Goal: Task Accomplishment & Management: Manage account settings

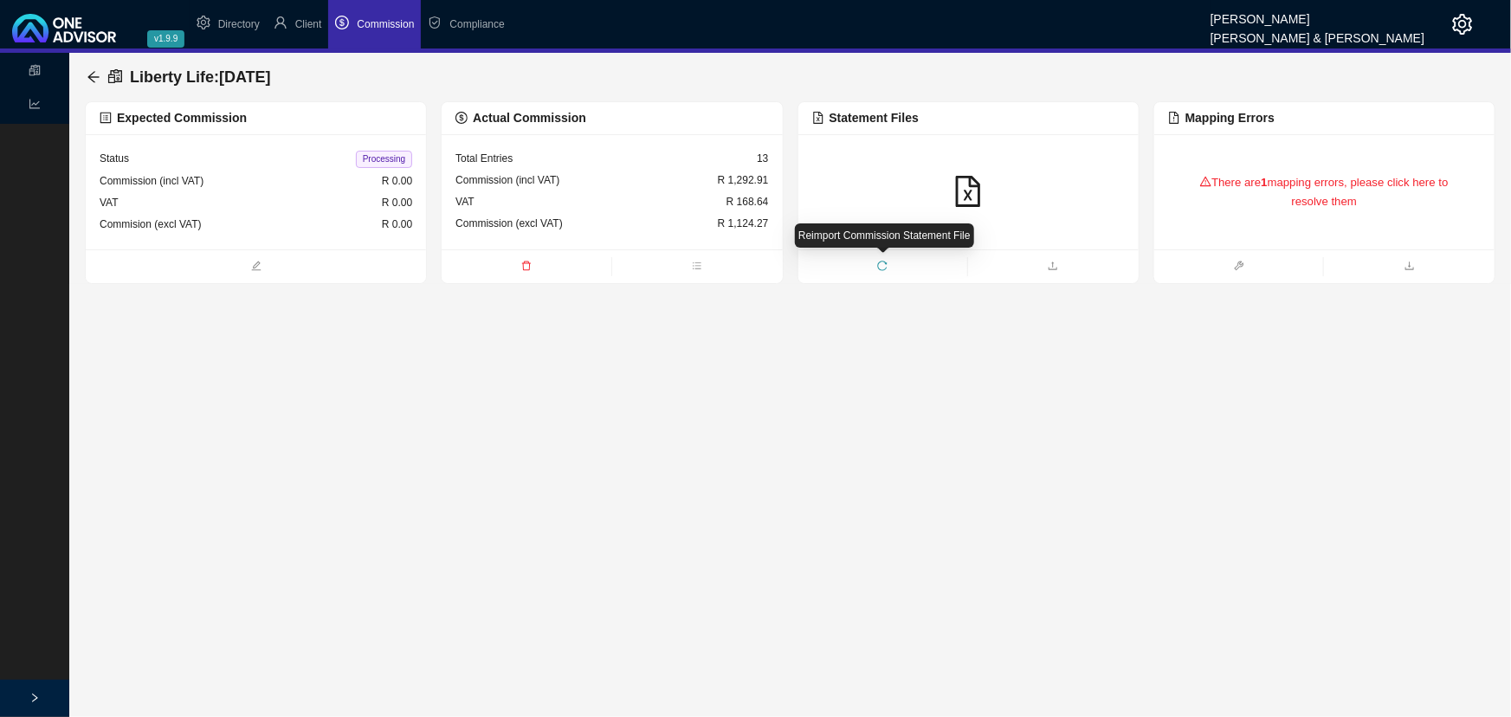
click at [882, 263] on icon "reload" at bounding box center [882, 266] width 10 height 10
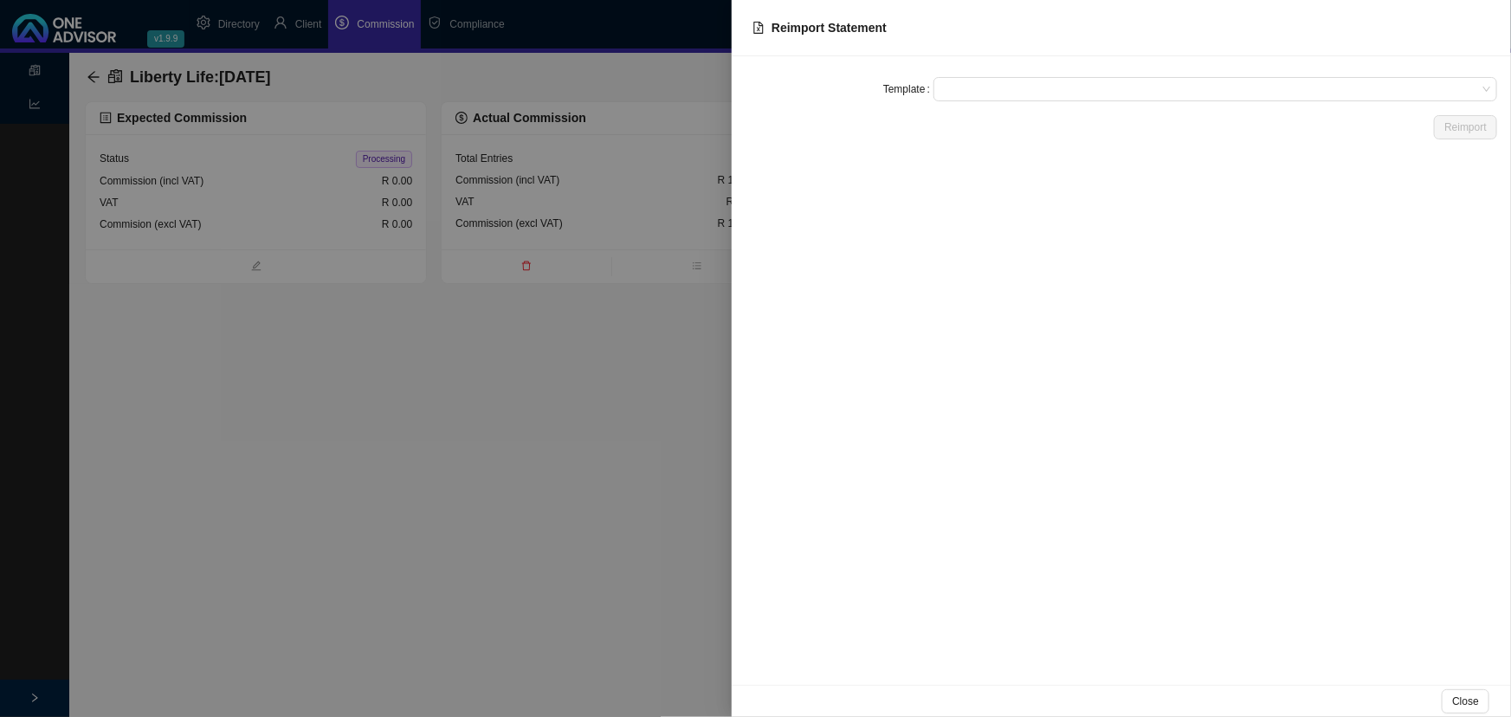
click at [966, 88] on span at bounding box center [1215, 89] width 550 height 23
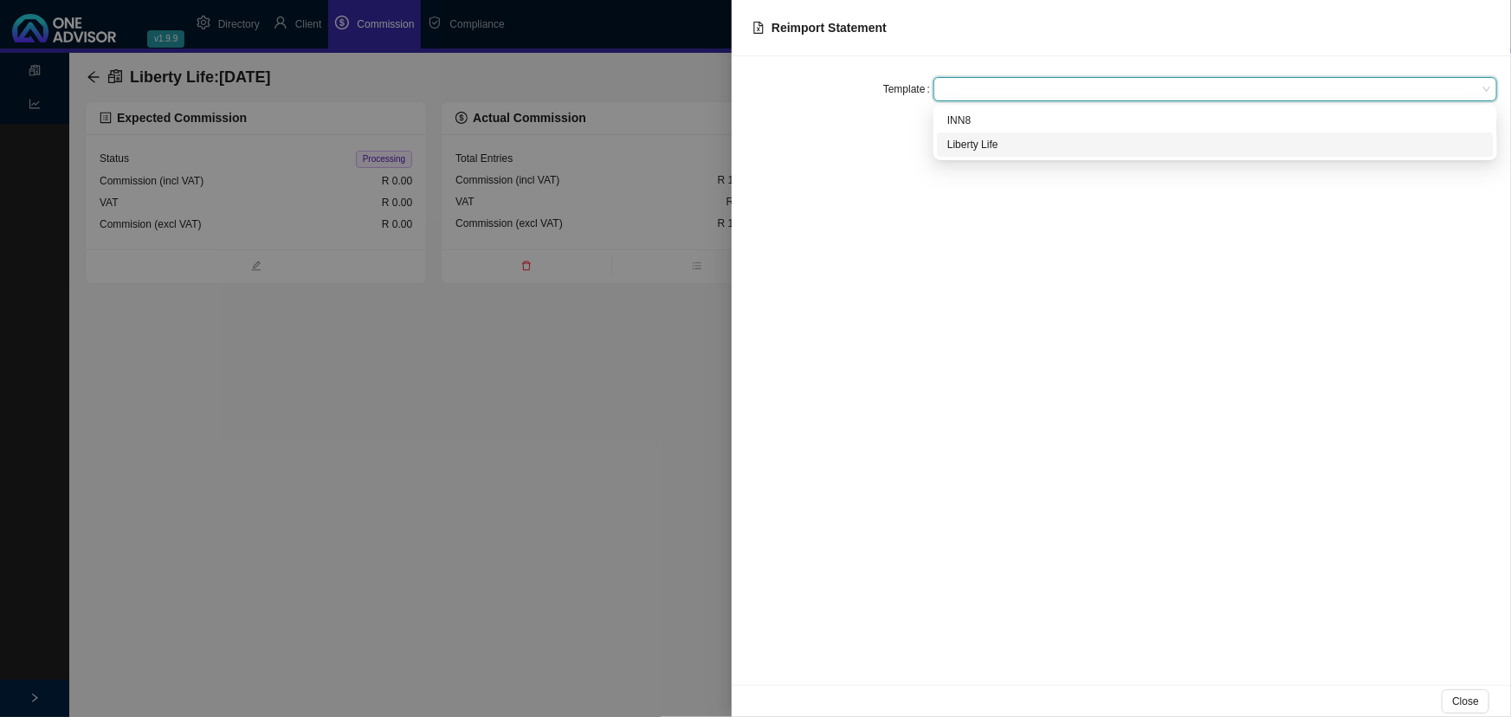
click at [973, 147] on div "Liberty Life" at bounding box center [1215, 144] width 536 height 17
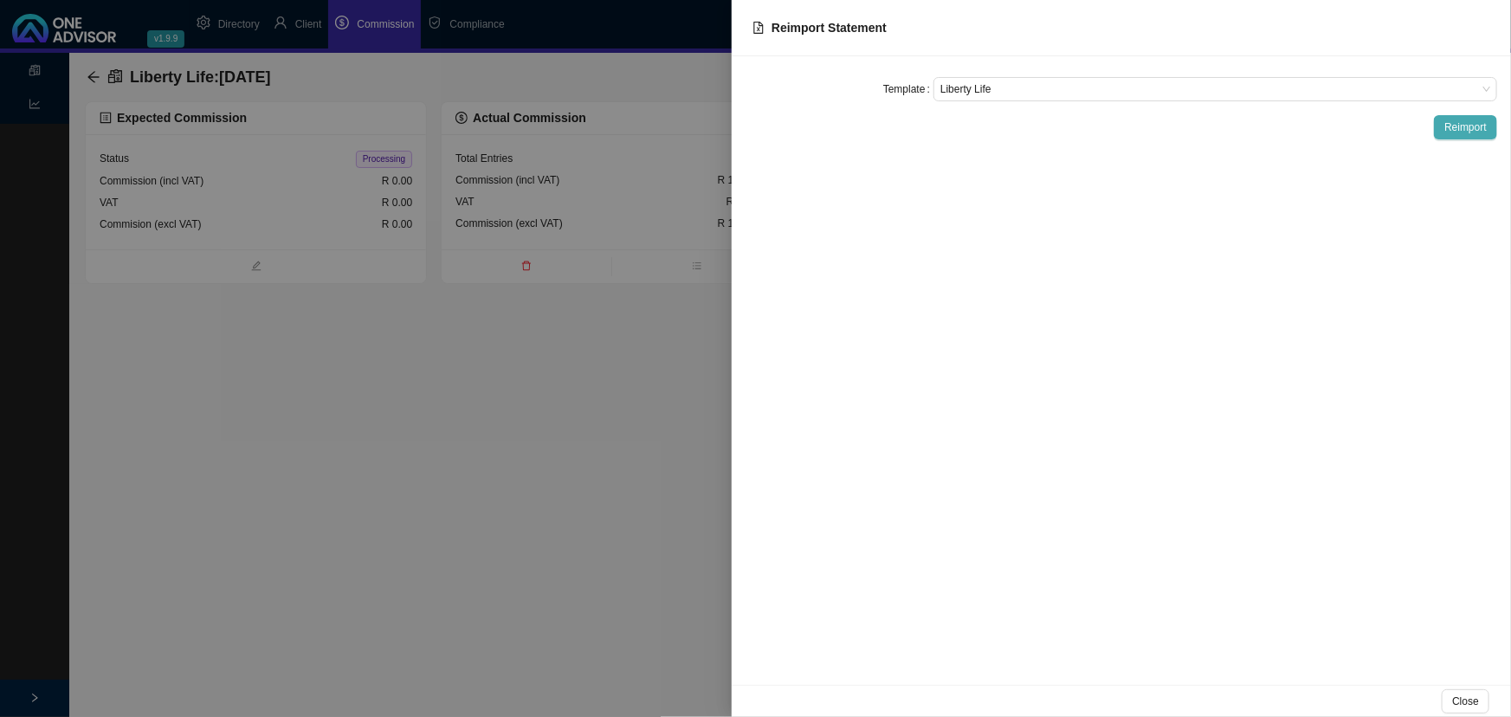
click at [1461, 120] on span "Reimport" at bounding box center [1466, 127] width 42 height 17
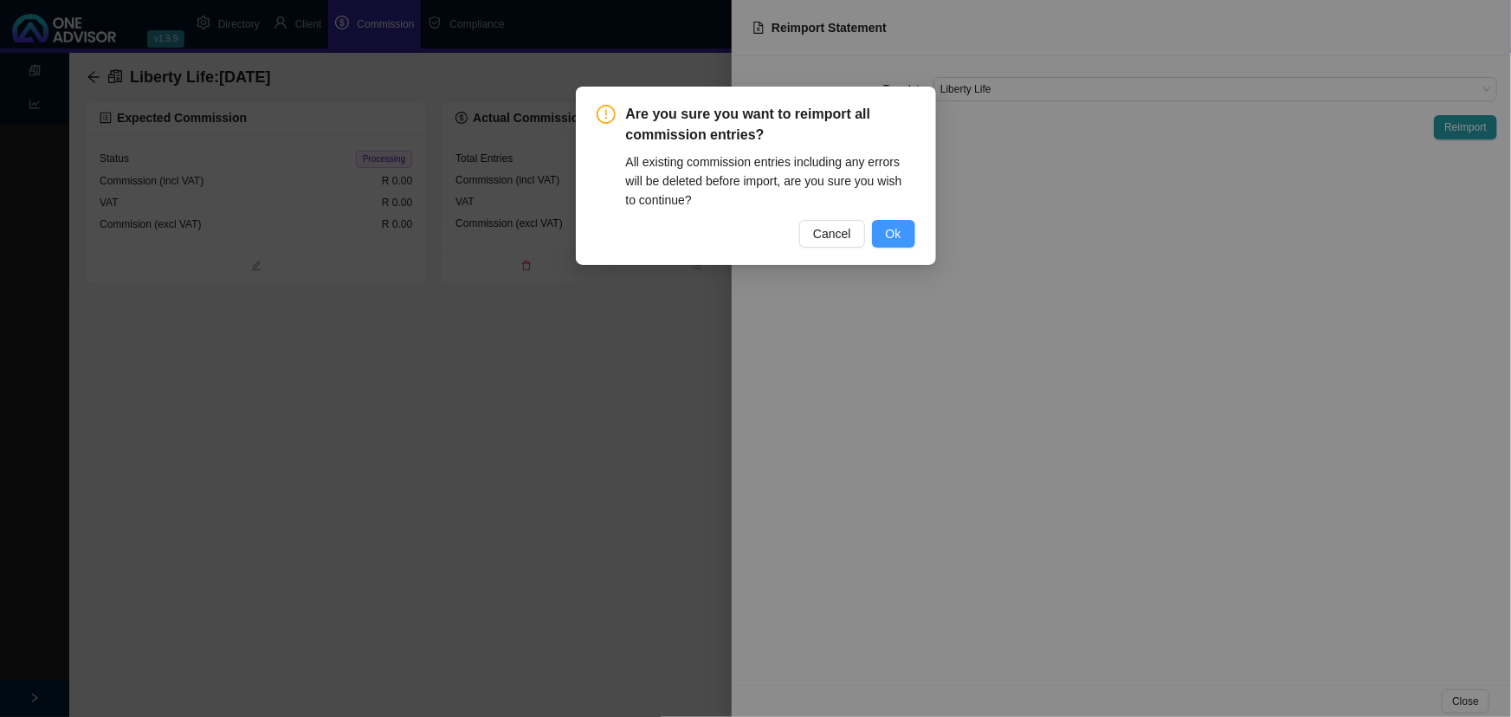
click at [890, 233] on span "Ok" at bounding box center [894, 233] width 16 height 19
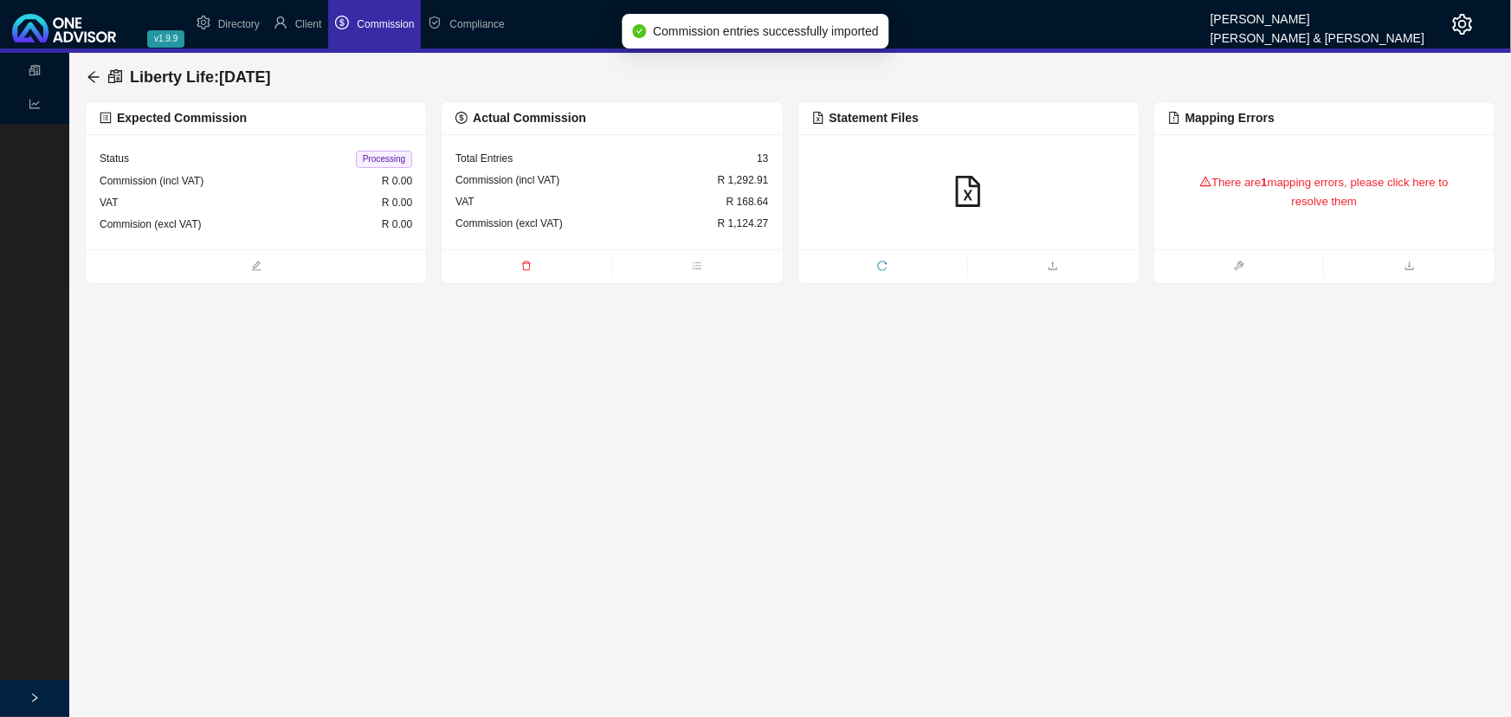
click at [701, 194] on div "VAT R 168.64" at bounding box center [612, 202] width 313 height 22
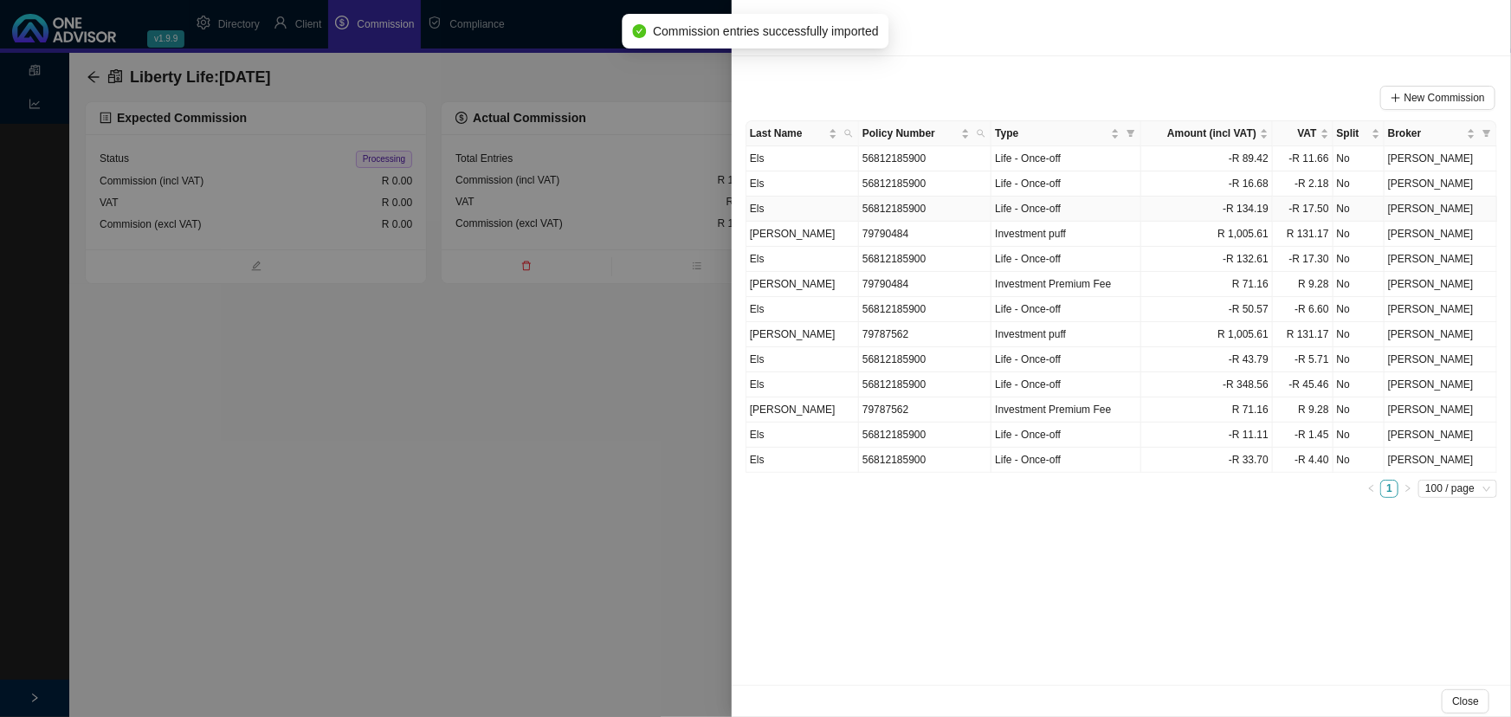
click at [818, 201] on td "Els" at bounding box center [803, 209] width 113 height 25
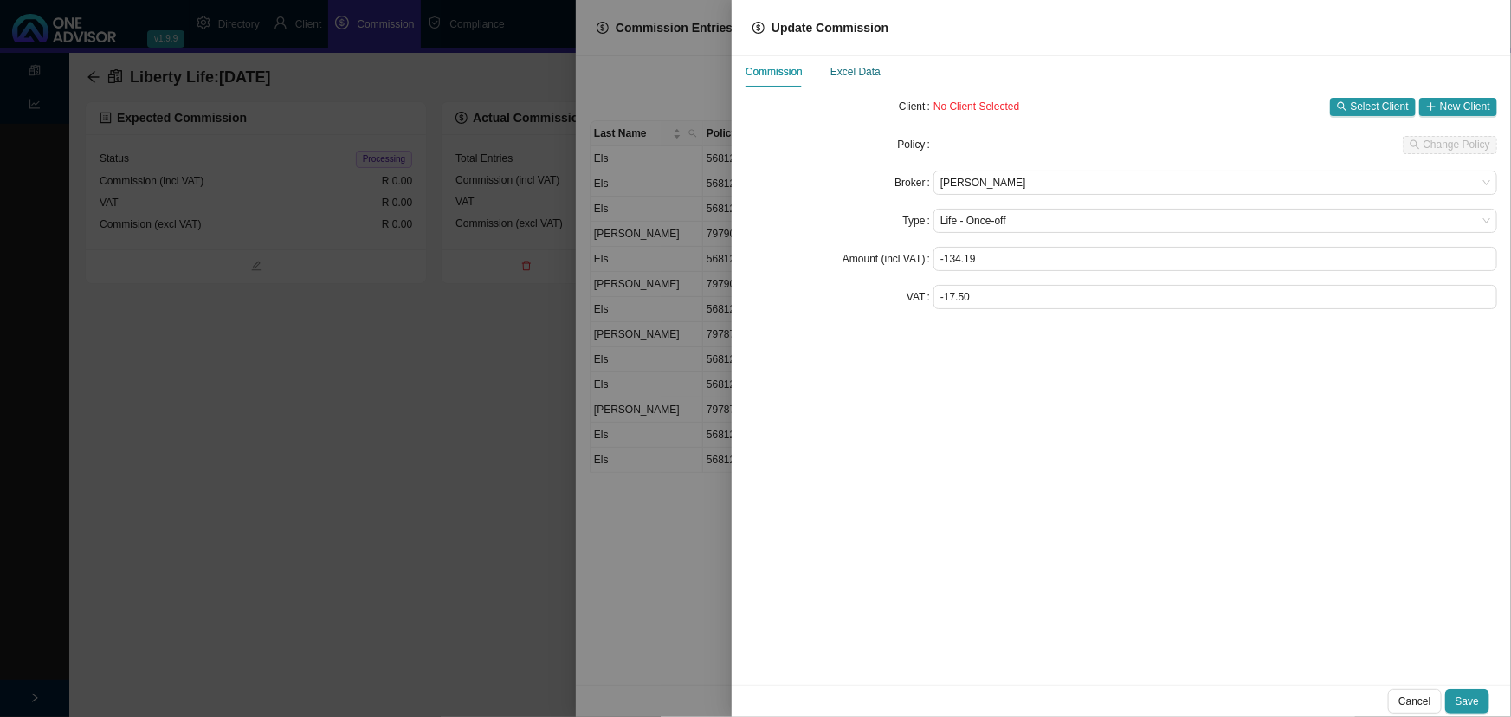
click at [863, 68] on div "Excel Data" at bounding box center [856, 71] width 50 height 17
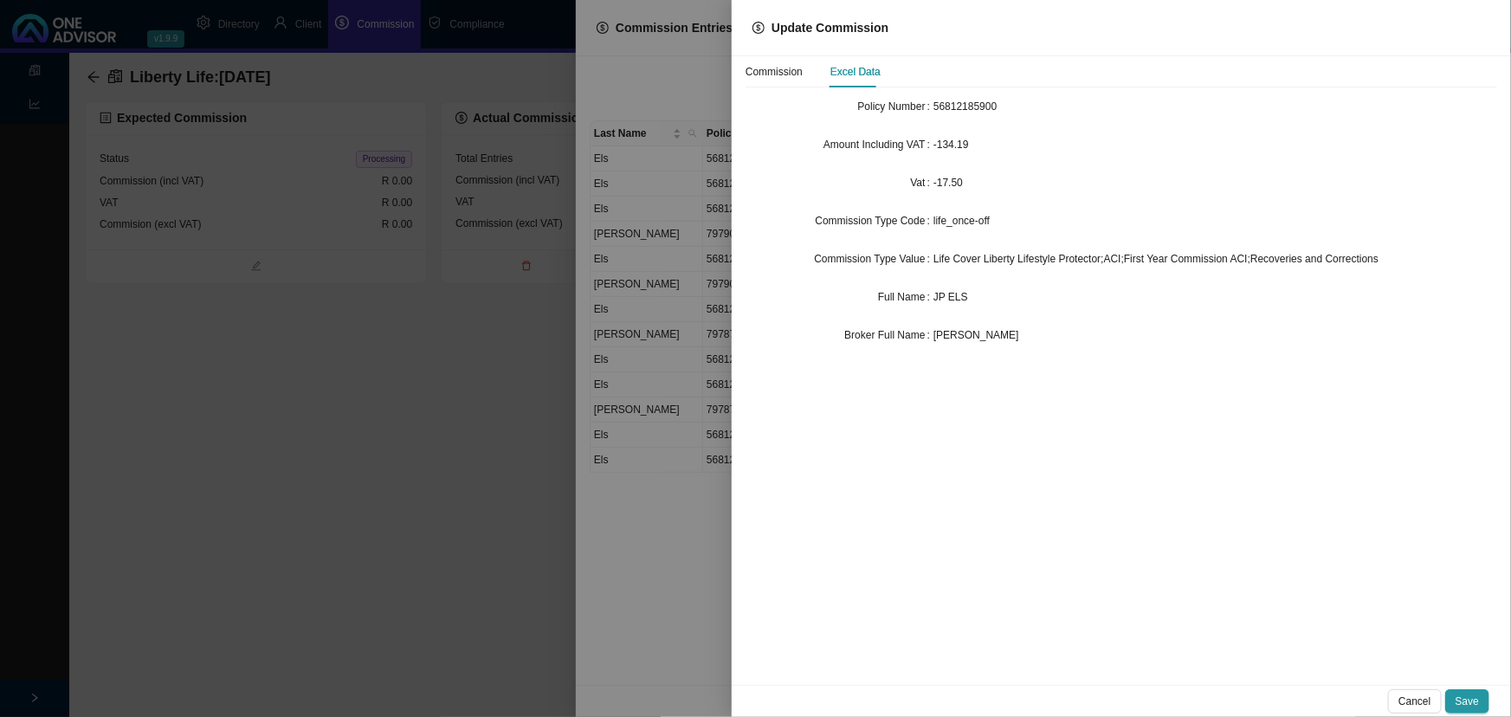
click at [1042, 327] on div "[PERSON_NAME]" at bounding box center [1216, 334] width 564 height 17
click at [961, 296] on span "JP ELS" at bounding box center [951, 297] width 35 height 12
click at [296, 388] on div at bounding box center [755, 358] width 1511 height 717
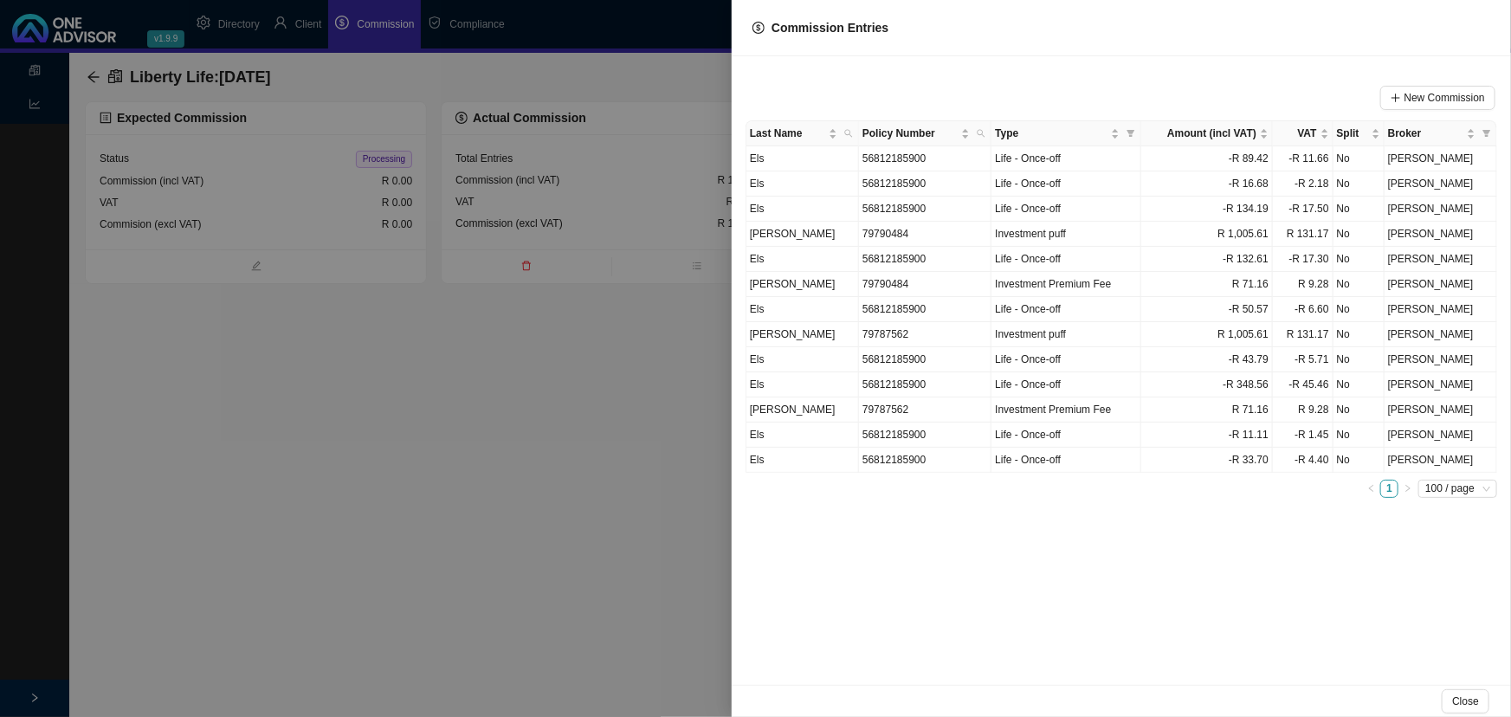
drag, startPoint x: 475, startPoint y: 380, endPoint x: 517, endPoint y: 370, distance: 42.8
click at [479, 380] on div at bounding box center [755, 358] width 1511 height 717
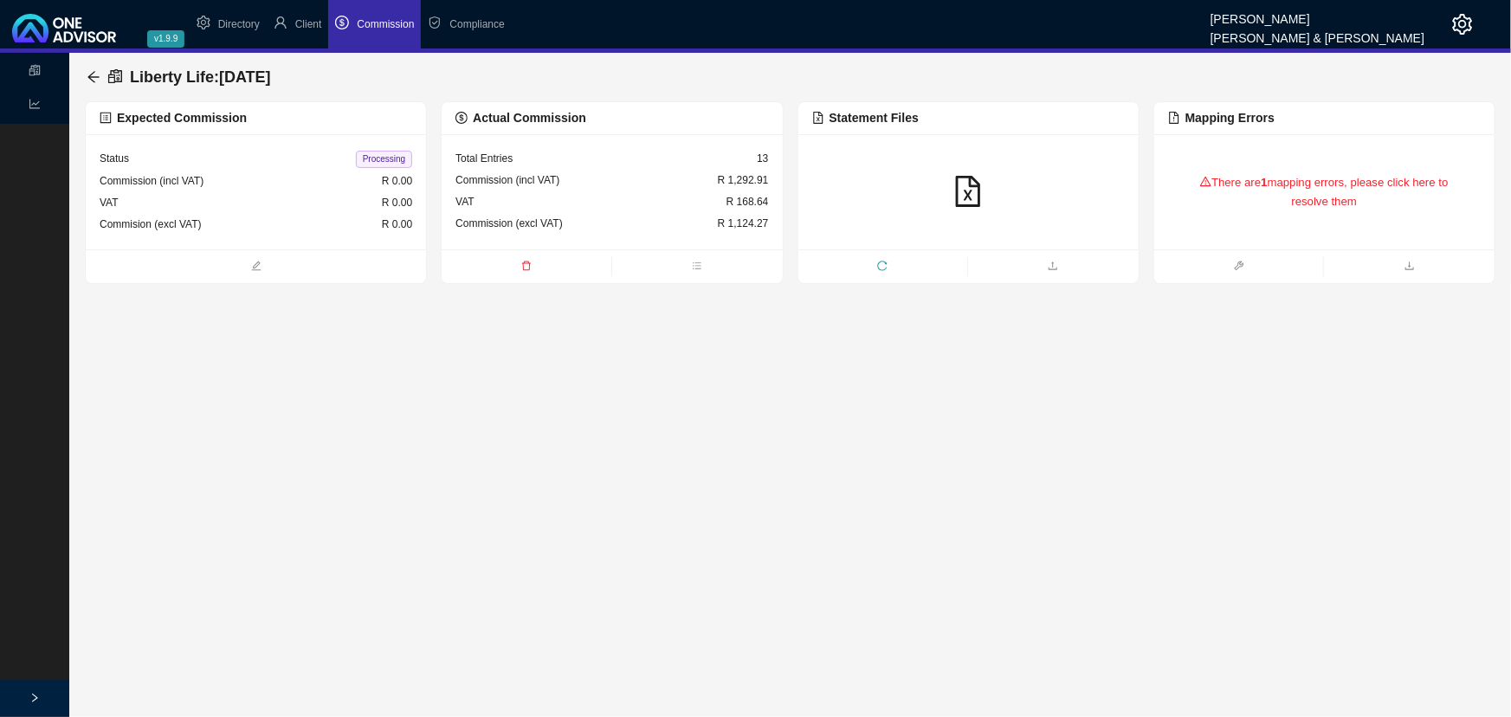
click at [1277, 175] on div "There are 1 mapping errors, please click here to resolve them" at bounding box center [1324, 192] width 313 height 73
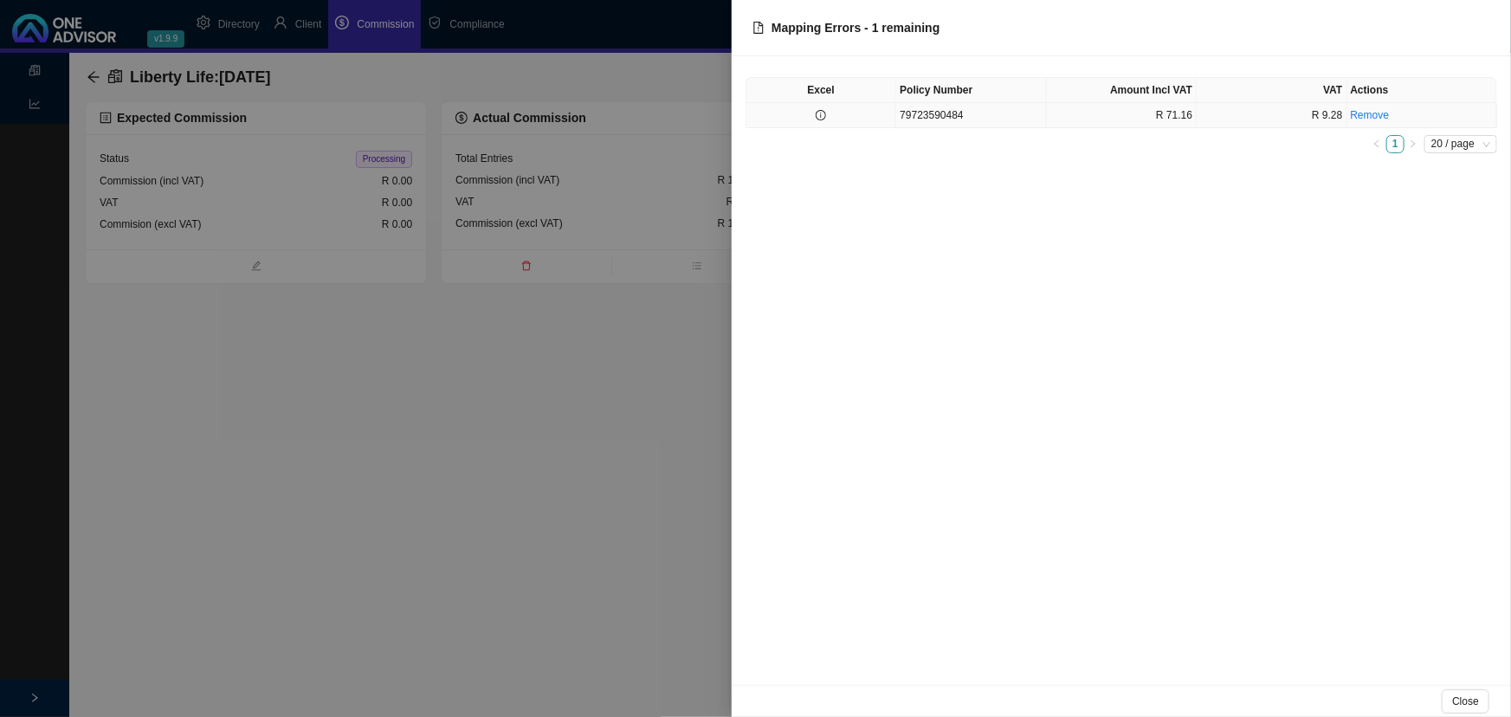
click at [1005, 113] on td "79723590484" at bounding box center [971, 115] width 150 height 25
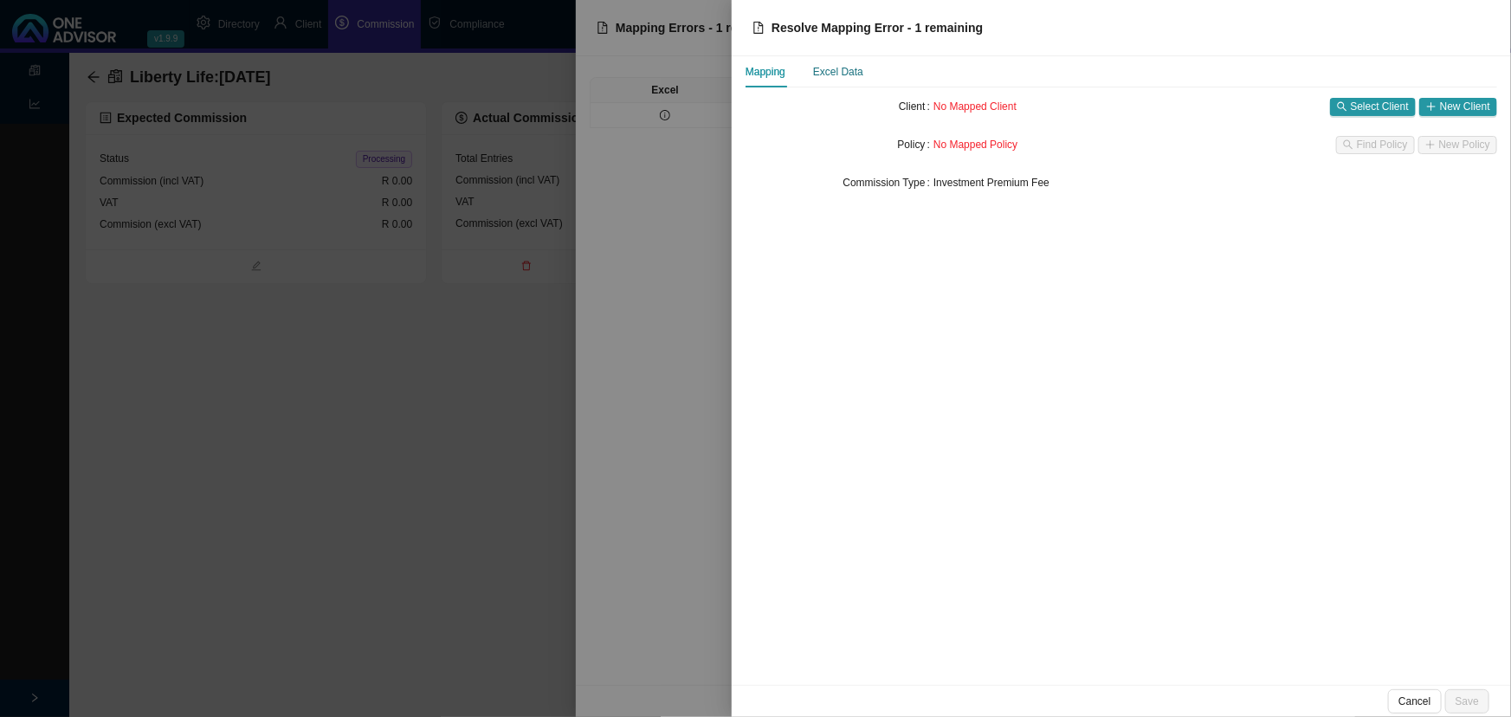
click at [850, 70] on div "Excel Data" at bounding box center [838, 71] width 50 height 17
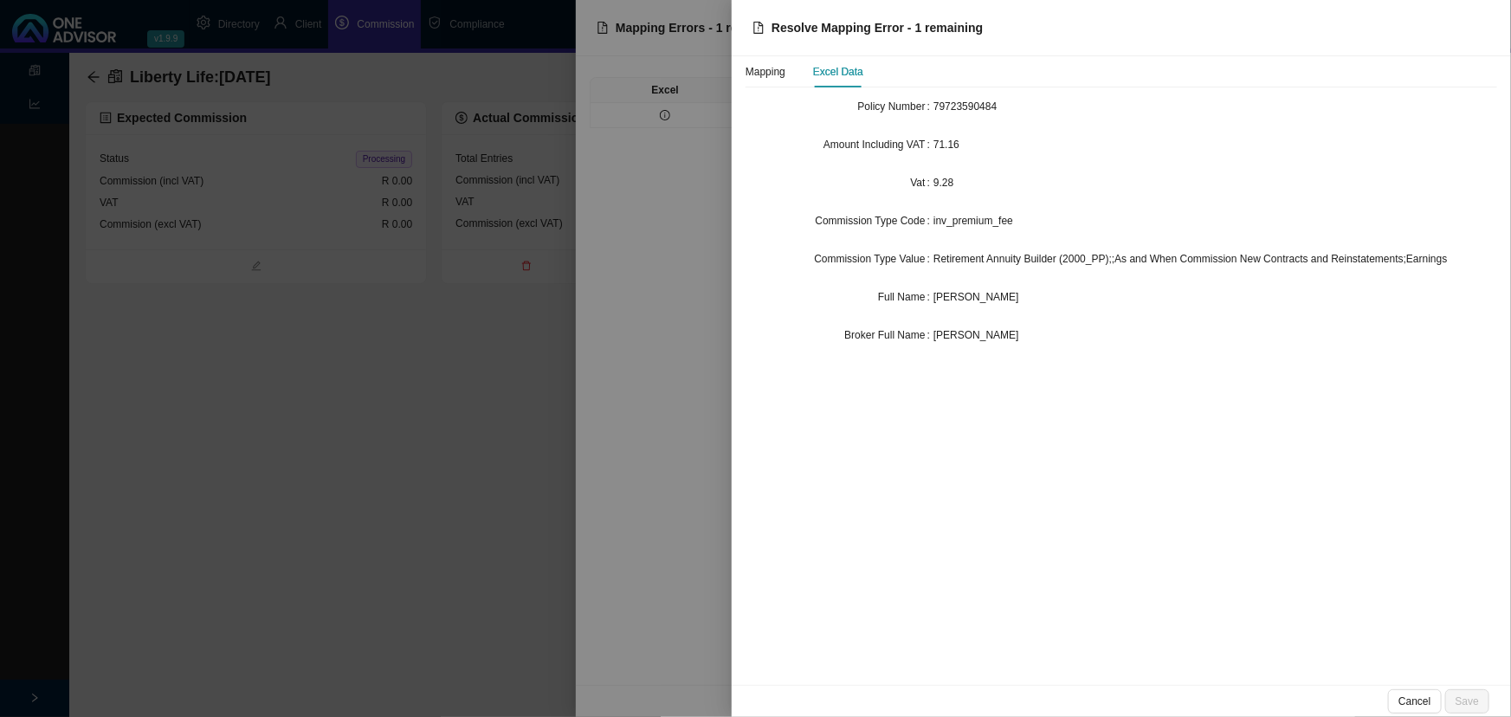
click at [996, 296] on div "[PERSON_NAME]" at bounding box center [1216, 296] width 564 height 17
click at [766, 64] on div "Mapping" at bounding box center [766, 71] width 40 height 17
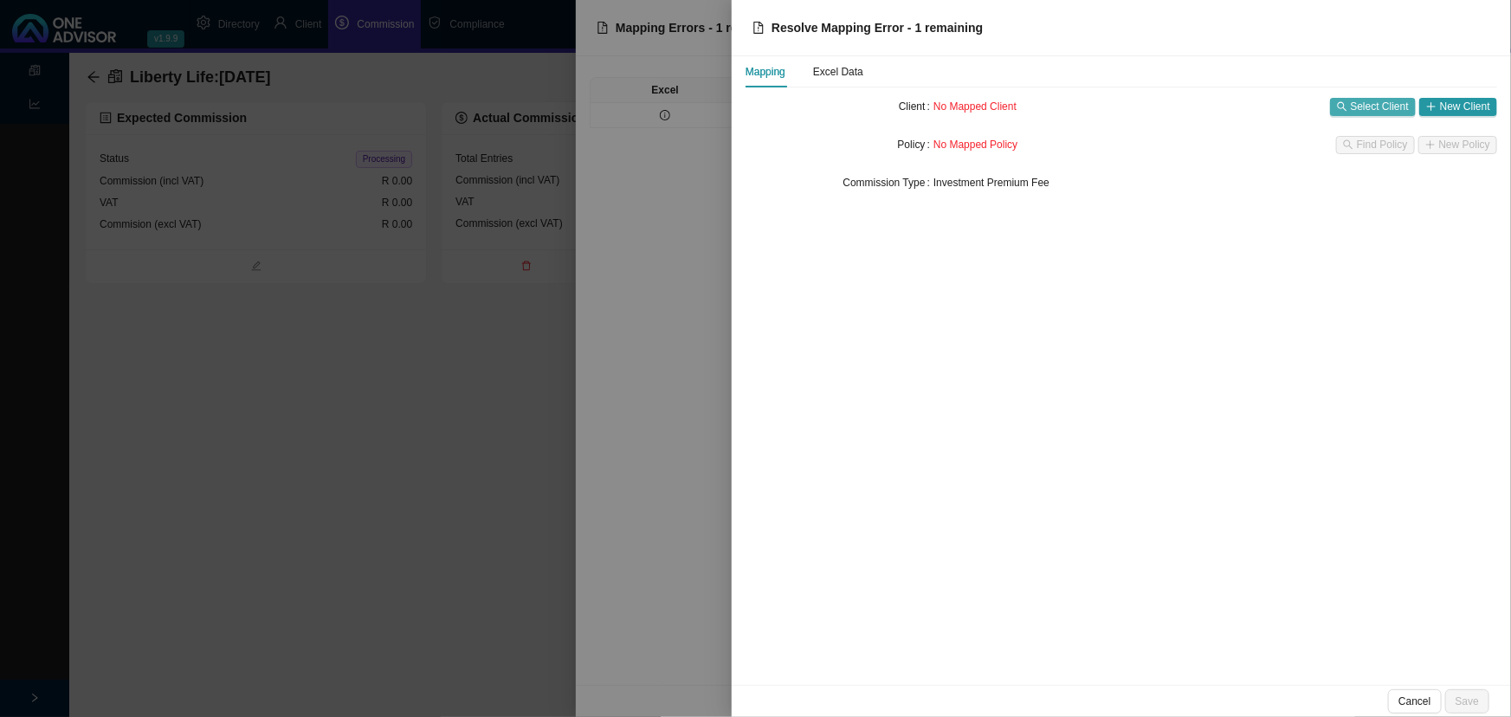
click at [1373, 107] on span "Select Client" at bounding box center [1380, 106] width 58 height 17
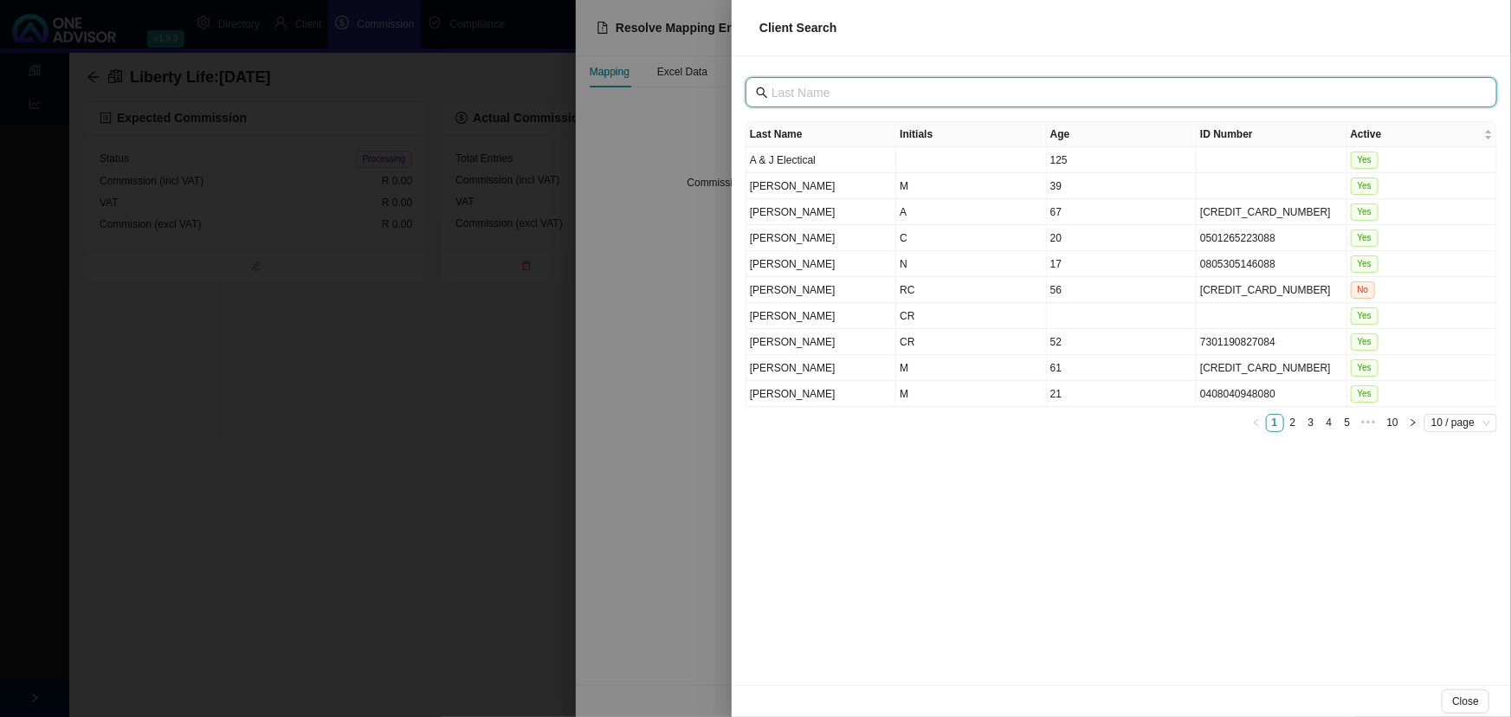
click at [865, 93] on input "text" at bounding box center [1123, 92] width 703 height 19
click at [1007, 92] on input "text" at bounding box center [1123, 92] width 703 height 19
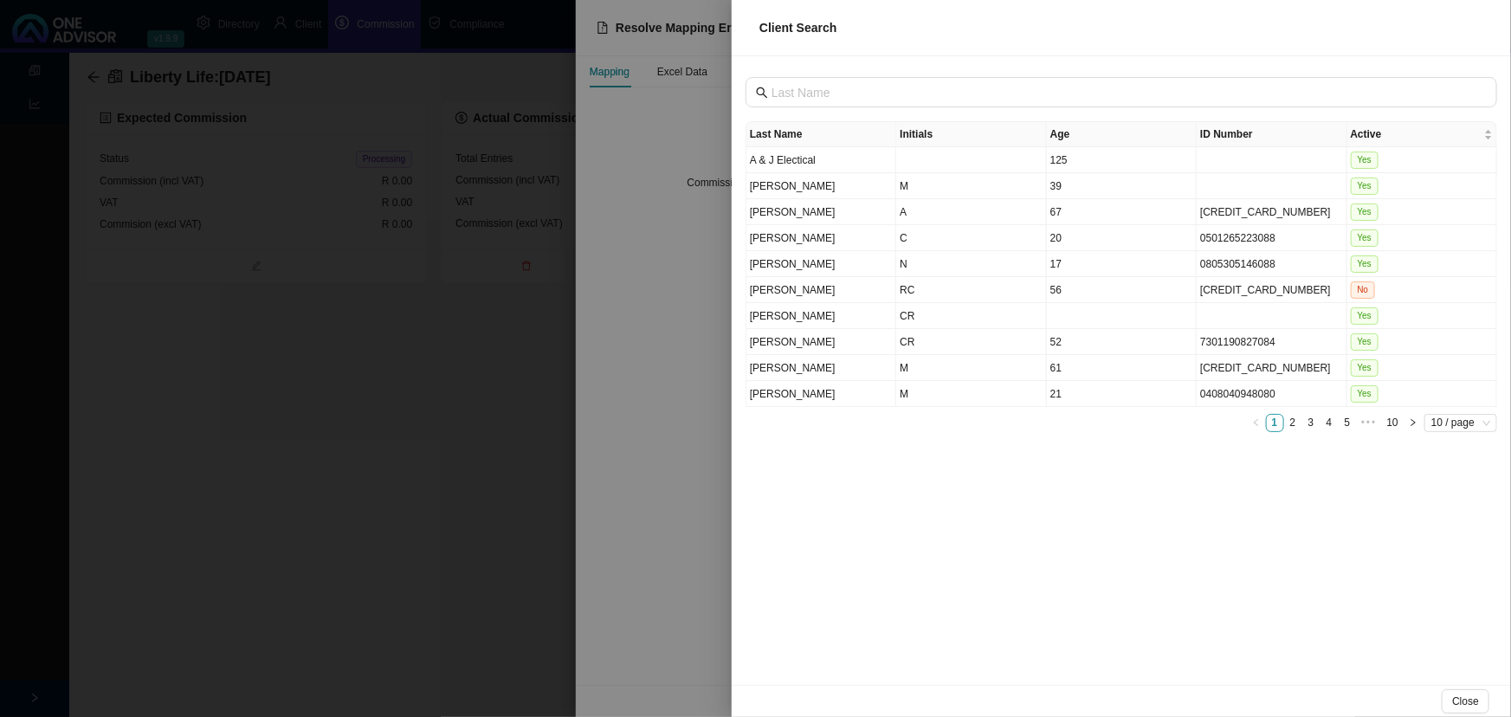
click at [589, 418] on div at bounding box center [755, 358] width 1511 height 717
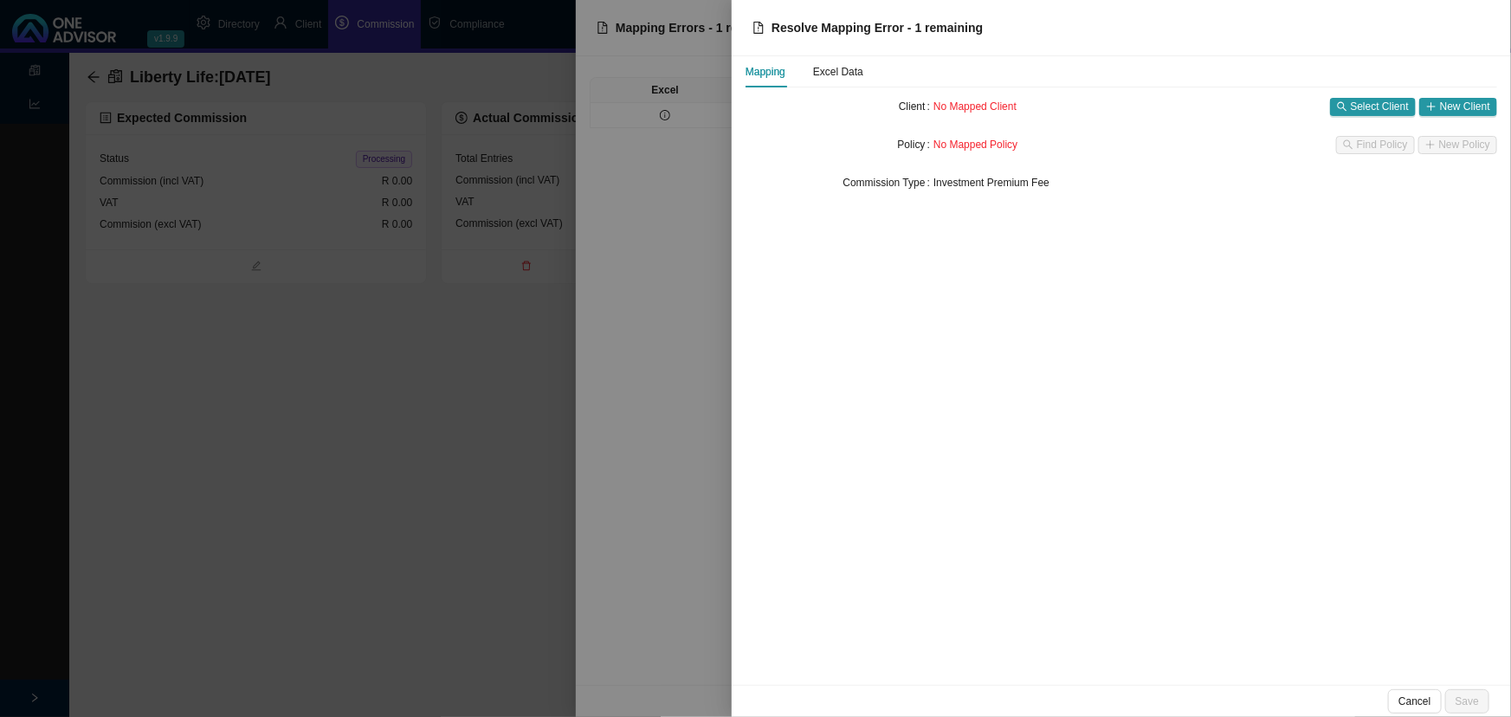
click at [324, 430] on div at bounding box center [755, 358] width 1511 height 717
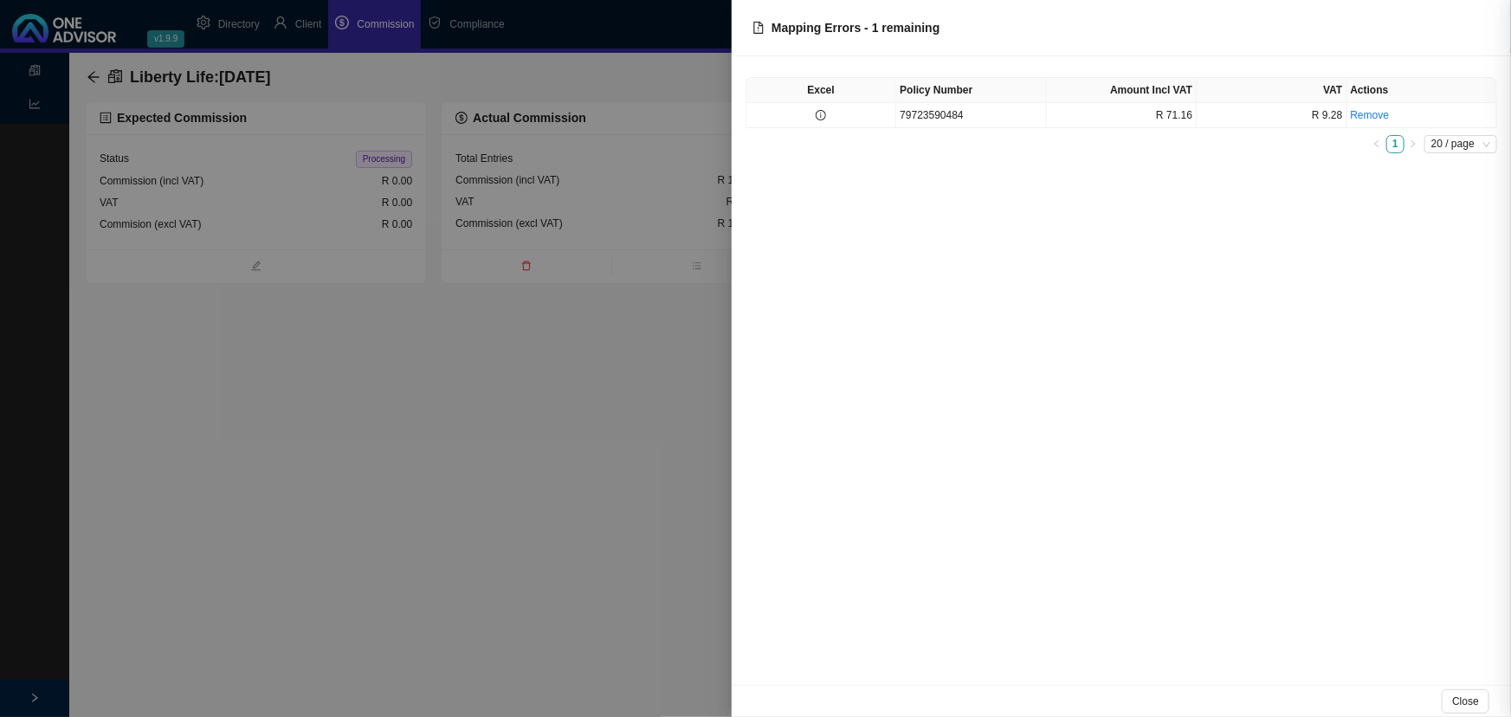
click at [435, 415] on div at bounding box center [755, 358] width 1511 height 717
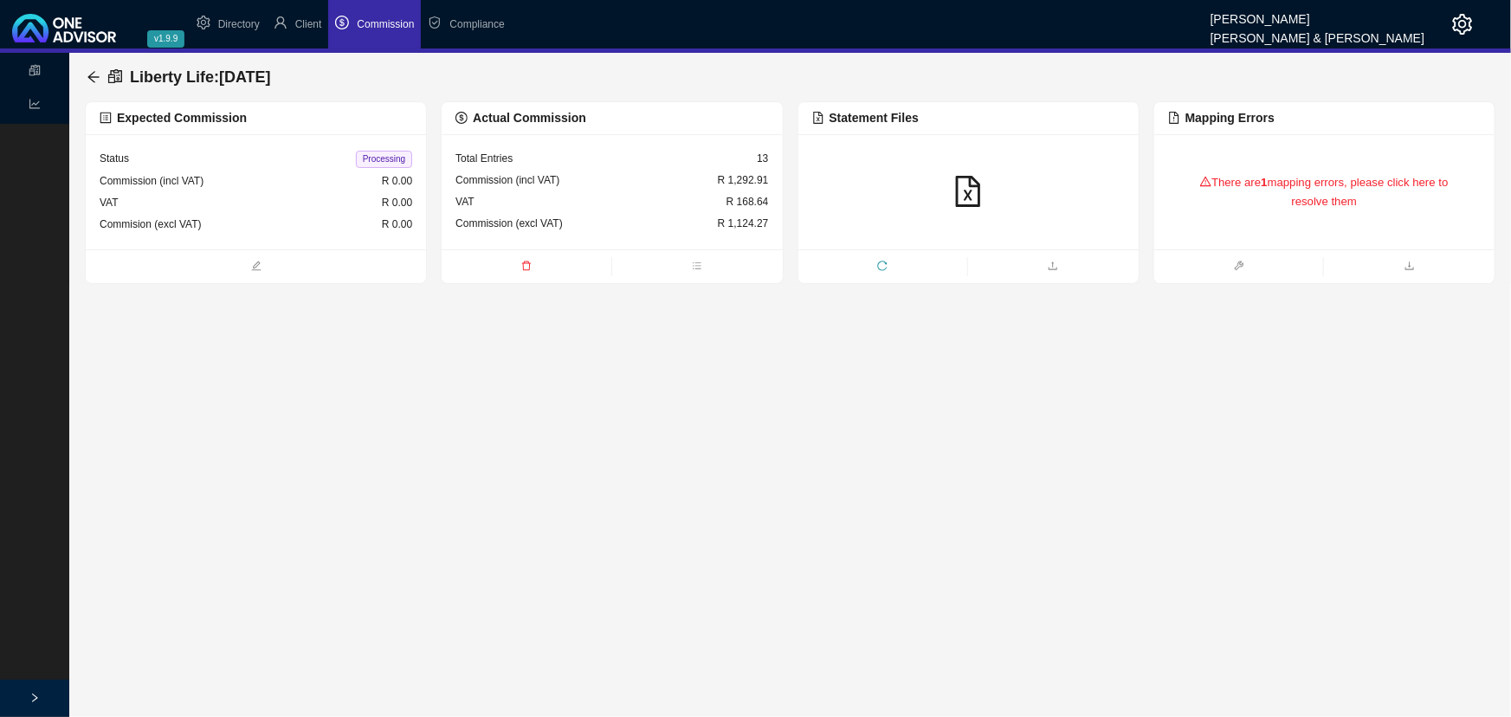
click at [882, 262] on icon "reload" at bounding box center [882, 266] width 10 height 10
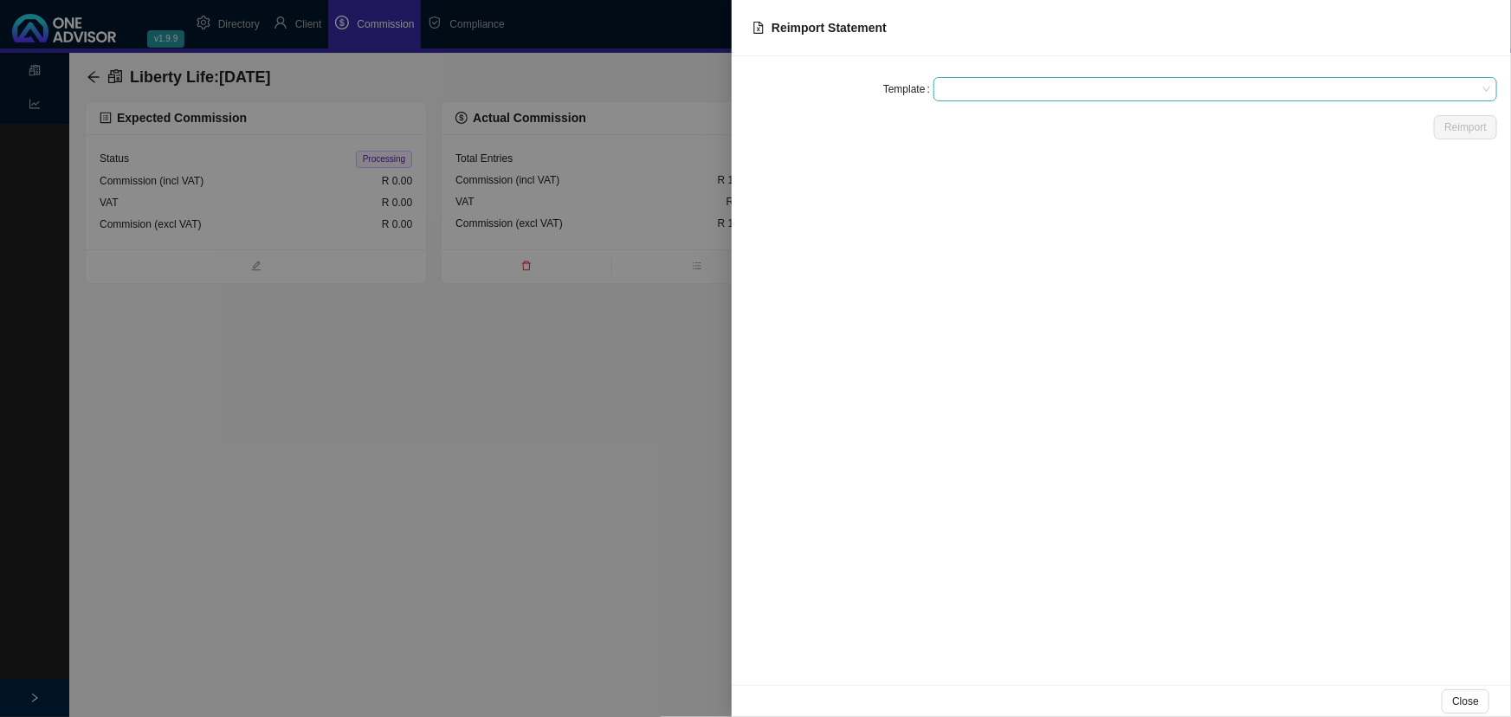
click at [1005, 86] on span at bounding box center [1215, 89] width 550 height 23
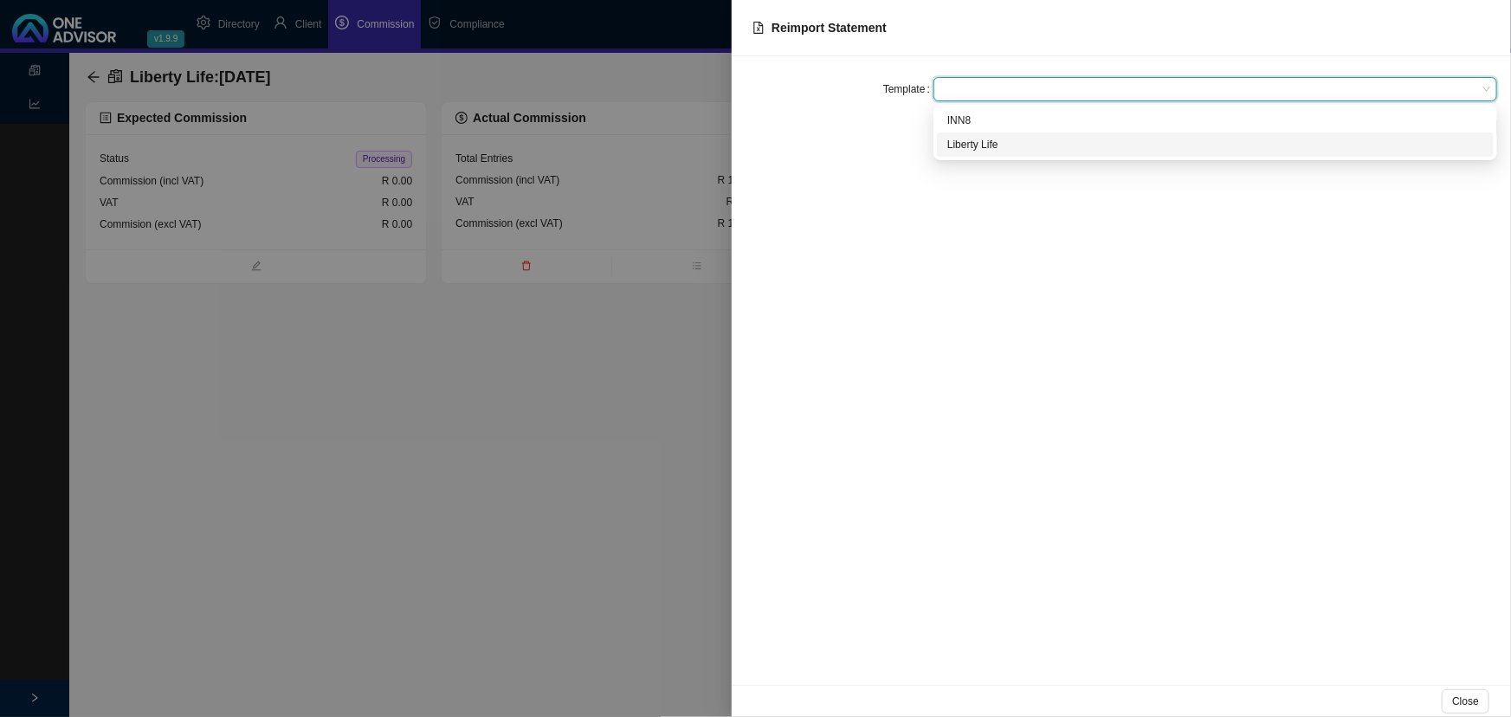
click at [995, 141] on div "Liberty Life" at bounding box center [1215, 144] width 536 height 17
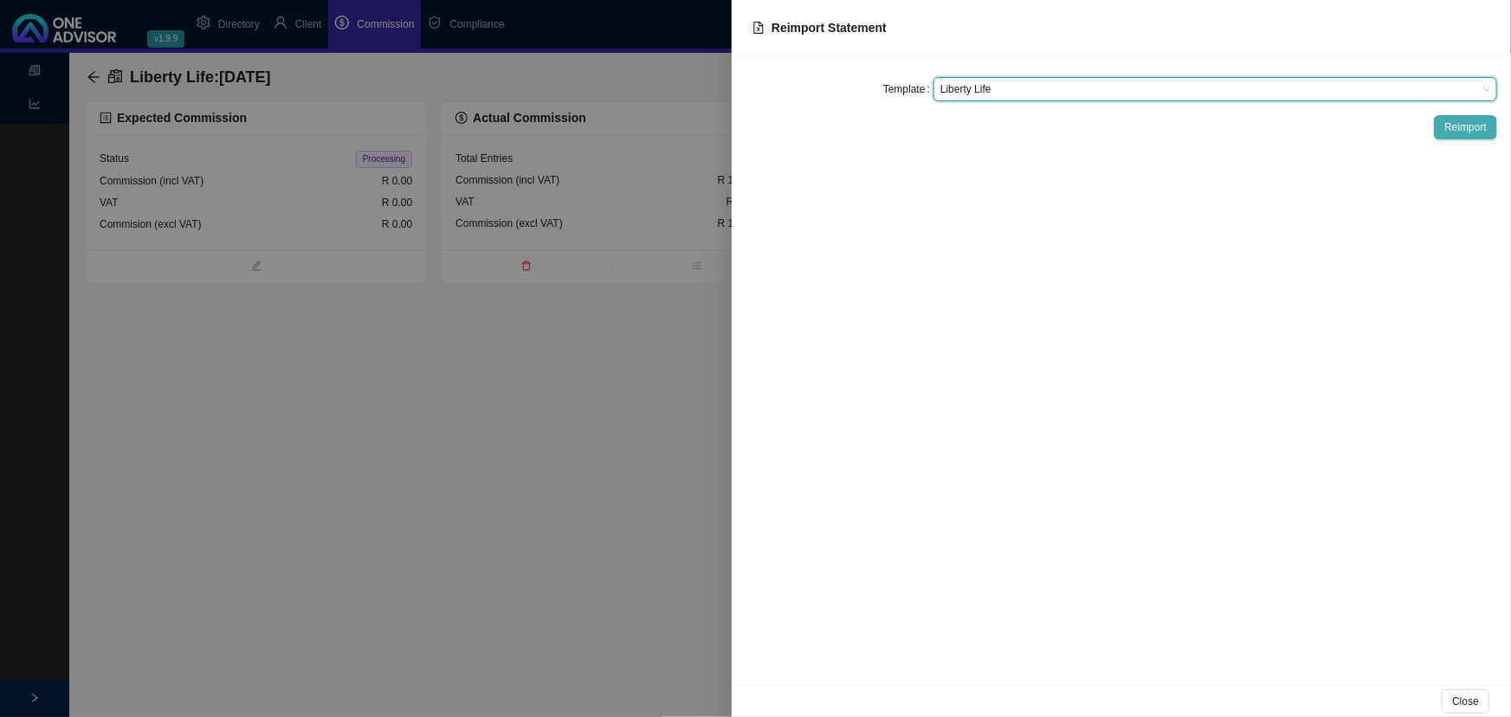
click at [1464, 124] on span "Reimport" at bounding box center [1466, 127] width 42 height 17
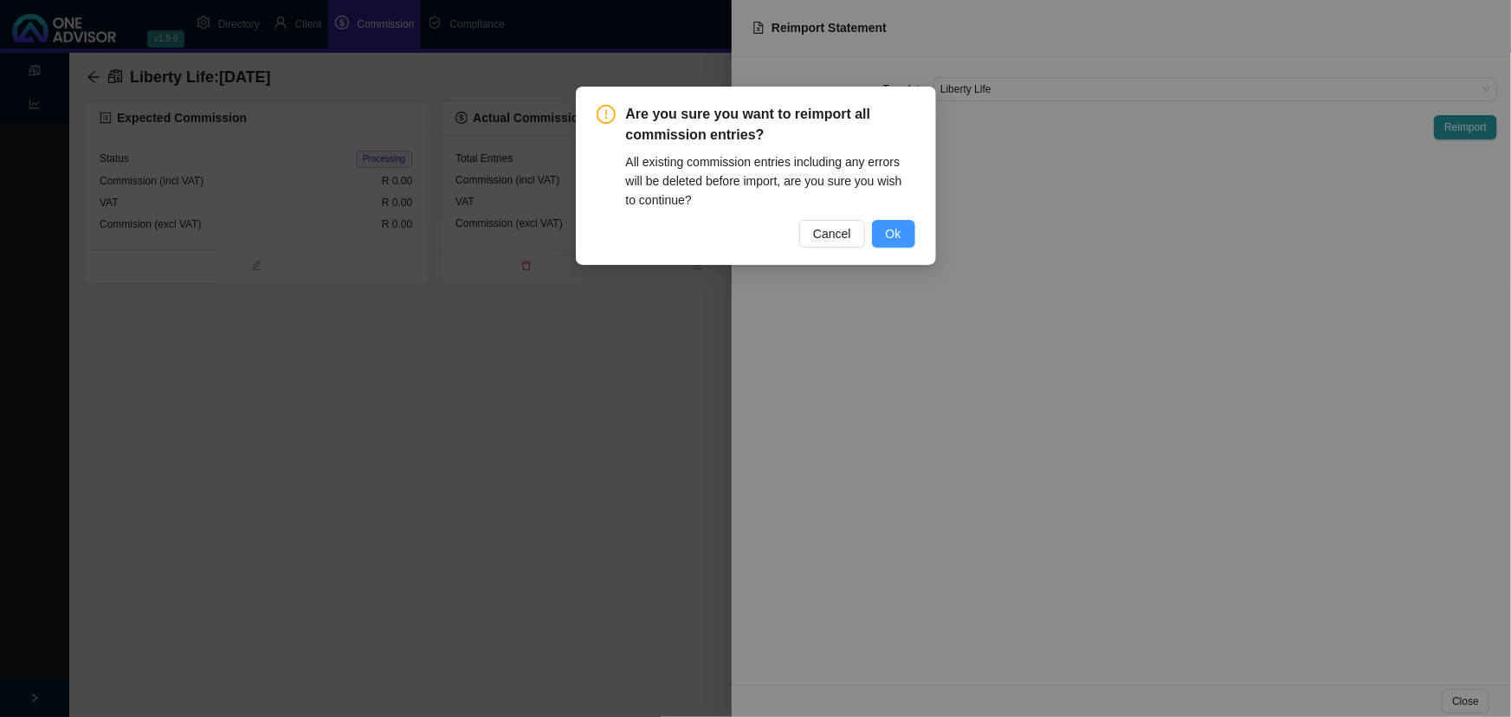
click at [909, 238] on button "Ok" at bounding box center [893, 234] width 43 height 28
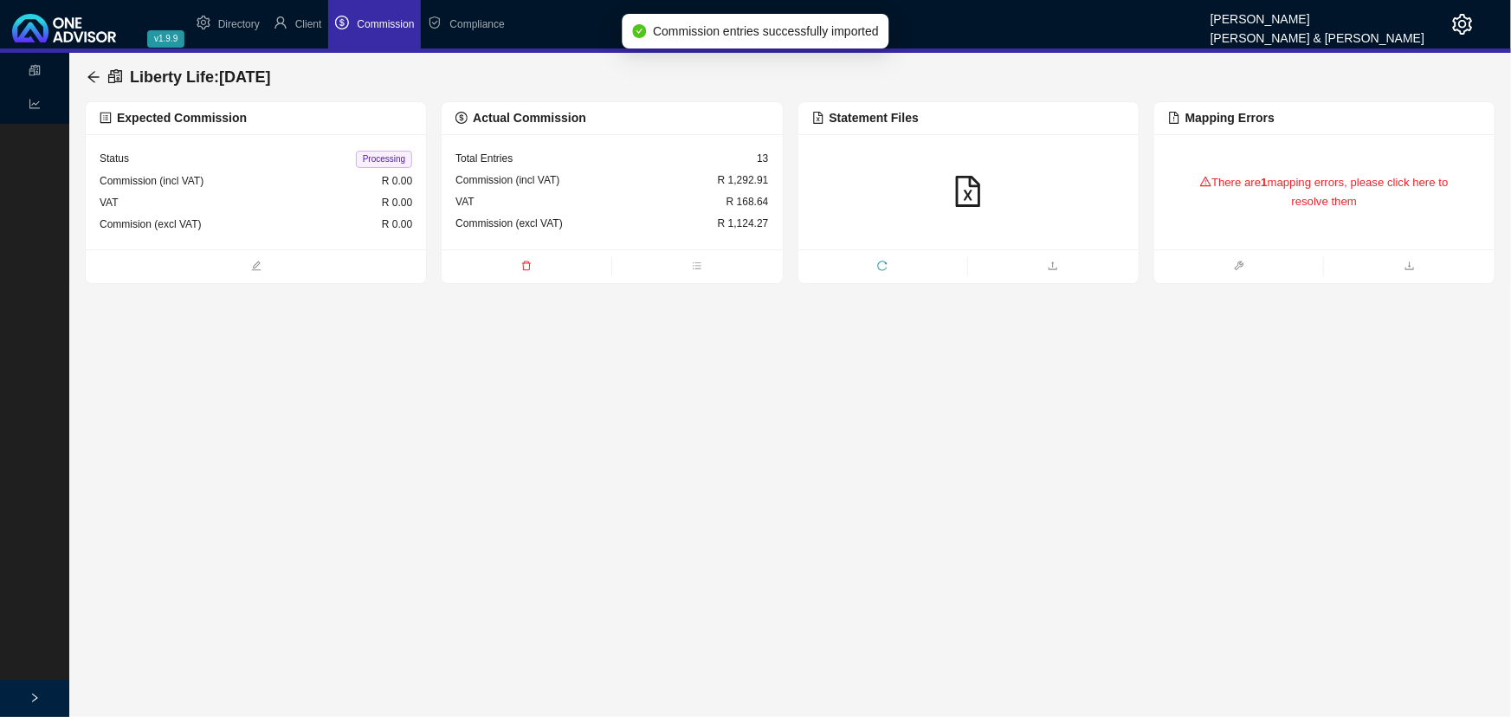
click at [645, 189] on div "Commission (incl VAT) R 1,292.91" at bounding box center [612, 181] width 313 height 22
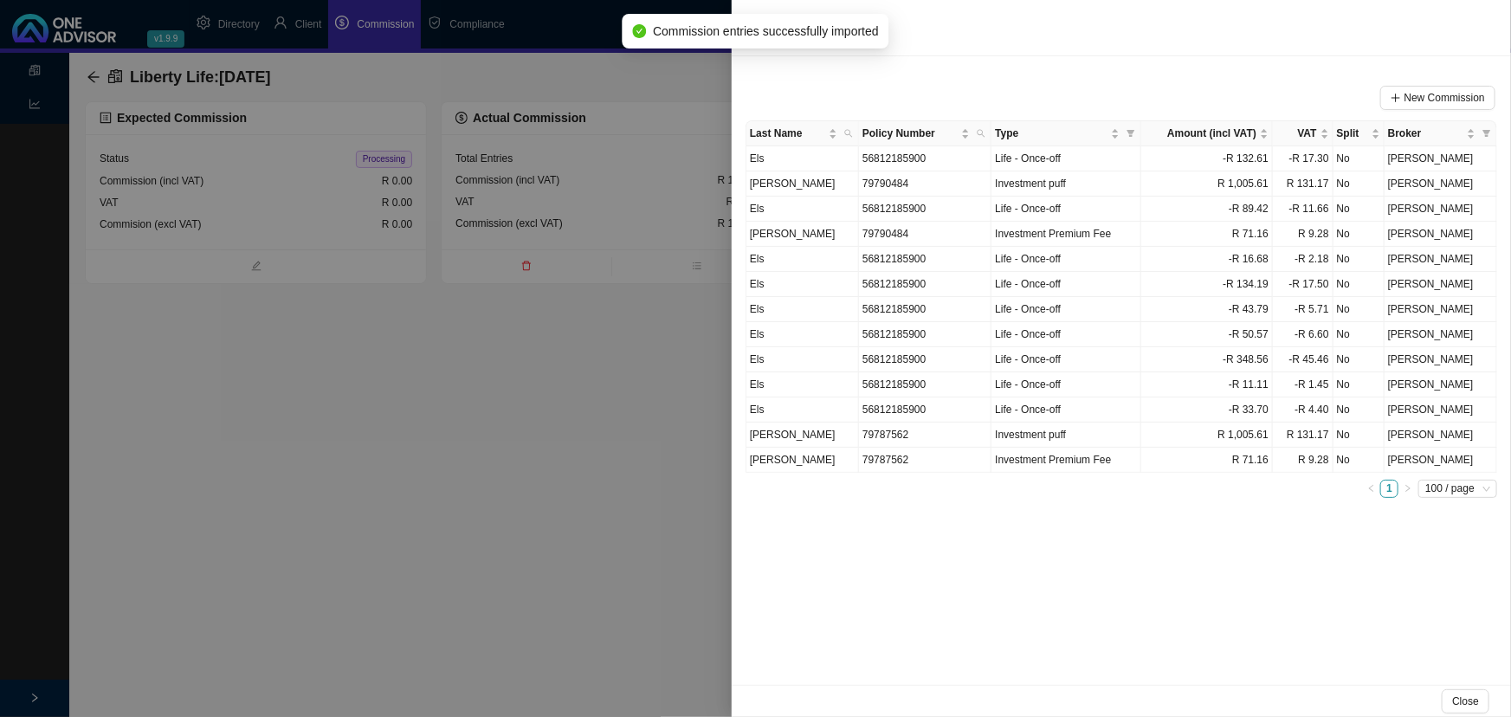
drag, startPoint x: 465, startPoint y: 482, endPoint x: 573, endPoint y: 419, distance: 125.4
click at [466, 482] on div at bounding box center [755, 358] width 1511 height 717
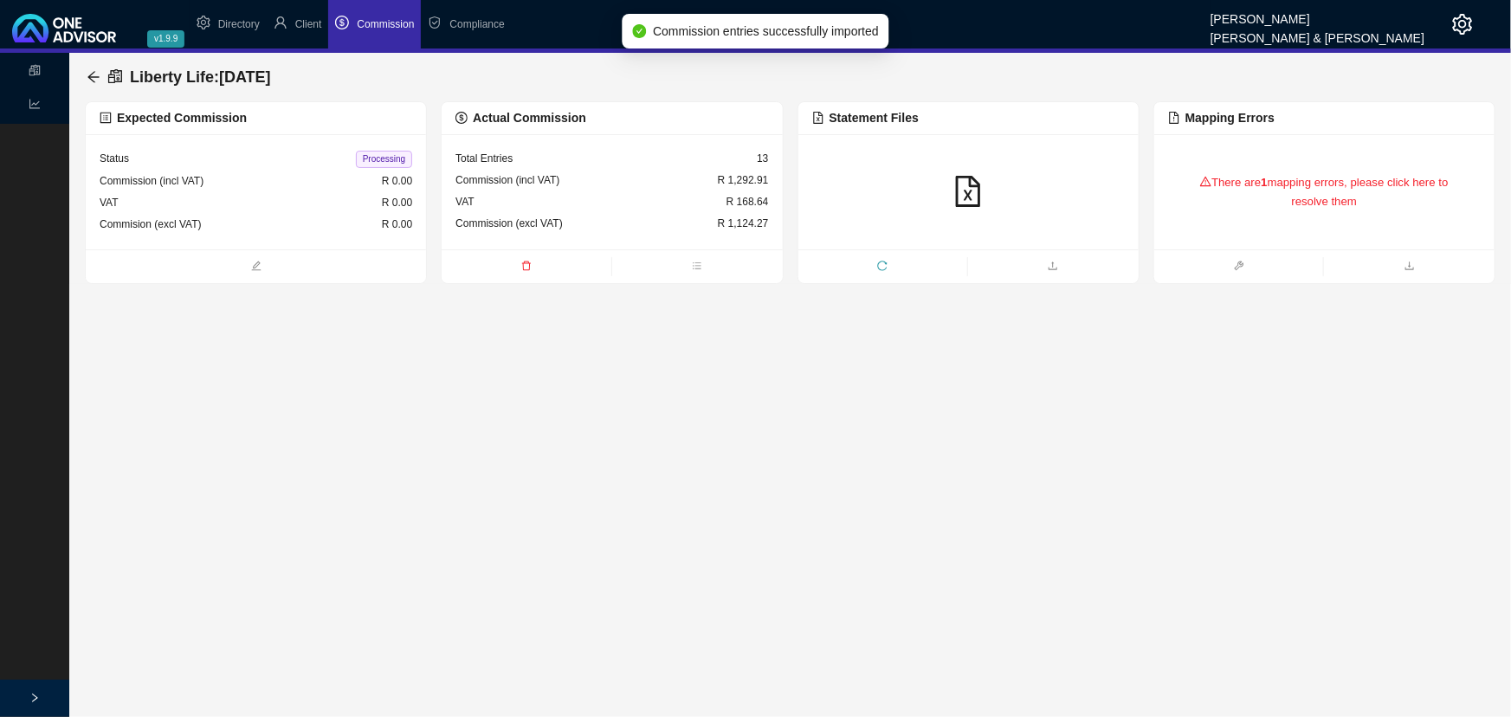
click at [1212, 173] on div "There are 1 mapping errors, please click here to resolve them" at bounding box center [1324, 192] width 313 height 73
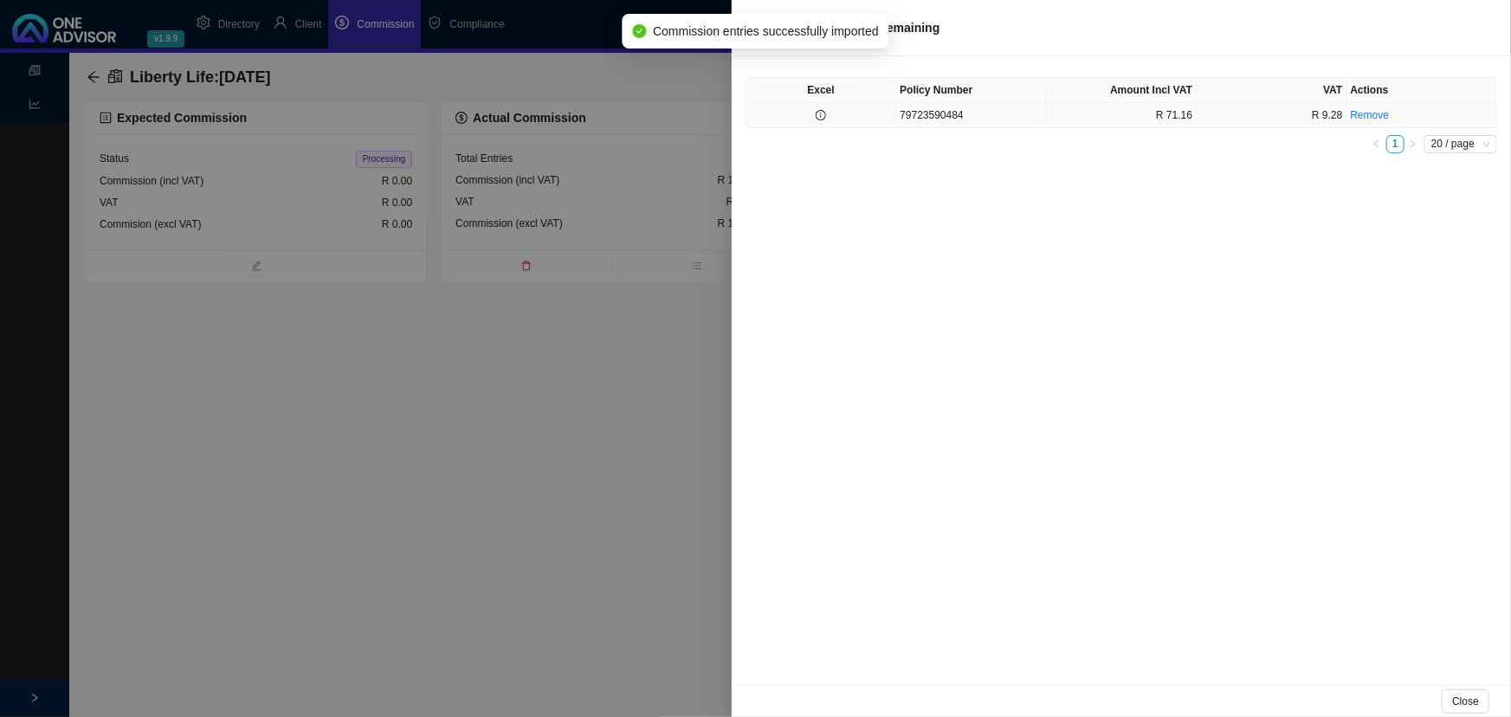
click at [918, 110] on td "79723590484" at bounding box center [971, 115] width 150 height 25
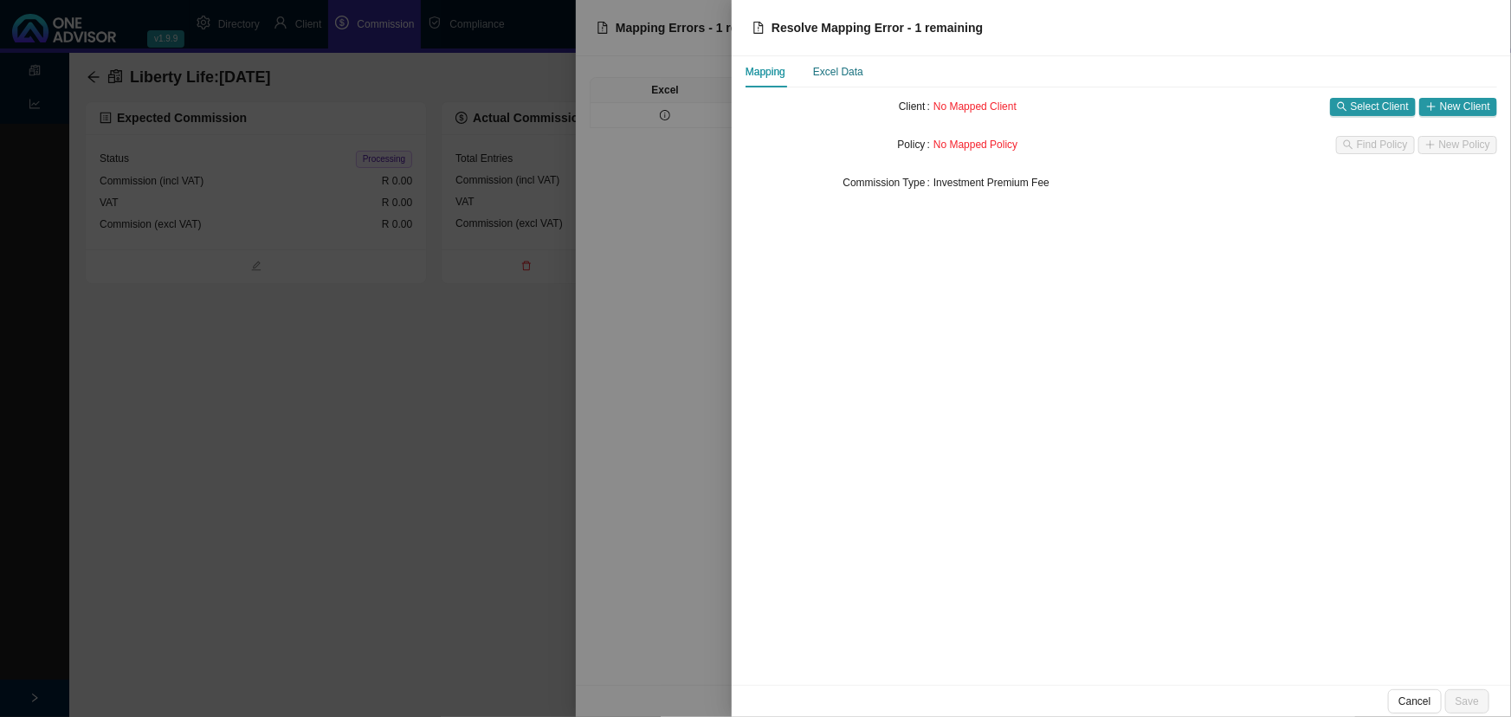
click at [842, 69] on div "Excel Data" at bounding box center [838, 71] width 50 height 17
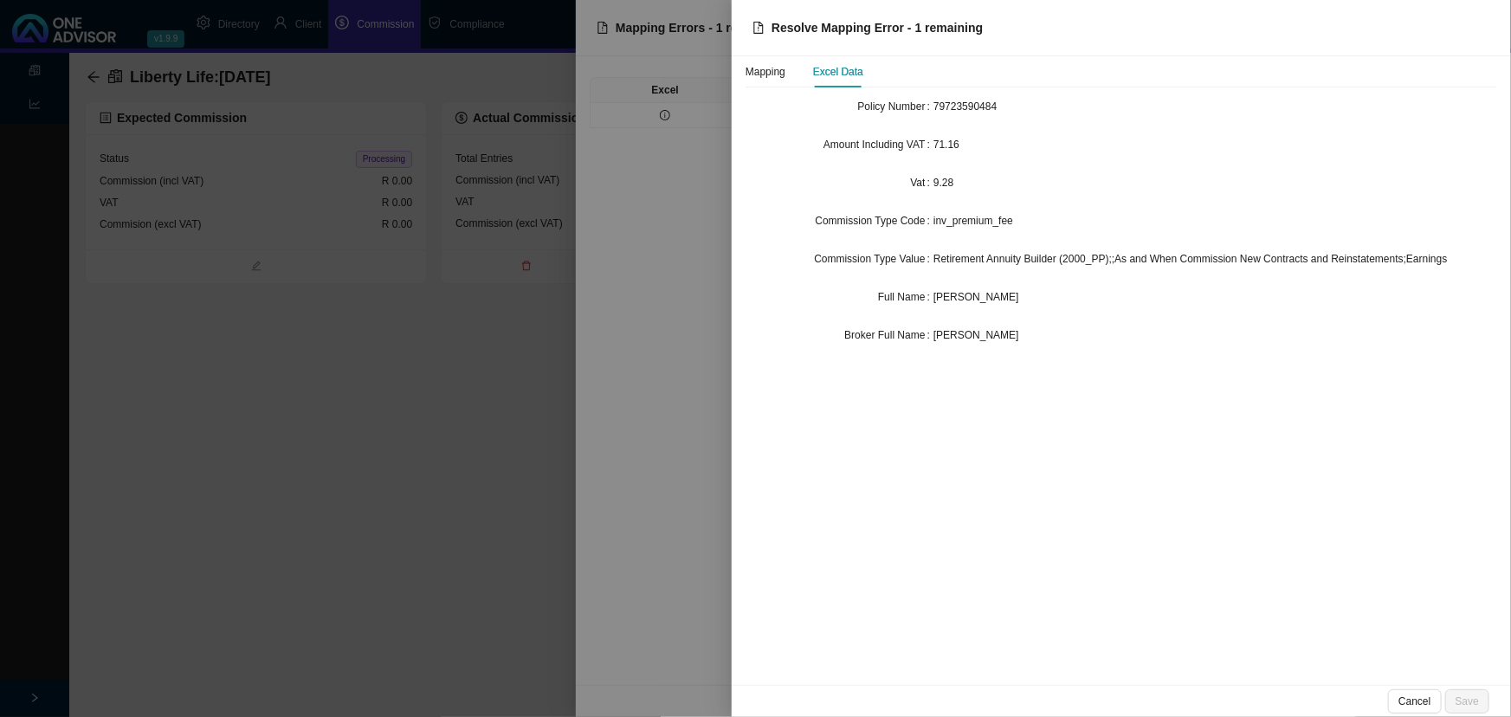
click at [392, 471] on div at bounding box center [755, 358] width 1511 height 717
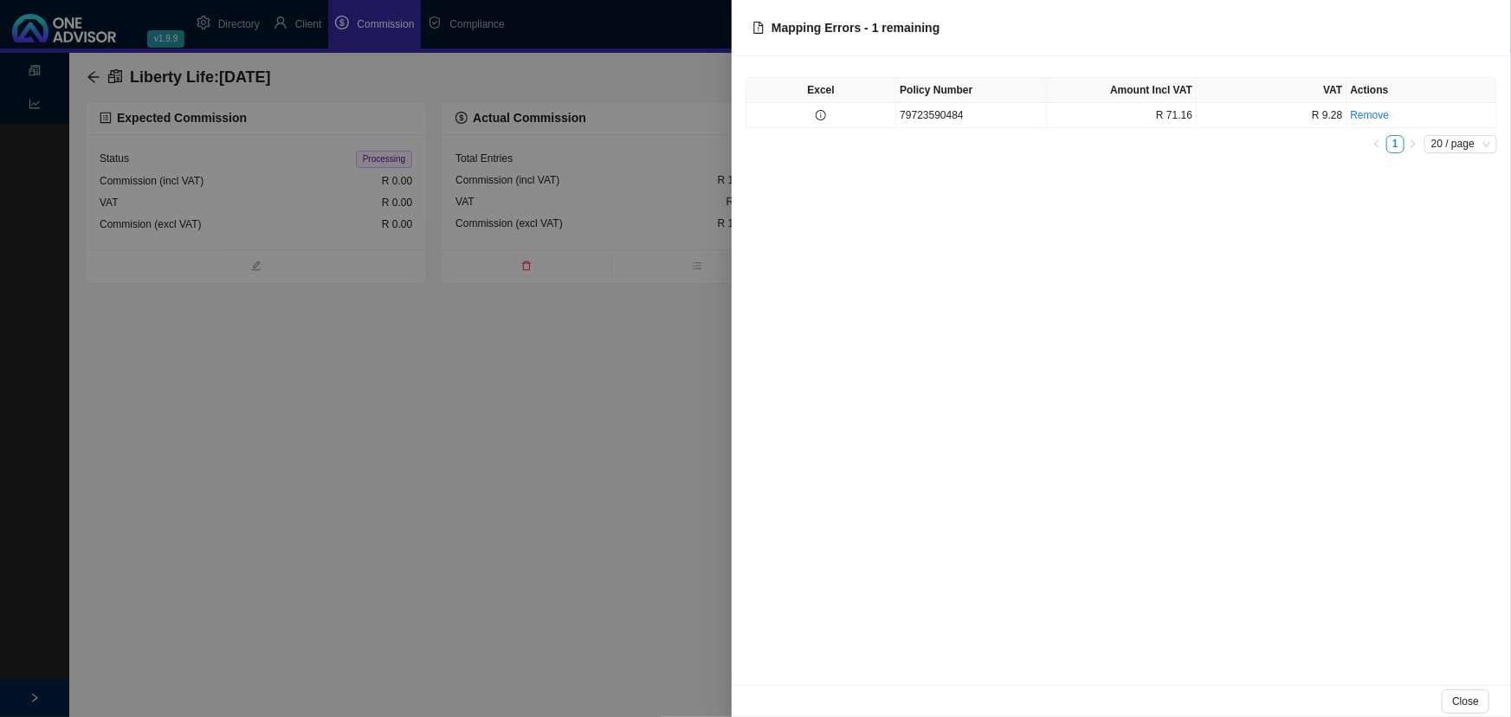
click at [393, 471] on div at bounding box center [755, 358] width 1511 height 717
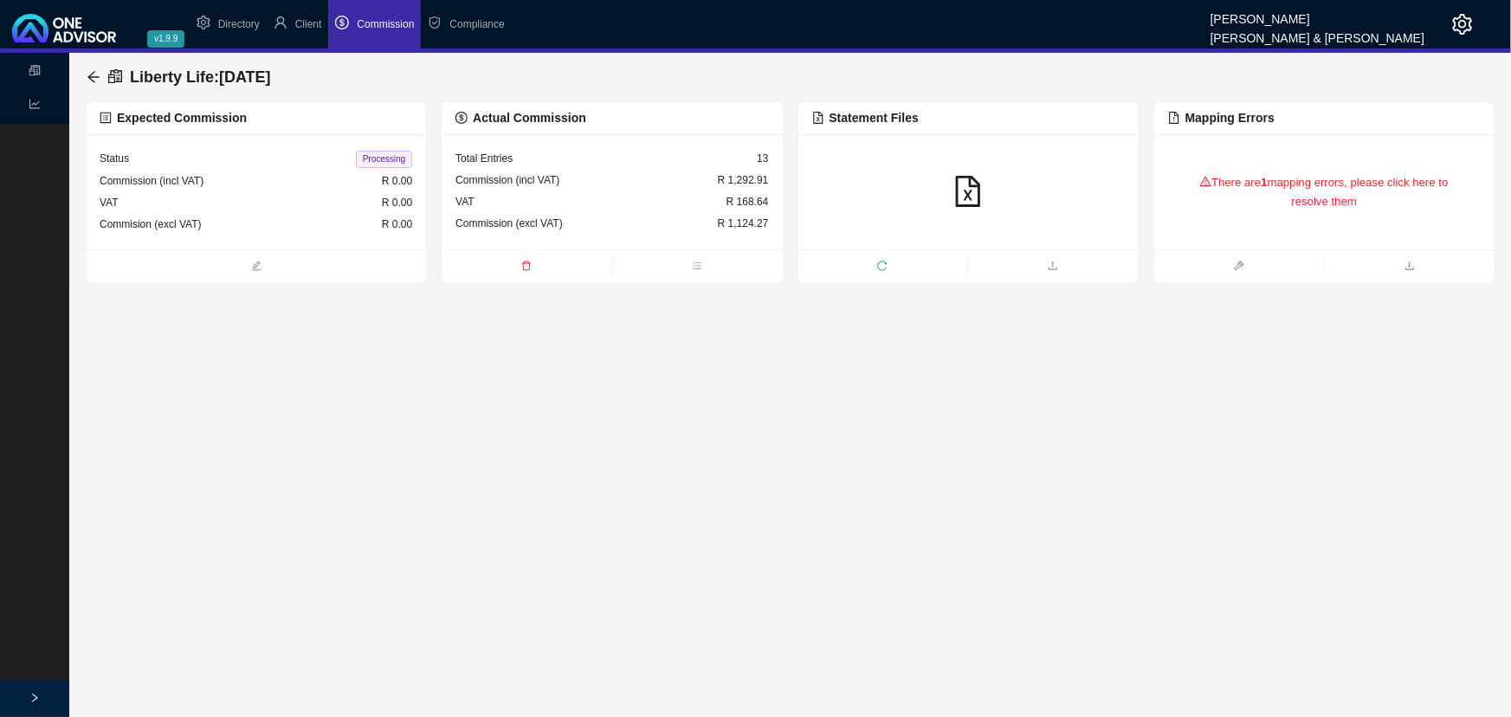
click at [523, 460] on main "Statements Reports Liberty Life : 2025-09-21 Expected Commission Status Process…" at bounding box center [755, 385] width 1511 height 664
click at [886, 262] on icon "reload" at bounding box center [883, 266] width 10 height 10
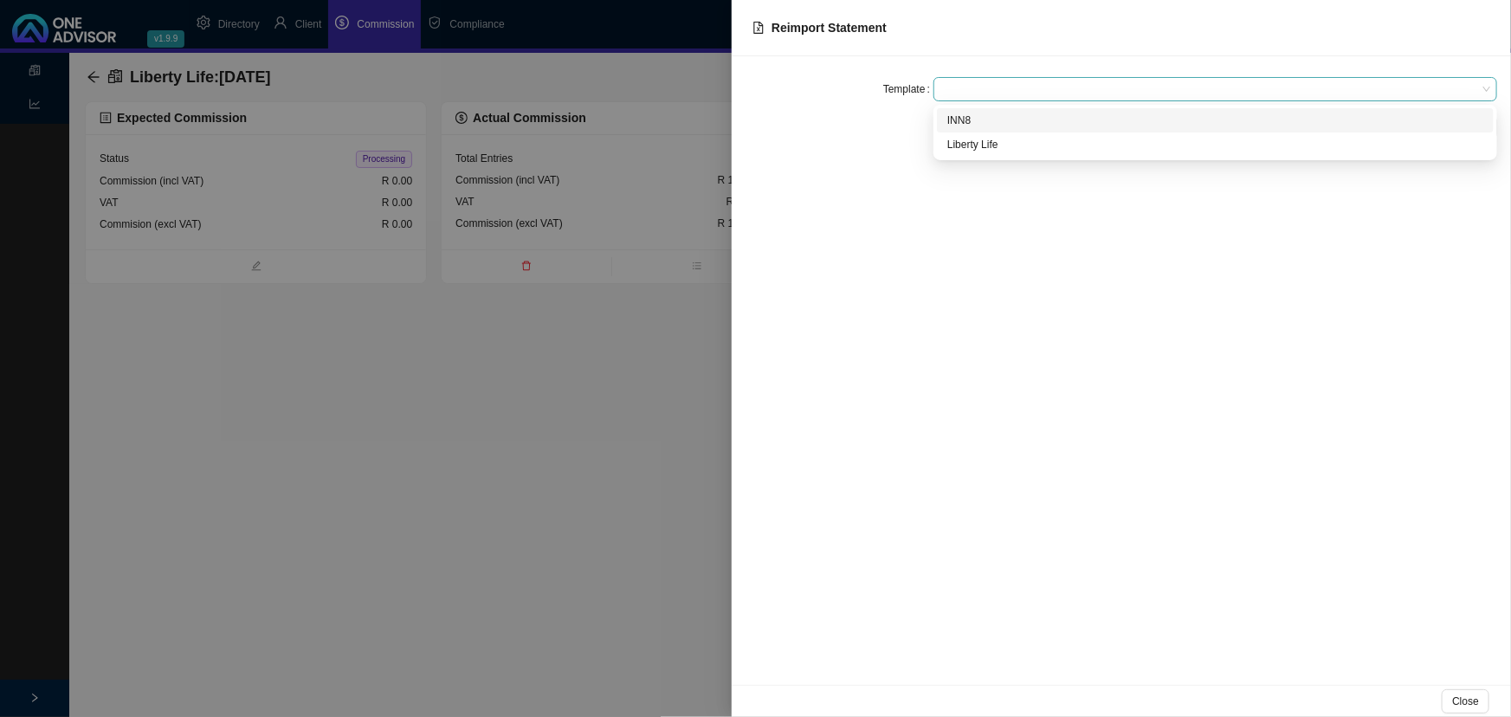
click at [960, 85] on span at bounding box center [1215, 89] width 550 height 23
click at [985, 145] on div "Liberty Life" at bounding box center [1215, 144] width 536 height 17
click at [1460, 129] on span "Reimport" at bounding box center [1466, 127] width 42 height 17
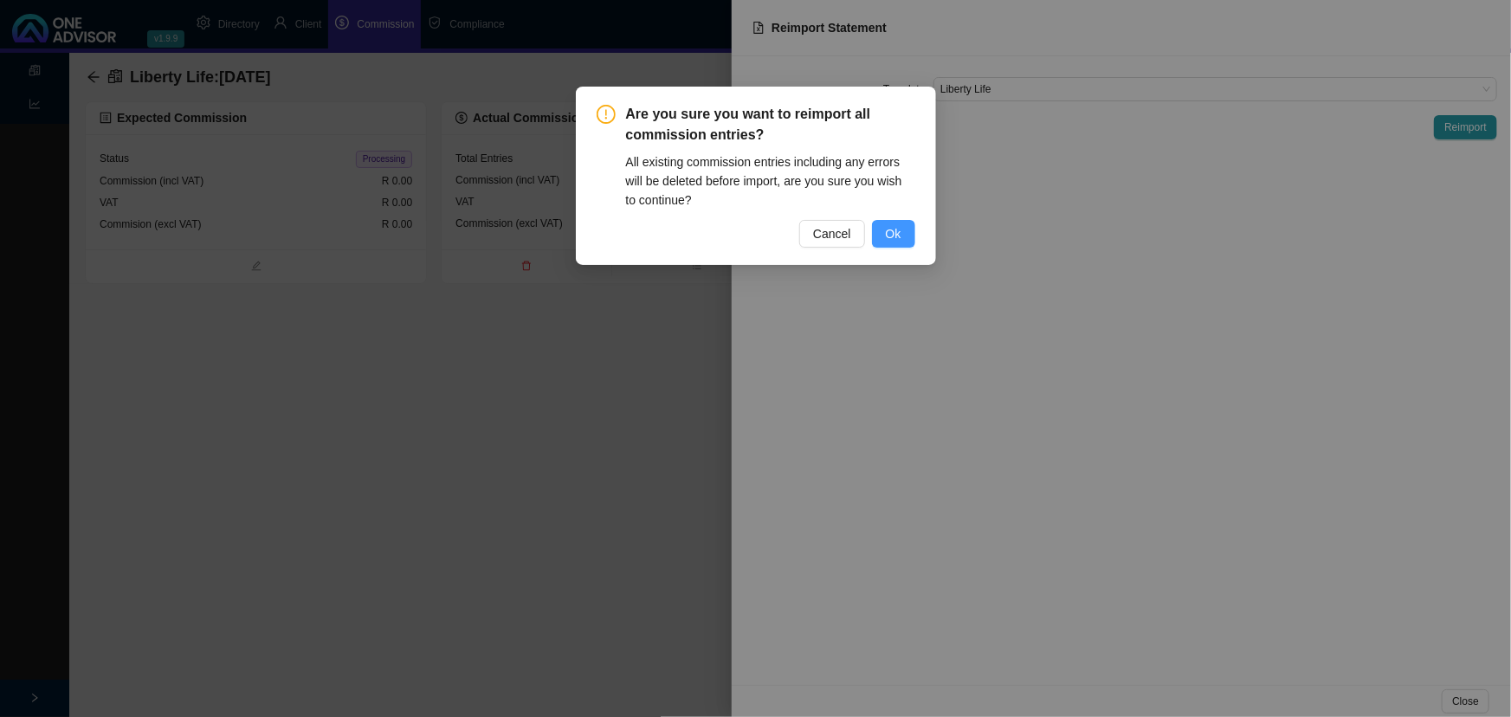
click at [895, 242] on span "Ok" at bounding box center [894, 233] width 16 height 19
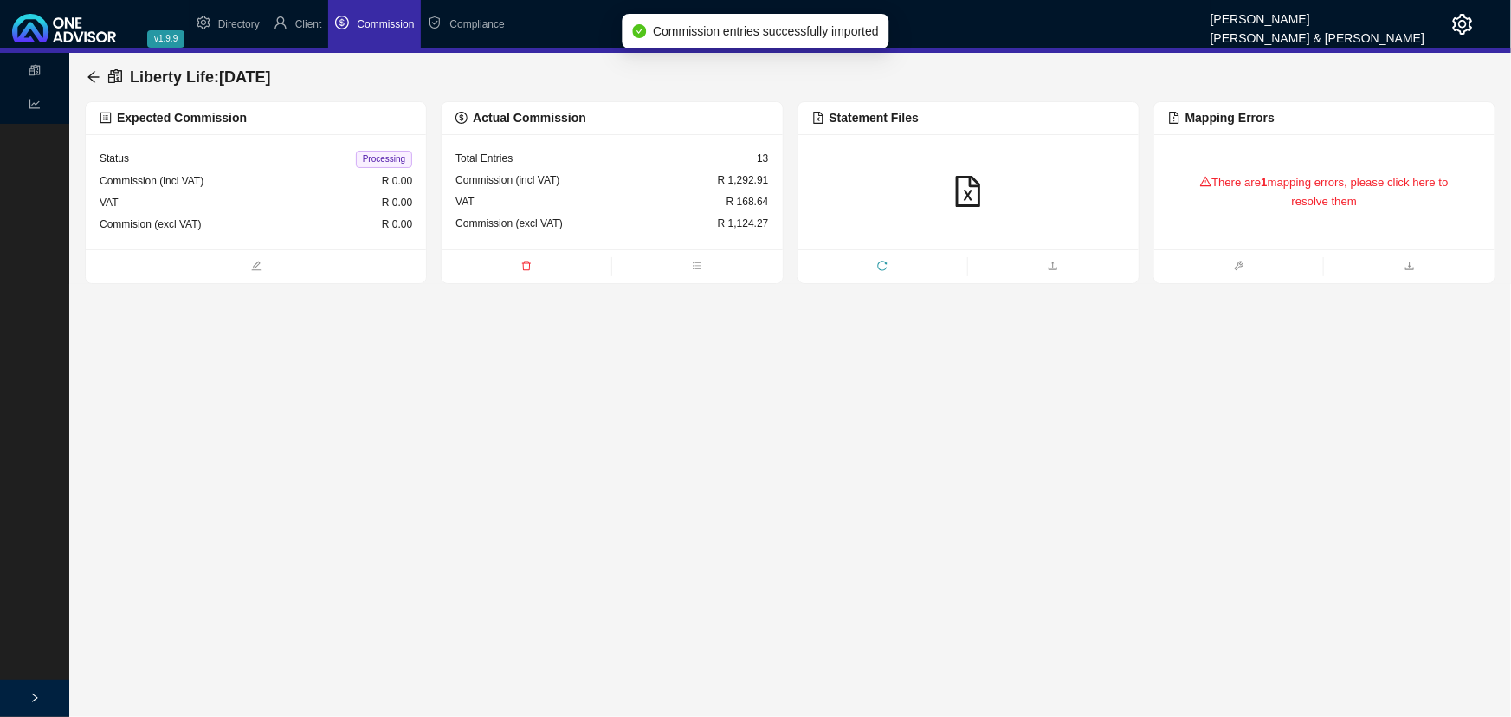
click at [634, 188] on div "Commission (incl VAT) R 1,292.91" at bounding box center [612, 181] width 313 height 22
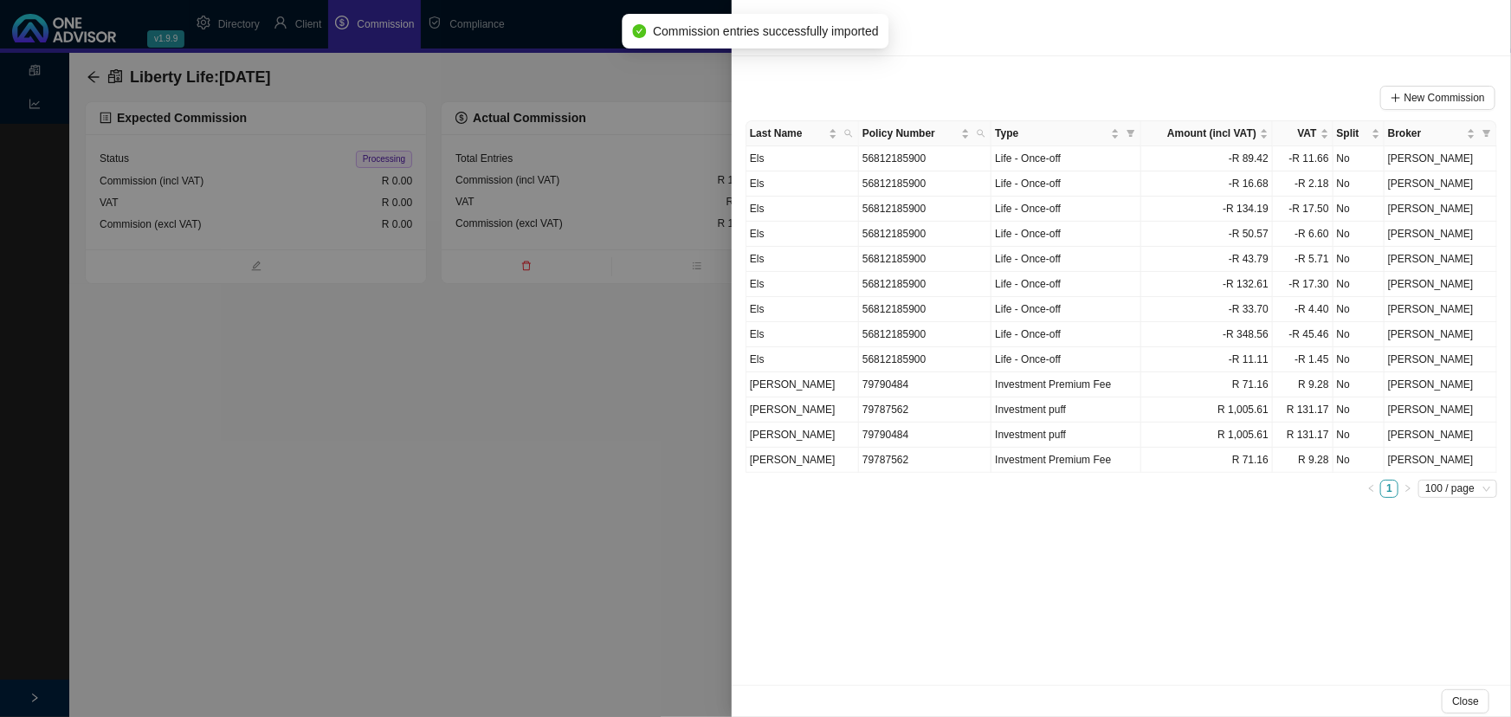
click at [554, 341] on div at bounding box center [755, 358] width 1511 height 717
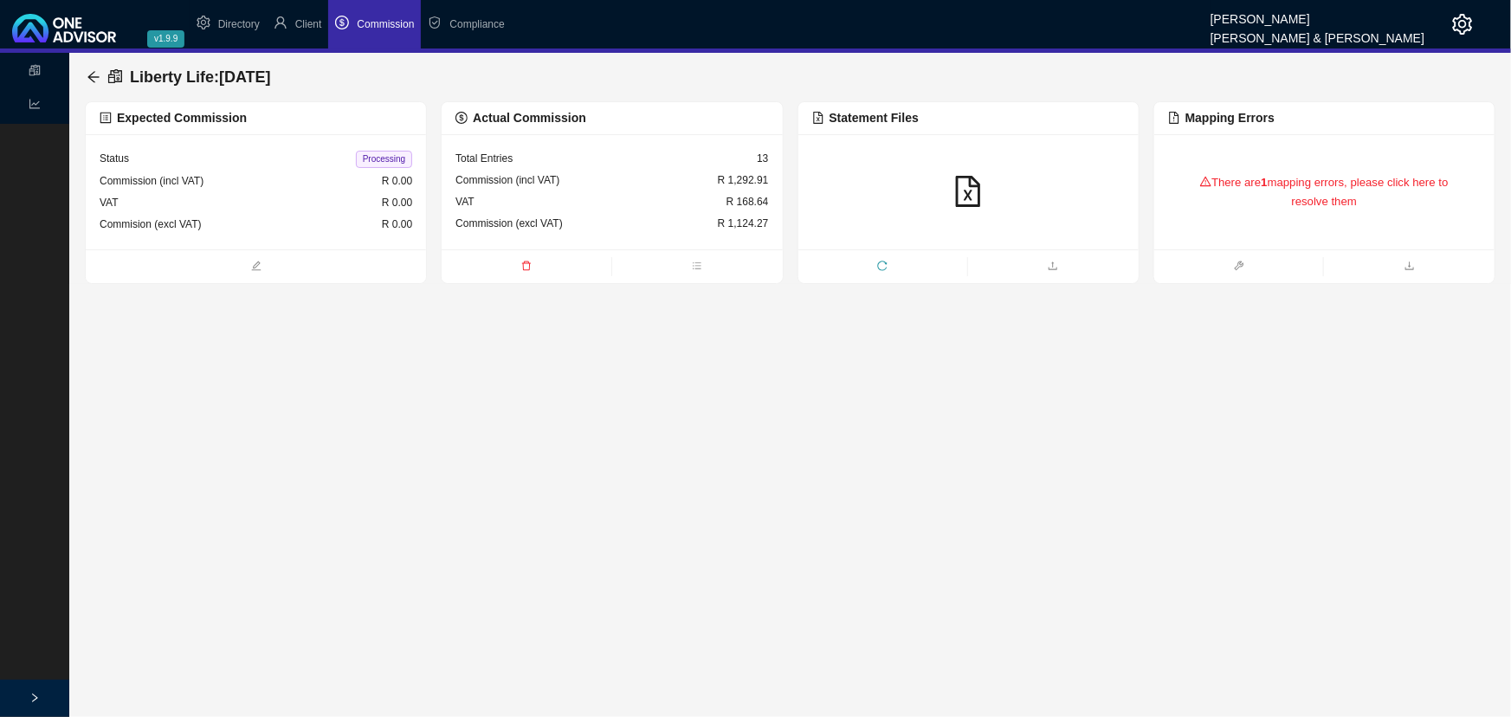
click at [1302, 190] on div "There are 1 mapping errors, please click here to resolve them" at bounding box center [1324, 192] width 313 height 73
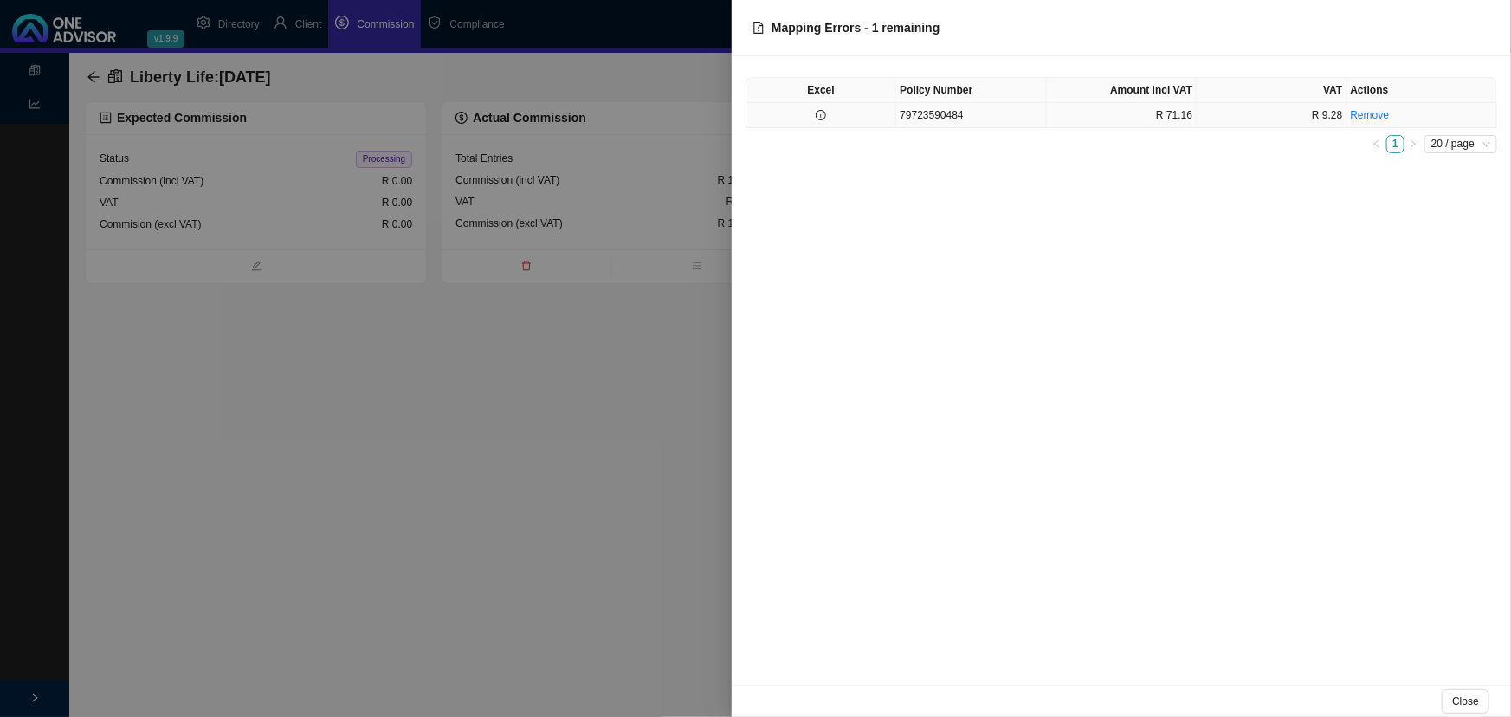
click at [984, 118] on td "79723590484" at bounding box center [971, 115] width 150 height 25
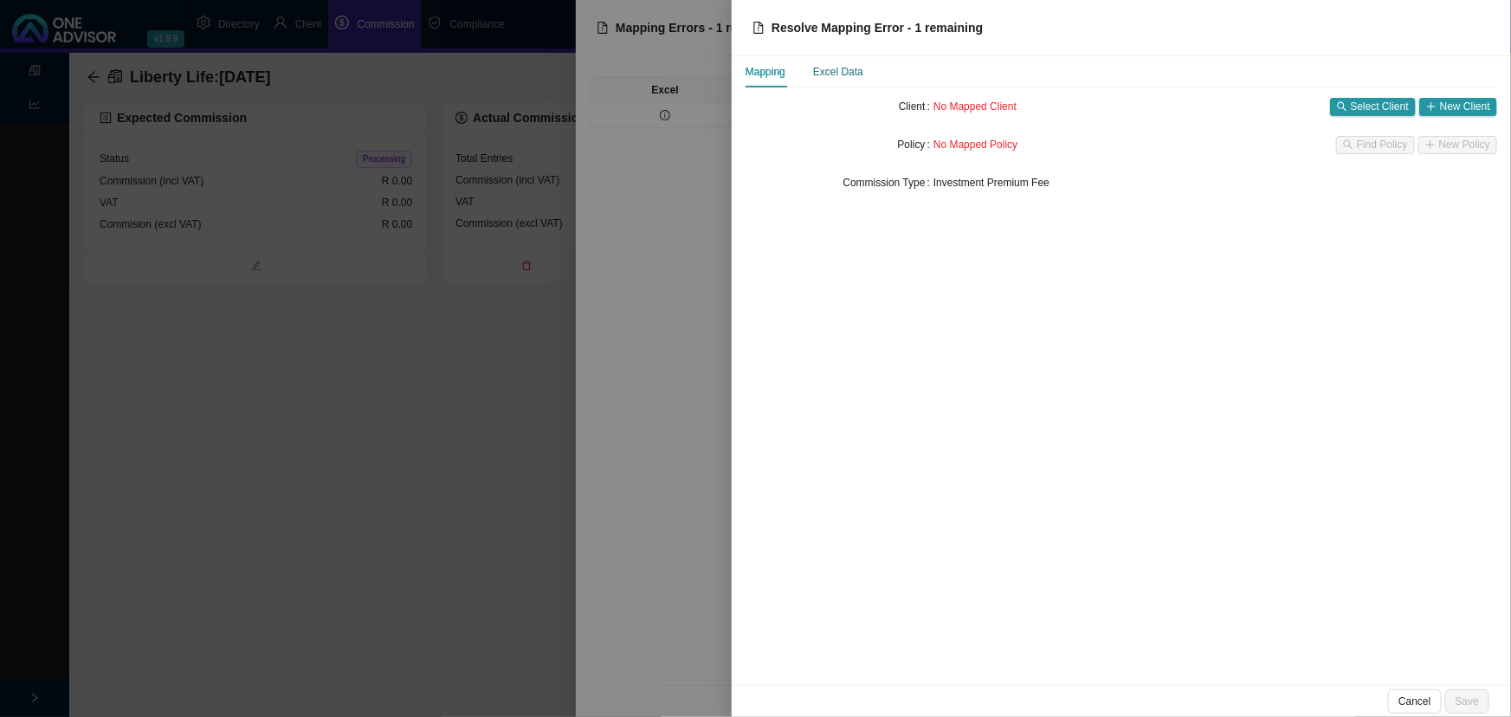
click at [847, 71] on div "Excel Data" at bounding box center [838, 71] width 50 height 17
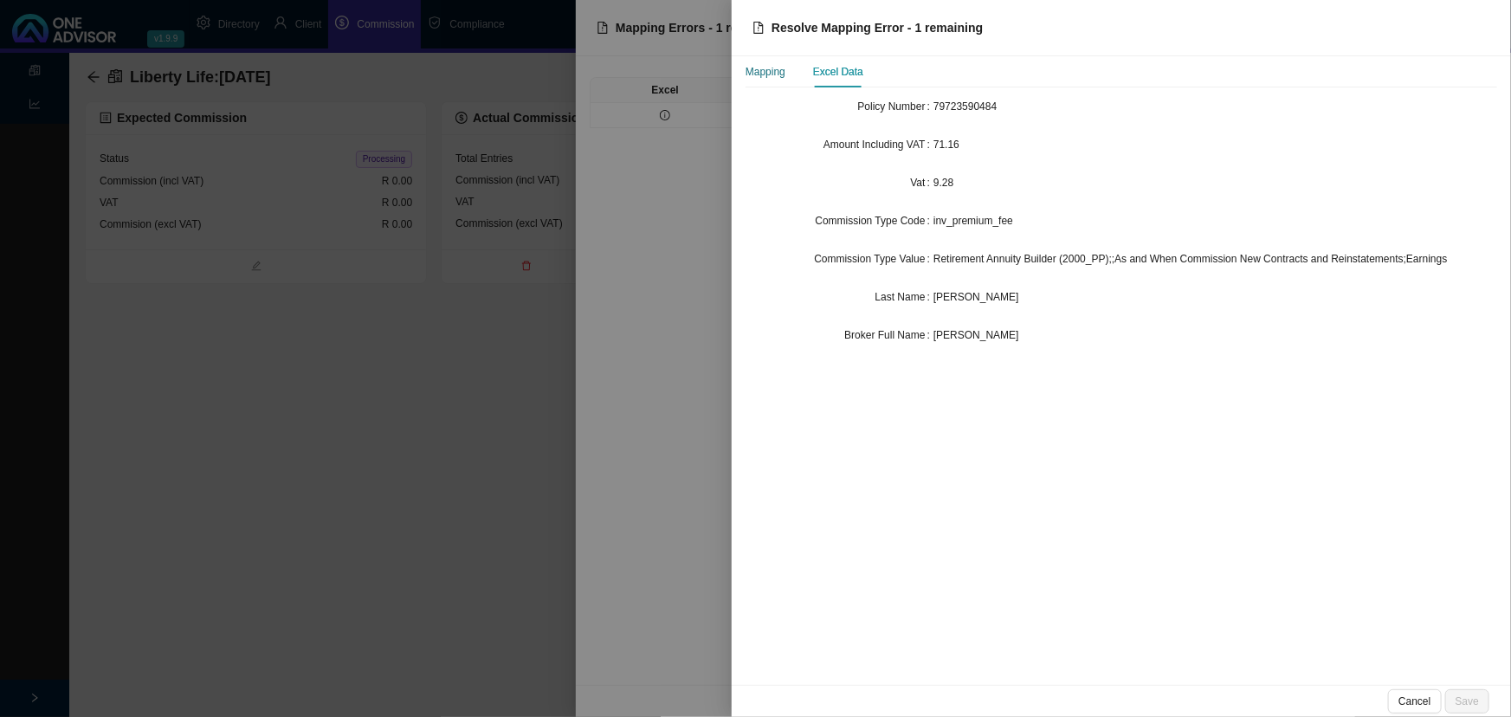
click at [764, 68] on div "Mapping" at bounding box center [766, 71] width 40 height 17
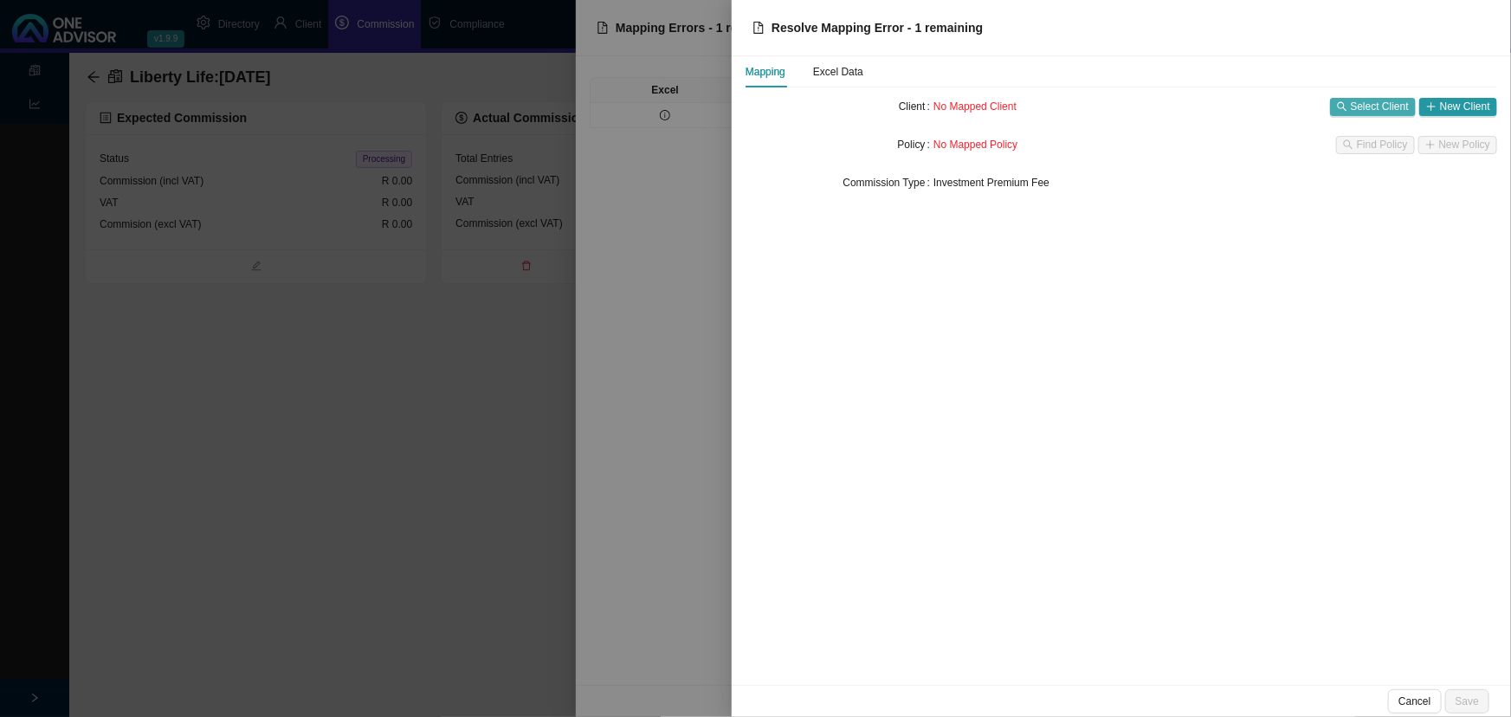
click at [1393, 103] on span "Select Client" at bounding box center [1380, 106] width 58 height 17
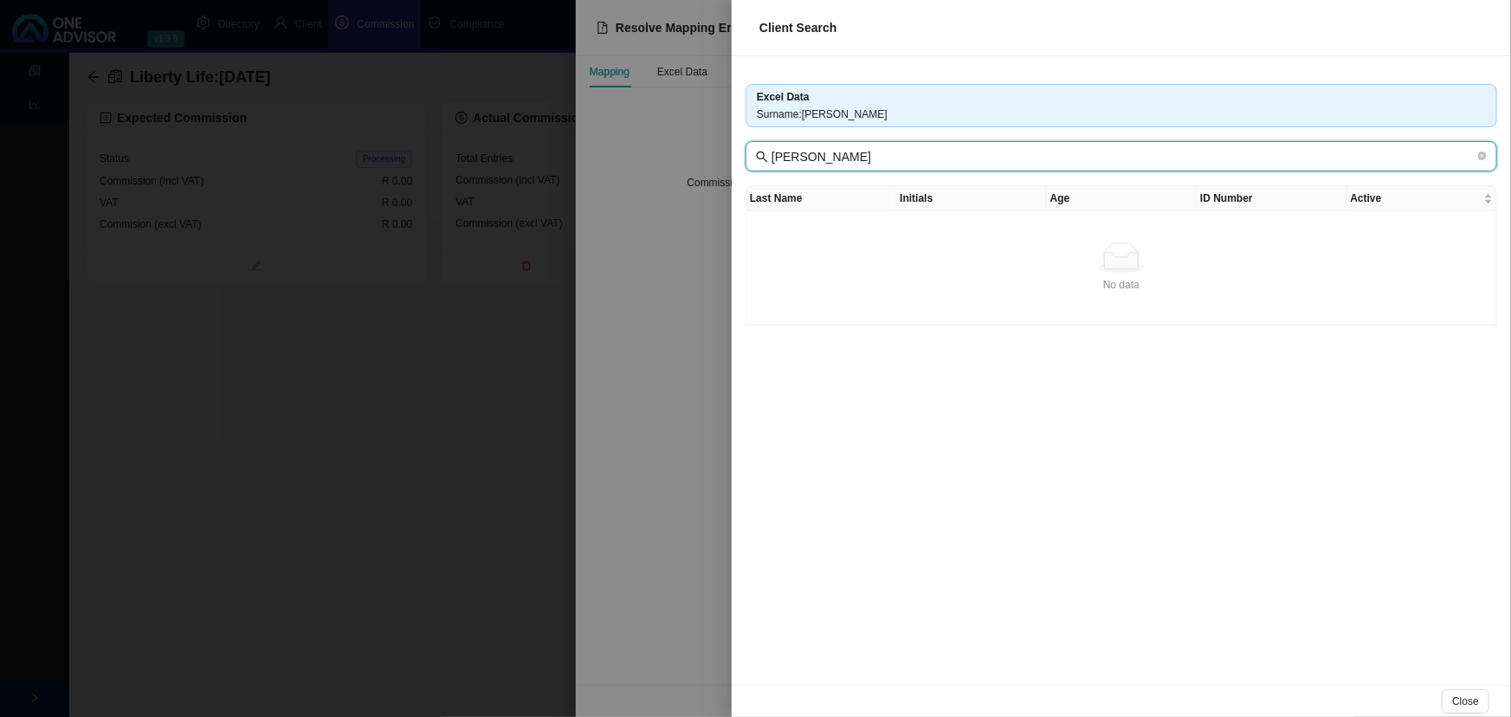
click at [973, 155] on input "[PERSON_NAME]" at bounding box center [1123, 156] width 703 height 19
drag, startPoint x: 1181, startPoint y: 152, endPoint x: 844, endPoint y: 152, distance: 336.9
click at [844, 152] on input "[PERSON_NAME]" at bounding box center [1123, 156] width 703 height 19
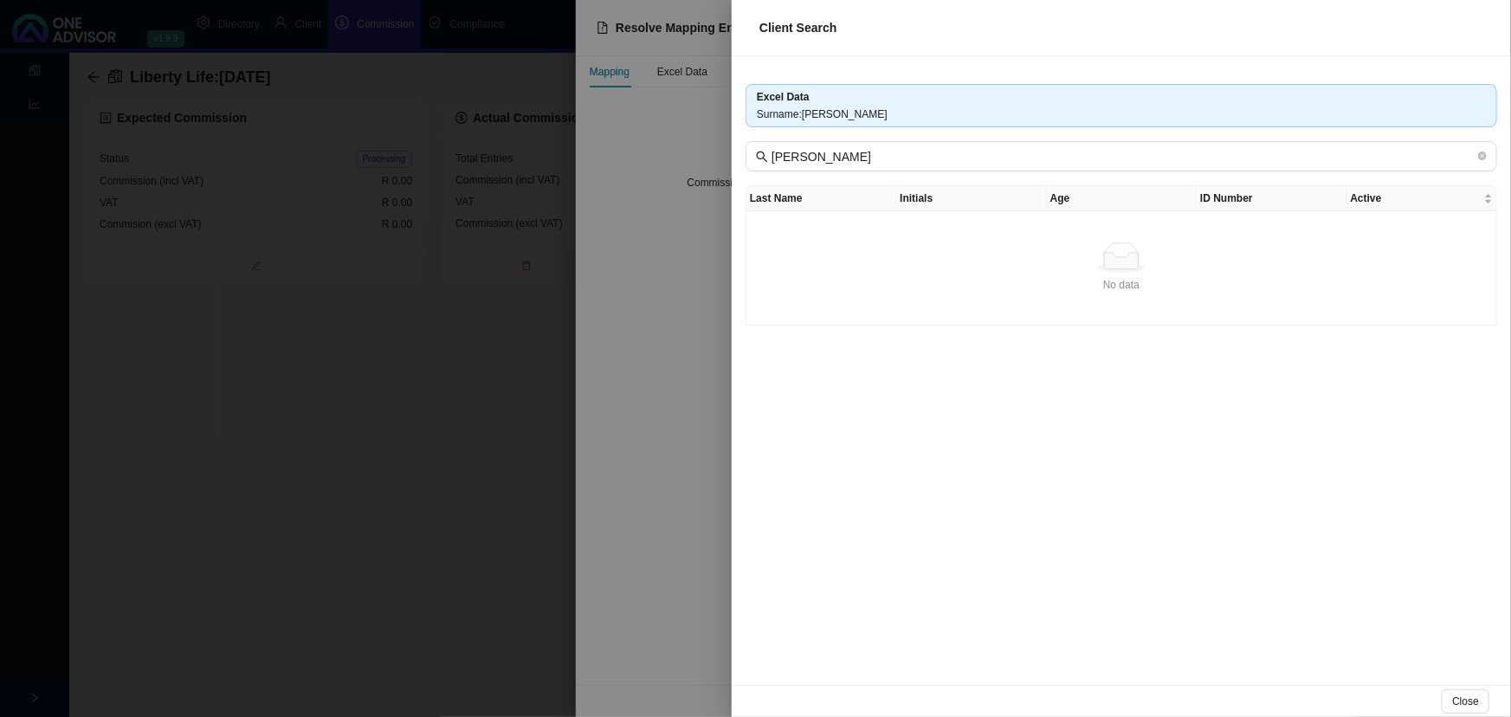
click at [387, 172] on div at bounding box center [755, 358] width 1511 height 717
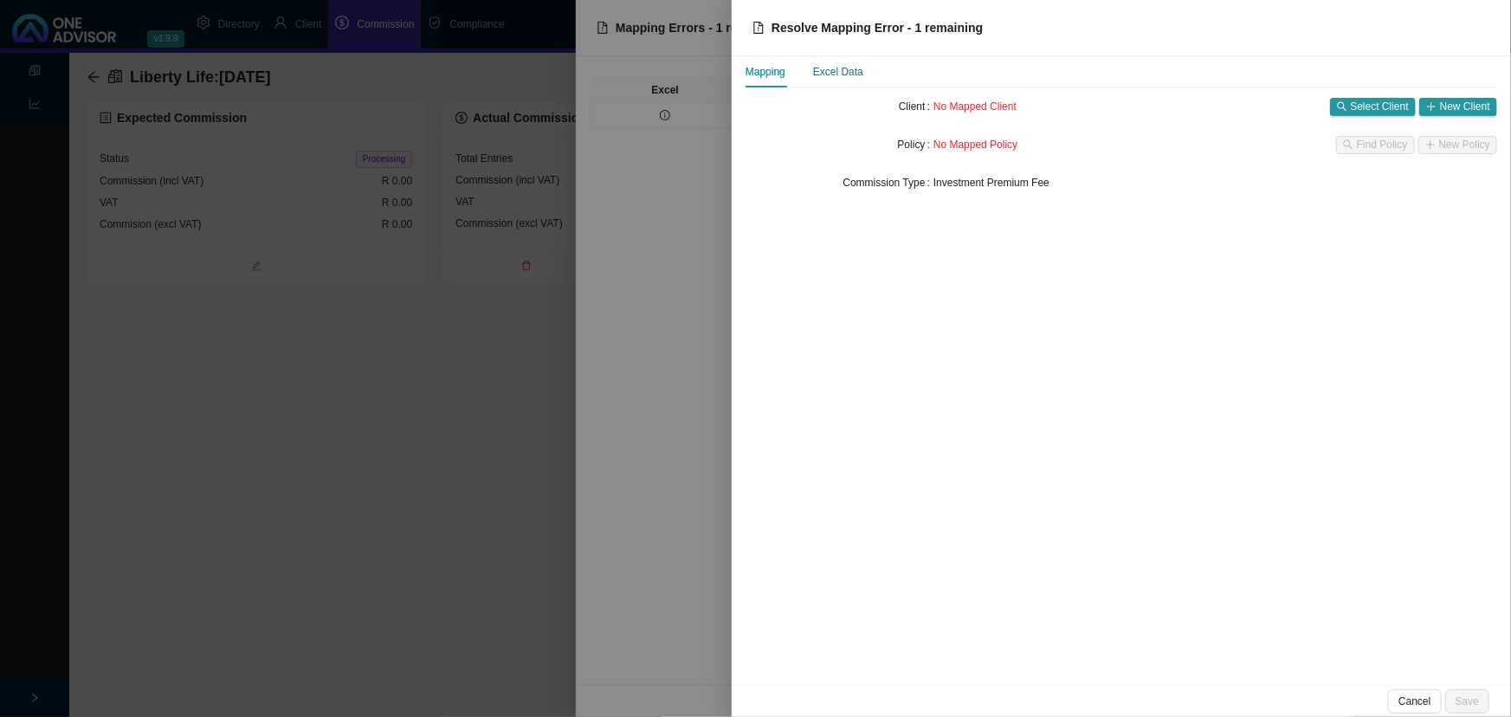
click at [845, 70] on div "Excel Data" at bounding box center [838, 71] width 50 height 17
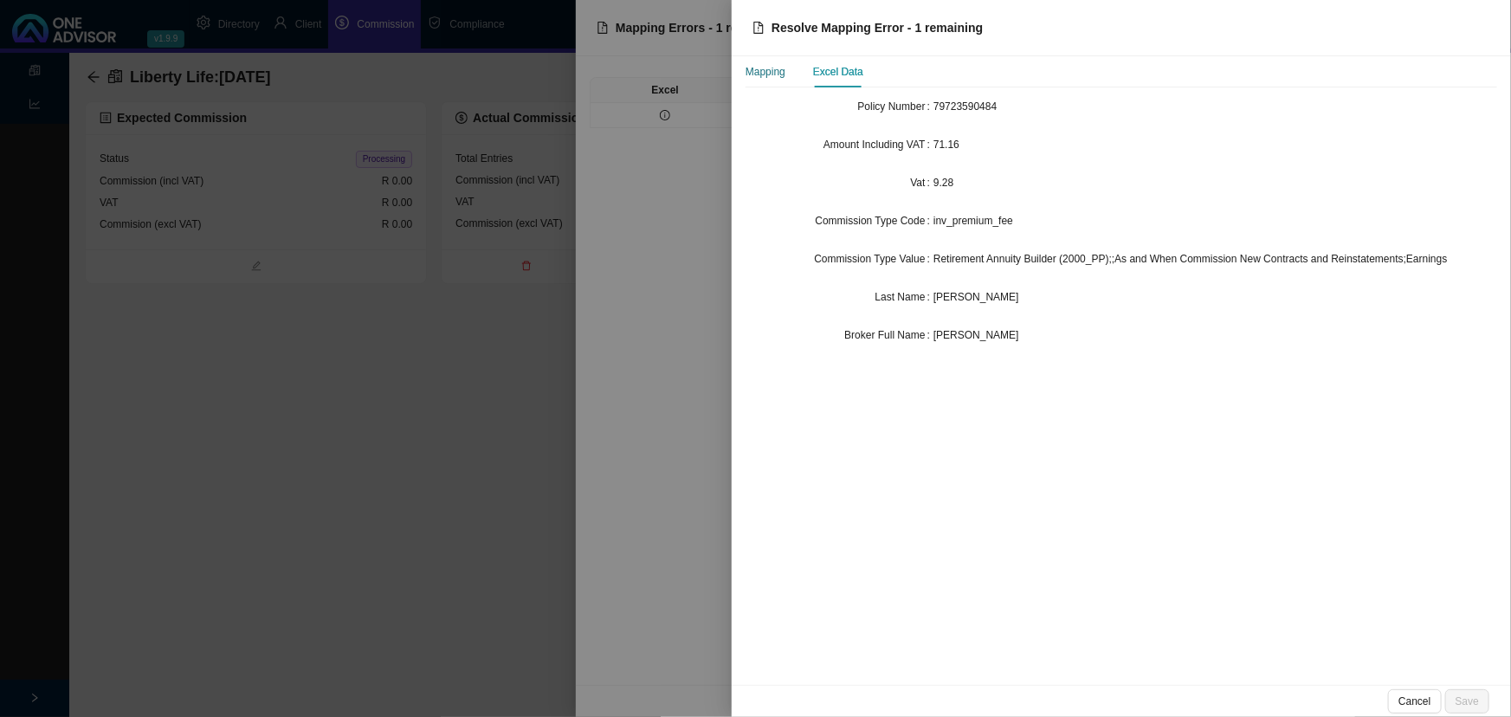
click at [764, 71] on div "Mapping" at bounding box center [766, 71] width 40 height 17
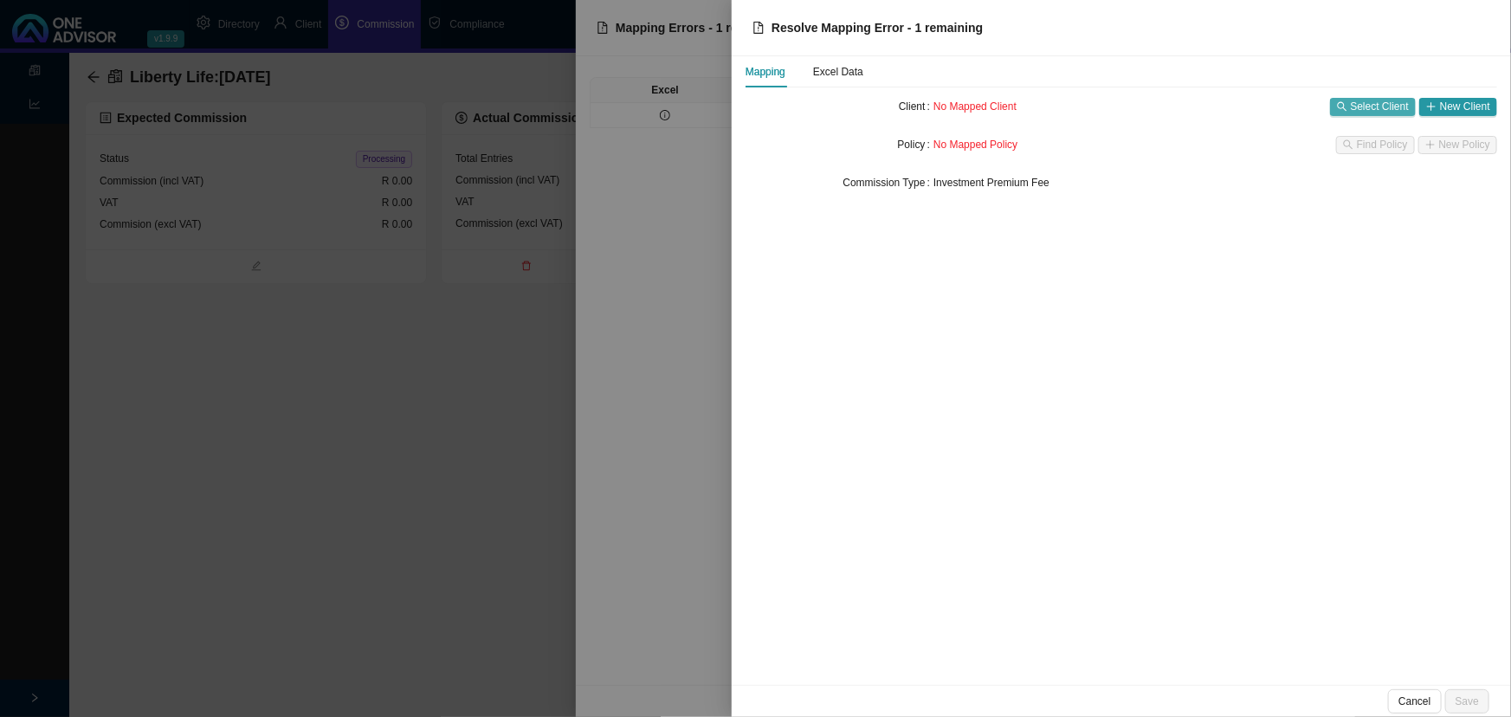
click at [1377, 103] on span "Select Client" at bounding box center [1380, 106] width 58 height 17
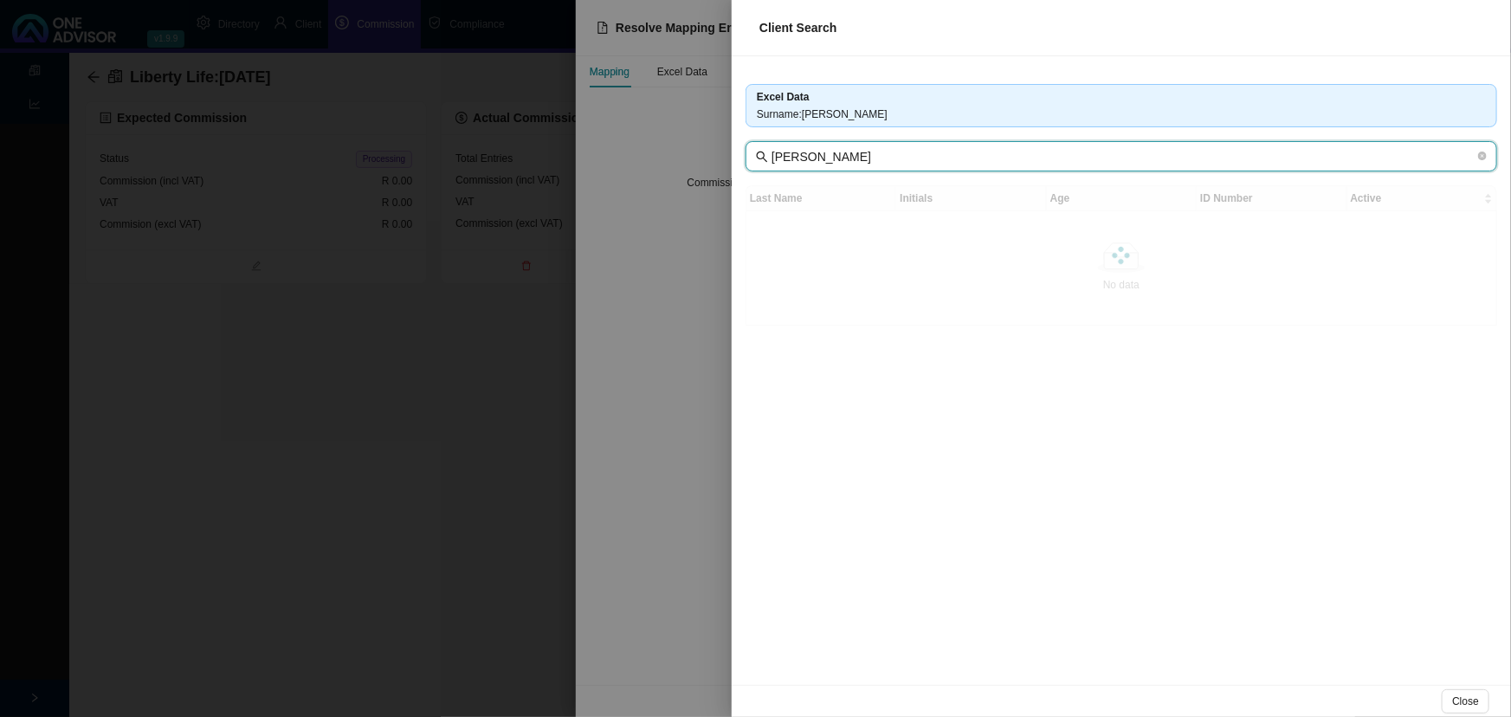
click at [907, 156] on input "[PERSON_NAME]" at bounding box center [1123, 156] width 703 height 19
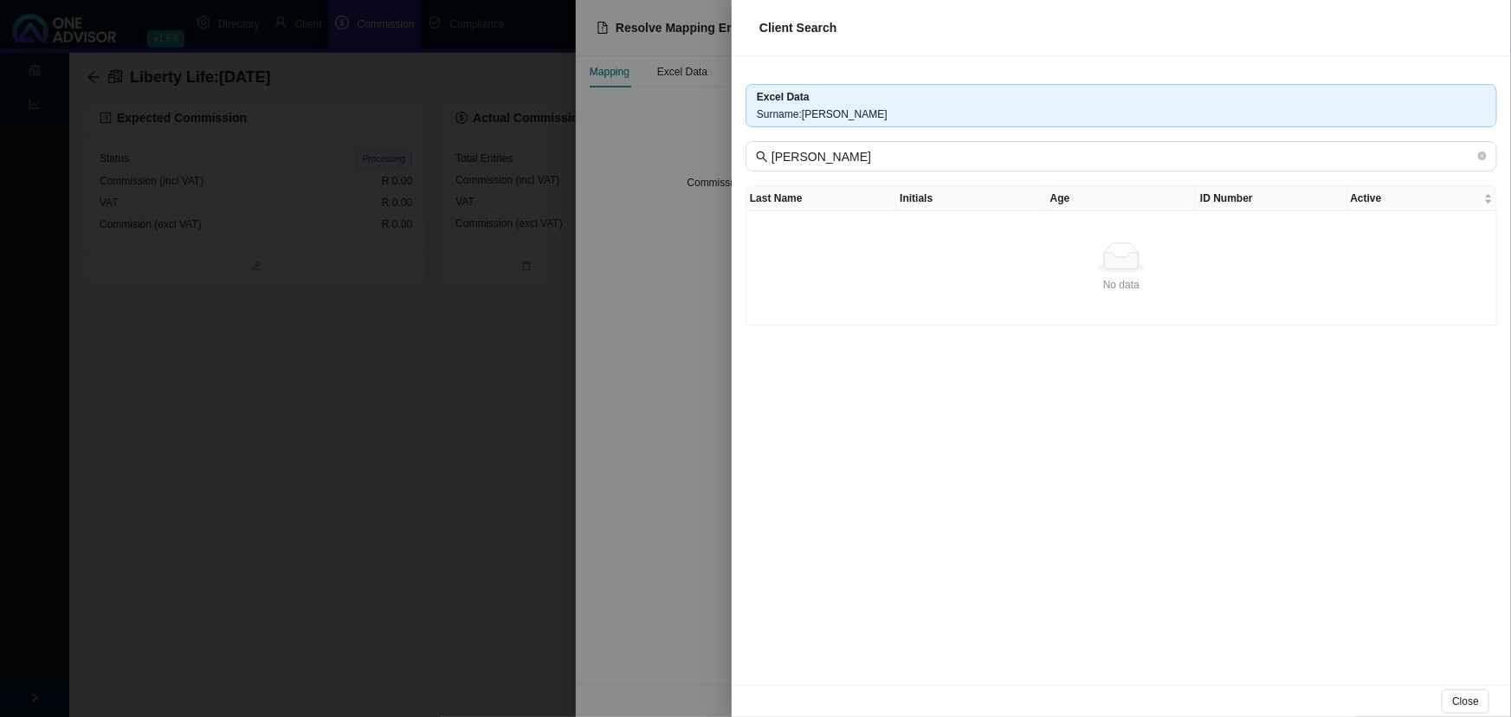
click at [450, 330] on div at bounding box center [755, 358] width 1511 height 717
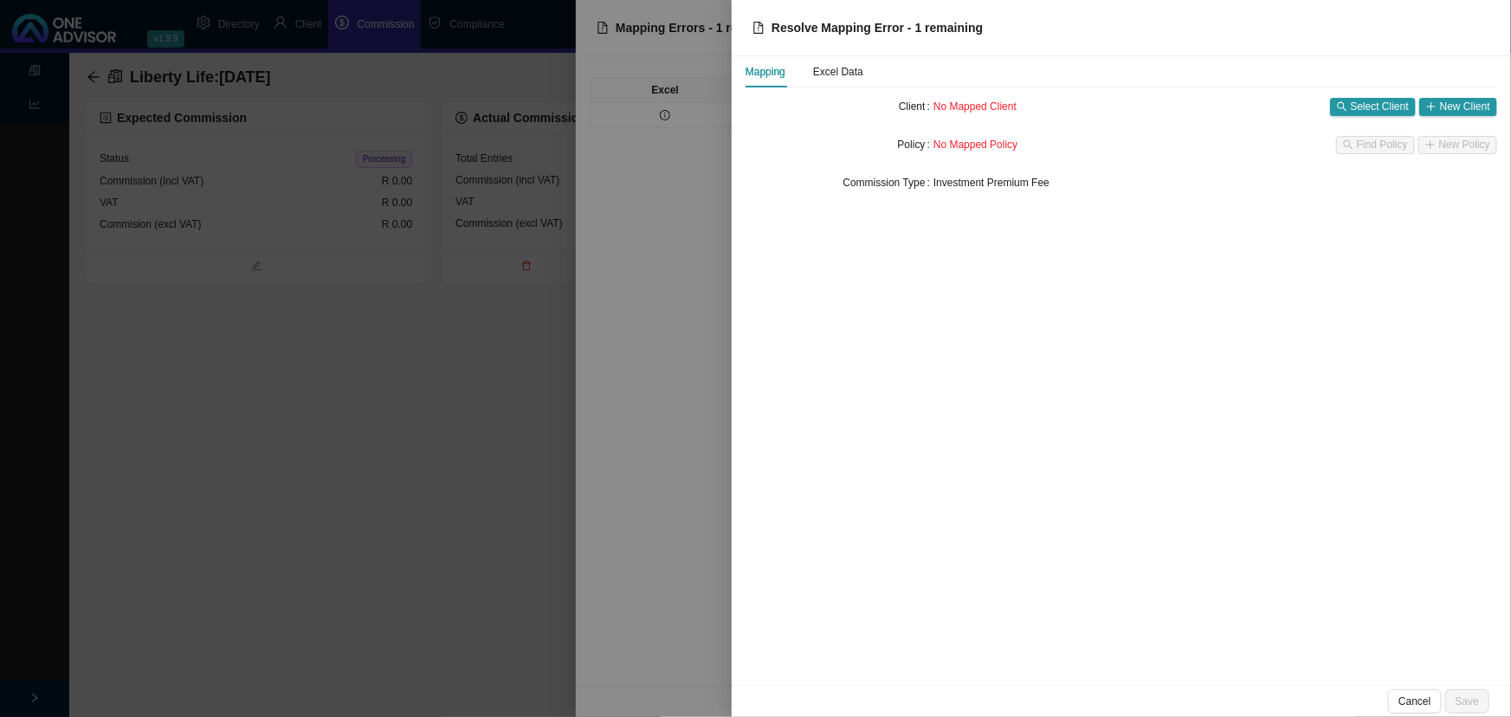
click at [325, 355] on div at bounding box center [755, 358] width 1511 height 717
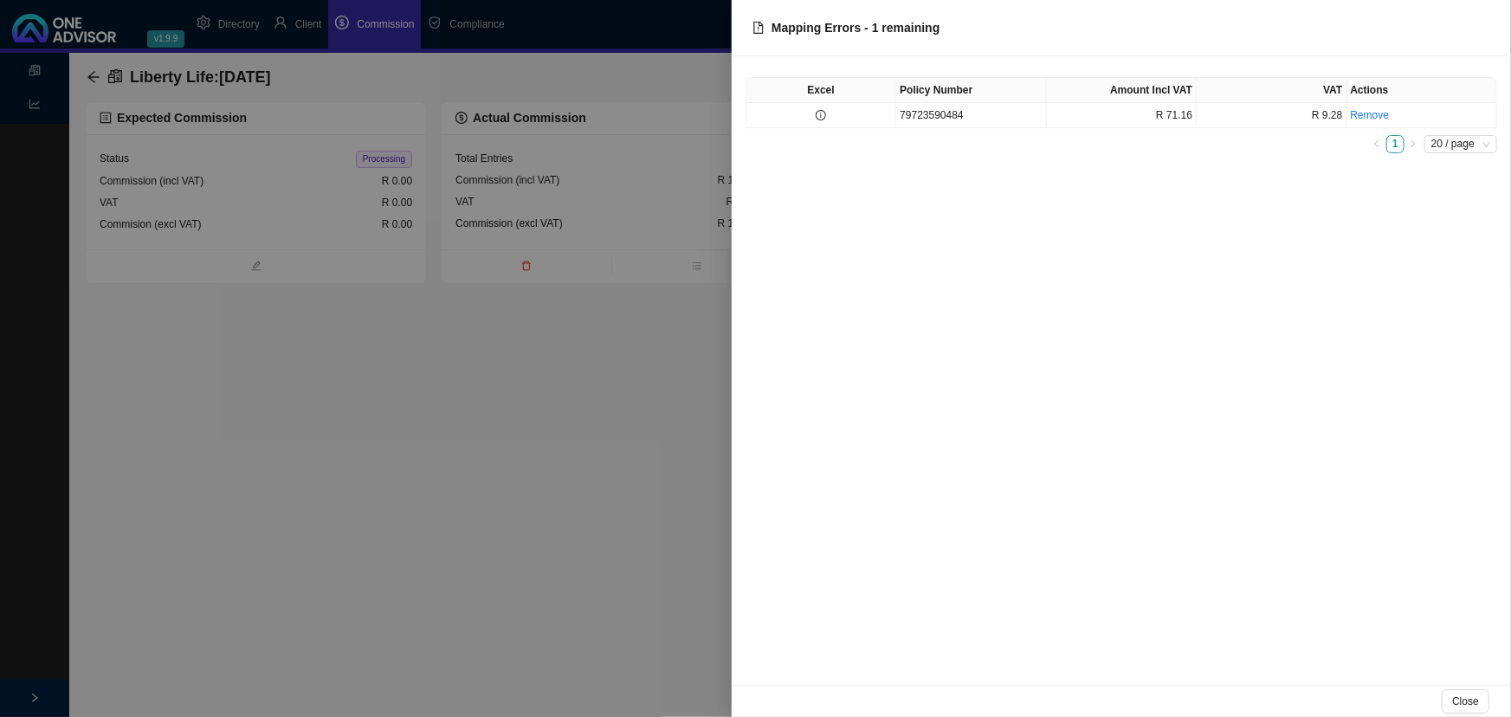
click at [308, 358] on div at bounding box center [755, 358] width 1511 height 717
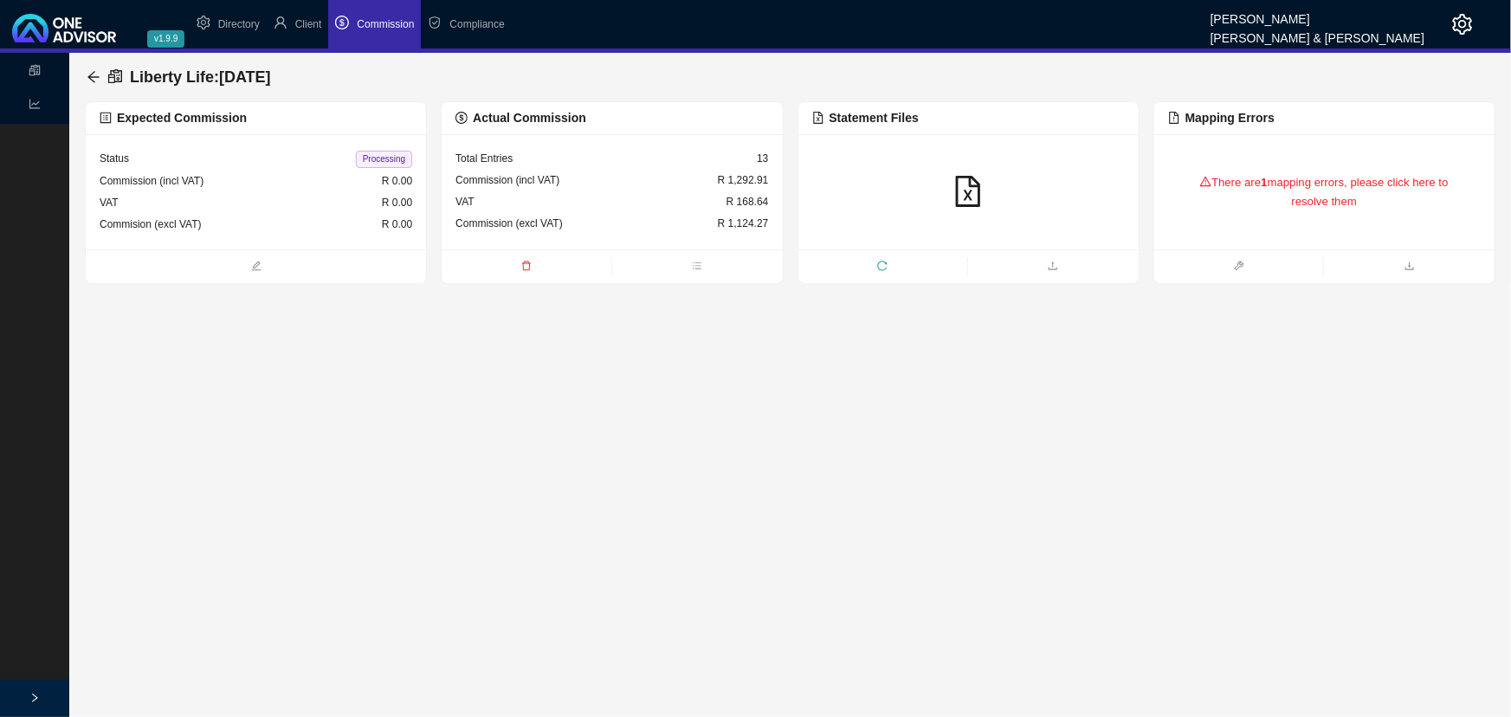
click at [879, 267] on icon "reload" at bounding box center [882, 266] width 10 height 10
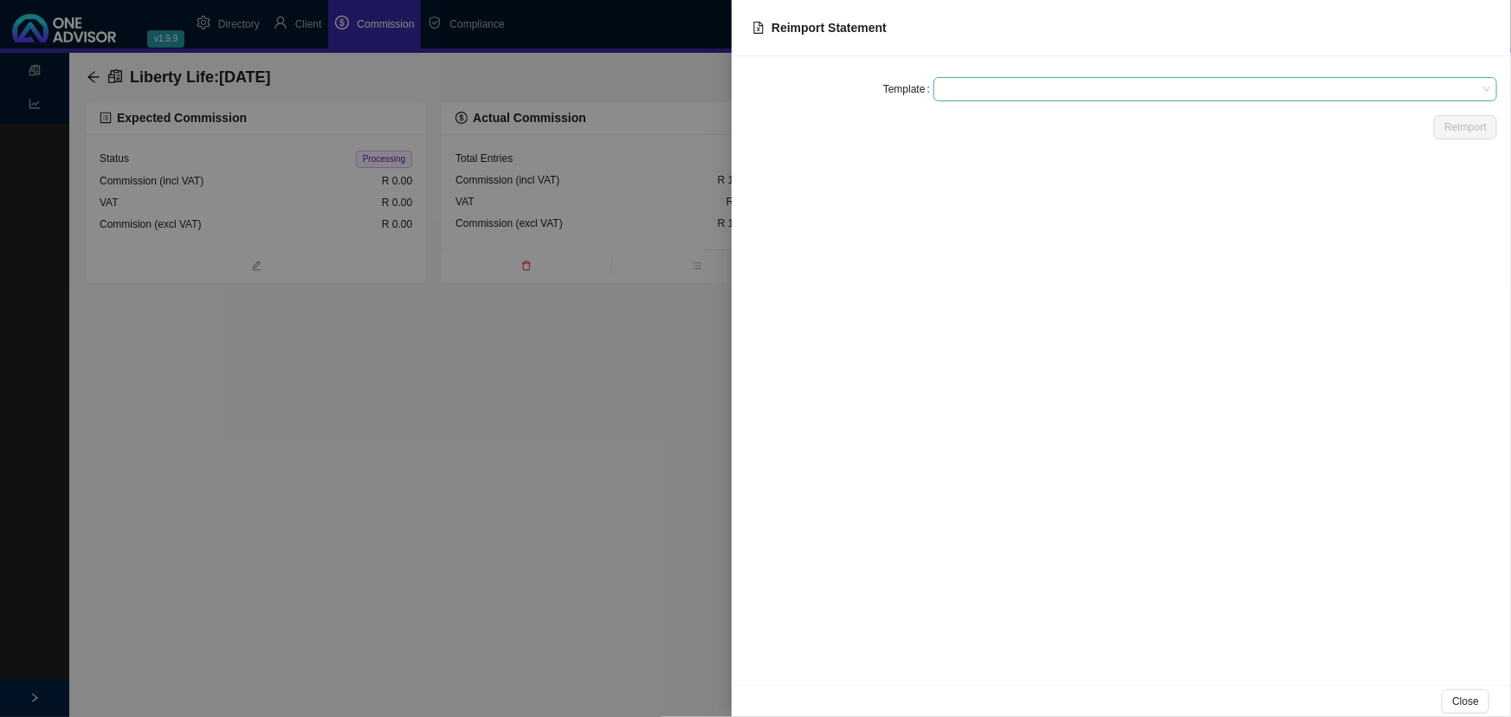
click at [947, 84] on span at bounding box center [1215, 89] width 550 height 23
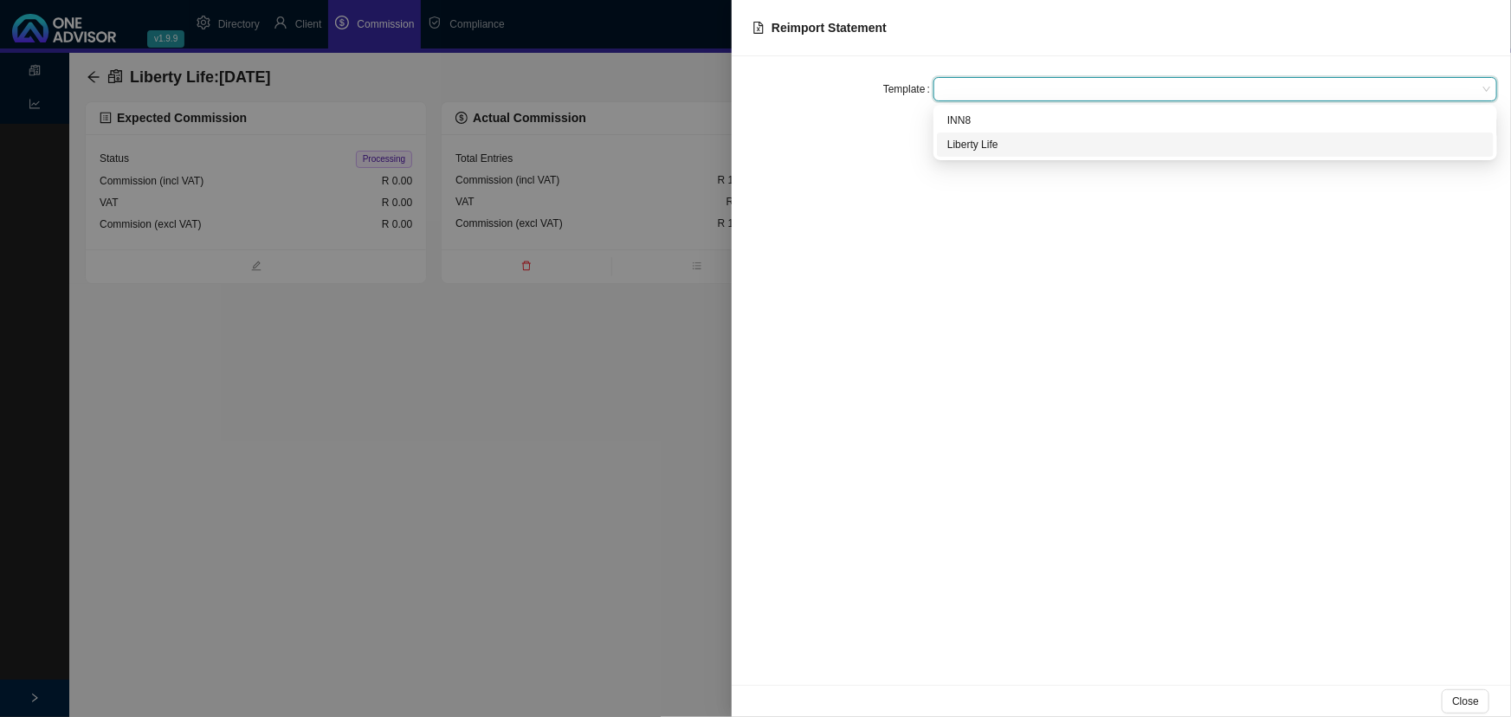
click at [975, 145] on div "Liberty Life" at bounding box center [1215, 144] width 536 height 17
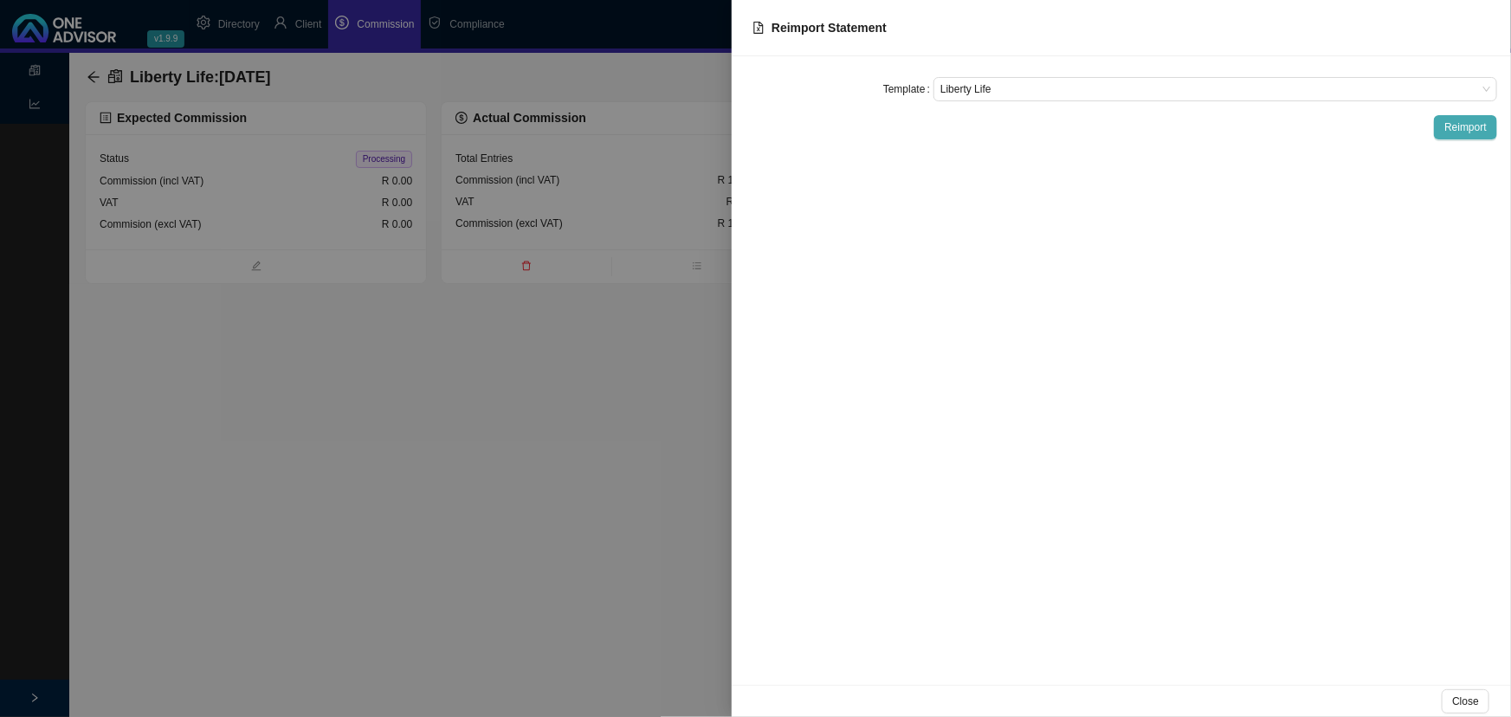
click at [1460, 123] on span "Reimport" at bounding box center [1466, 127] width 42 height 17
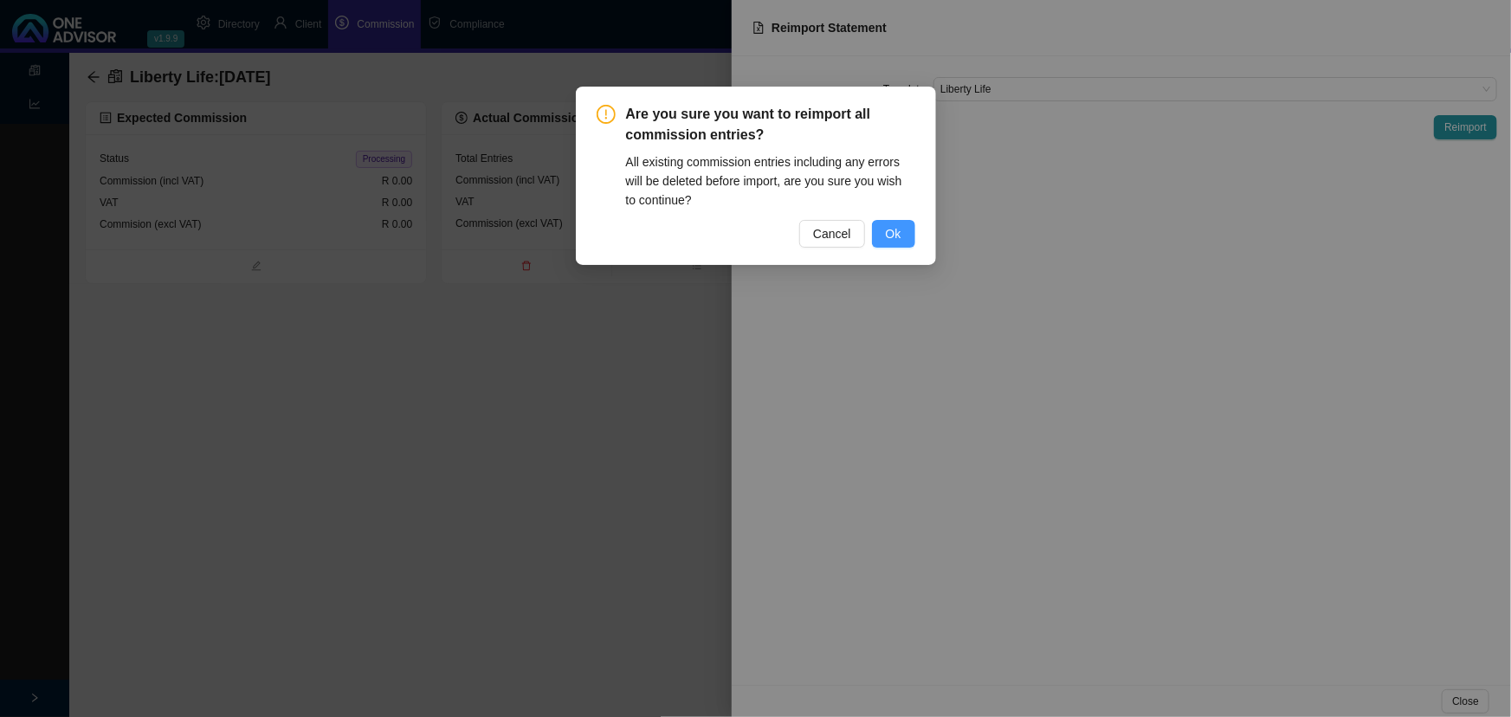
click at [902, 228] on button "Ok" at bounding box center [893, 234] width 43 height 28
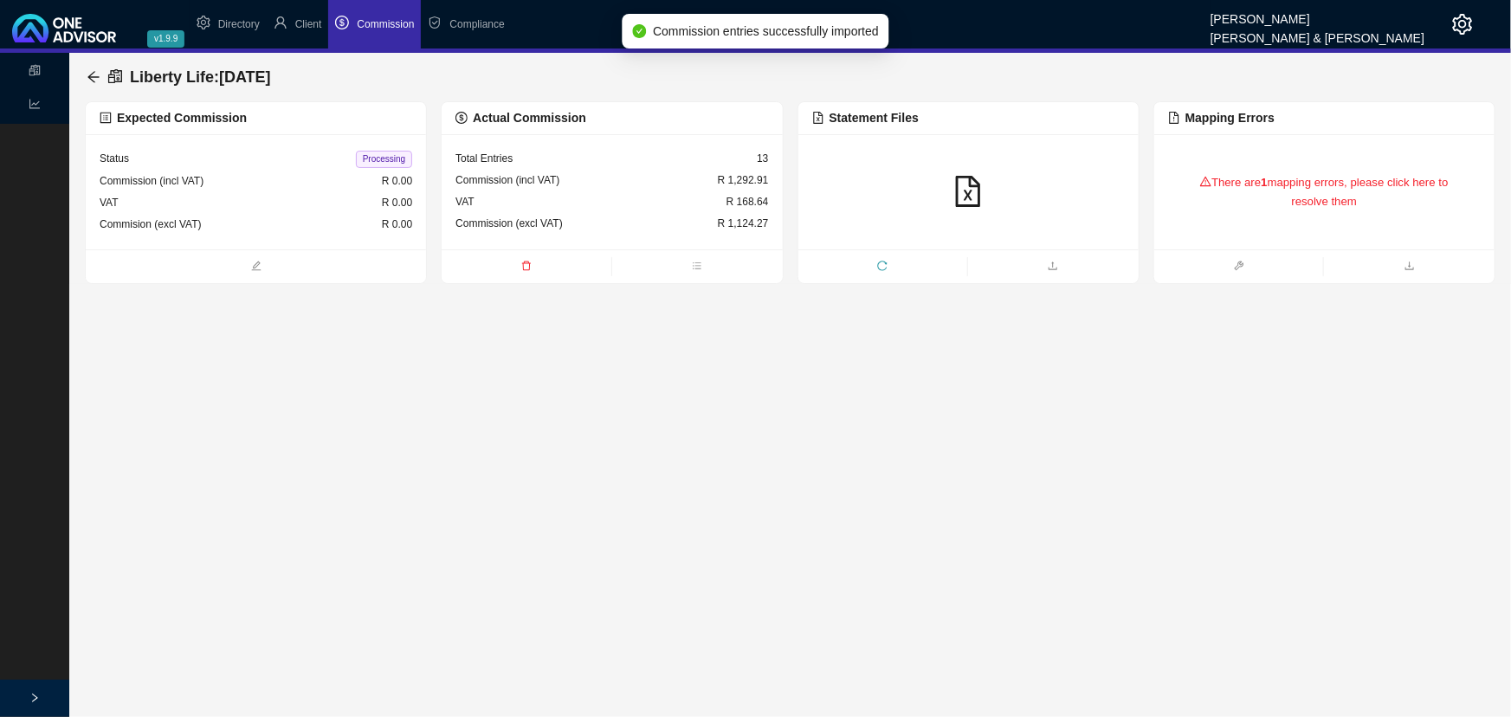
click at [1269, 177] on div "There are 1 mapping errors, please click here to resolve them" at bounding box center [1324, 192] width 313 height 73
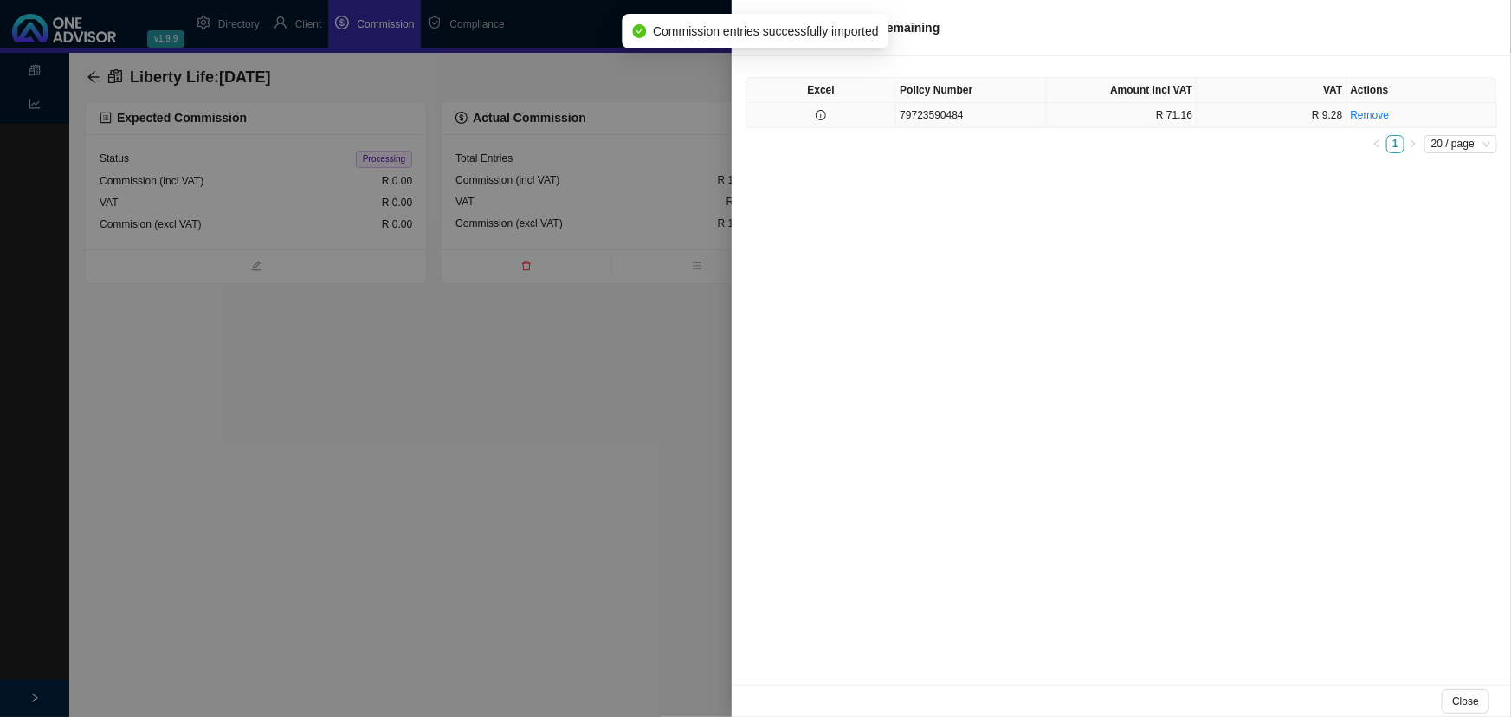
click at [980, 113] on td "79723590484" at bounding box center [971, 115] width 150 height 25
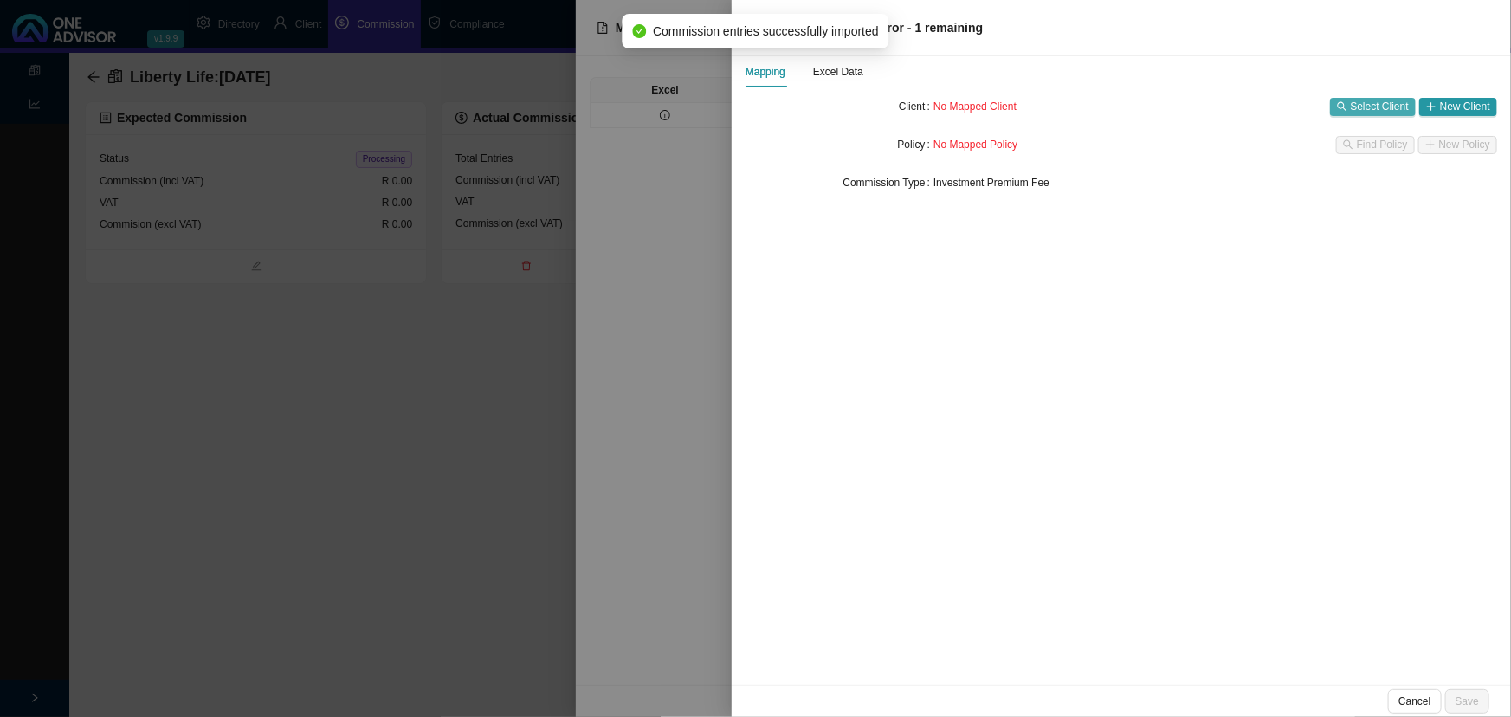
click at [1357, 105] on span "Select Client" at bounding box center [1380, 106] width 58 height 17
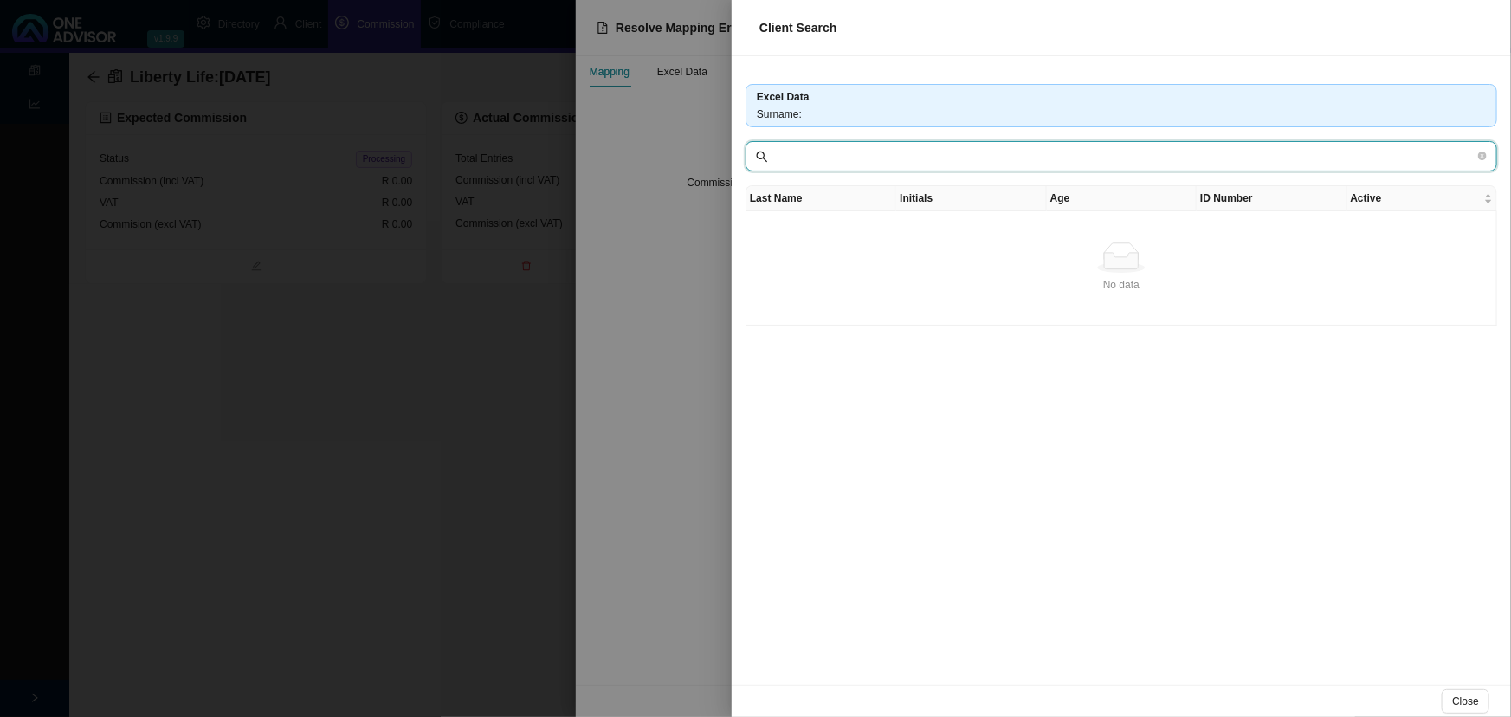
click at [1163, 160] on input "text" at bounding box center [1123, 156] width 703 height 19
drag, startPoint x: 1199, startPoint y: 165, endPoint x: 695, endPoint y: 165, distance: 504.9
click at [695, 165] on div "Client Search Excel Data Surname : Last Name Initials Age ID Number Active No d…" at bounding box center [755, 358] width 1511 height 717
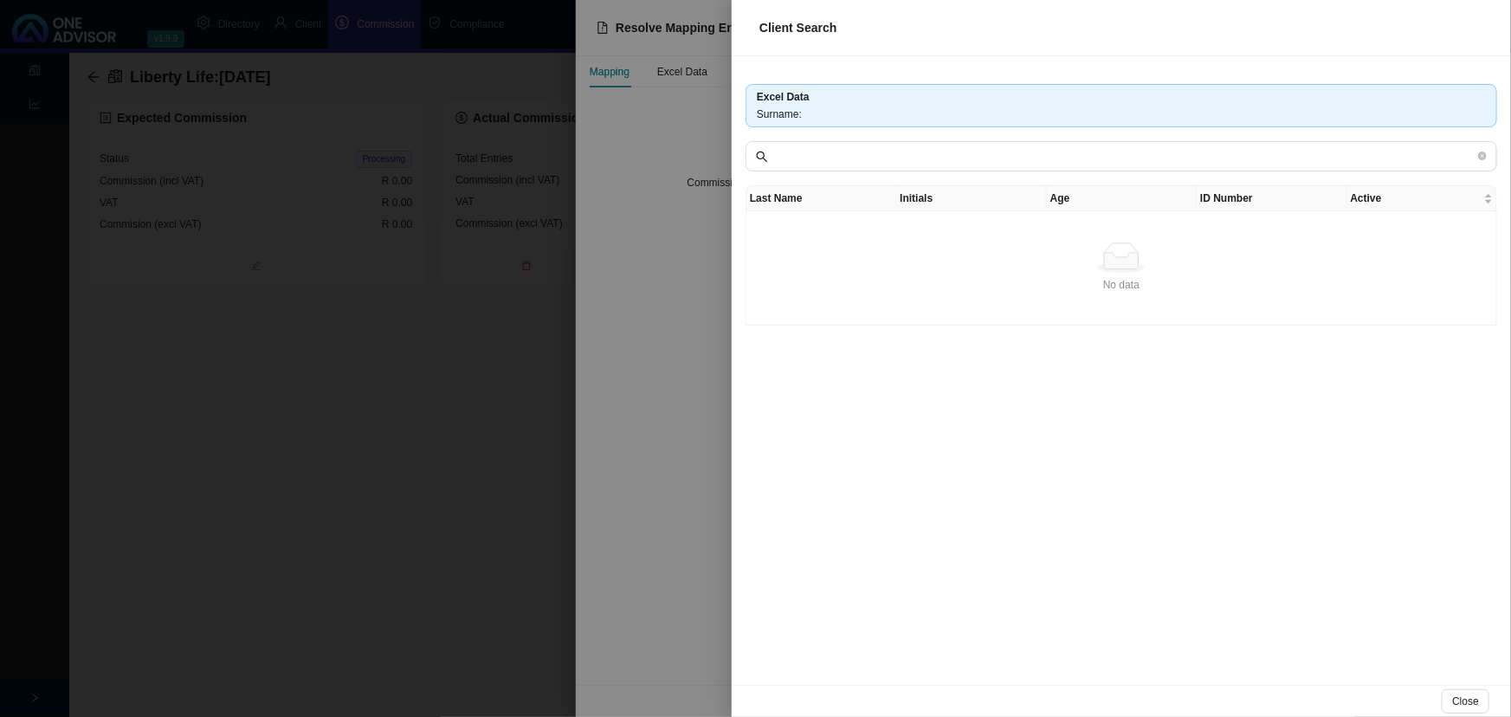
click at [292, 357] on div at bounding box center [755, 358] width 1511 height 717
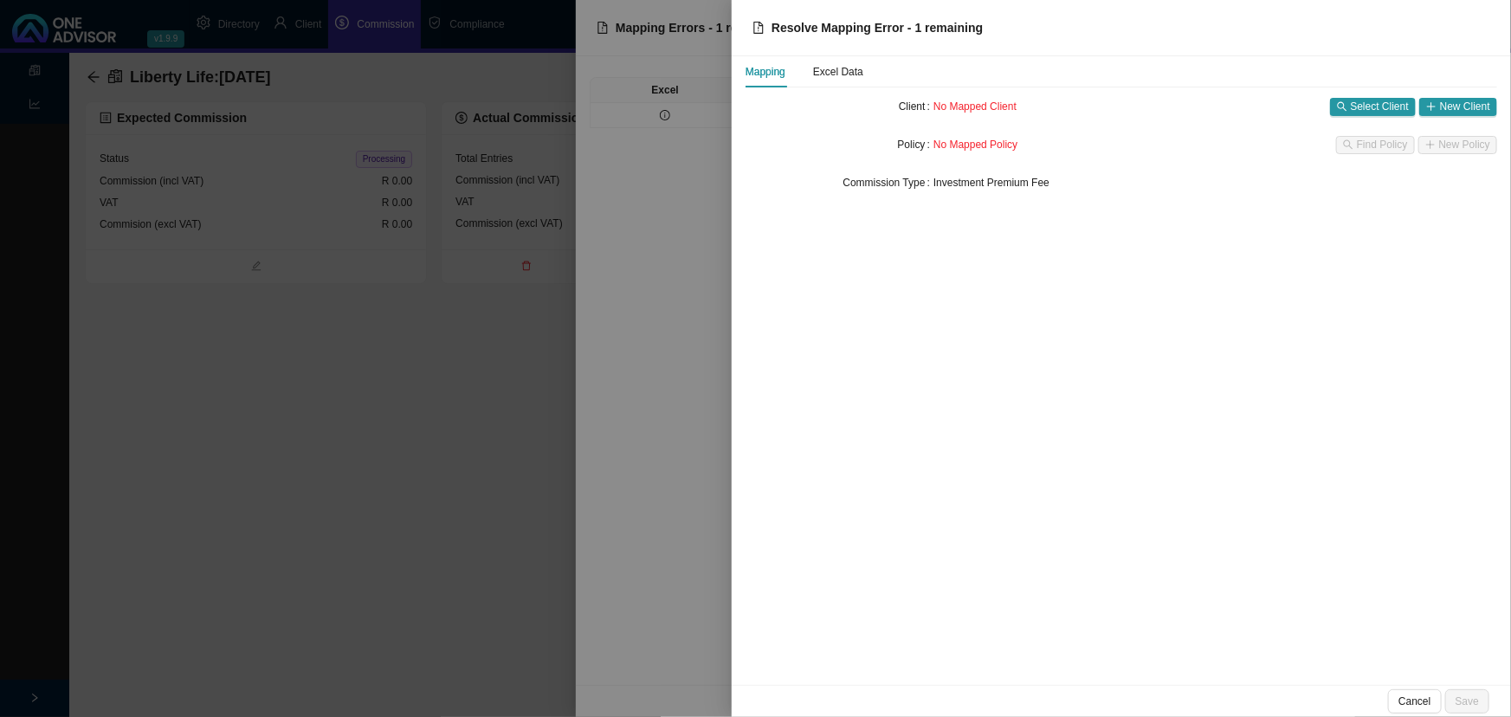
click at [291, 357] on div at bounding box center [755, 358] width 1511 height 717
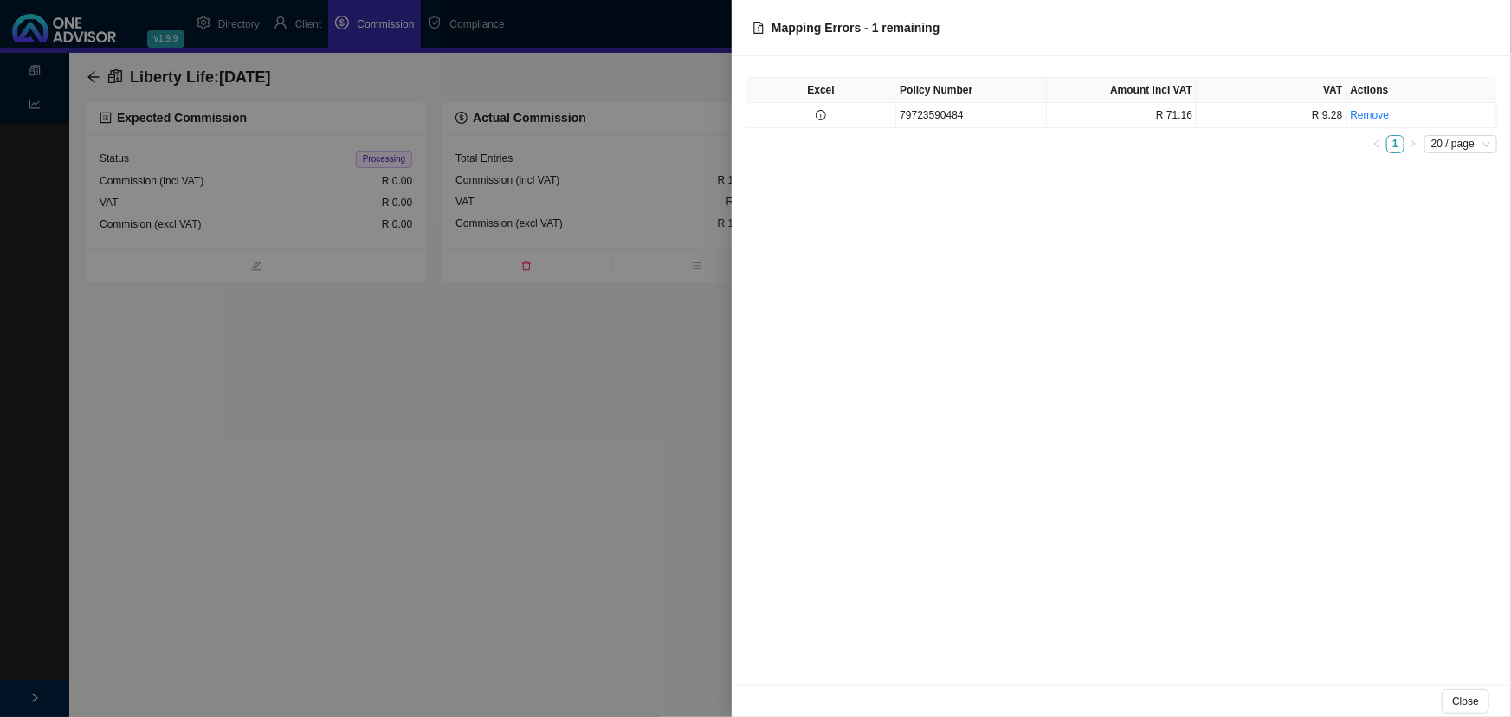
click at [291, 357] on div at bounding box center [755, 358] width 1511 height 717
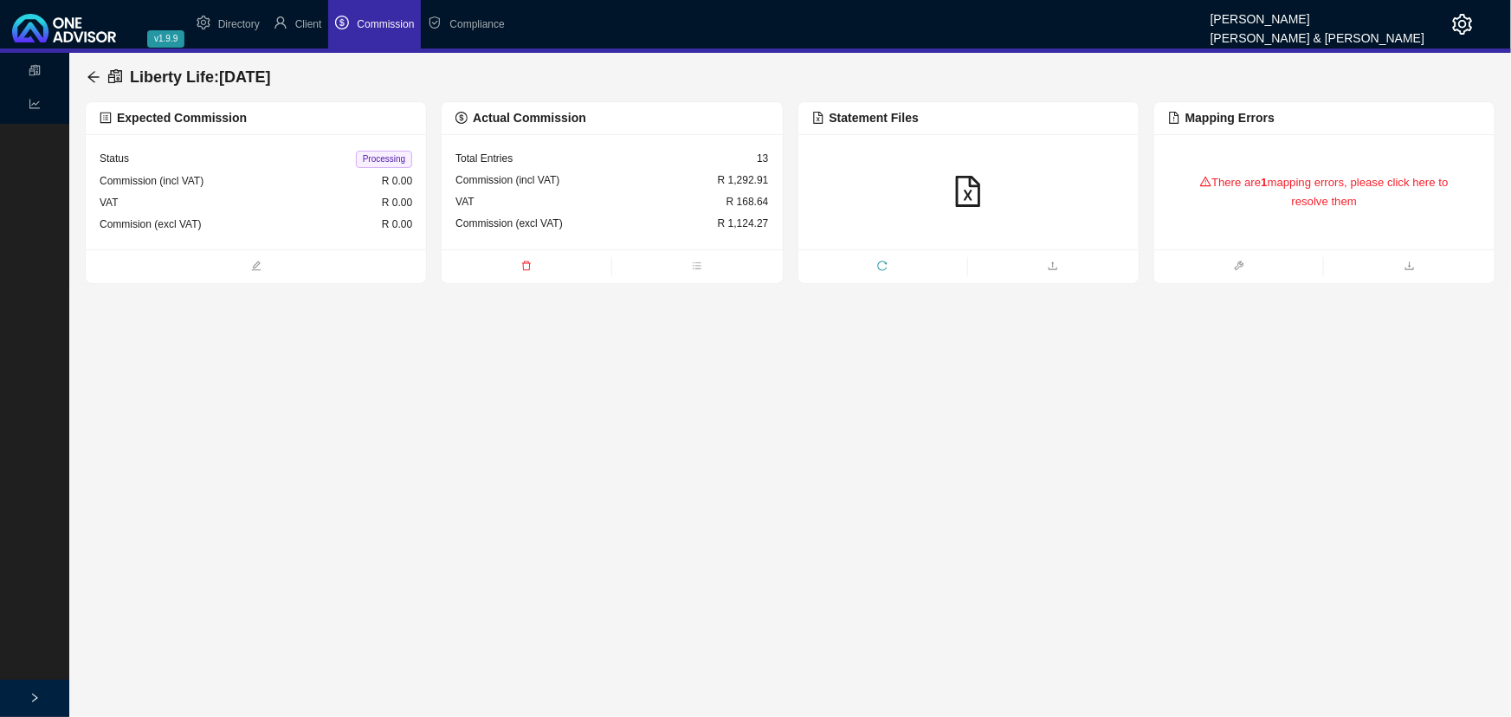
click at [882, 264] on icon "reload" at bounding box center [882, 266] width 10 height 10
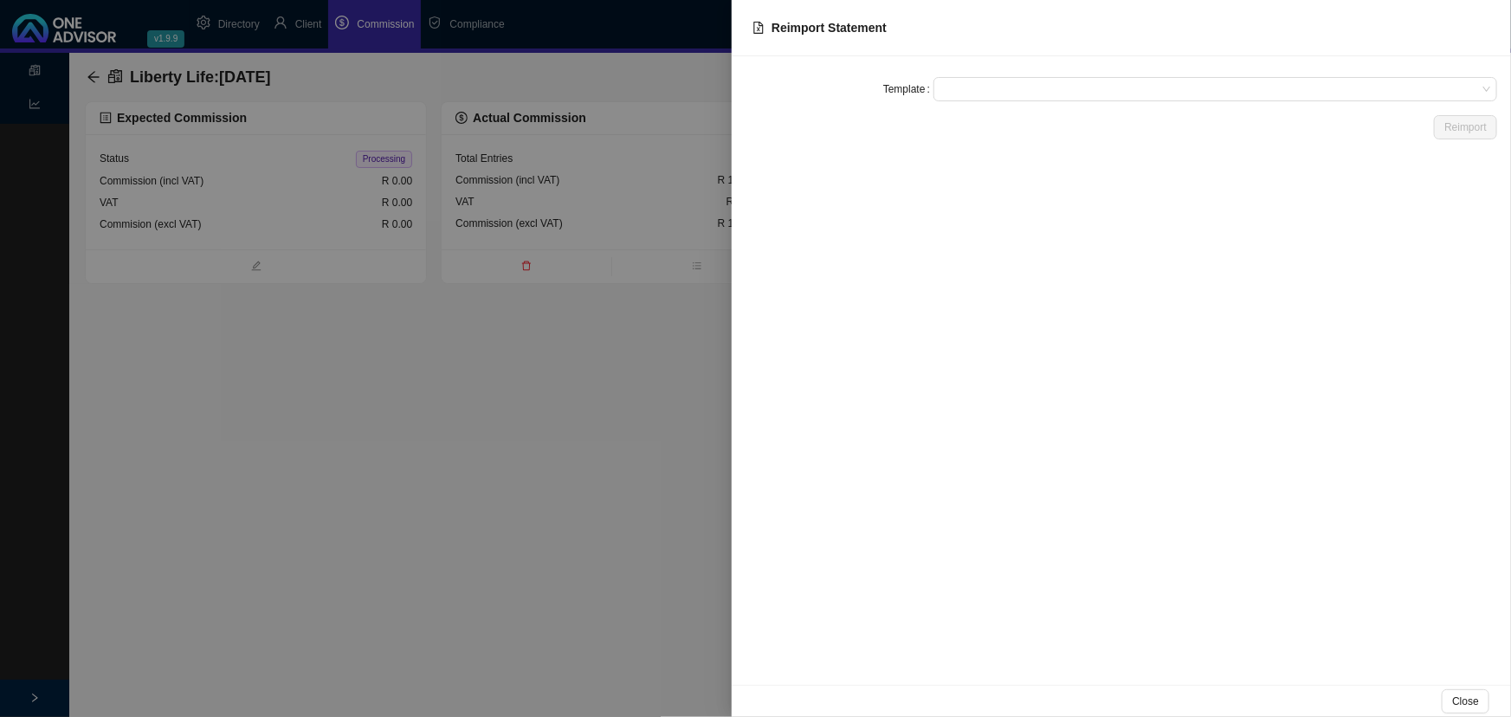
click at [975, 88] on span at bounding box center [1215, 89] width 550 height 23
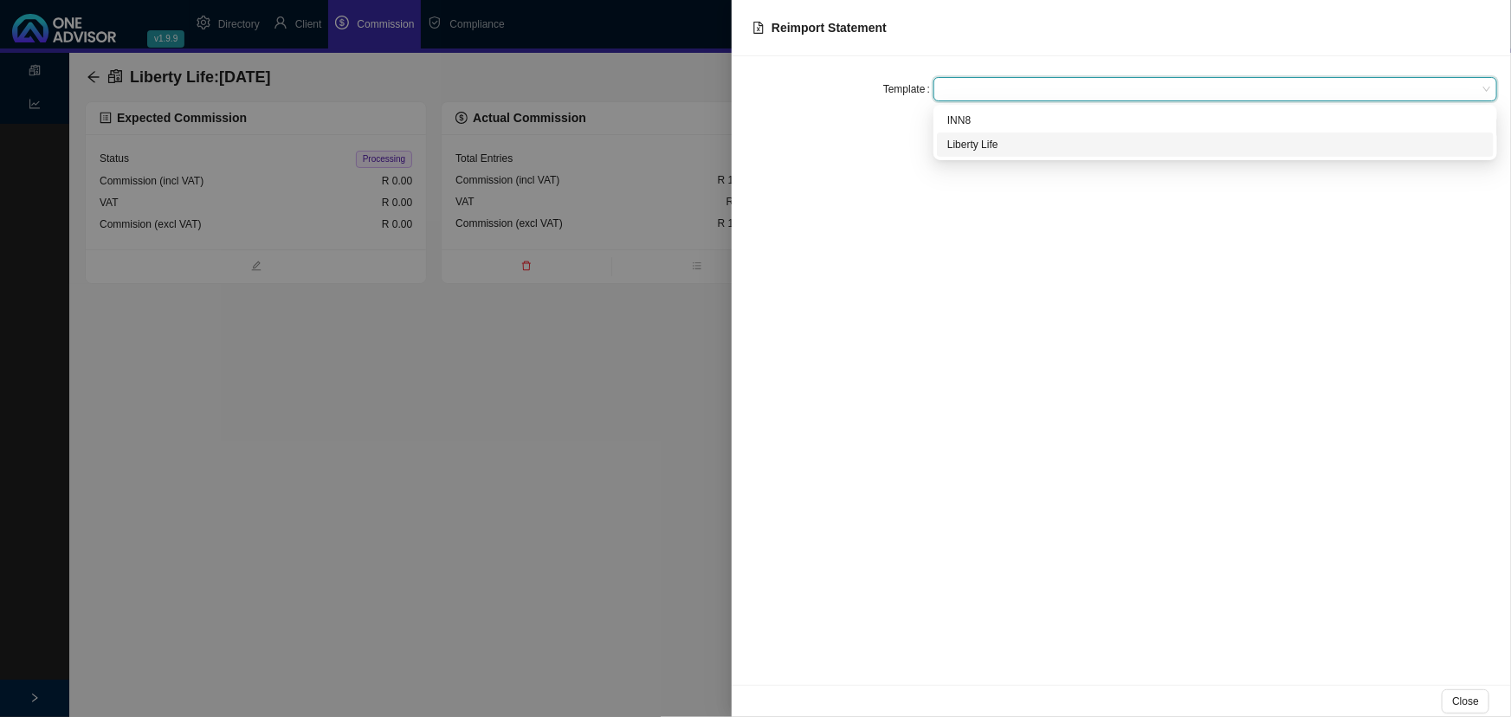
click at [987, 136] on div "Liberty Life" at bounding box center [1215, 144] width 536 height 17
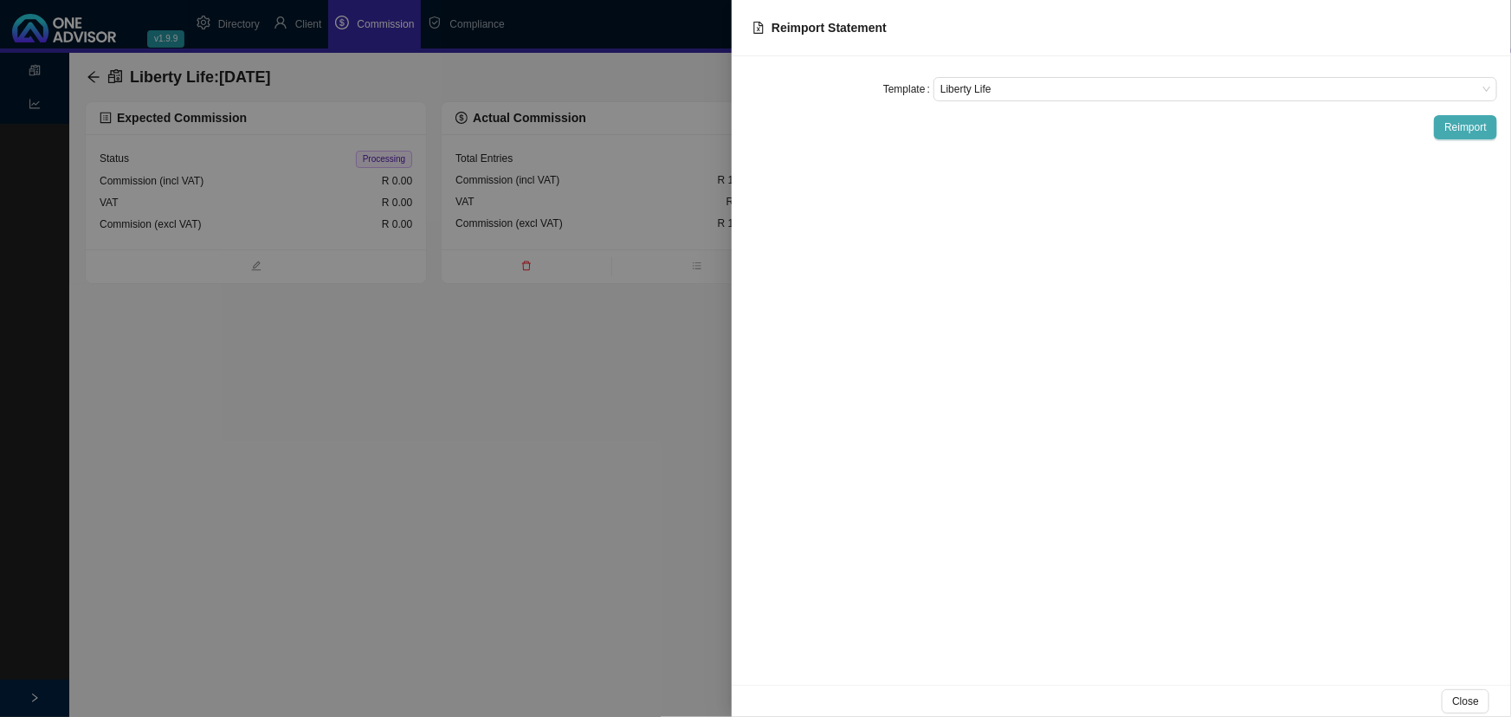
click at [1481, 126] on span "Reimport" at bounding box center [1466, 127] width 42 height 17
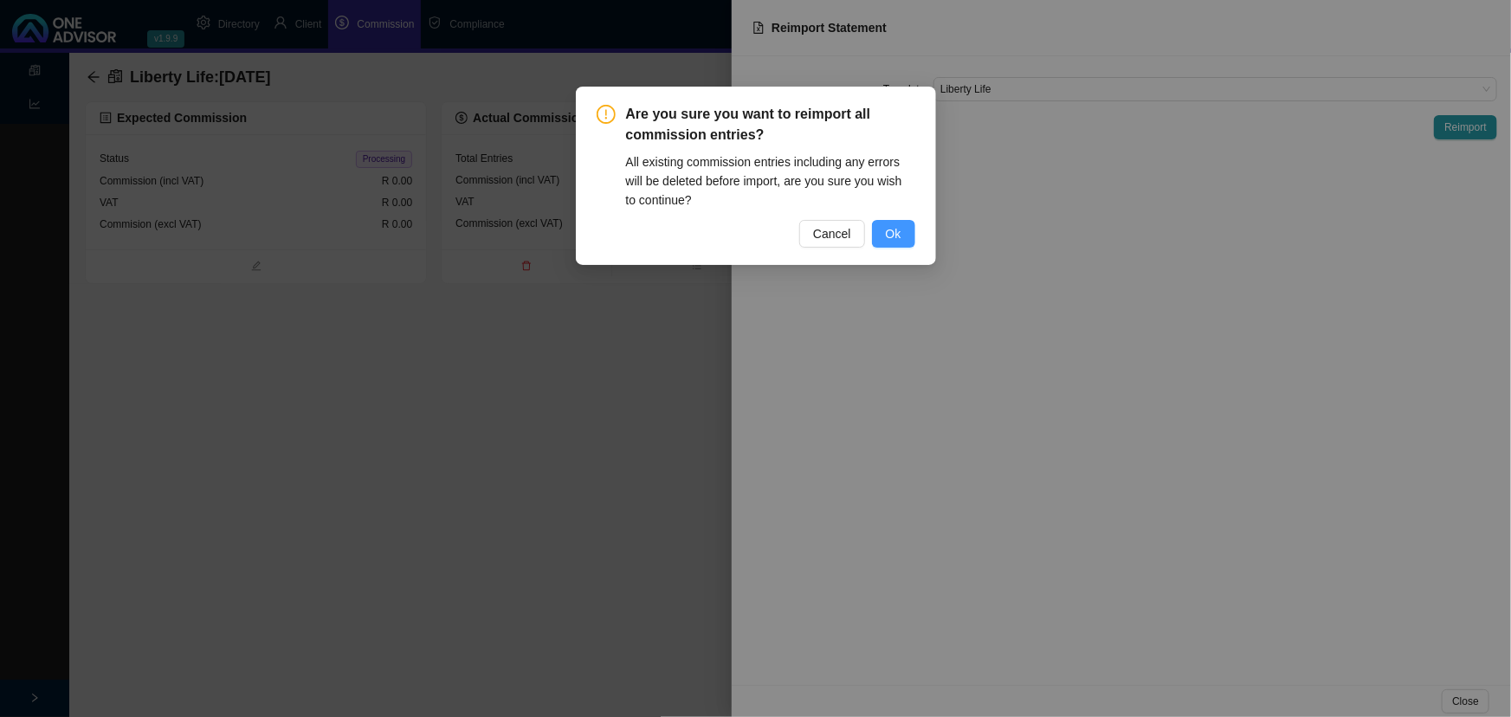
click at [889, 238] on span "Ok" at bounding box center [894, 233] width 16 height 19
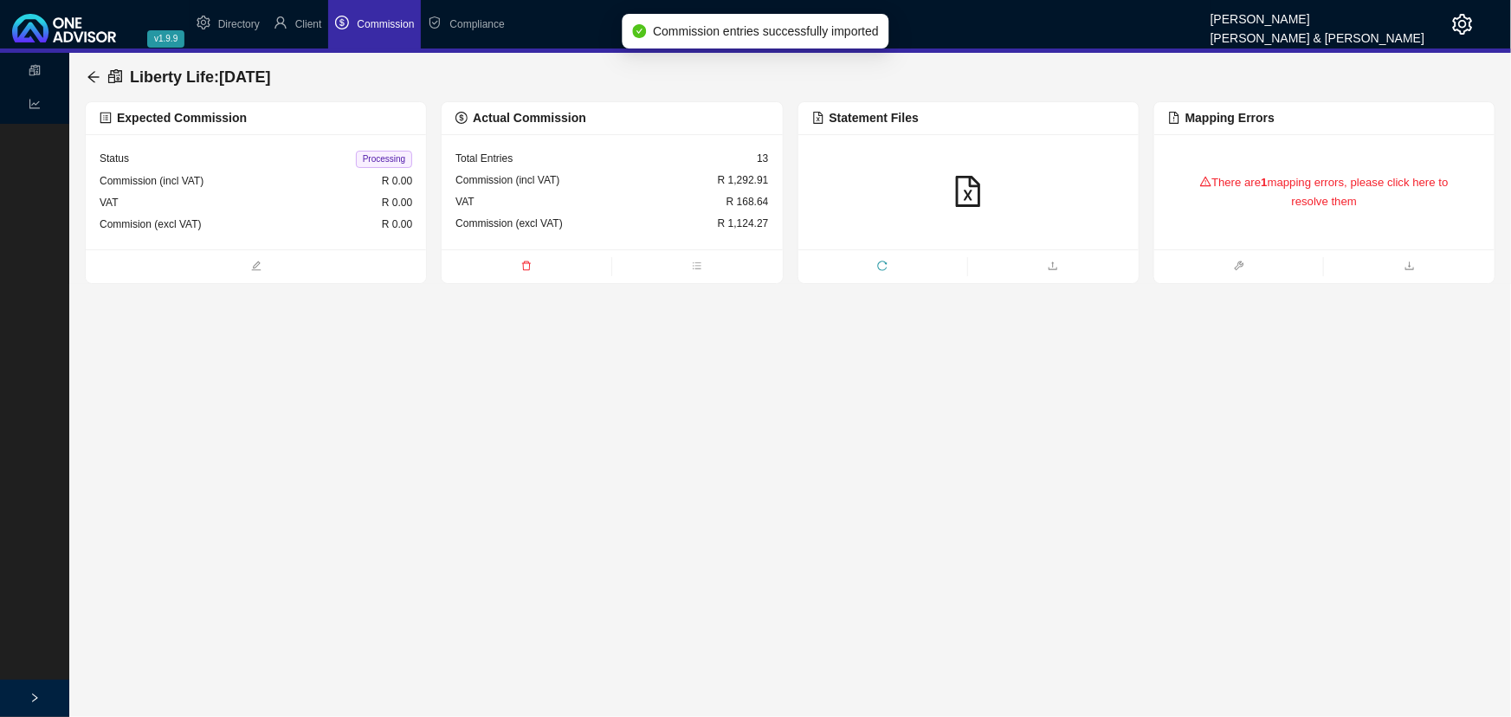
click at [1243, 165] on div "There are 1 mapping errors, please click here to resolve them" at bounding box center [1324, 192] width 313 height 73
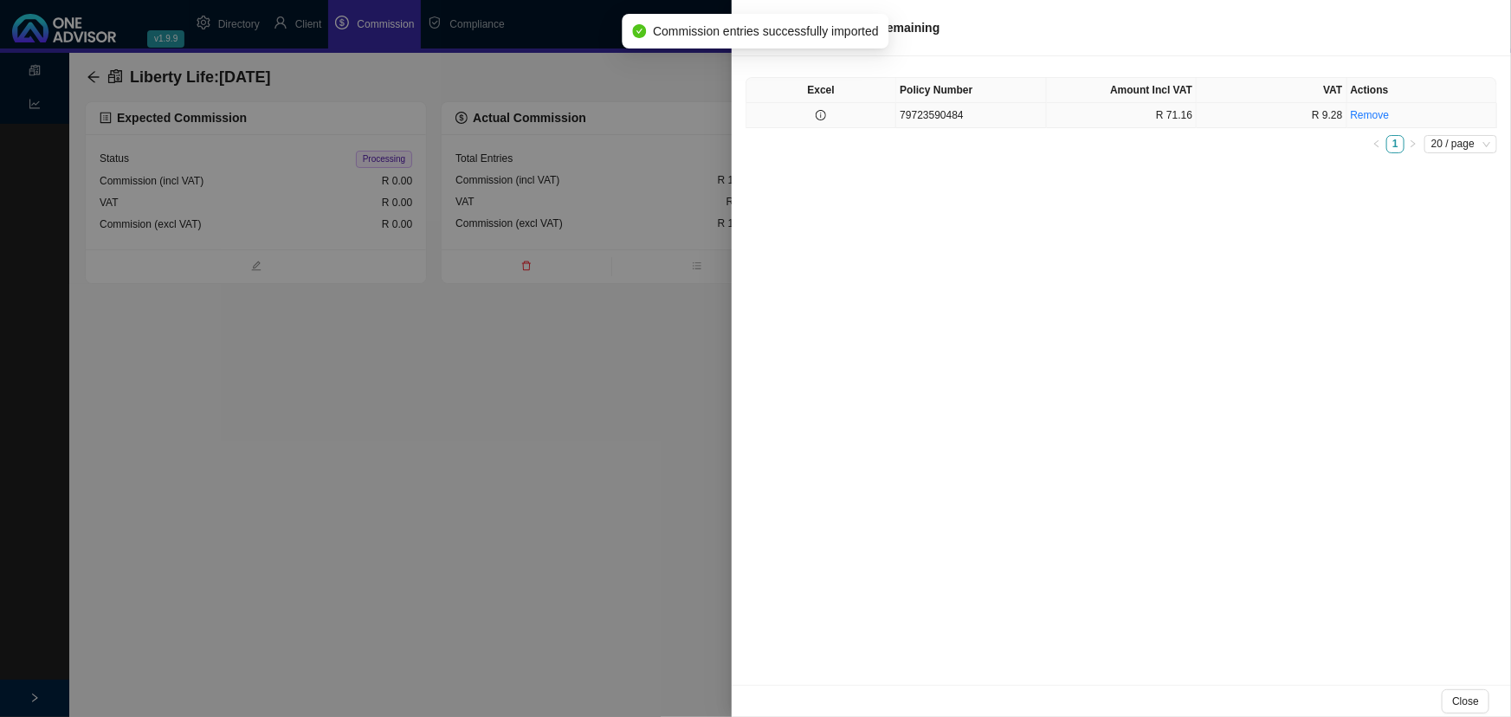
click at [966, 117] on td "79723590484" at bounding box center [971, 115] width 150 height 25
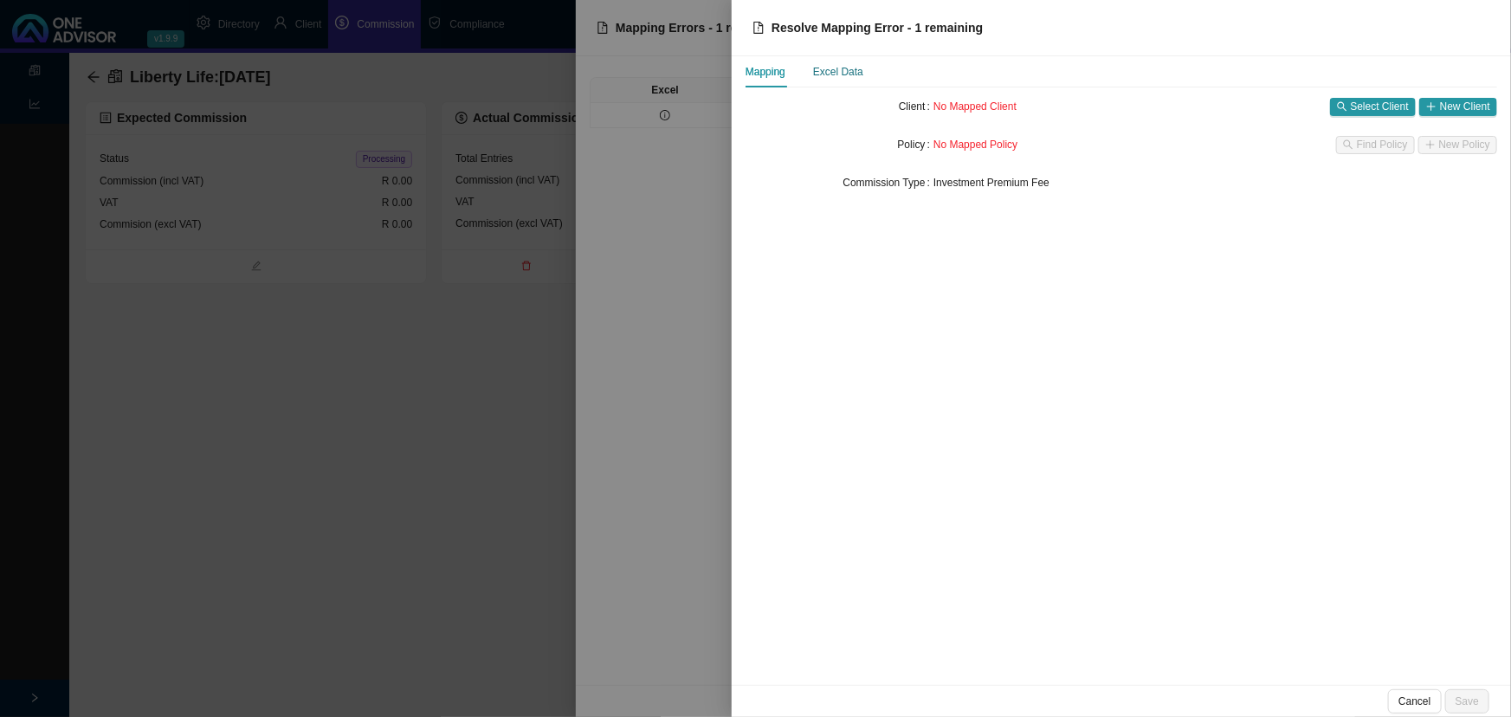
click at [841, 69] on div "Excel Data" at bounding box center [838, 71] width 50 height 17
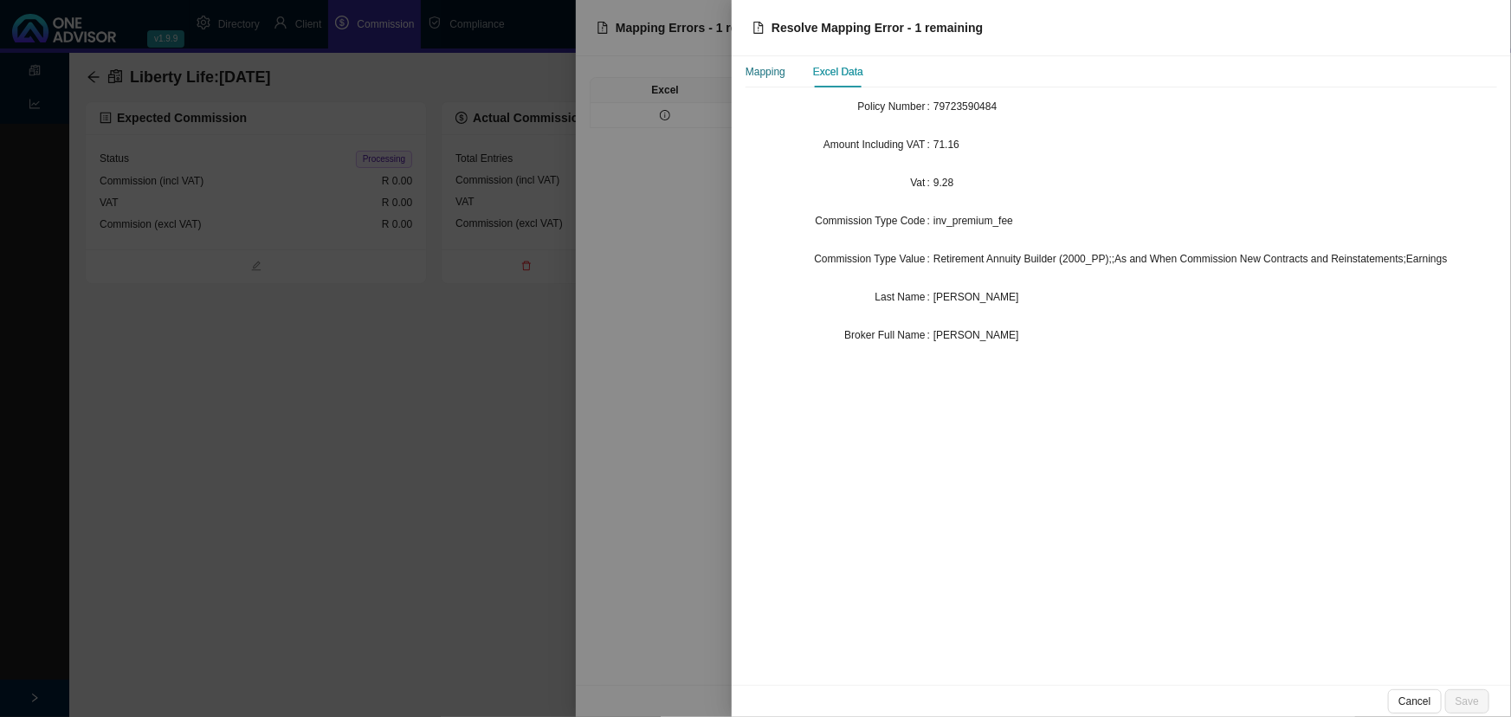
click at [770, 70] on div "Mapping" at bounding box center [766, 71] width 40 height 17
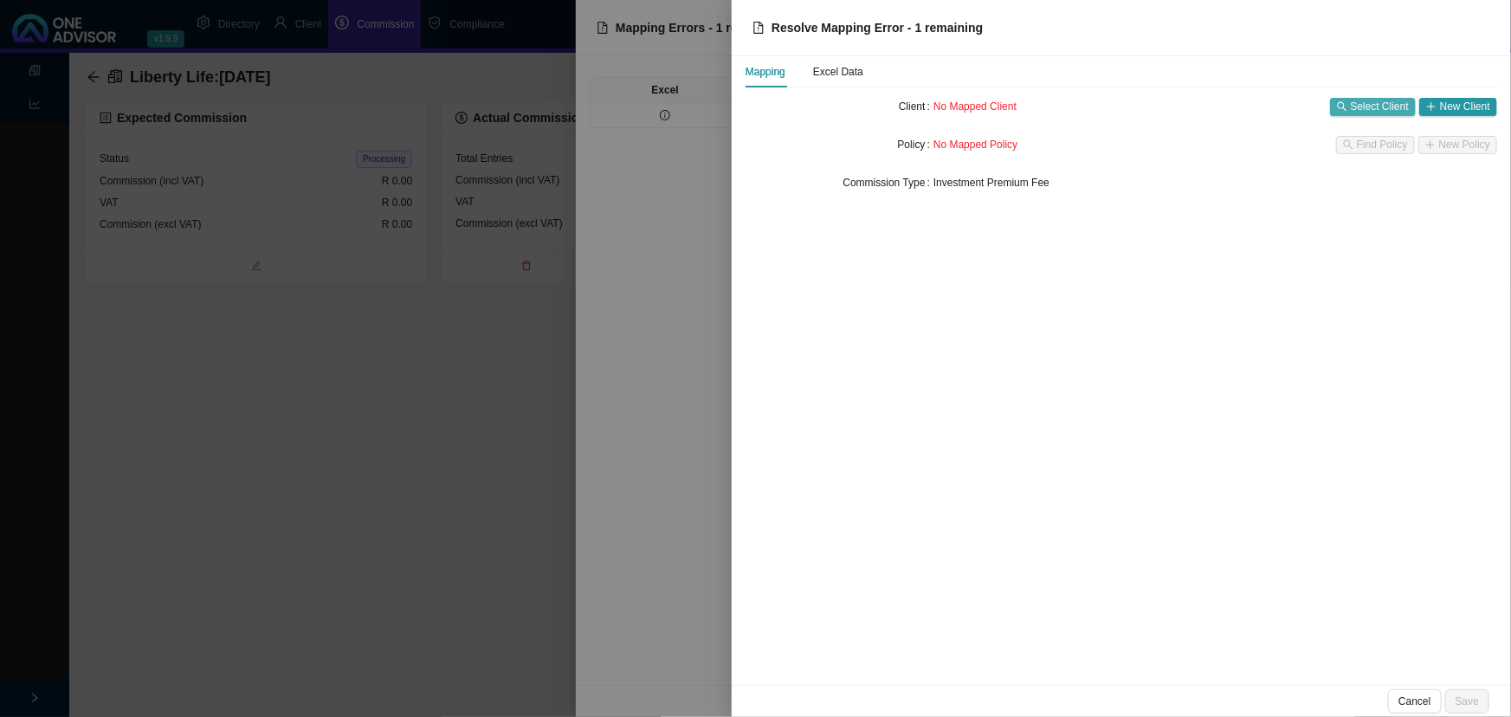
click at [1368, 105] on span "Select Client" at bounding box center [1380, 106] width 58 height 17
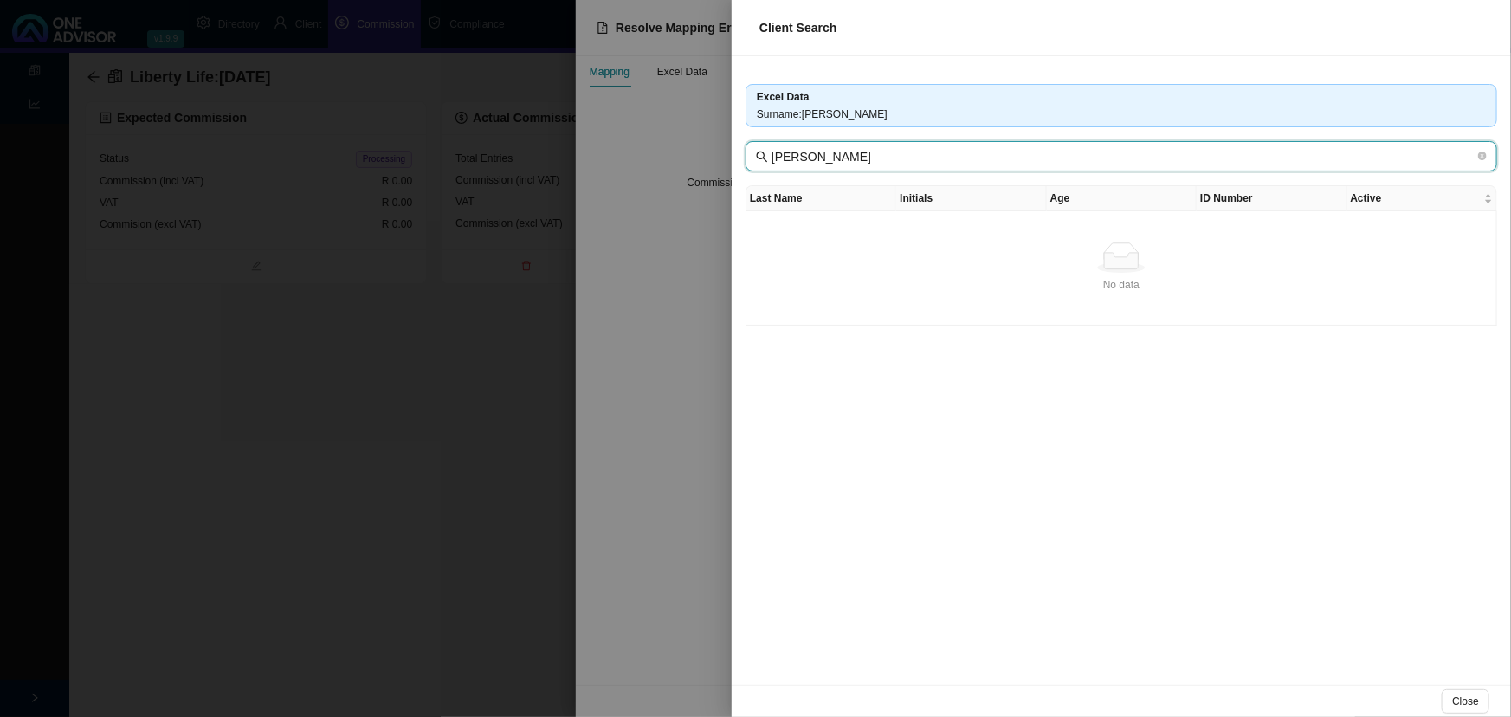
click at [927, 148] on input "[PERSON_NAME]" at bounding box center [1123, 156] width 703 height 19
drag, startPoint x: 1119, startPoint y: 154, endPoint x: 693, endPoint y: 161, distance: 426.1
click at [693, 161] on div "Client Search Excel Data Surname : L B DE SMIDT L B DE SMIDT Last Name Initials…" at bounding box center [755, 358] width 1511 height 717
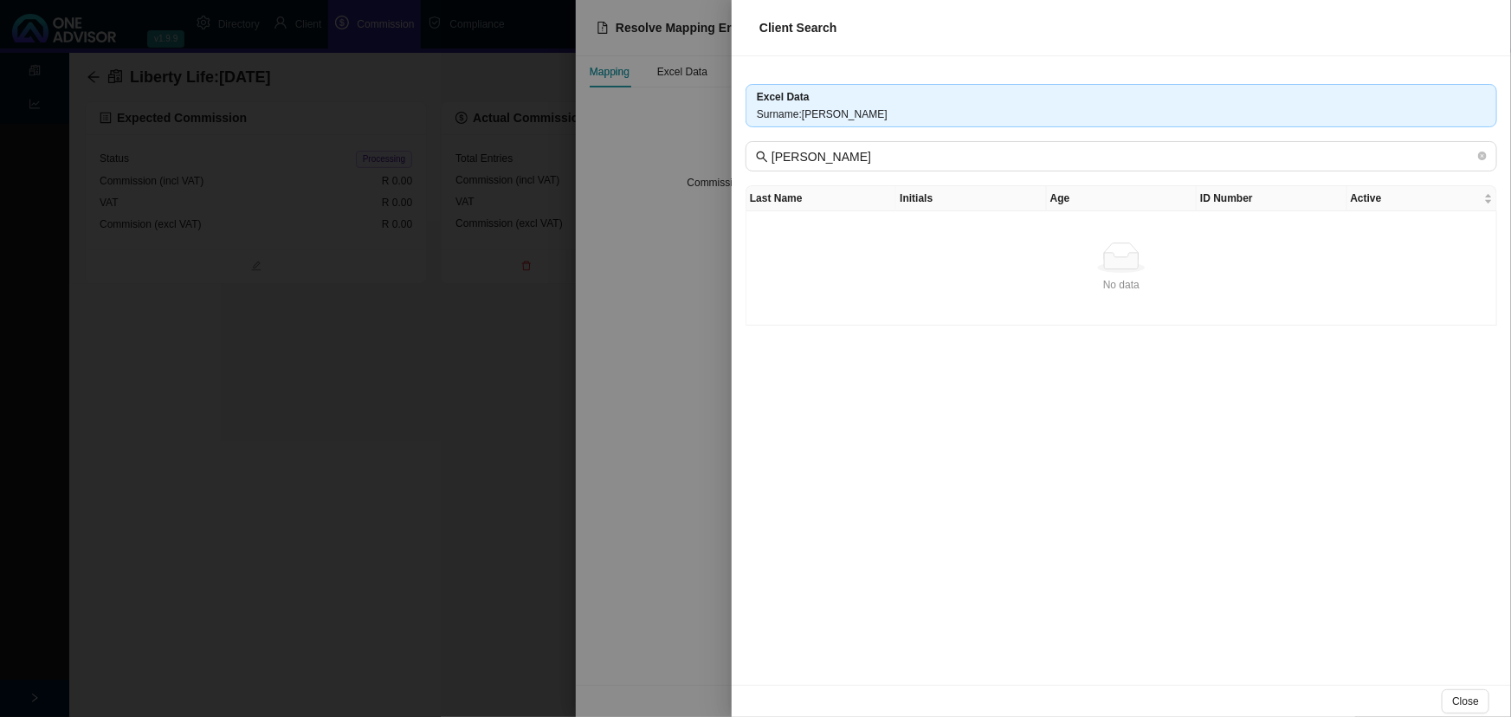
click at [538, 340] on div at bounding box center [755, 358] width 1511 height 717
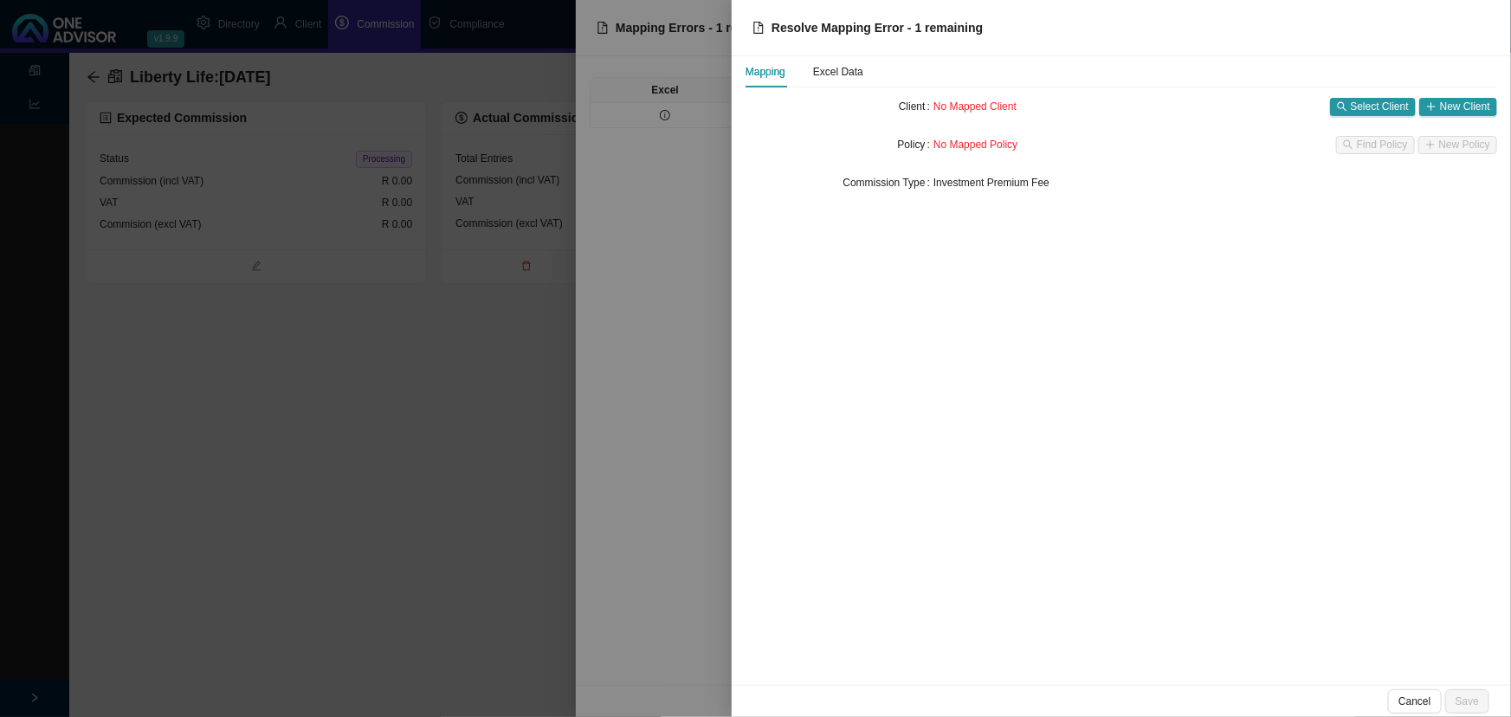
click at [484, 362] on div at bounding box center [755, 358] width 1511 height 717
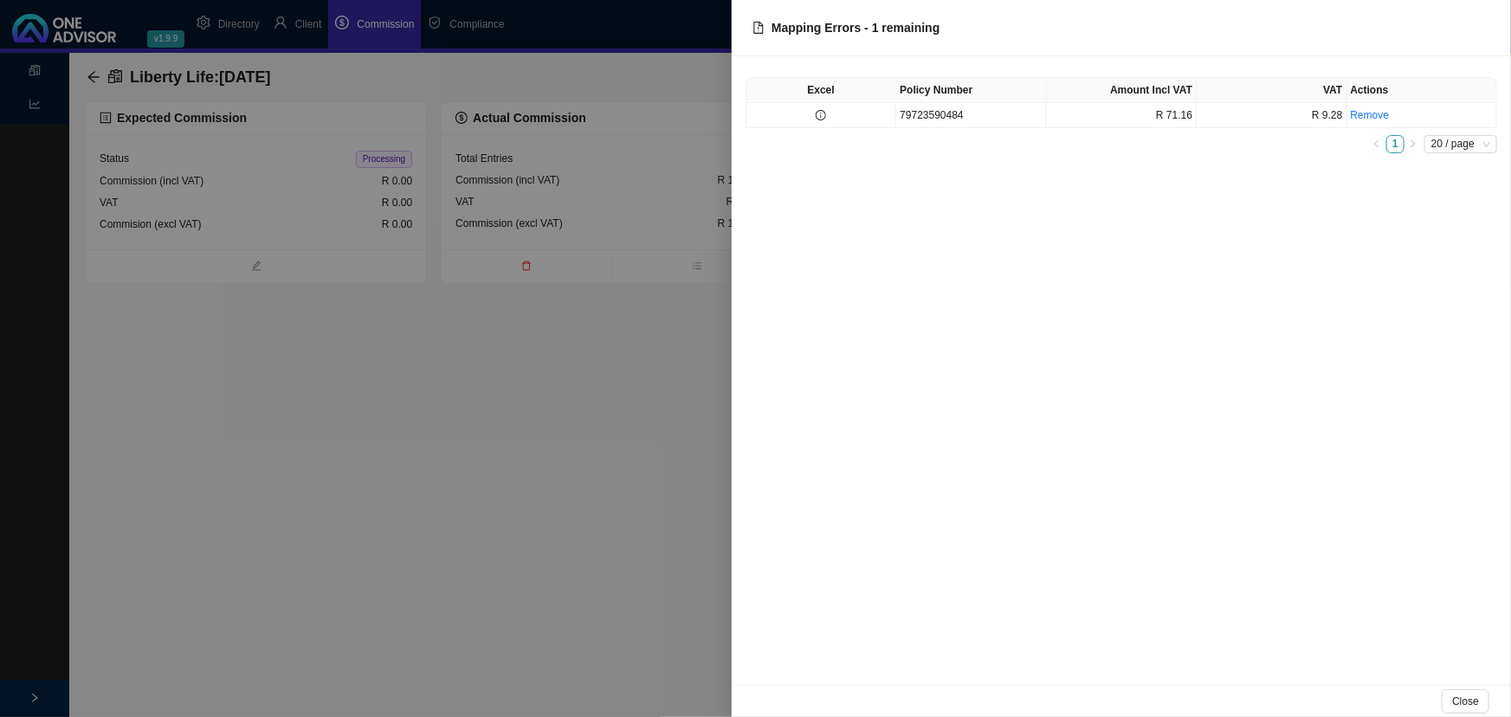
click at [477, 364] on div at bounding box center [755, 358] width 1511 height 717
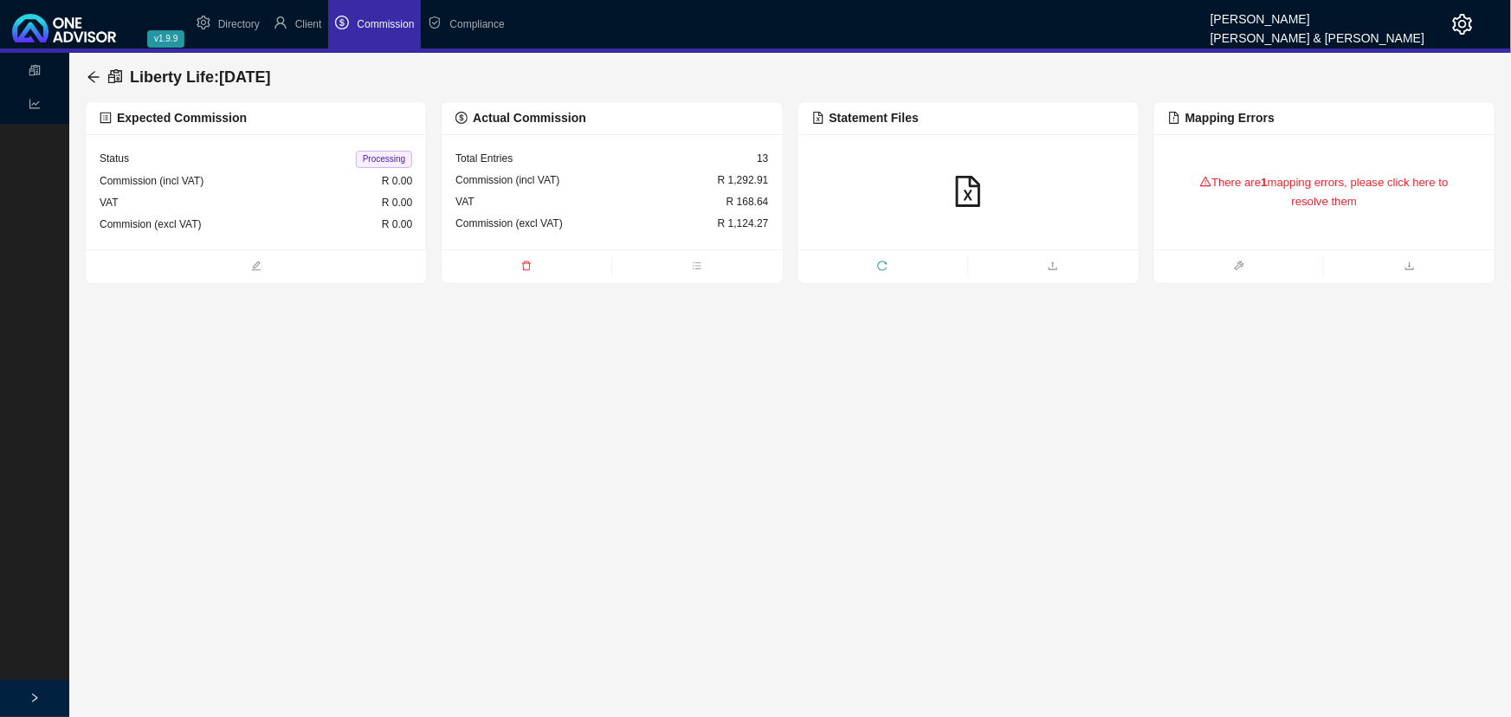
click at [876, 264] on span "reload" at bounding box center [883, 267] width 170 height 17
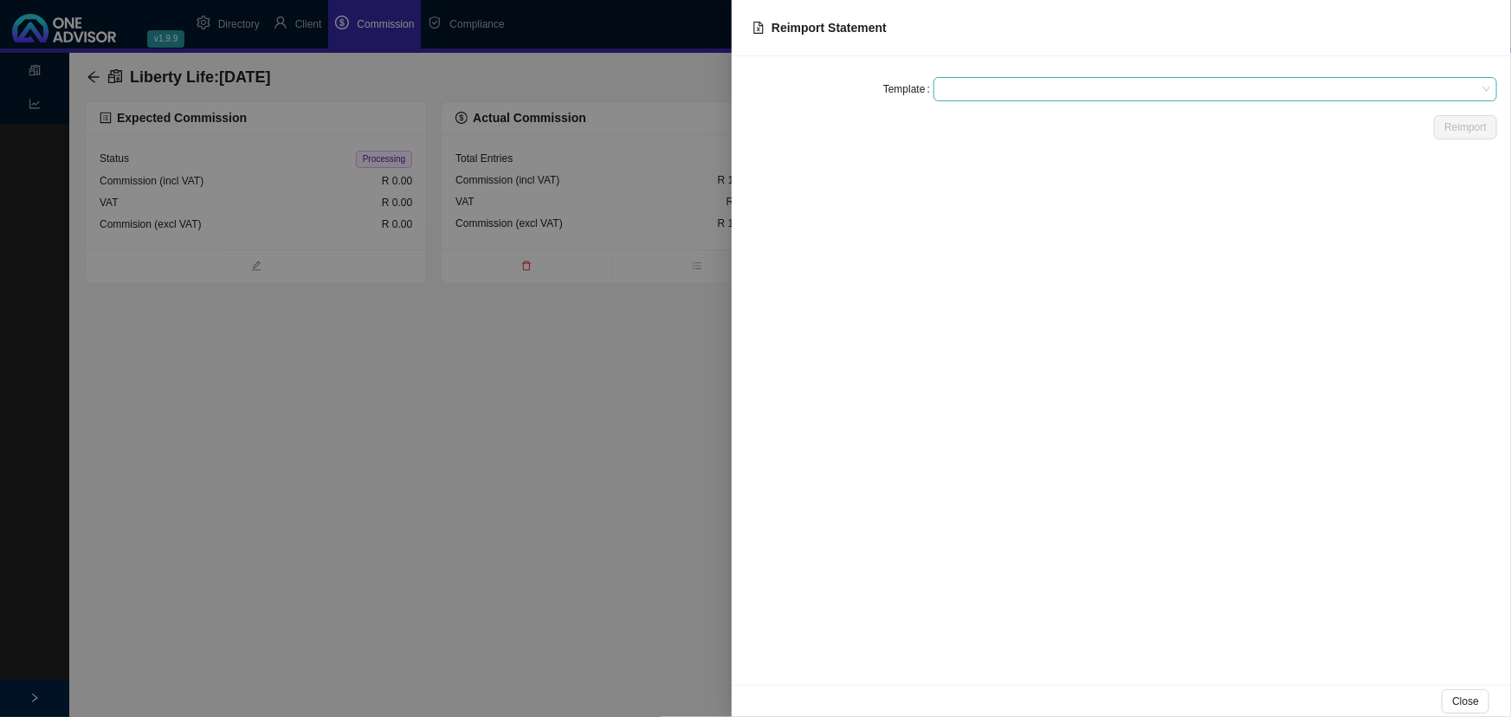
click at [1044, 87] on span at bounding box center [1215, 89] width 550 height 23
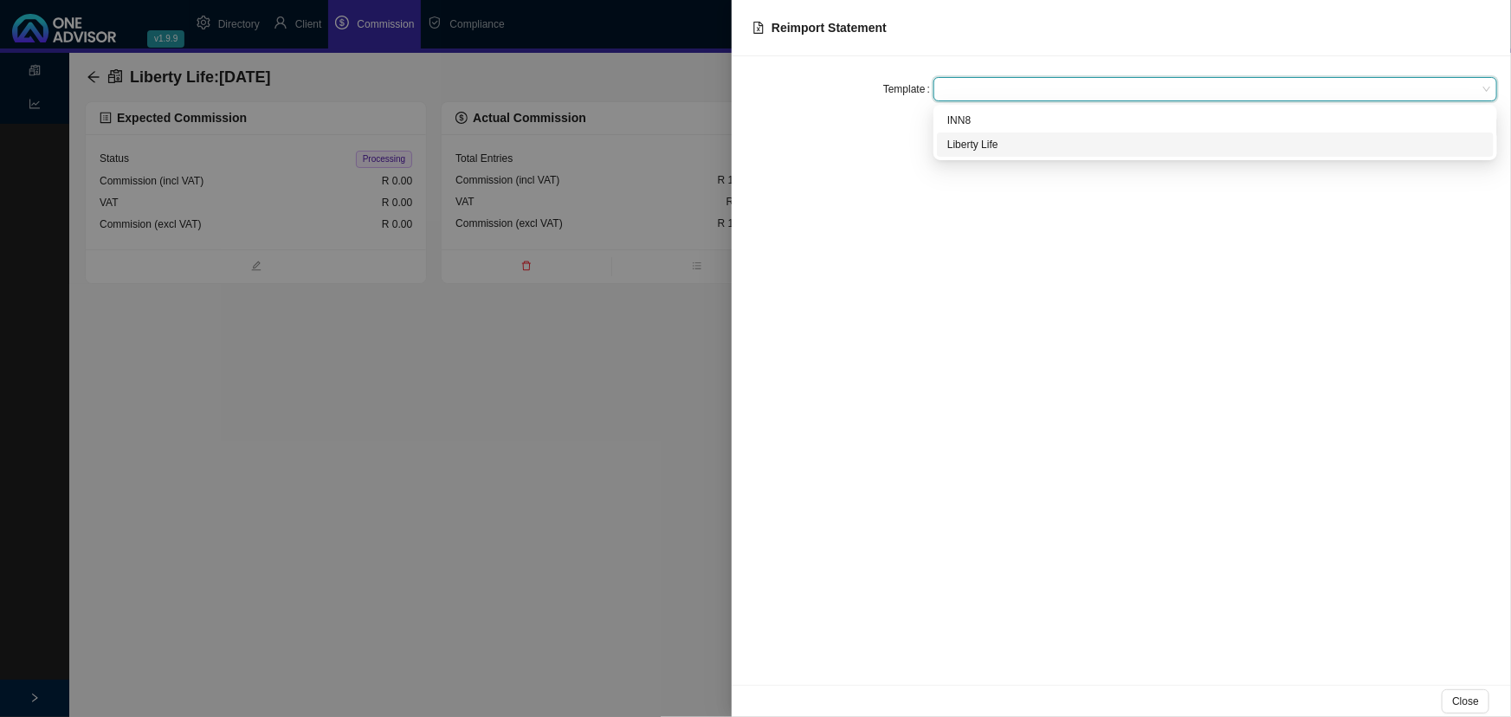
click at [977, 143] on div "Liberty Life" at bounding box center [1215, 144] width 536 height 17
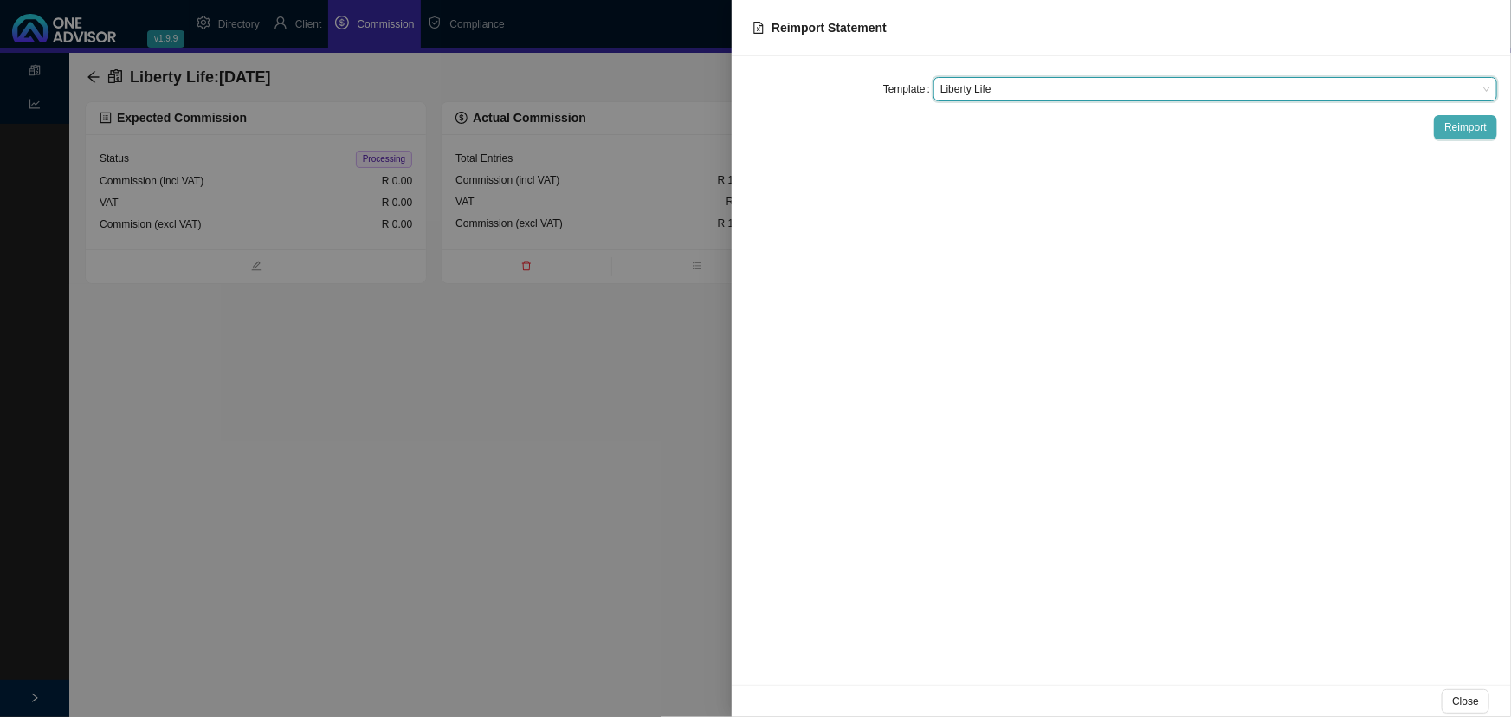
click at [1463, 121] on span "Reimport" at bounding box center [1466, 127] width 42 height 17
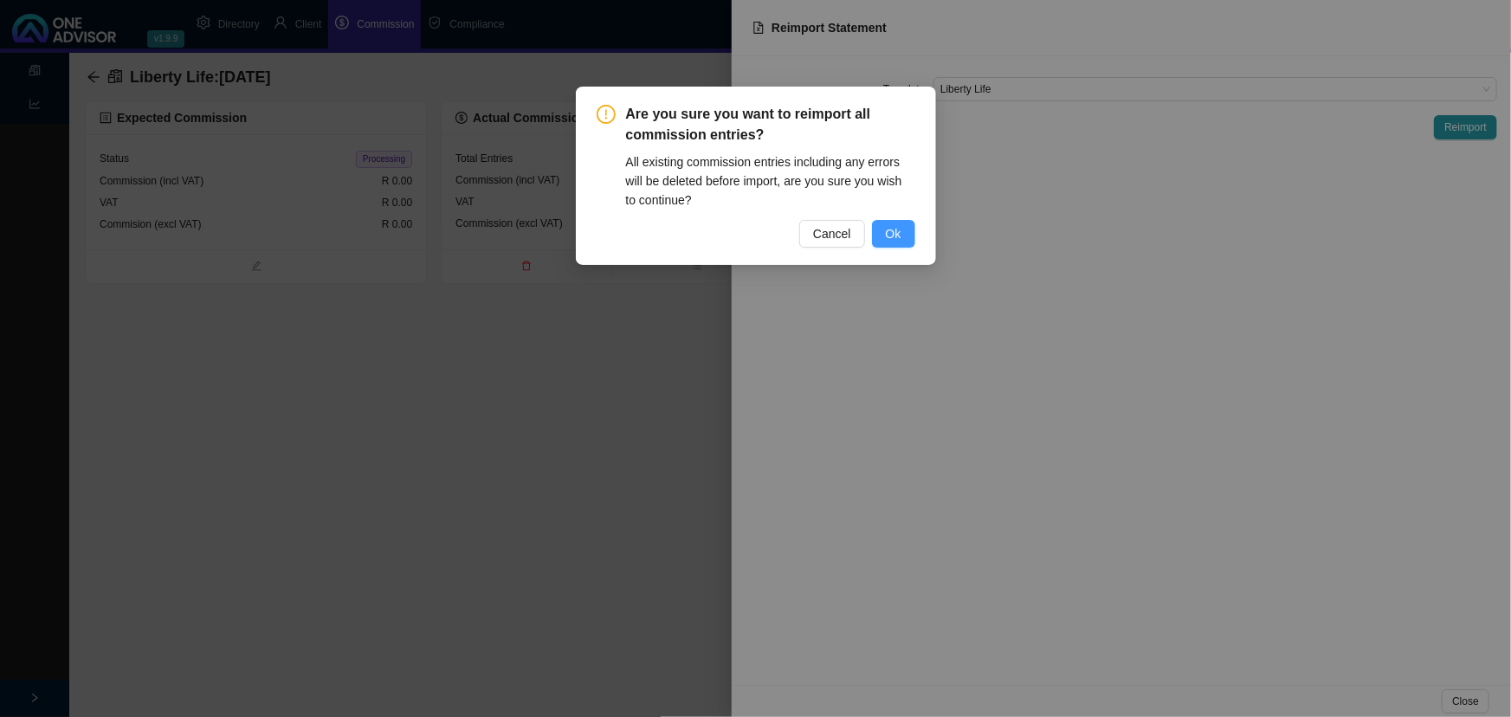
click at [878, 235] on button "Ok" at bounding box center [893, 234] width 43 height 28
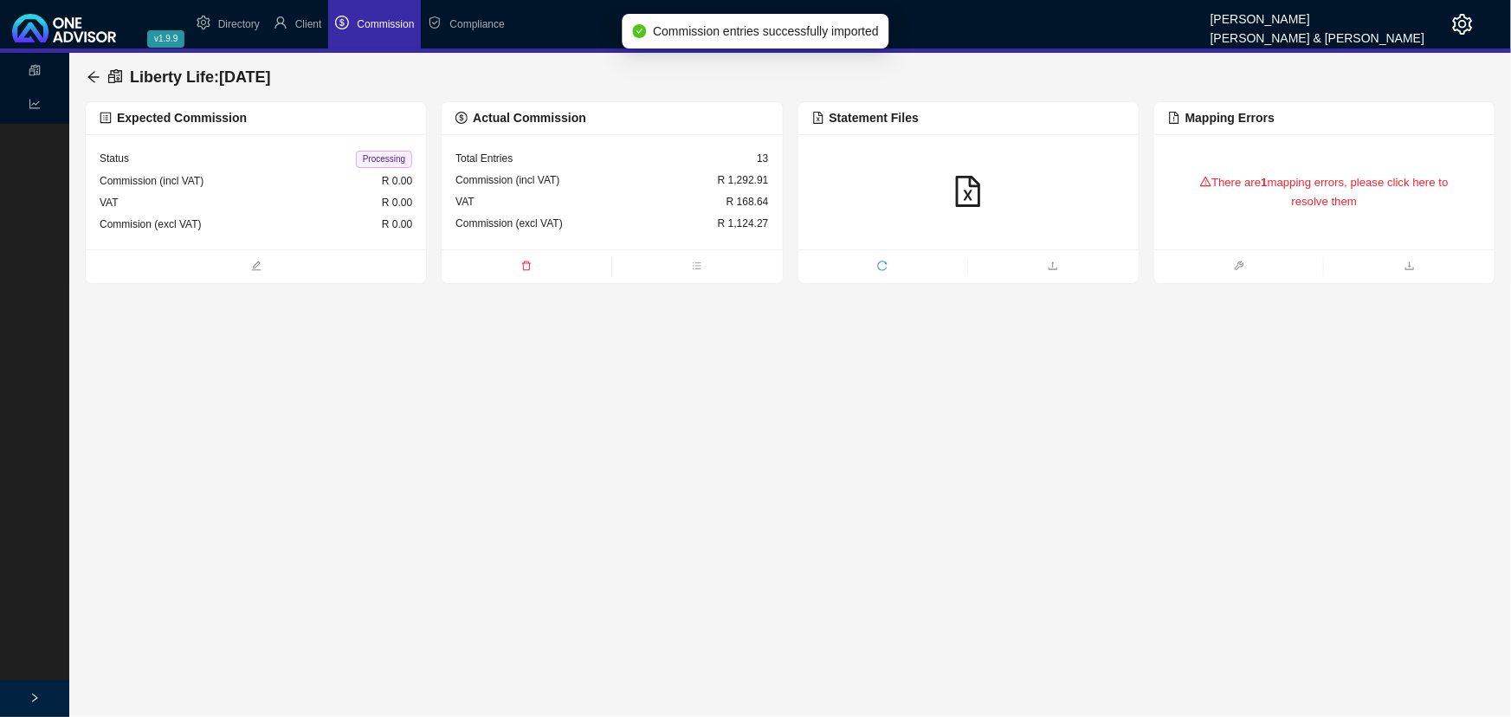
click at [920, 476] on main "Statements Reports Liberty Life : 2025-09-21 Expected Commission Status Process…" at bounding box center [755, 385] width 1511 height 664
click at [1306, 189] on div "There are 1 mapping errors, please click here to resolve them" at bounding box center [1324, 192] width 313 height 73
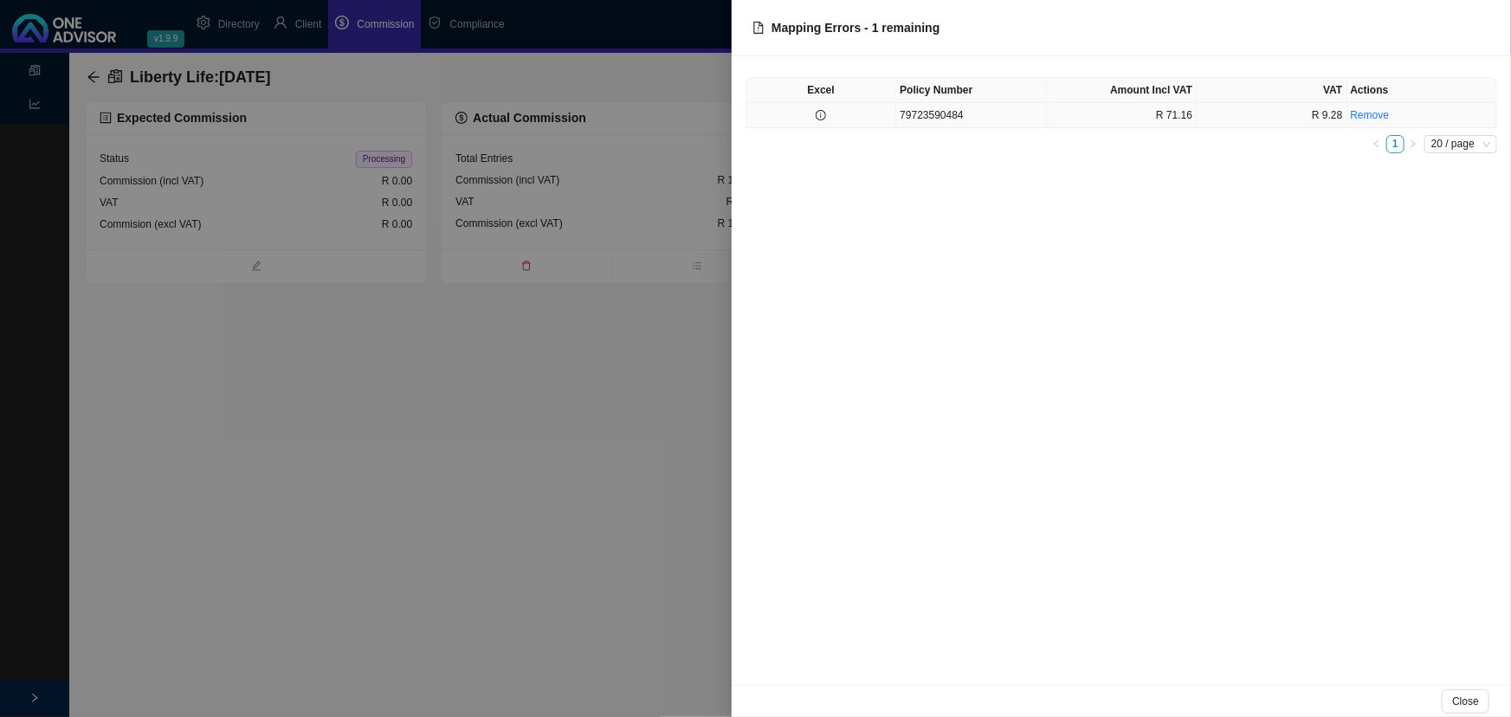
click at [934, 103] on td "79723590484" at bounding box center [971, 115] width 150 height 25
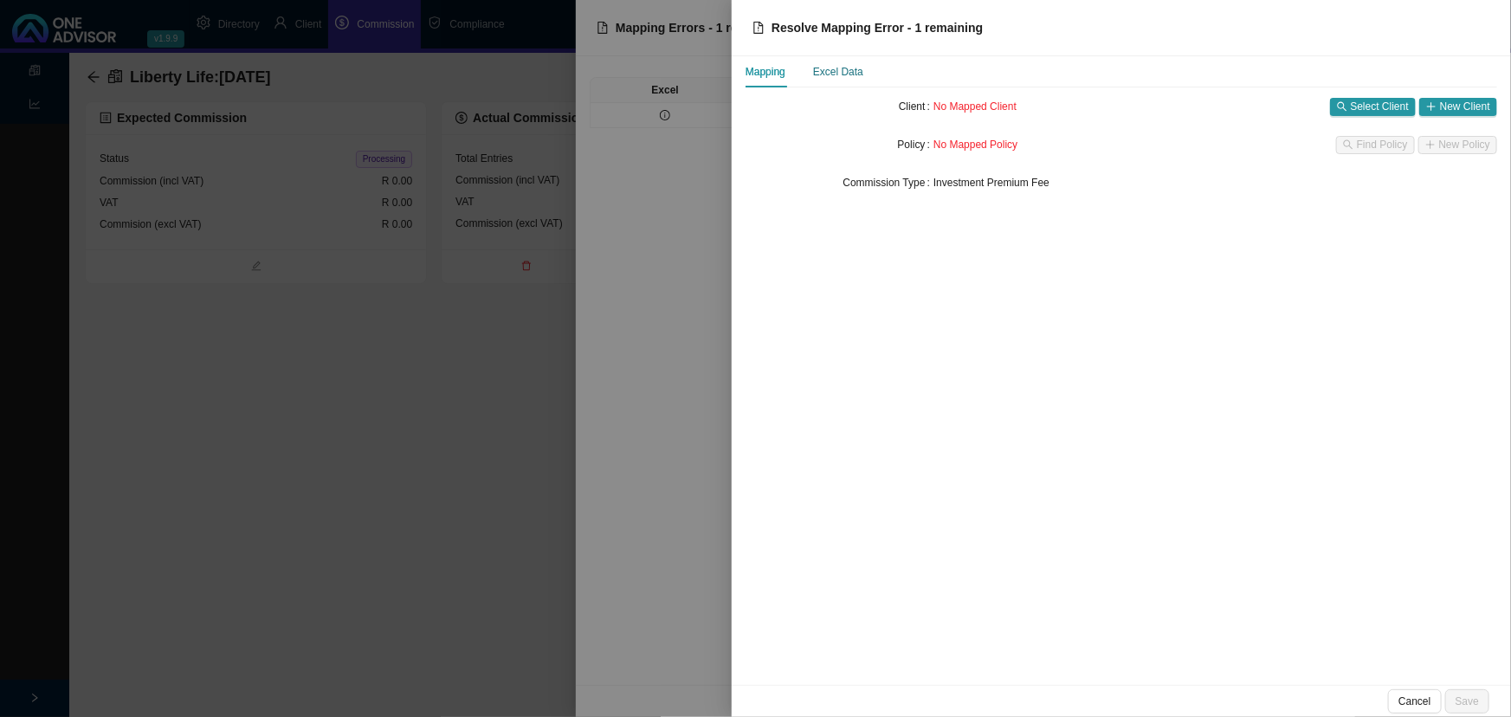
click at [830, 71] on div "Excel Data" at bounding box center [838, 71] width 50 height 17
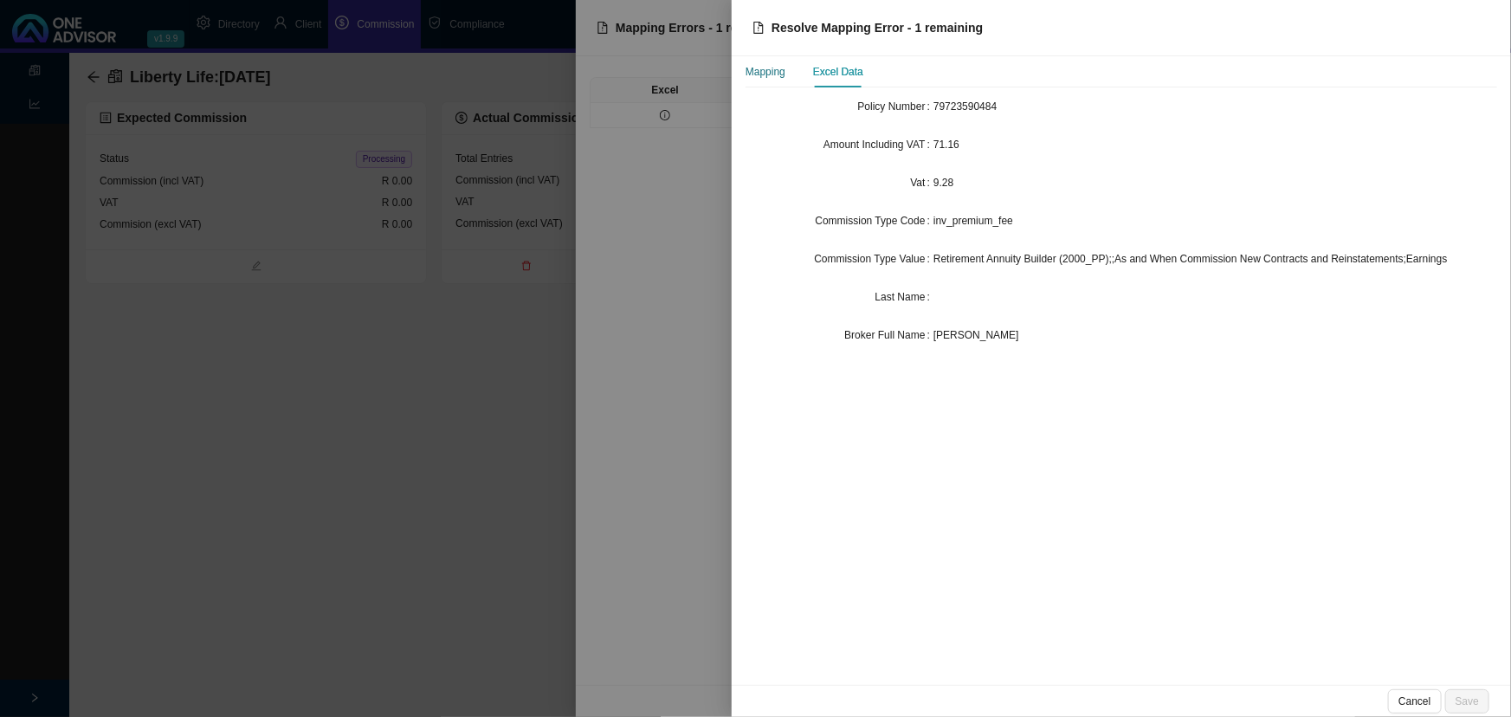
click at [759, 74] on div "Mapping" at bounding box center [766, 71] width 40 height 17
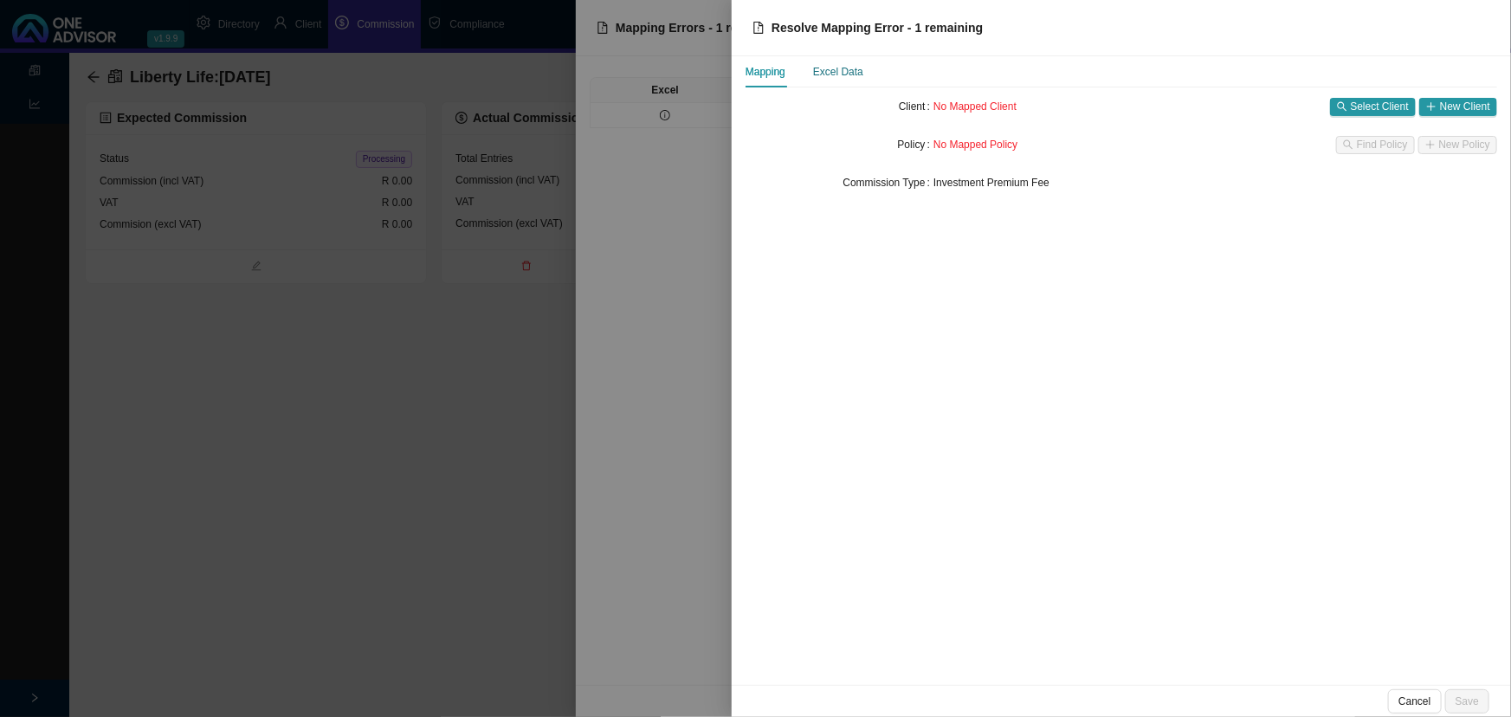
click at [840, 74] on div "Excel Data" at bounding box center [838, 71] width 50 height 17
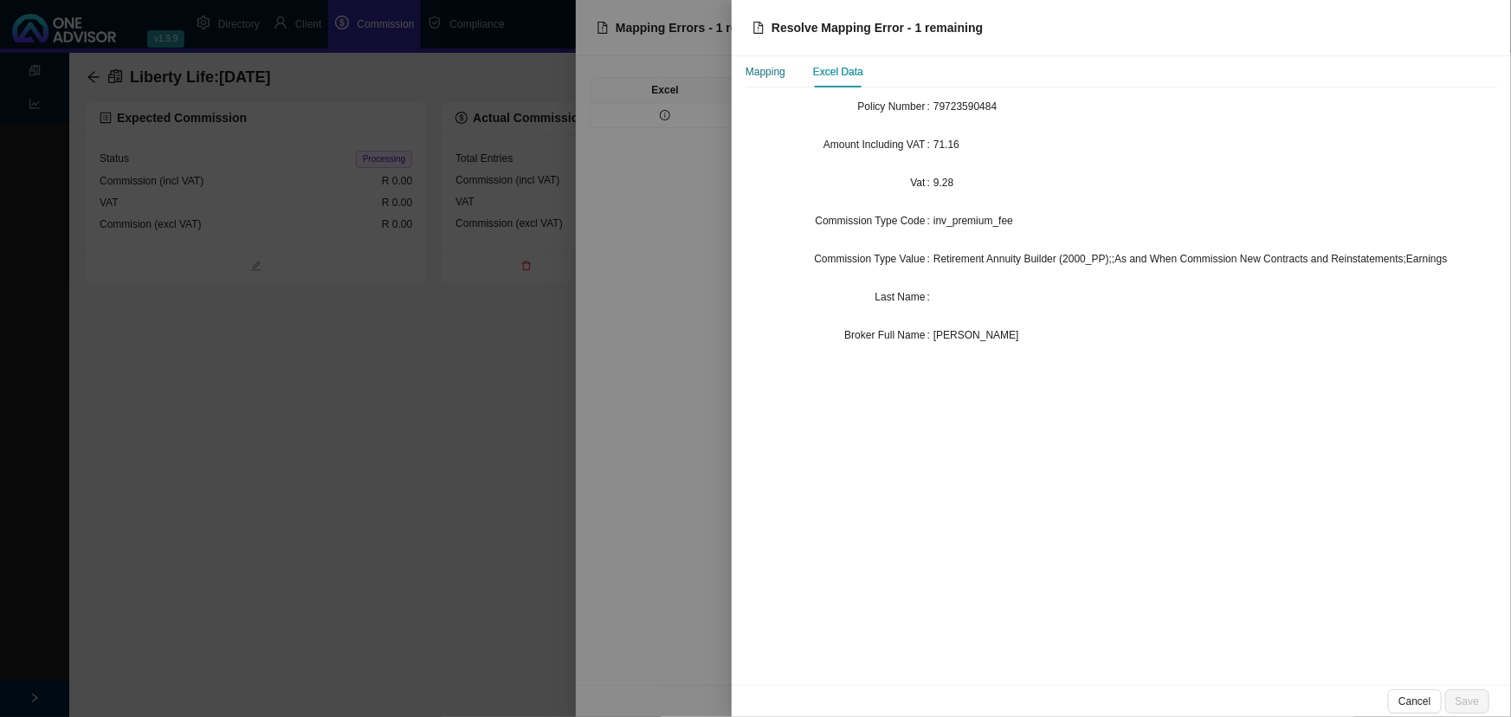
click at [768, 72] on div "Mapping" at bounding box center [766, 71] width 40 height 17
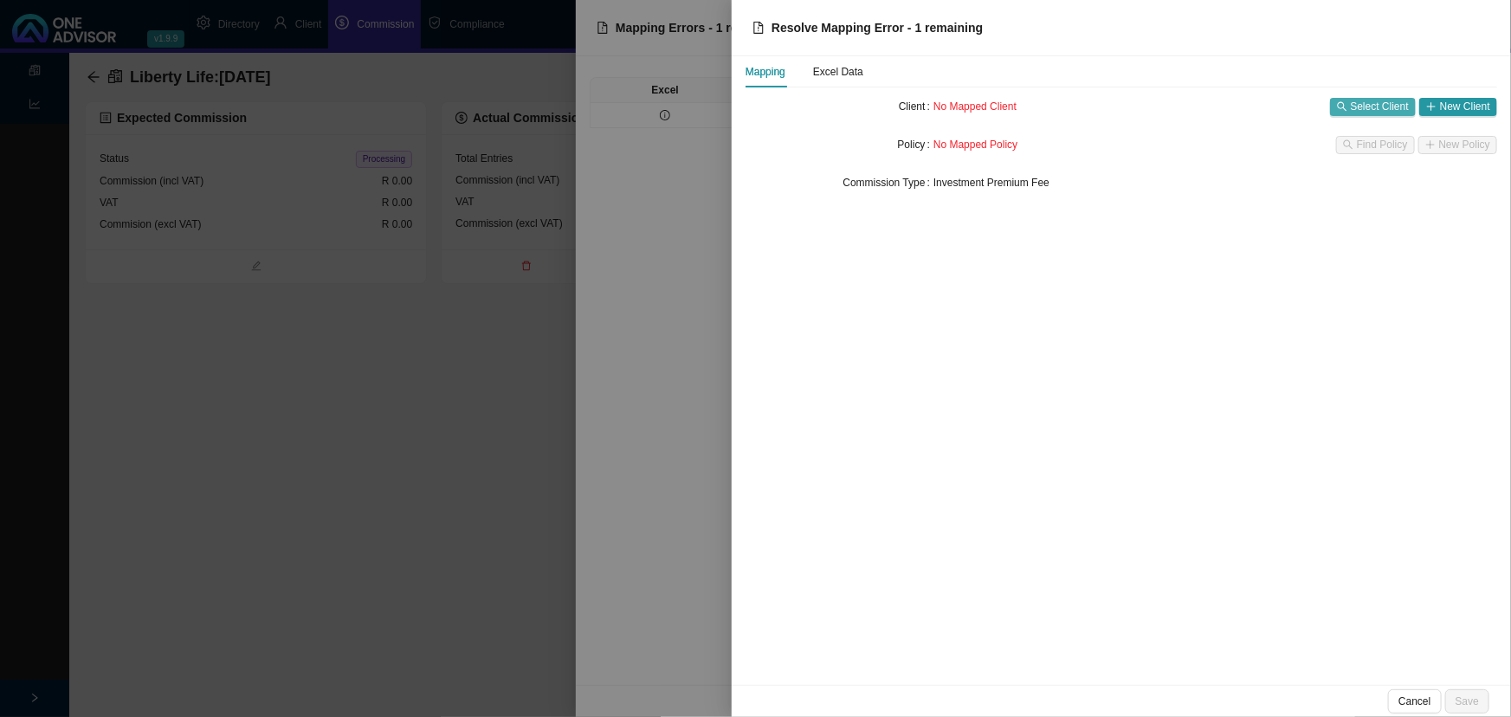
click at [1371, 102] on span "Select Client" at bounding box center [1380, 106] width 58 height 17
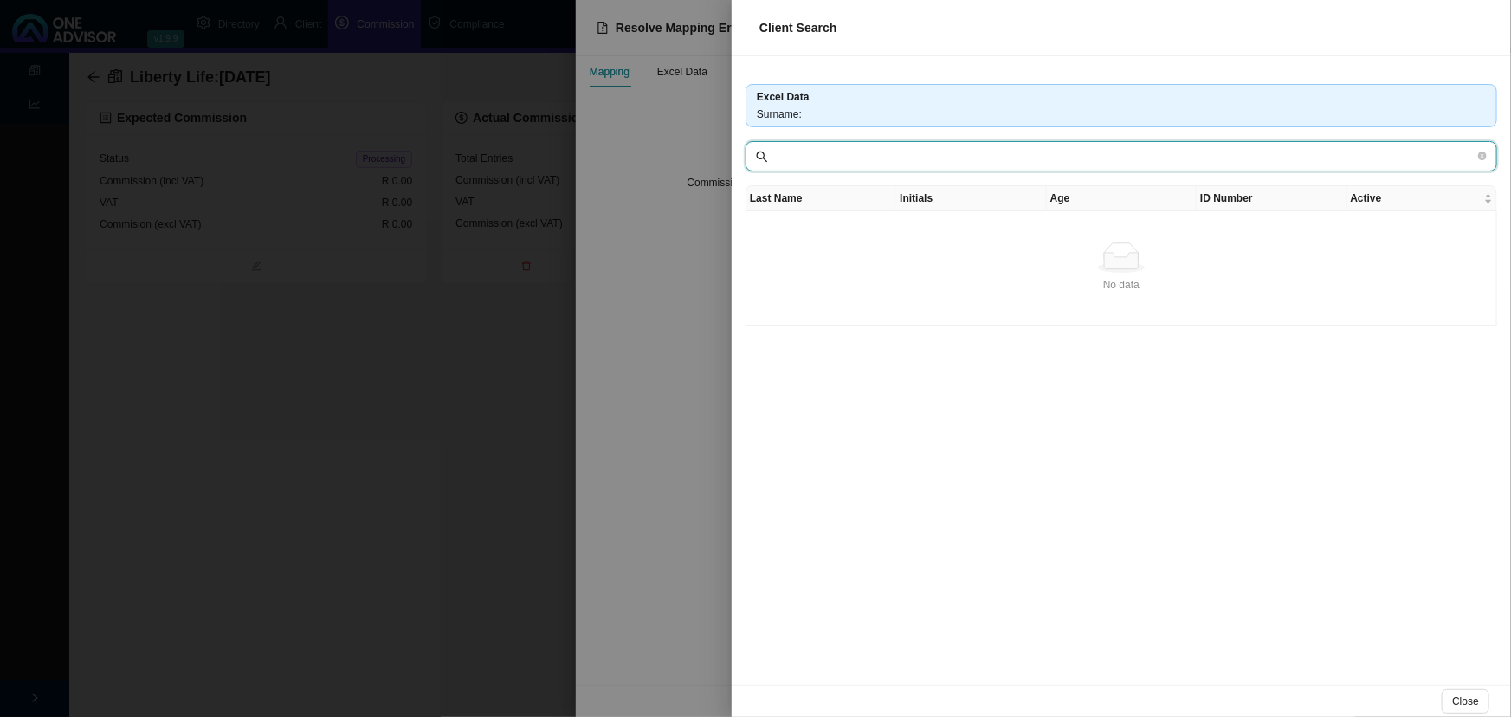
drag, startPoint x: 1208, startPoint y: 162, endPoint x: 579, endPoint y: 144, distance: 629.0
click at [579, 144] on div "Client Search Excel Data Surname : Last Name Initials Age ID Number Active No d…" at bounding box center [755, 358] width 1511 height 717
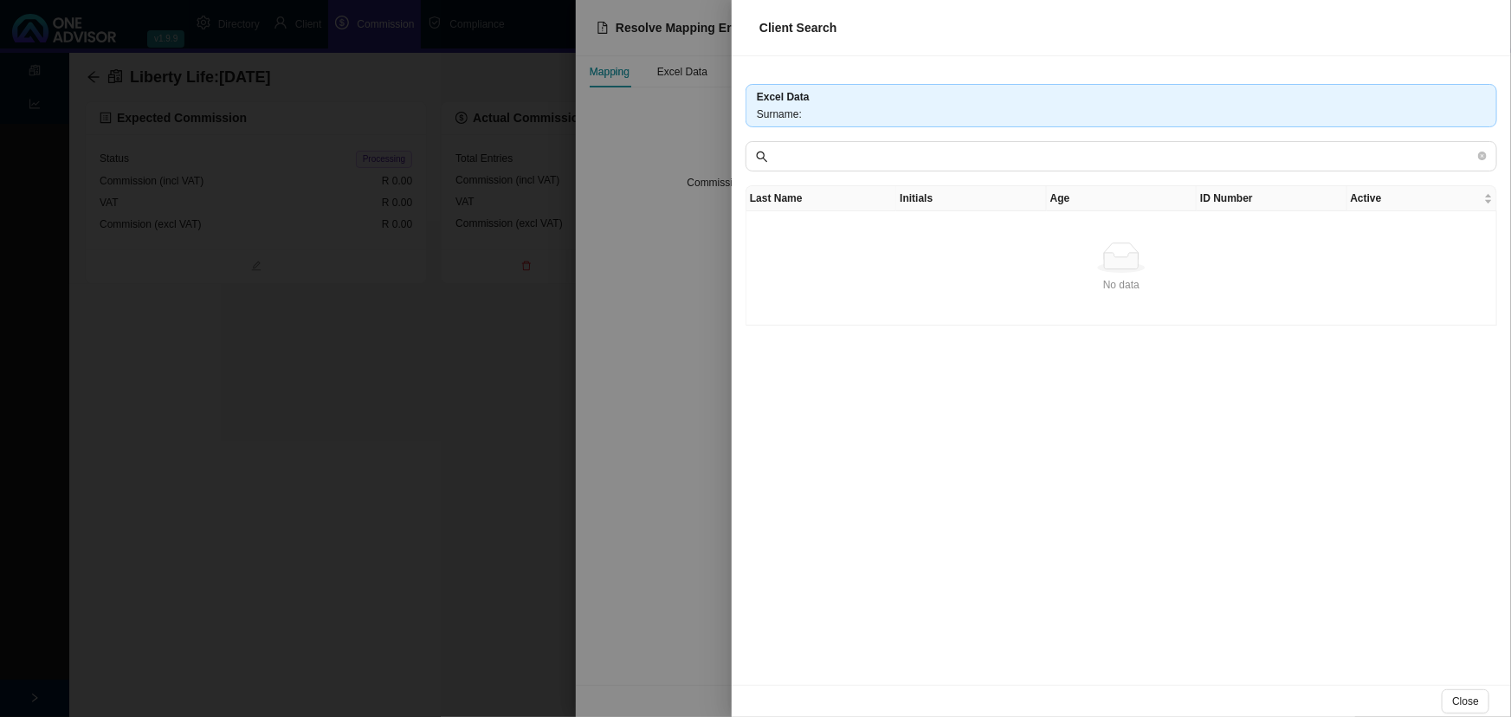
click at [672, 234] on div at bounding box center [755, 358] width 1511 height 717
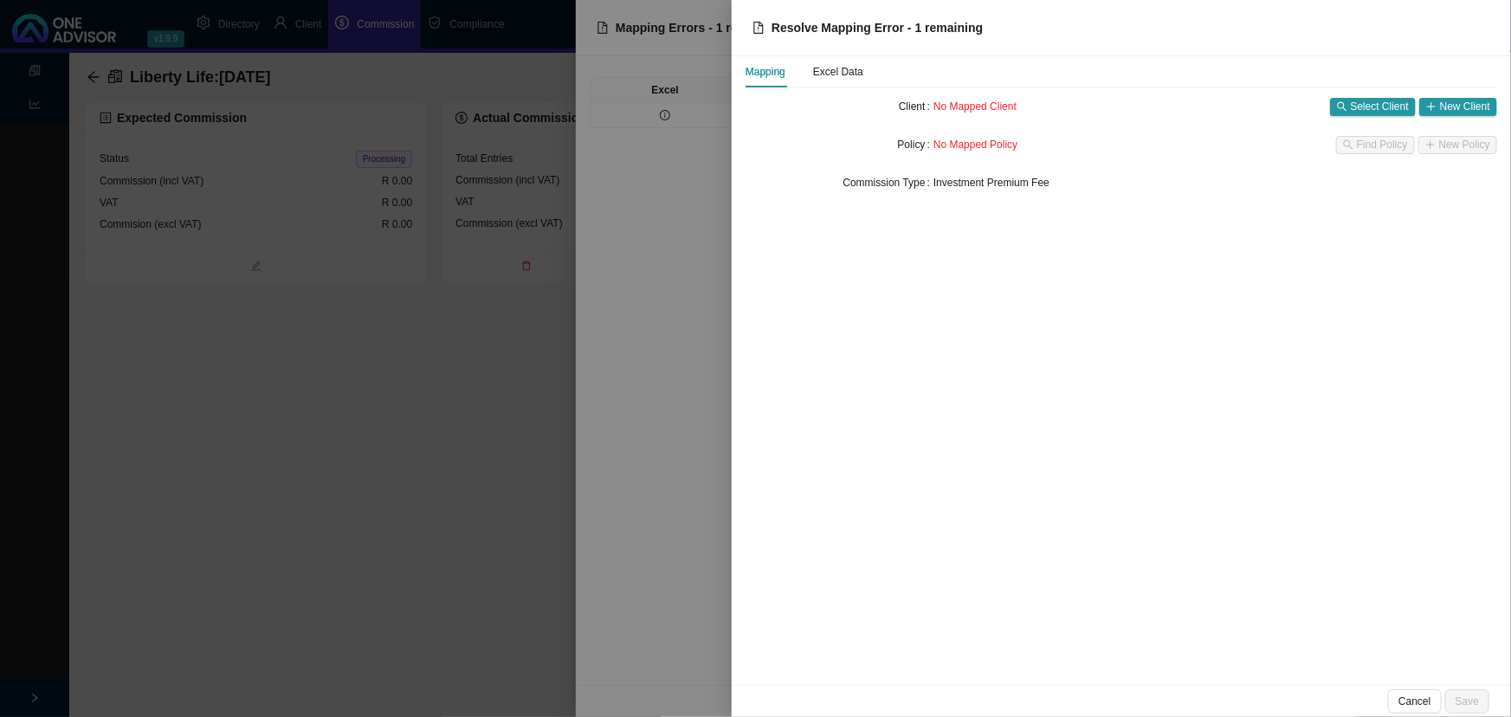
click at [283, 372] on div at bounding box center [755, 358] width 1511 height 717
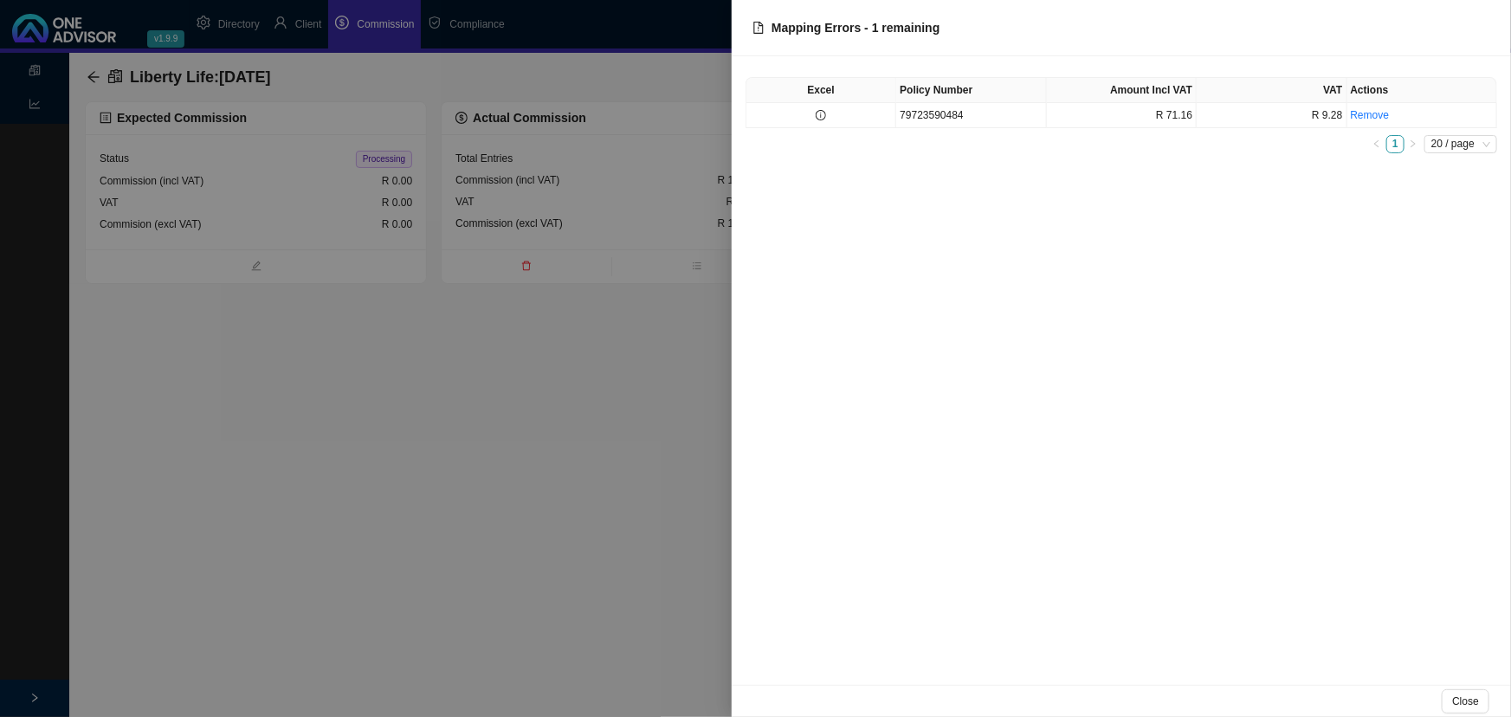
click at [313, 378] on div at bounding box center [755, 358] width 1511 height 717
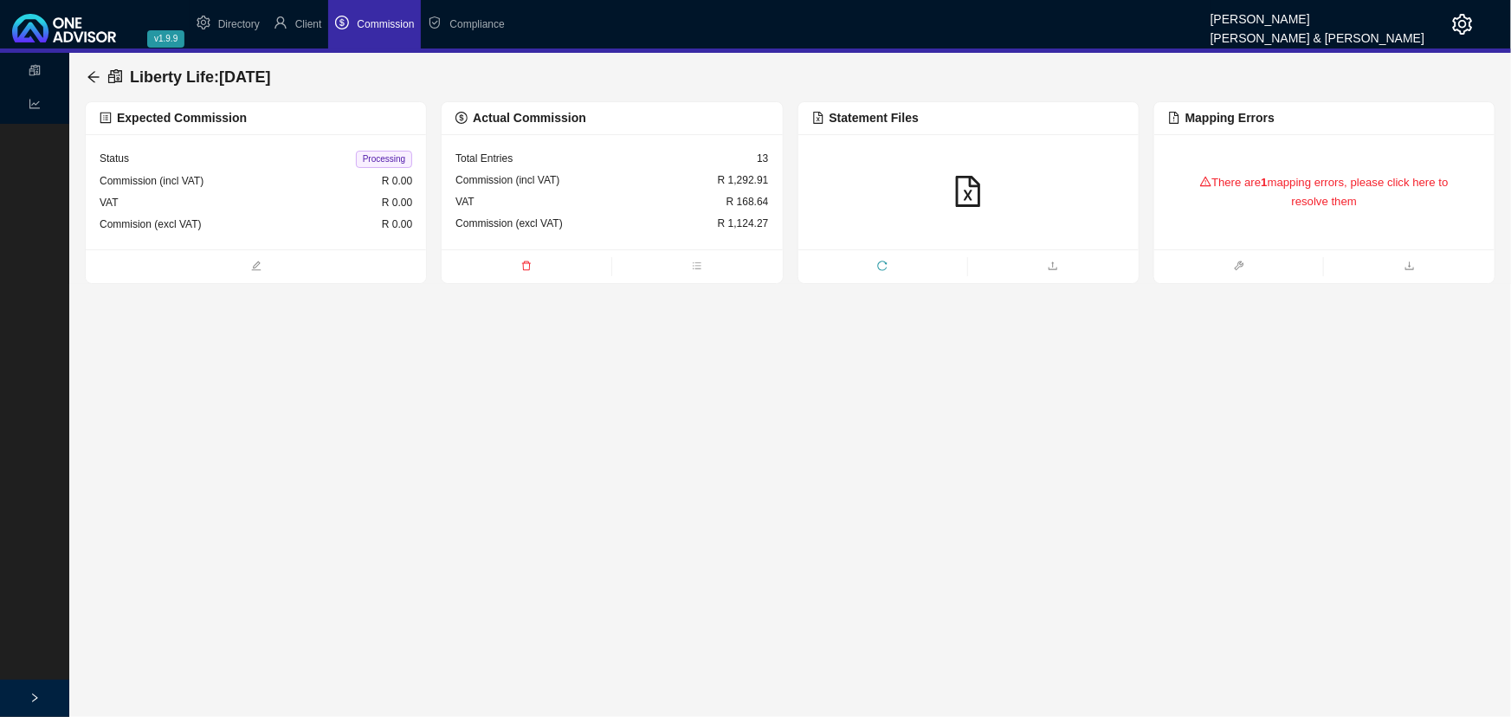
click at [880, 263] on icon "reload" at bounding box center [882, 266] width 10 height 10
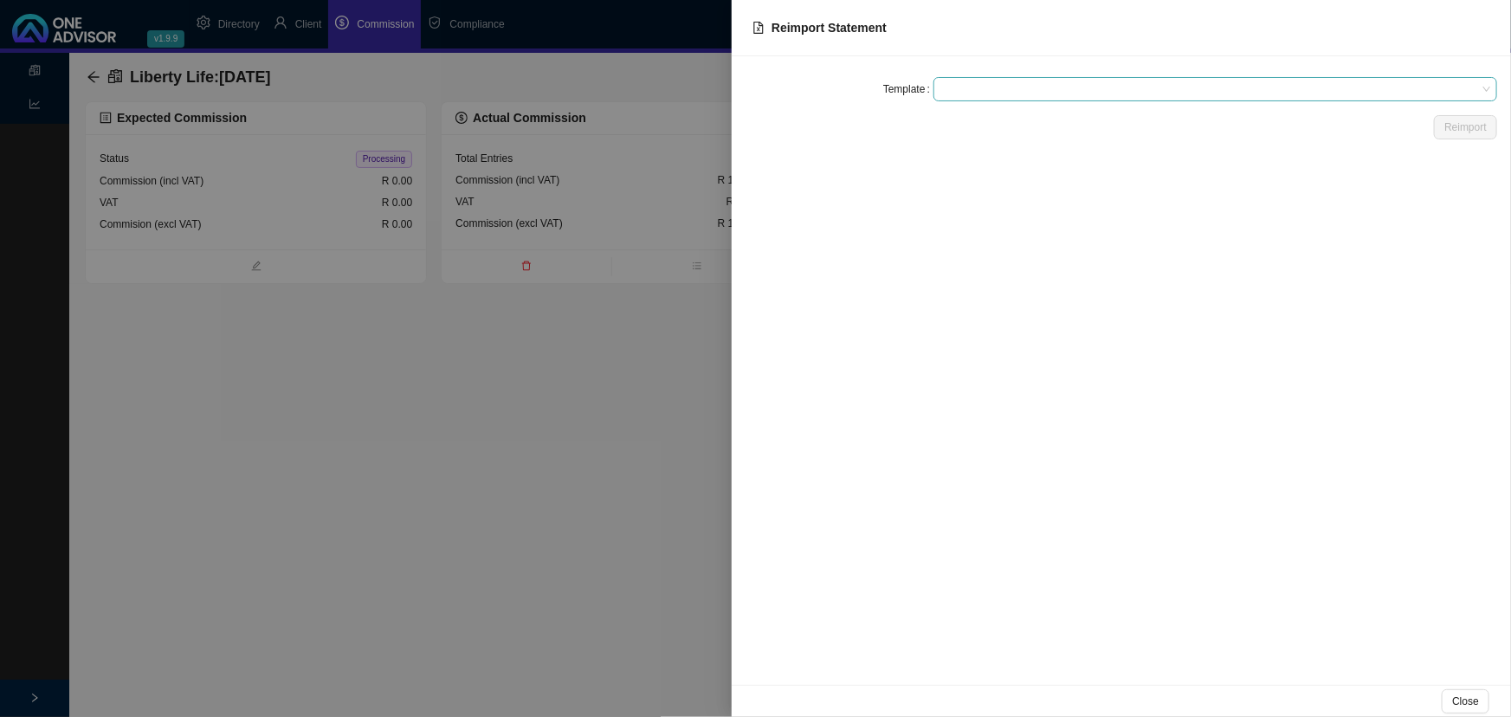
click at [1006, 88] on span at bounding box center [1215, 89] width 550 height 23
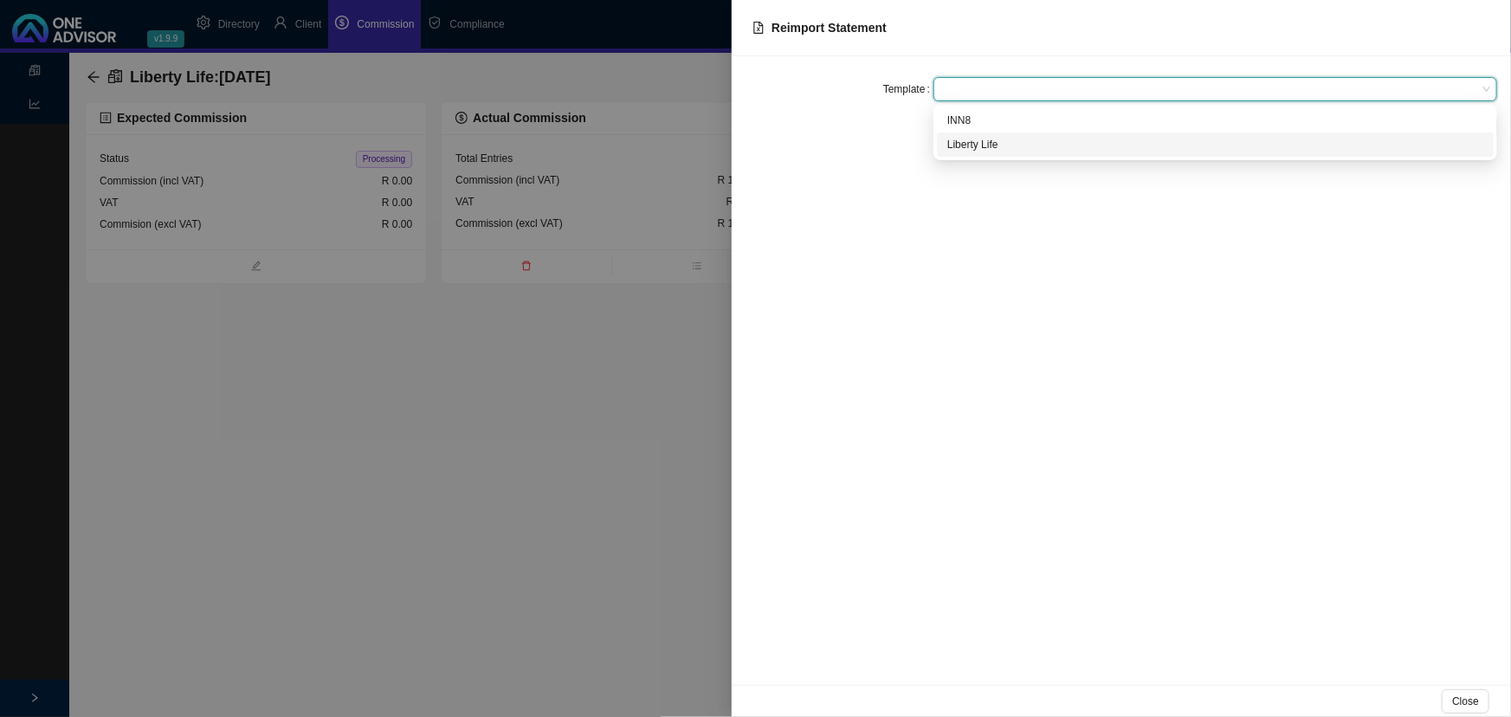
click at [996, 142] on div "Liberty Life" at bounding box center [1215, 144] width 536 height 17
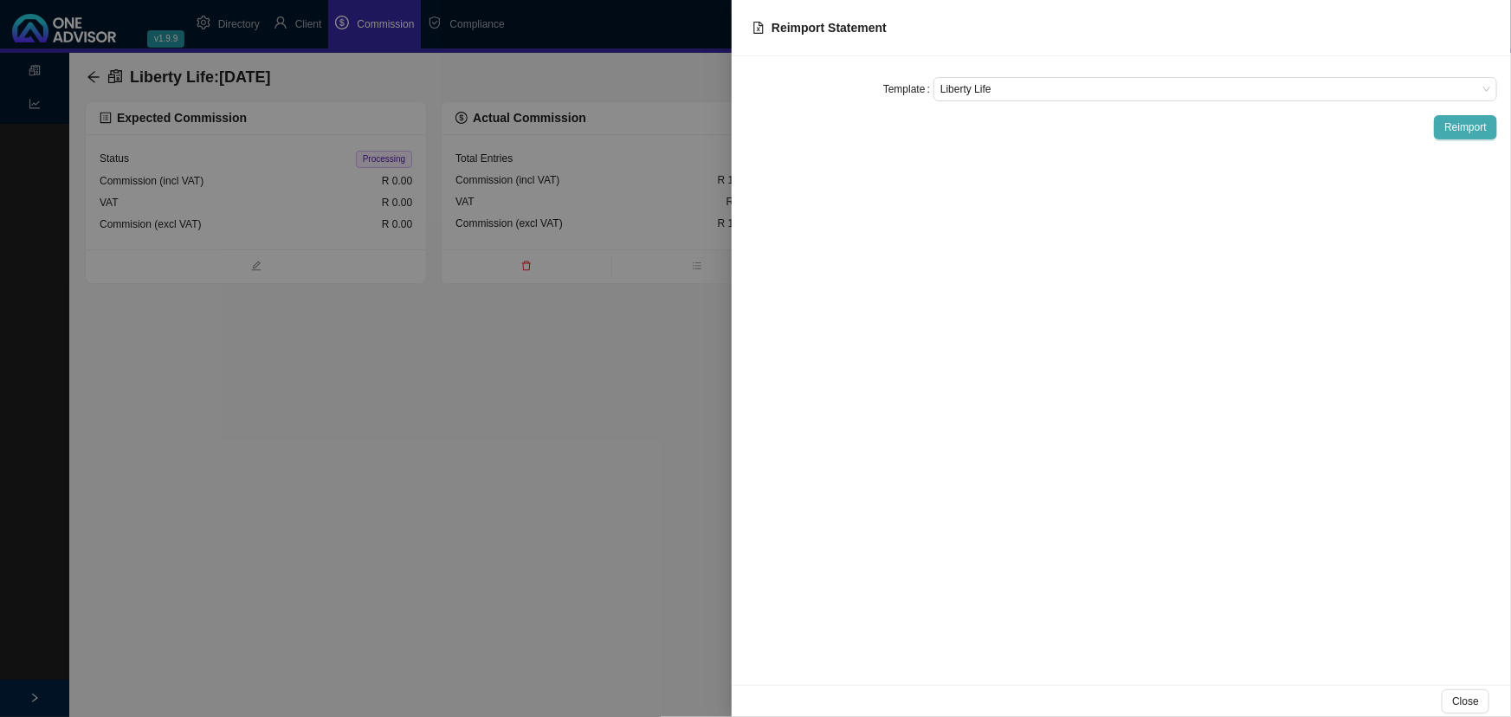
click at [1460, 125] on span "Reimport" at bounding box center [1466, 127] width 42 height 17
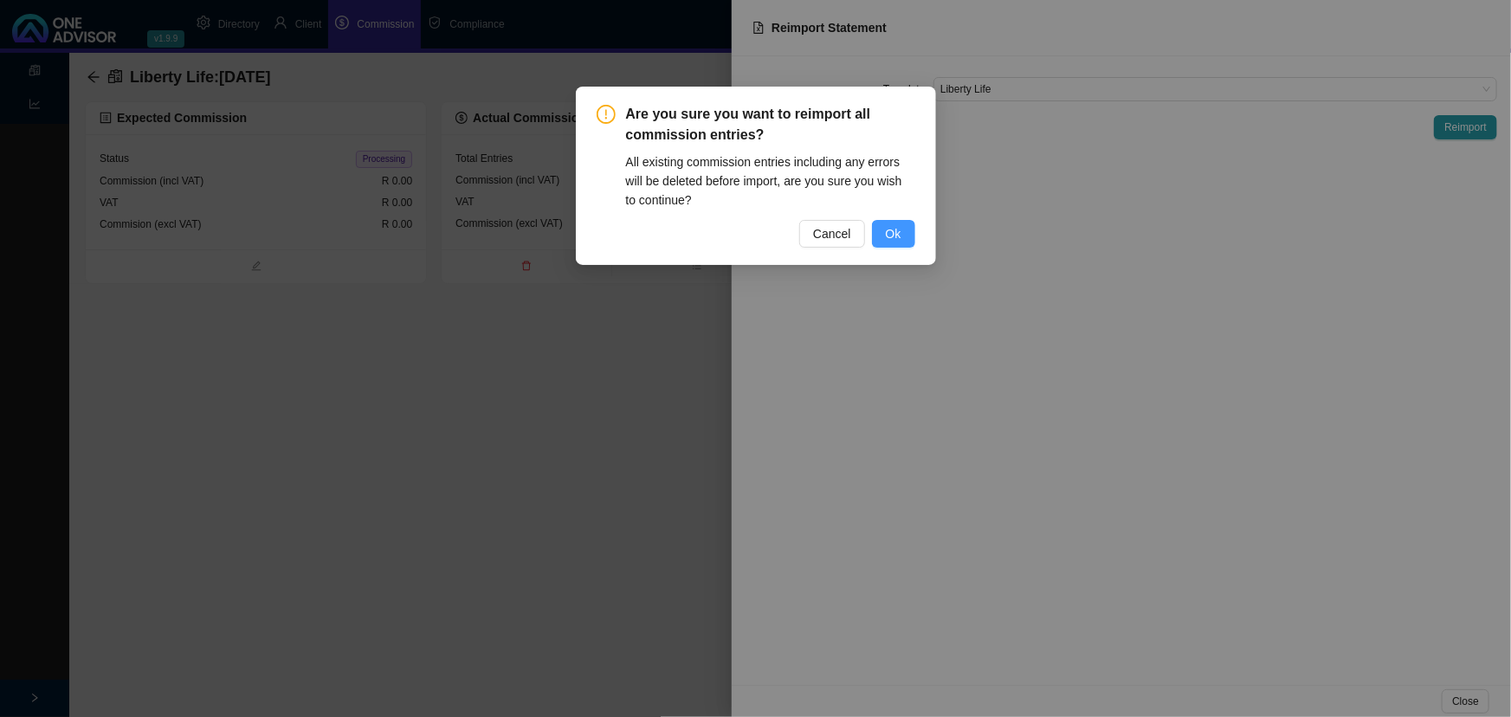
click at [889, 234] on span "Ok" at bounding box center [894, 233] width 16 height 19
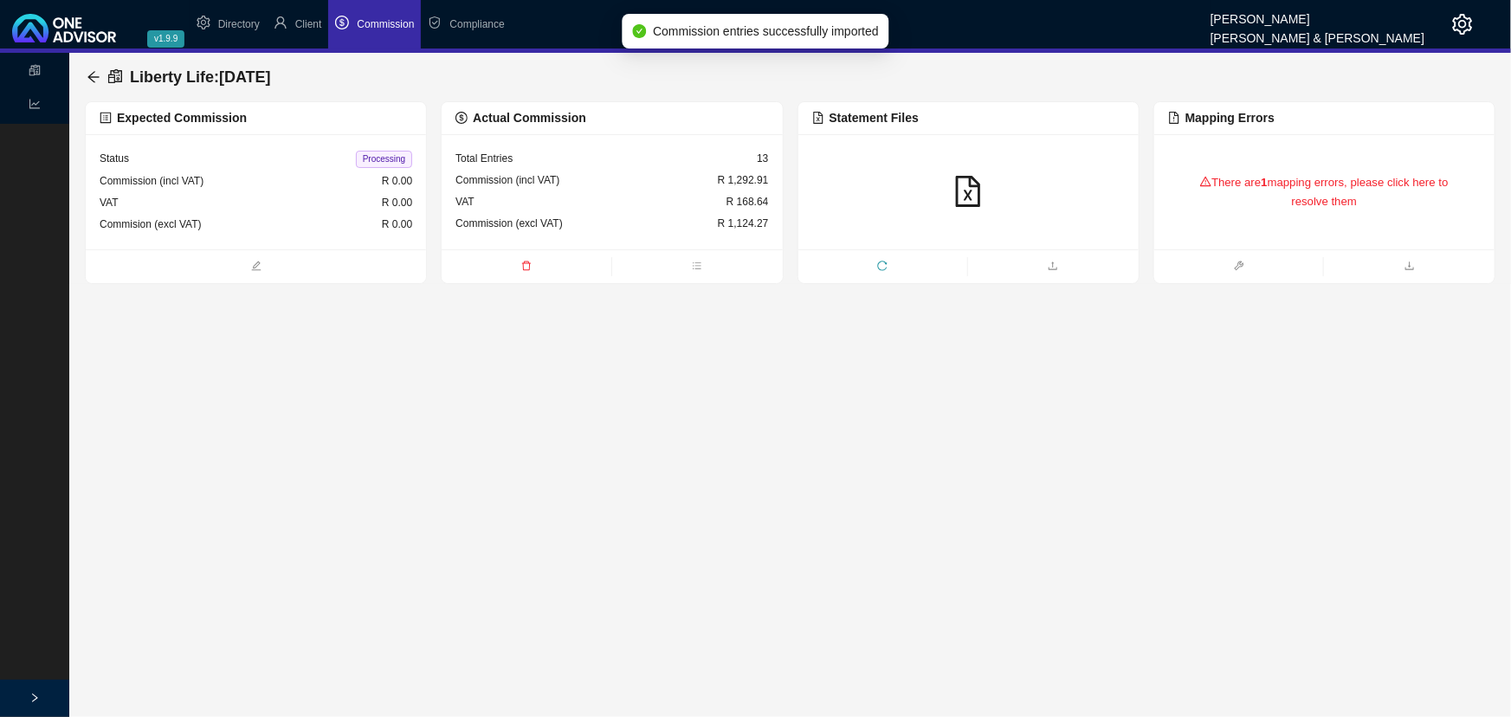
click at [1271, 191] on div "There are 1 mapping errors, please click here to resolve them" at bounding box center [1324, 192] width 313 height 73
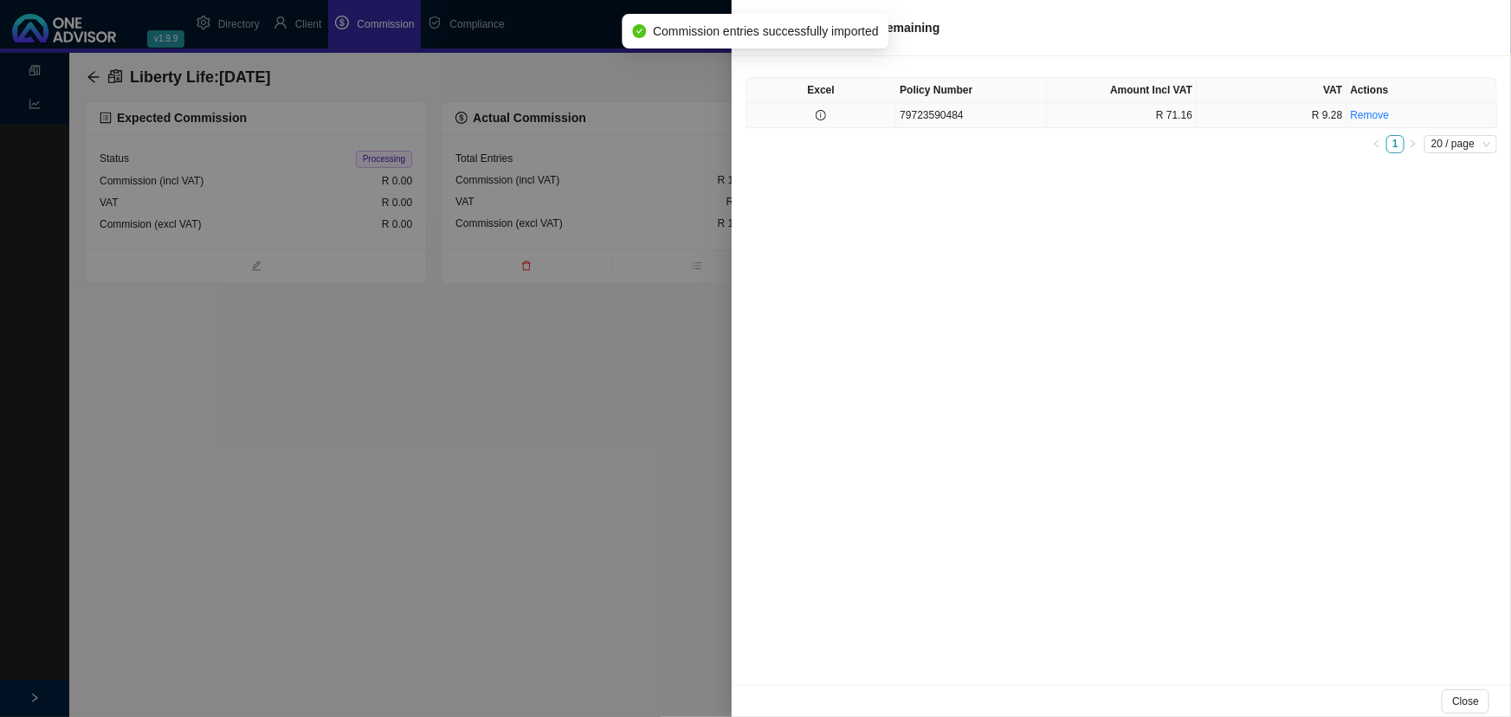
click at [996, 118] on td "79723590484" at bounding box center [971, 115] width 150 height 25
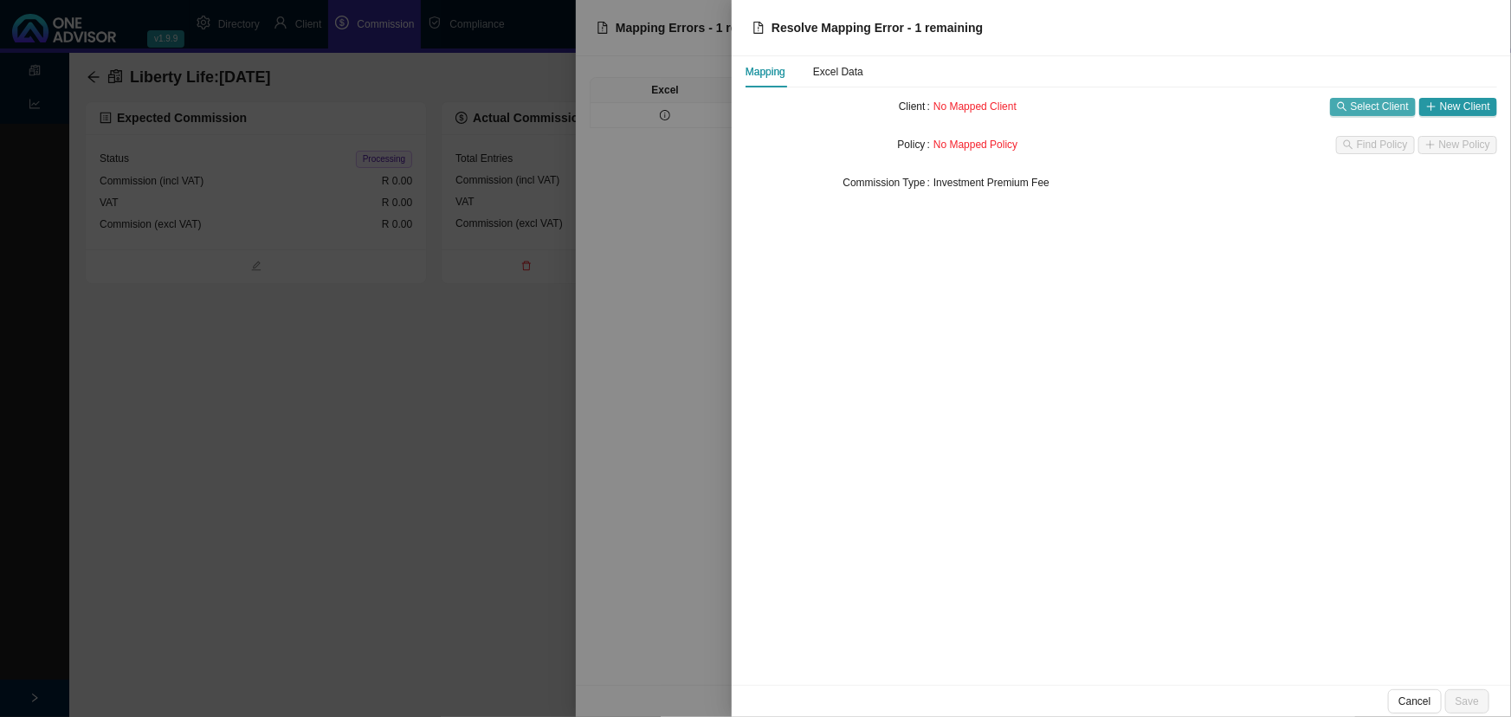
click at [1371, 106] on span "Select Client" at bounding box center [1380, 106] width 58 height 17
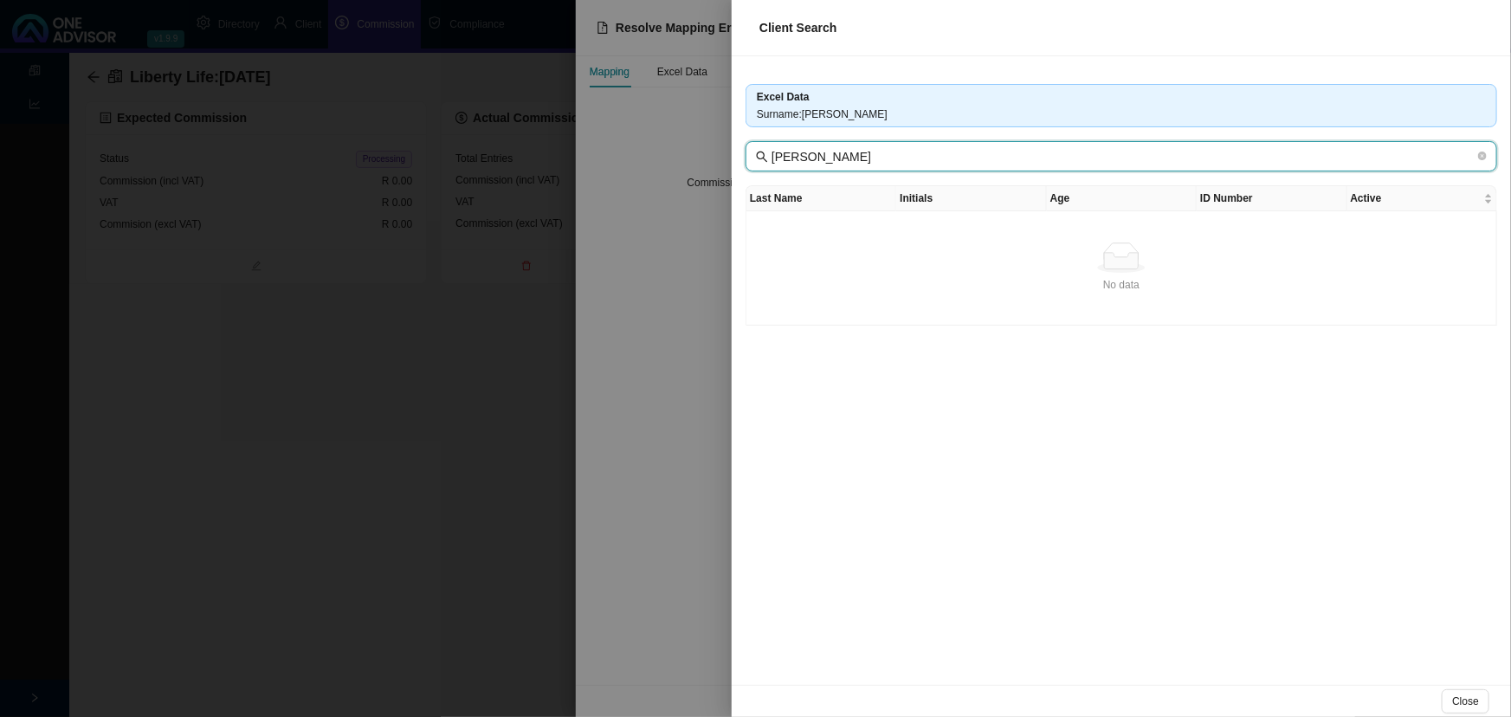
click at [983, 153] on input "[PERSON_NAME]" at bounding box center [1123, 156] width 703 height 19
drag, startPoint x: 1143, startPoint y: 164, endPoint x: 581, endPoint y: 181, distance: 562.3
click at [581, 181] on div "Client Search Excel Data Surname : L B DE SMIDT L B DE SMIDT Last Name Initials…" at bounding box center [755, 358] width 1511 height 717
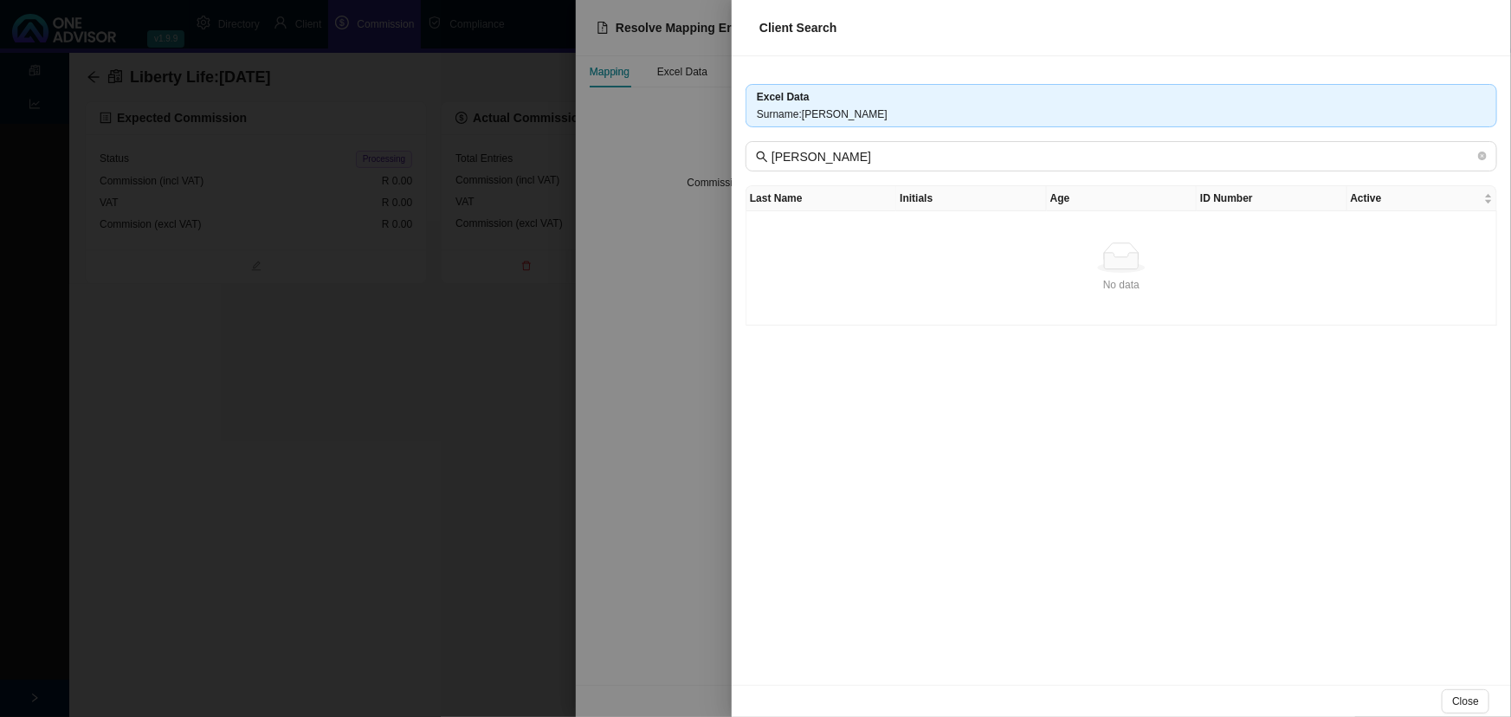
click at [372, 221] on div at bounding box center [755, 358] width 1511 height 717
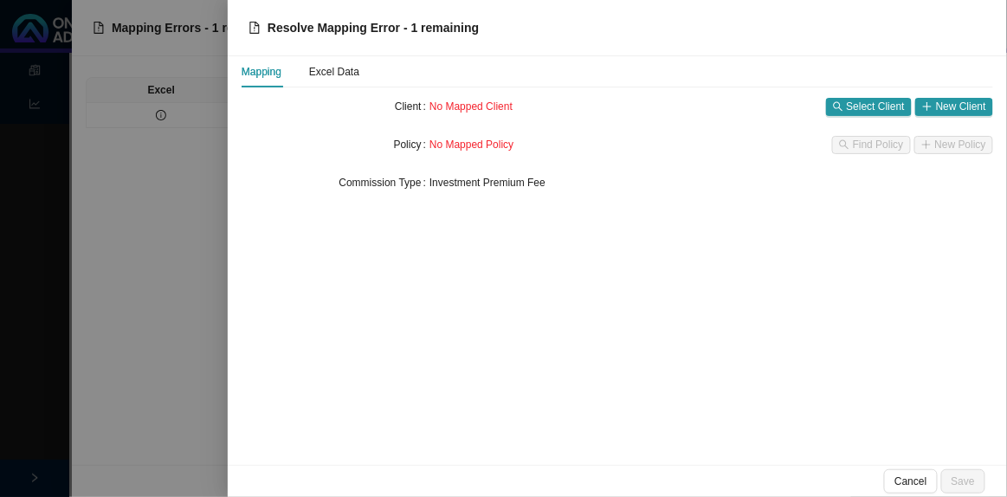
click at [178, 236] on div at bounding box center [503, 248] width 1007 height 497
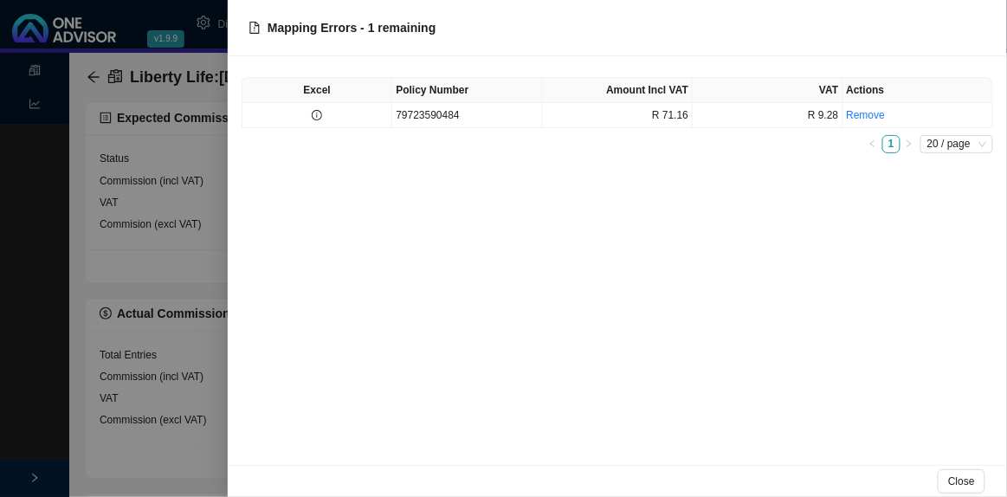
click at [165, 323] on div at bounding box center [503, 248] width 1007 height 497
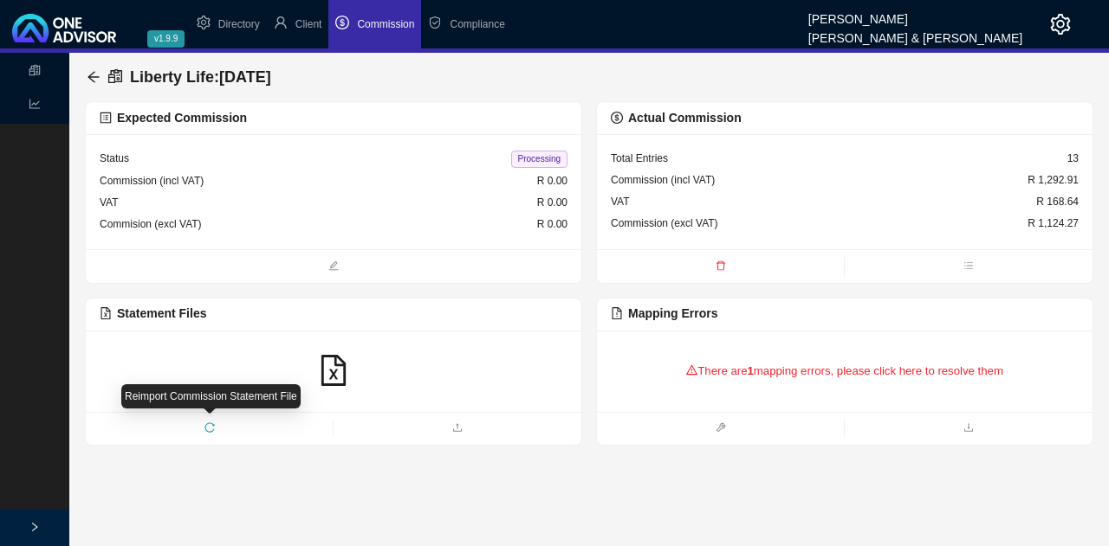
click at [204, 427] on icon "reload" at bounding box center [209, 428] width 10 height 10
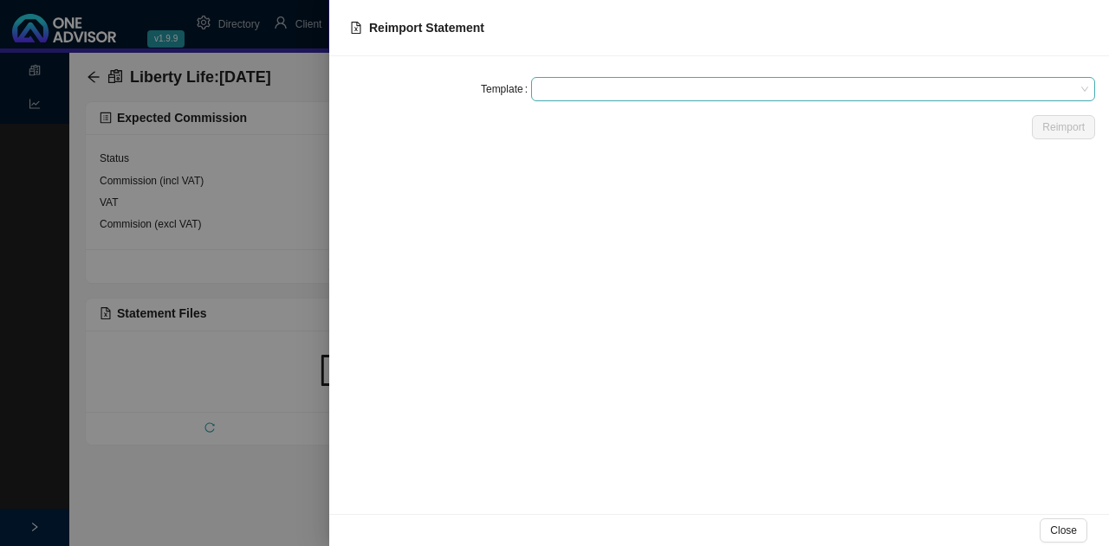
click at [577, 93] on span at bounding box center [813, 89] width 550 height 23
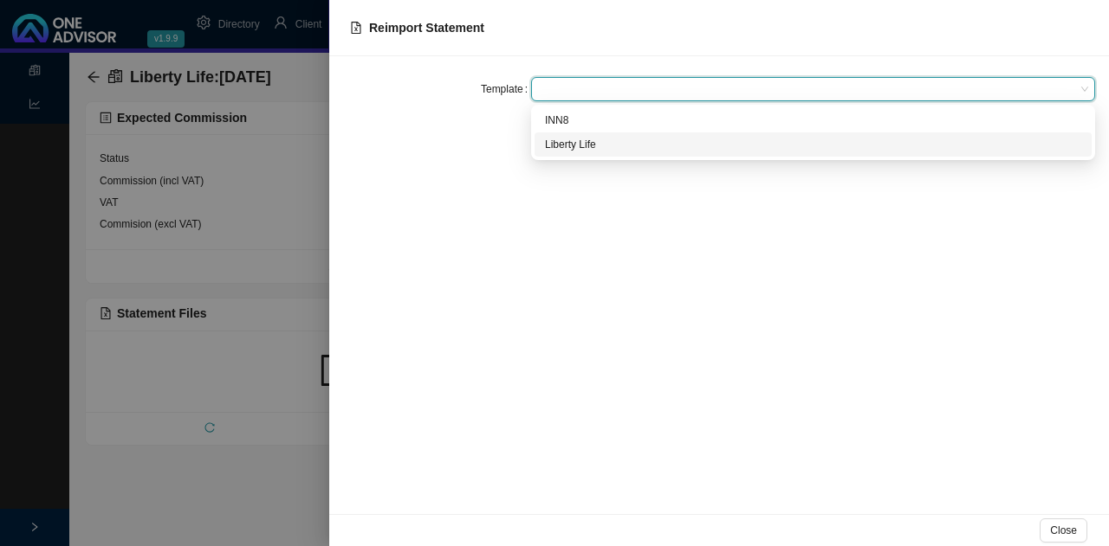
click at [588, 145] on div "Liberty Life" at bounding box center [813, 144] width 536 height 17
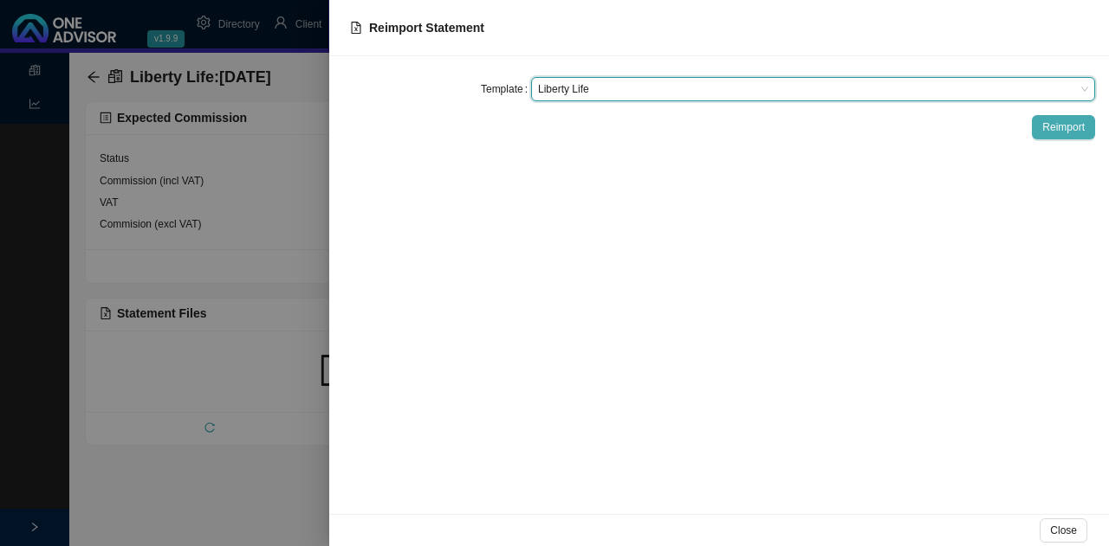
click at [1055, 126] on span "Reimport" at bounding box center [1063, 127] width 42 height 17
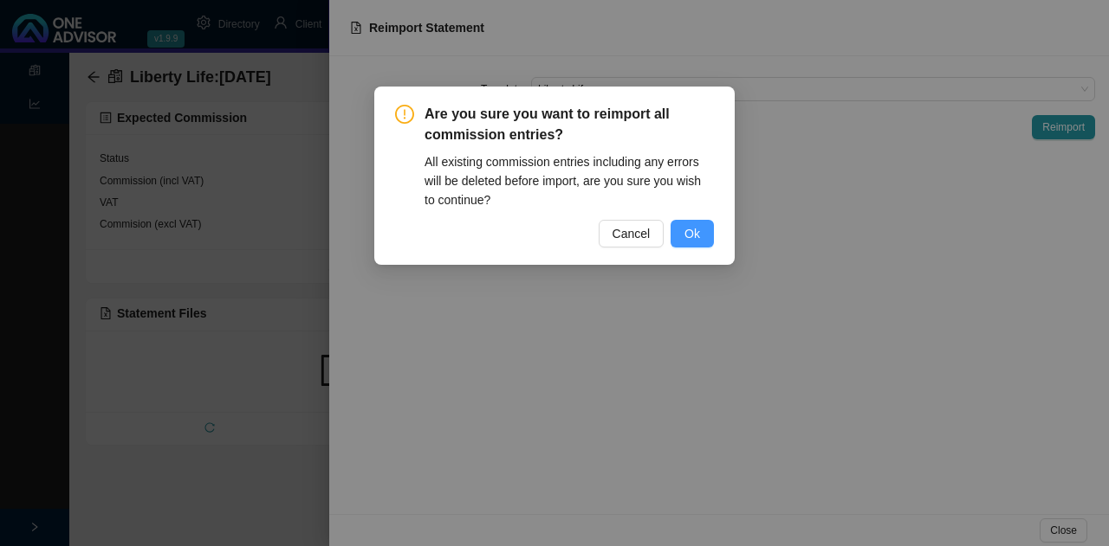
click at [703, 232] on button "Ok" at bounding box center [691, 234] width 43 height 28
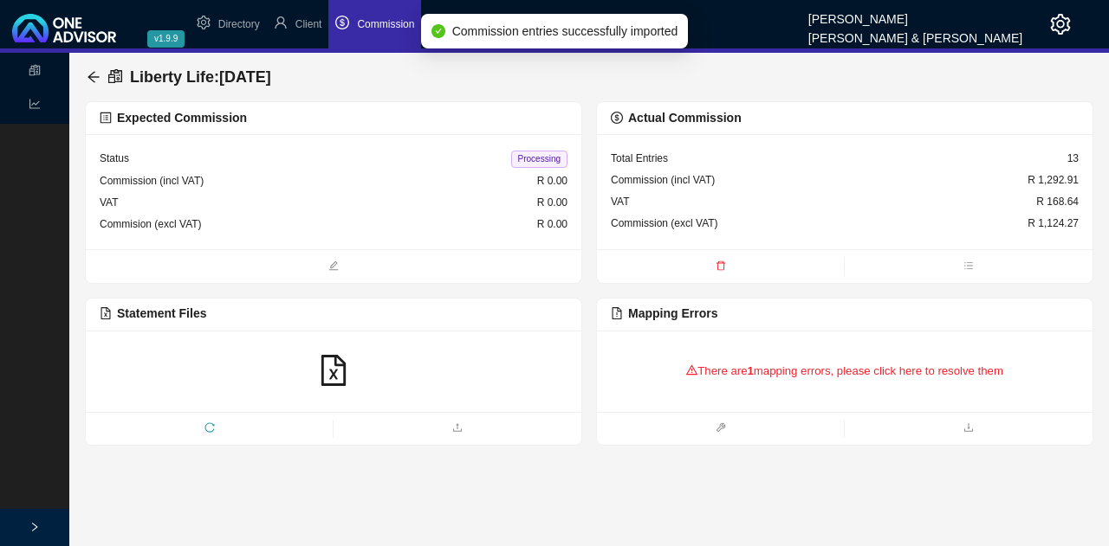
click at [835, 368] on div "There are 1 mapping errors, please click here to resolve them" at bounding box center [845, 372] width 468 height 54
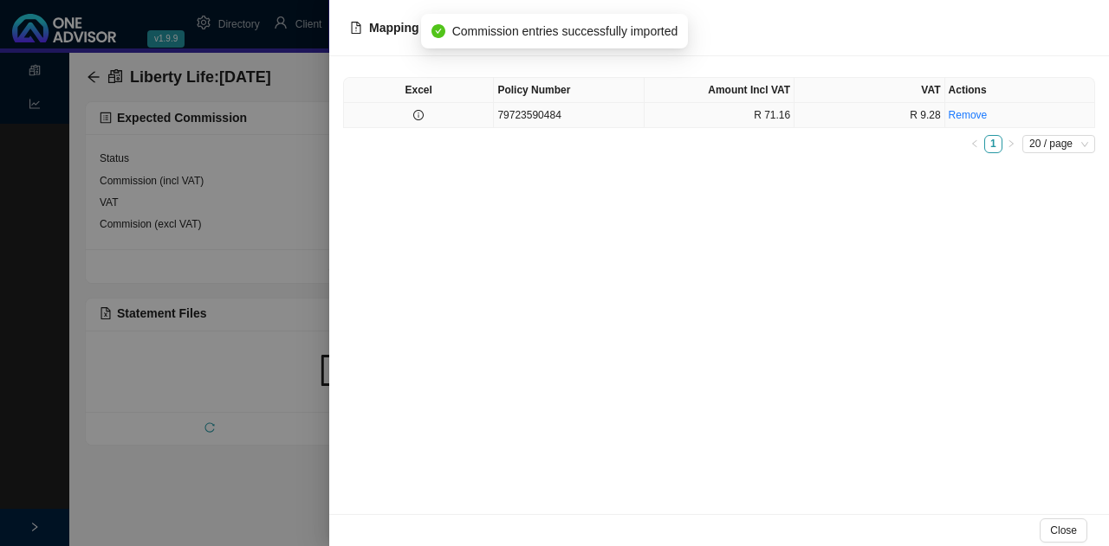
click at [759, 115] on td "R 71.16" at bounding box center [719, 115] width 150 height 25
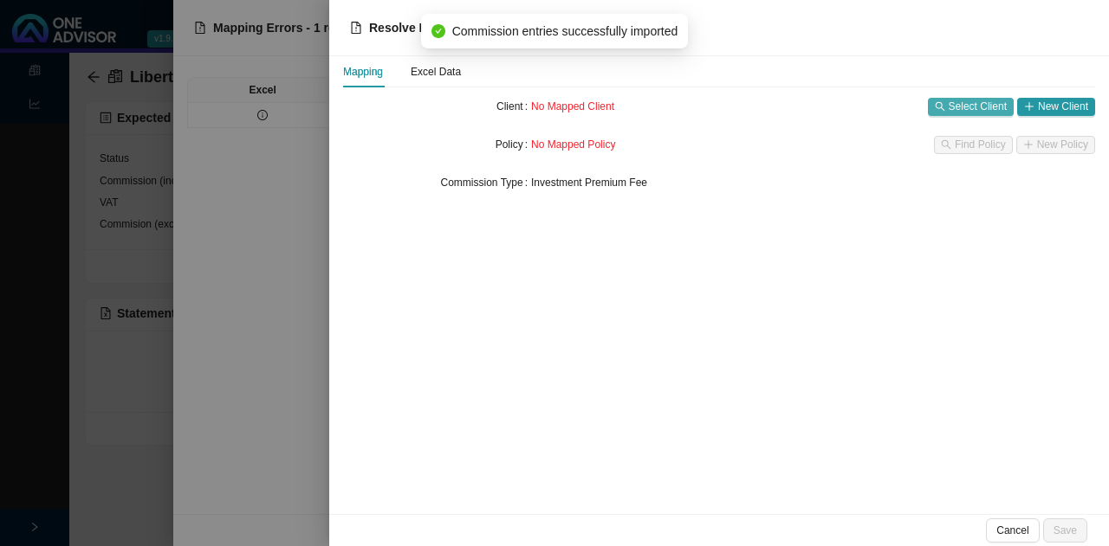
click at [974, 105] on span "Select Client" at bounding box center [977, 106] width 58 height 17
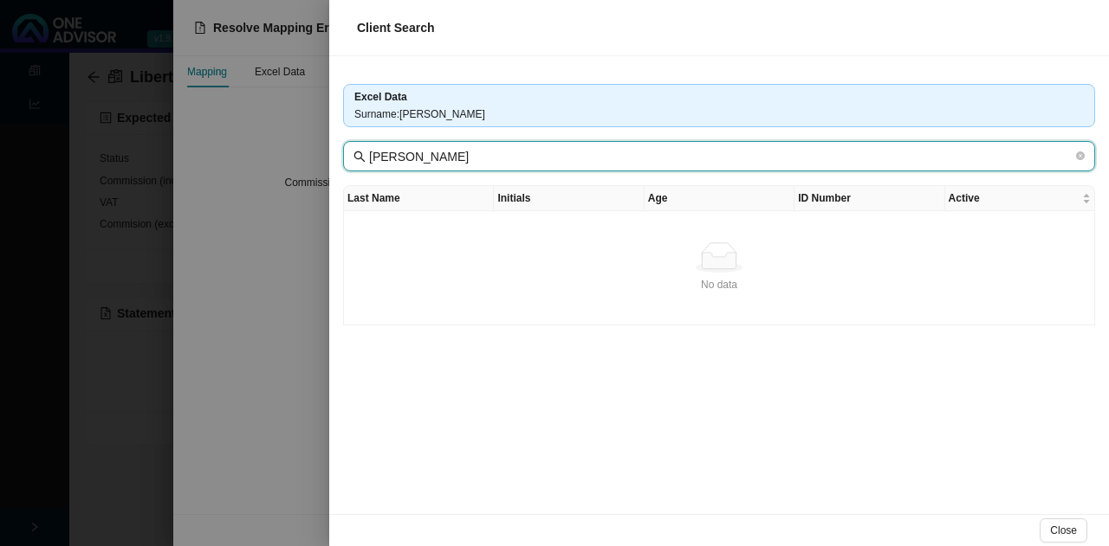
click at [651, 156] on input "[PERSON_NAME]" at bounding box center [720, 156] width 703 height 19
drag, startPoint x: 651, startPoint y: 156, endPoint x: 42, endPoint y: 126, distance: 610.4
click at [42, 126] on div "Client Search Excel Data Surname : L B DE SMIDT L B DE SMIDT Last Name Initials…" at bounding box center [554, 273] width 1109 height 546
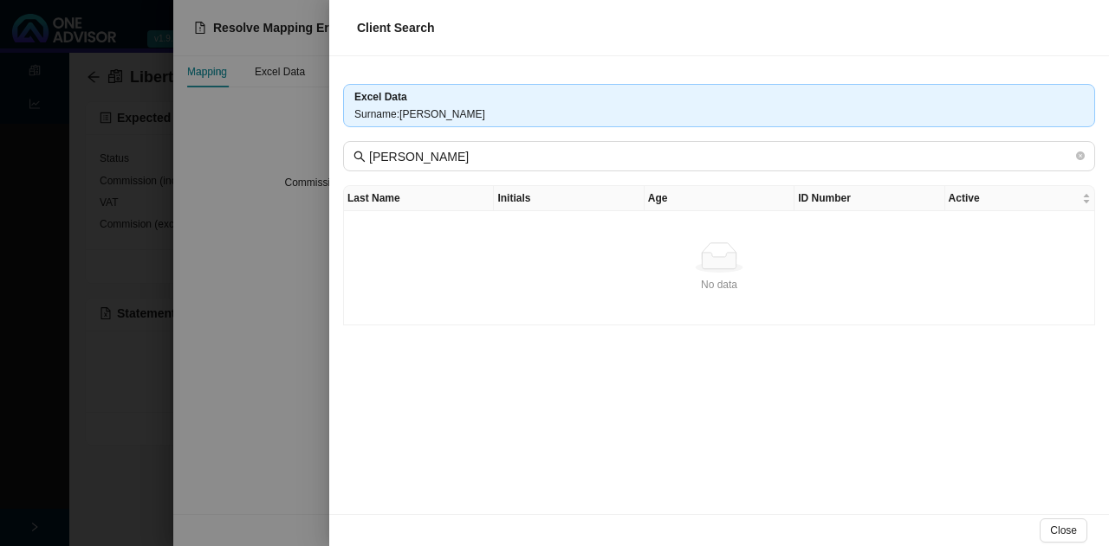
click at [139, 494] on div at bounding box center [554, 273] width 1109 height 546
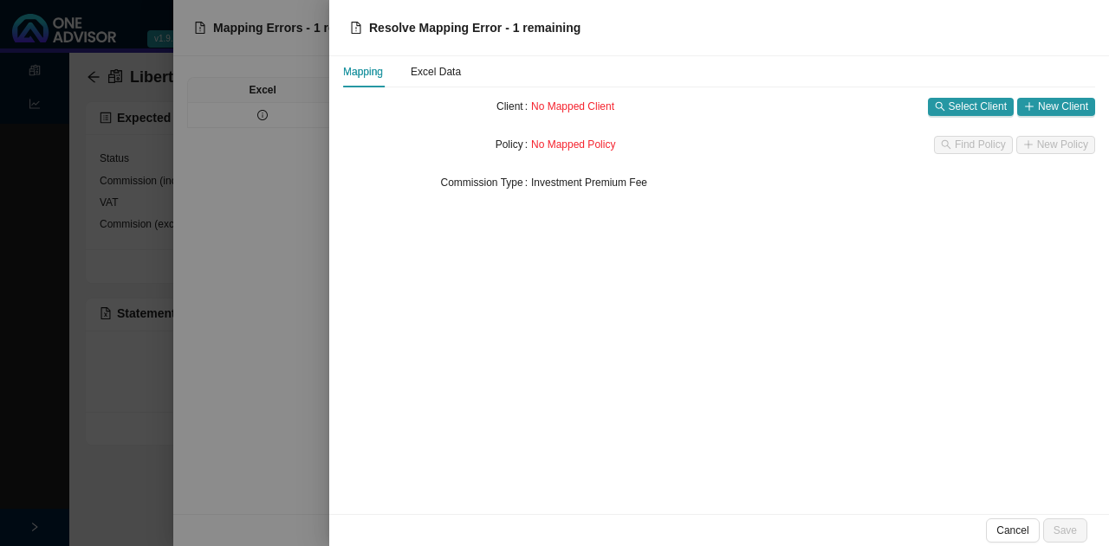
click at [133, 492] on div at bounding box center [554, 273] width 1109 height 546
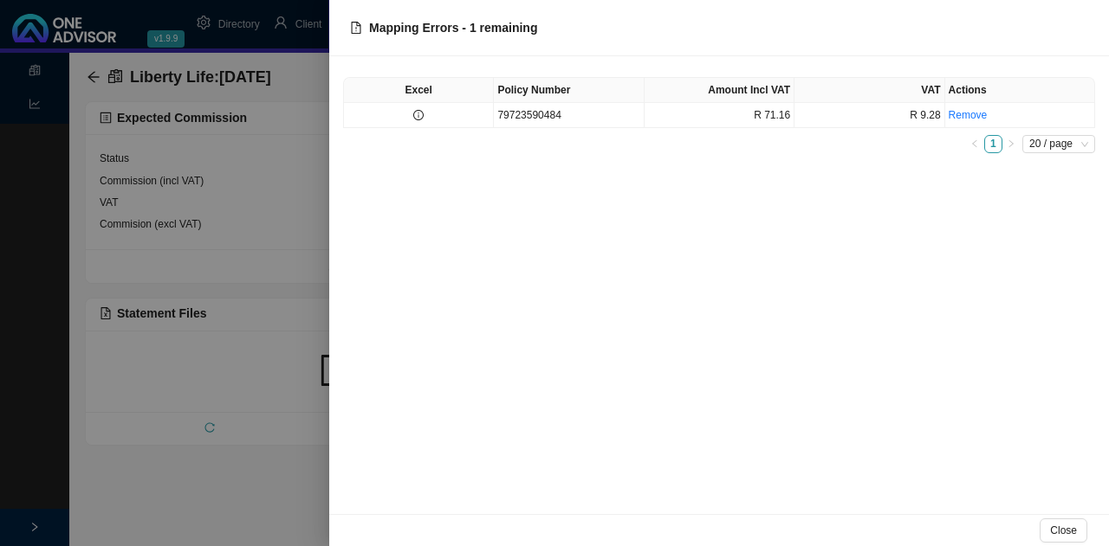
click at [133, 492] on div at bounding box center [554, 273] width 1109 height 546
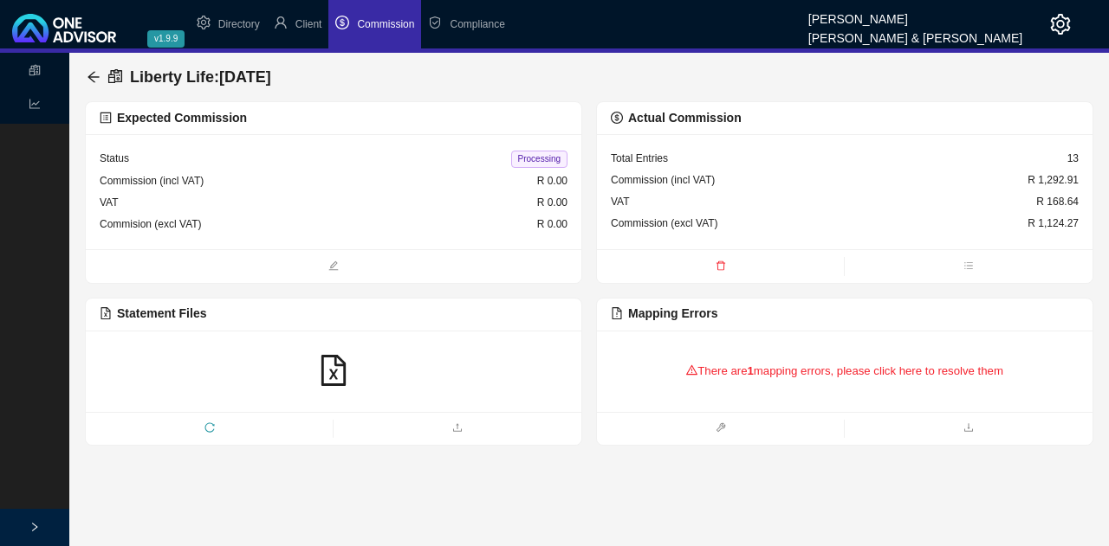
click at [362, 349] on div at bounding box center [333, 371] width 495 height 81
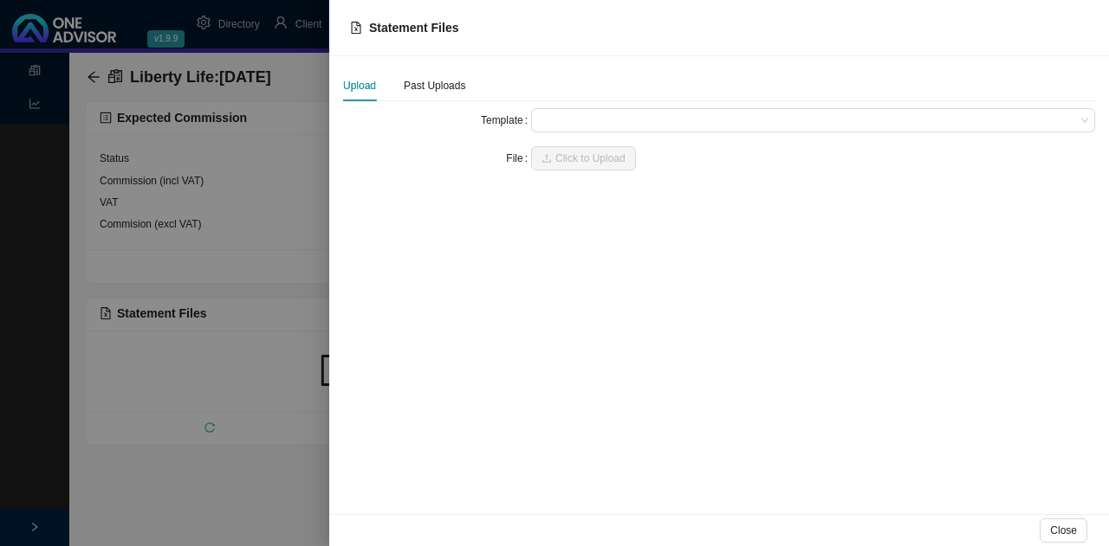
drag, startPoint x: 230, startPoint y: 394, endPoint x: 307, endPoint y: 259, distance: 155.5
click at [230, 392] on div at bounding box center [554, 273] width 1109 height 546
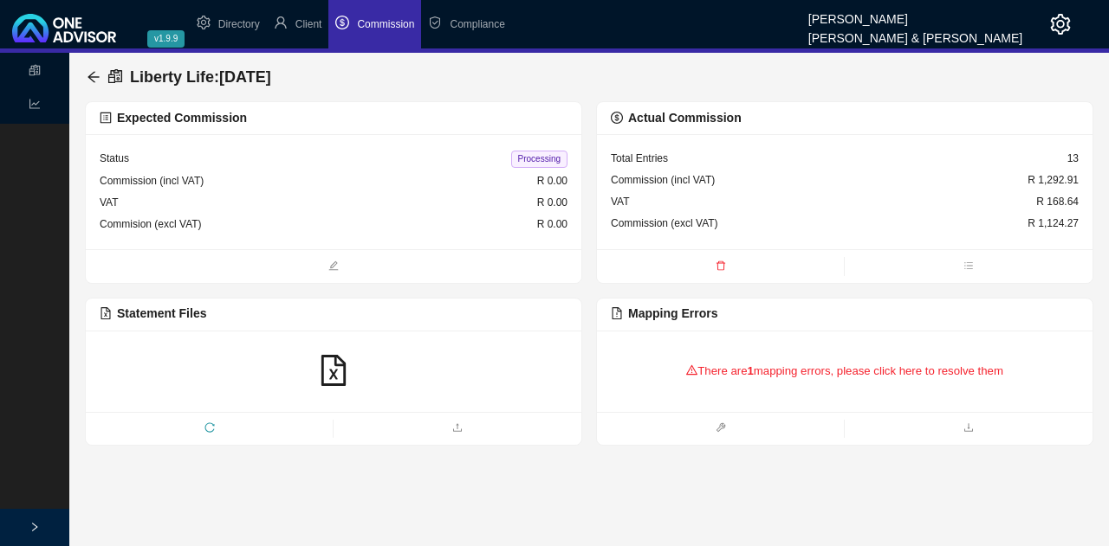
click at [756, 175] on div "Commission (incl VAT) R 1,292.91" at bounding box center [845, 181] width 468 height 22
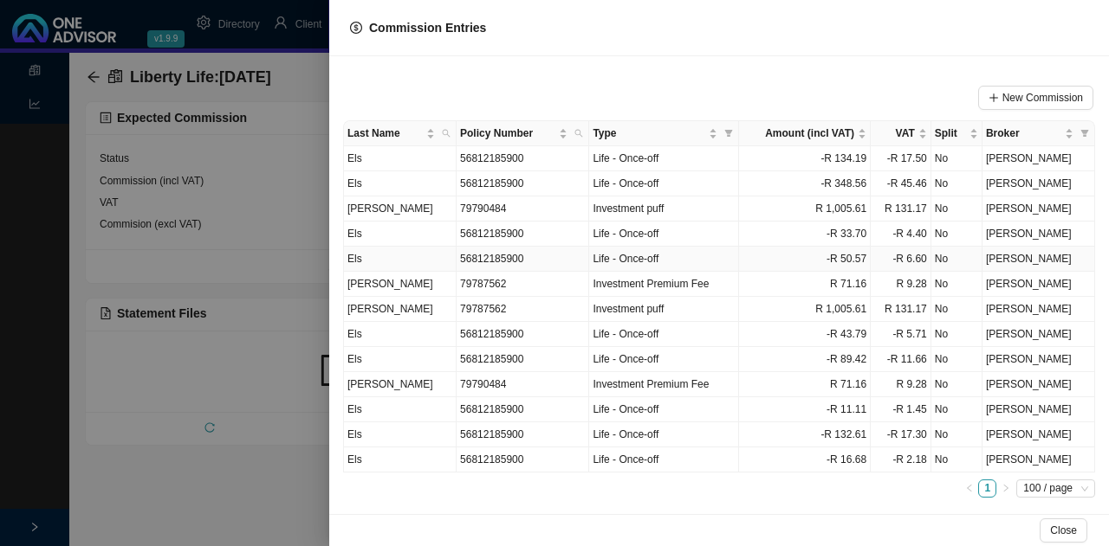
click at [461, 256] on td "56812185900" at bounding box center [522, 259] width 133 height 25
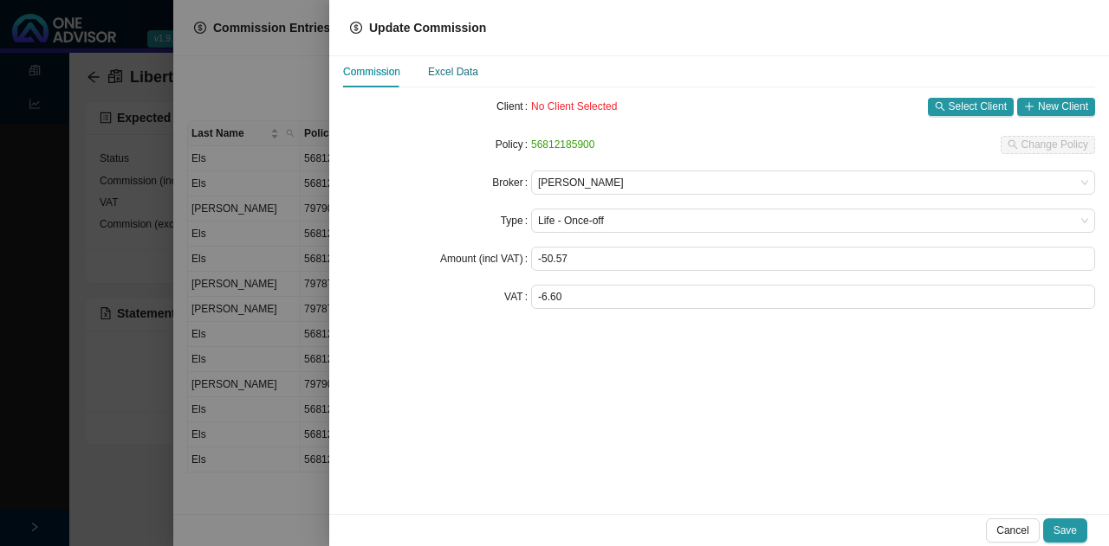
click at [461, 67] on div "Excel Data" at bounding box center [453, 71] width 50 height 17
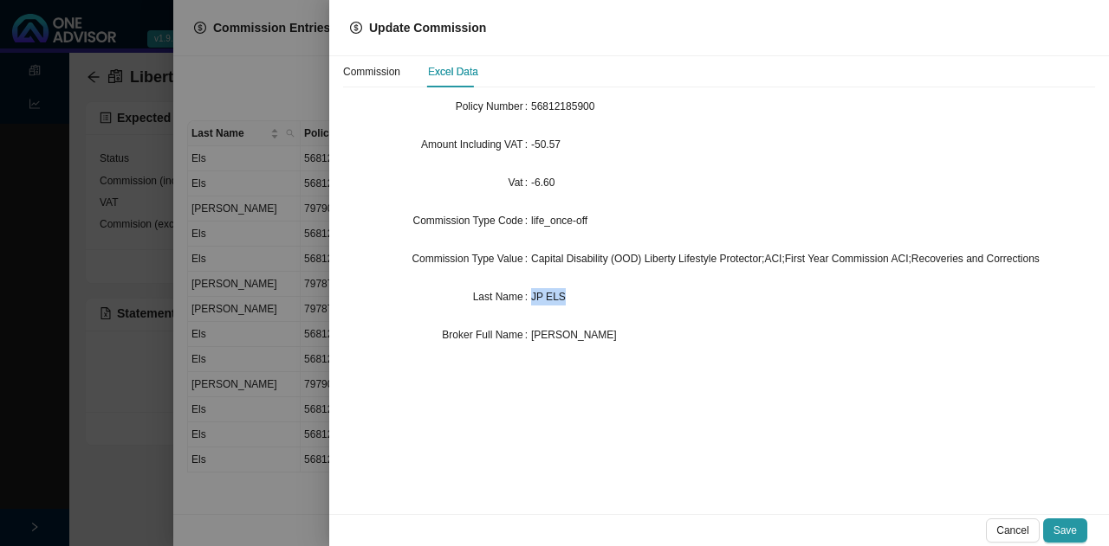
drag, startPoint x: 585, startPoint y: 291, endPoint x: 525, endPoint y: 291, distance: 60.6
click at [525, 291] on div "Last Name JP ELS" at bounding box center [719, 297] width 752 height 24
click at [139, 303] on div at bounding box center [554, 273] width 1109 height 546
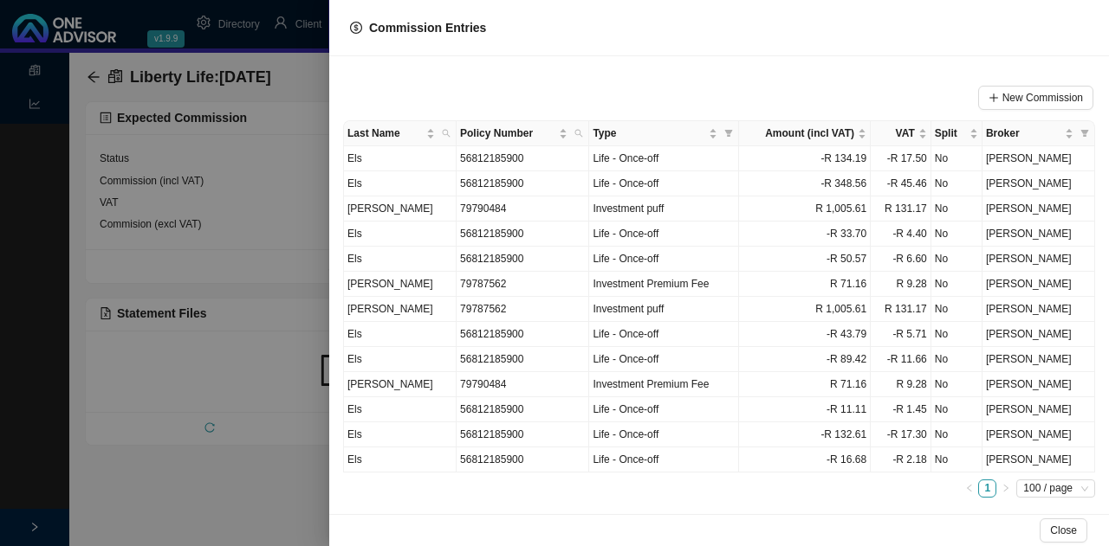
click at [223, 357] on div at bounding box center [554, 273] width 1109 height 546
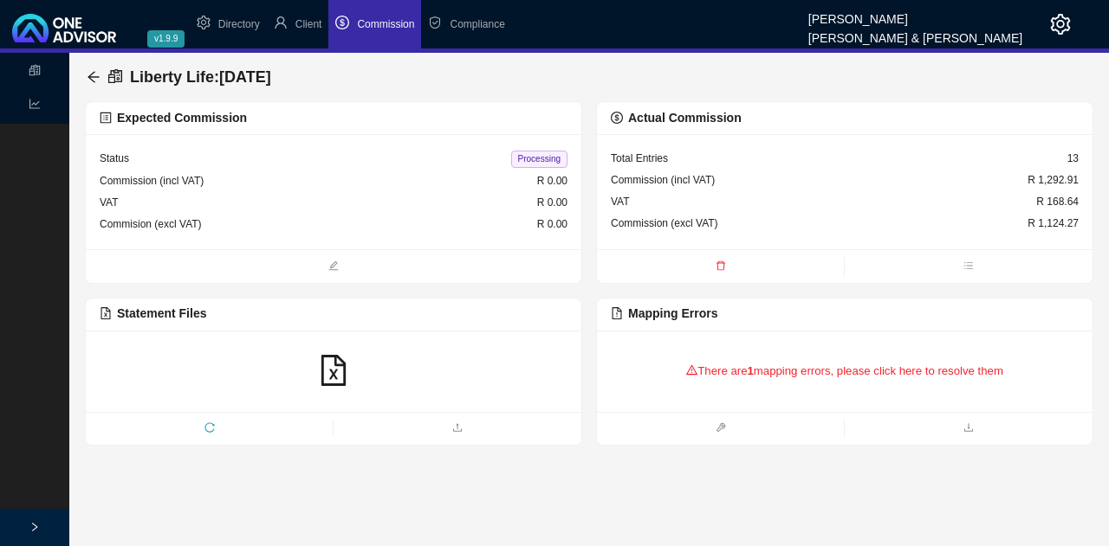
click at [210, 423] on icon "reload" at bounding box center [209, 428] width 10 height 10
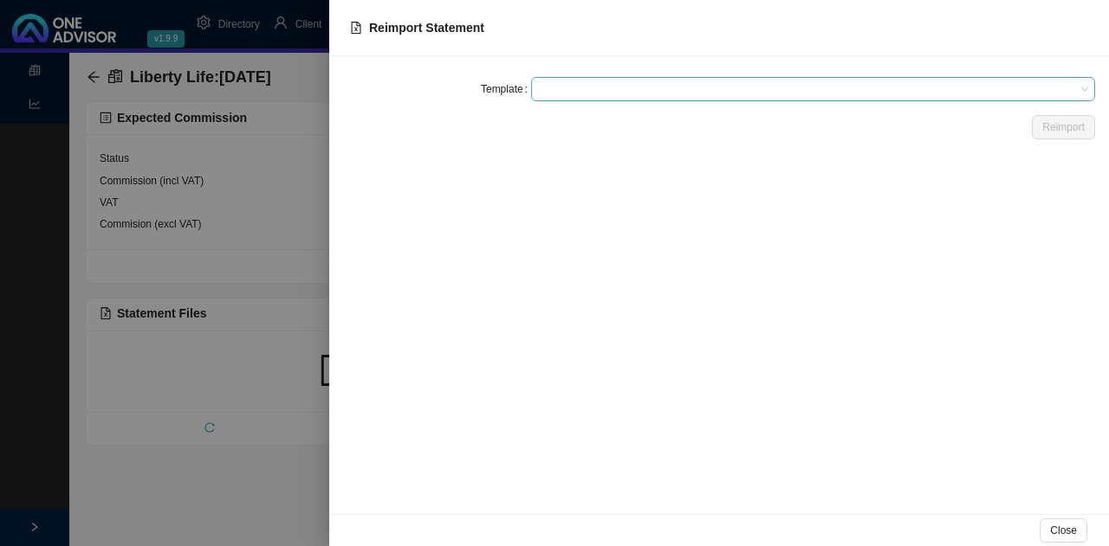
click at [621, 87] on span at bounding box center [813, 89] width 550 height 23
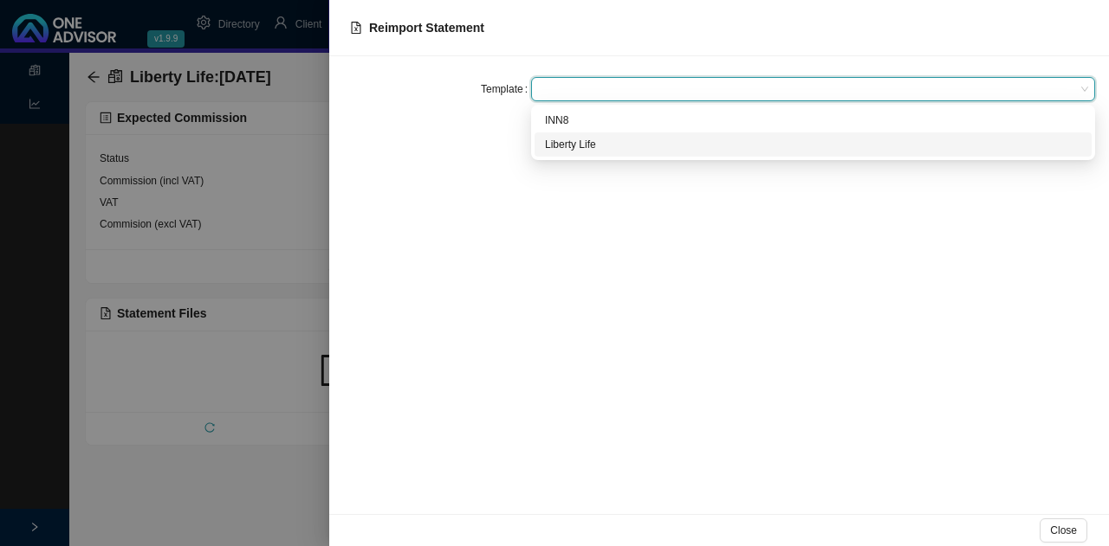
click at [595, 143] on div "Liberty Life" at bounding box center [813, 144] width 536 height 17
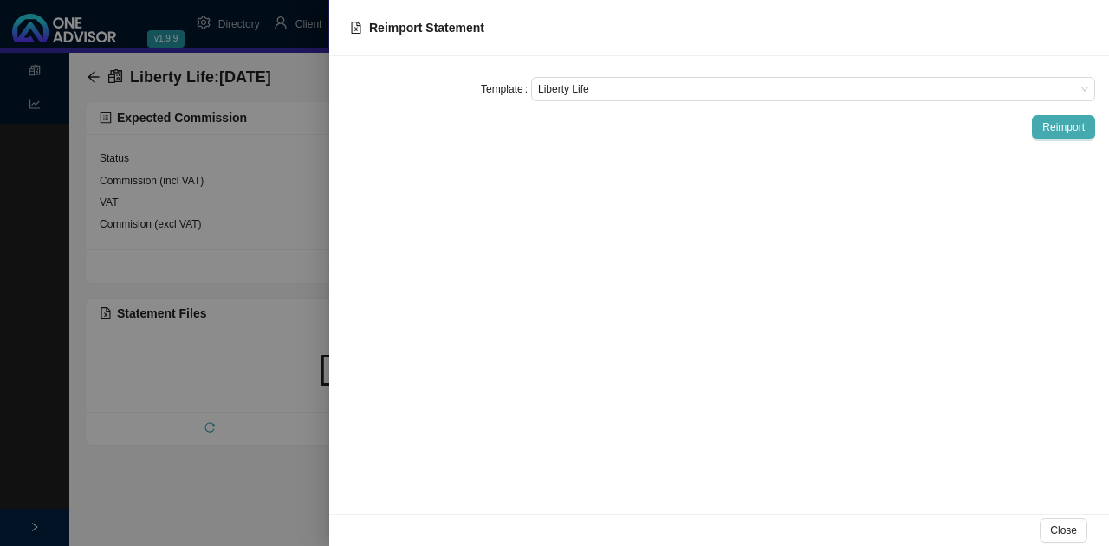
click at [1051, 126] on span "Reimport" at bounding box center [1063, 127] width 42 height 17
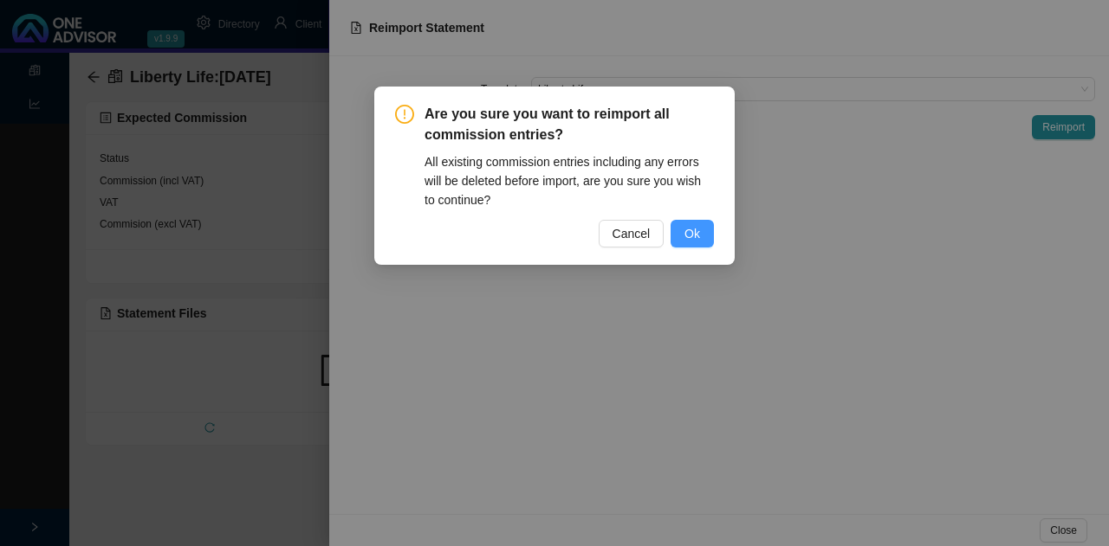
click at [695, 231] on span "Ok" at bounding box center [692, 233] width 16 height 19
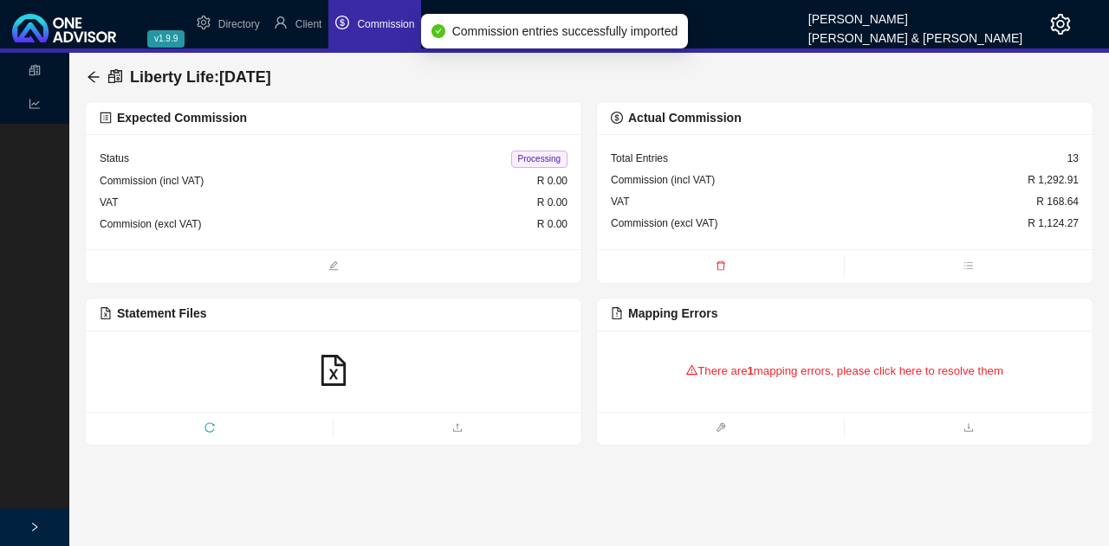
click at [772, 354] on div "There are 1 mapping errors, please click here to resolve them" at bounding box center [845, 372] width 468 height 54
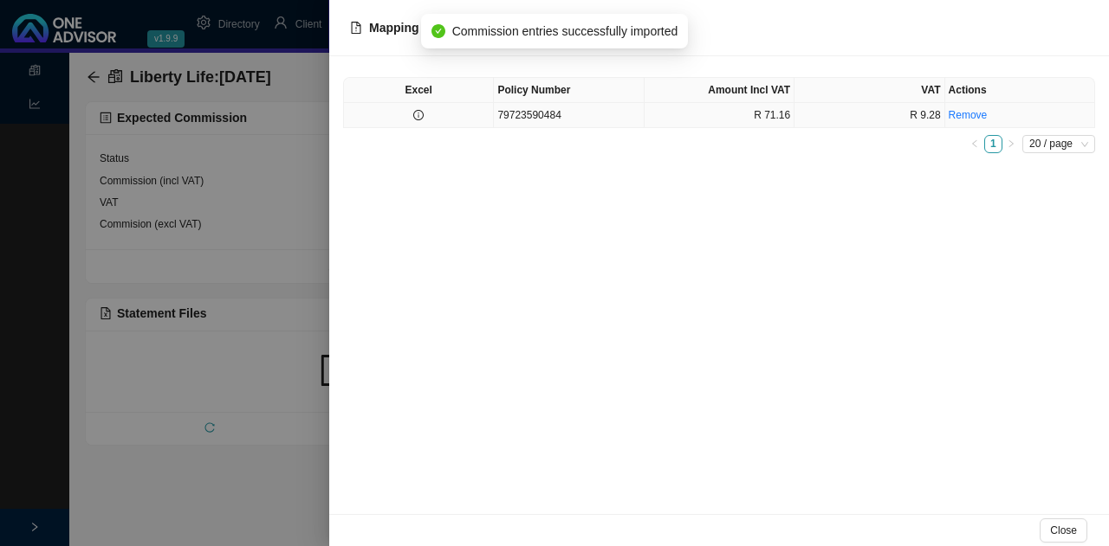
click at [598, 116] on td "79723590484" at bounding box center [569, 115] width 150 height 25
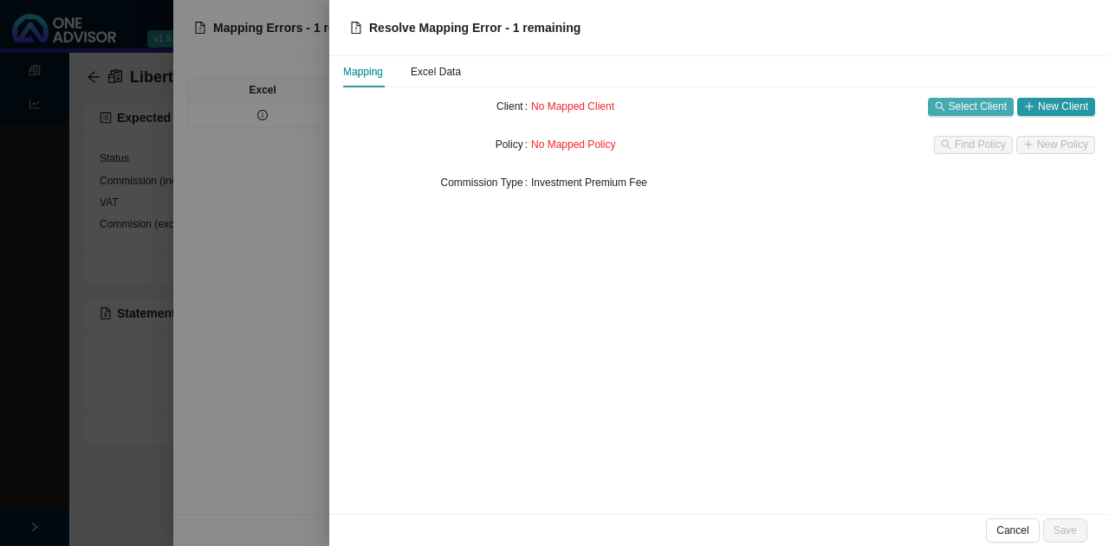
click at [973, 101] on span "Select Client" at bounding box center [977, 106] width 58 height 17
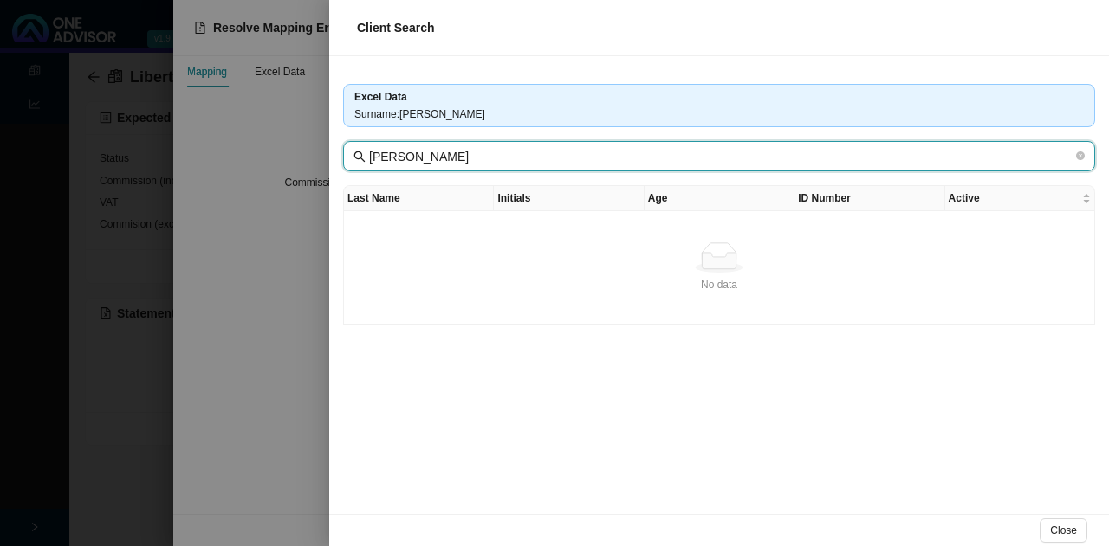
click at [660, 155] on input "[PERSON_NAME]" at bounding box center [720, 156] width 703 height 19
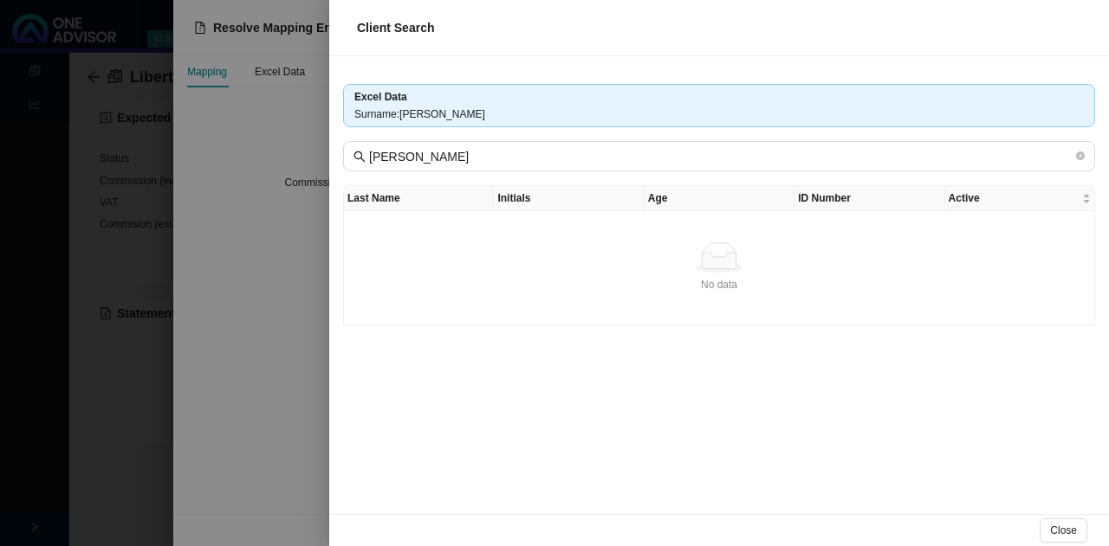
click at [293, 301] on div at bounding box center [554, 273] width 1109 height 546
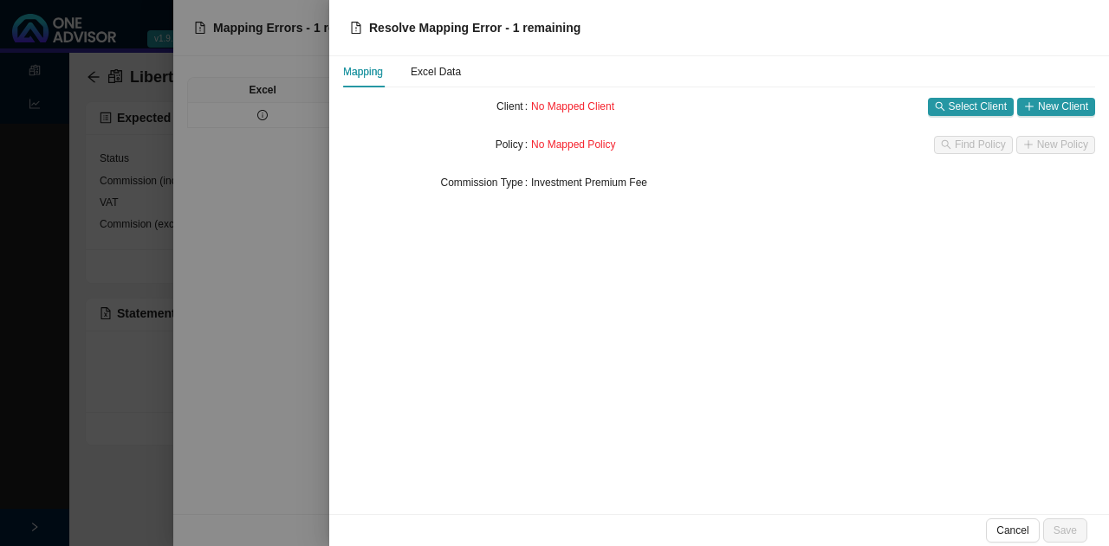
click at [294, 313] on div at bounding box center [554, 273] width 1109 height 546
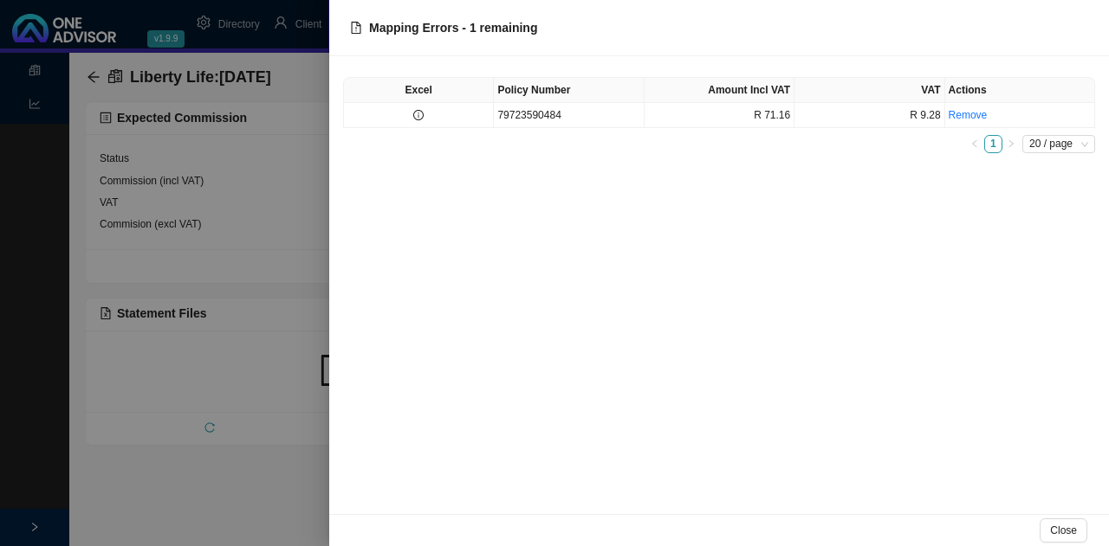
click at [252, 427] on div at bounding box center [554, 273] width 1109 height 546
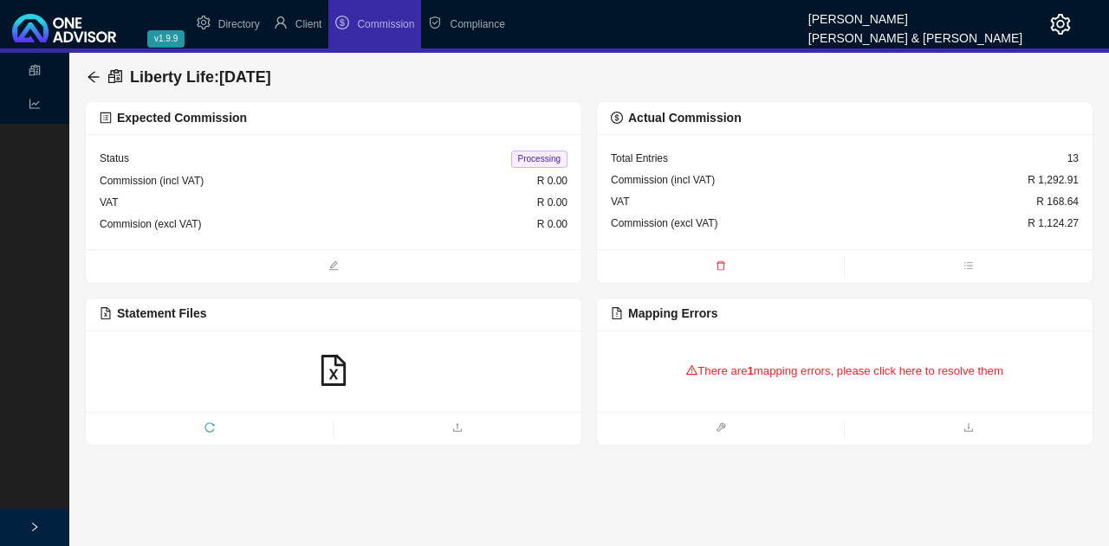
click at [209, 425] on icon "reload" at bounding box center [209, 428] width 10 height 10
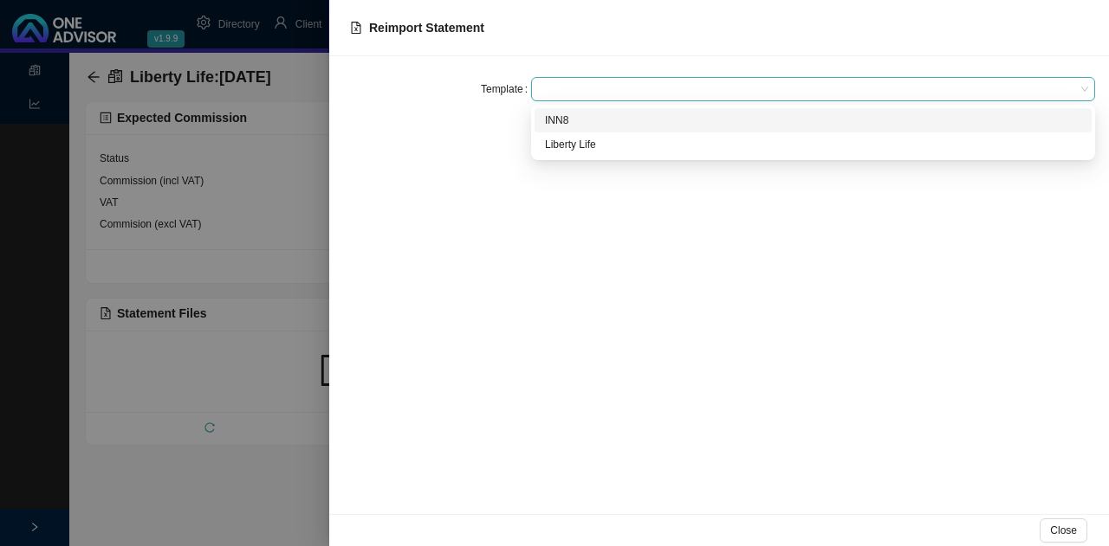
click at [572, 85] on span at bounding box center [813, 89] width 550 height 23
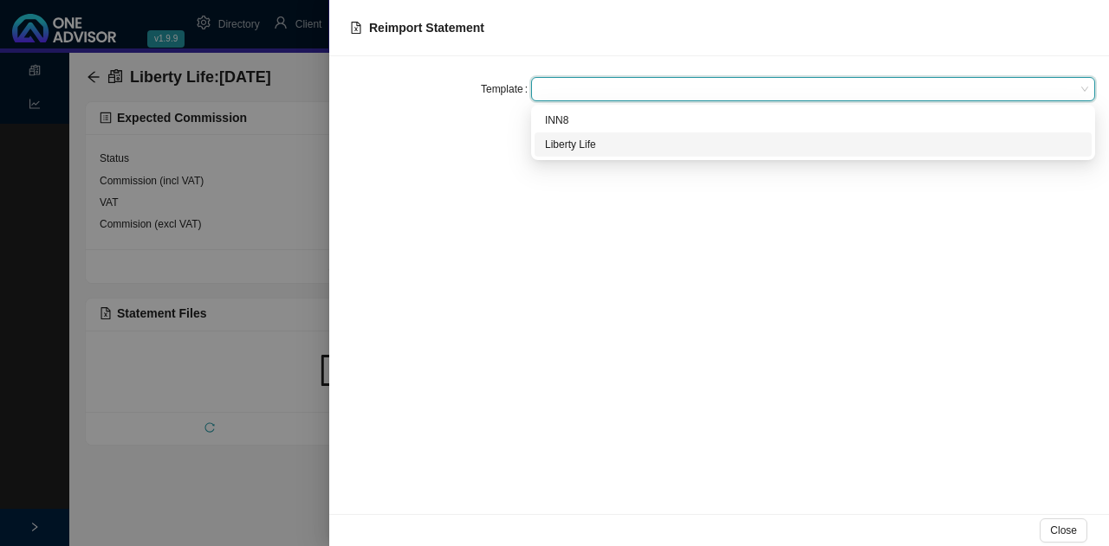
click at [595, 146] on div "Liberty Life" at bounding box center [813, 144] width 536 height 17
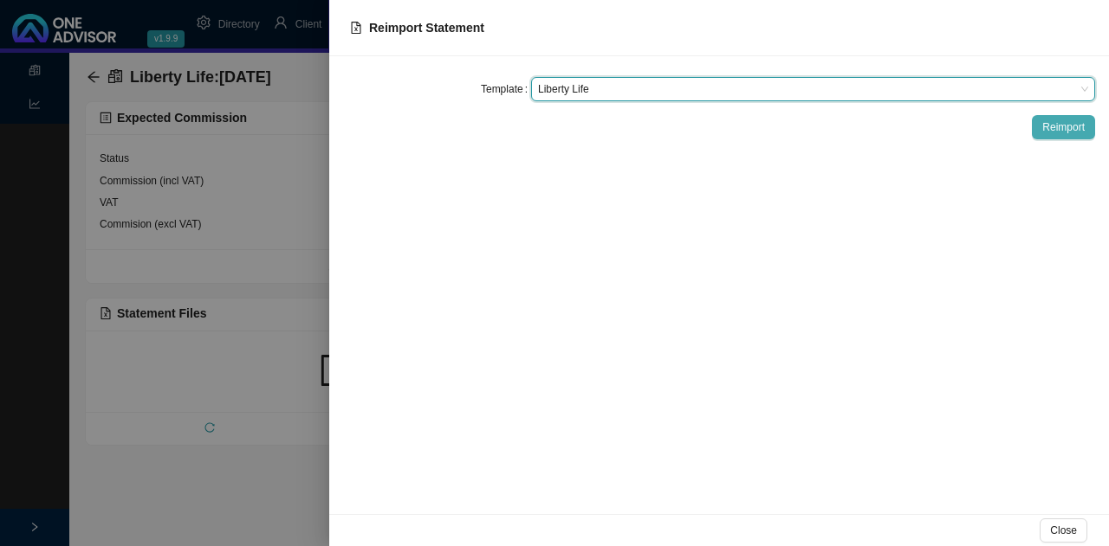
click at [1050, 126] on span "Reimport" at bounding box center [1063, 127] width 42 height 17
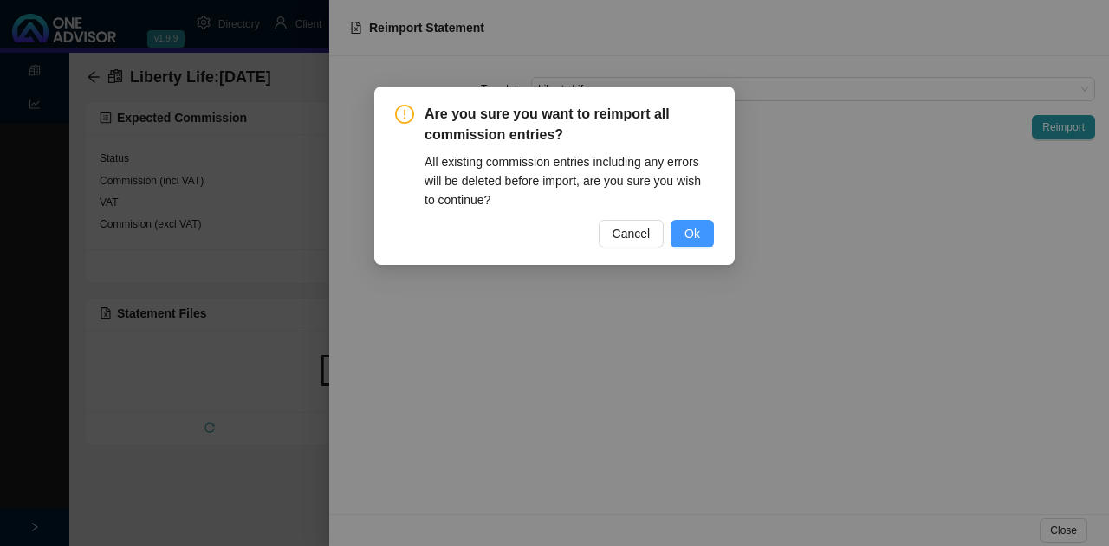
click at [695, 230] on span "Ok" at bounding box center [692, 233] width 16 height 19
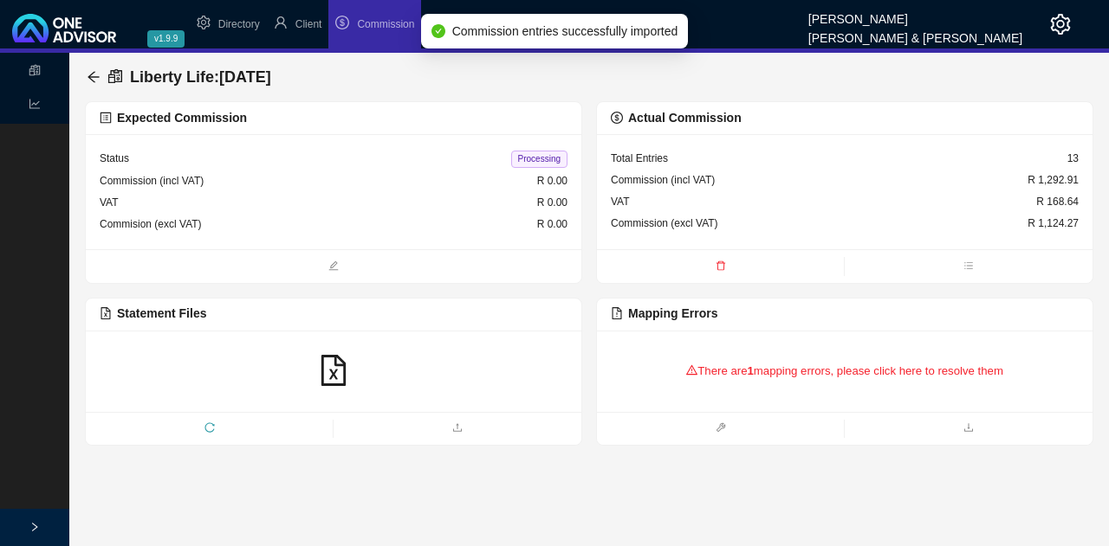
click at [791, 359] on div "There are 1 mapping errors, please click here to resolve them" at bounding box center [845, 372] width 468 height 54
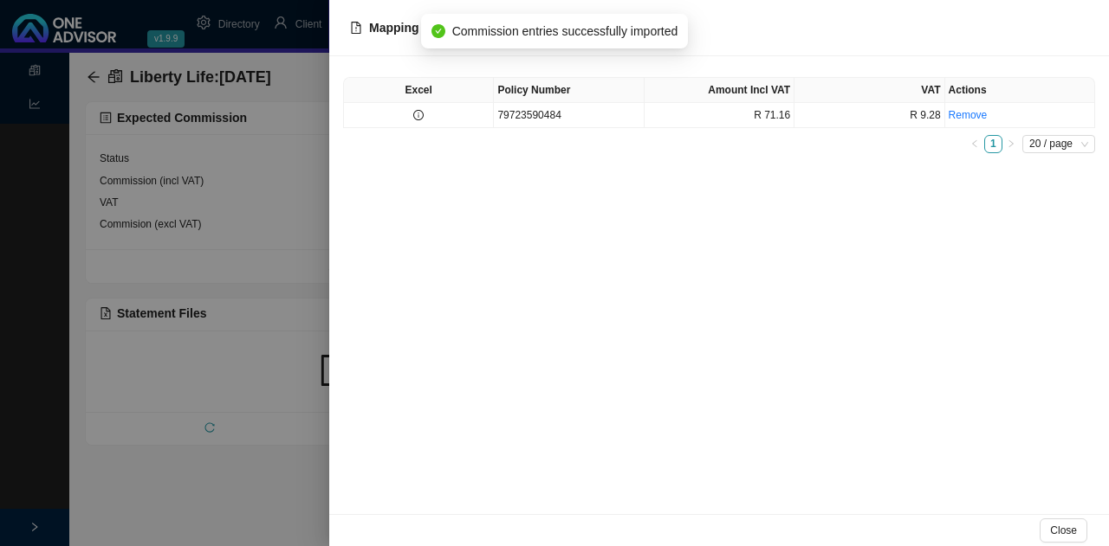
click at [606, 127] on div "Excel Policy Number Amount Incl VAT VAT Actions 79723590484 R 71.16 R 9.28 Remo…" at bounding box center [719, 115] width 752 height 76
click at [612, 117] on td "79723590484" at bounding box center [569, 115] width 150 height 25
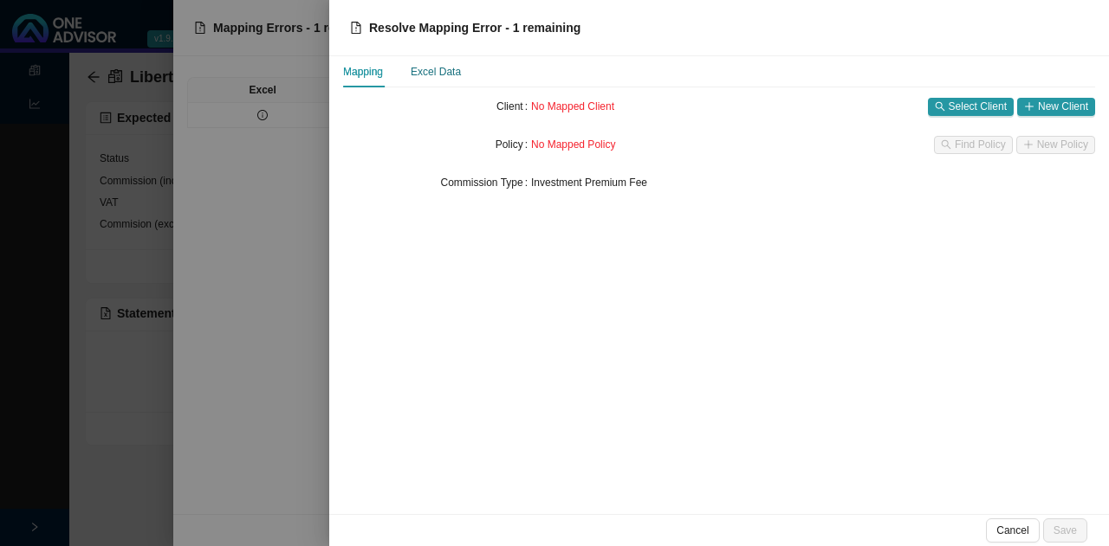
click at [445, 69] on div "Excel Data" at bounding box center [435, 71] width 50 height 17
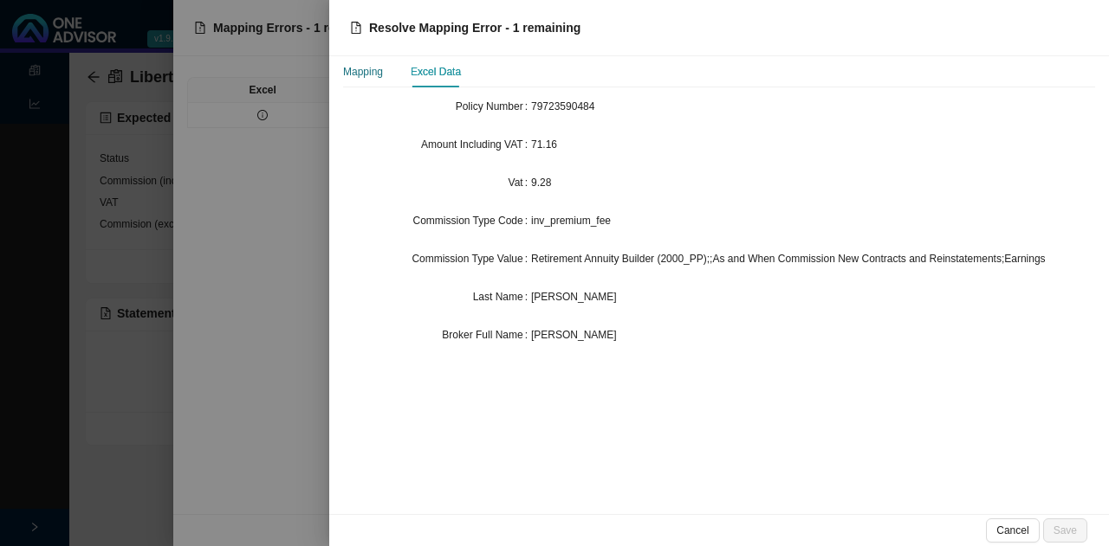
click at [357, 72] on div "Mapping" at bounding box center [363, 71] width 40 height 17
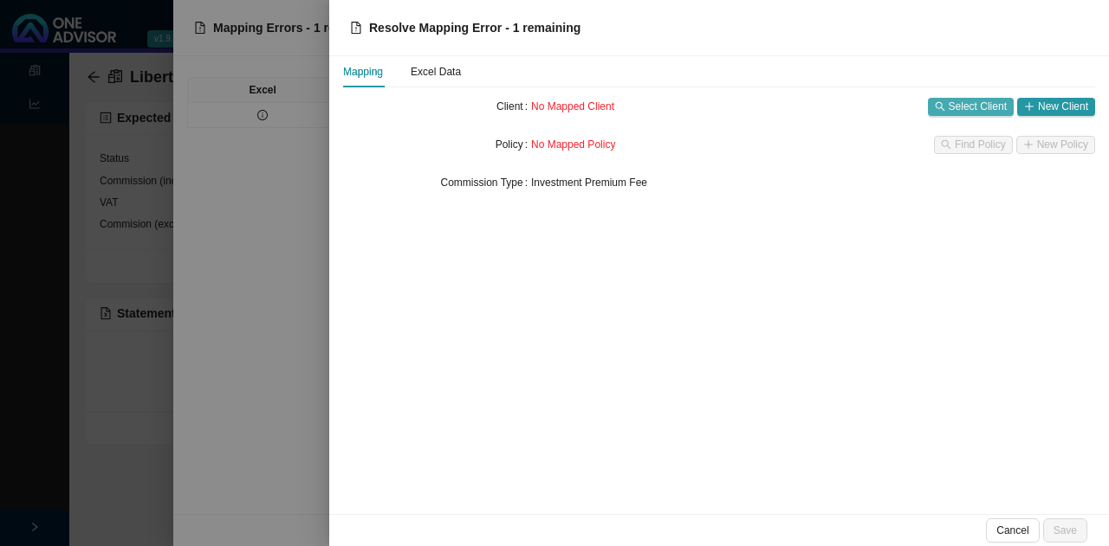
click at [986, 107] on span "Select Client" at bounding box center [977, 106] width 58 height 17
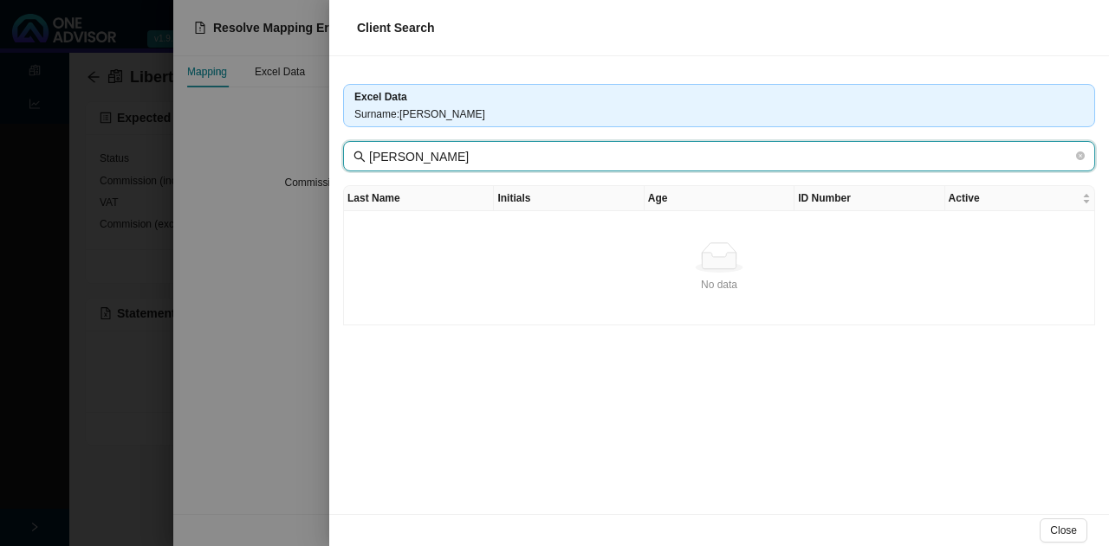
click at [575, 152] on input "[PERSON_NAME]" at bounding box center [720, 156] width 703 height 19
drag, startPoint x: 556, startPoint y: 152, endPoint x: 265, endPoint y: 133, distance: 291.6
click at [265, 133] on div "Client Search Excel Data Surname : L B DE SMIDT L B DE SMIDT Last Name Initials…" at bounding box center [554, 273] width 1109 height 546
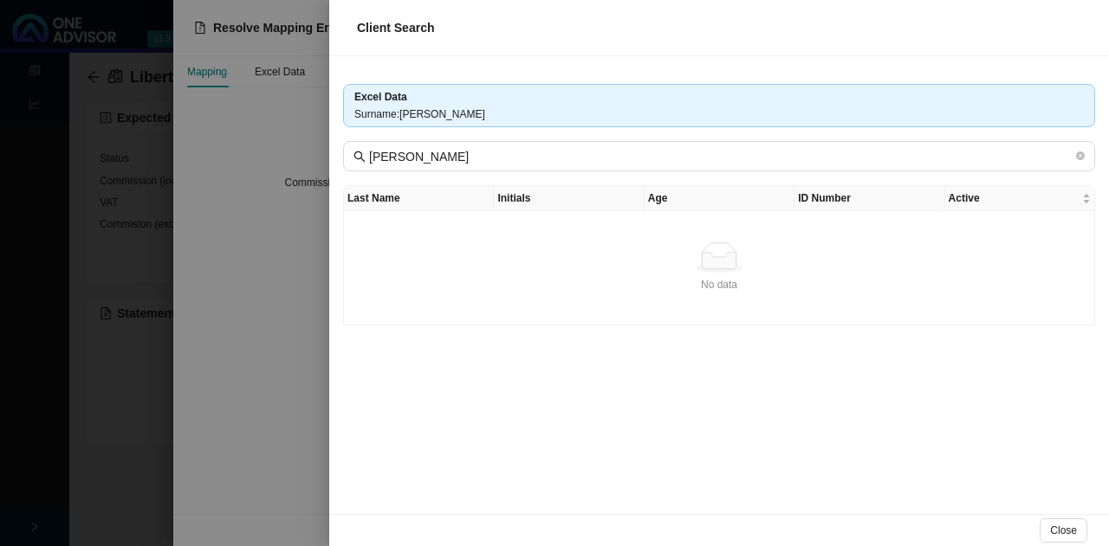
click at [232, 399] on div at bounding box center [554, 273] width 1109 height 546
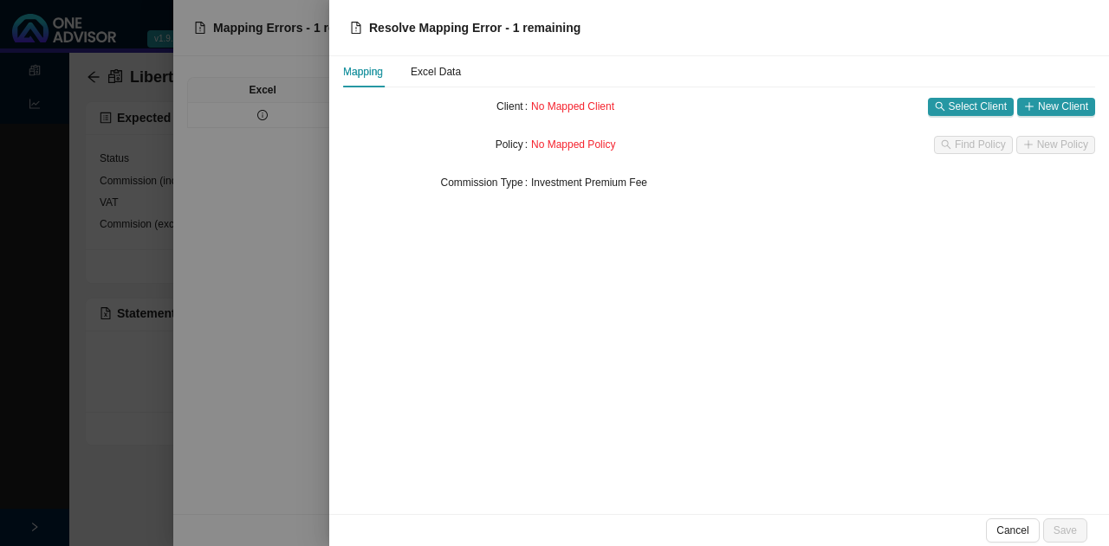
click at [129, 404] on div at bounding box center [554, 273] width 1109 height 546
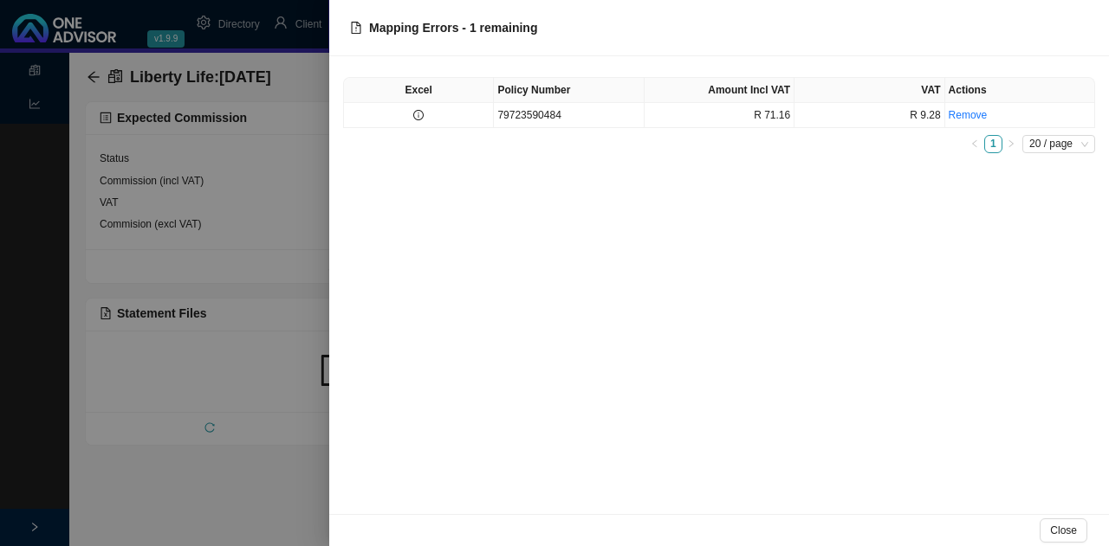
click at [206, 474] on div at bounding box center [554, 273] width 1109 height 546
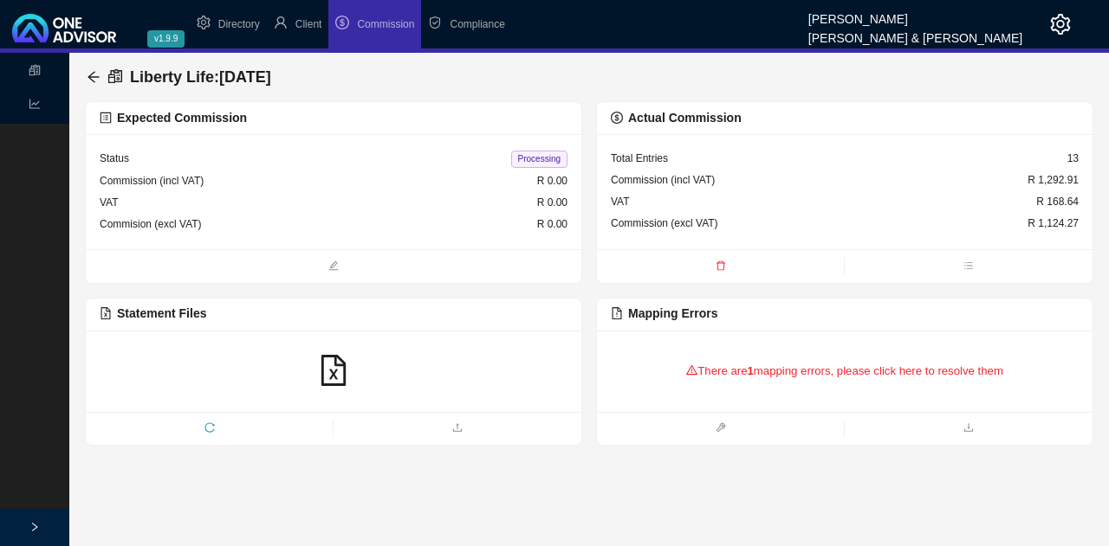
click at [205, 421] on span "reload" at bounding box center [209, 429] width 247 height 17
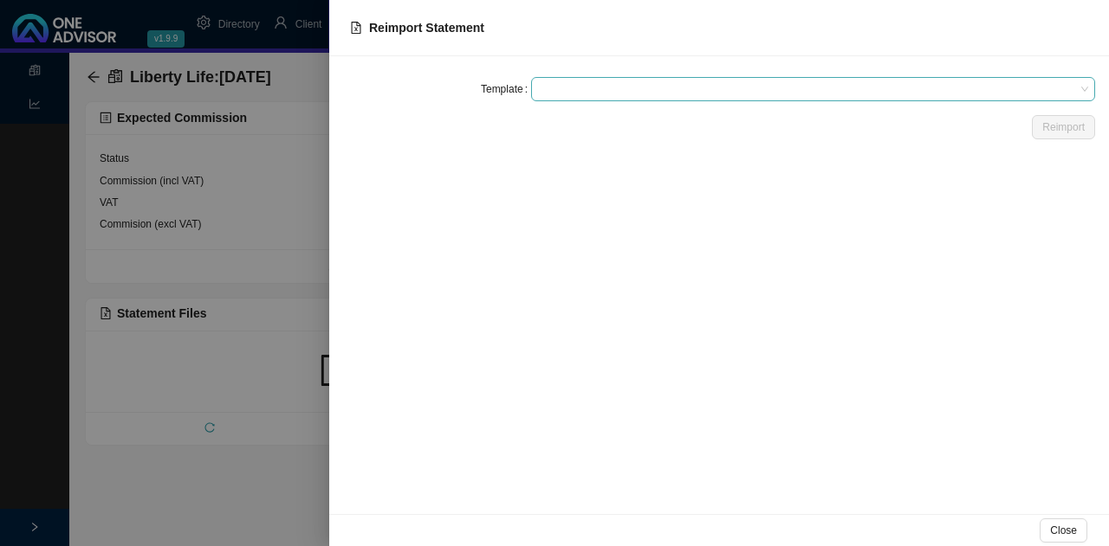
click at [585, 93] on span at bounding box center [813, 89] width 550 height 23
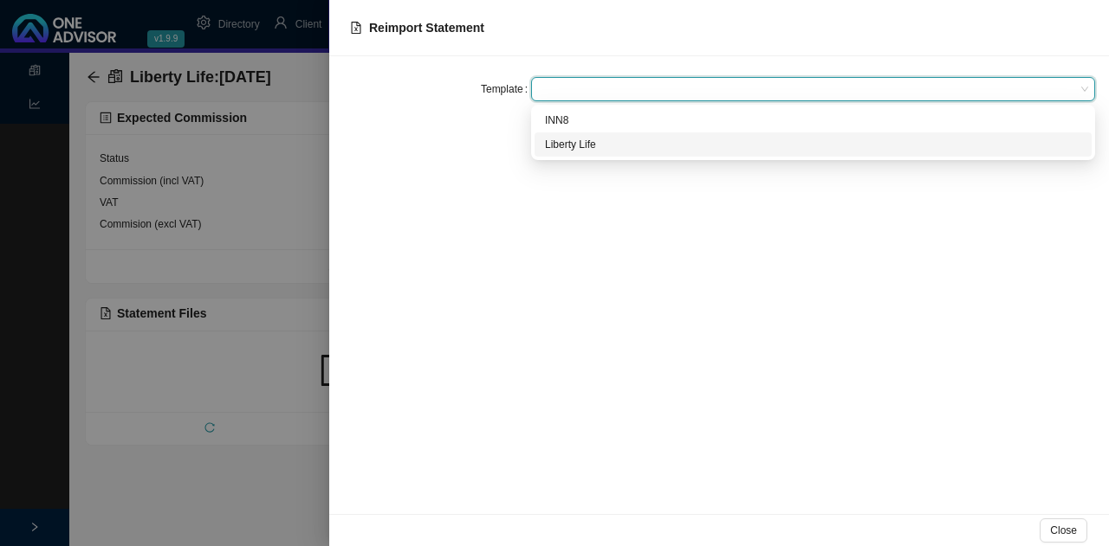
click at [589, 145] on div "Liberty Life" at bounding box center [813, 144] width 536 height 17
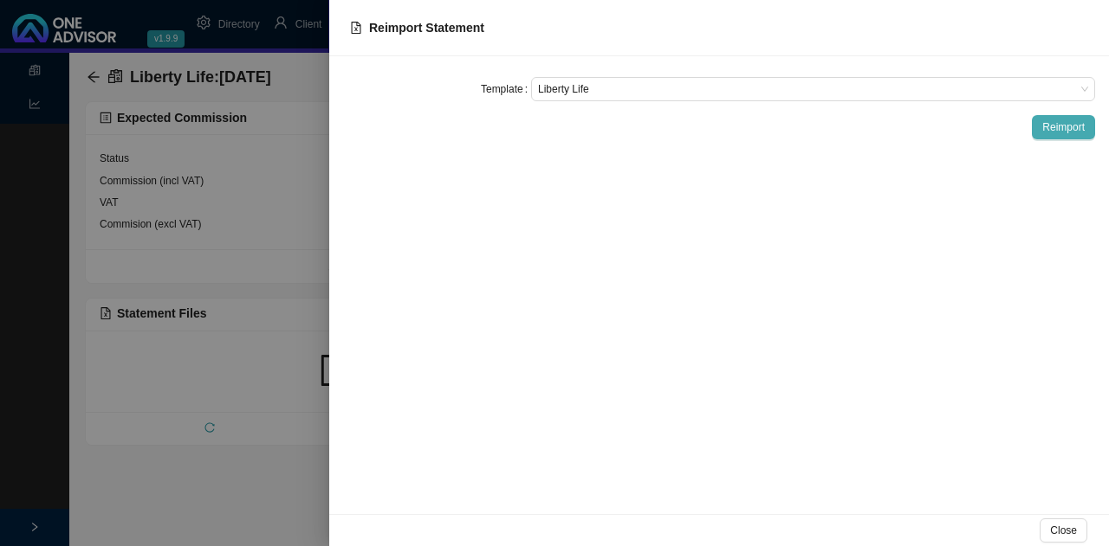
click at [1064, 126] on span "Reimport" at bounding box center [1063, 127] width 42 height 17
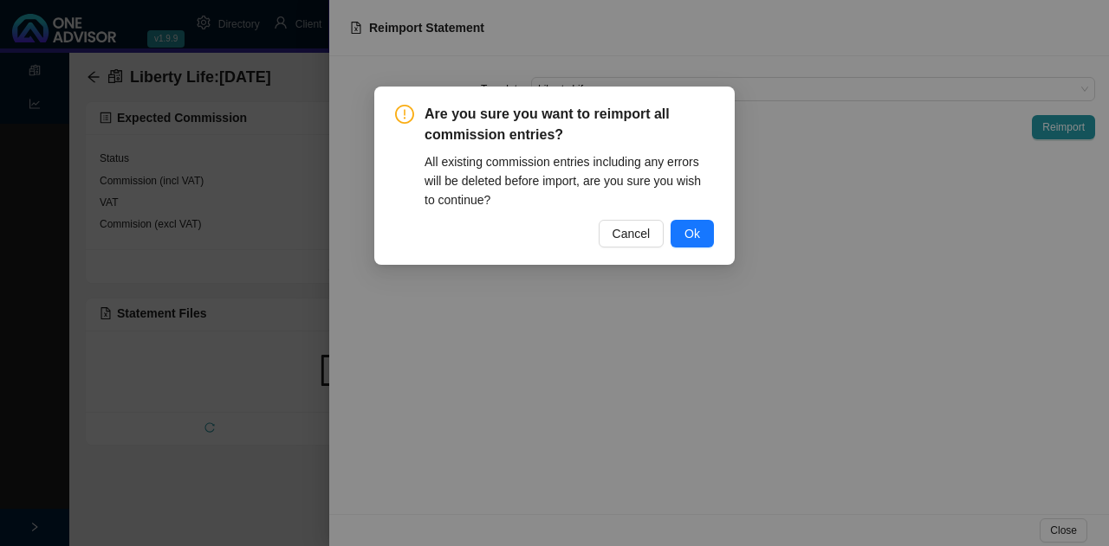
click at [685, 224] on span "Ok" at bounding box center [692, 233] width 16 height 19
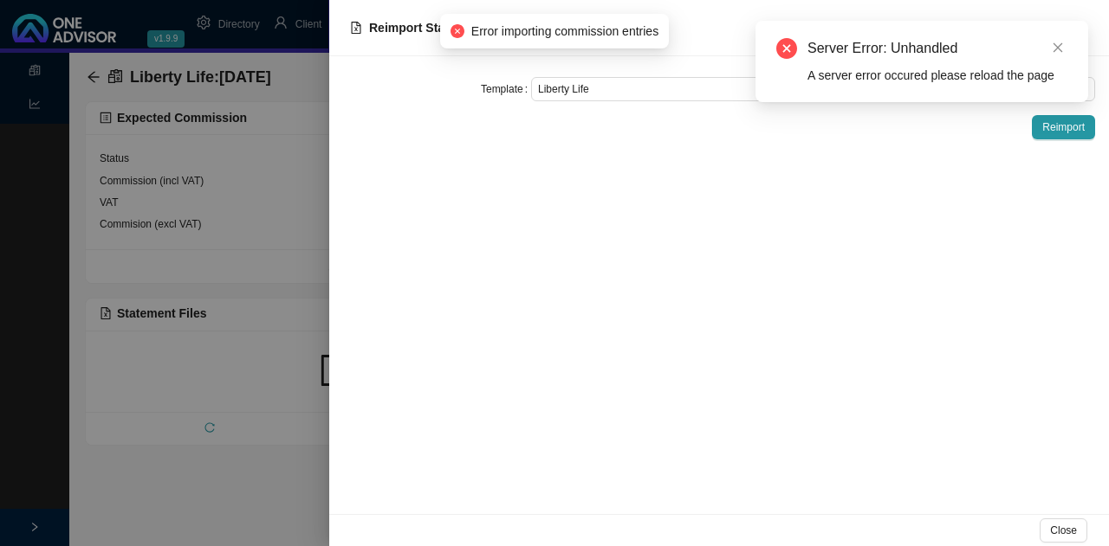
click at [235, 494] on div at bounding box center [554, 273] width 1109 height 546
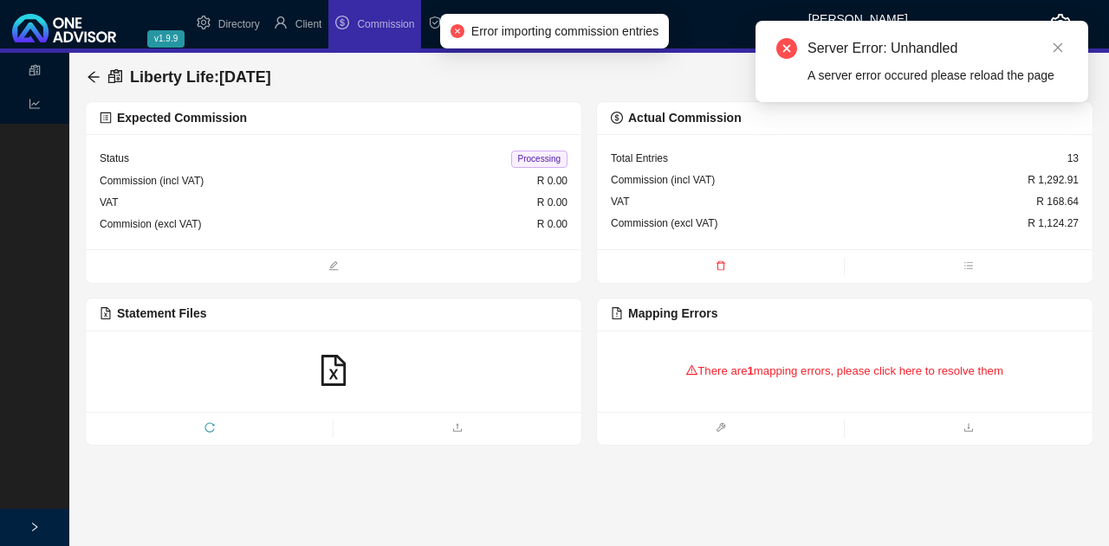
click at [407, 516] on main "Statements Reports Liberty Life : 2025-09-21 Expected Commission Status Process…" at bounding box center [554, 300] width 1109 height 494
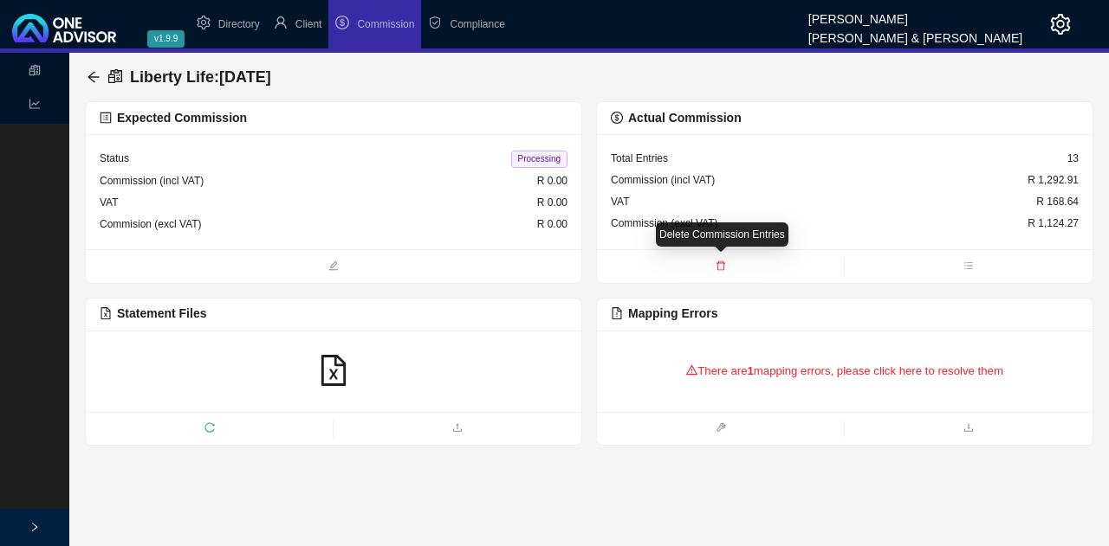
click at [722, 263] on icon "delete" at bounding box center [720, 266] width 10 height 10
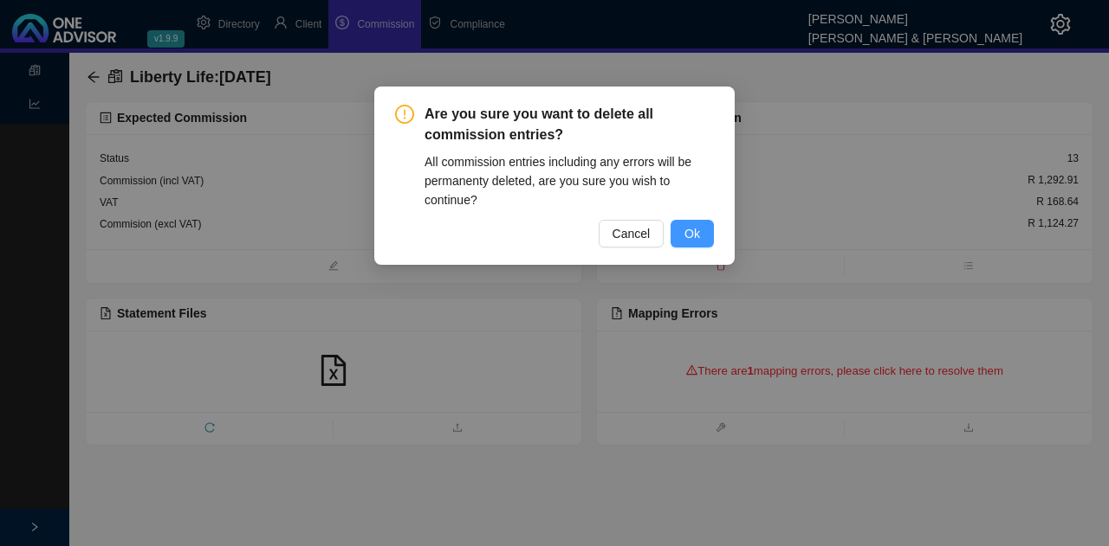
click at [700, 232] on button "Ok" at bounding box center [691, 234] width 43 height 28
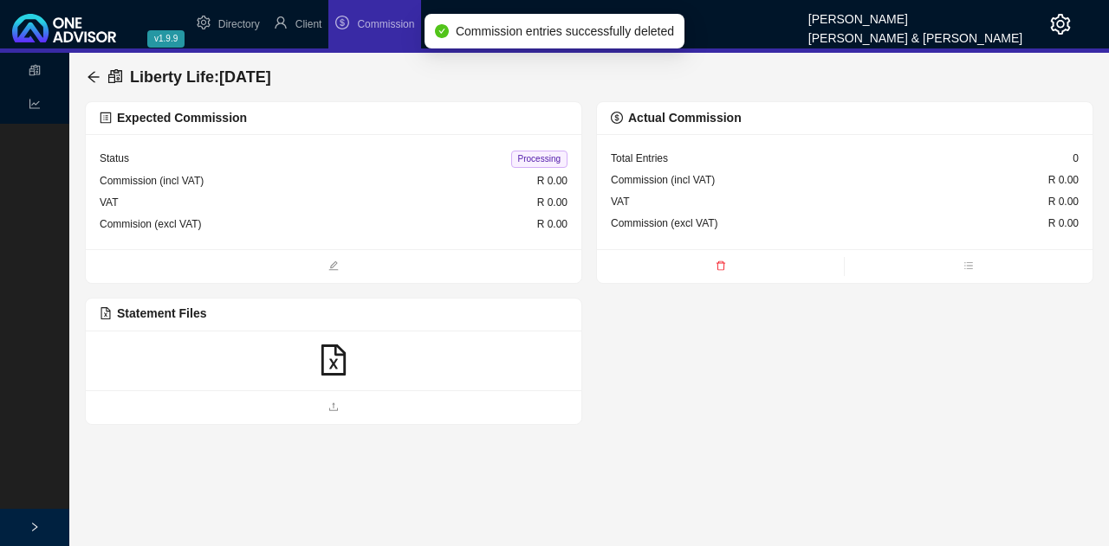
click at [380, 365] on div at bounding box center [334, 361] width 468 height 33
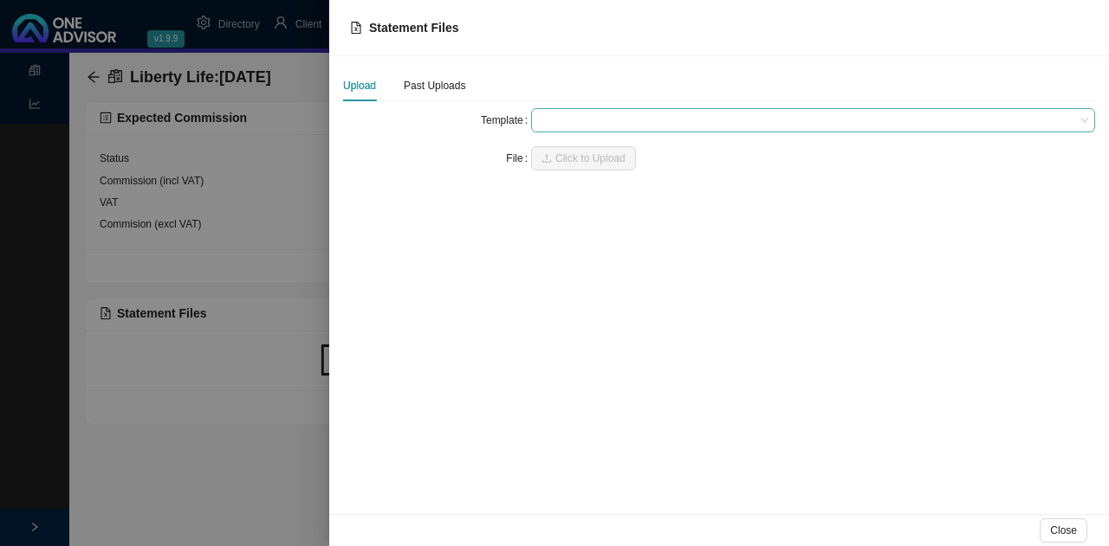
click at [554, 115] on span at bounding box center [813, 120] width 550 height 23
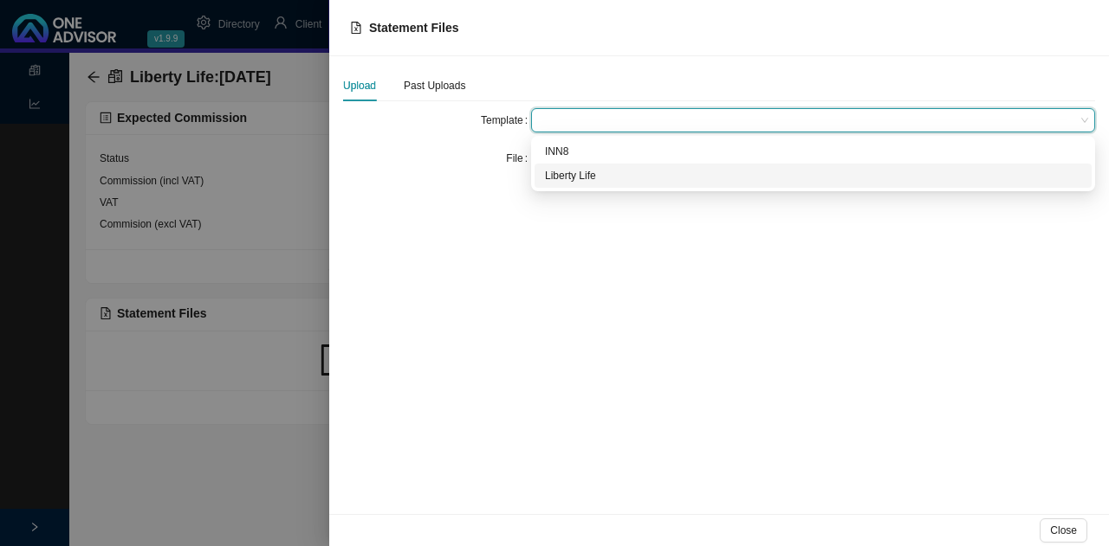
click at [596, 176] on div "Liberty Life" at bounding box center [813, 175] width 536 height 17
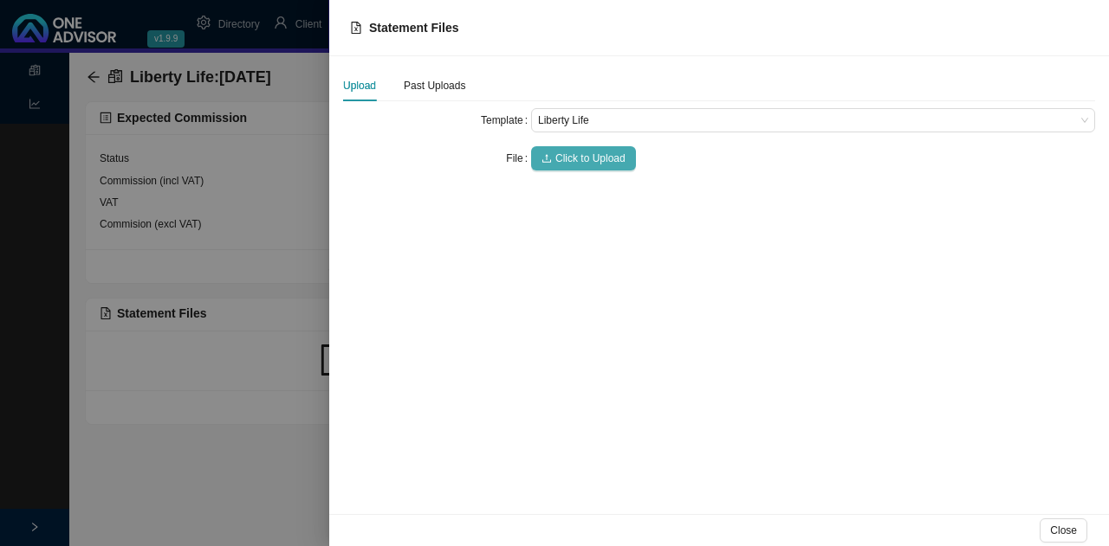
click at [603, 160] on span "Click to Upload" at bounding box center [590, 158] width 70 height 17
click at [256, 448] on div at bounding box center [554, 273] width 1109 height 546
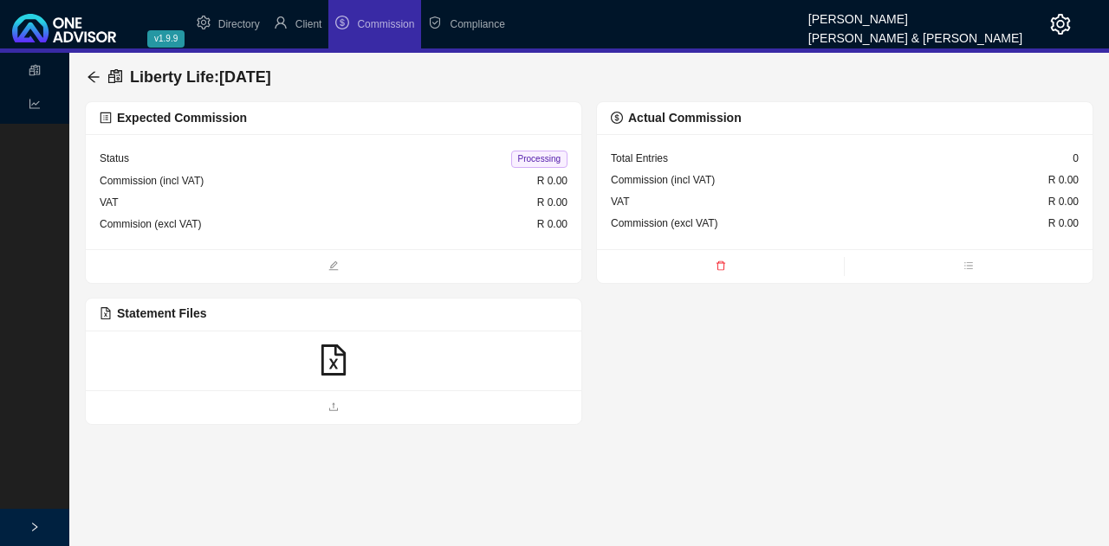
click at [326, 358] on icon "file-excel" at bounding box center [333, 360] width 31 height 31
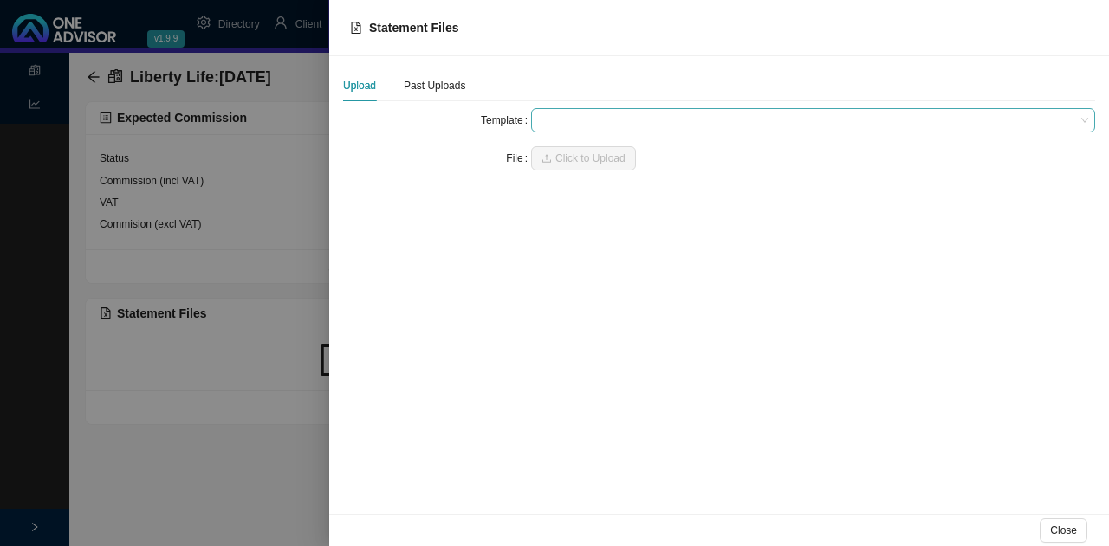
click at [572, 120] on span at bounding box center [813, 120] width 550 height 23
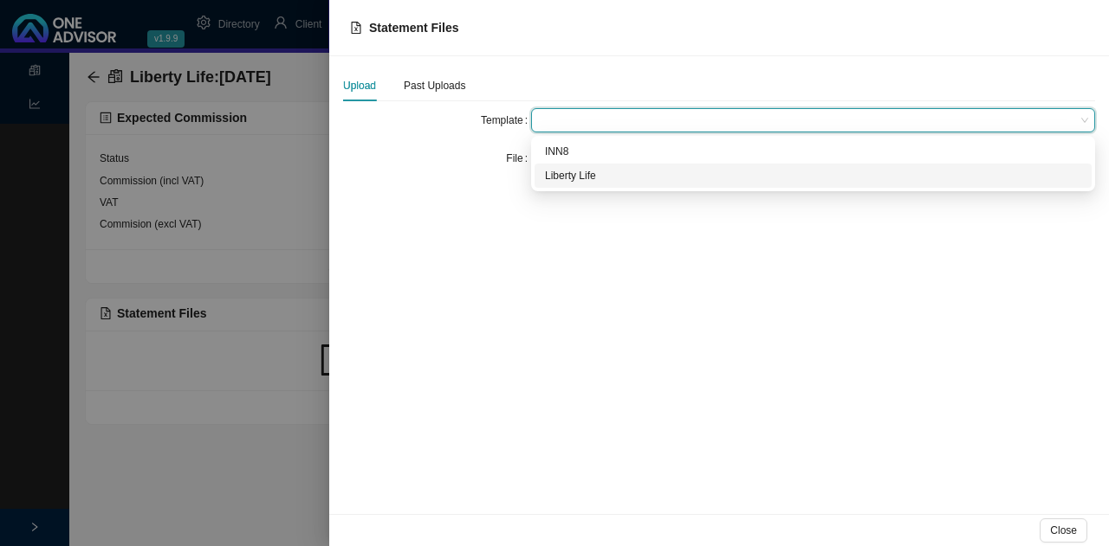
click at [576, 175] on div "Liberty Life" at bounding box center [813, 175] width 536 height 17
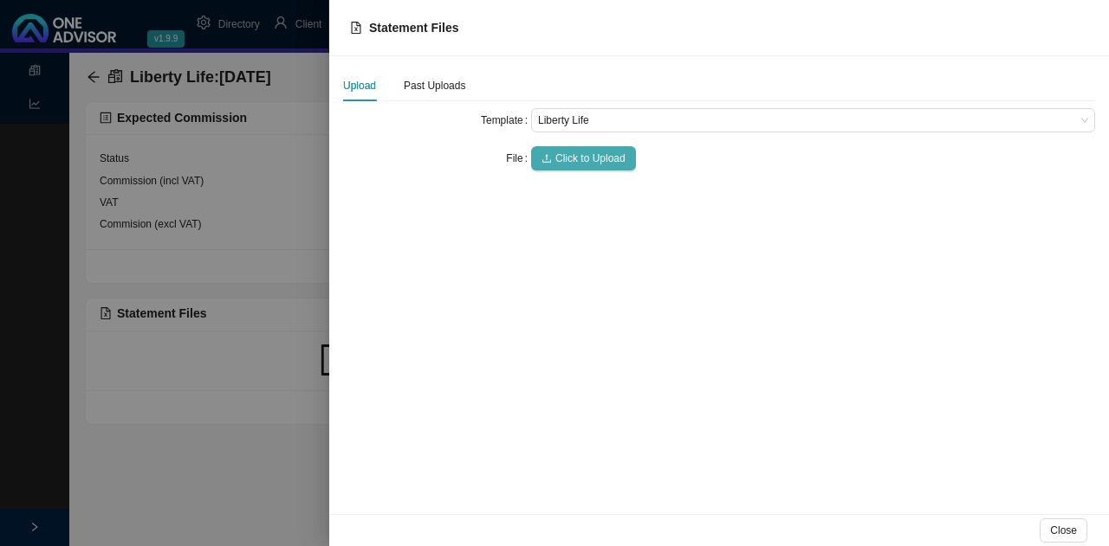
click at [577, 162] on span "Click to Upload" at bounding box center [590, 158] width 70 height 17
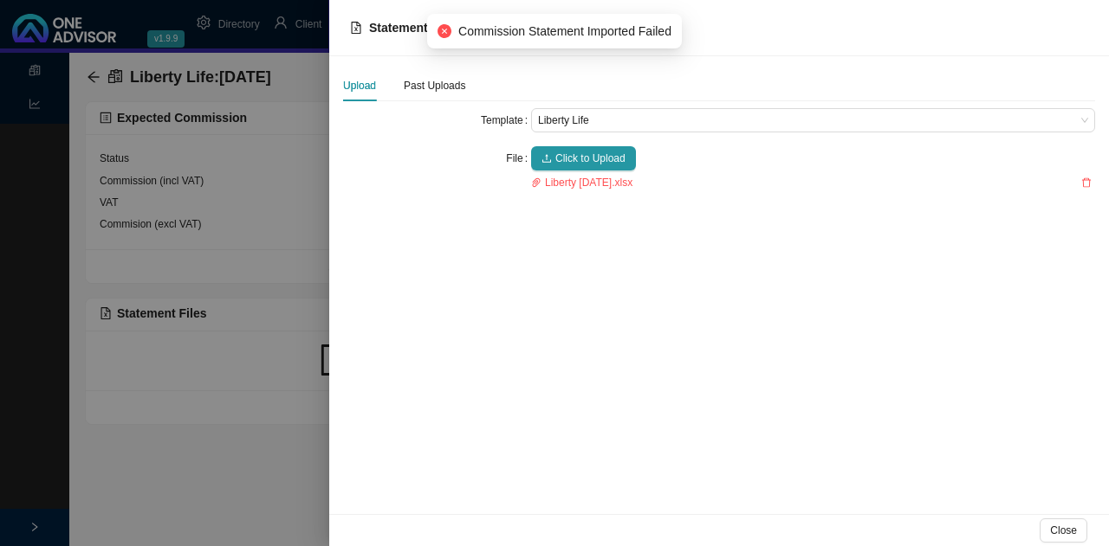
click at [241, 473] on div at bounding box center [554, 273] width 1109 height 546
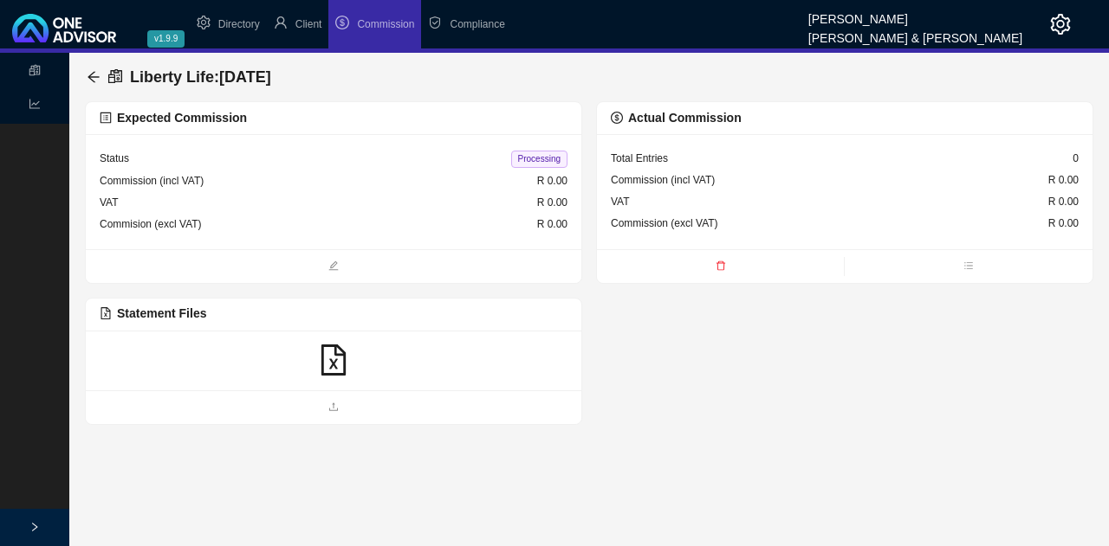
click at [229, 345] on div at bounding box center [334, 361] width 468 height 33
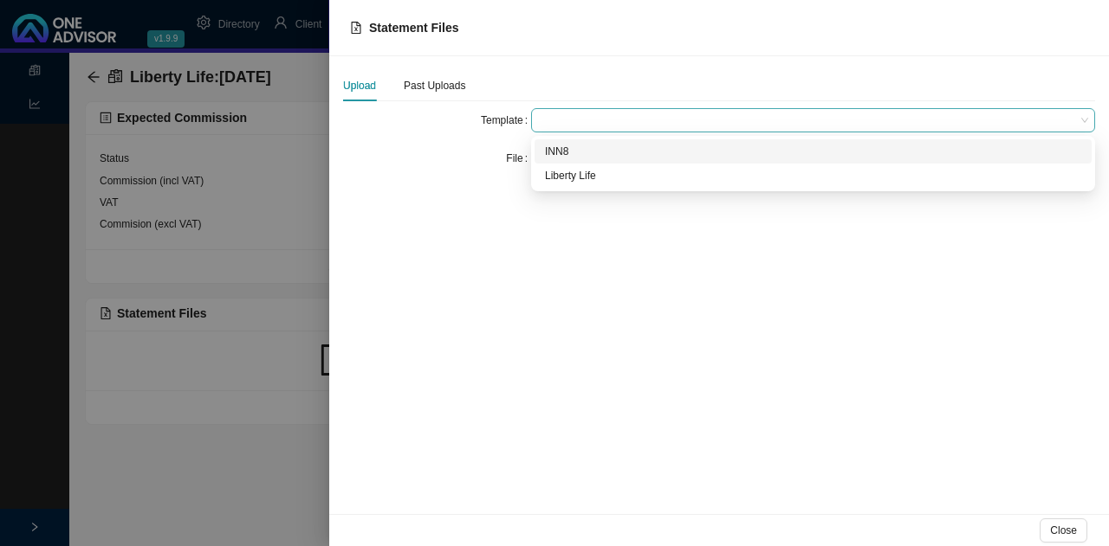
click at [575, 120] on span at bounding box center [813, 120] width 550 height 23
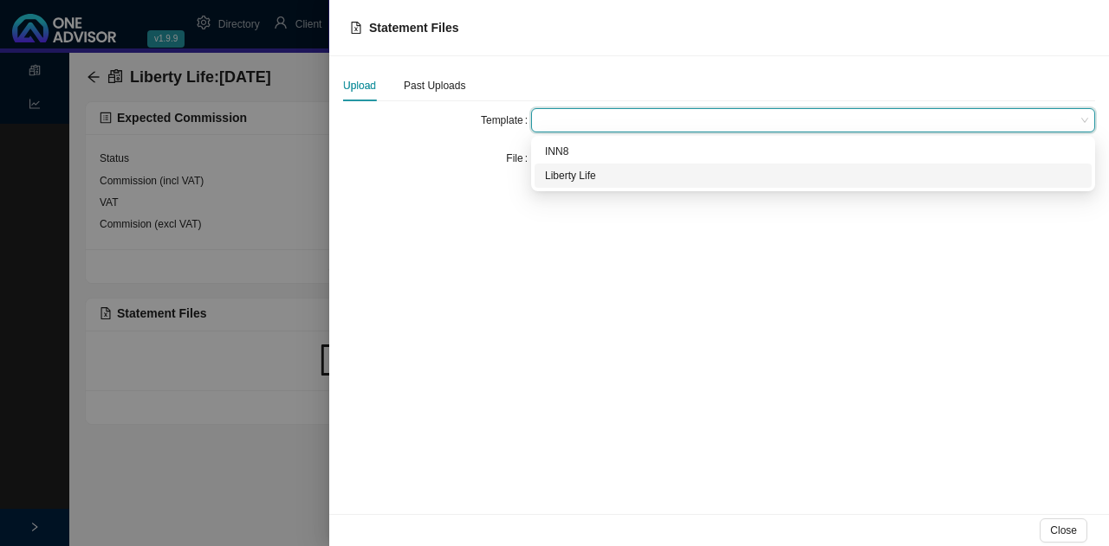
click at [566, 172] on div "Liberty Life" at bounding box center [813, 175] width 536 height 17
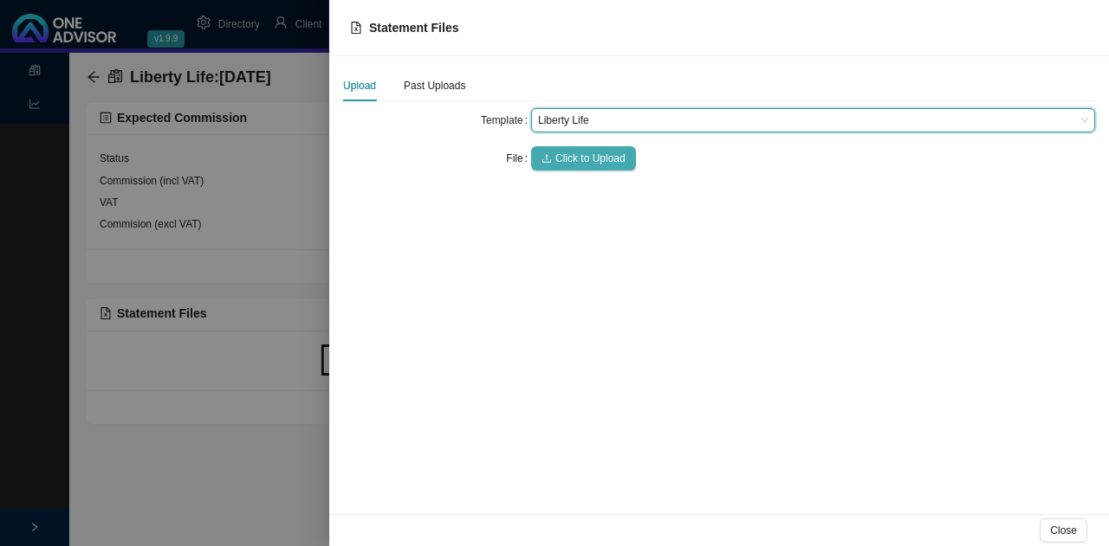
click at [568, 154] on span "Click to Upload" at bounding box center [590, 158] width 70 height 17
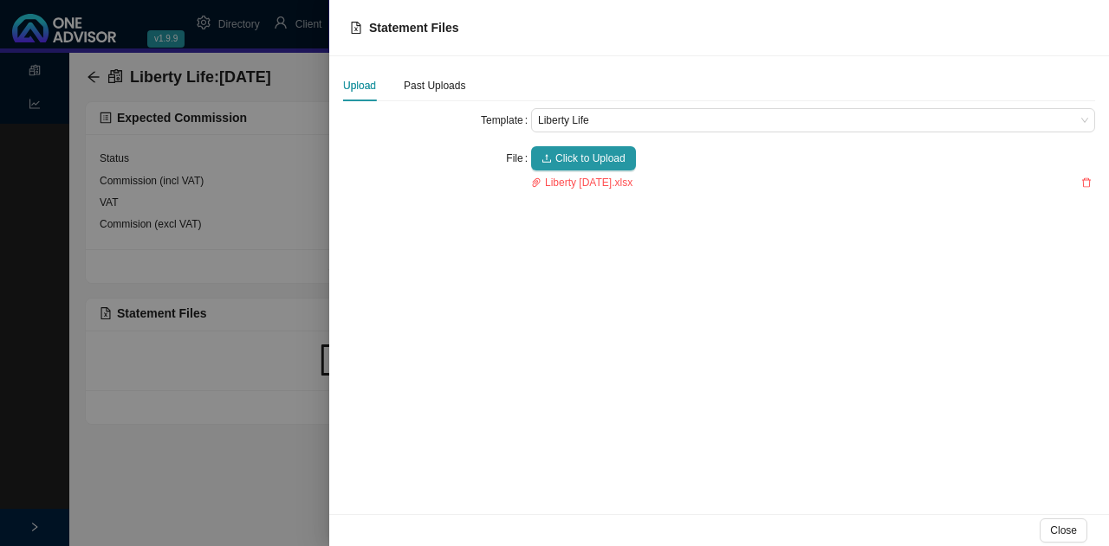
click at [216, 466] on div at bounding box center [554, 273] width 1109 height 546
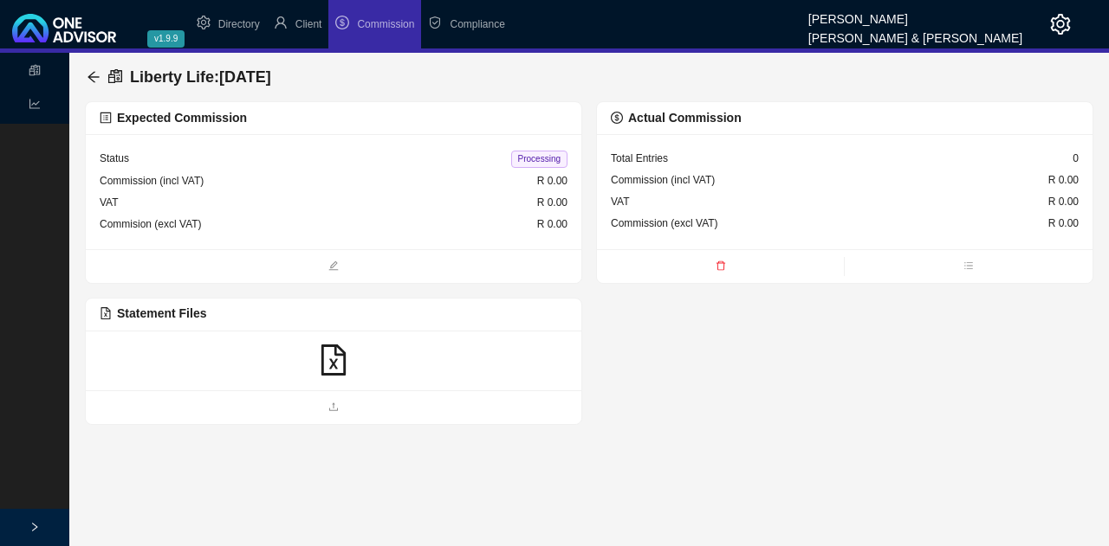
click at [312, 362] on div at bounding box center [334, 361] width 468 height 33
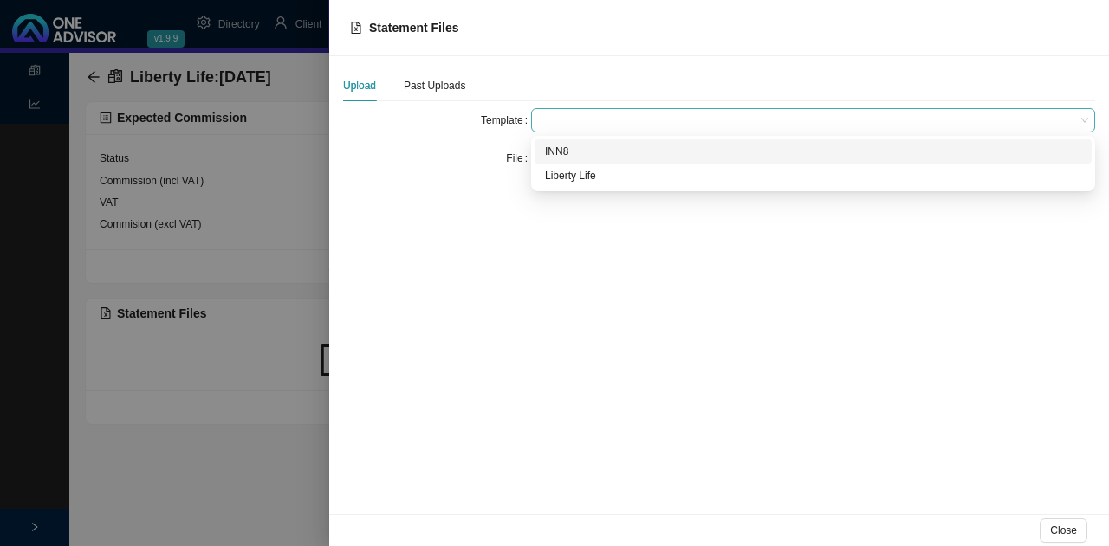
click at [558, 117] on span at bounding box center [813, 120] width 550 height 23
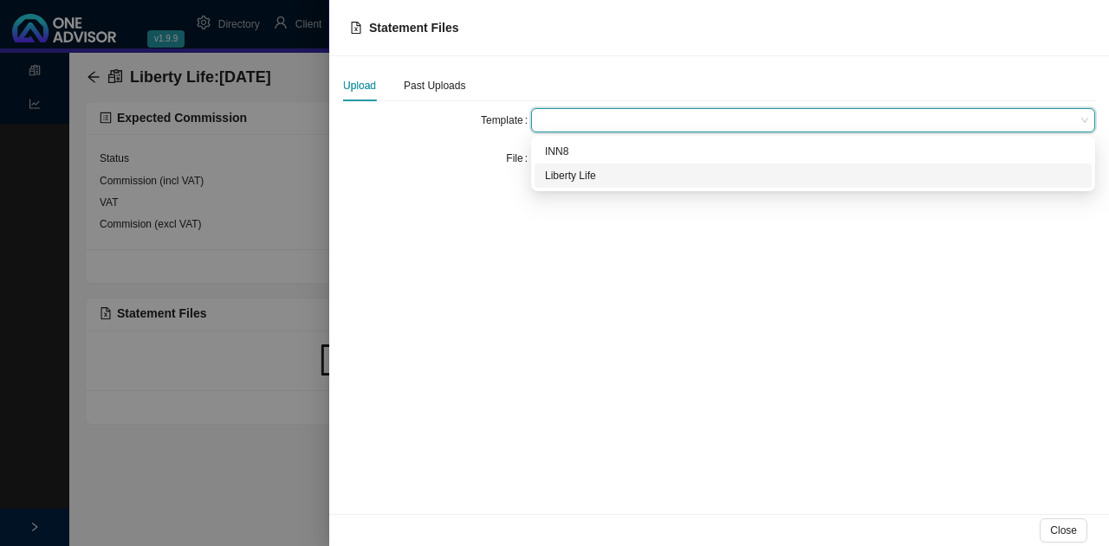
click at [567, 178] on div "Liberty Life" at bounding box center [813, 175] width 536 height 17
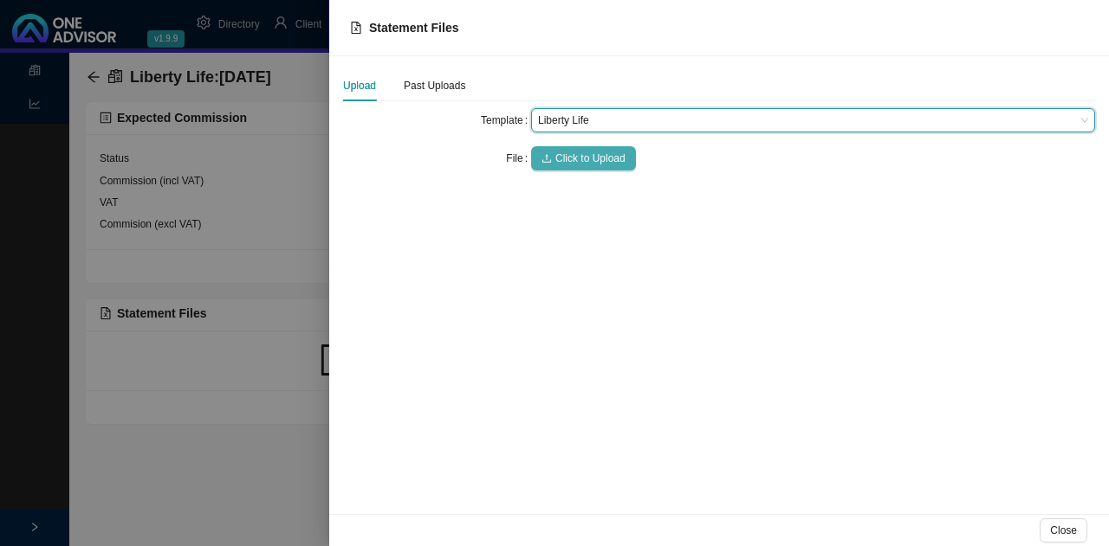
click at [585, 162] on span "Click to Upload" at bounding box center [590, 158] width 70 height 17
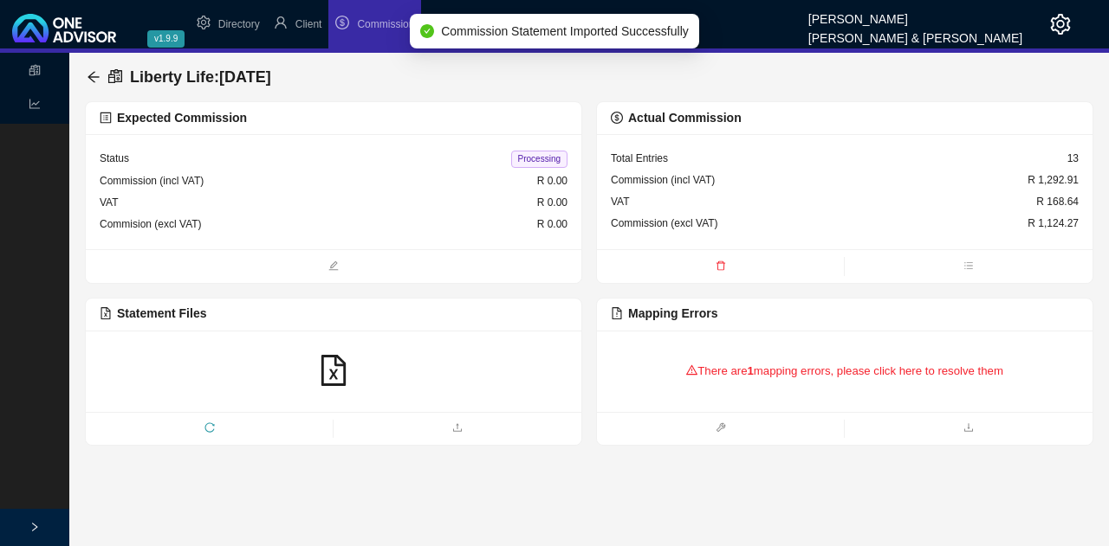
click at [740, 360] on div "There are 1 mapping errors, please click here to resolve them" at bounding box center [845, 372] width 468 height 54
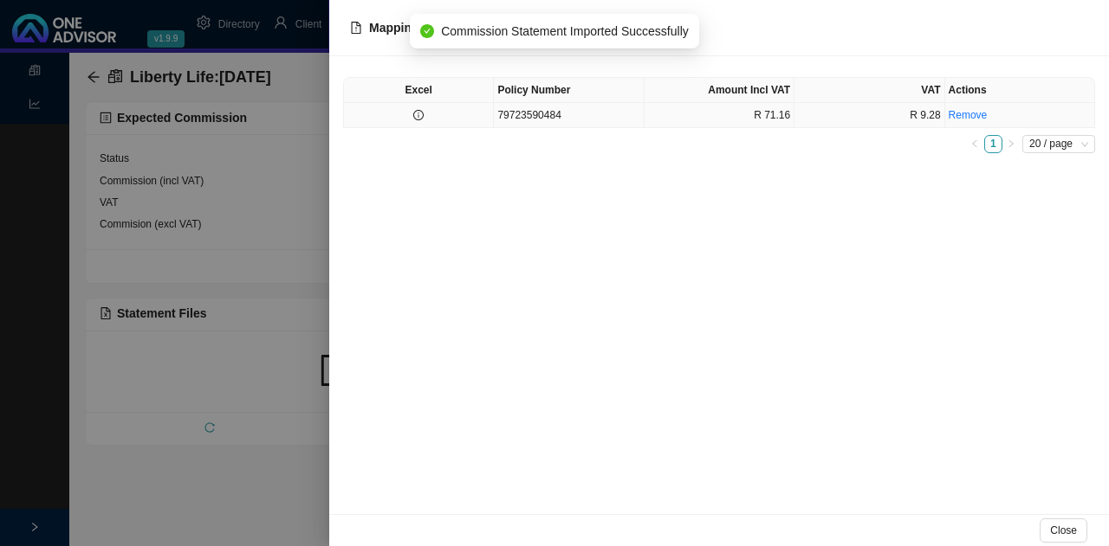
click at [638, 118] on td "79723590484" at bounding box center [569, 115] width 150 height 25
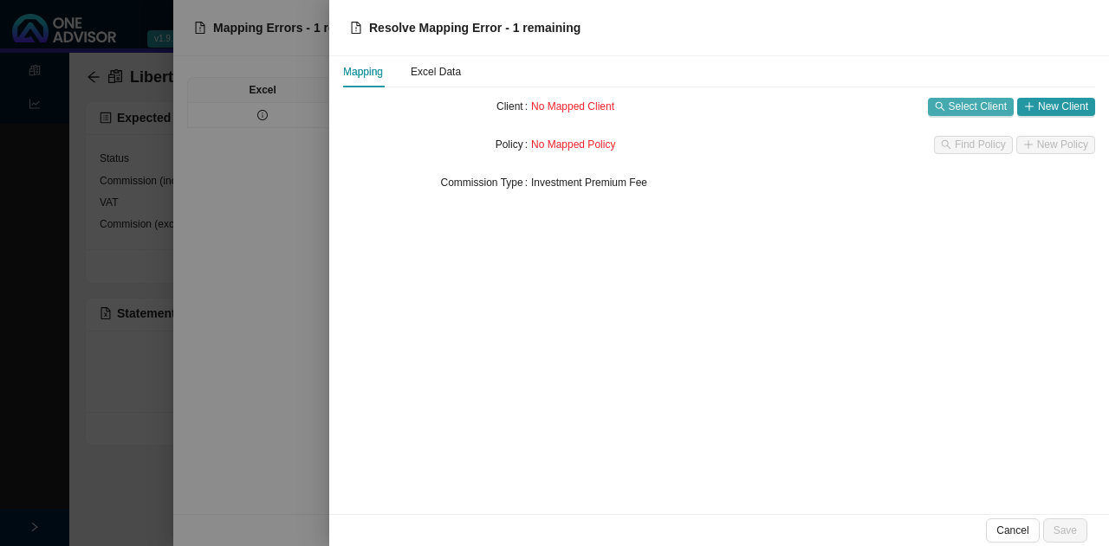
click at [963, 99] on span "Select Client" at bounding box center [977, 106] width 58 height 17
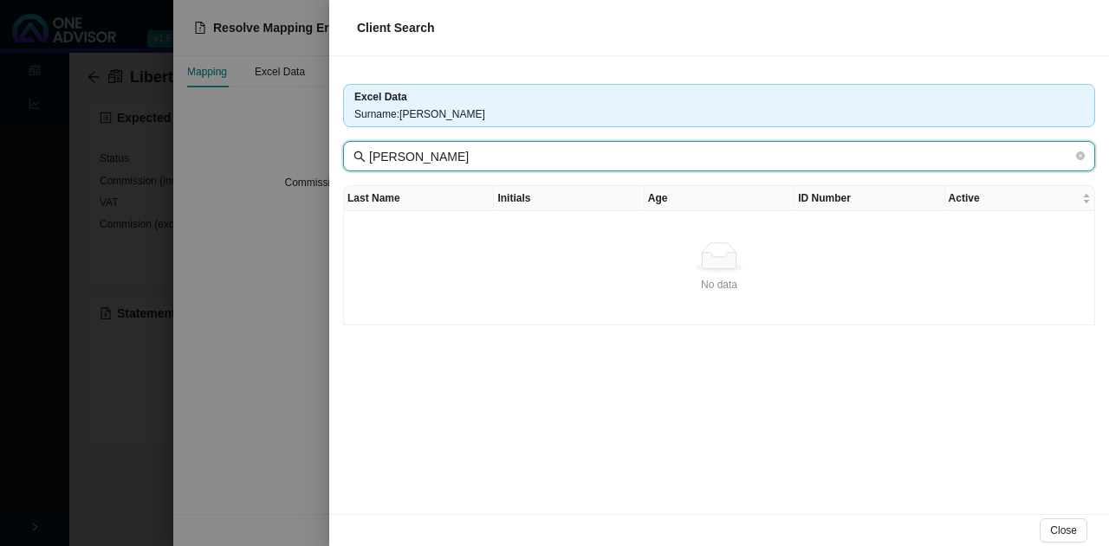
drag, startPoint x: 604, startPoint y: 160, endPoint x: 200, endPoint y: 156, distance: 404.5
click at [200, 156] on div "Client Search Excel Data Surname : L B DE SMIDT L B DE SMIDT Last Name Initials…" at bounding box center [554, 273] width 1109 height 546
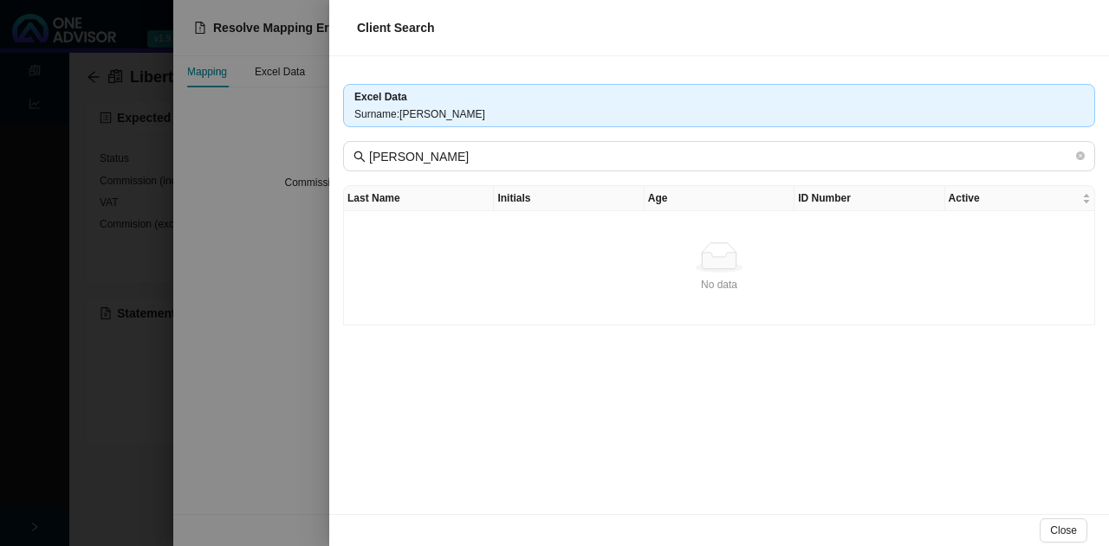
click at [278, 374] on div at bounding box center [554, 273] width 1109 height 546
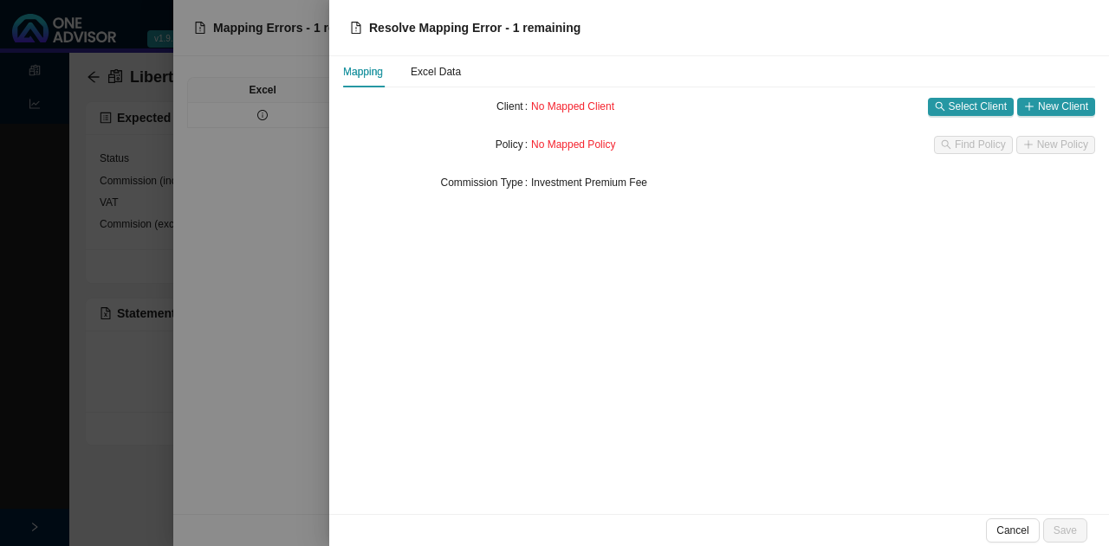
click at [170, 481] on div at bounding box center [554, 273] width 1109 height 546
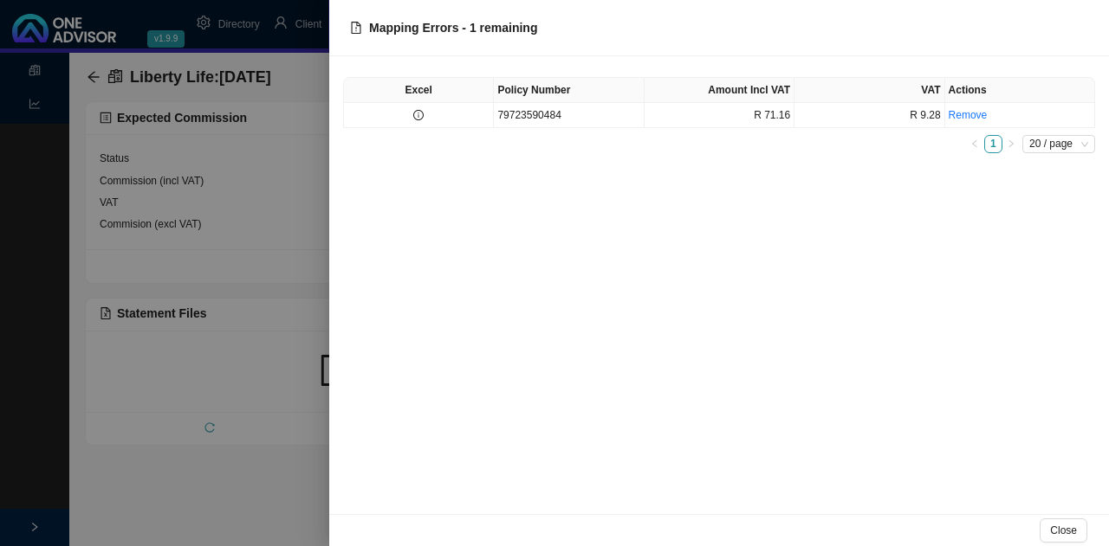
click at [139, 492] on div at bounding box center [554, 273] width 1109 height 546
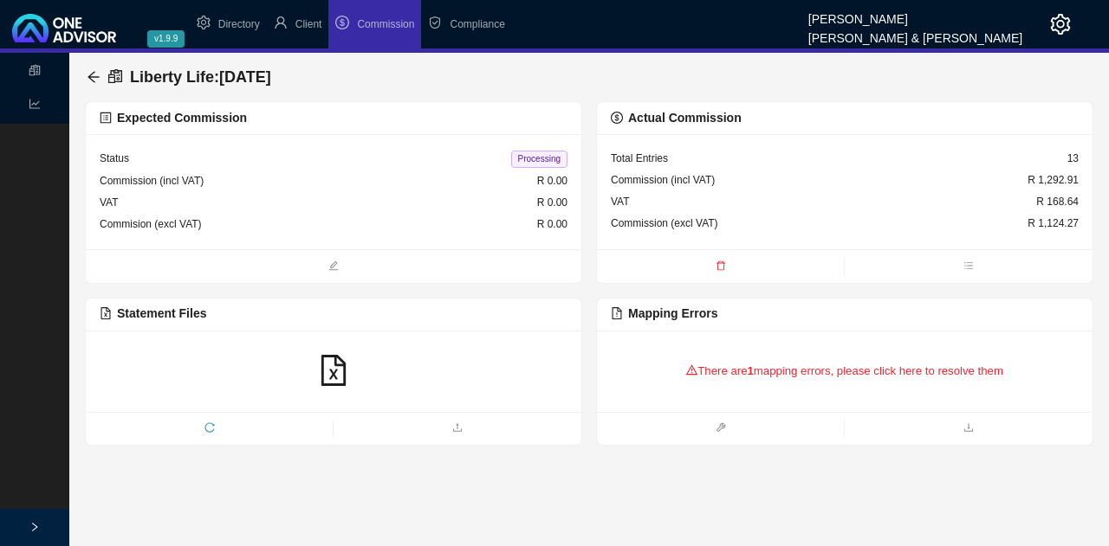
click at [783, 354] on div "There are 1 mapping errors, please click here to resolve them" at bounding box center [845, 372] width 468 height 54
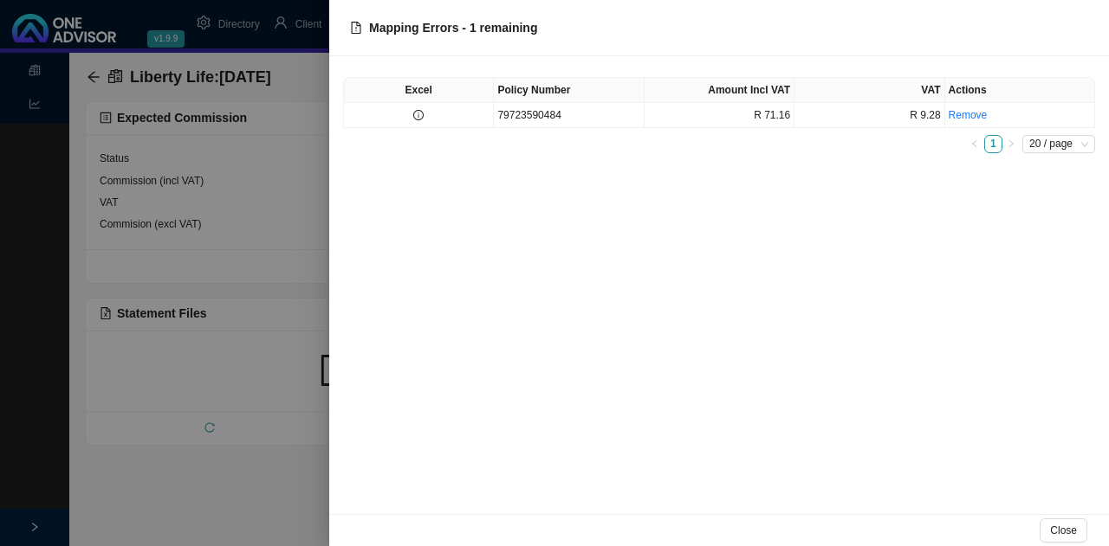
click at [262, 476] on div at bounding box center [554, 273] width 1109 height 546
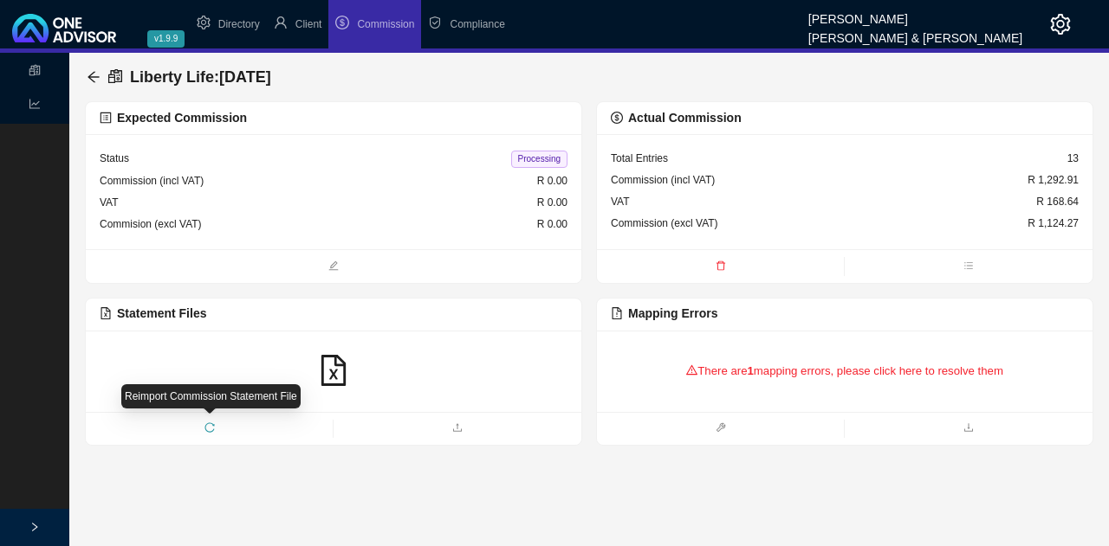
click at [210, 425] on icon "reload" at bounding box center [209, 428] width 10 height 10
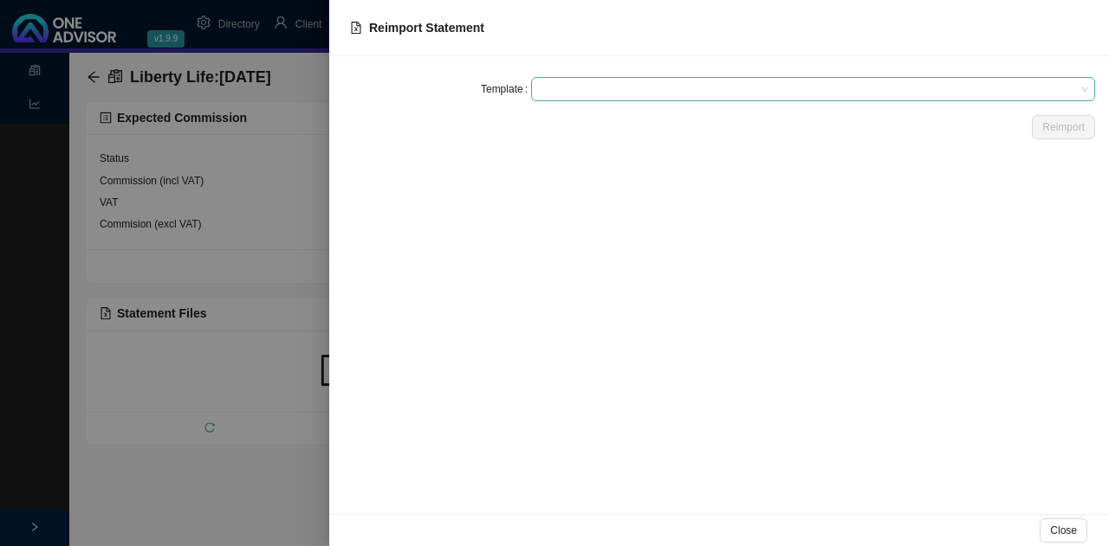
click at [539, 88] on span at bounding box center [813, 89] width 550 height 23
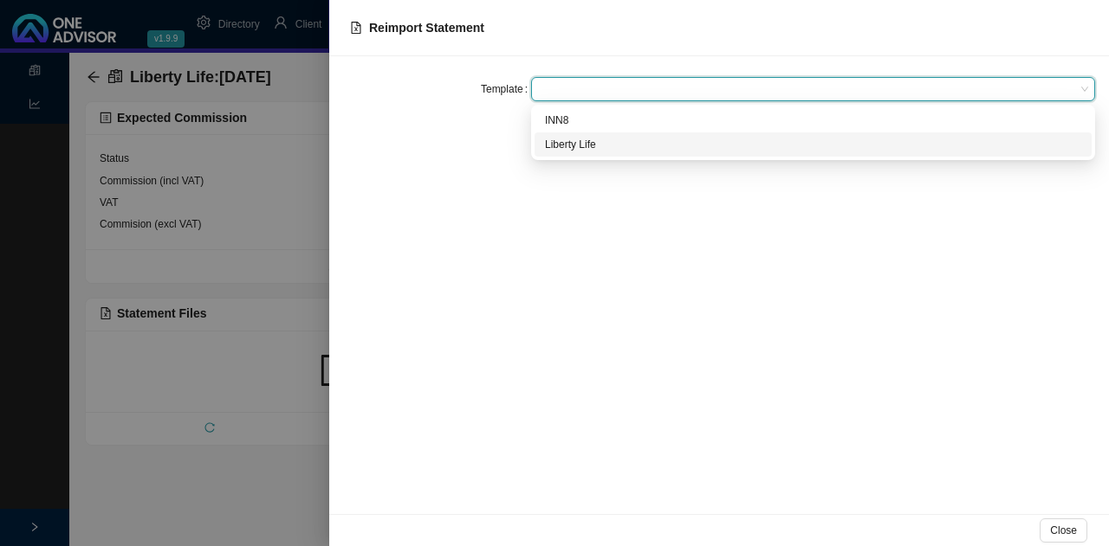
click at [599, 145] on div "Liberty Life" at bounding box center [813, 144] width 536 height 17
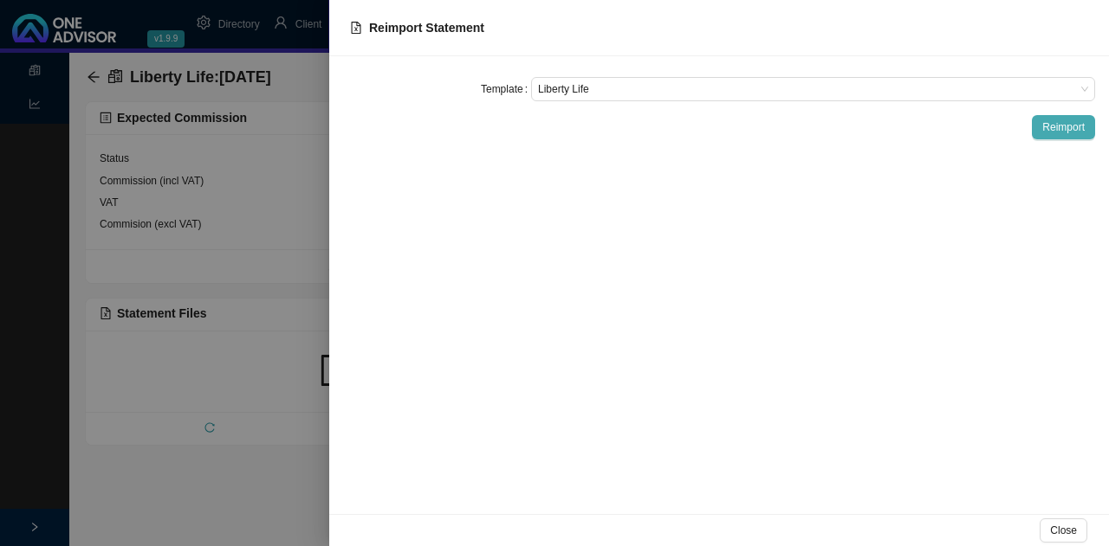
click at [1070, 129] on span "Reimport" at bounding box center [1063, 127] width 42 height 17
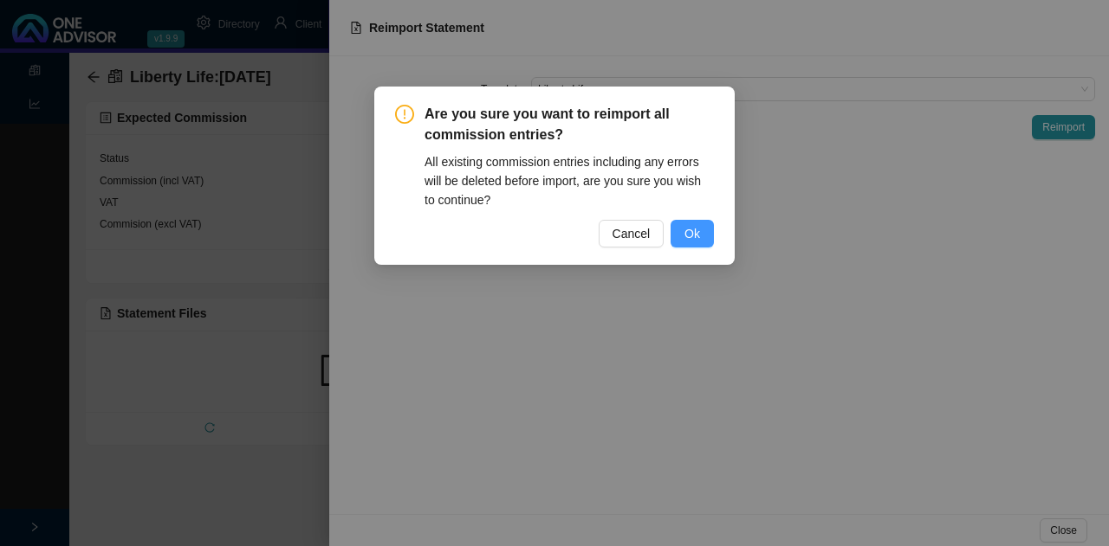
click at [688, 231] on span "Ok" at bounding box center [692, 233] width 16 height 19
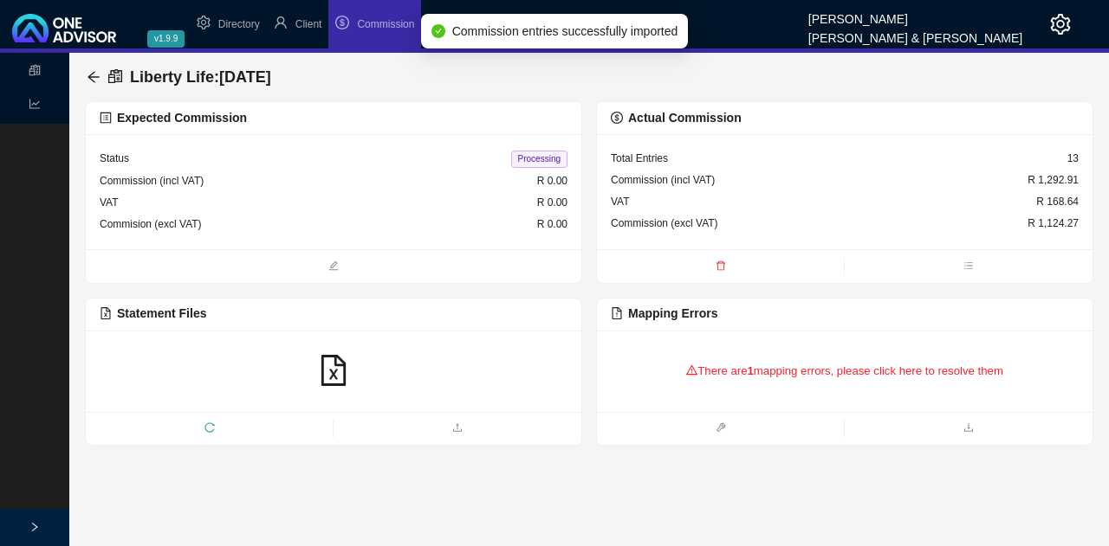
click at [851, 244] on div "Total Entries 13 Commission (incl VAT) R 1,292.91 VAT R 168.64 Commission (excl…" at bounding box center [844, 191] width 495 height 115
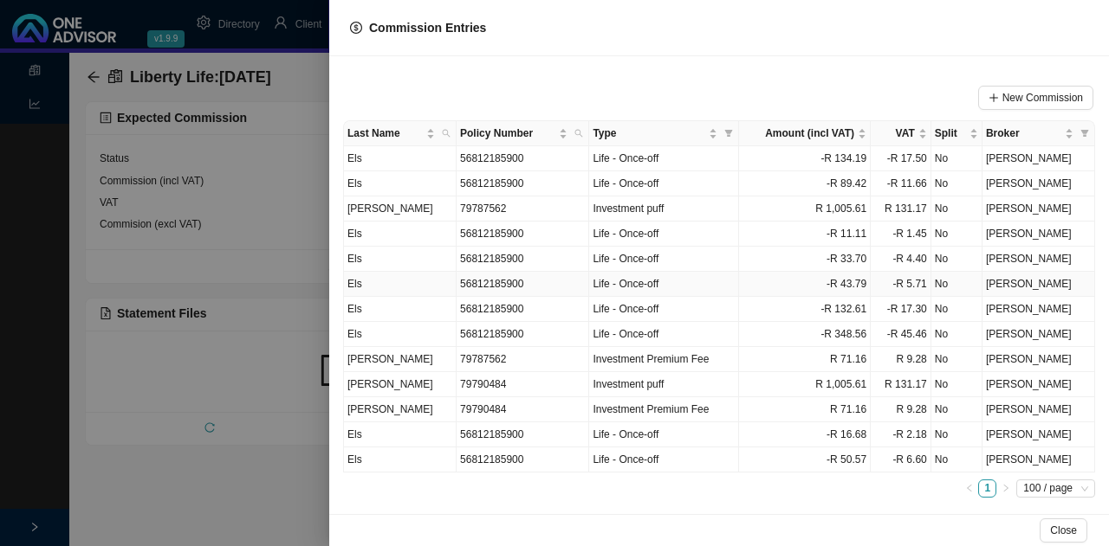
click at [370, 288] on td "Els" at bounding box center [400, 284] width 113 height 25
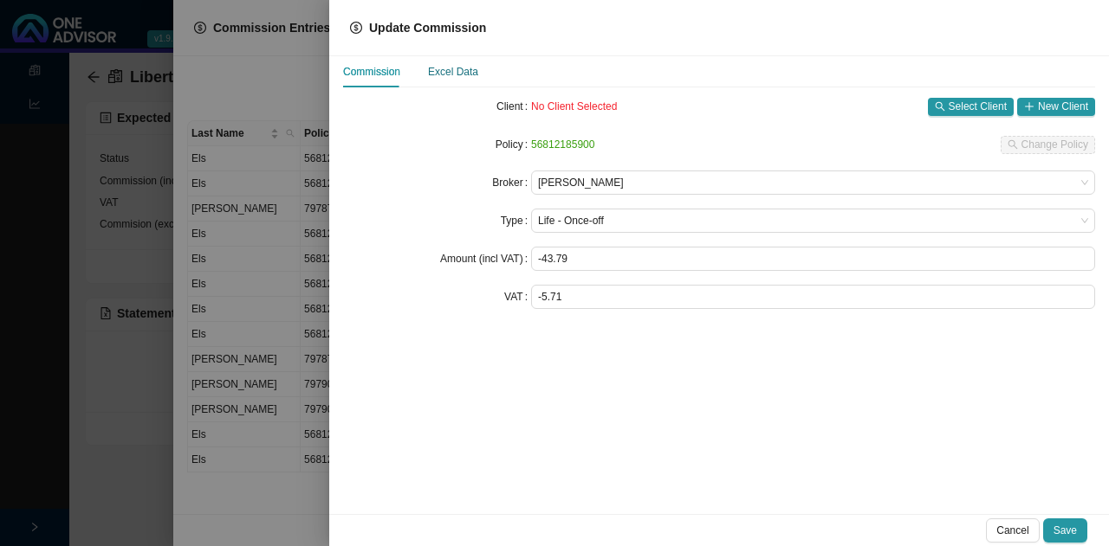
click at [457, 68] on div "Excel Data" at bounding box center [453, 71] width 50 height 17
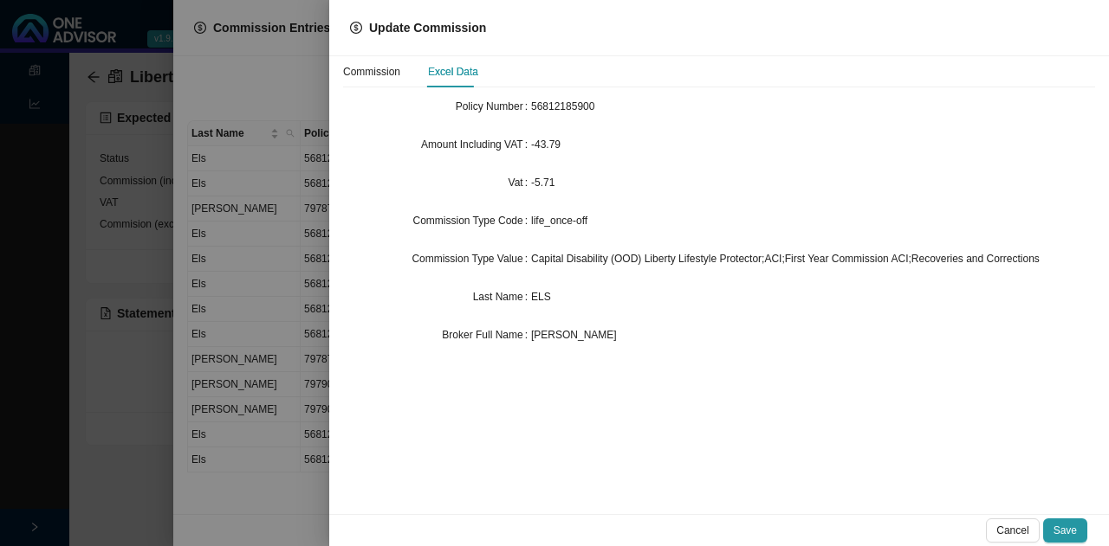
click at [105, 507] on div at bounding box center [554, 273] width 1109 height 546
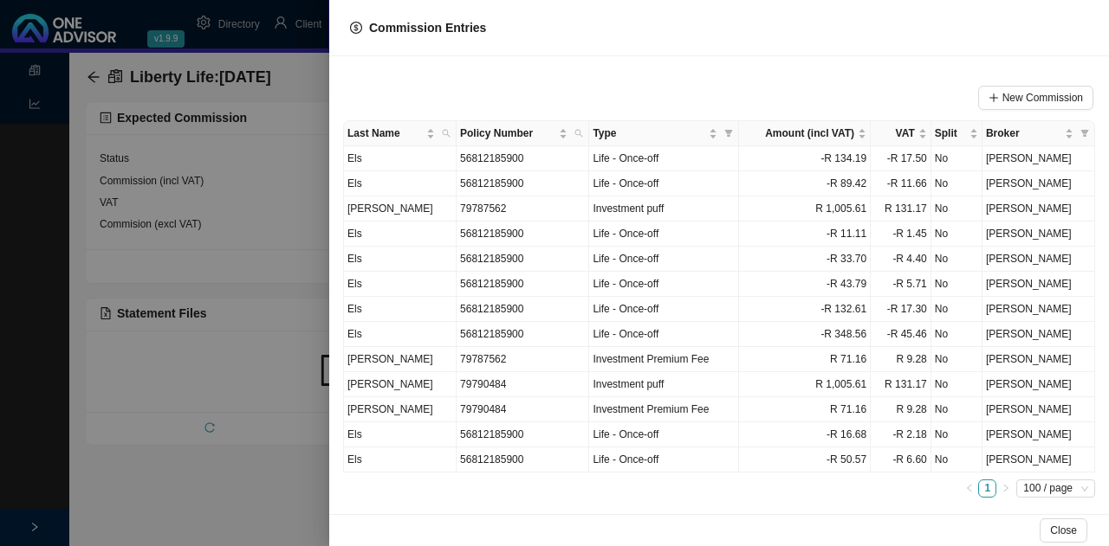
click at [255, 516] on div at bounding box center [554, 273] width 1109 height 546
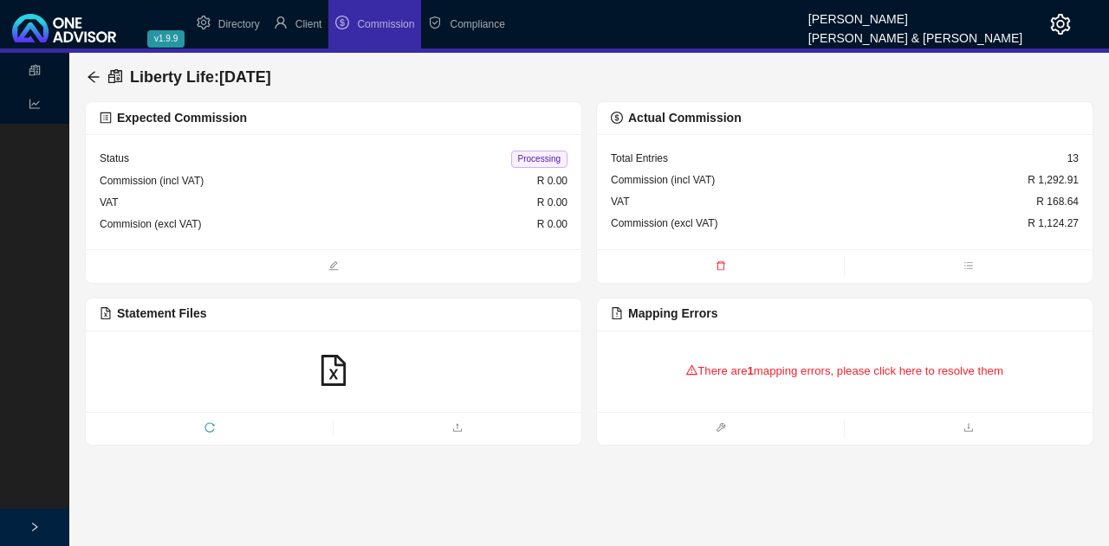
click at [759, 385] on div "There are 1 mapping errors, please click here to resolve them" at bounding box center [845, 372] width 468 height 54
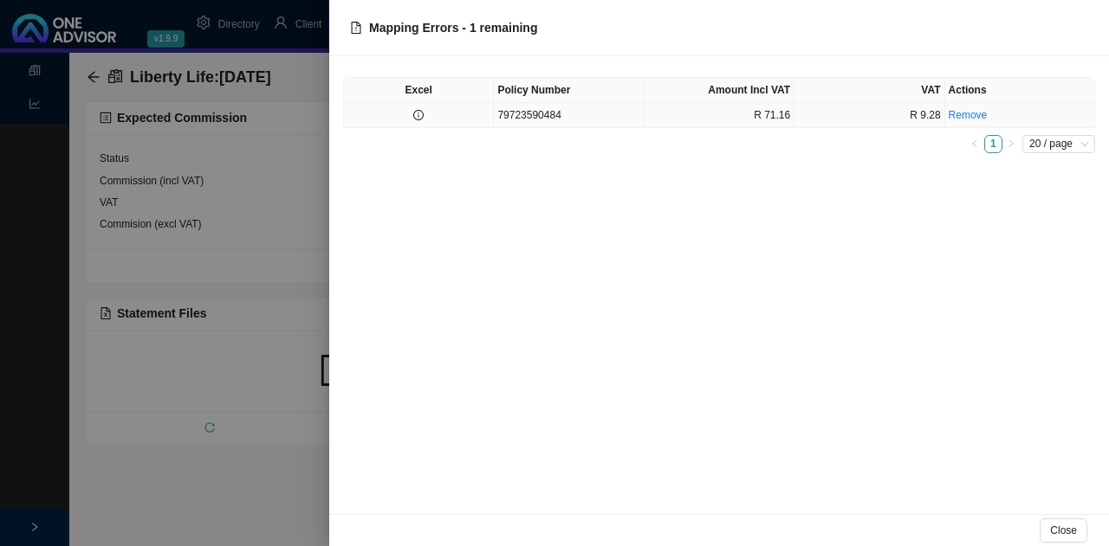
click at [601, 108] on td "79723590484" at bounding box center [569, 115] width 150 height 25
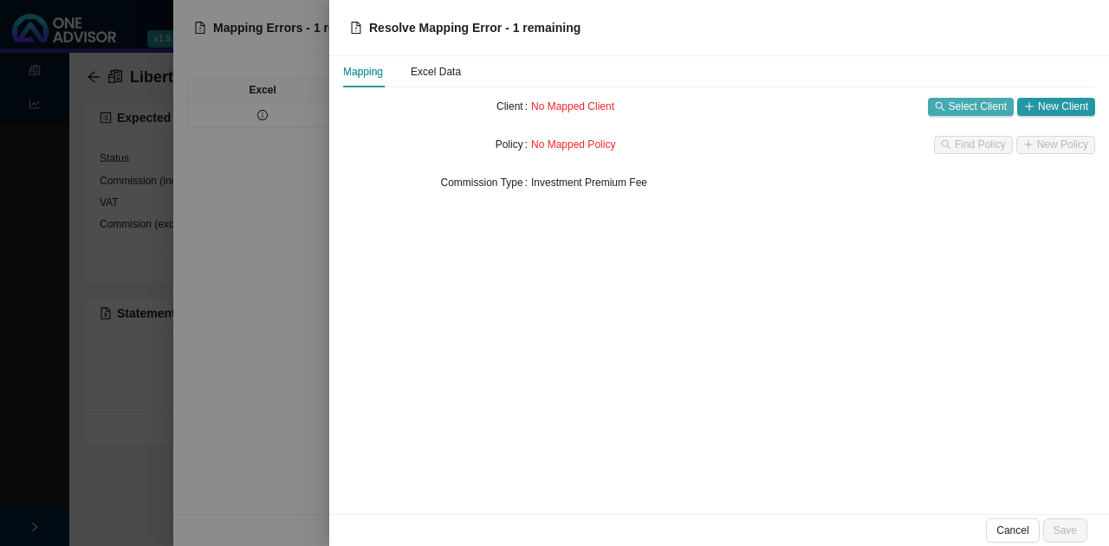
click at [973, 100] on span "Select Client" at bounding box center [977, 106] width 58 height 17
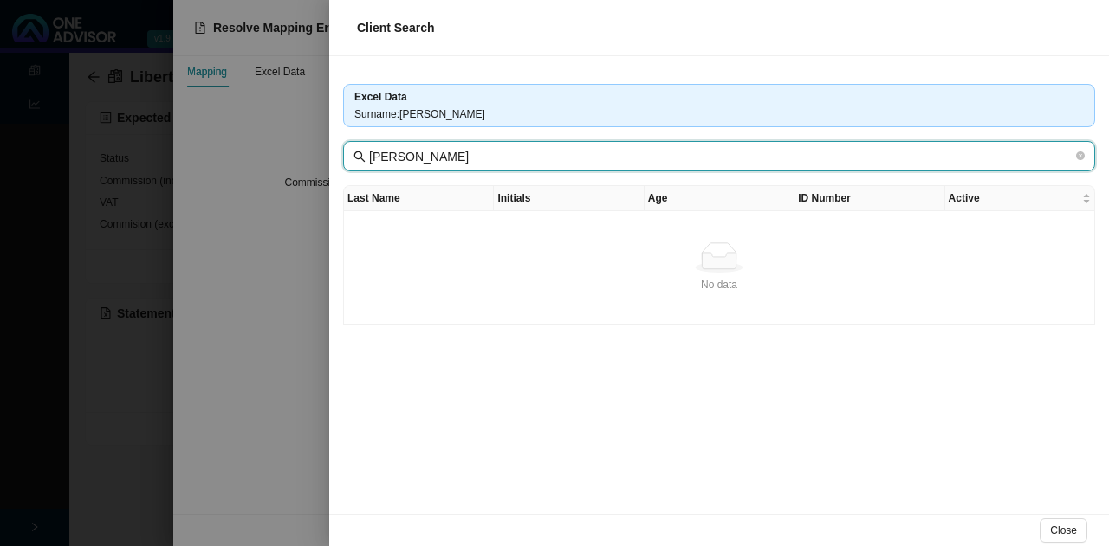
drag, startPoint x: 577, startPoint y: 162, endPoint x: 284, endPoint y: 158, distance: 292.7
click at [284, 158] on div "Client Search Excel Data Surname : B [PERSON_NAME] B [PERSON_NAME] Last Name In…" at bounding box center [554, 273] width 1109 height 546
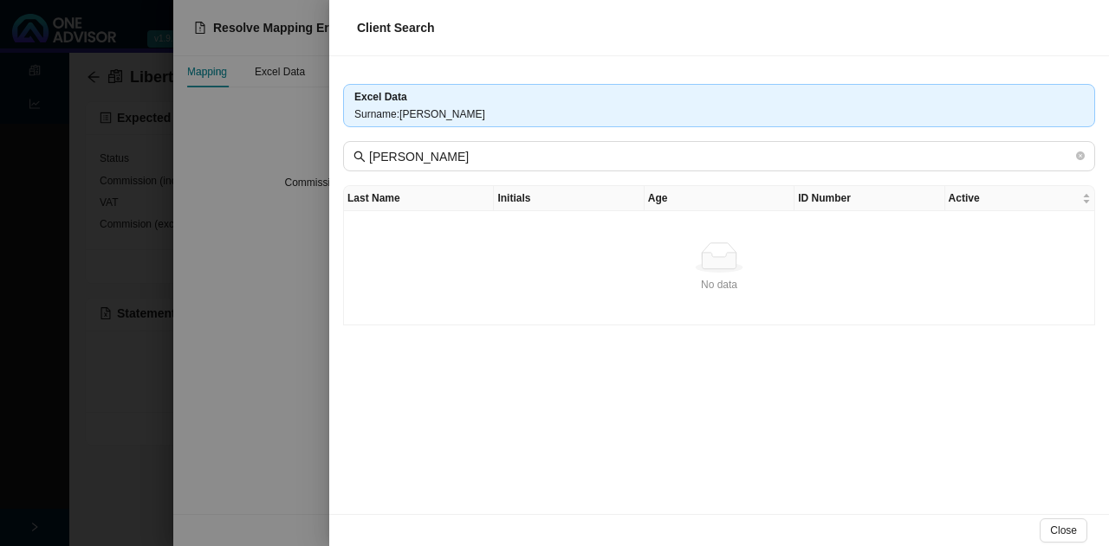
click at [249, 378] on div at bounding box center [554, 273] width 1109 height 546
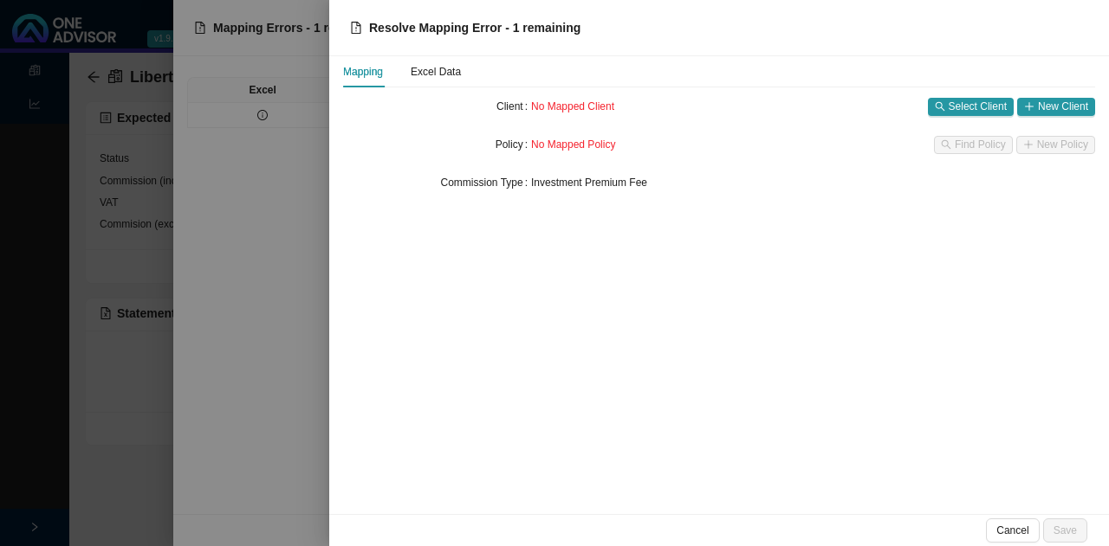
click at [235, 507] on div at bounding box center [554, 273] width 1109 height 546
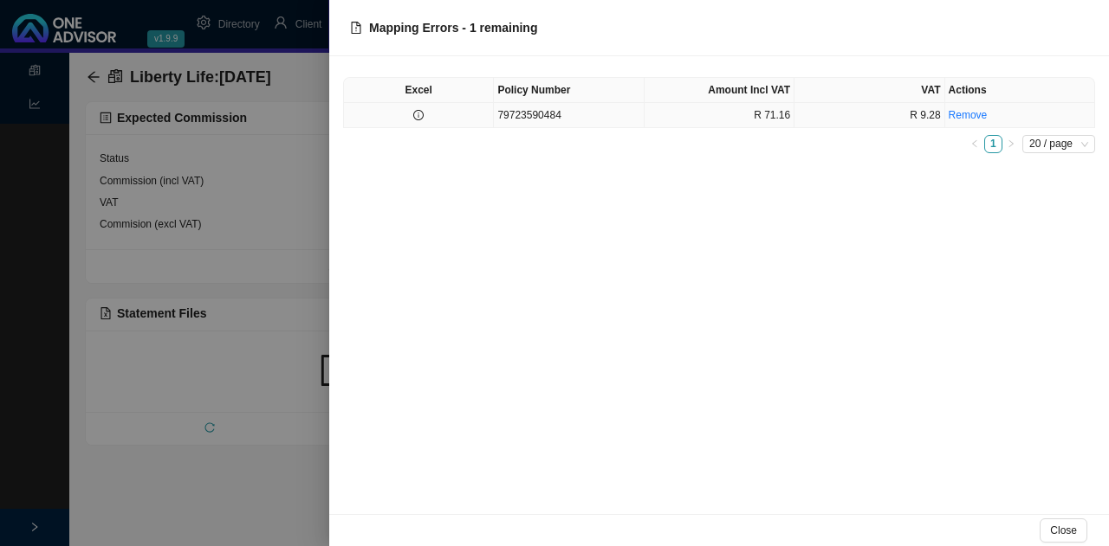
click at [555, 113] on td "79723590484" at bounding box center [569, 115] width 150 height 25
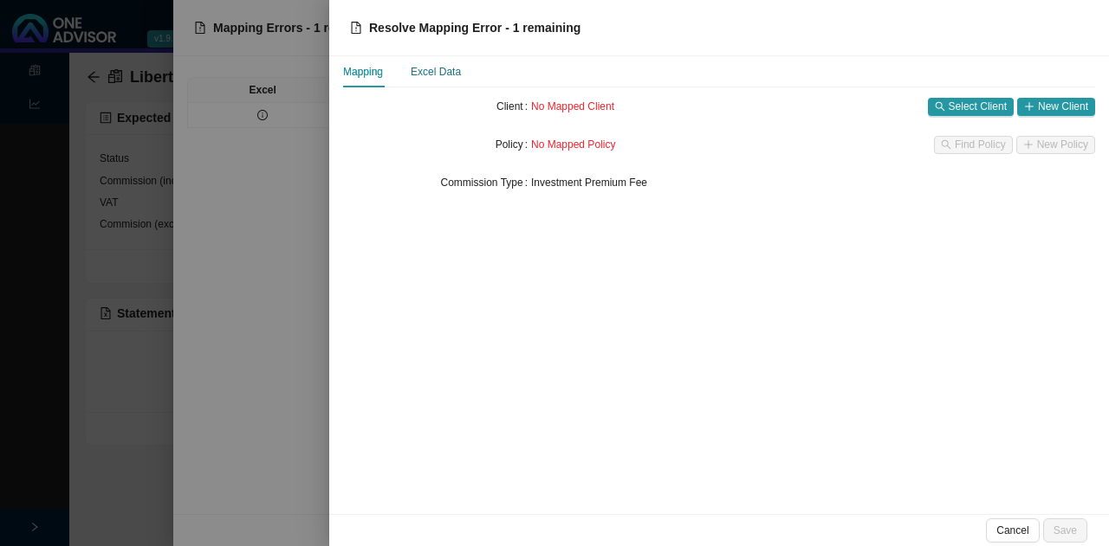
click at [449, 68] on div "Excel Data" at bounding box center [435, 71] width 50 height 17
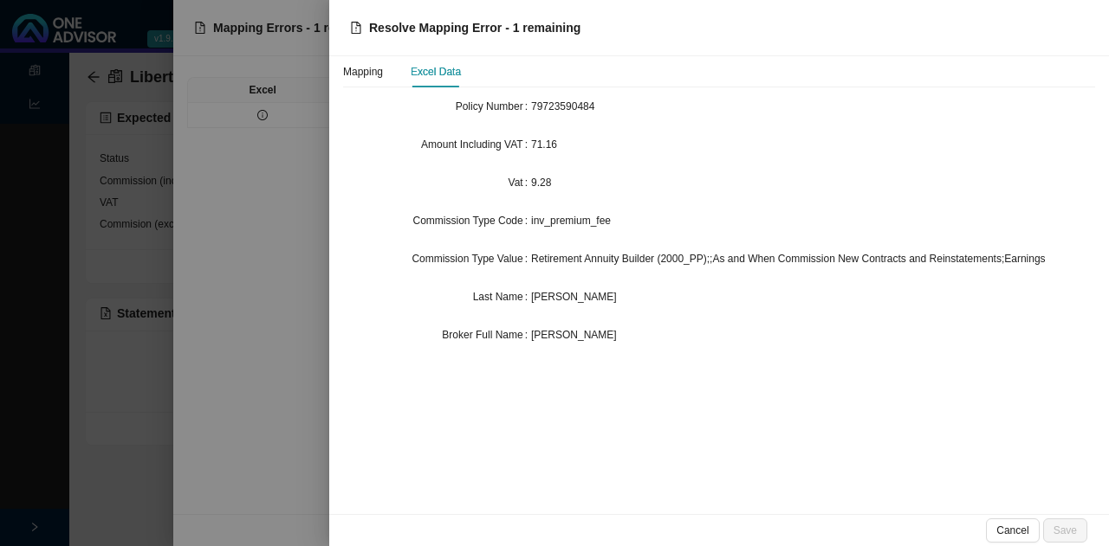
click at [296, 495] on div at bounding box center [554, 273] width 1109 height 546
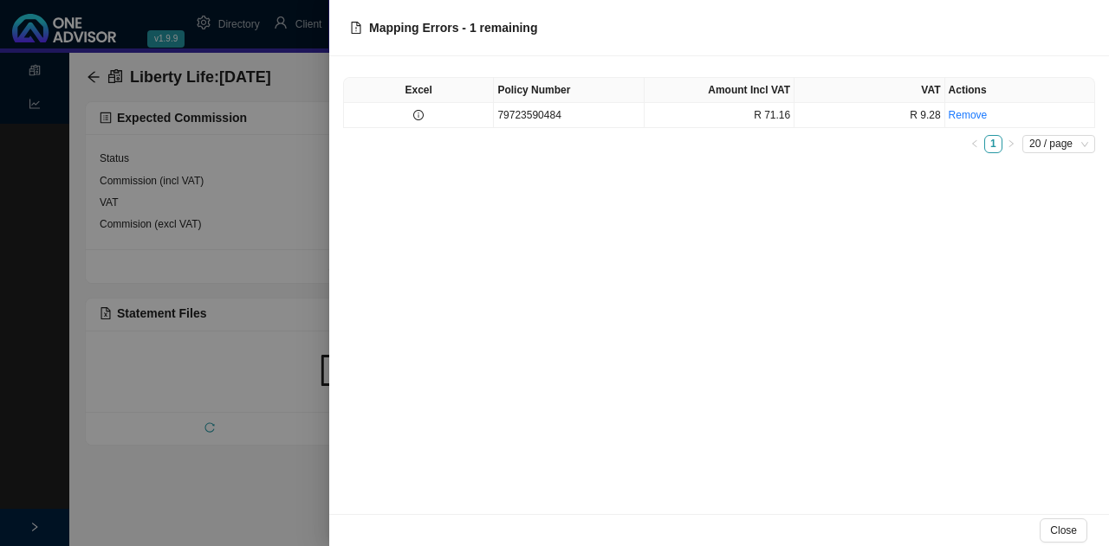
click at [229, 529] on div at bounding box center [554, 273] width 1109 height 546
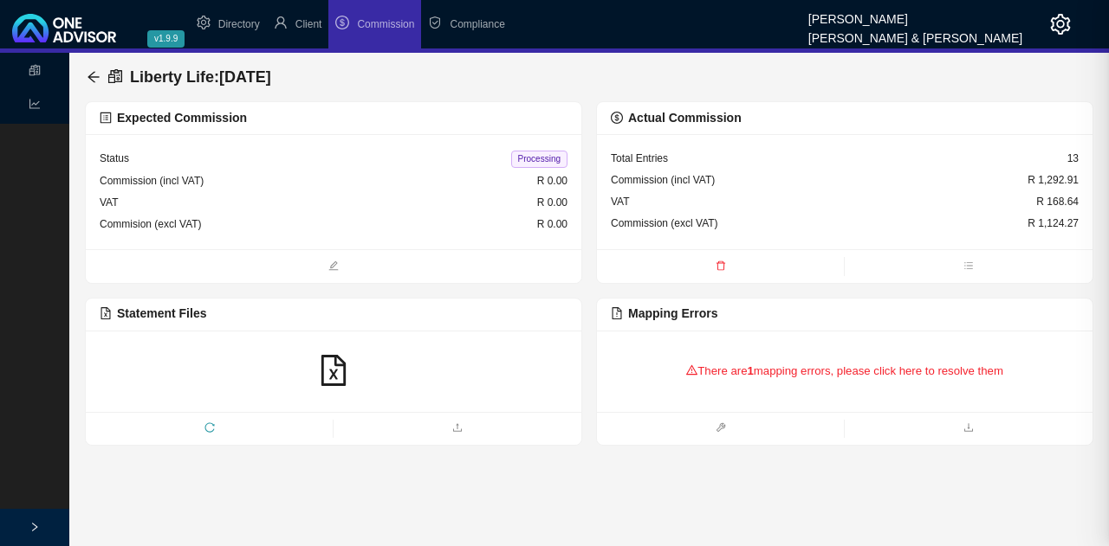
click at [167, 502] on main "Statements Reports Liberty Life : 2025-09-21 Expected Commission Status Process…" at bounding box center [554, 300] width 1109 height 494
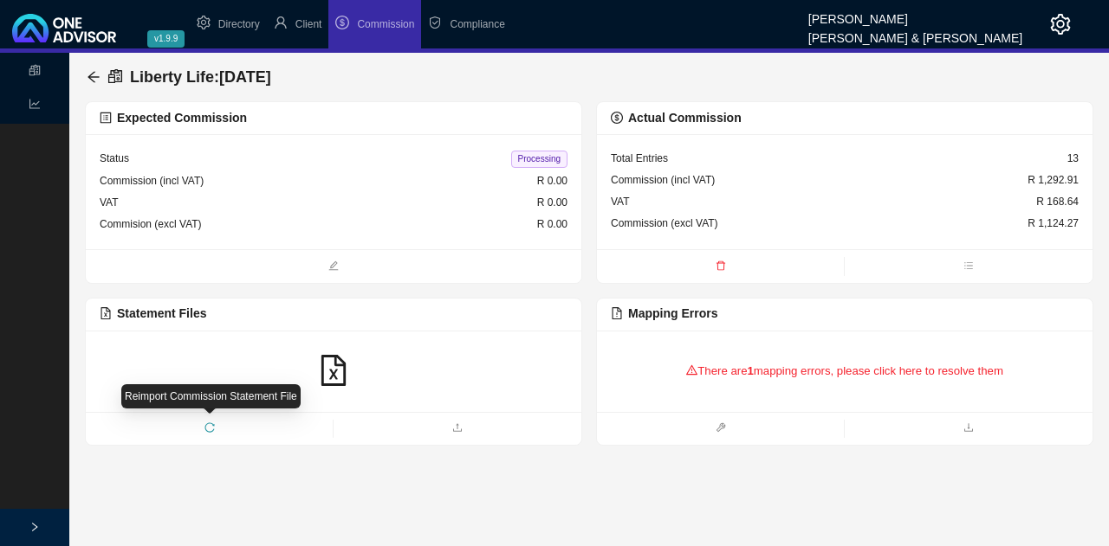
click at [213, 428] on icon "reload" at bounding box center [209, 428] width 10 height 10
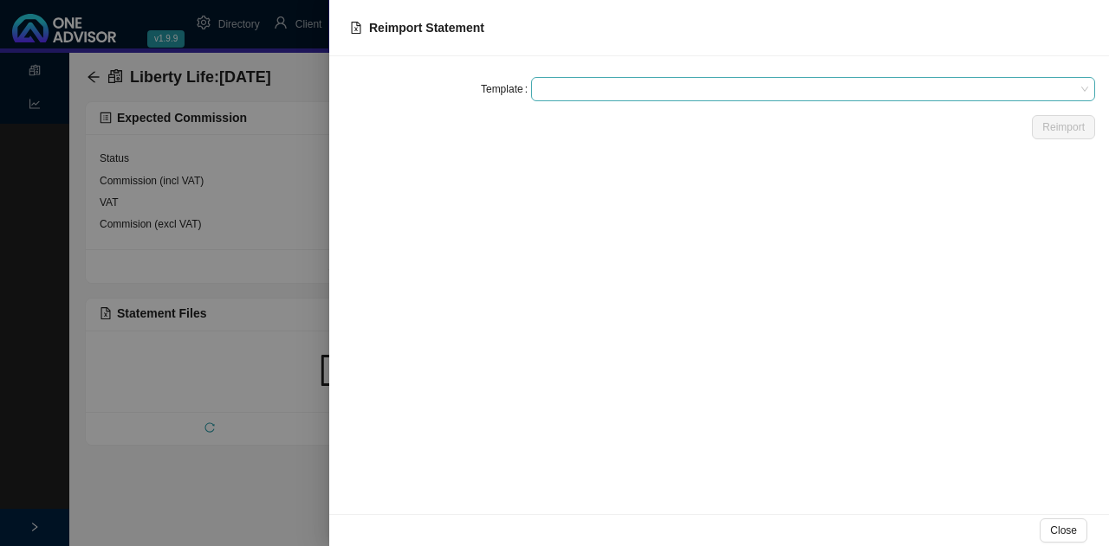
click at [551, 87] on span at bounding box center [813, 89] width 550 height 23
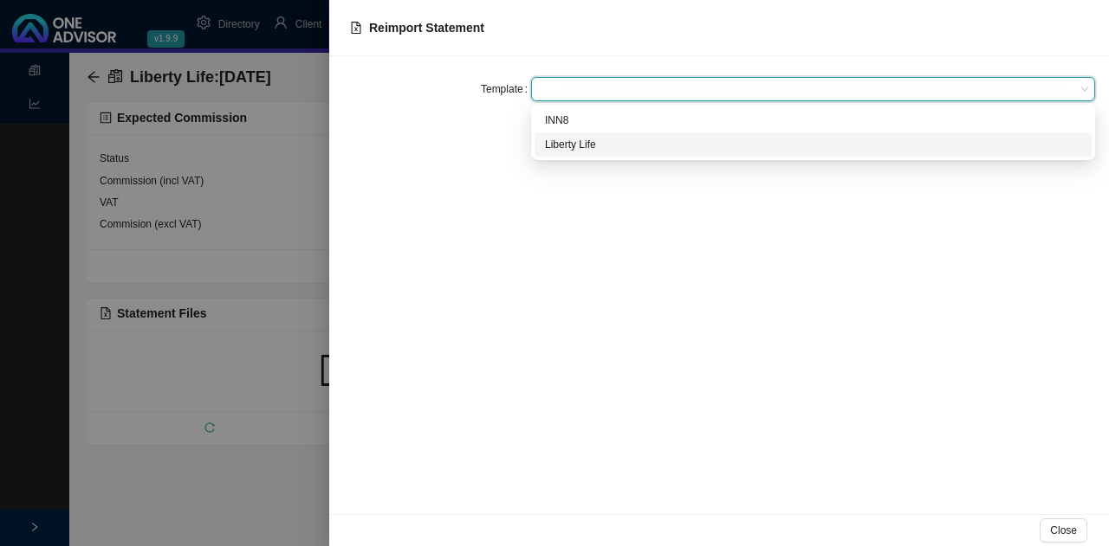
click at [609, 139] on div "Liberty Life" at bounding box center [813, 144] width 536 height 17
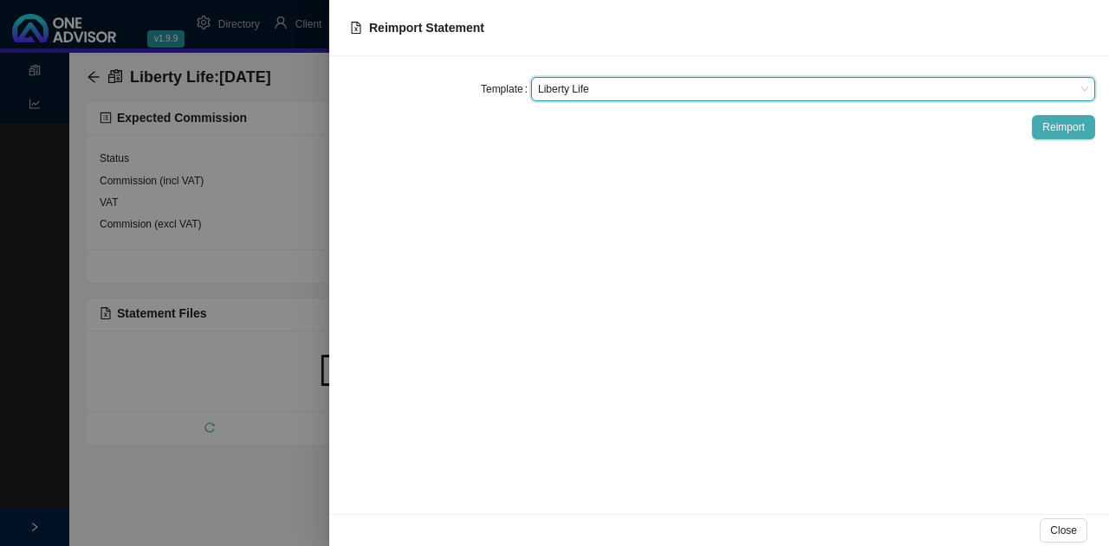
click at [1057, 126] on span "Reimport" at bounding box center [1063, 127] width 42 height 17
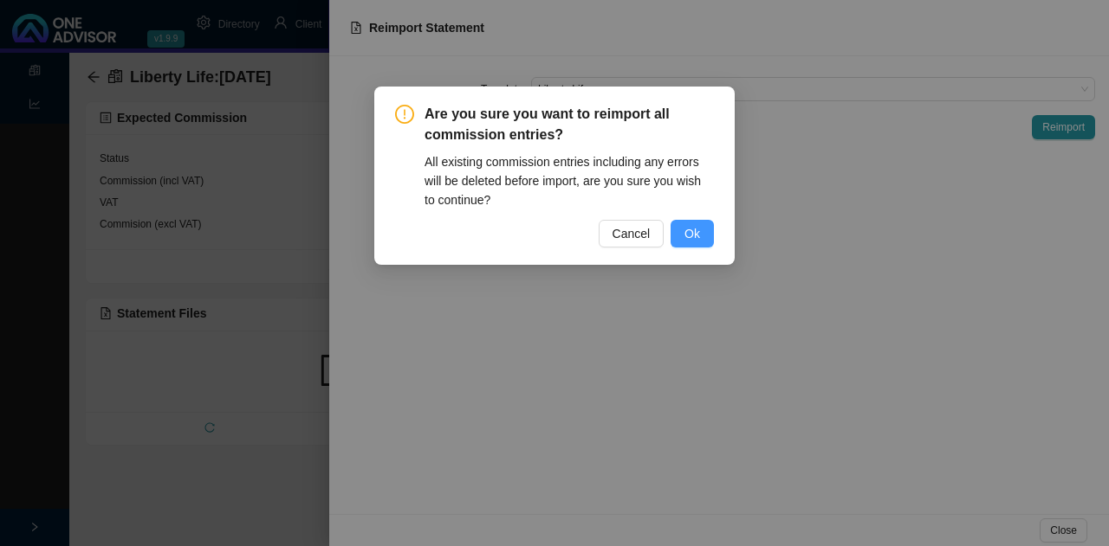
click at [696, 238] on span "Ok" at bounding box center [692, 233] width 16 height 19
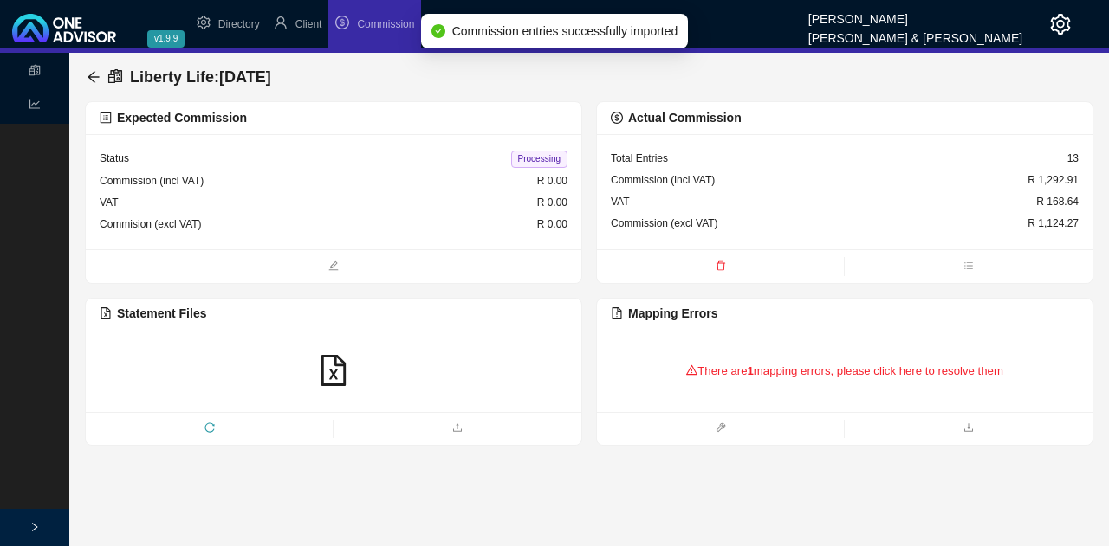
click at [776, 371] on div "There are 1 mapping errors, please click here to resolve them" at bounding box center [845, 372] width 468 height 54
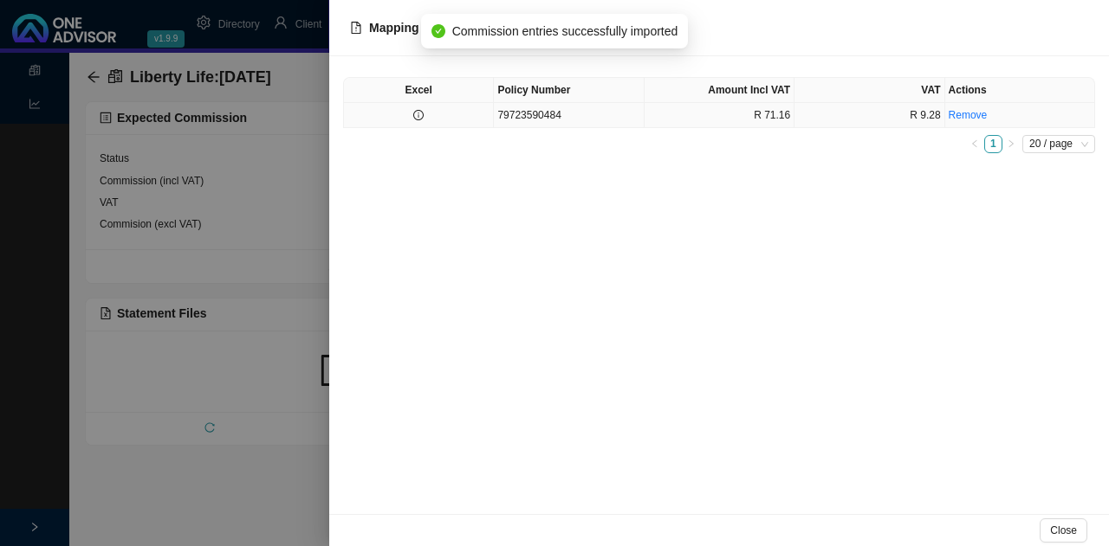
click at [596, 117] on td "79723590484" at bounding box center [569, 115] width 150 height 25
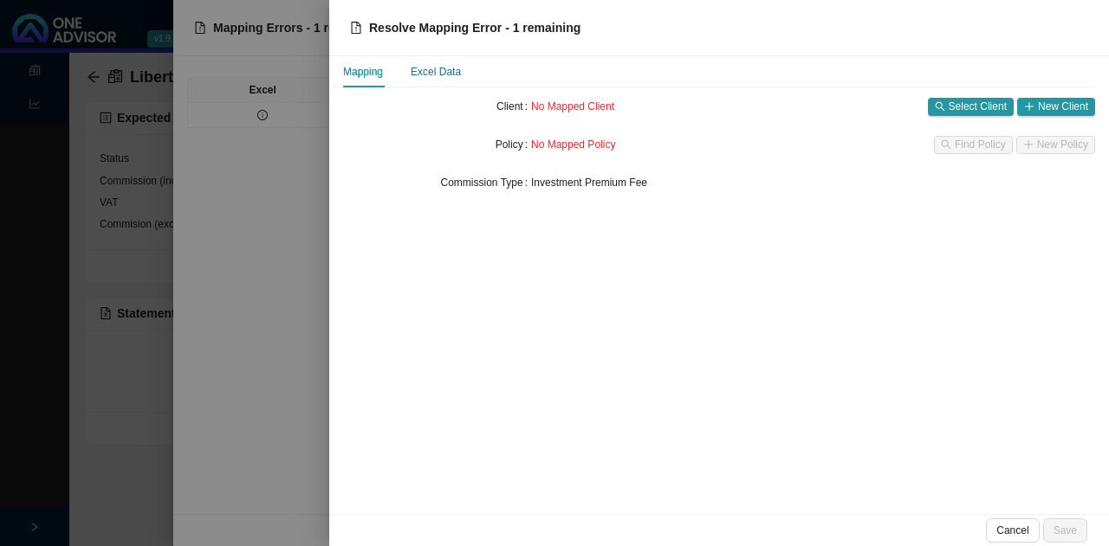
click at [433, 70] on div "Excel Data" at bounding box center [435, 71] width 50 height 17
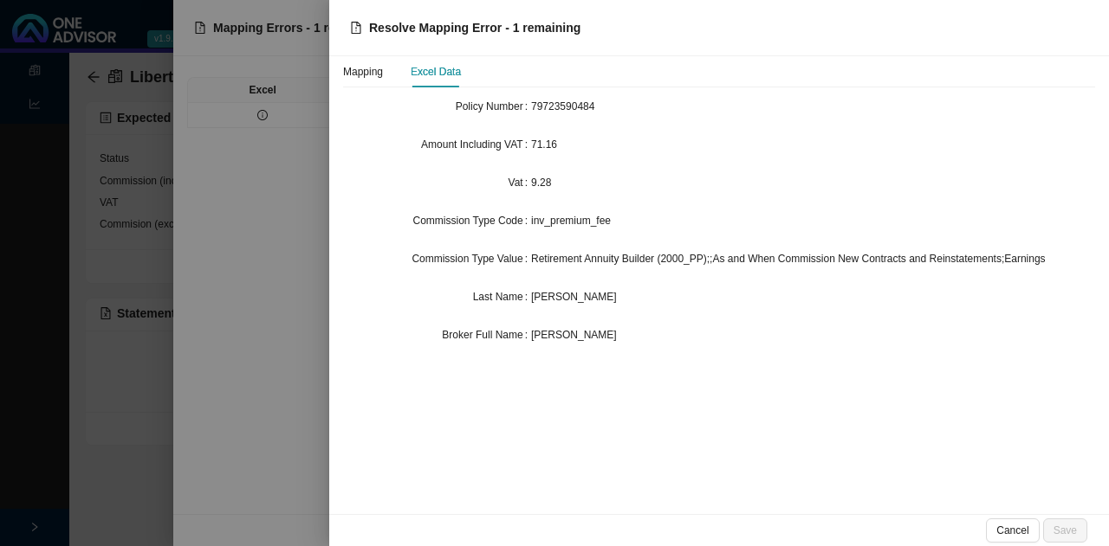
click at [402, 68] on div "Mapping Excel Data" at bounding box center [402, 71] width 118 height 31
click at [375, 68] on div "Mapping" at bounding box center [363, 71] width 40 height 17
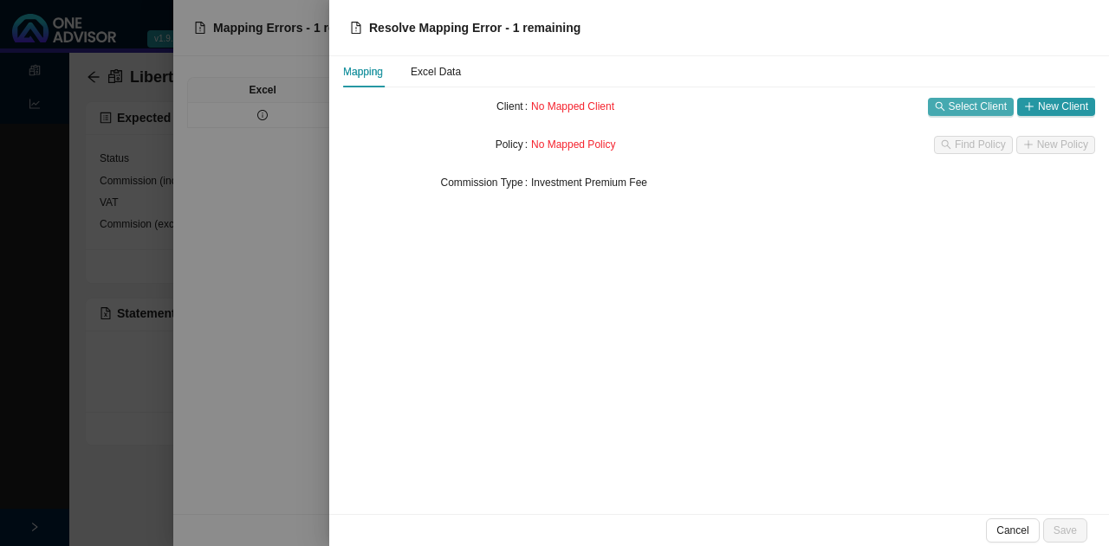
click at [979, 107] on span "Select Client" at bounding box center [977, 106] width 58 height 17
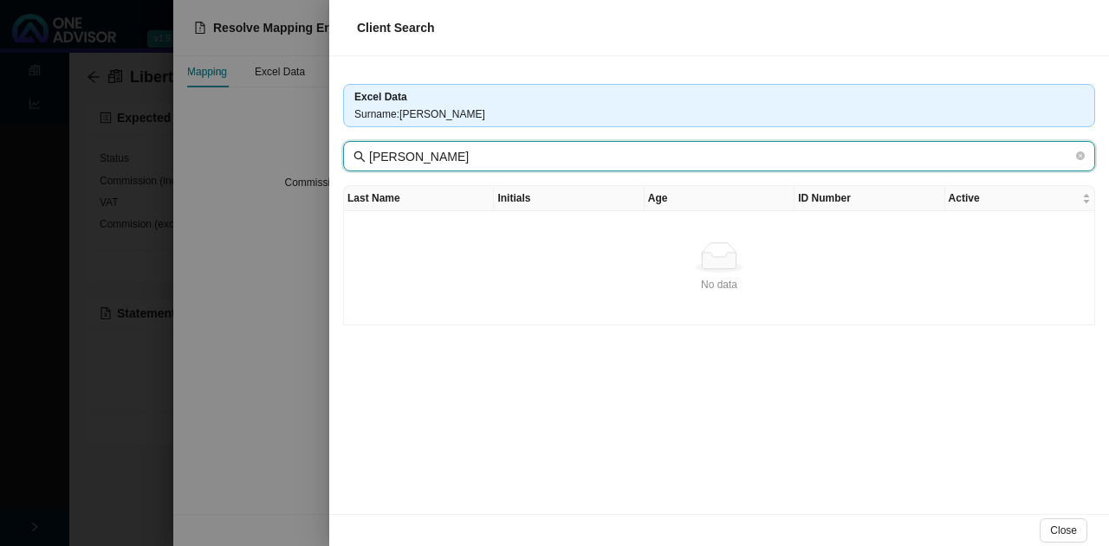
click at [509, 155] on input "[PERSON_NAME]" at bounding box center [720, 156] width 703 height 19
drag, startPoint x: 509, startPoint y: 155, endPoint x: 307, endPoint y: 150, distance: 202.7
click at [307, 150] on div "Client Search Excel Data Surname : B [PERSON_NAME] B [PERSON_NAME] Last Name In…" at bounding box center [554, 273] width 1109 height 546
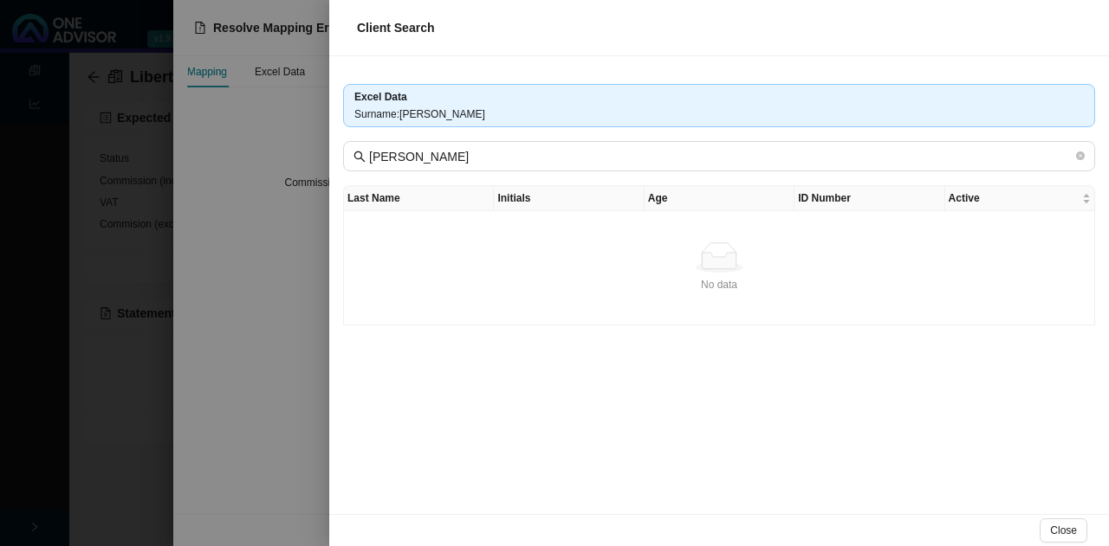
click at [267, 443] on div at bounding box center [554, 273] width 1109 height 546
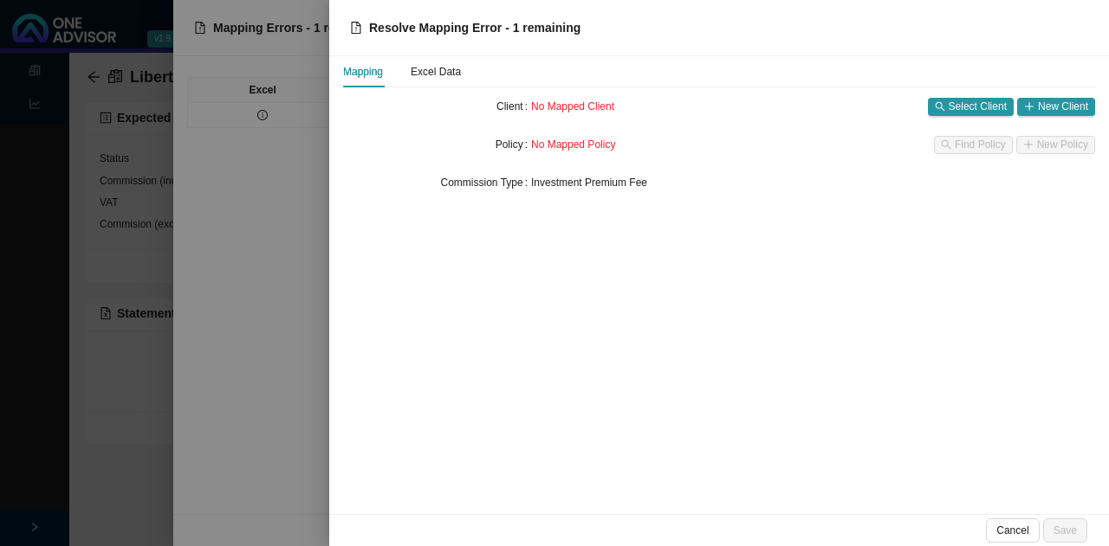
click at [248, 472] on div at bounding box center [554, 273] width 1109 height 546
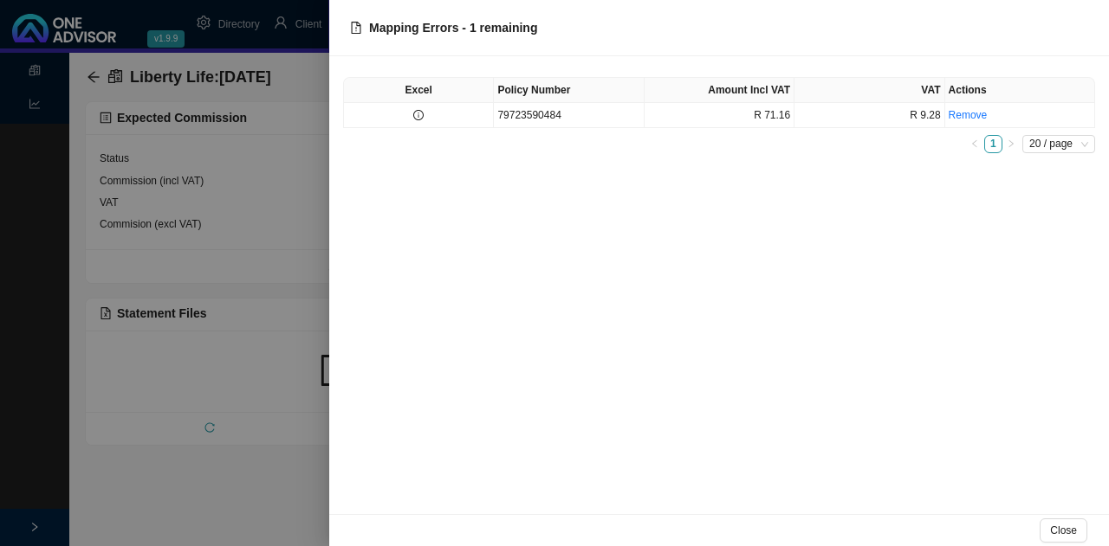
click at [147, 487] on div at bounding box center [554, 273] width 1109 height 546
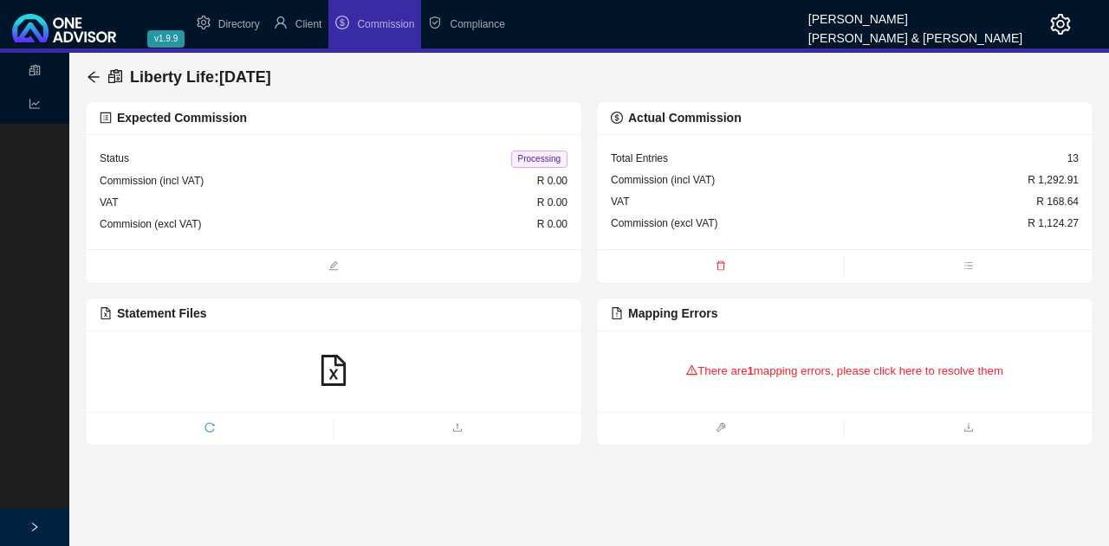
click at [203, 423] on span "reload" at bounding box center [209, 429] width 247 height 17
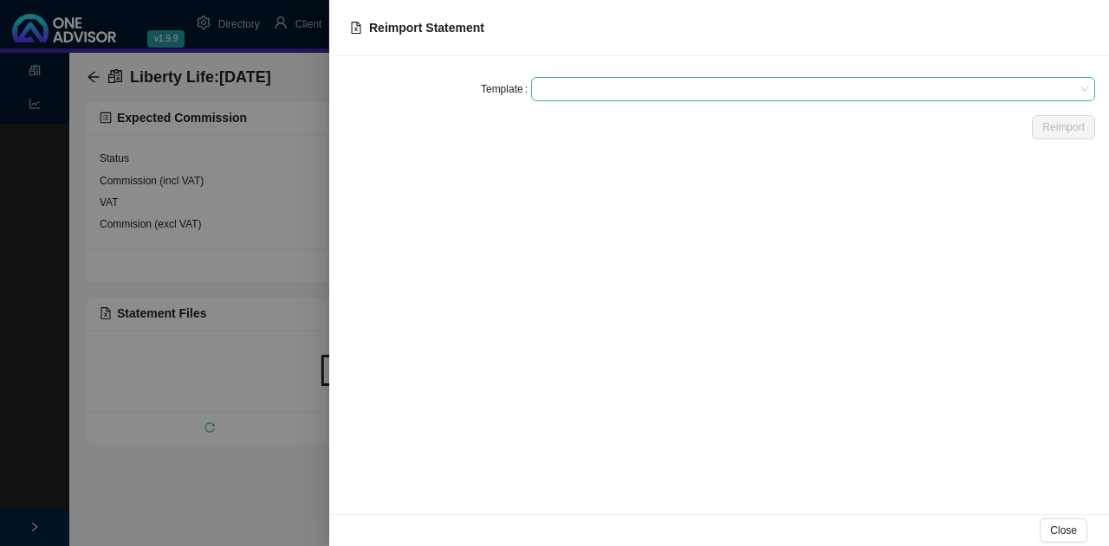
click at [541, 87] on span at bounding box center [813, 89] width 550 height 23
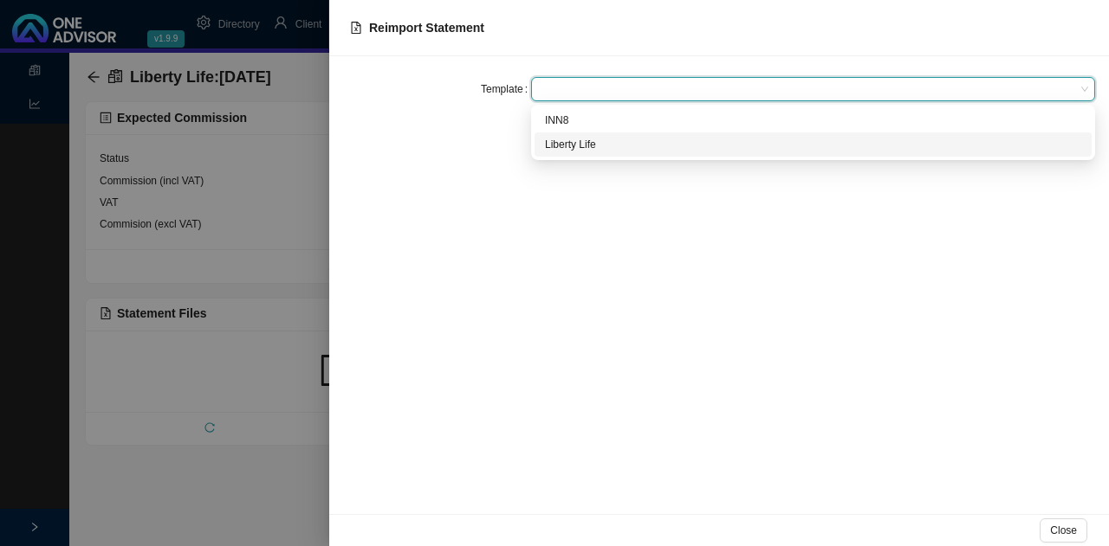
click at [577, 143] on div "Liberty Life" at bounding box center [813, 144] width 536 height 17
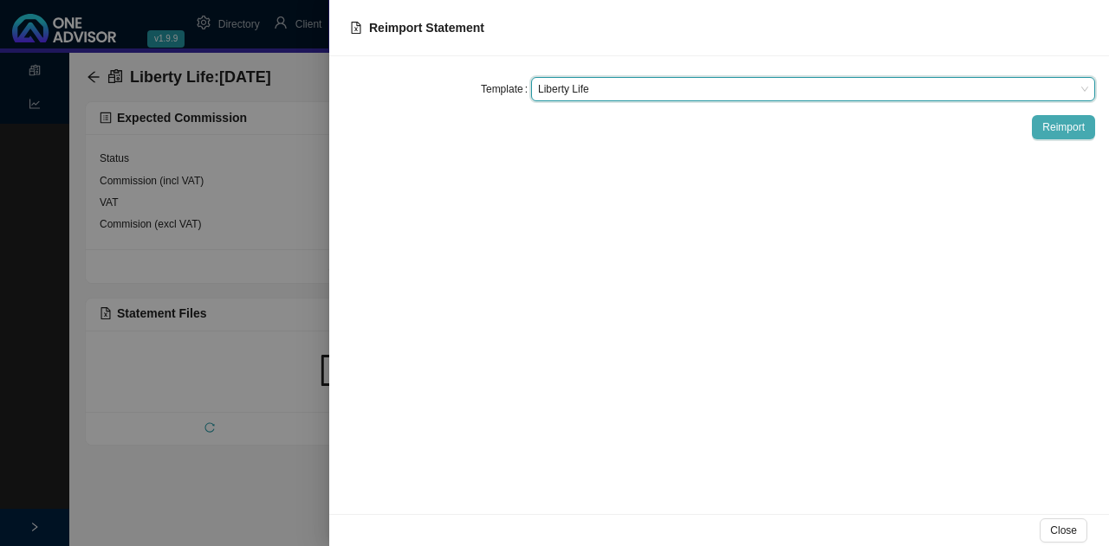
click at [1066, 127] on span "Reimport" at bounding box center [1063, 127] width 42 height 17
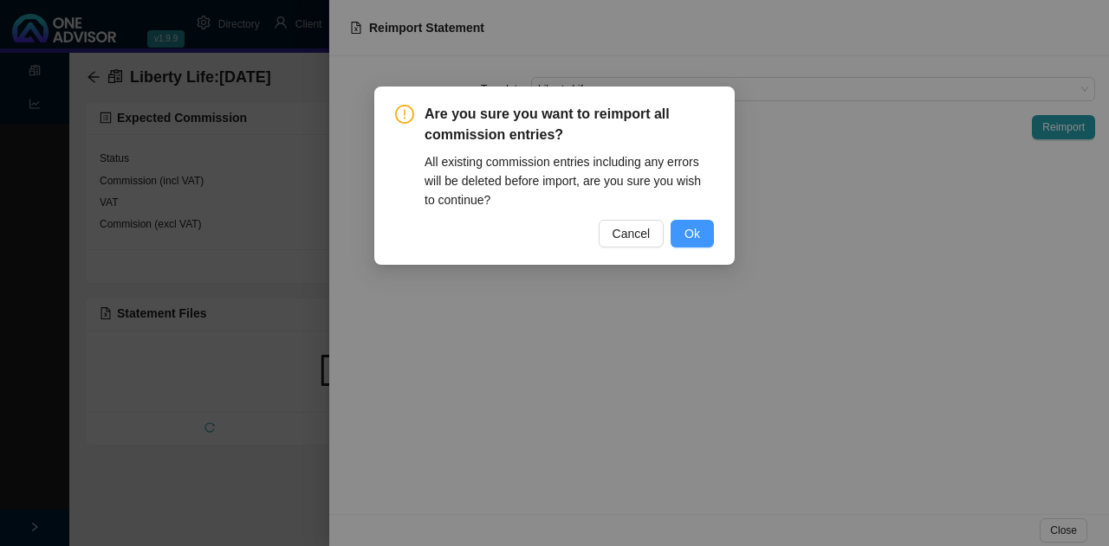
click at [693, 238] on span "Ok" at bounding box center [692, 233] width 16 height 19
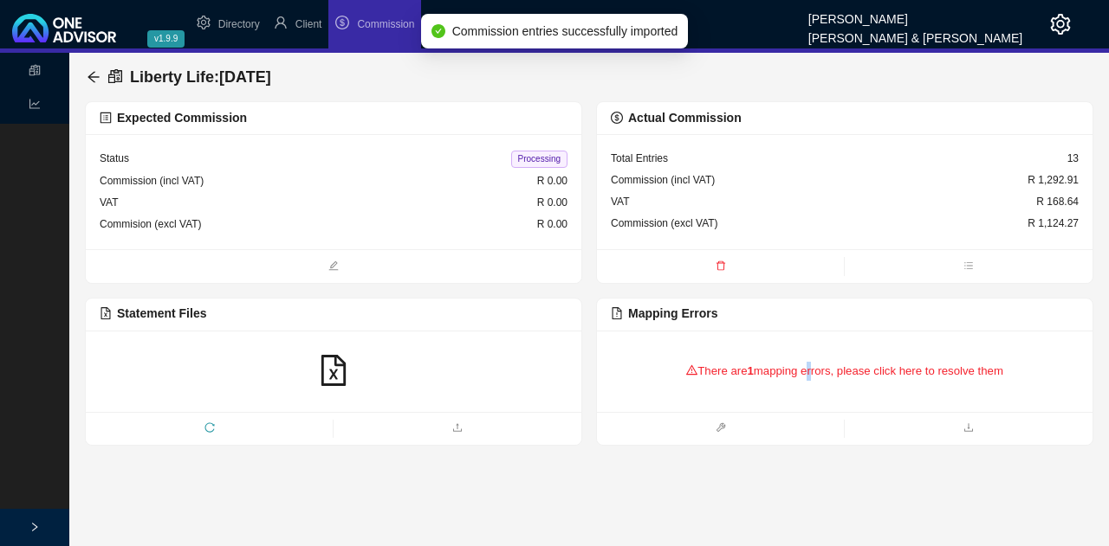
click at [810, 370] on div "There are 1 mapping errors, please click here to resolve them" at bounding box center [845, 372] width 468 height 54
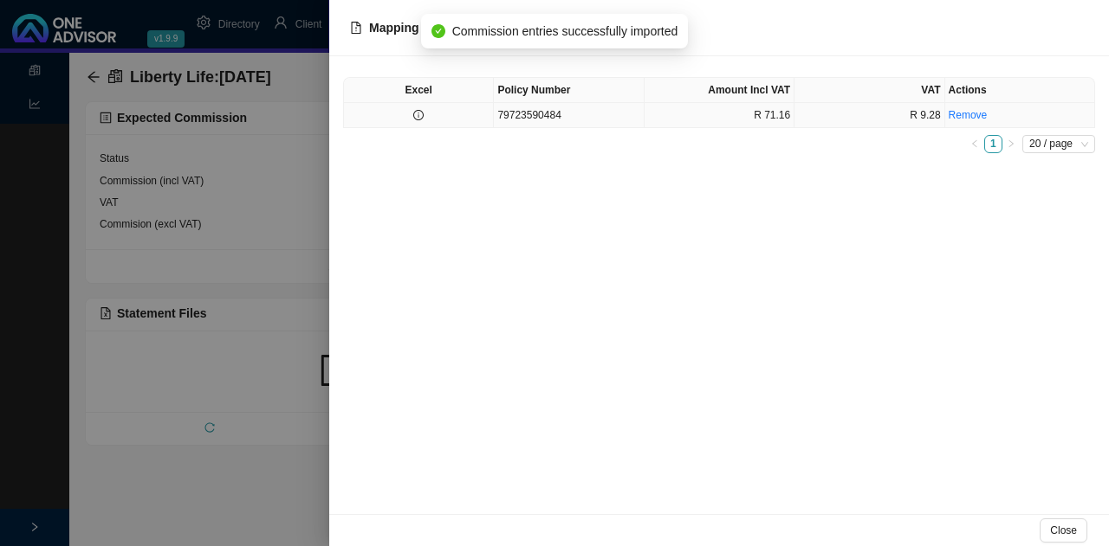
click at [759, 118] on td "R 71.16" at bounding box center [719, 115] width 150 height 25
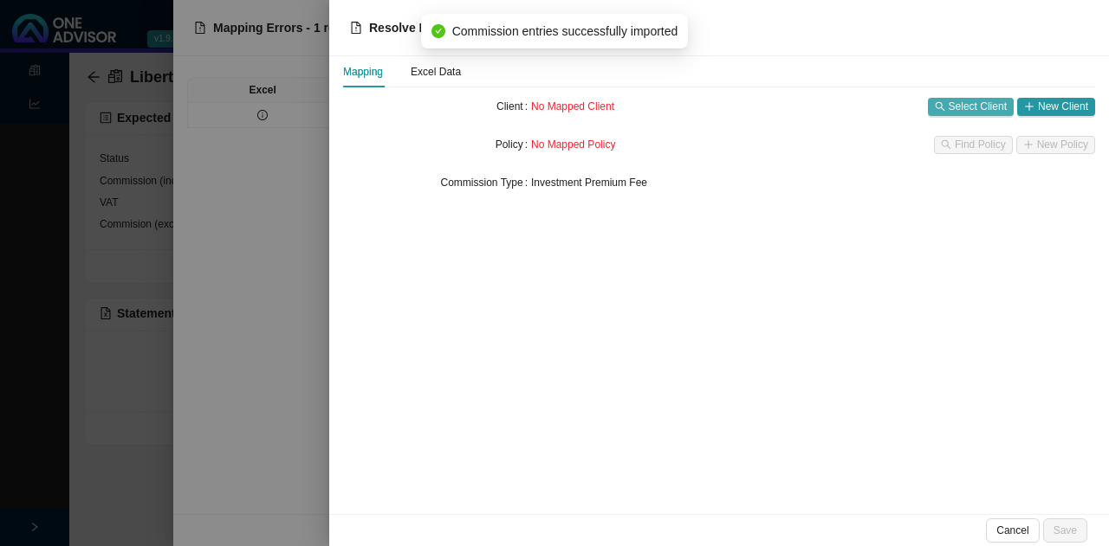
click at [966, 107] on span "Select Client" at bounding box center [977, 106] width 58 height 17
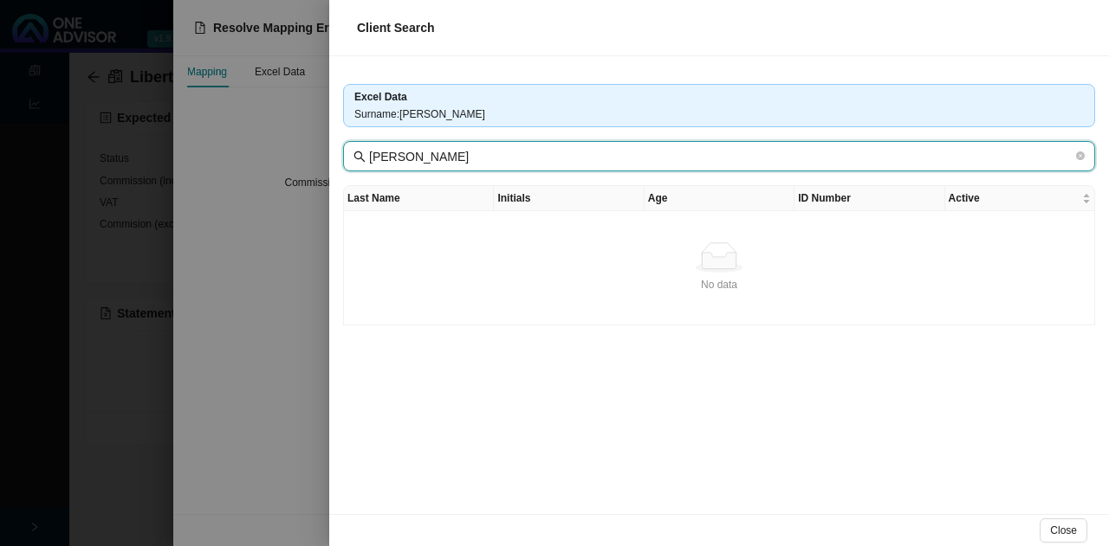
click at [460, 156] on input "[PERSON_NAME]" at bounding box center [720, 156] width 703 height 19
drag, startPoint x: 461, startPoint y: 155, endPoint x: 357, endPoint y: 156, distance: 103.9
click at [357, 156] on span "[PERSON_NAME]" at bounding box center [719, 156] width 752 height 30
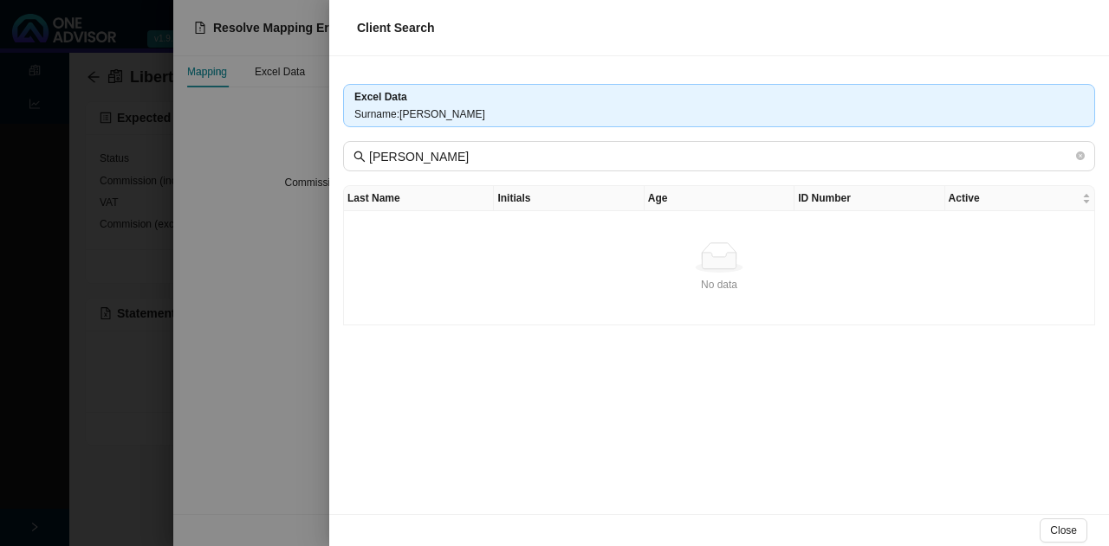
click at [267, 456] on div at bounding box center [554, 273] width 1109 height 546
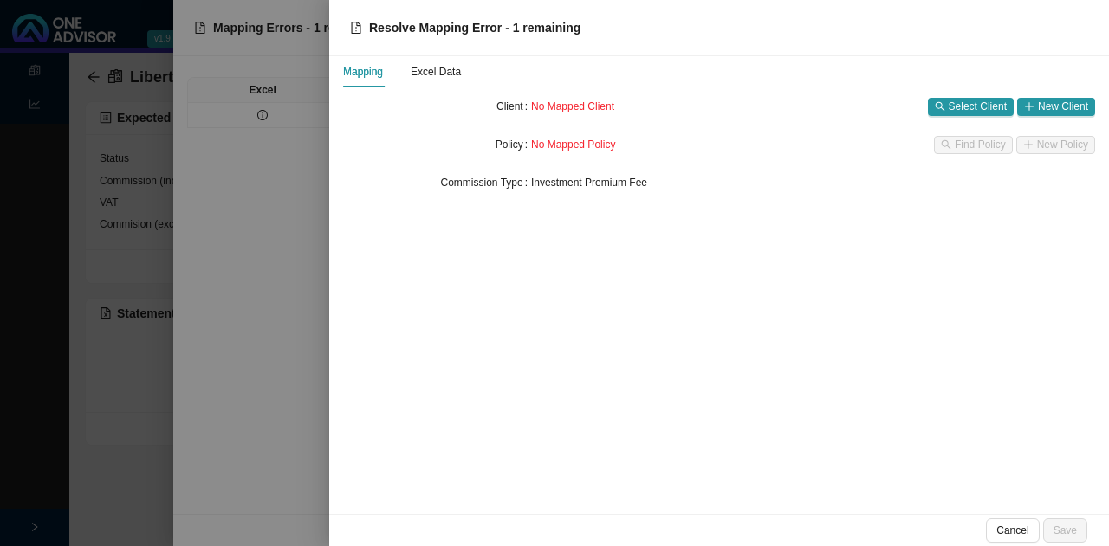
click at [144, 491] on div at bounding box center [554, 273] width 1109 height 546
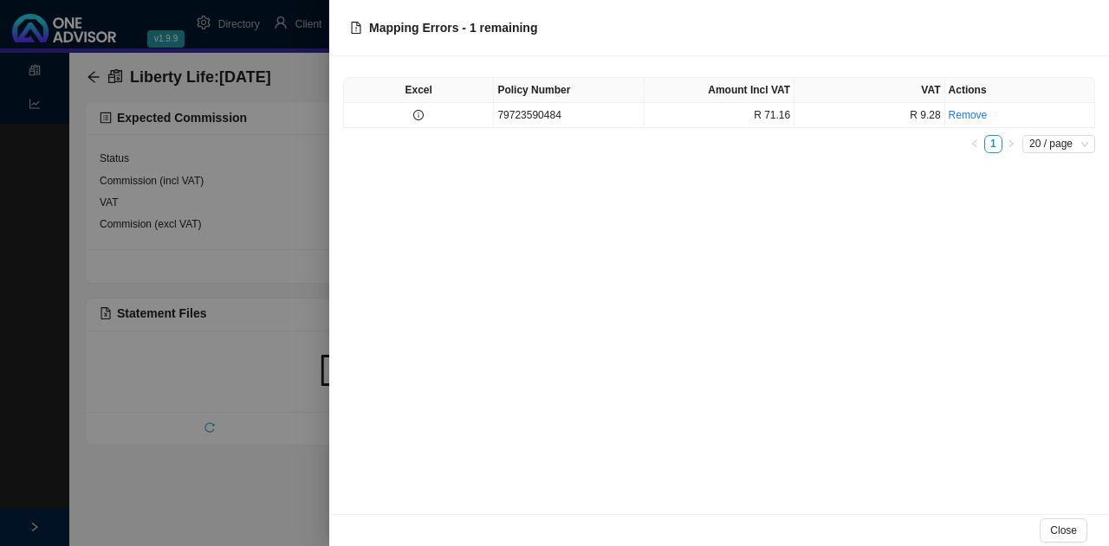
click at [143, 491] on div at bounding box center [554, 273] width 1109 height 546
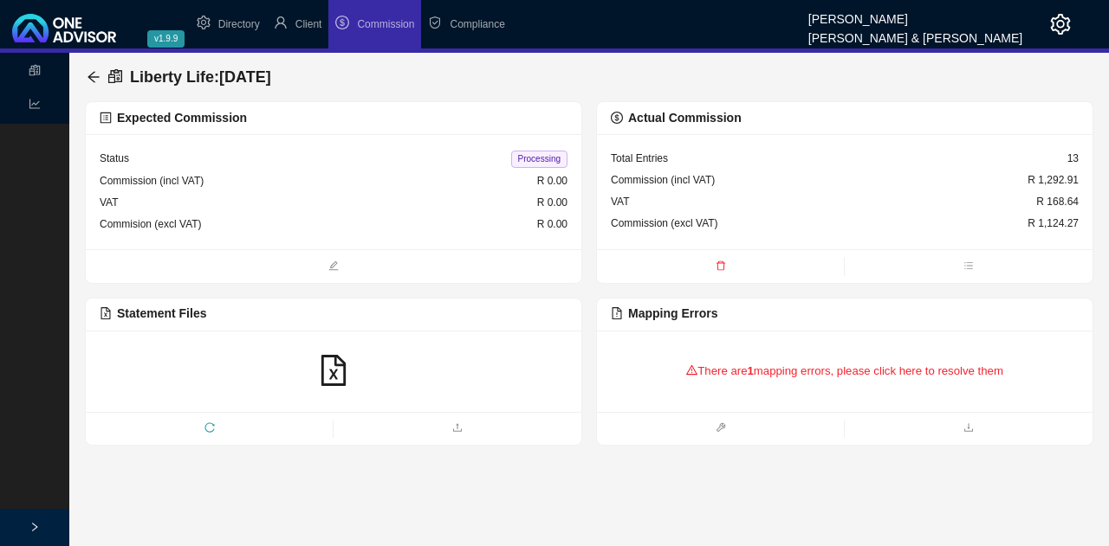
click at [748, 176] on div "Commission (incl VAT) R 1,292.91" at bounding box center [845, 181] width 468 height 22
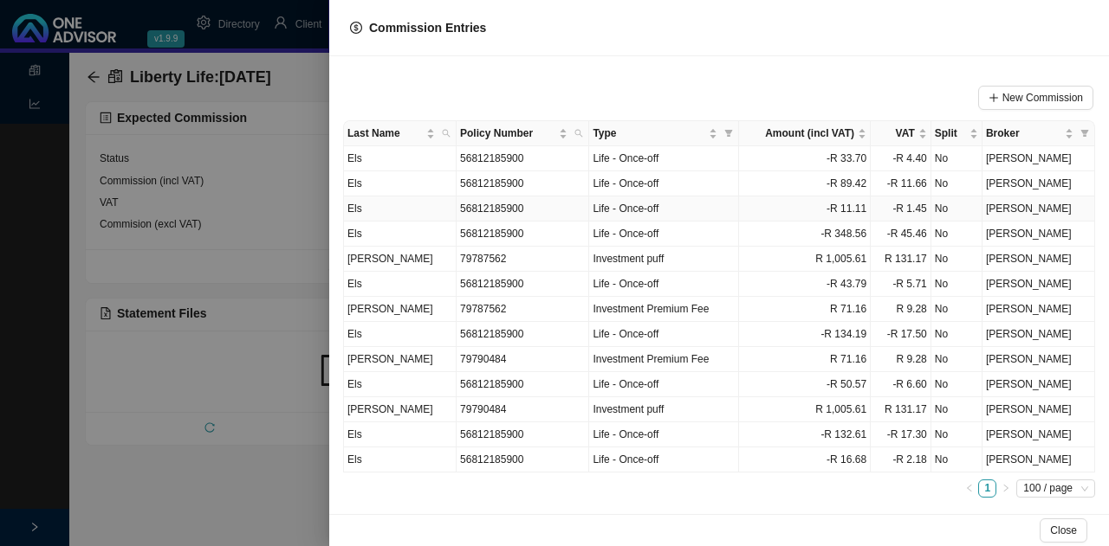
click at [453, 202] on td "Els" at bounding box center [400, 209] width 113 height 25
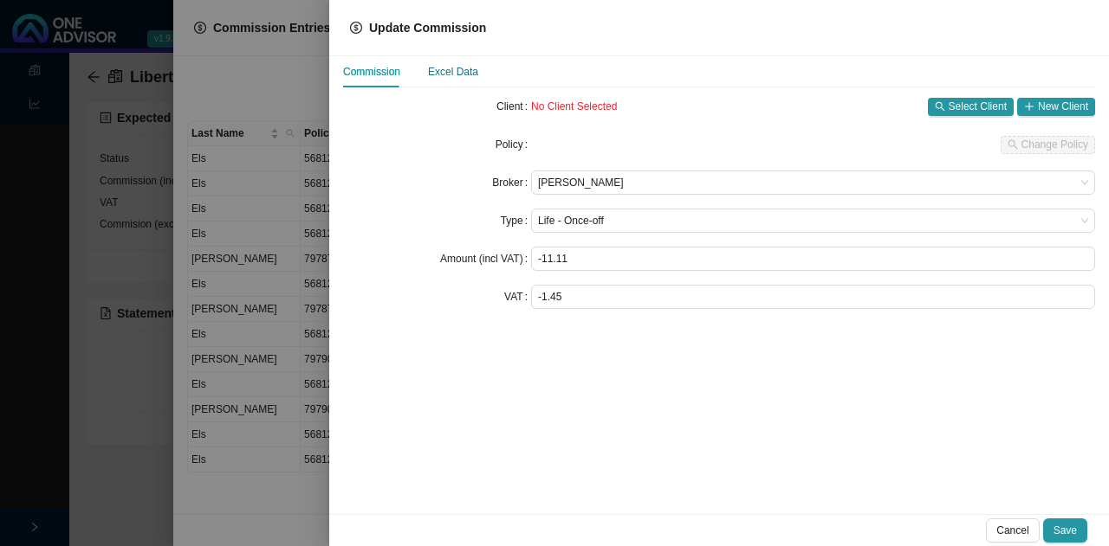
click at [463, 72] on div "Excel Data" at bounding box center [453, 71] width 50 height 17
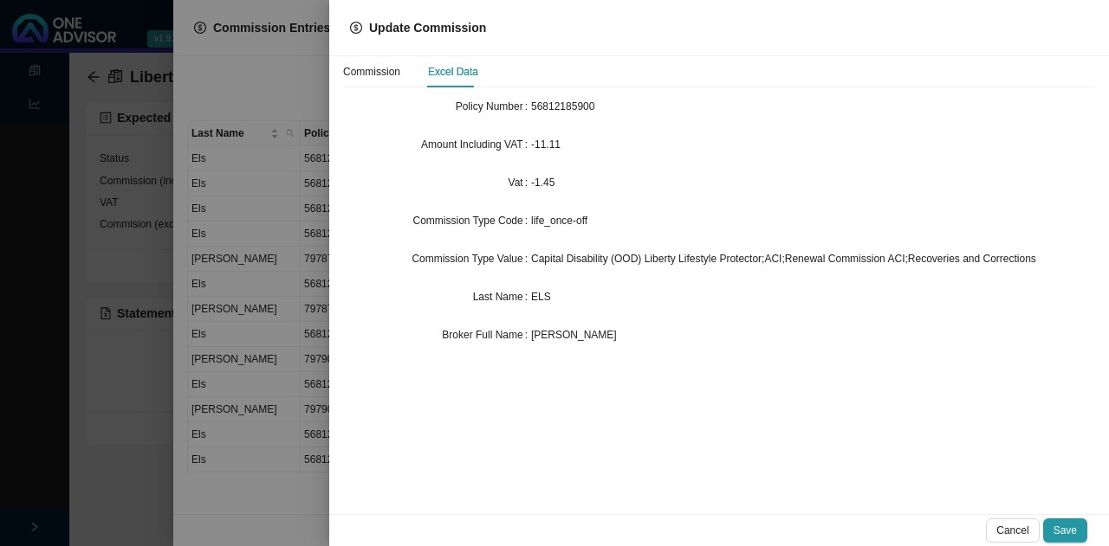
click at [286, 252] on div at bounding box center [554, 273] width 1109 height 546
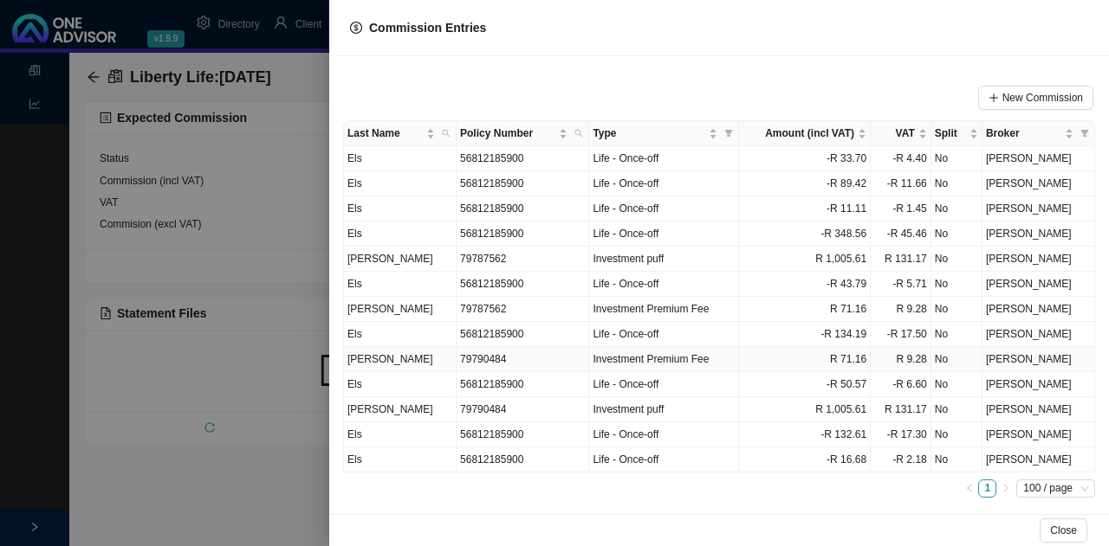
click at [465, 354] on td "79790484" at bounding box center [522, 359] width 133 height 25
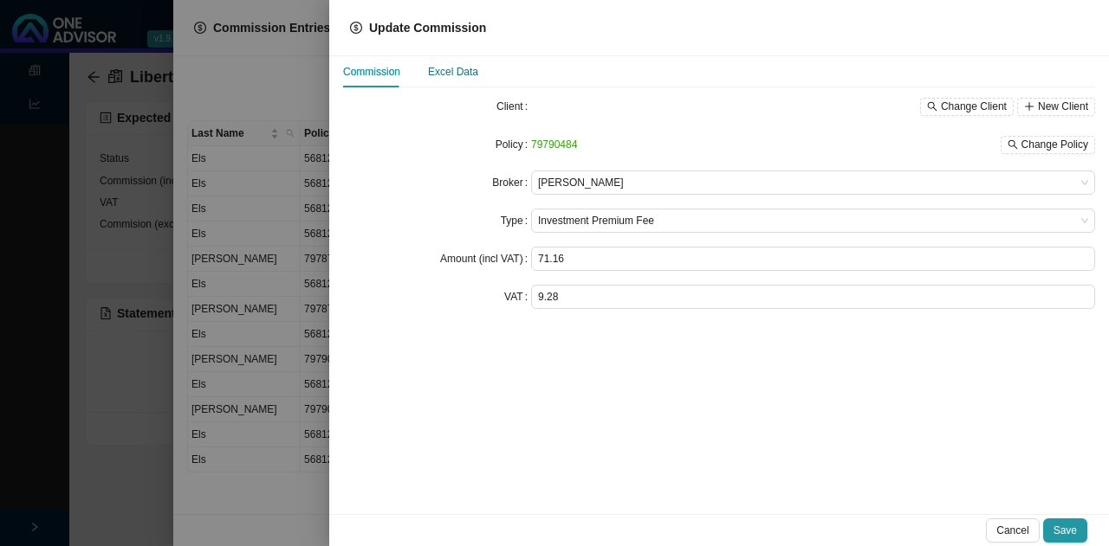
click at [456, 65] on div "Excel Data" at bounding box center [453, 71] width 50 height 17
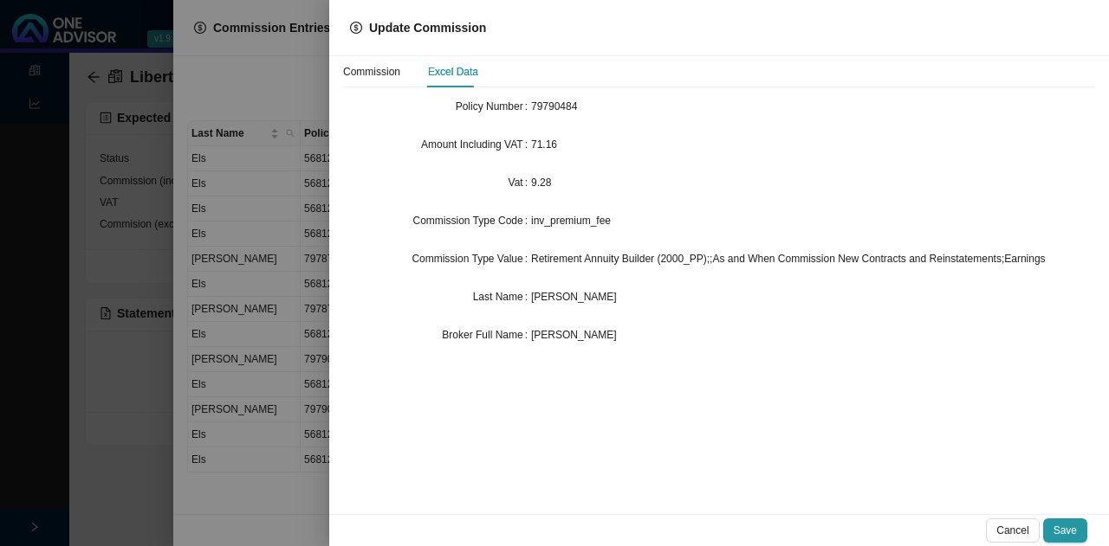
click at [277, 274] on div at bounding box center [554, 273] width 1109 height 546
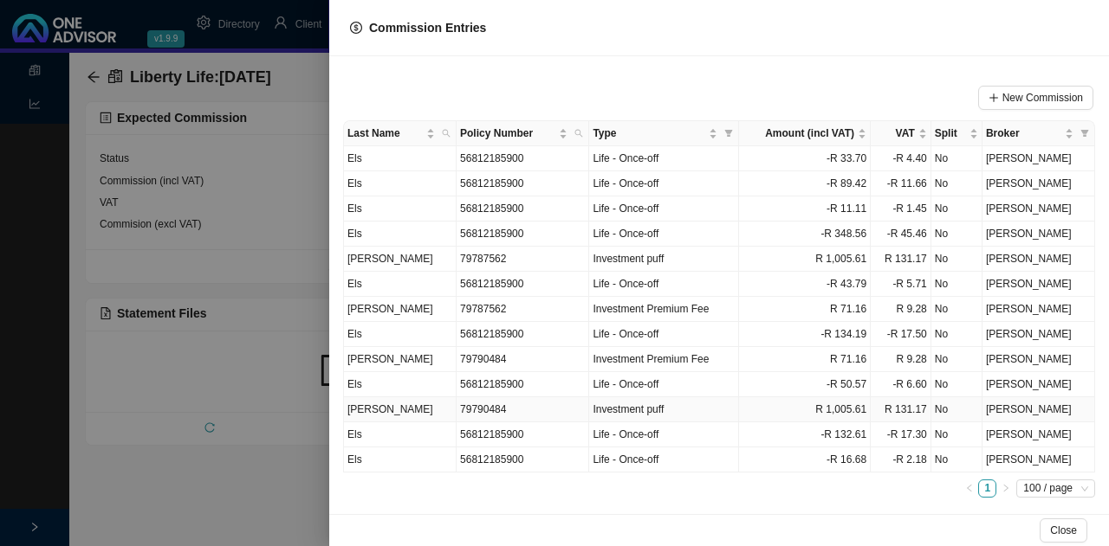
click at [471, 404] on td "79790484" at bounding box center [522, 410] width 133 height 25
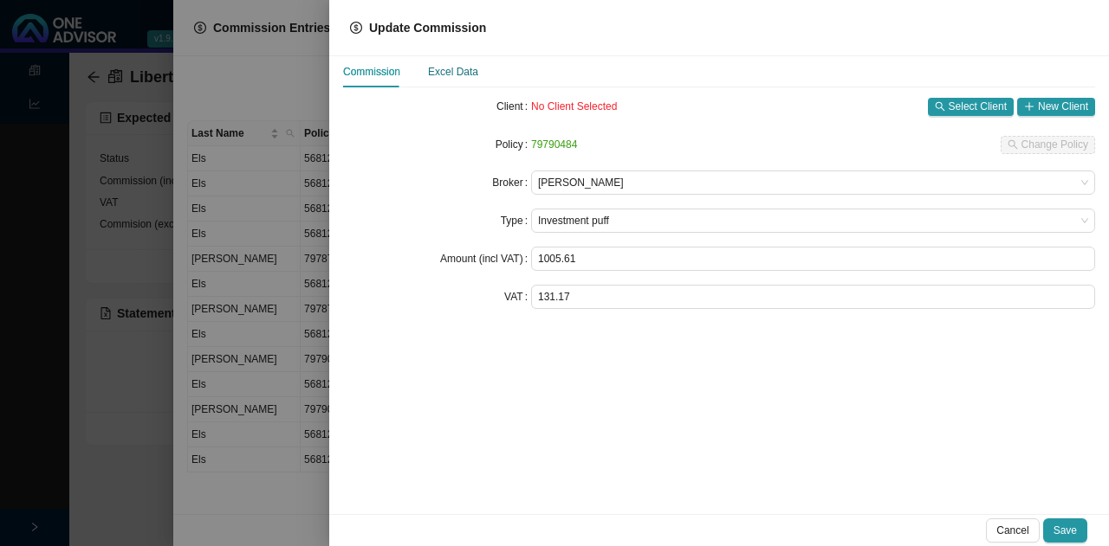
click at [449, 68] on div "Excel Data" at bounding box center [453, 71] width 50 height 17
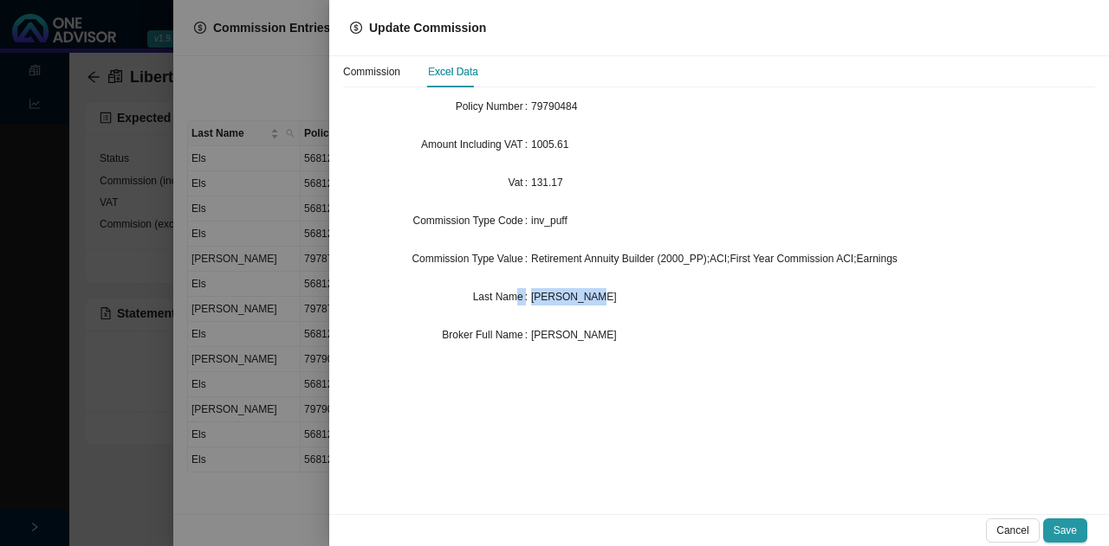
drag, startPoint x: 548, startPoint y: 302, endPoint x: 514, endPoint y: 299, distance: 34.8
click at [514, 299] on div "Last Name B [PERSON_NAME]" at bounding box center [719, 297] width 752 height 24
click at [285, 334] on div at bounding box center [554, 273] width 1109 height 546
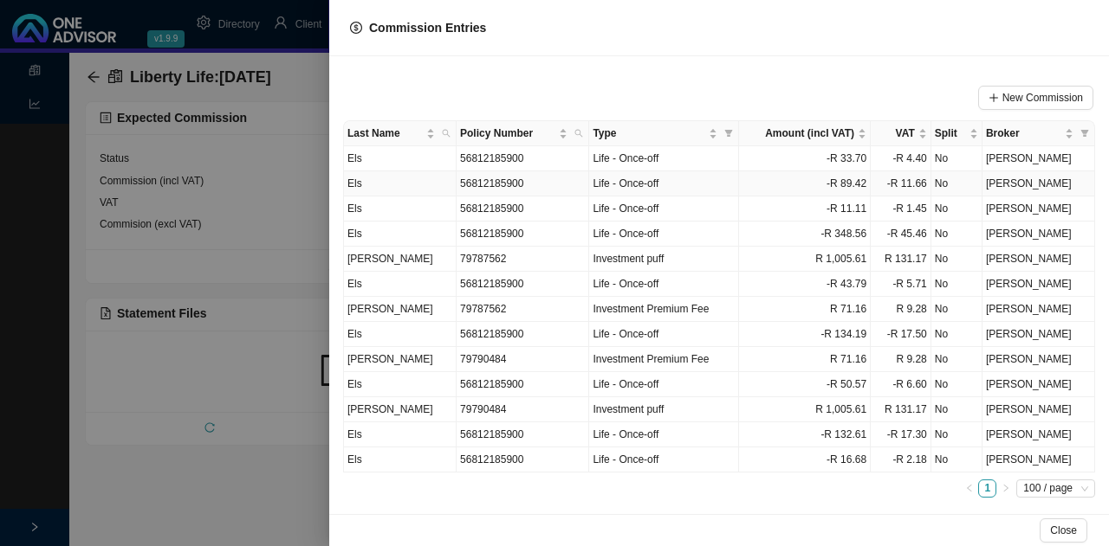
click at [491, 178] on td "56812185900" at bounding box center [522, 183] width 133 height 25
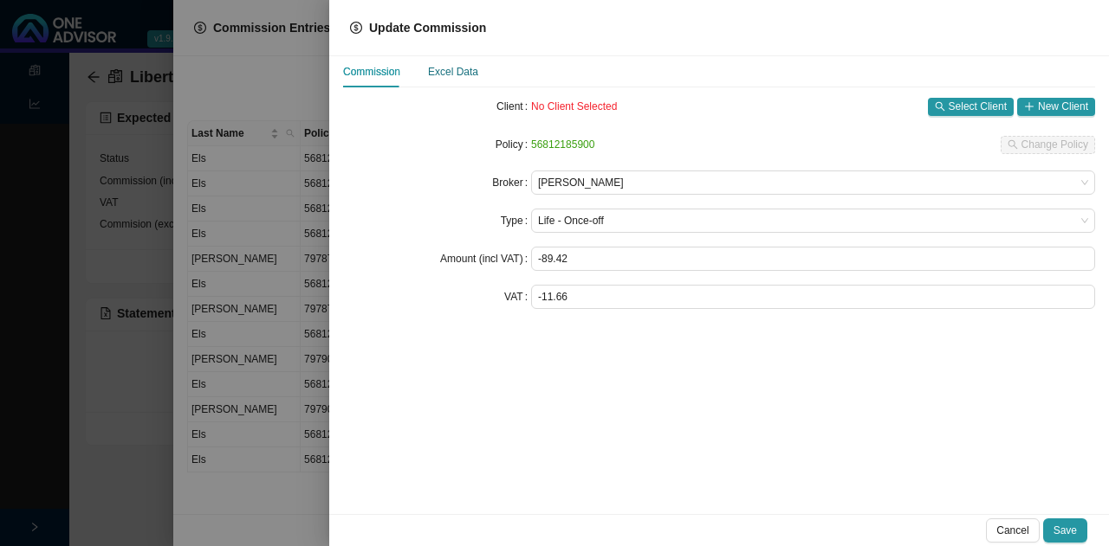
click at [462, 71] on div "Excel Data" at bounding box center [453, 71] width 50 height 17
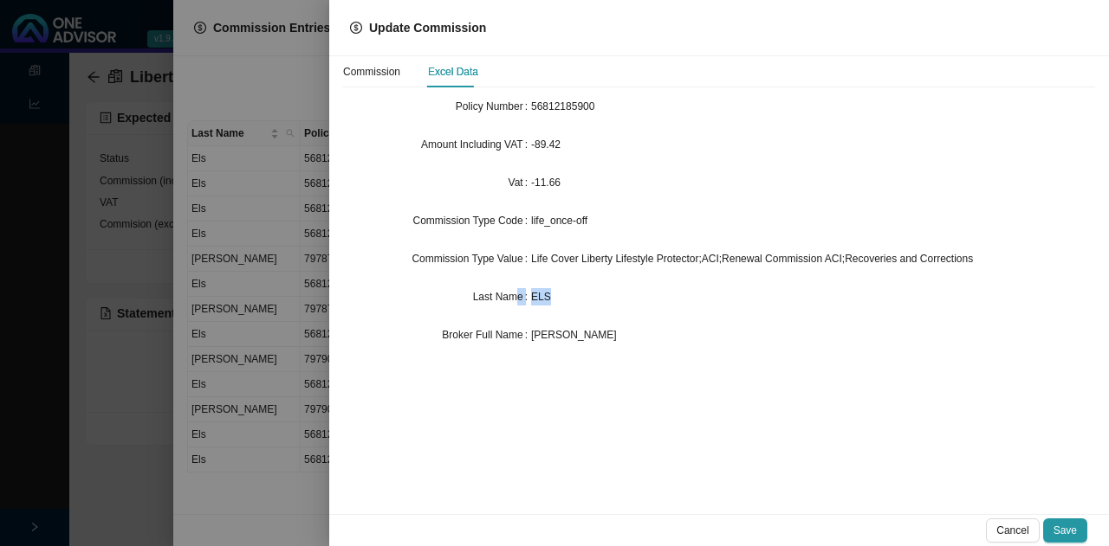
drag, startPoint x: 561, startPoint y: 302, endPoint x: 517, endPoint y: 301, distance: 44.2
click at [517, 301] on div "Last Name ELS" at bounding box center [719, 297] width 752 height 24
click at [244, 328] on div at bounding box center [554, 273] width 1109 height 546
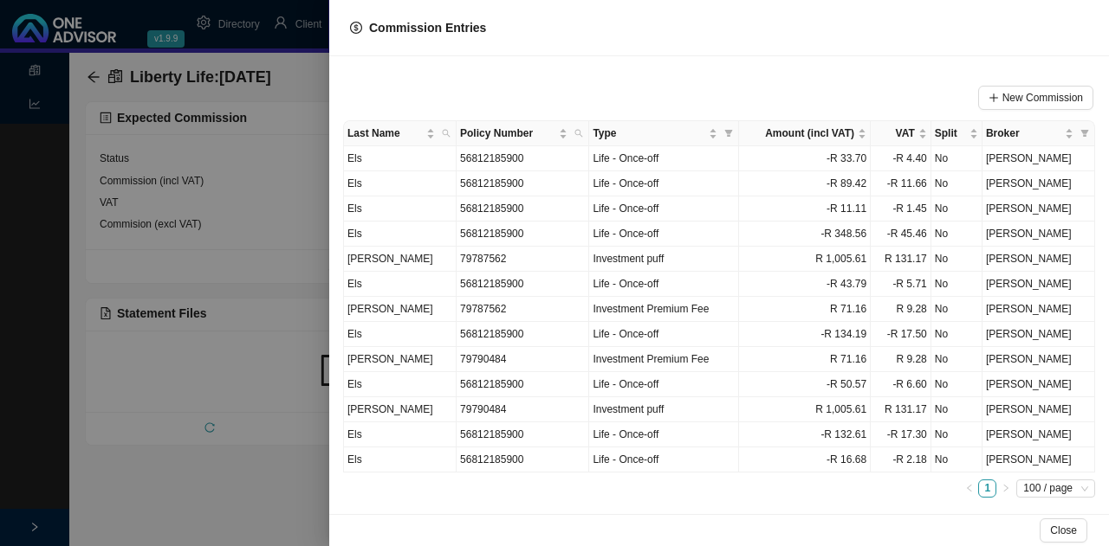
click at [211, 506] on div at bounding box center [554, 273] width 1109 height 546
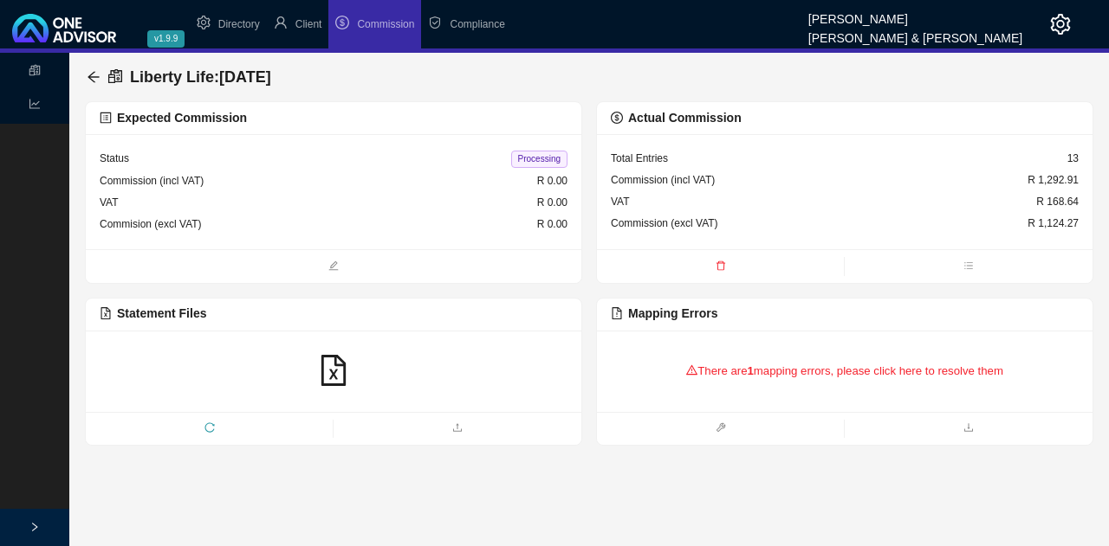
click at [721, 257] on span at bounding box center [720, 266] width 247 height 19
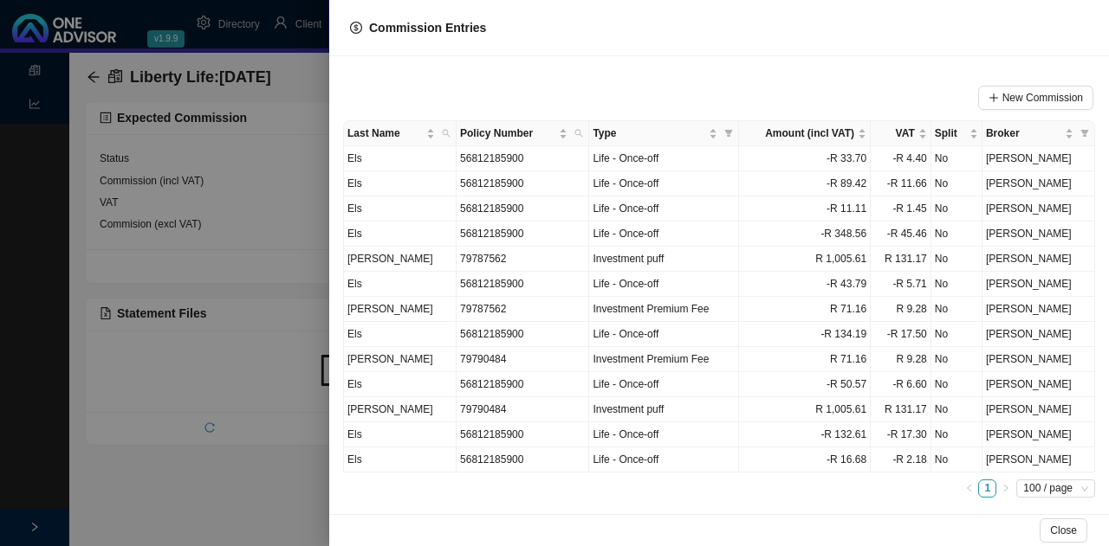
click at [266, 301] on div at bounding box center [554, 273] width 1109 height 546
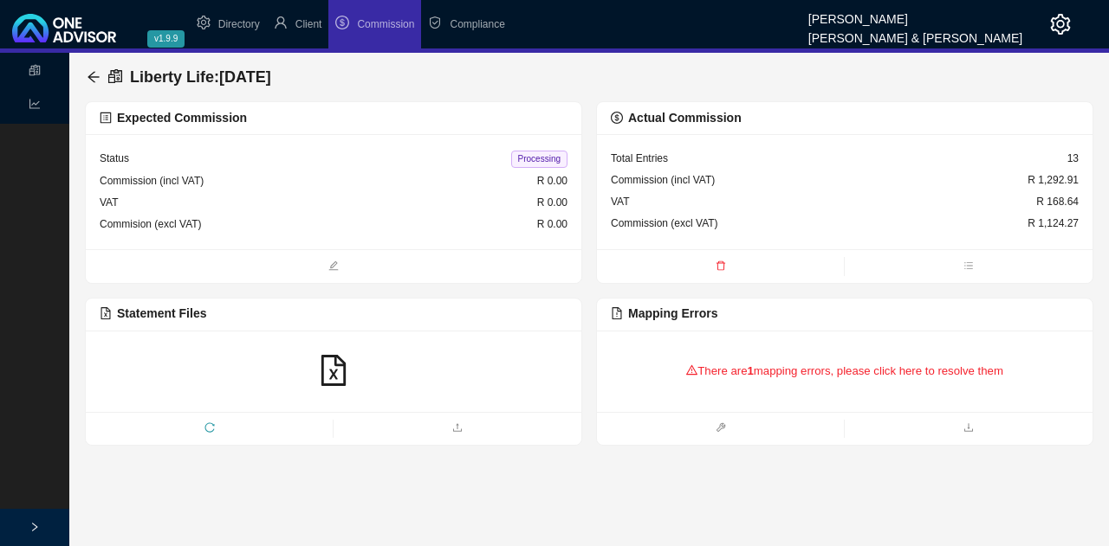
click at [721, 267] on icon "delete" at bounding box center [720, 266] width 10 height 10
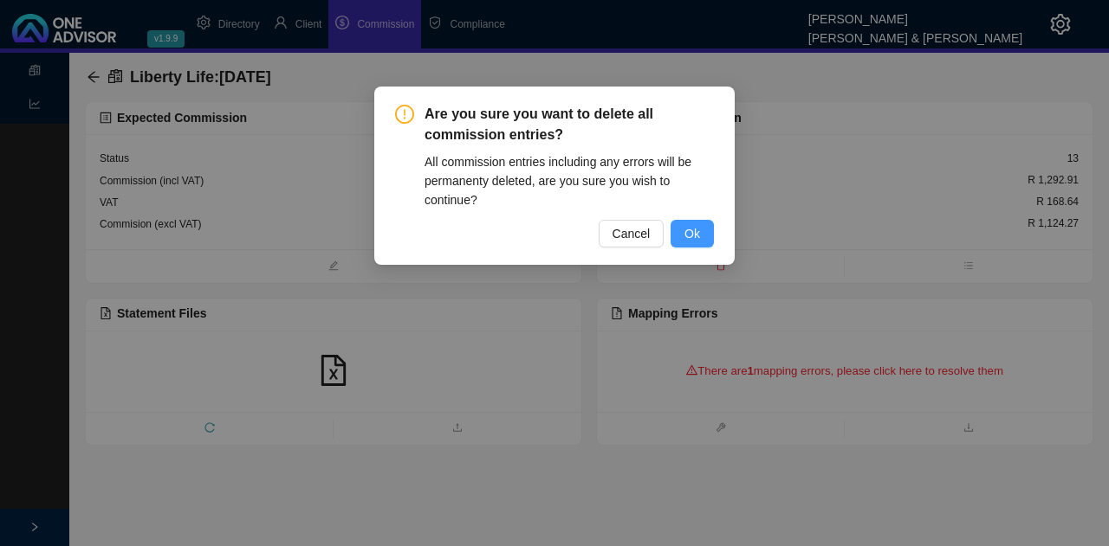
click at [696, 229] on span "Ok" at bounding box center [692, 233] width 16 height 19
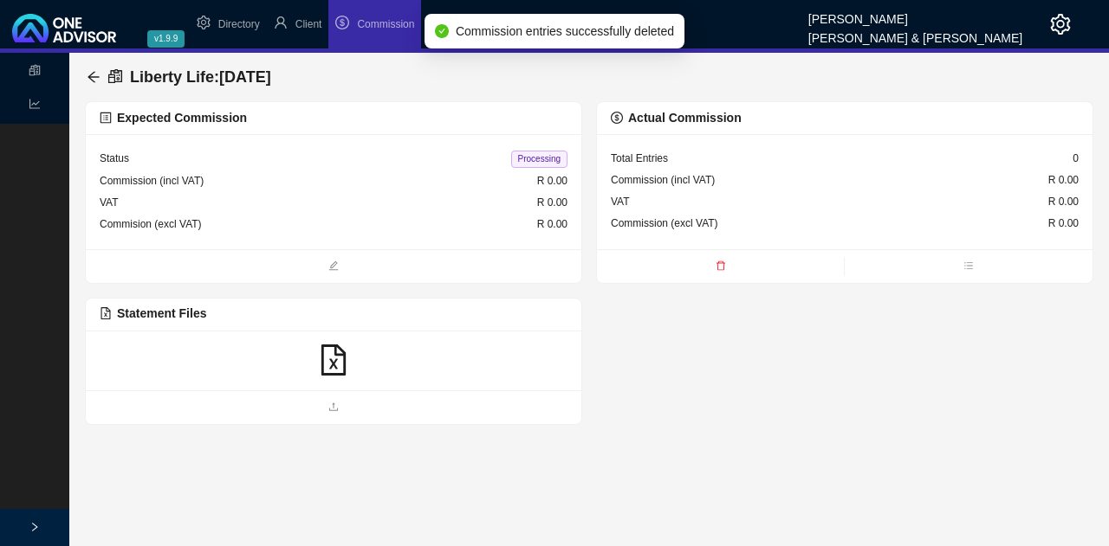
click at [230, 378] on div at bounding box center [333, 361] width 495 height 61
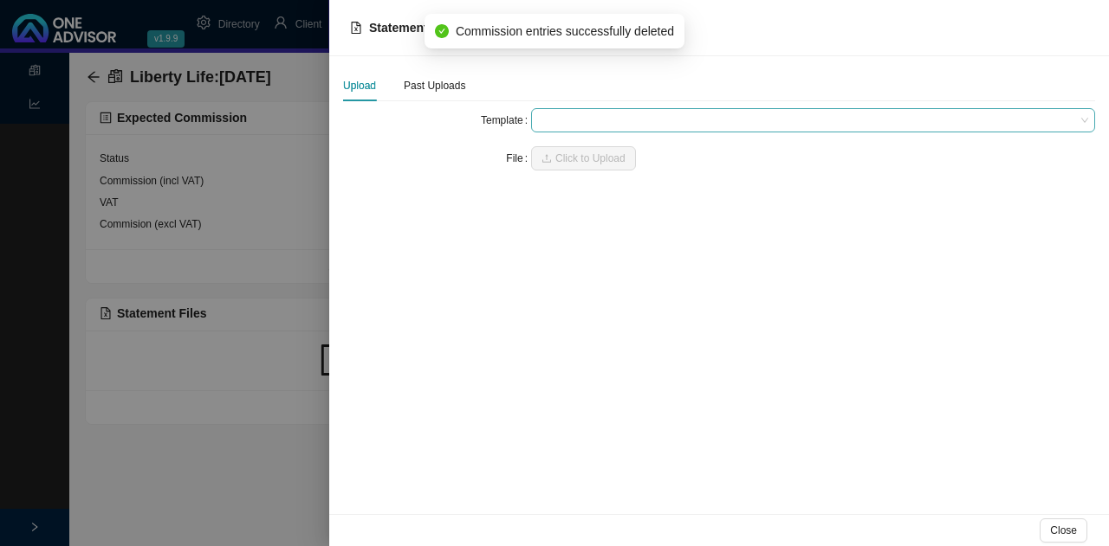
click at [551, 122] on span at bounding box center [813, 120] width 550 height 23
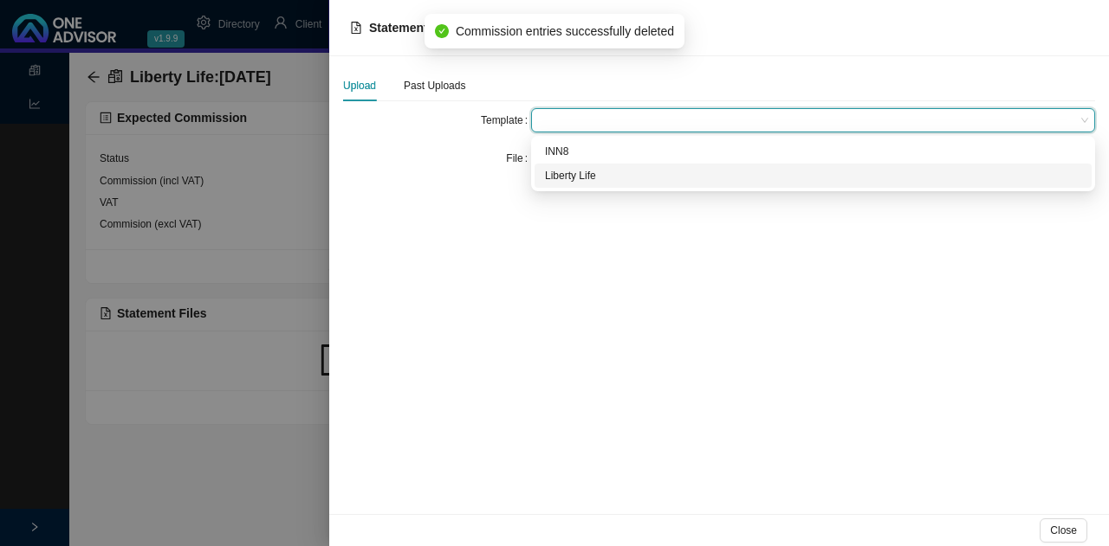
click at [576, 176] on div "Liberty Life" at bounding box center [813, 175] width 536 height 17
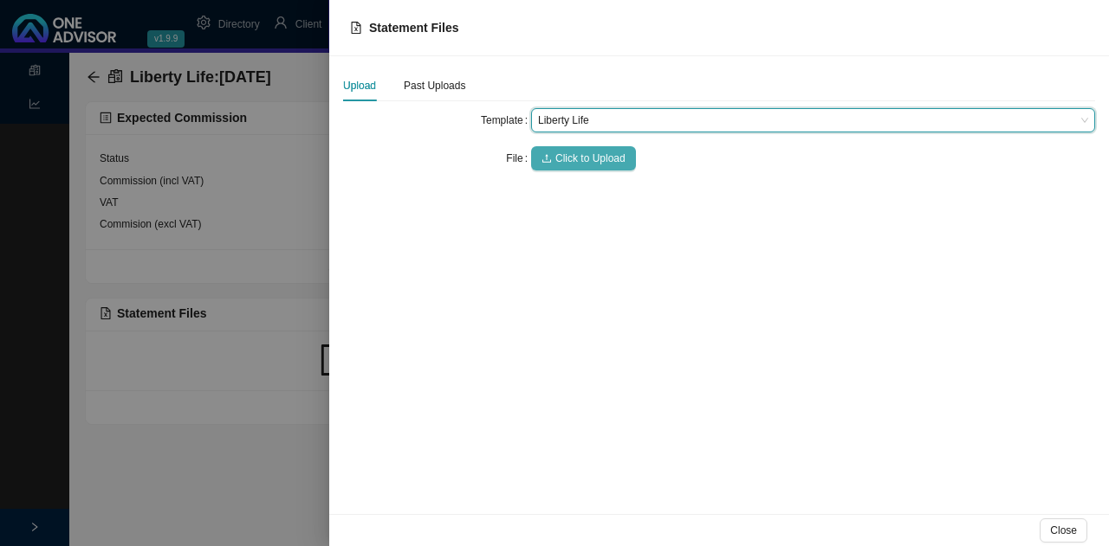
click at [582, 153] on span "Click to Upload" at bounding box center [590, 158] width 70 height 17
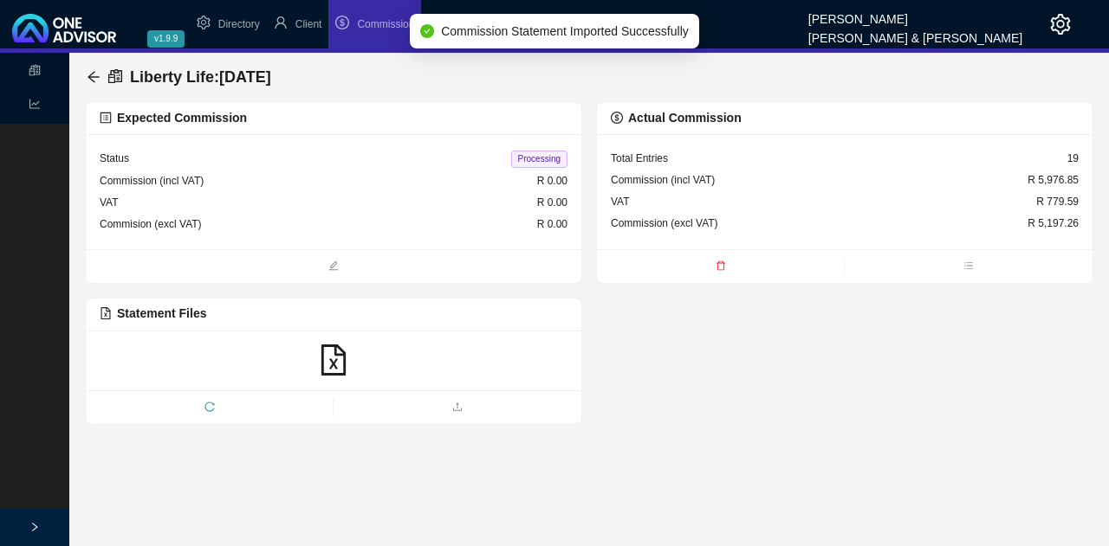
click at [702, 186] on div "Commission (incl VAT)" at bounding box center [663, 179] width 104 height 17
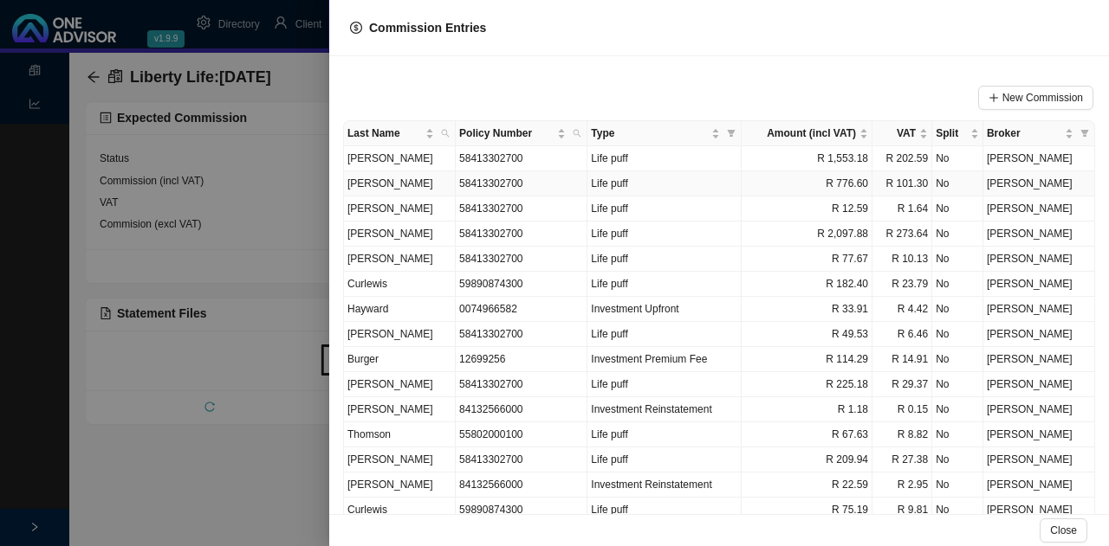
click at [369, 182] on td "[PERSON_NAME]" at bounding box center [400, 183] width 112 height 25
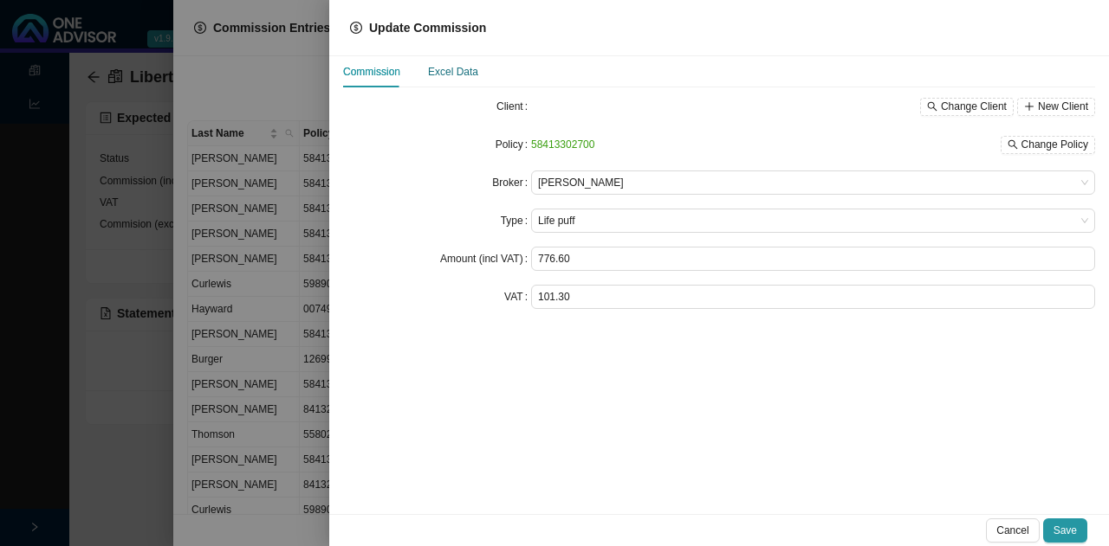
click at [438, 70] on div "Excel Data" at bounding box center [453, 71] width 50 height 17
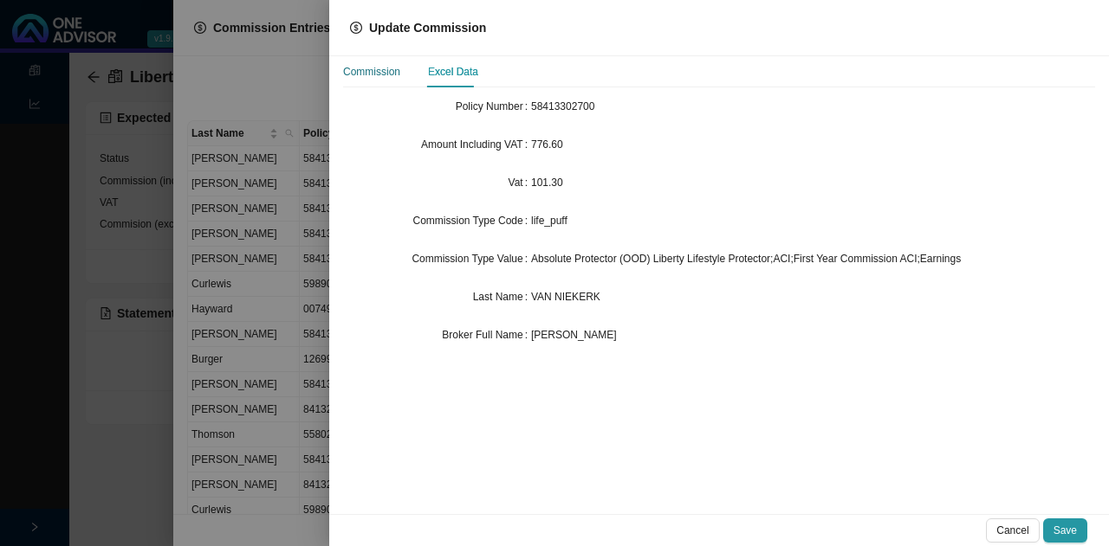
click at [362, 74] on div "Commission" at bounding box center [371, 71] width 57 height 17
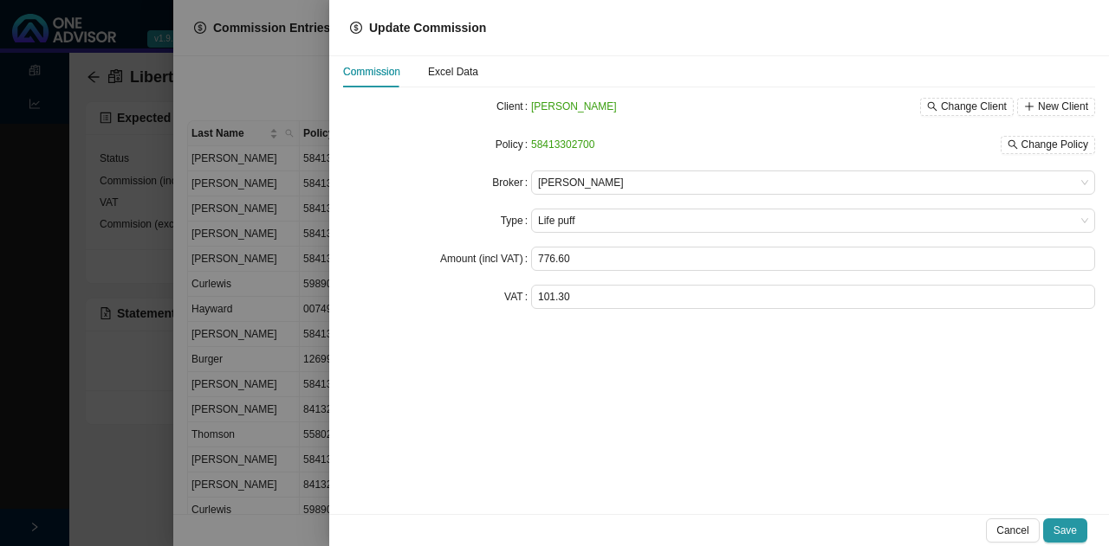
click at [217, 424] on div at bounding box center [554, 273] width 1109 height 546
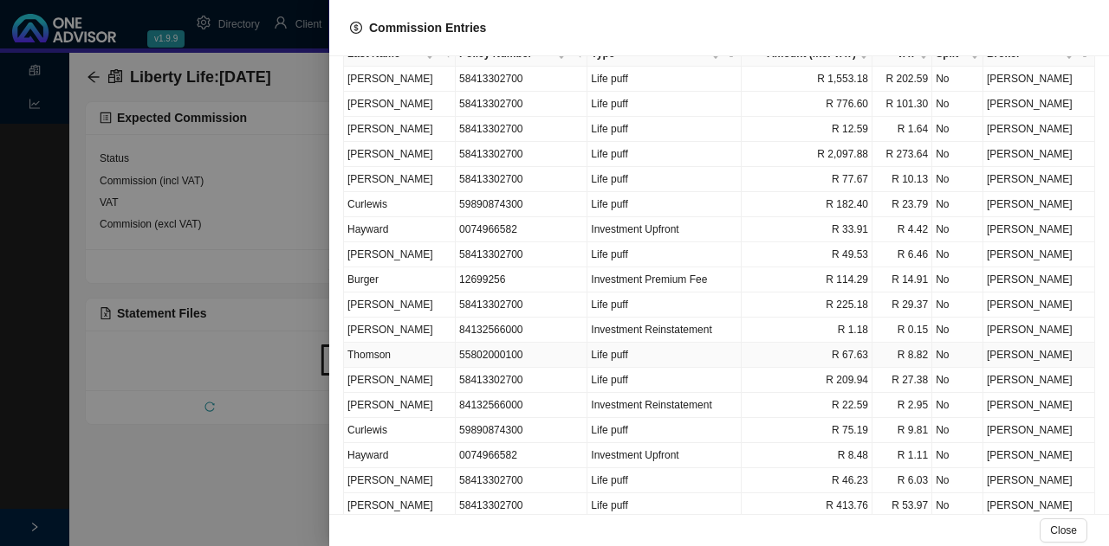
scroll to position [148, 0]
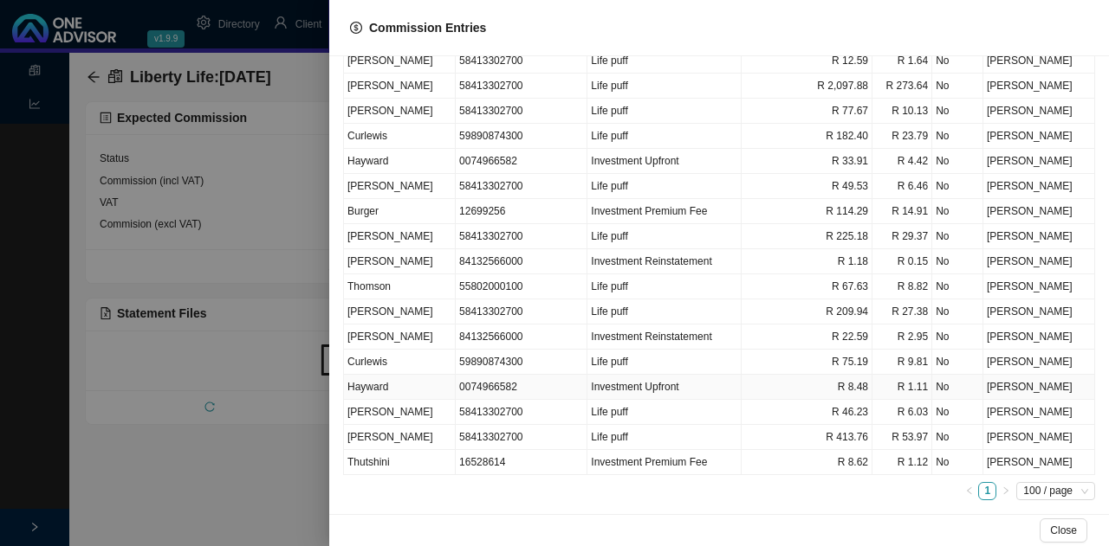
click at [419, 389] on td "Hayward" at bounding box center [400, 387] width 112 height 25
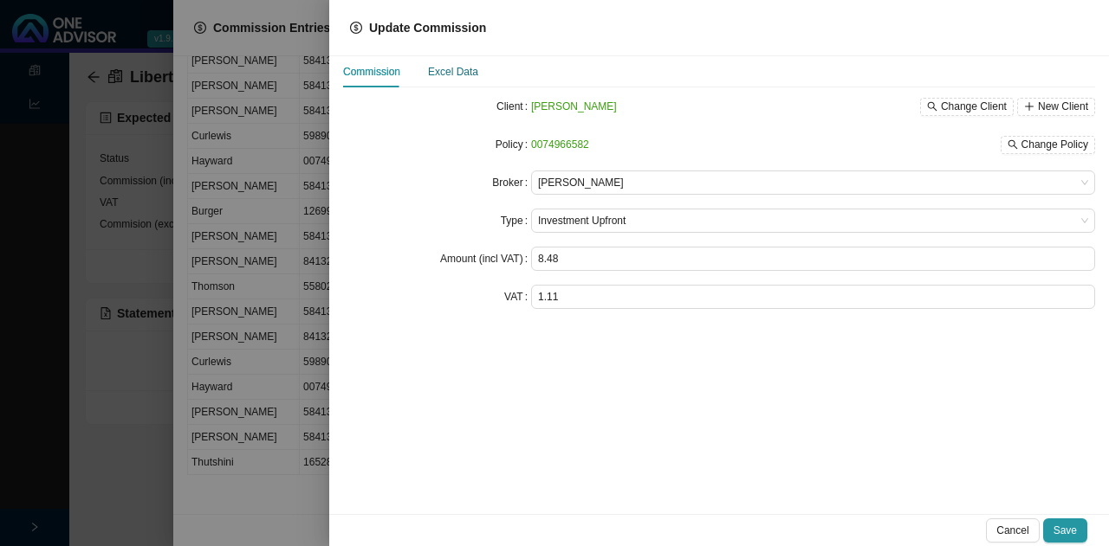
click at [449, 69] on div "Excel Data" at bounding box center [453, 71] width 50 height 17
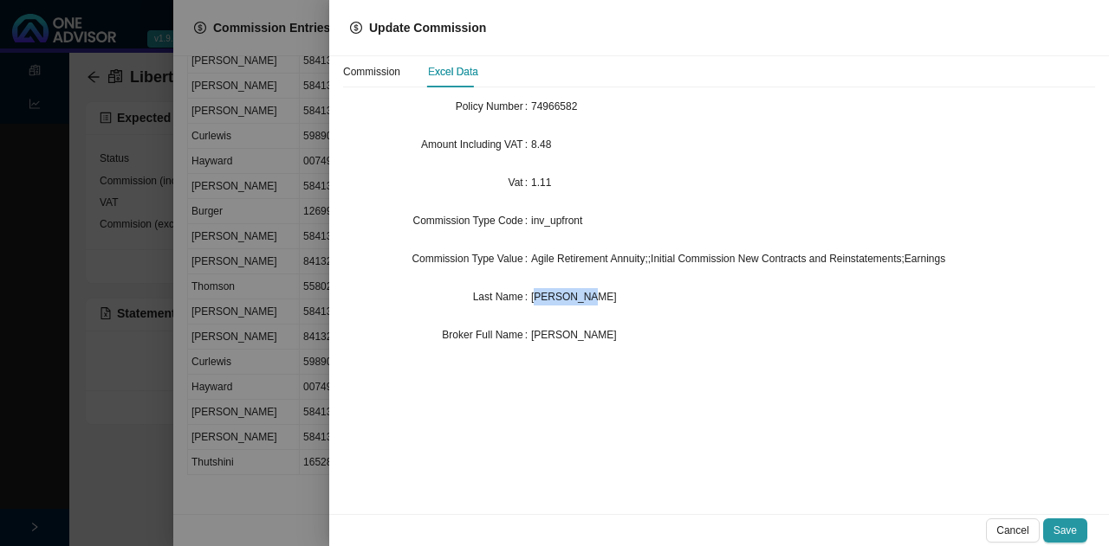
drag, startPoint x: 602, startPoint y: 294, endPoint x: 530, endPoint y: 295, distance: 71.9
click at [531, 295] on div "[PERSON_NAME]" at bounding box center [813, 296] width 564 height 17
click at [223, 337] on div at bounding box center [554, 273] width 1109 height 546
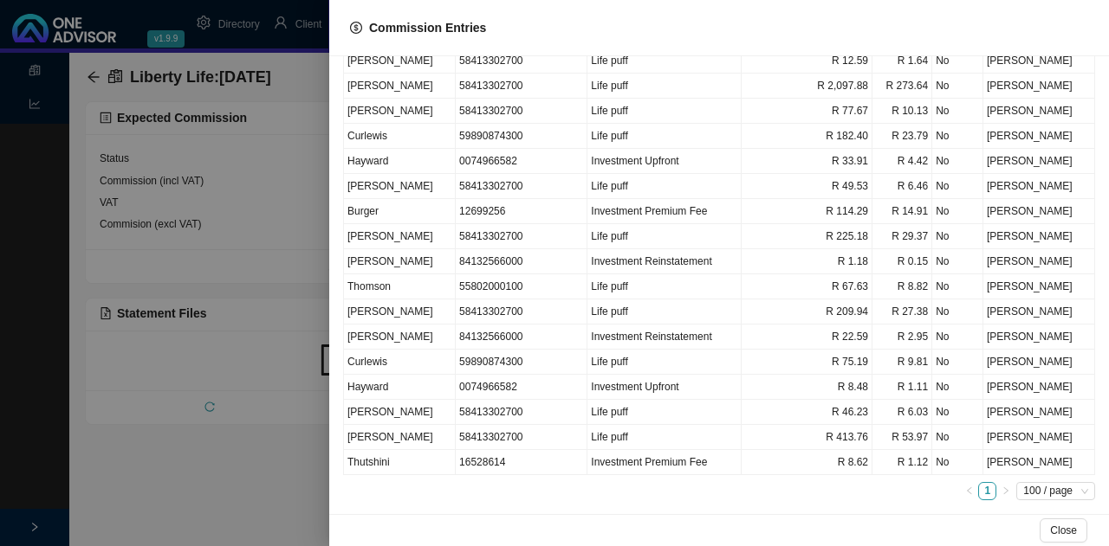
click at [273, 486] on div at bounding box center [554, 273] width 1109 height 546
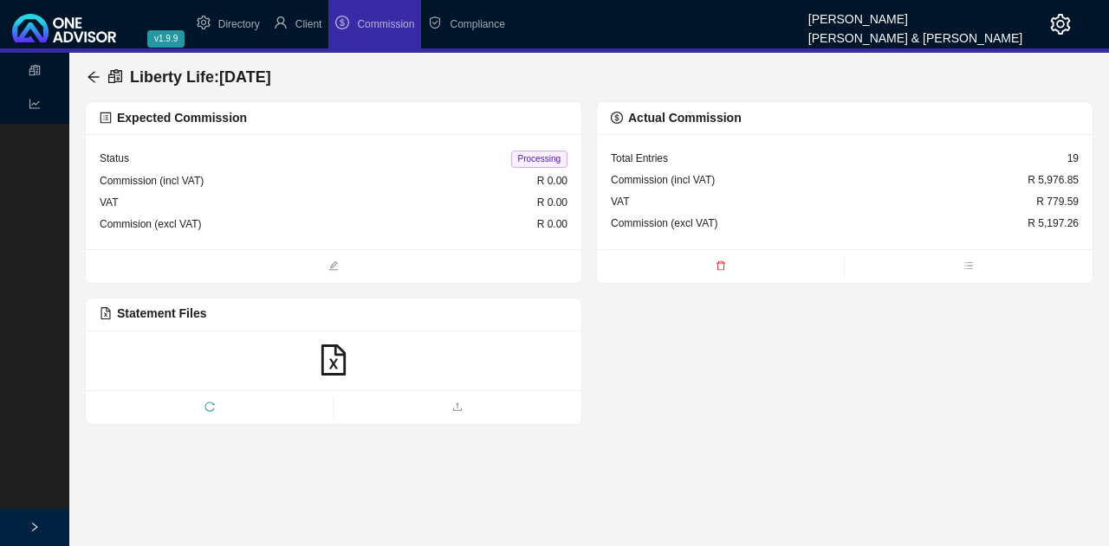
click at [216, 404] on span "reload" at bounding box center [209, 408] width 247 height 17
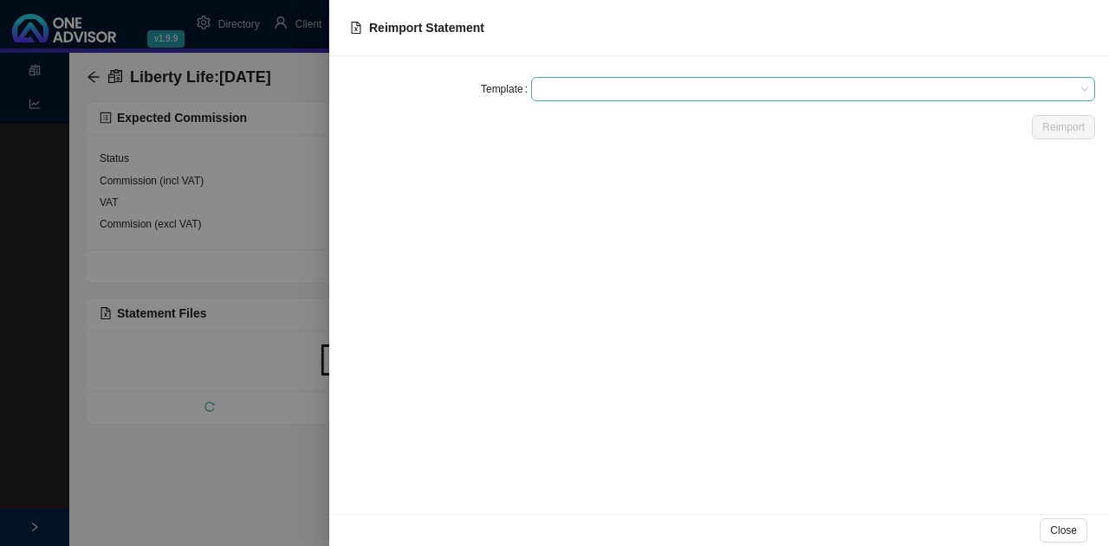
click at [558, 91] on span at bounding box center [813, 89] width 550 height 23
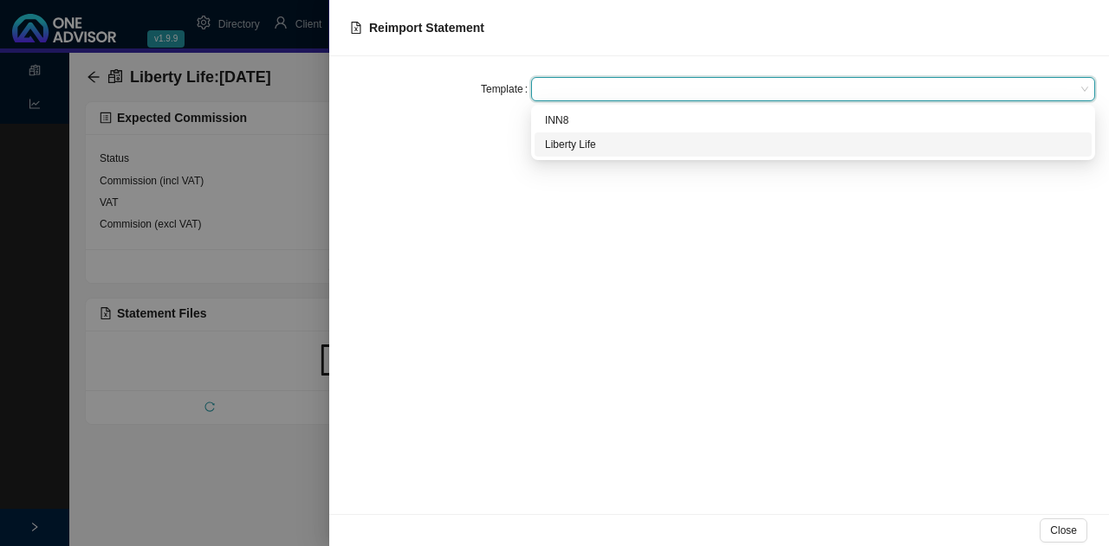
click at [591, 146] on div "Liberty Life" at bounding box center [813, 144] width 536 height 17
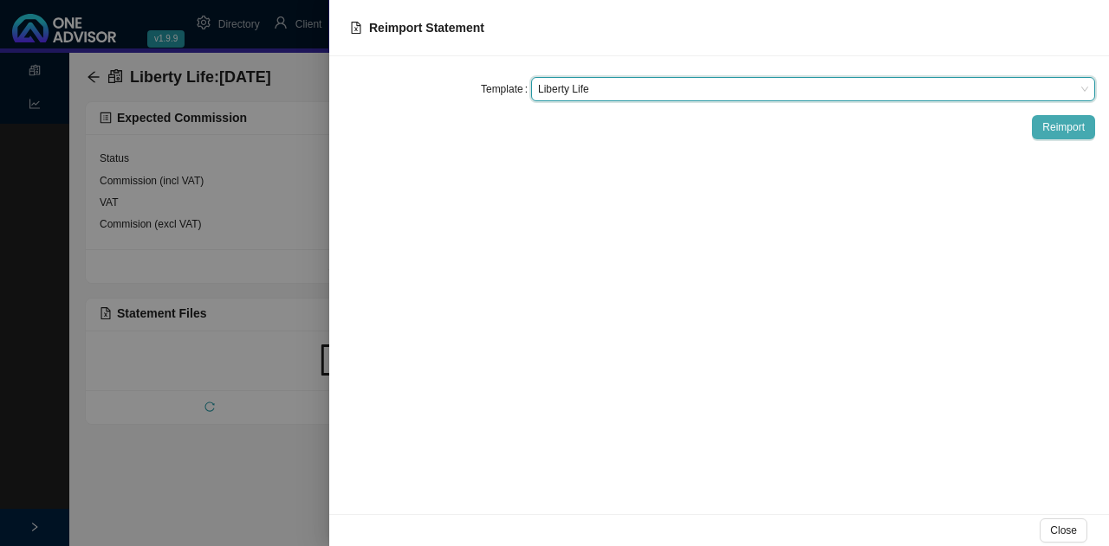
click at [1063, 119] on span "Reimport" at bounding box center [1063, 127] width 42 height 17
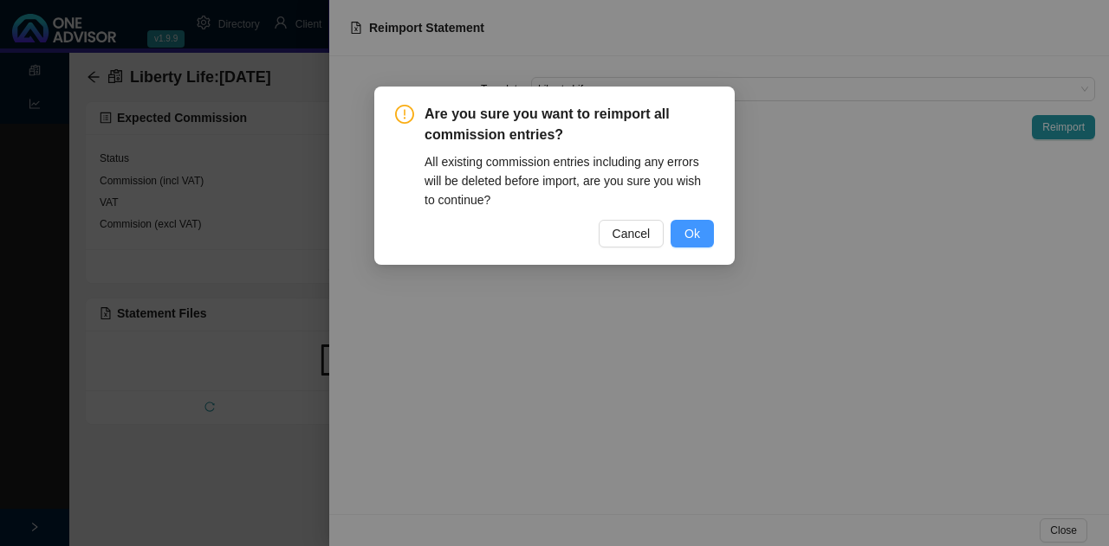
click at [684, 235] on button "Ok" at bounding box center [691, 234] width 43 height 28
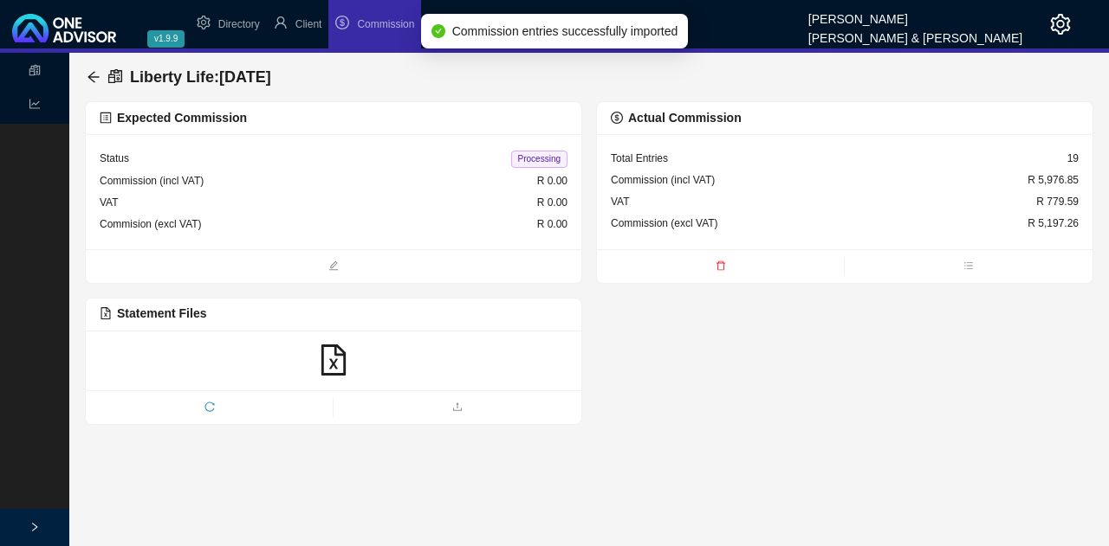
click at [790, 191] on div "VAT R 779.59" at bounding box center [845, 202] width 468 height 22
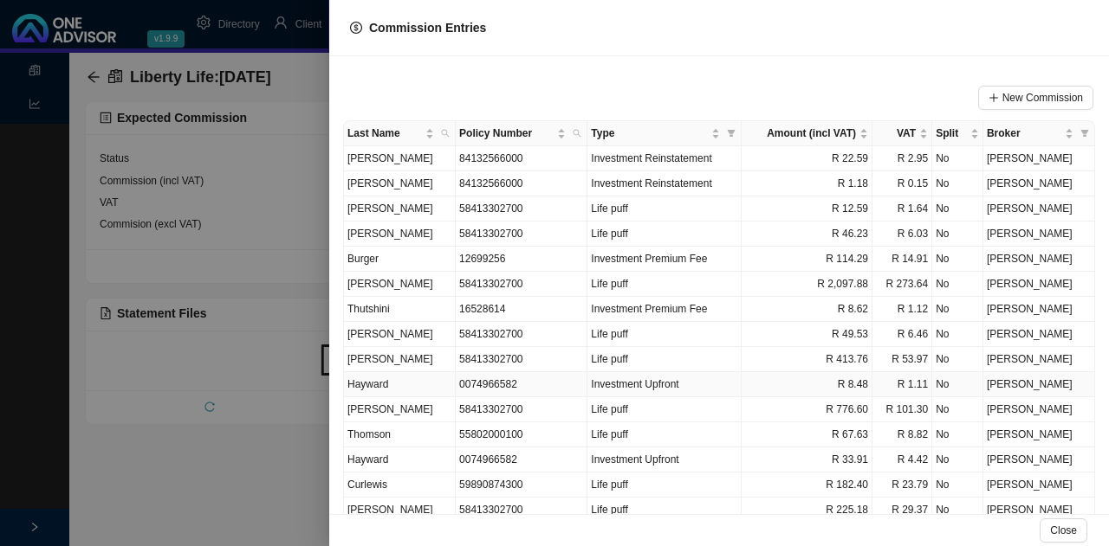
click at [397, 373] on td "Hayward" at bounding box center [400, 384] width 112 height 25
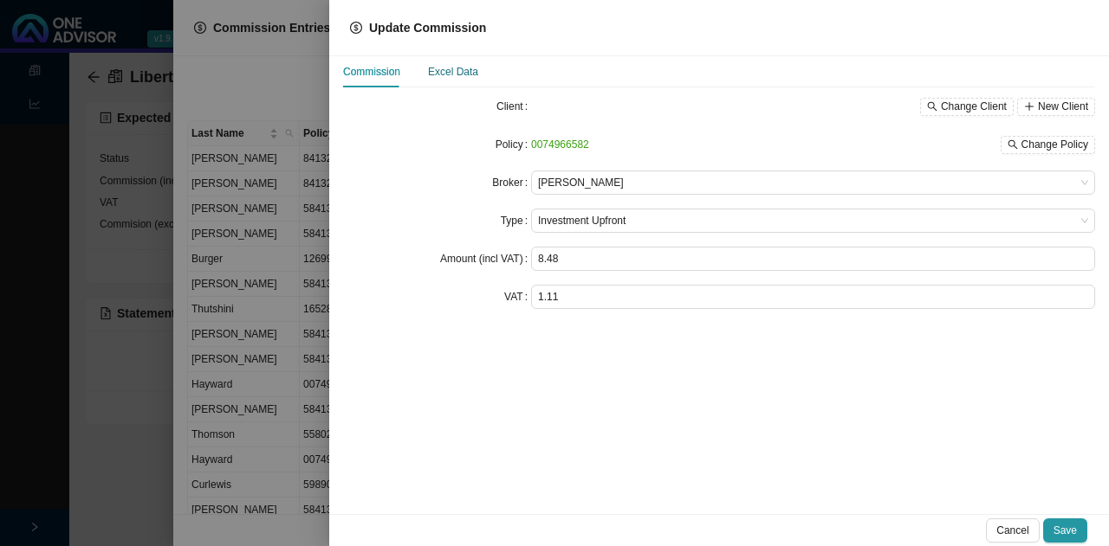
click at [469, 68] on div "Excel Data" at bounding box center [453, 71] width 50 height 17
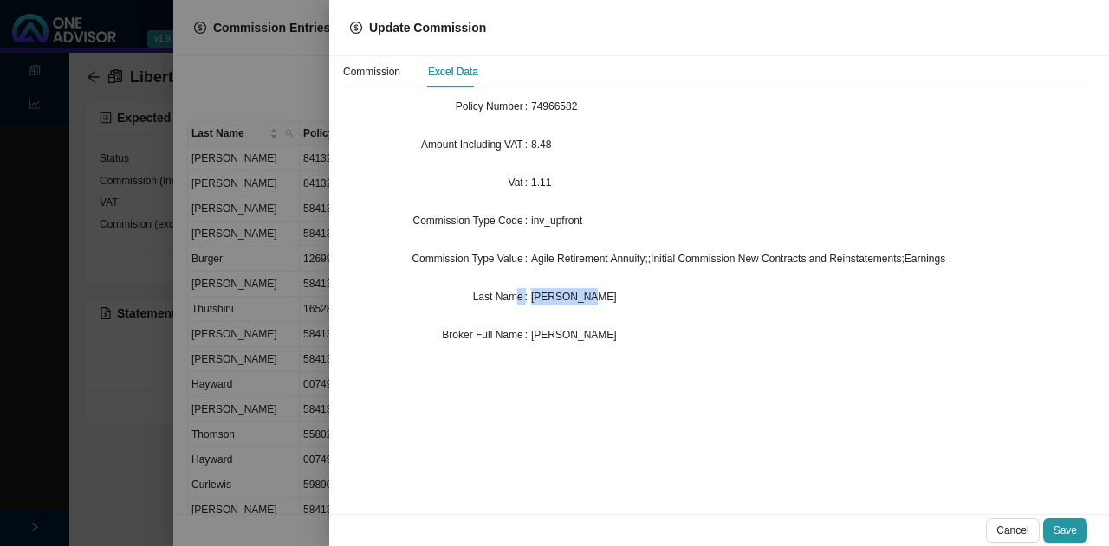
drag, startPoint x: 603, startPoint y: 287, endPoint x: 514, endPoint y: 288, distance: 89.2
click at [514, 288] on div "Last Name [PERSON_NAME]" at bounding box center [719, 297] width 752 height 24
click at [227, 349] on div at bounding box center [554, 273] width 1109 height 546
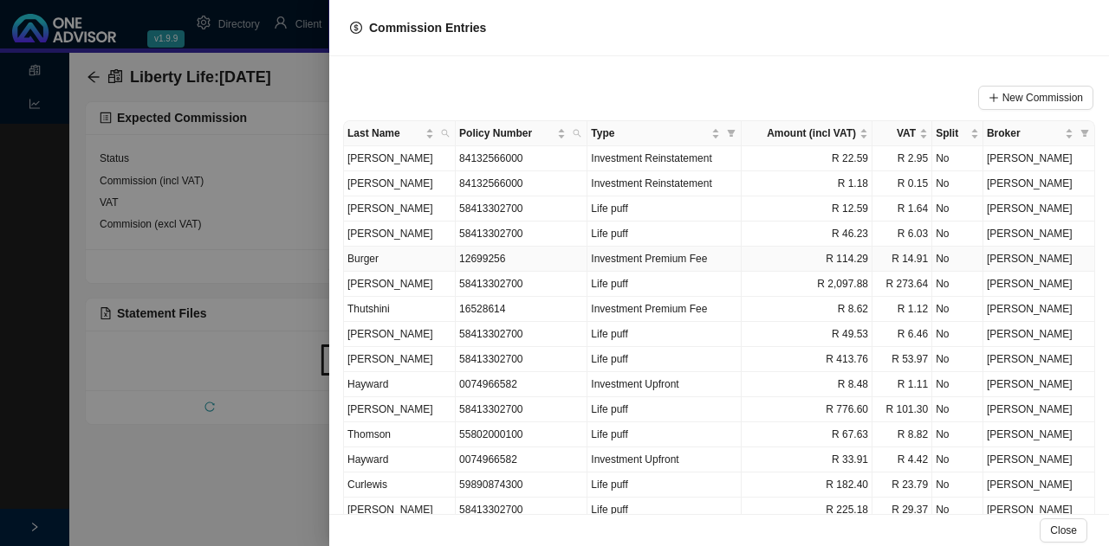
click at [393, 261] on td "Burger" at bounding box center [400, 259] width 112 height 25
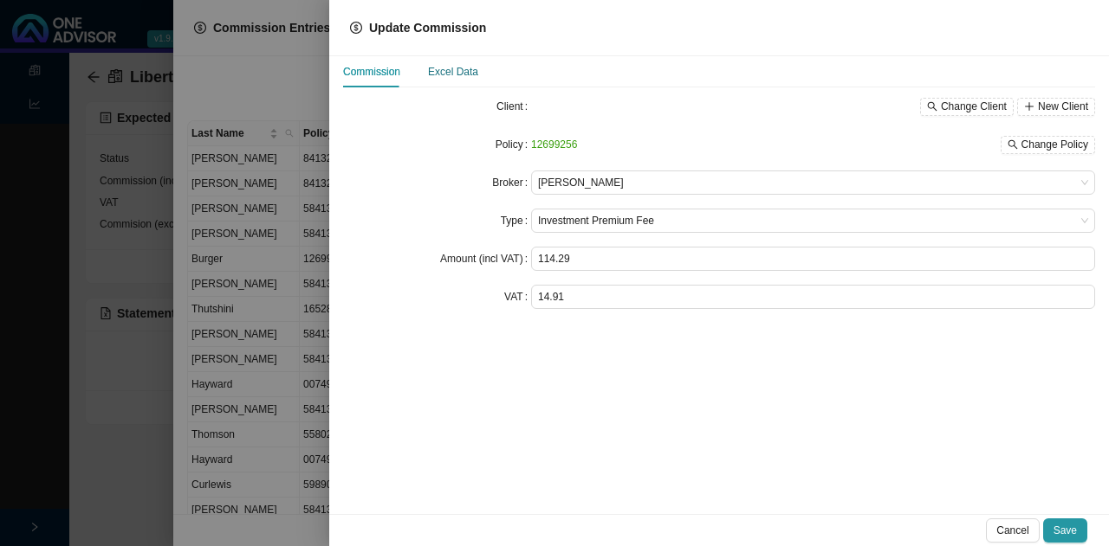
click at [453, 68] on div "Excel Data" at bounding box center [453, 71] width 50 height 17
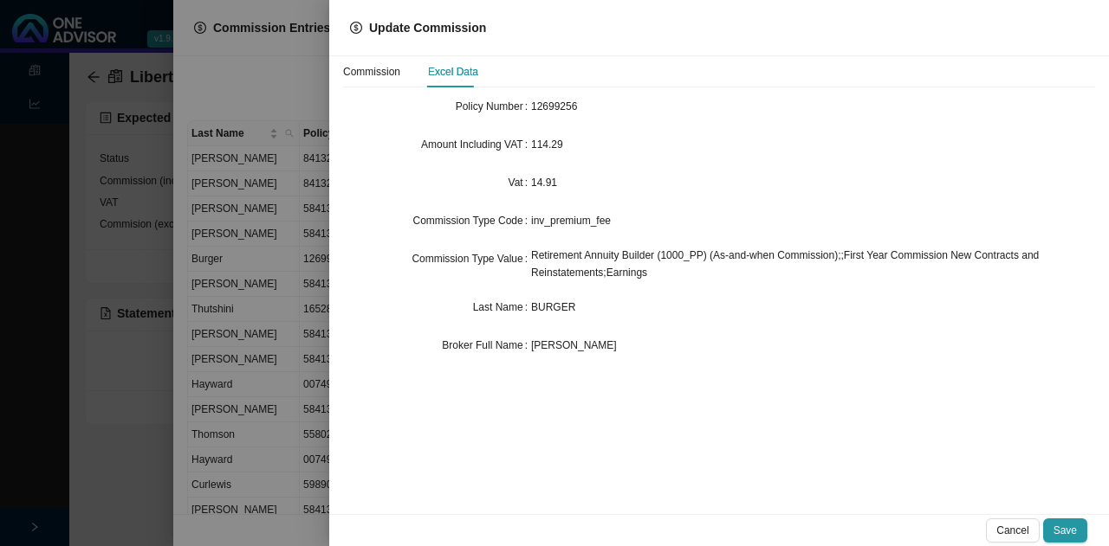
click at [277, 320] on div at bounding box center [554, 273] width 1109 height 546
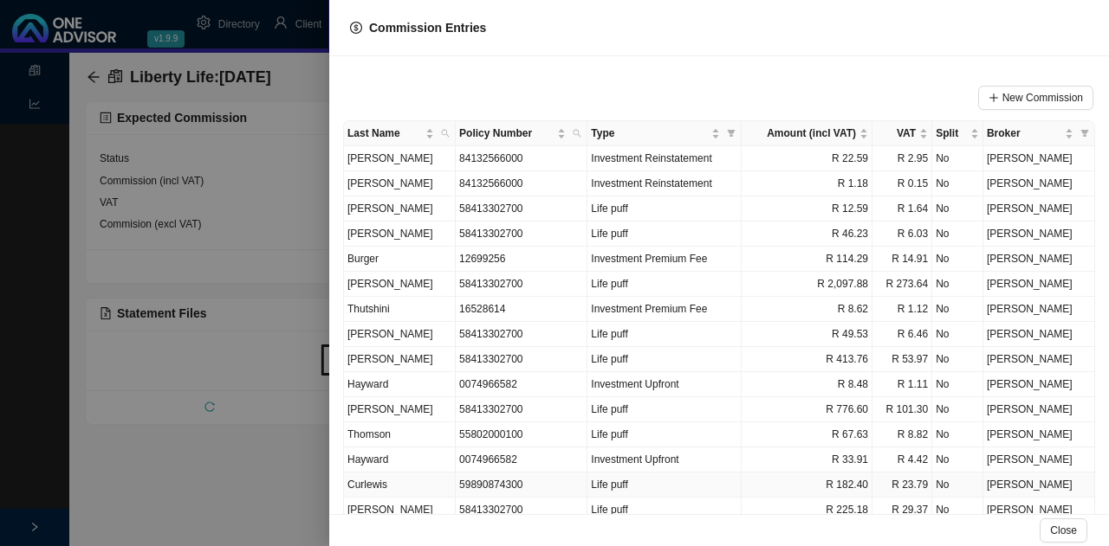
click at [421, 482] on td "Curlewis" at bounding box center [400, 485] width 112 height 25
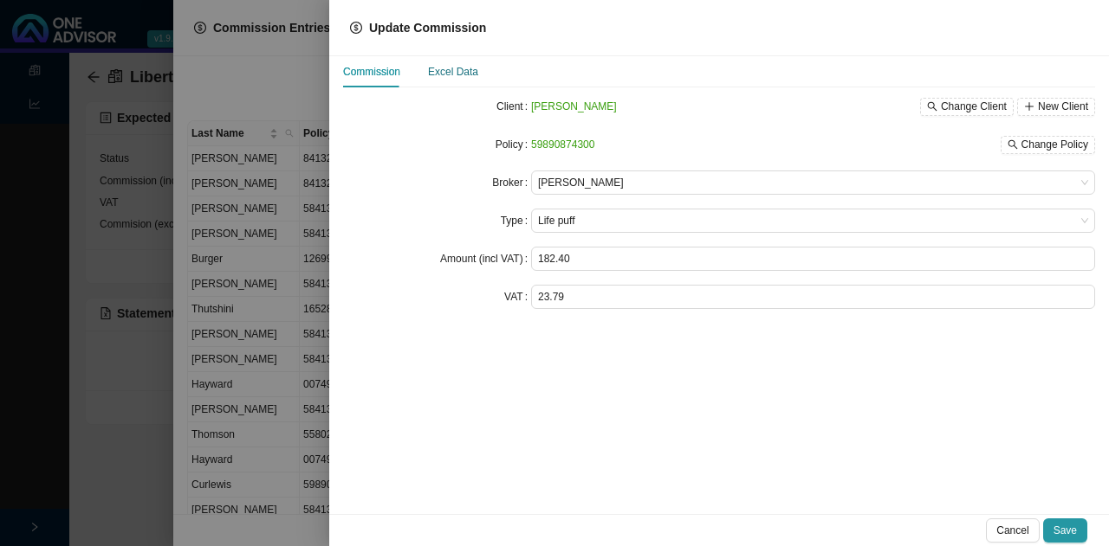
click at [462, 68] on div "Excel Data" at bounding box center [453, 71] width 50 height 17
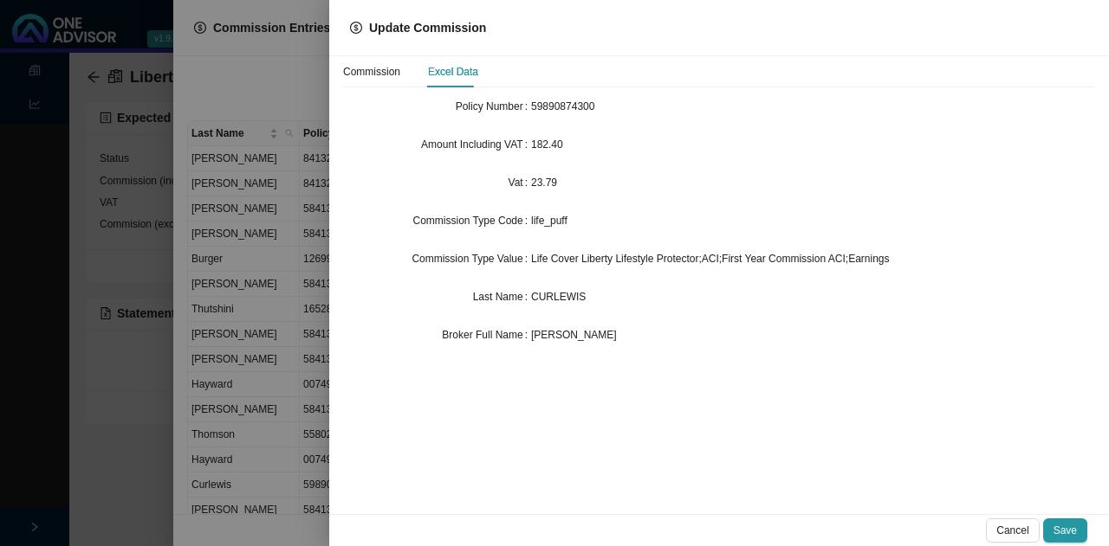
click at [306, 373] on div at bounding box center [554, 273] width 1109 height 546
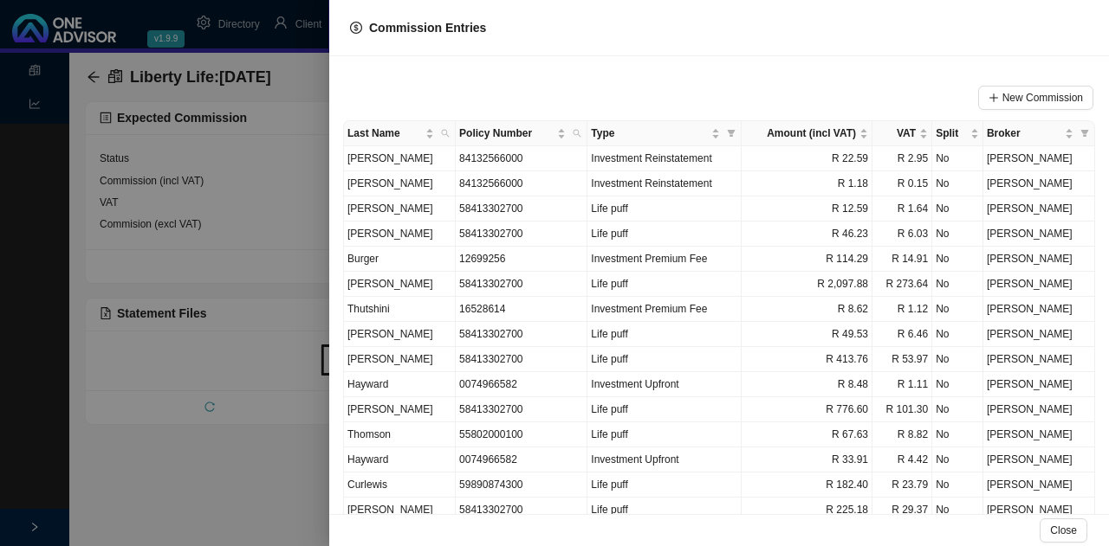
drag, startPoint x: 208, startPoint y: 496, endPoint x: 216, endPoint y: 402, distance: 94.7
click at [209, 496] on div at bounding box center [554, 273] width 1109 height 546
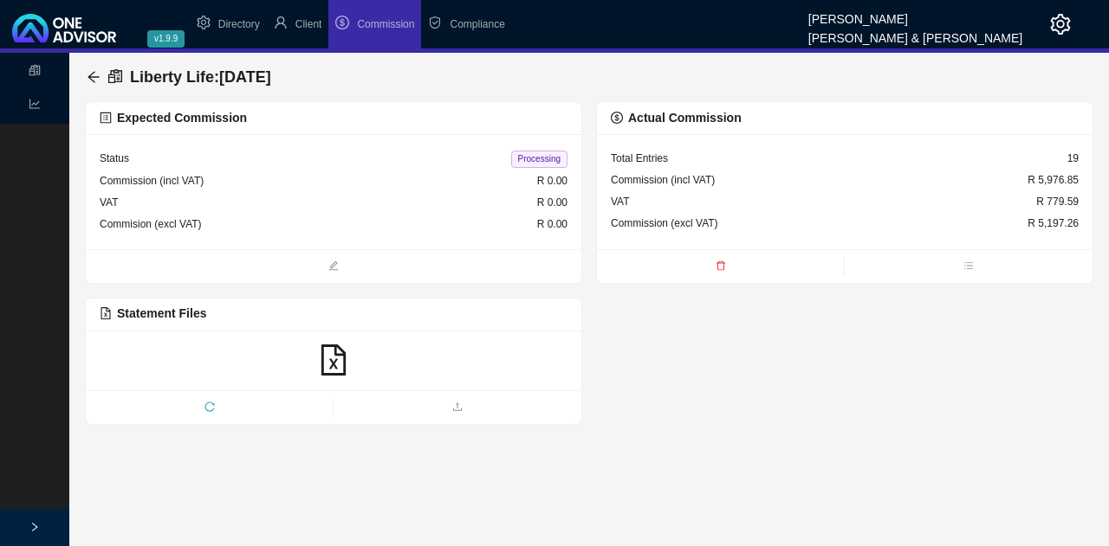
click at [378, 345] on div at bounding box center [334, 361] width 468 height 33
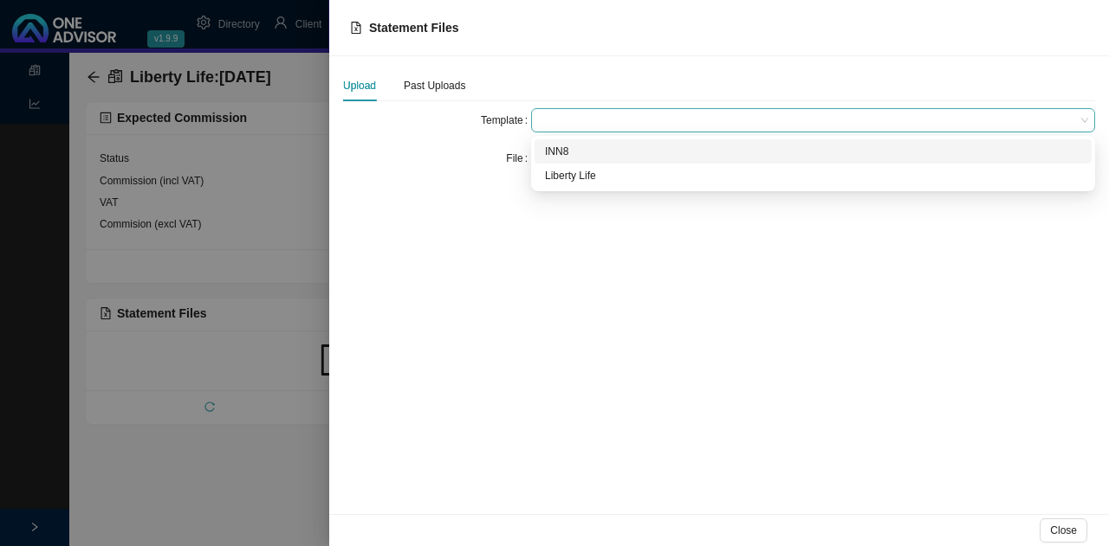
click at [574, 120] on span at bounding box center [813, 120] width 550 height 23
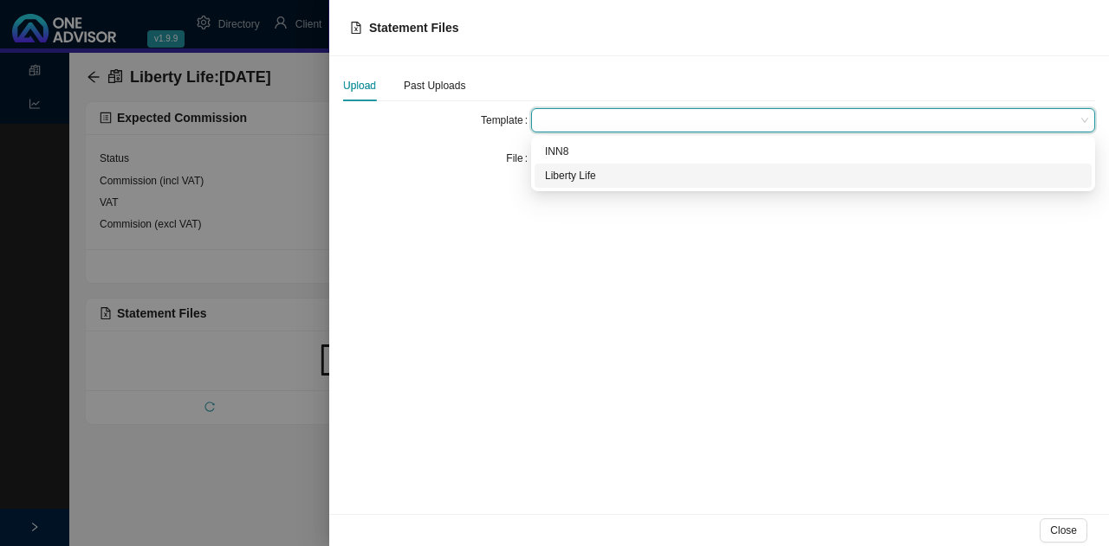
click at [595, 178] on div "Liberty Life" at bounding box center [813, 175] width 536 height 17
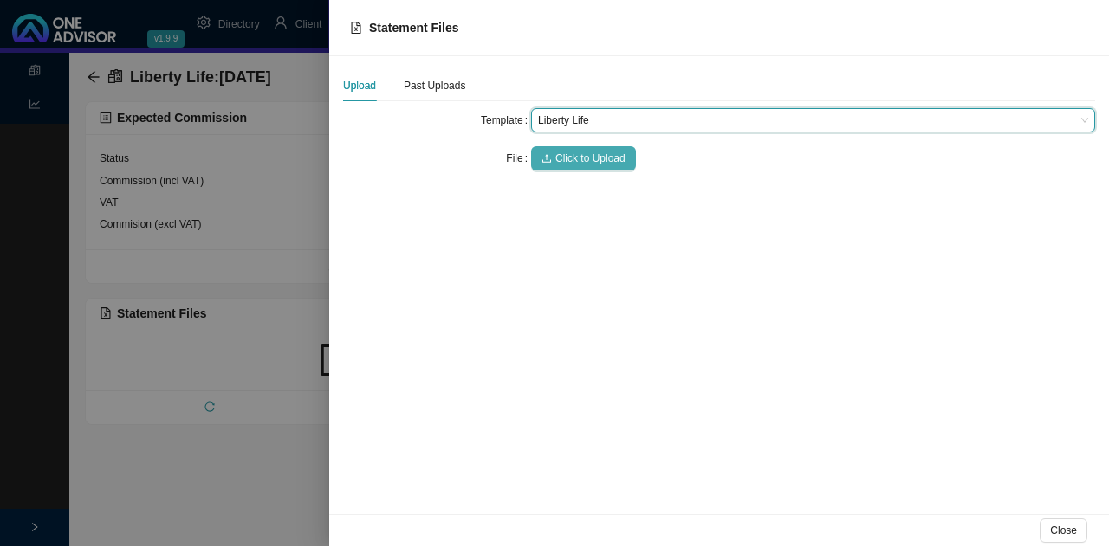
click at [578, 158] on span "Click to Upload" at bounding box center [590, 158] width 70 height 17
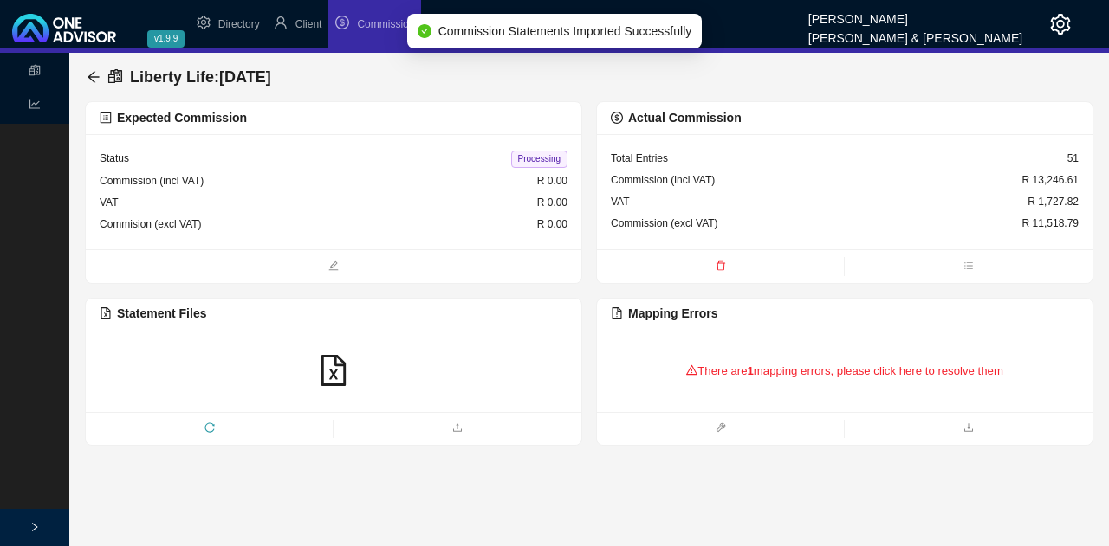
click at [715, 367] on div "There are 1 mapping errors, please click here to resolve them" at bounding box center [845, 372] width 468 height 54
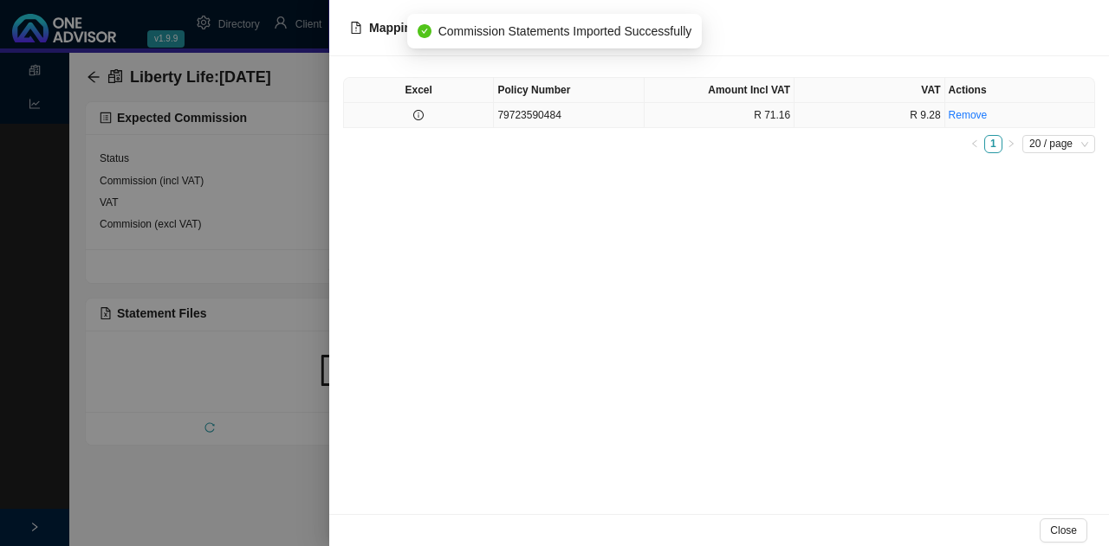
click at [548, 113] on td "79723590484" at bounding box center [569, 115] width 150 height 25
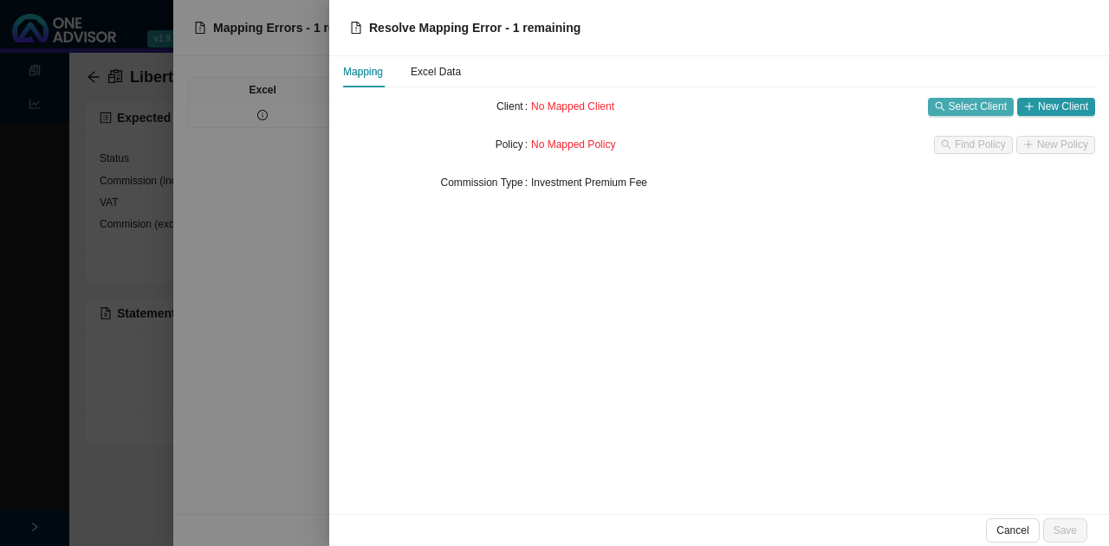
click at [982, 101] on span "Select Client" at bounding box center [977, 106] width 58 height 17
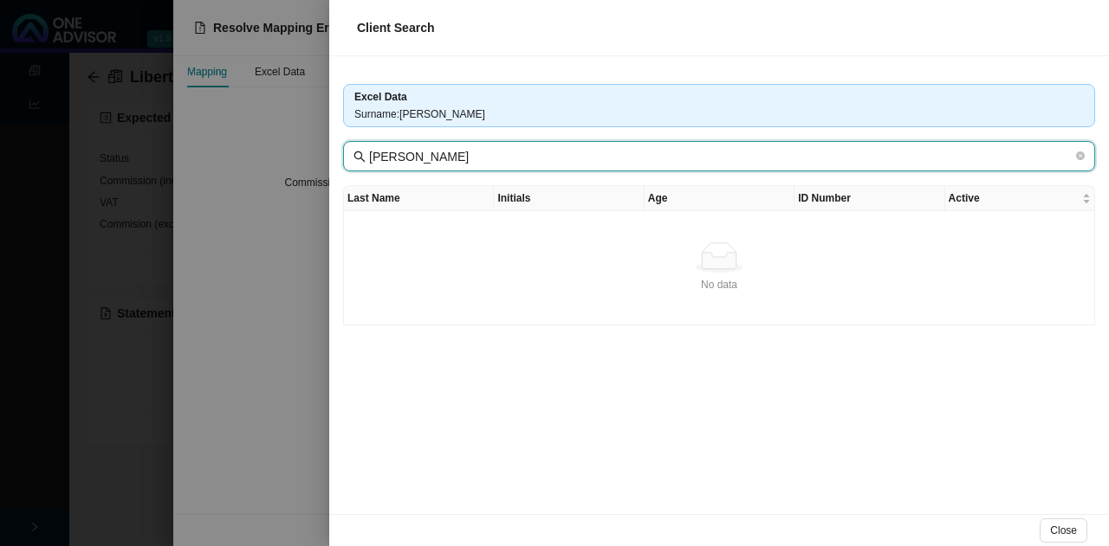
drag, startPoint x: 501, startPoint y: 156, endPoint x: 283, endPoint y: 152, distance: 218.3
click at [283, 152] on div "Client Search Excel Data Surname : B [PERSON_NAME] B [PERSON_NAME] Last Name In…" at bounding box center [554, 273] width 1109 height 546
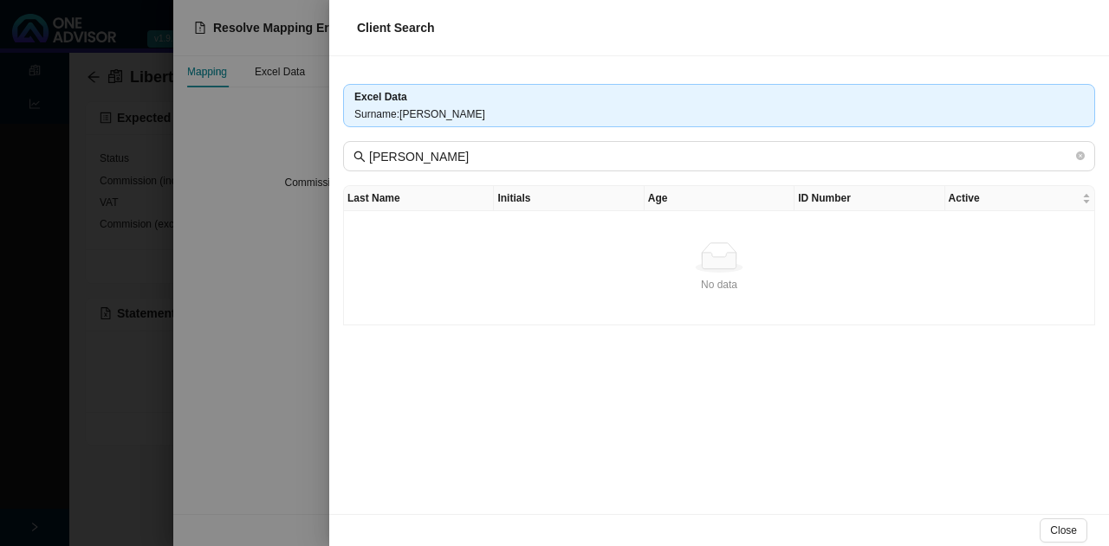
click at [284, 362] on div at bounding box center [554, 273] width 1109 height 546
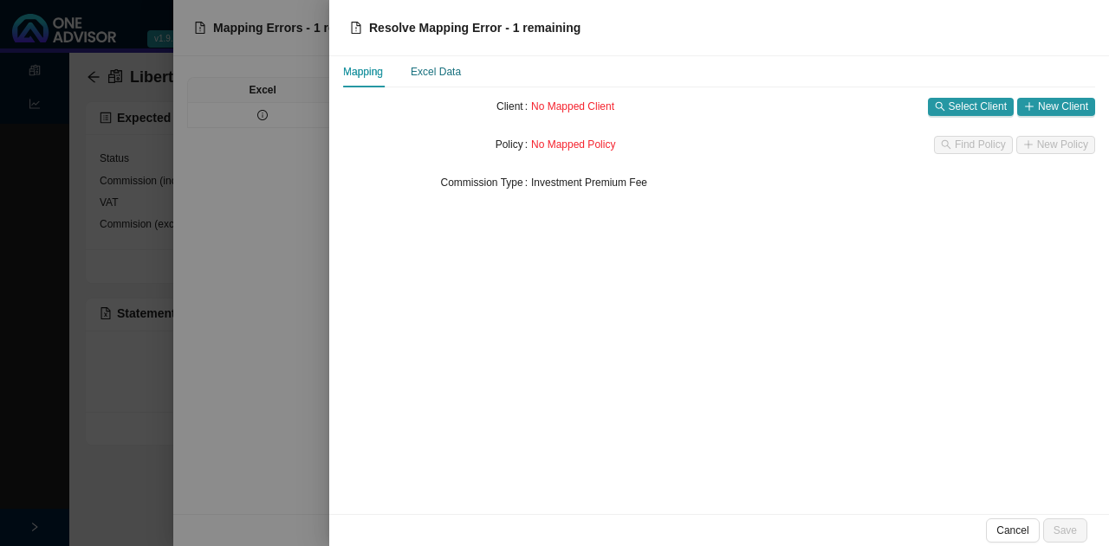
click at [439, 70] on div "Excel Data" at bounding box center [435, 71] width 50 height 17
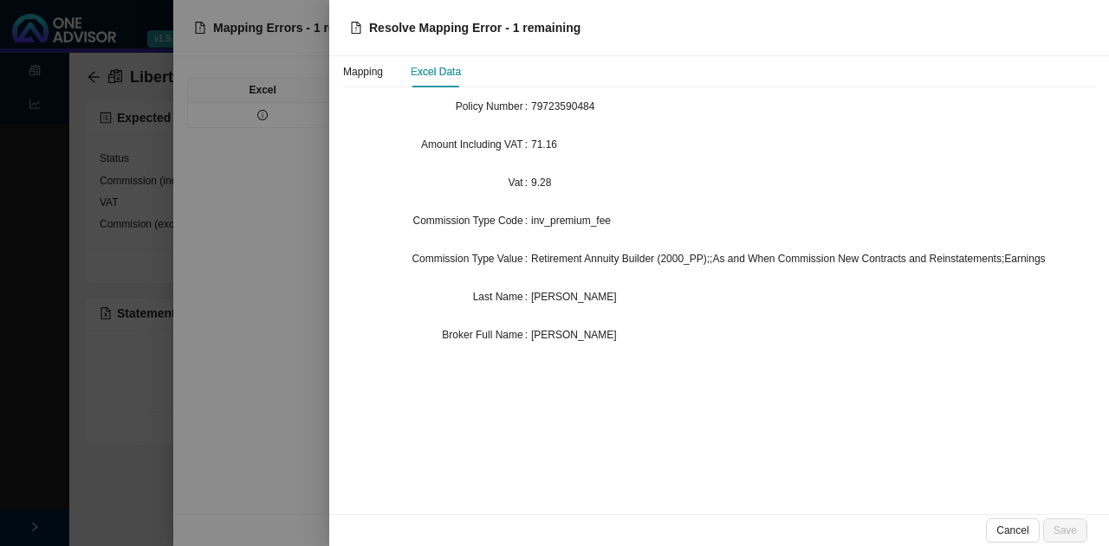
click at [289, 282] on div at bounding box center [554, 273] width 1109 height 546
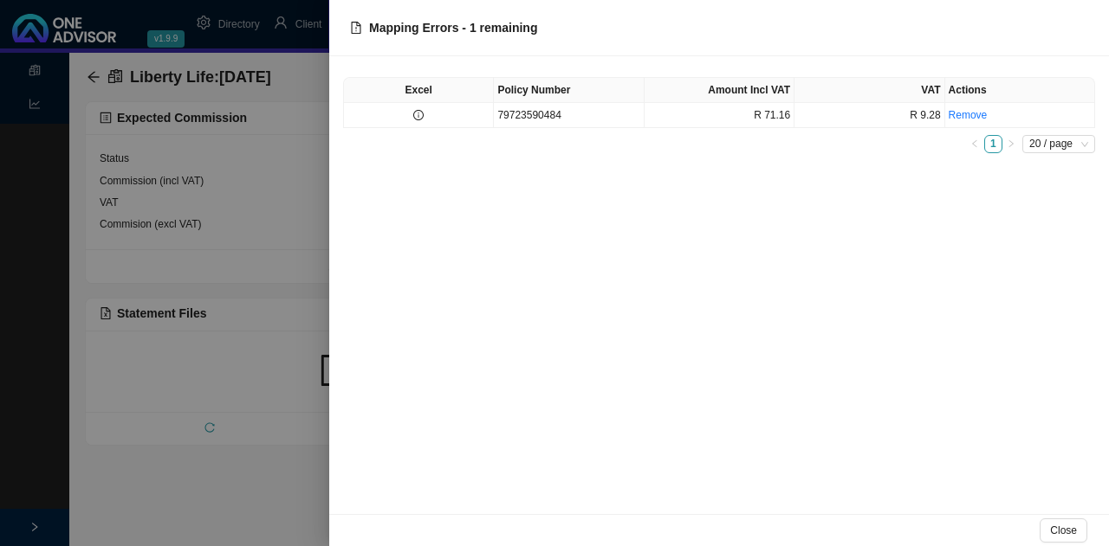
click at [247, 385] on div at bounding box center [554, 273] width 1109 height 546
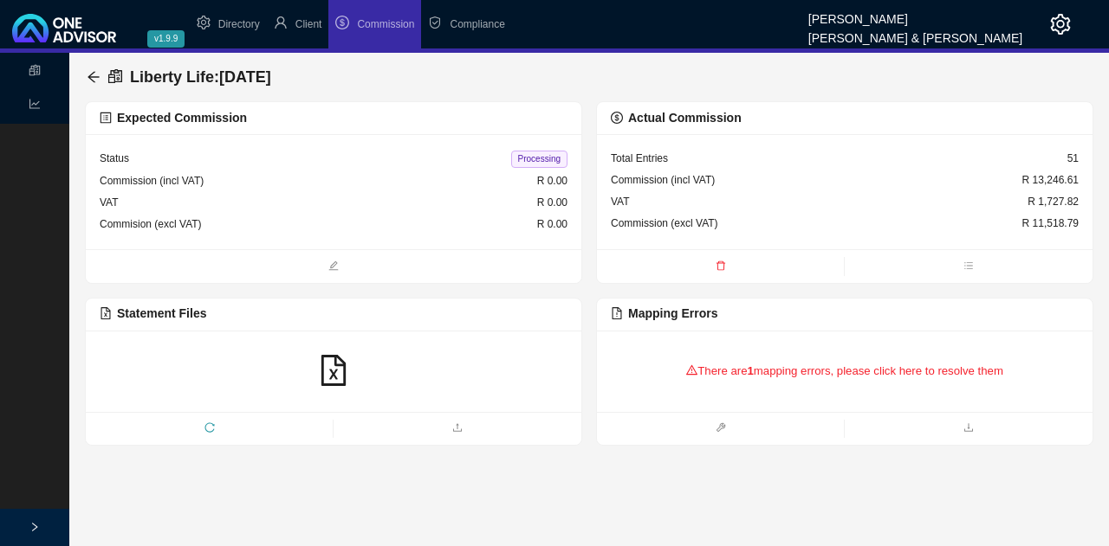
click at [759, 183] on div "Commission (incl VAT) R 13,246.61" at bounding box center [845, 181] width 468 height 22
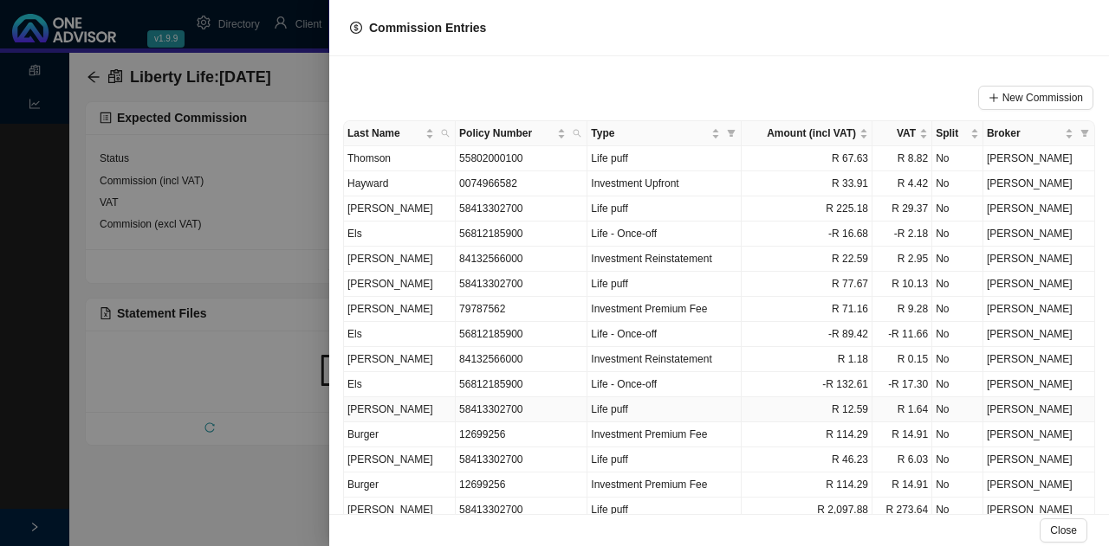
click at [407, 402] on td "[PERSON_NAME]" at bounding box center [400, 410] width 112 height 25
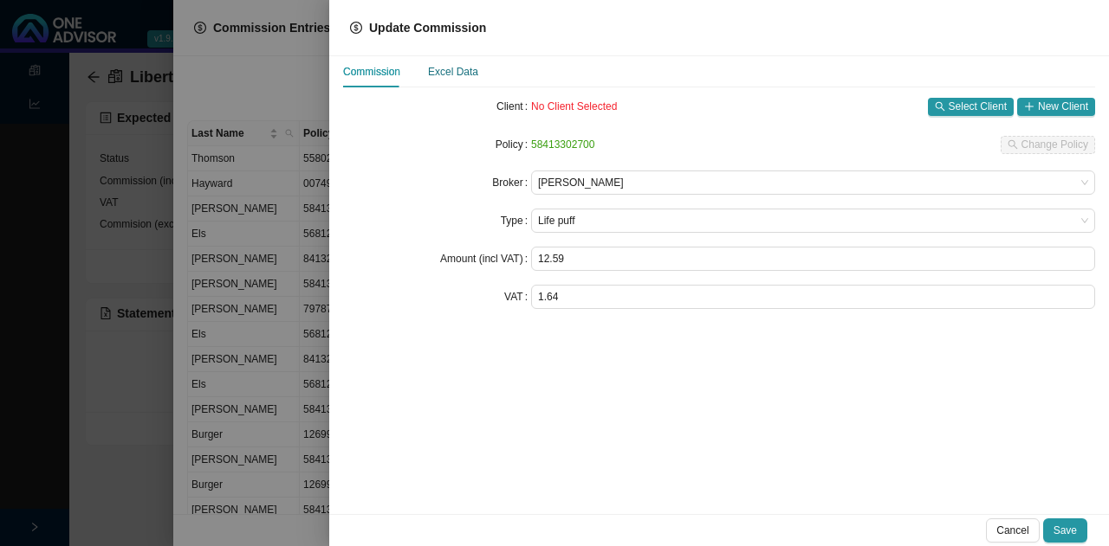
click at [458, 69] on div "Excel Data" at bounding box center [453, 71] width 50 height 17
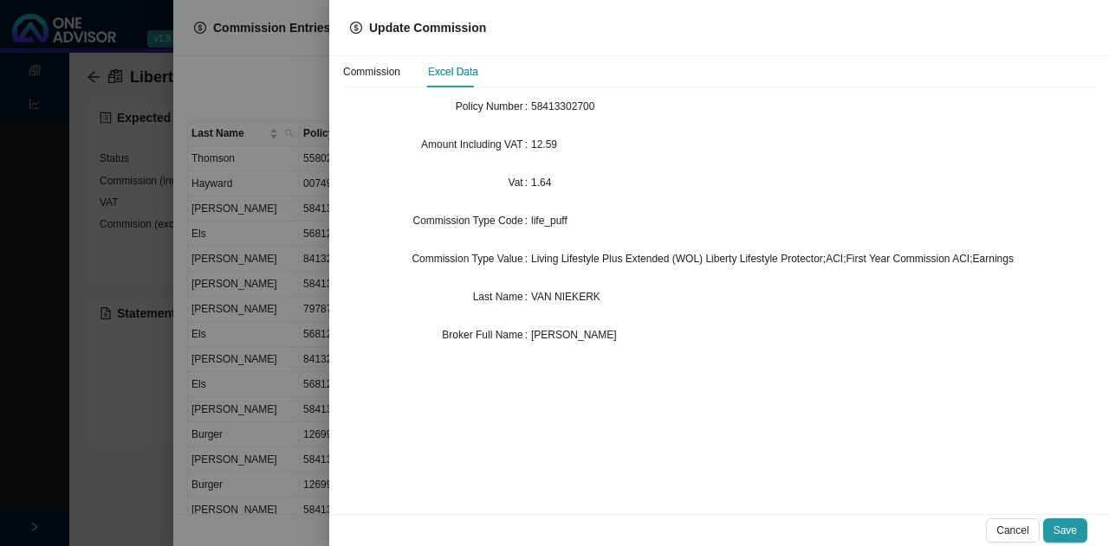
drag, startPoint x: 648, startPoint y: 305, endPoint x: 527, endPoint y: 294, distance: 121.8
click at [527, 294] on div "Last Name VAN [PERSON_NAME]" at bounding box center [719, 297] width 752 height 24
click at [279, 321] on div at bounding box center [554, 273] width 1109 height 546
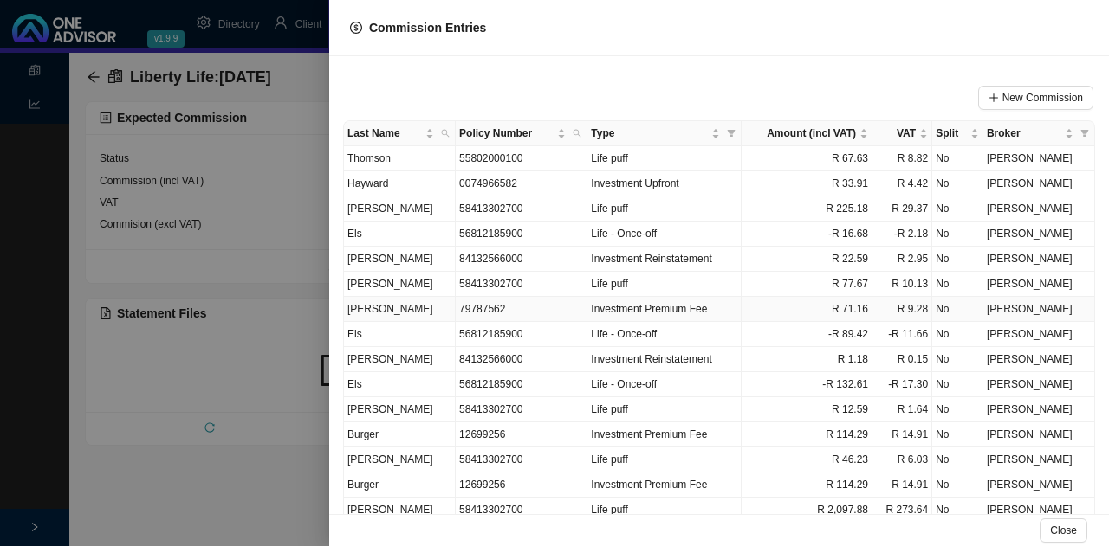
click at [409, 309] on td "[PERSON_NAME]" at bounding box center [400, 309] width 112 height 25
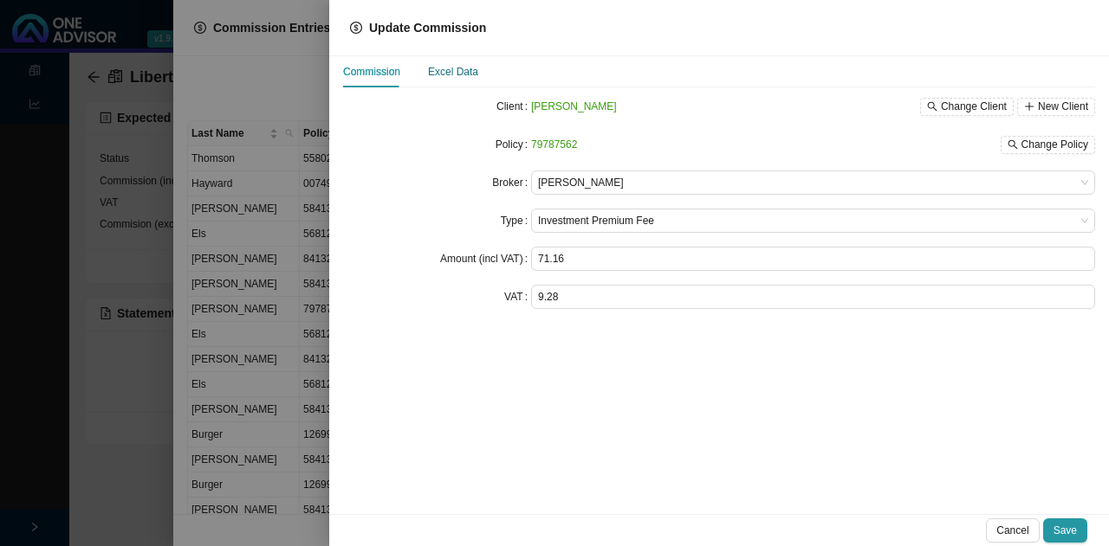
click at [464, 68] on div "Excel Data" at bounding box center [453, 71] width 50 height 17
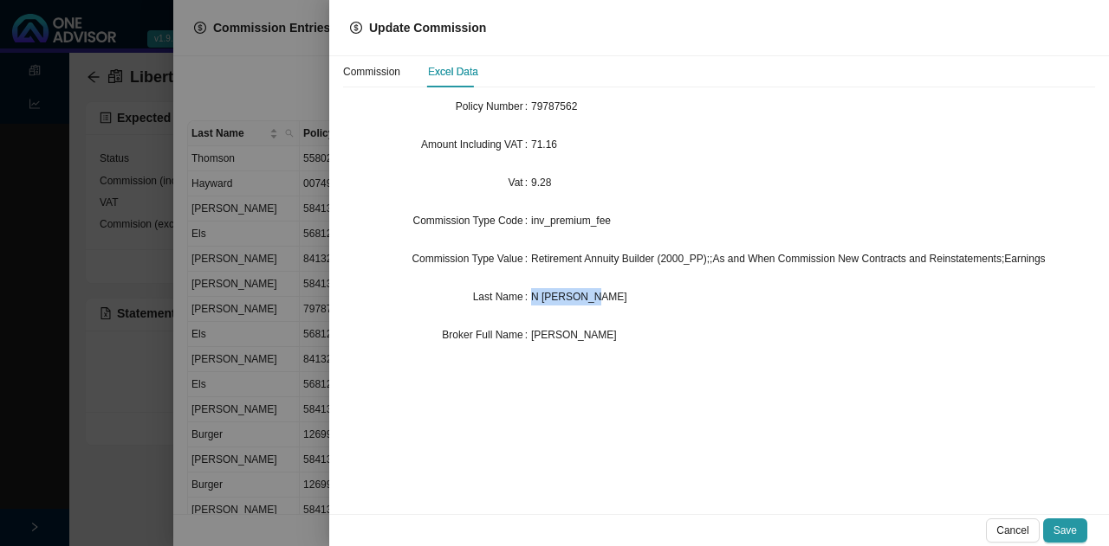
drag, startPoint x: 613, startPoint y: 299, endPoint x: 523, endPoint y: 295, distance: 90.1
click at [523, 295] on div "Last Name N [PERSON_NAME]" at bounding box center [719, 297] width 752 height 24
click at [278, 322] on div at bounding box center [554, 273] width 1109 height 546
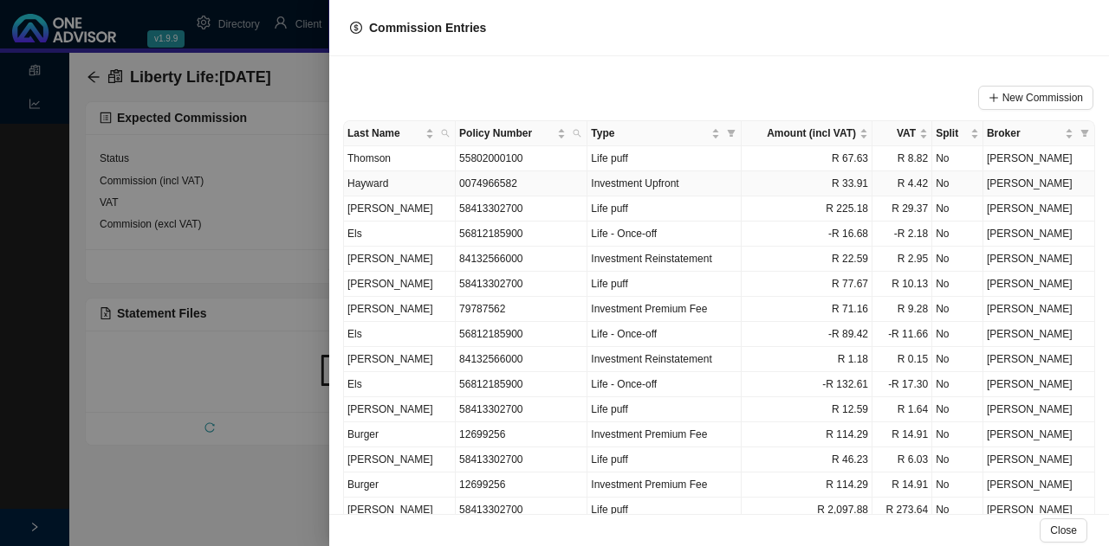
click at [423, 178] on td "Hayward" at bounding box center [400, 183] width 112 height 25
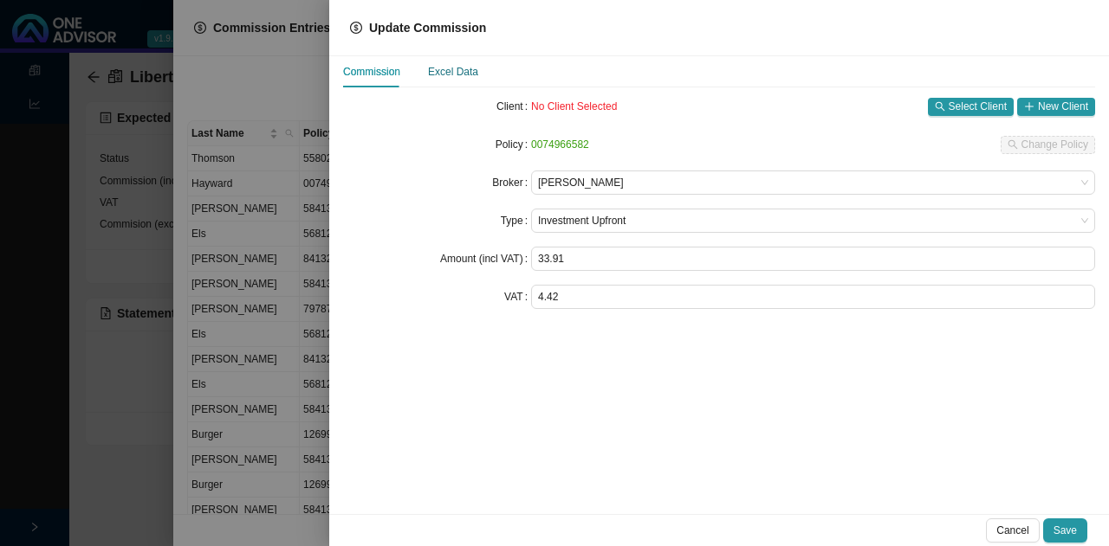
click at [454, 66] on div "Excel Data" at bounding box center [453, 71] width 50 height 17
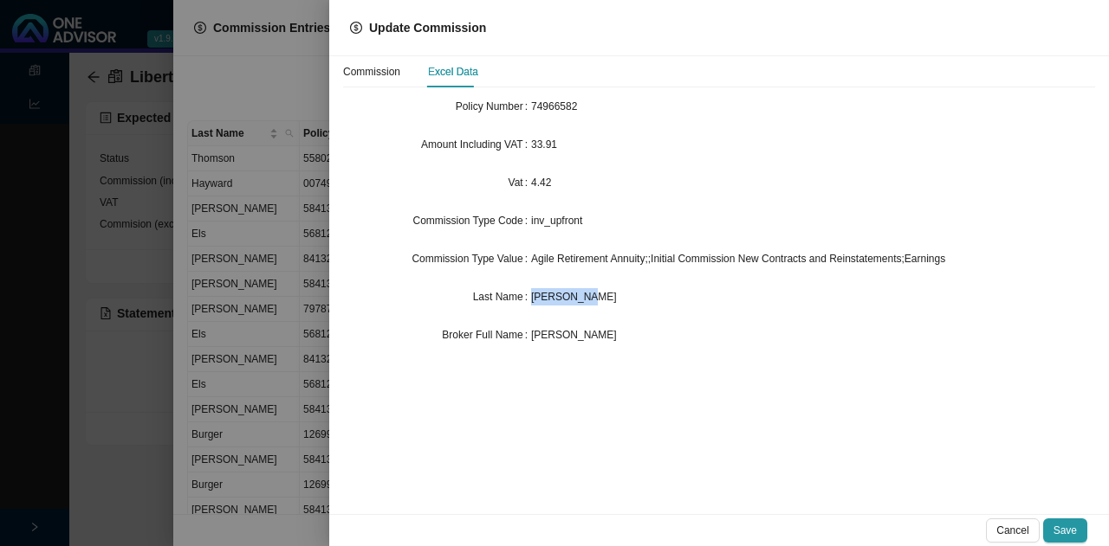
drag, startPoint x: 634, startPoint y: 306, endPoint x: 525, endPoint y: 302, distance: 109.2
click at [525, 302] on div "Last Name [PERSON_NAME]" at bounding box center [719, 297] width 752 height 24
click at [253, 274] on div at bounding box center [554, 273] width 1109 height 546
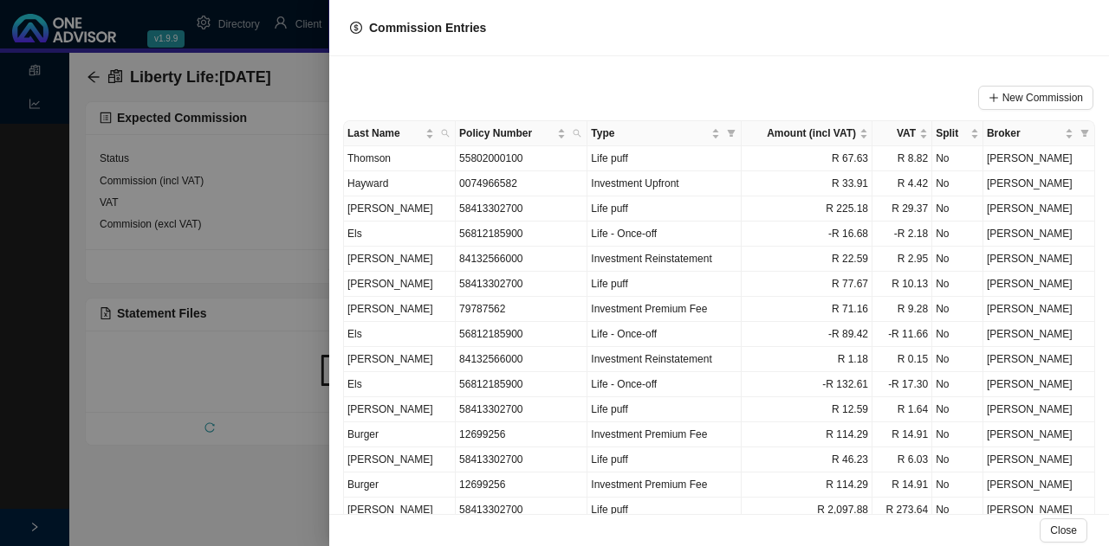
click at [267, 480] on div at bounding box center [554, 273] width 1109 height 546
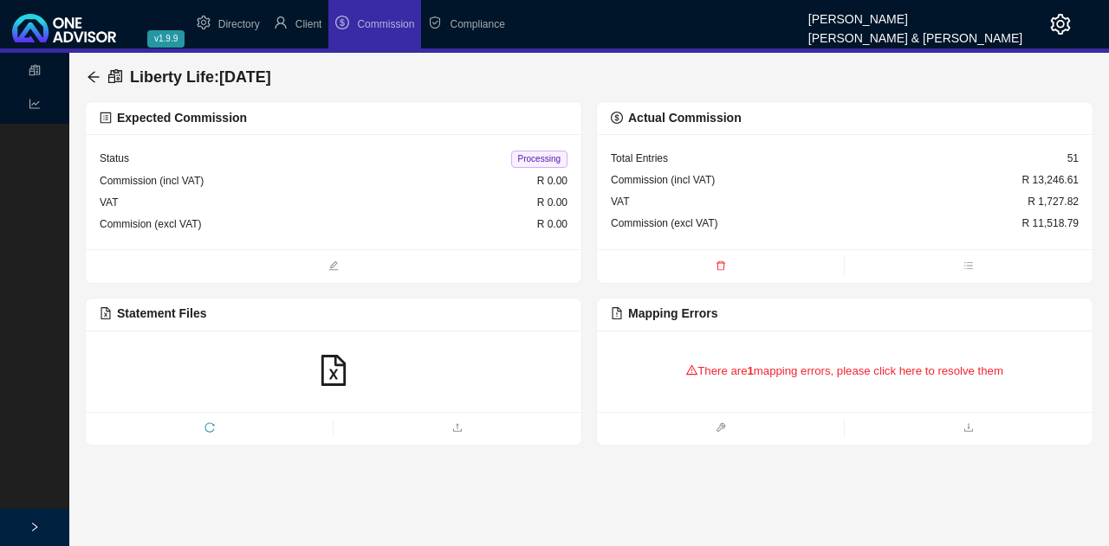
click at [762, 375] on div "There are 1 mapping errors, please click here to resolve them" at bounding box center [845, 372] width 468 height 54
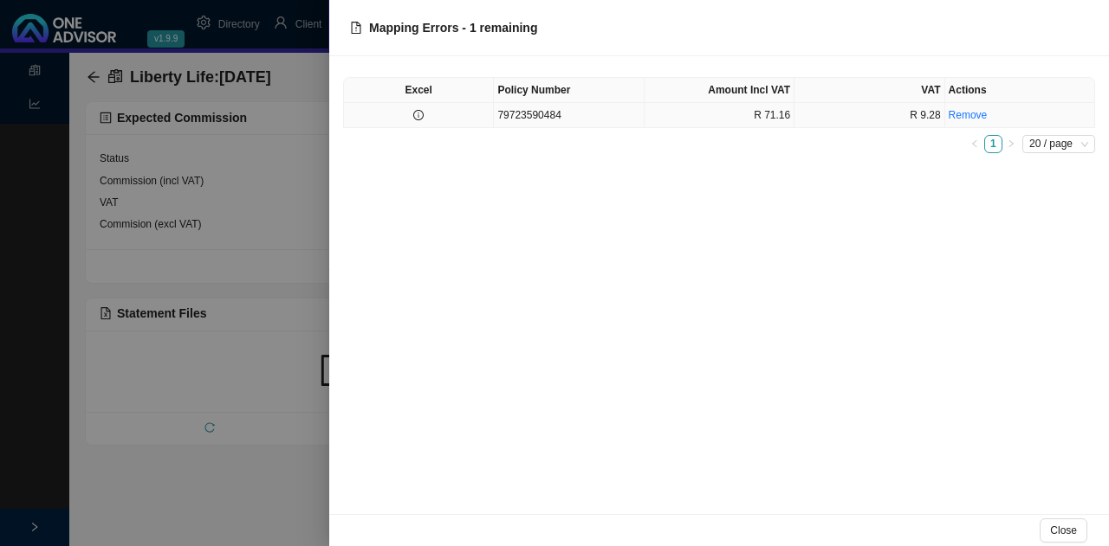
click at [594, 113] on td "79723590484" at bounding box center [569, 115] width 150 height 25
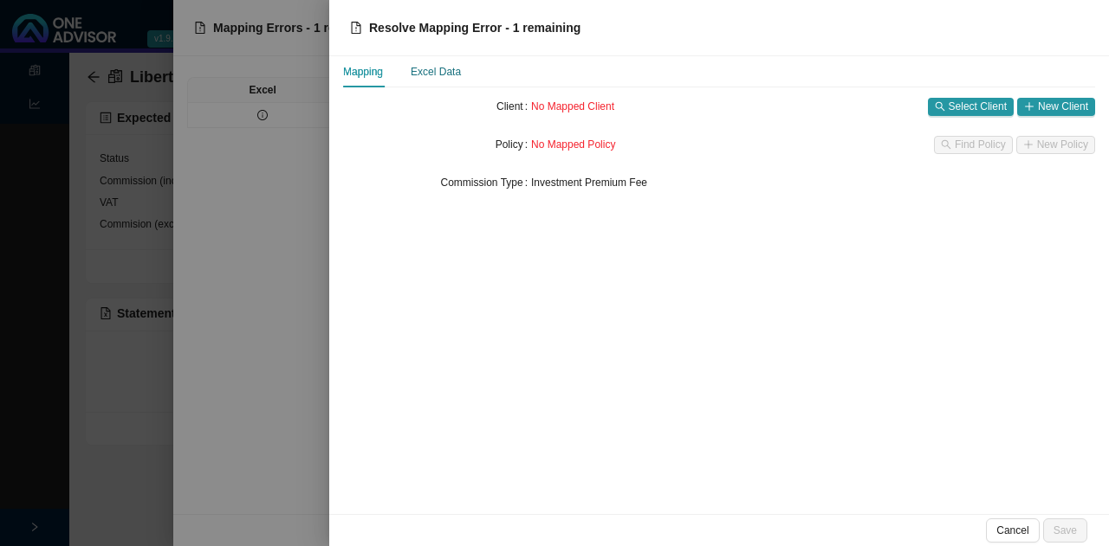
click at [438, 72] on div "Excel Data" at bounding box center [435, 71] width 50 height 17
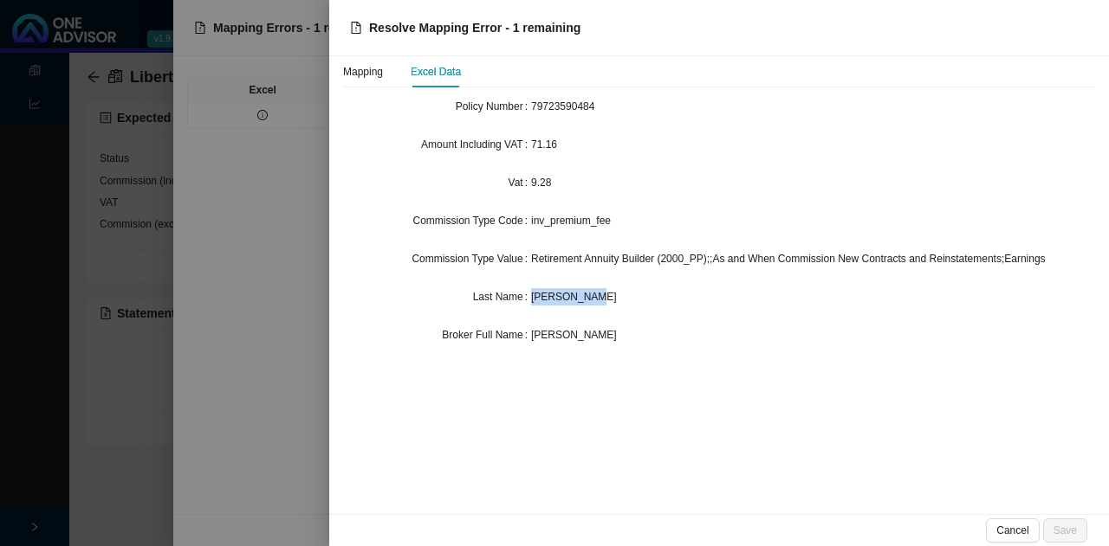
drag, startPoint x: 632, startPoint y: 296, endPoint x: 526, endPoint y: 301, distance: 106.6
click at [526, 301] on div "Last Name B [PERSON_NAME]" at bounding box center [719, 297] width 752 height 24
click at [274, 216] on div at bounding box center [554, 273] width 1109 height 546
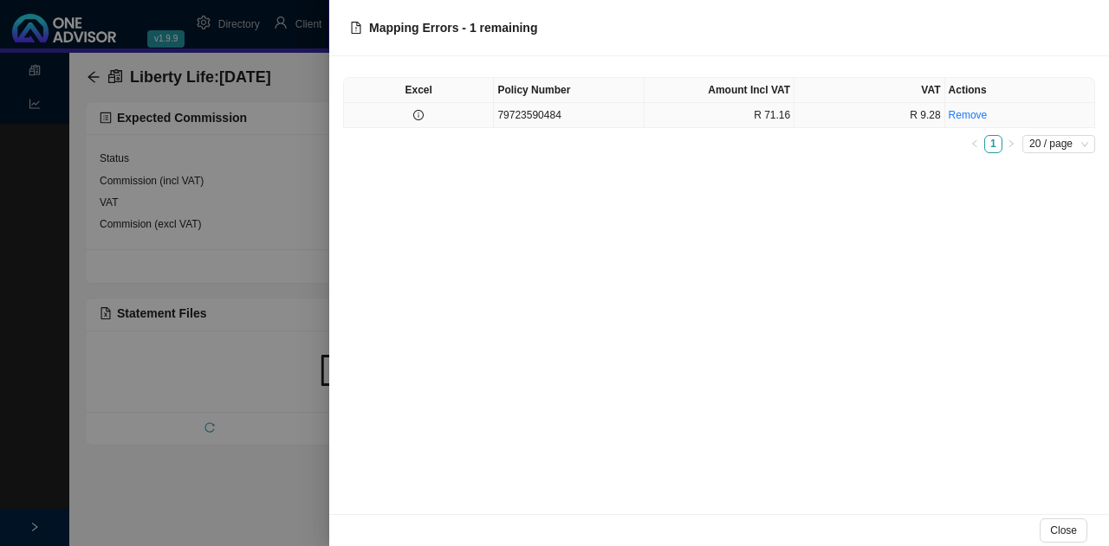
click at [585, 113] on td "79723590484" at bounding box center [569, 115] width 150 height 25
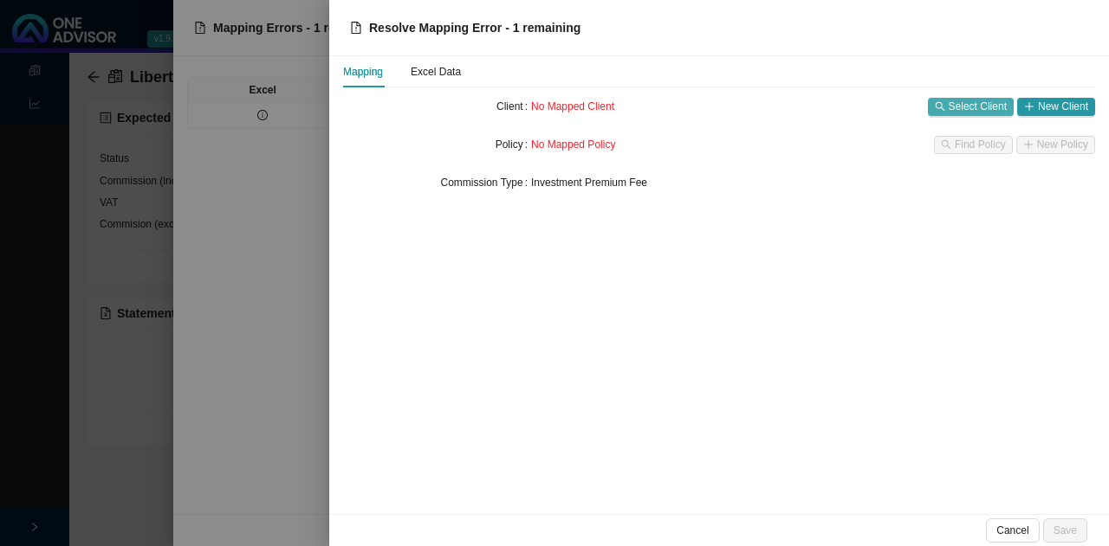
click at [970, 104] on span "Select Client" at bounding box center [977, 106] width 58 height 17
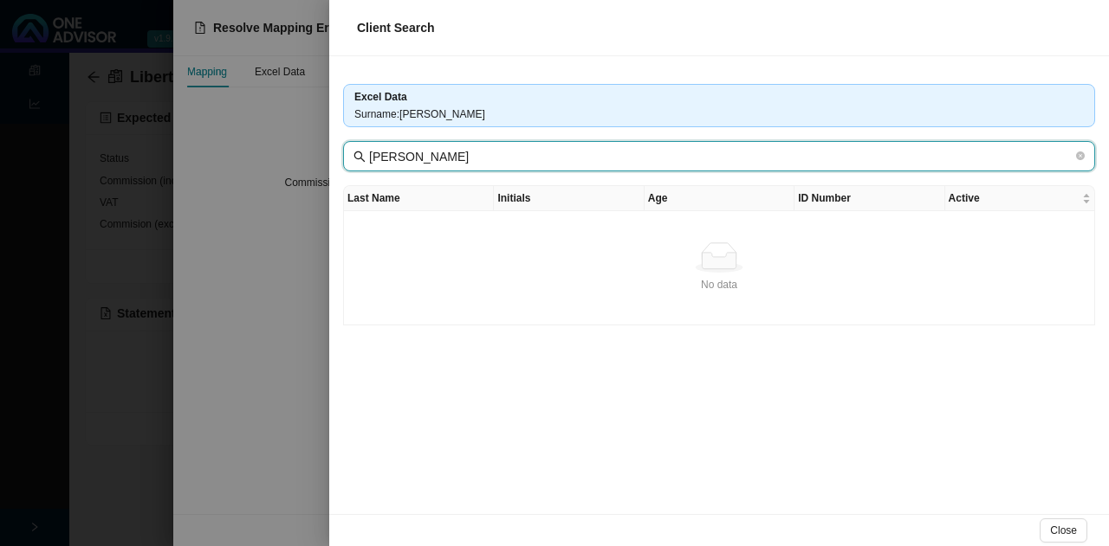
drag, startPoint x: 565, startPoint y: 156, endPoint x: 296, endPoint y: 172, distance: 269.0
click at [302, 169] on div "Client Search Excel Data Surname : B [PERSON_NAME] B [PERSON_NAME] Last Name In…" at bounding box center [554, 273] width 1109 height 546
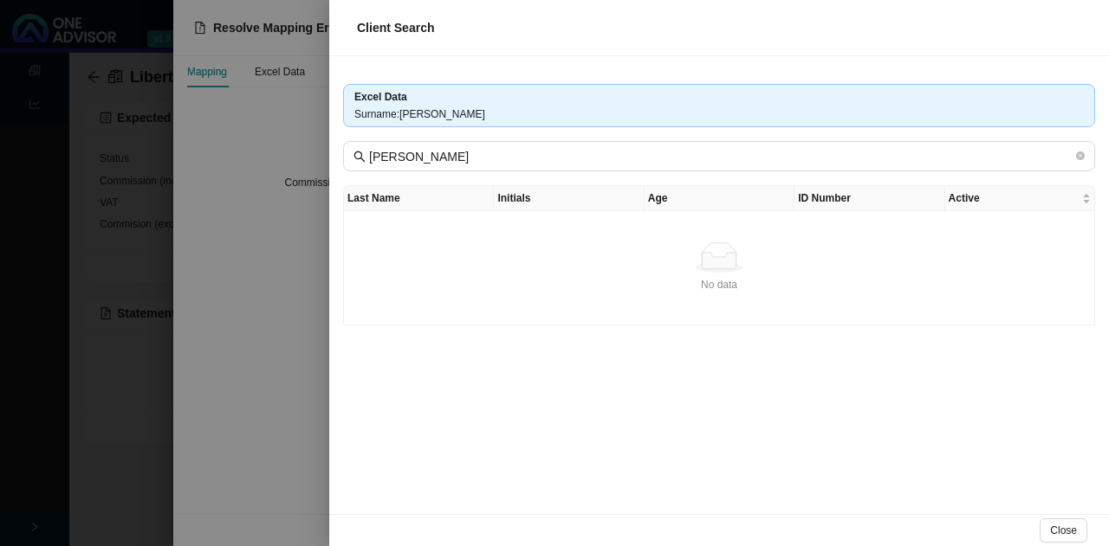
click at [272, 249] on div at bounding box center [554, 273] width 1109 height 546
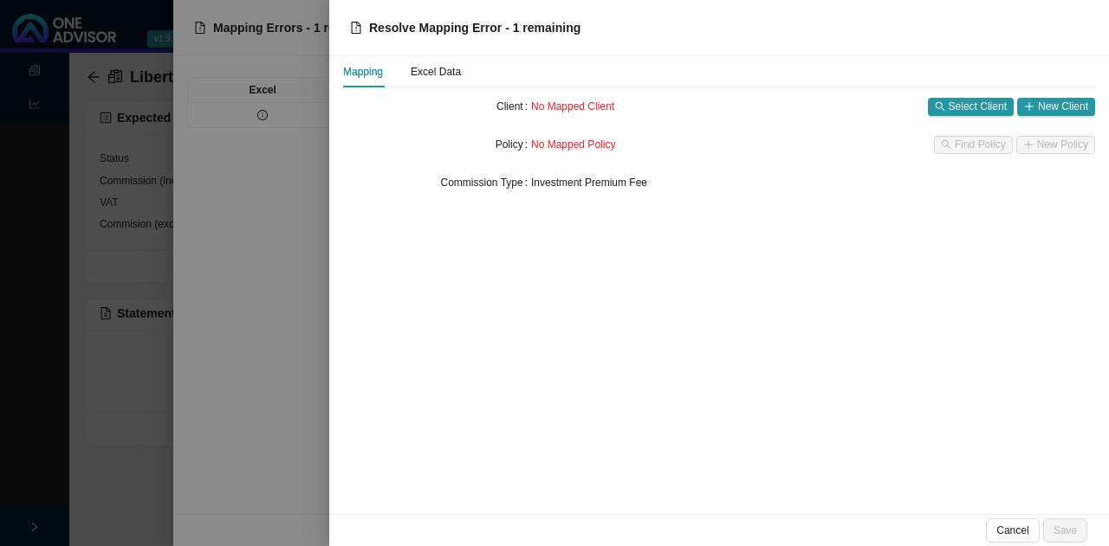
click at [170, 386] on div at bounding box center [554, 273] width 1109 height 546
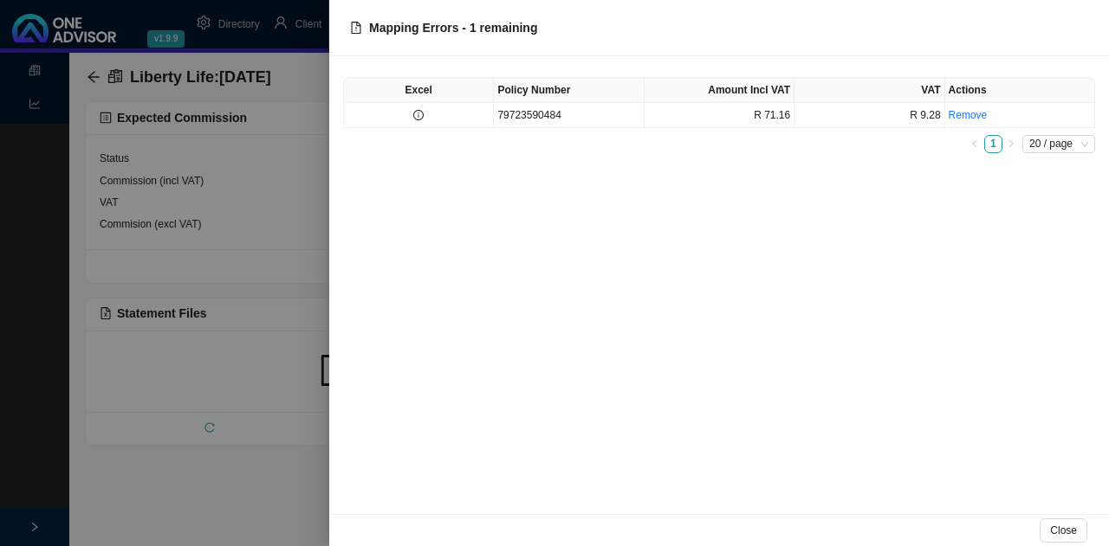
click at [107, 419] on div at bounding box center [554, 273] width 1109 height 546
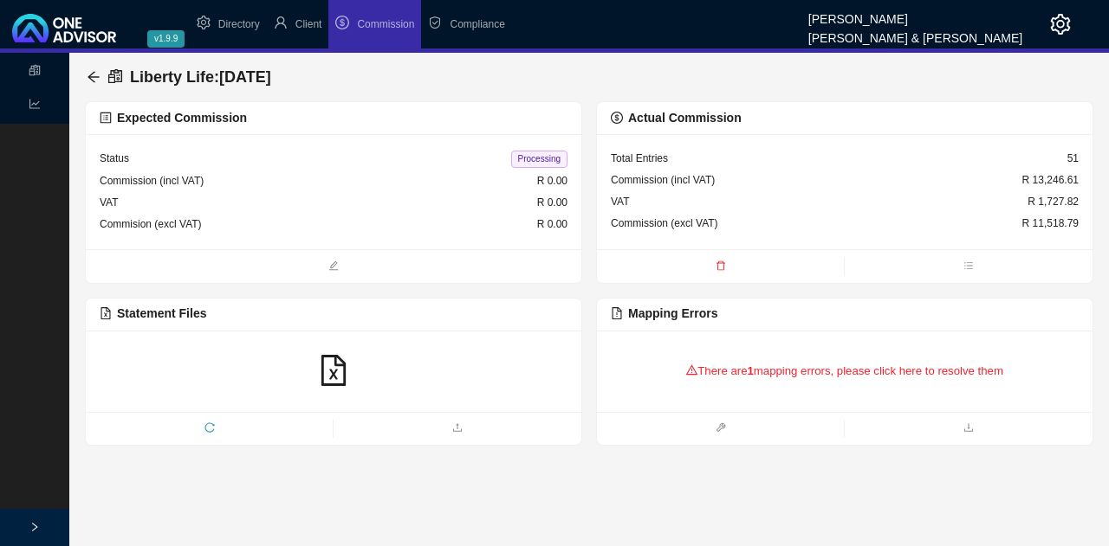
click at [208, 423] on icon "reload" at bounding box center [209, 428] width 10 height 10
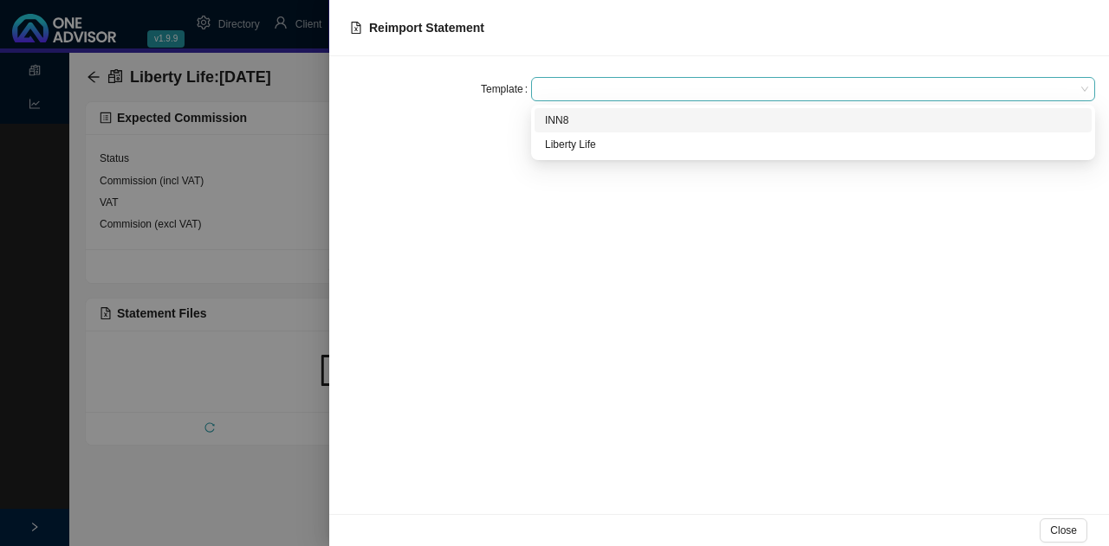
click at [547, 86] on span at bounding box center [813, 89] width 550 height 23
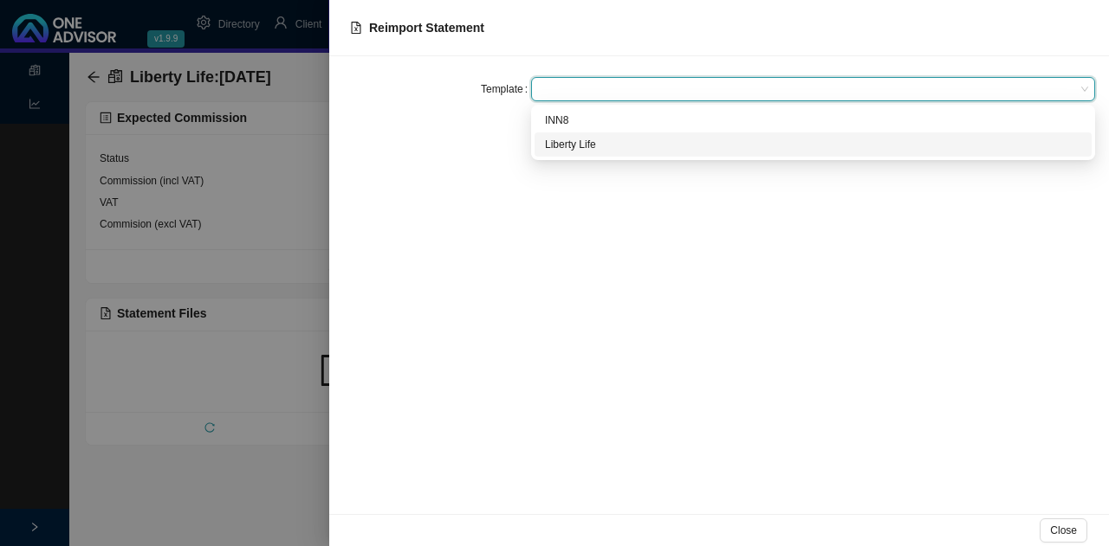
click at [580, 149] on div "Liberty Life" at bounding box center [813, 144] width 536 height 17
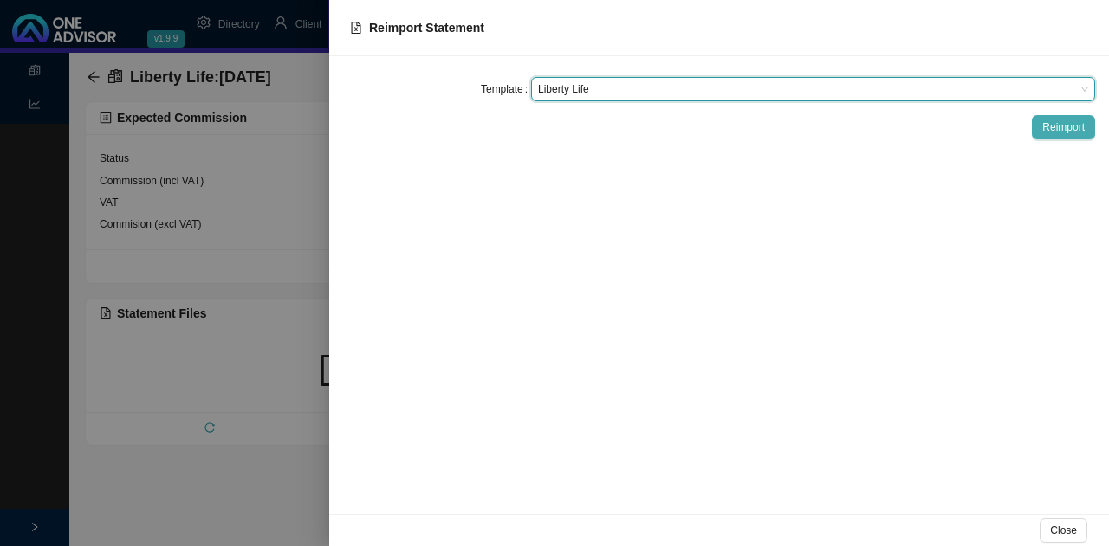
click at [1063, 133] on span "Reimport" at bounding box center [1063, 127] width 42 height 17
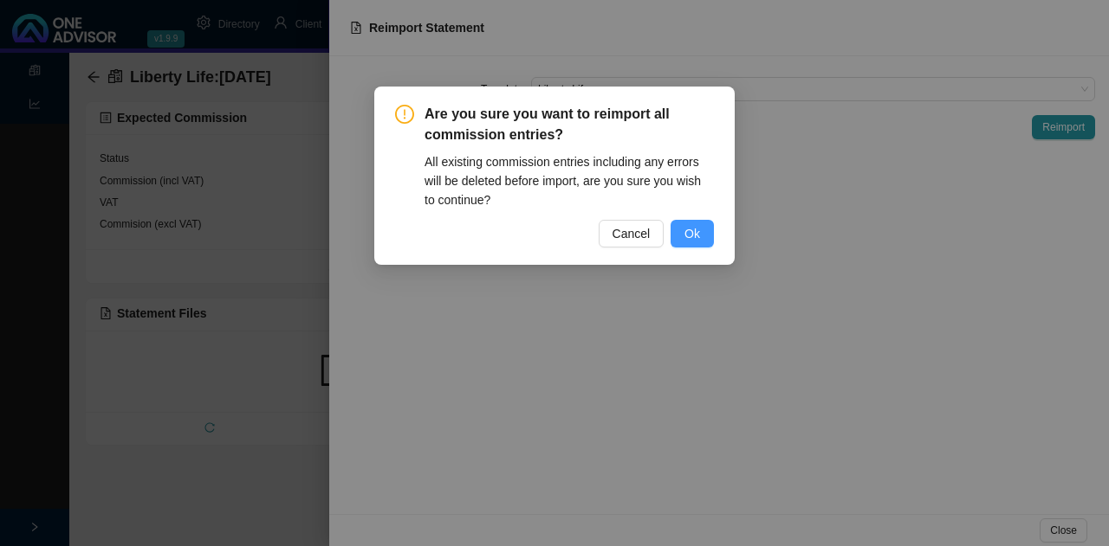
click at [675, 233] on button "Ok" at bounding box center [691, 234] width 43 height 28
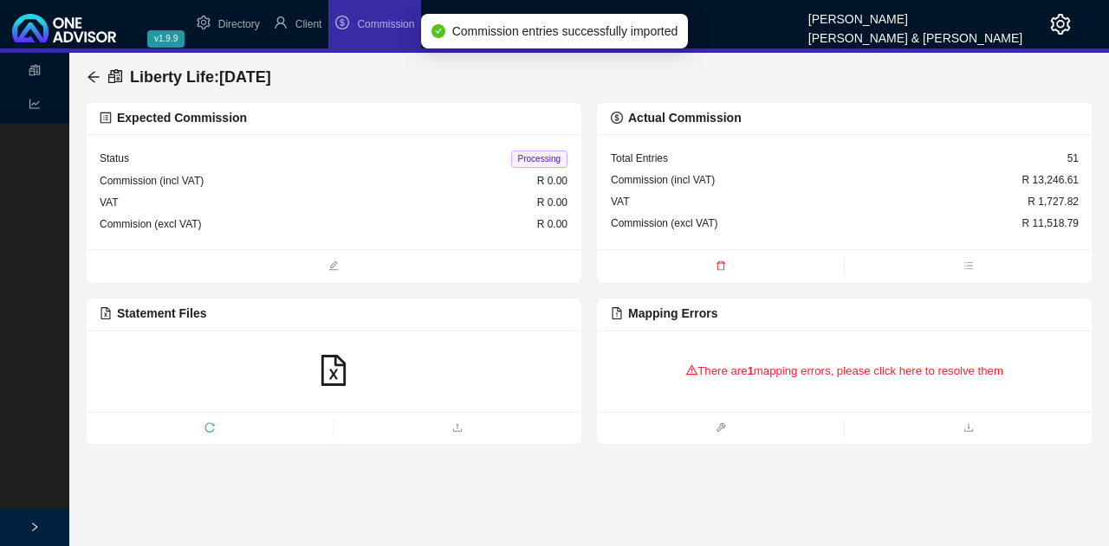
click at [816, 362] on div "There are 1 mapping errors, please click here to resolve them" at bounding box center [845, 372] width 468 height 54
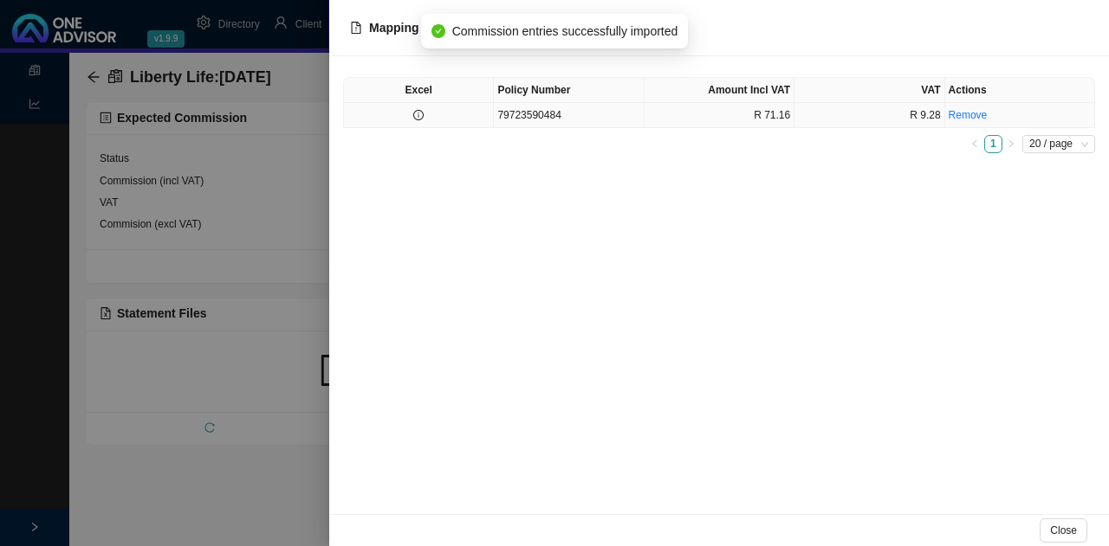
click at [580, 125] on td "79723590484" at bounding box center [569, 115] width 150 height 25
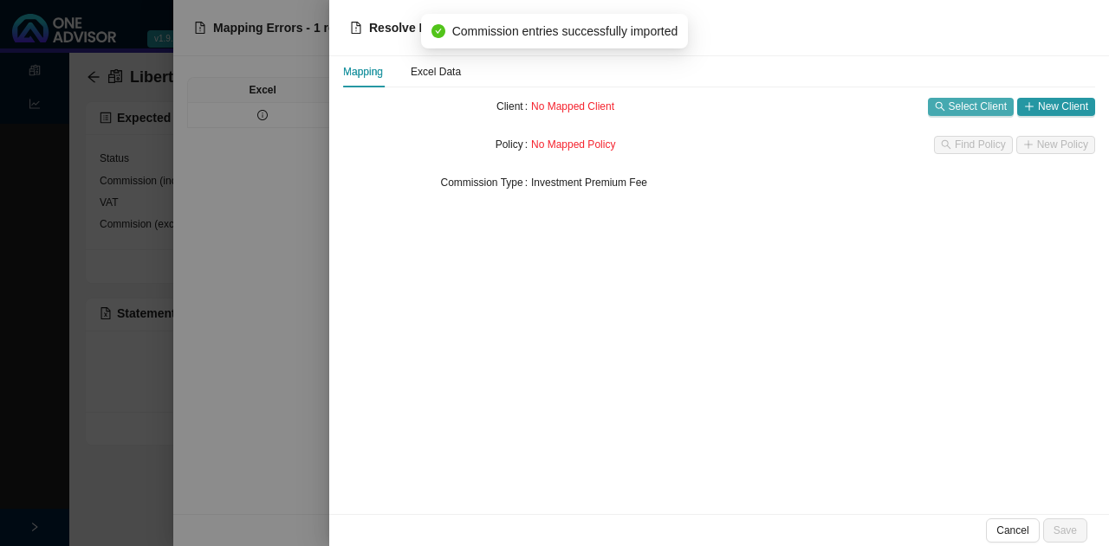
click at [971, 102] on span "Select Client" at bounding box center [977, 106] width 58 height 17
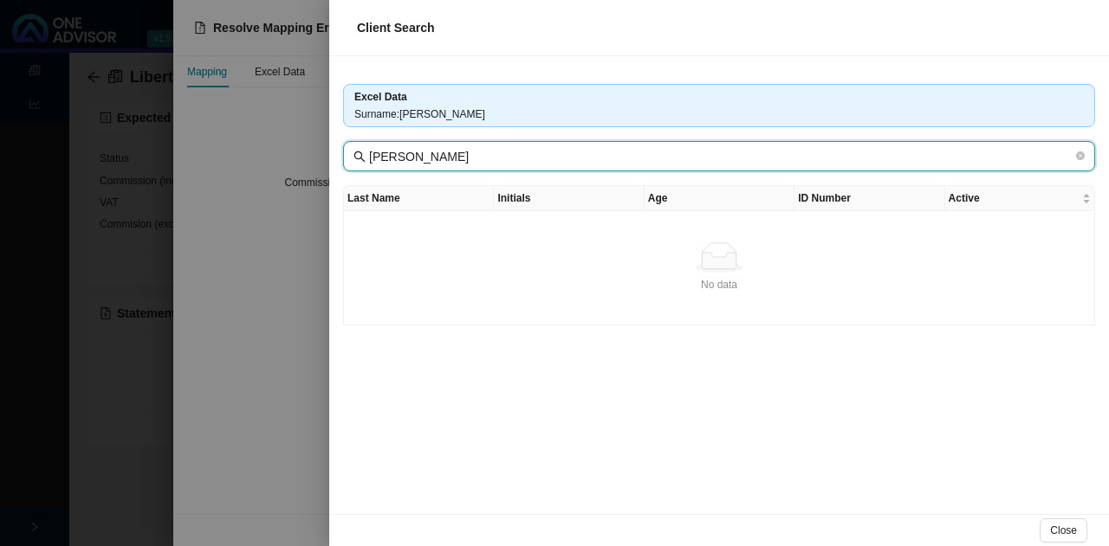
drag, startPoint x: 488, startPoint y: 146, endPoint x: 315, endPoint y: 162, distance: 173.9
click at [315, 162] on div "Client Search Excel Data Surname : B [PERSON_NAME] B [PERSON_NAME] Last Name In…" at bounding box center [554, 273] width 1109 height 546
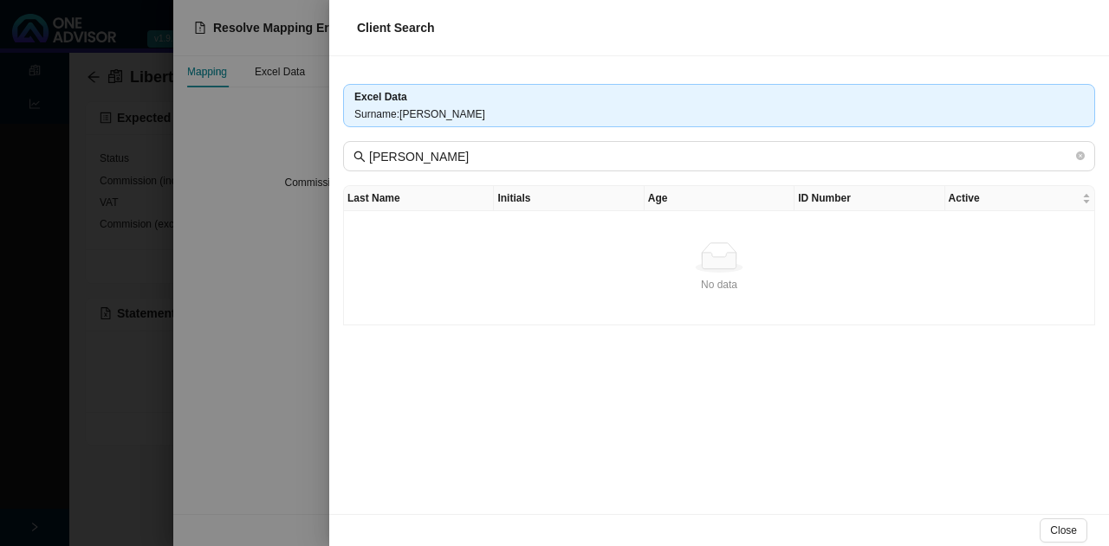
click at [273, 316] on div at bounding box center [554, 273] width 1109 height 546
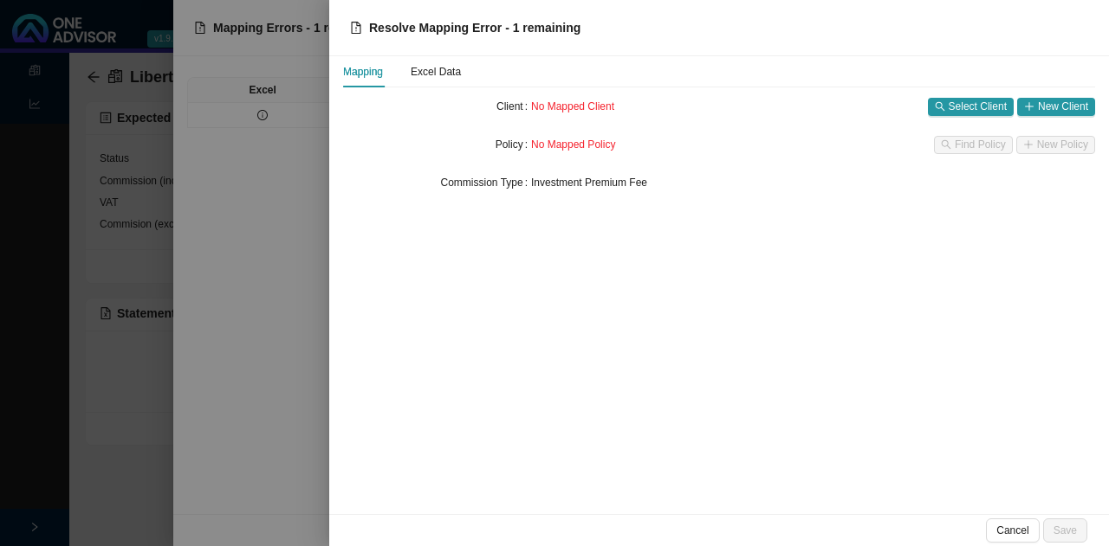
click at [211, 425] on div at bounding box center [554, 273] width 1109 height 546
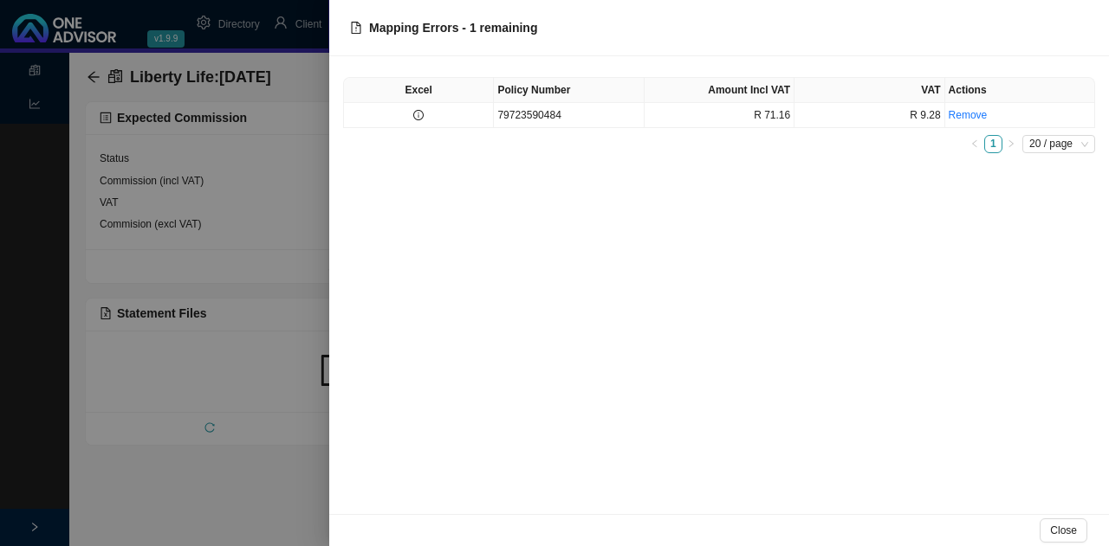
click at [141, 449] on div at bounding box center [554, 273] width 1109 height 546
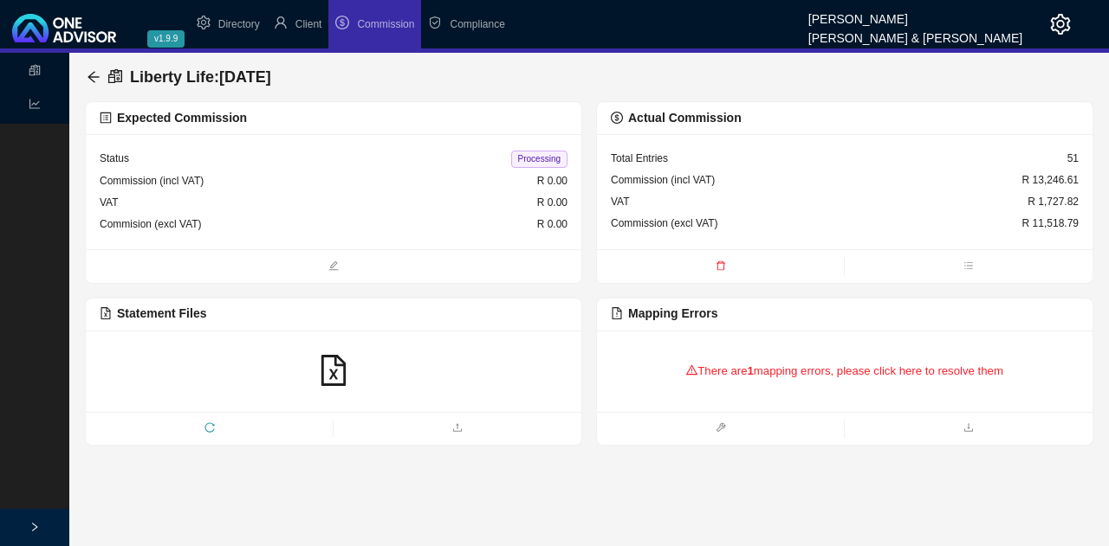
click at [173, 505] on main "Statements Reports Liberty Life : [DATE] Expected Commission Status Processing …" at bounding box center [554, 300] width 1109 height 494
click at [207, 423] on icon "reload" at bounding box center [209, 428] width 10 height 10
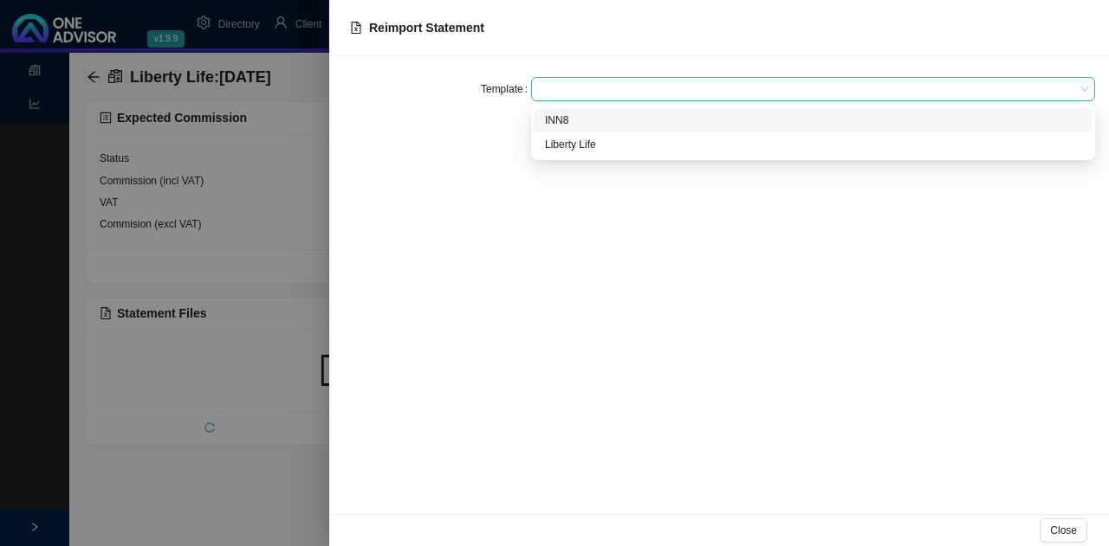
click at [578, 91] on span at bounding box center [813, 89] width 550 height 23
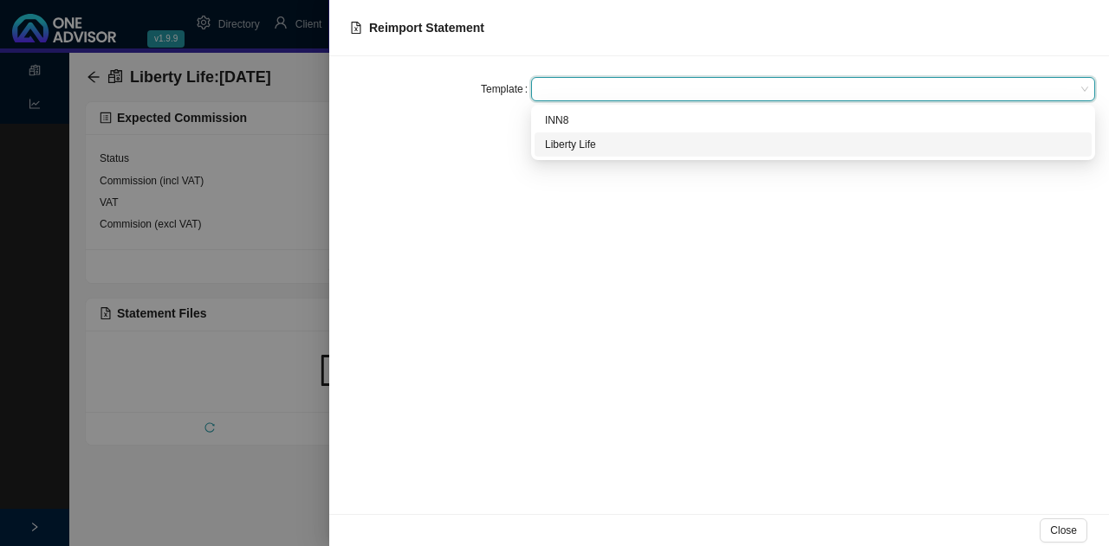
click at [599, 145] on div "Liberty Life" at bounding box center [813, 144] width 536 height 17
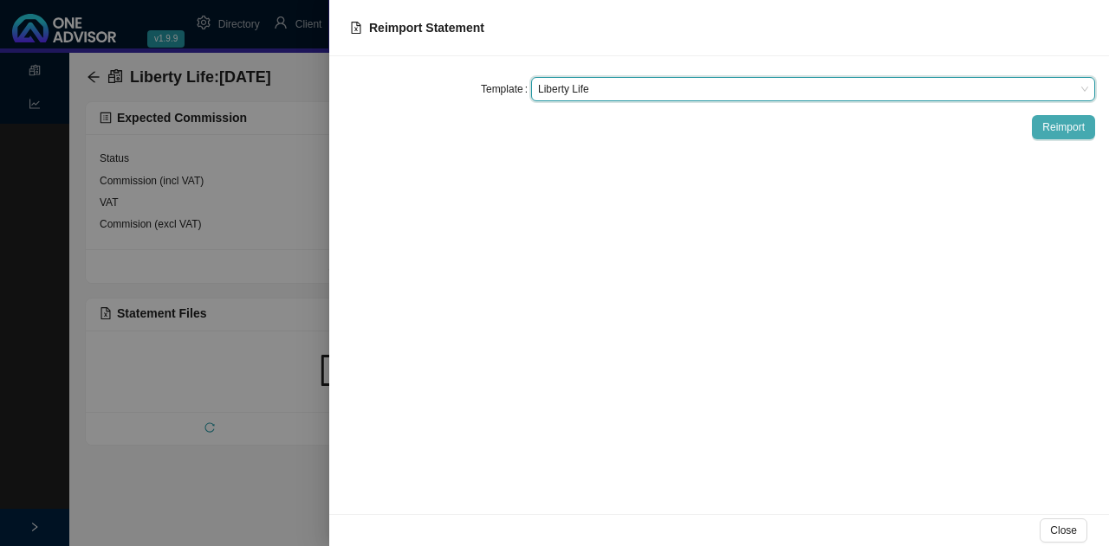
click at [1058, 123] on span "Reimport" at bounding box center [1063, 127] width 42 height 17
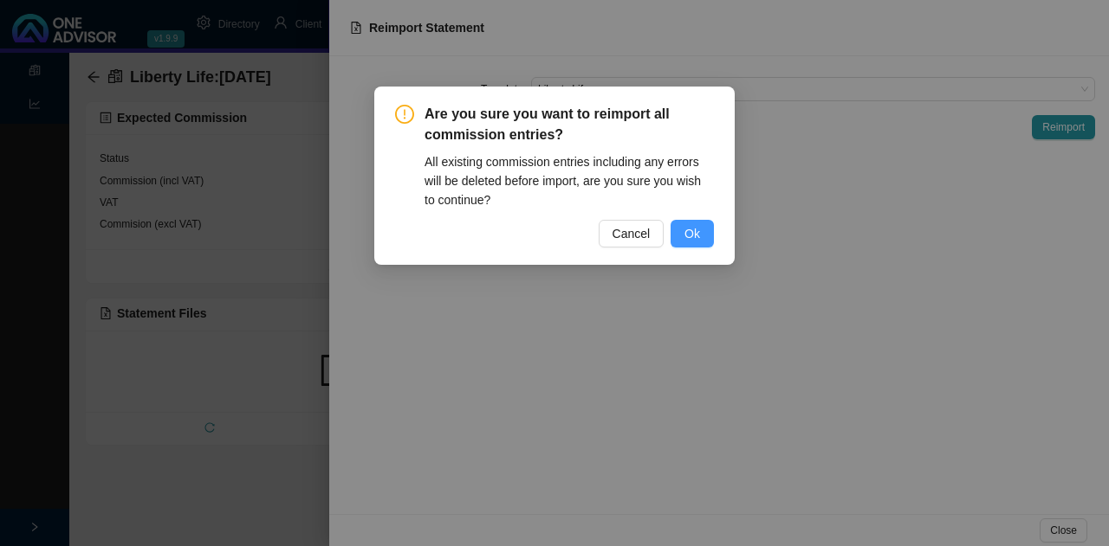
click at [700, 237] on span "Ok" at bounding box center [692, 233] width 16 height 19
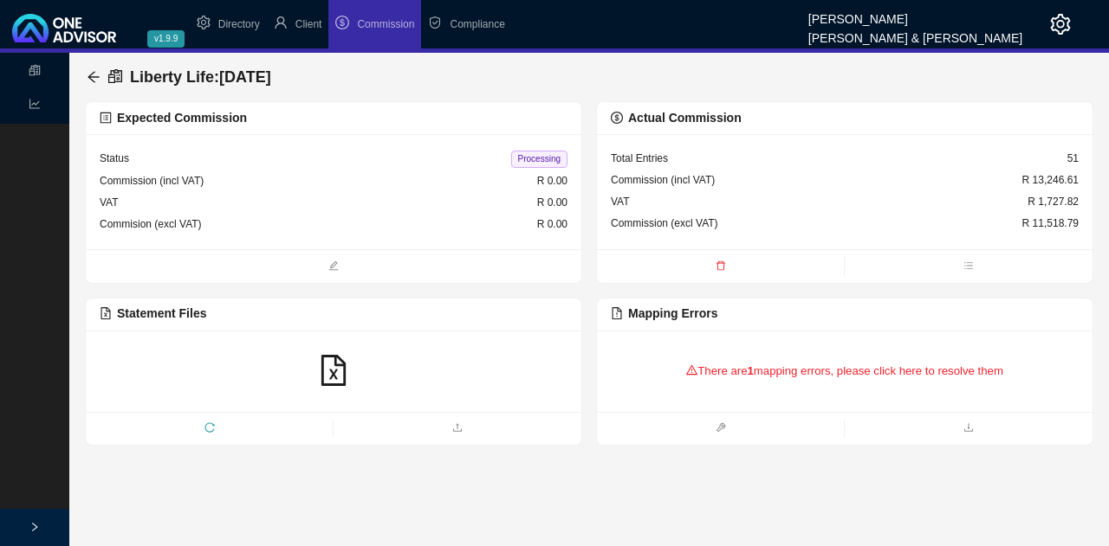
click at [869, 193] on div "VAT R 1,727.82" at bounding box center [845, 202] width 468 height 22
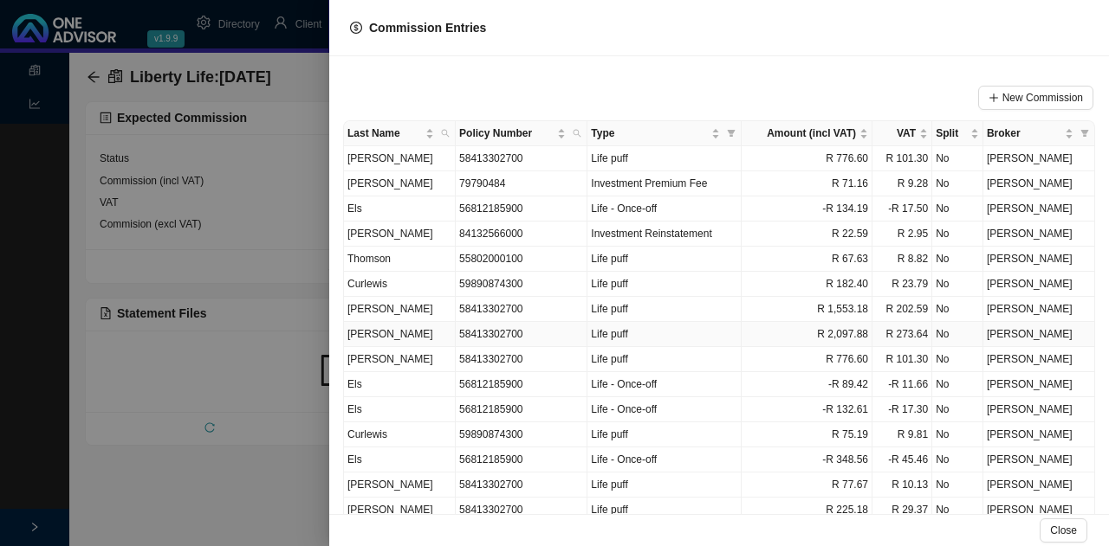
click at [398, 332] on td "[PERSON_NAME]" at bounding box center [400, 334] width 112 height 25
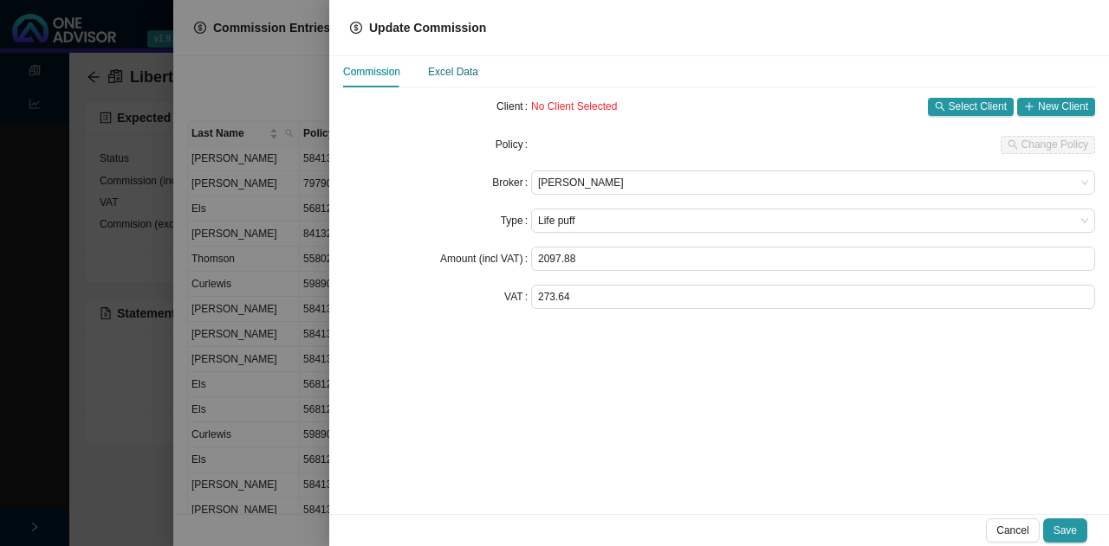
click at [452, 67] on div "Excel Data" at bounding box center [453, 71] width 50 height 17
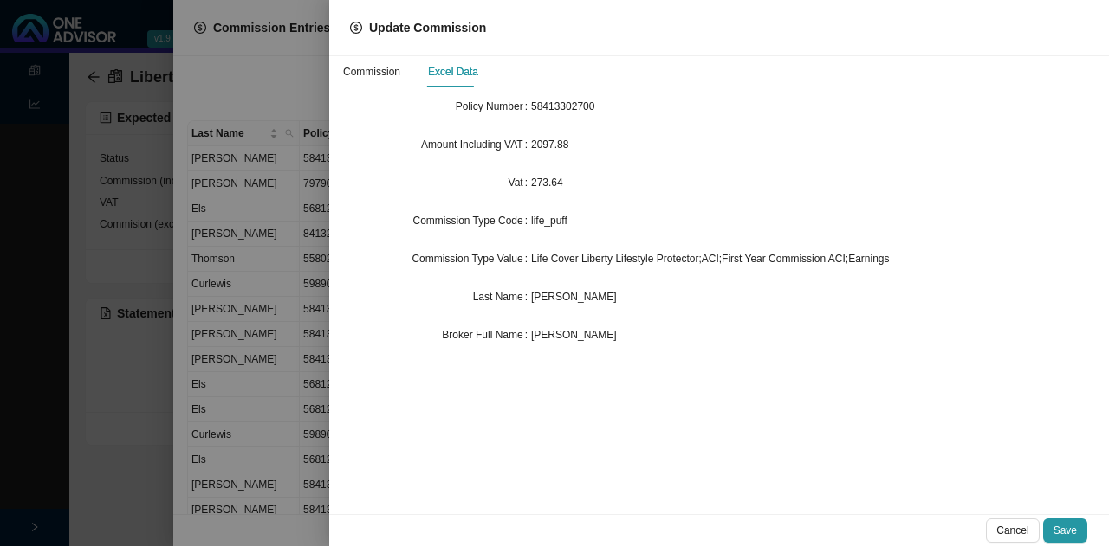
drag, startPoint x: 650, startPoint y: 306, endPoint x: 527, endPoint y: 301, distance: 123.1
click at [527, 301] on div "Last Name [PERSON_NAME]" at bounding box center [719, 297] width 752 height 24
click at [252, 299] on div at bounding box center [554, 273] width 1109 height 546
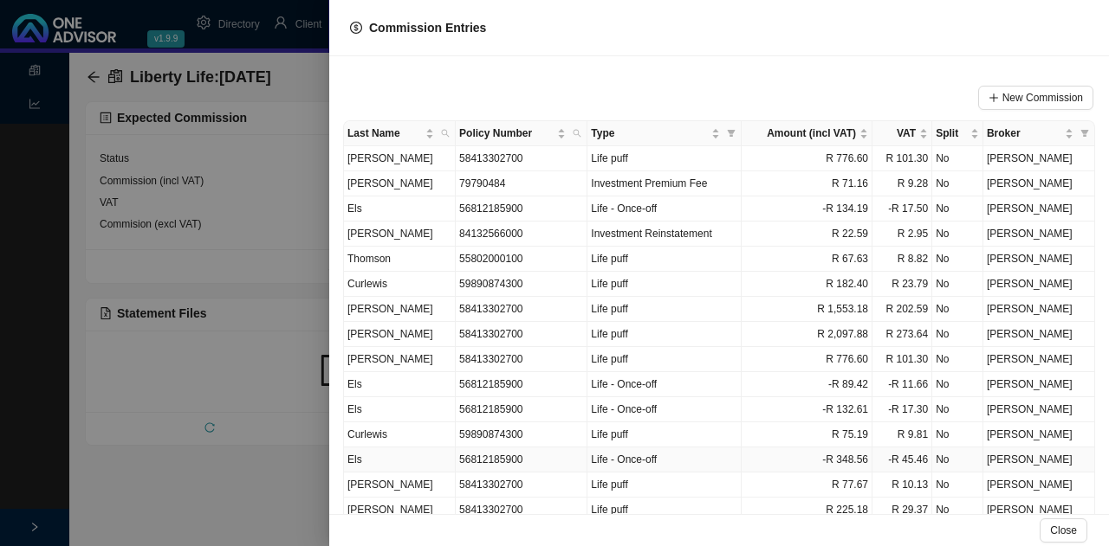
click at [414, 450] on td "Els" at bounding box center [400, 460] width 112 height 25
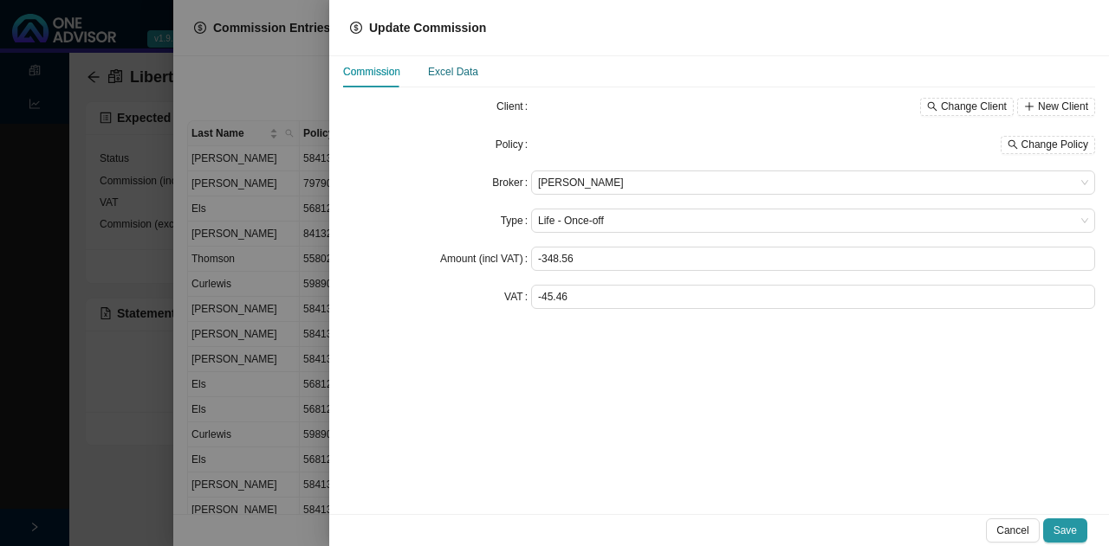
click at [460, 67] on div "Excel Data" at bounding box center [453, 71] width 50 height 17
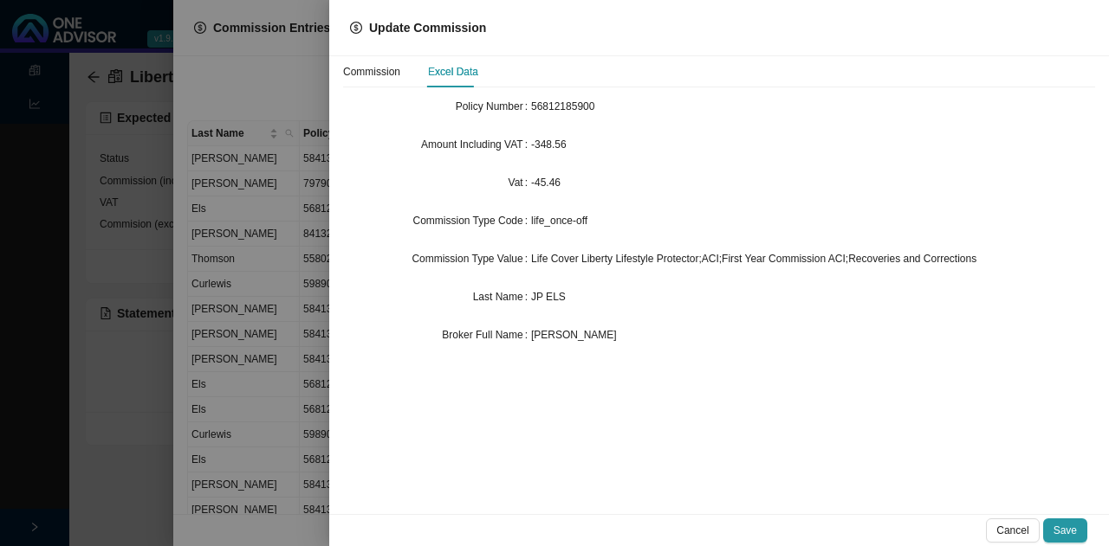
click at [289, 314] on div at bounding box center [554, 273] width 1109 height 546
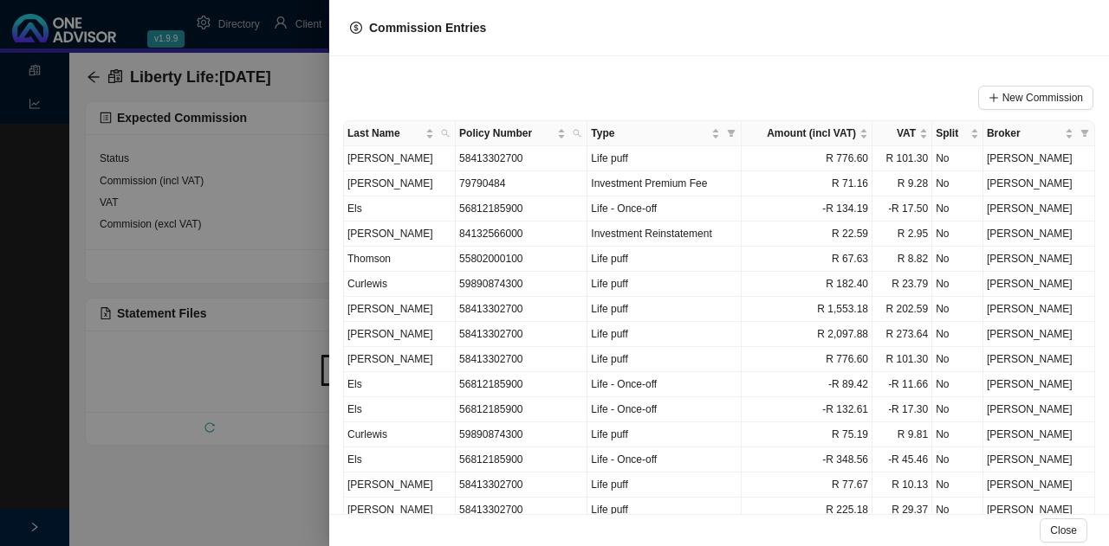
click at [203, 503] on div at bounding box center [554, 273] width 1109 height 546
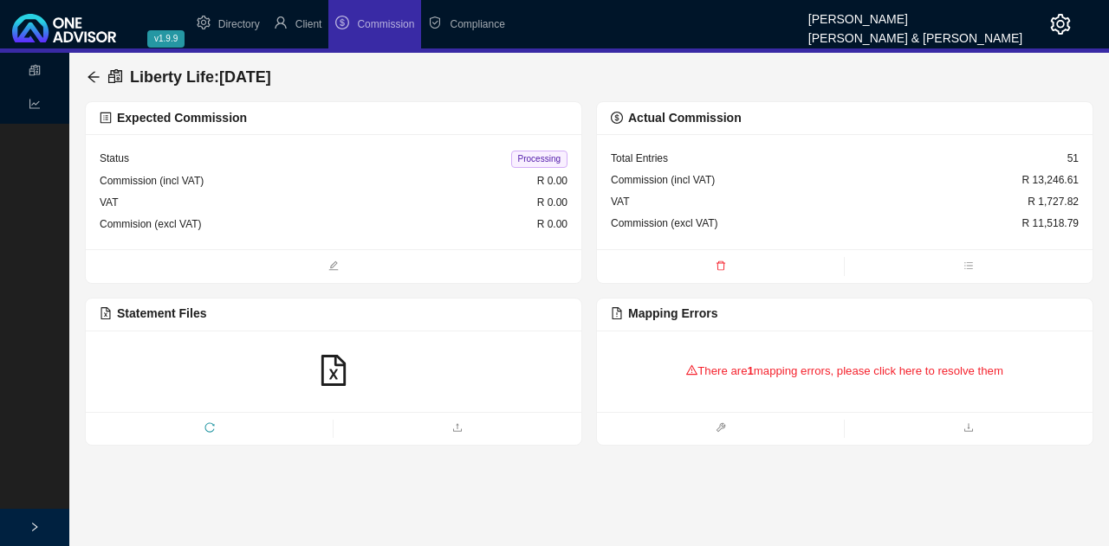
click at [210, 425] on icon "reload" at bounding box center [209, 428] width 10 height 10
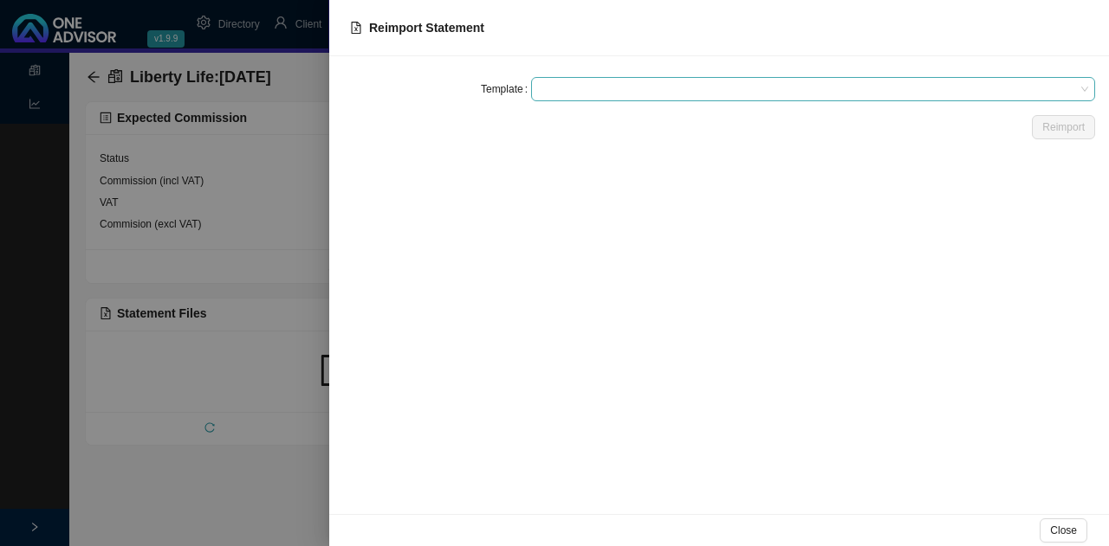
click at [561, 85] on span at bounding box center [813, 89] width 550 height 23
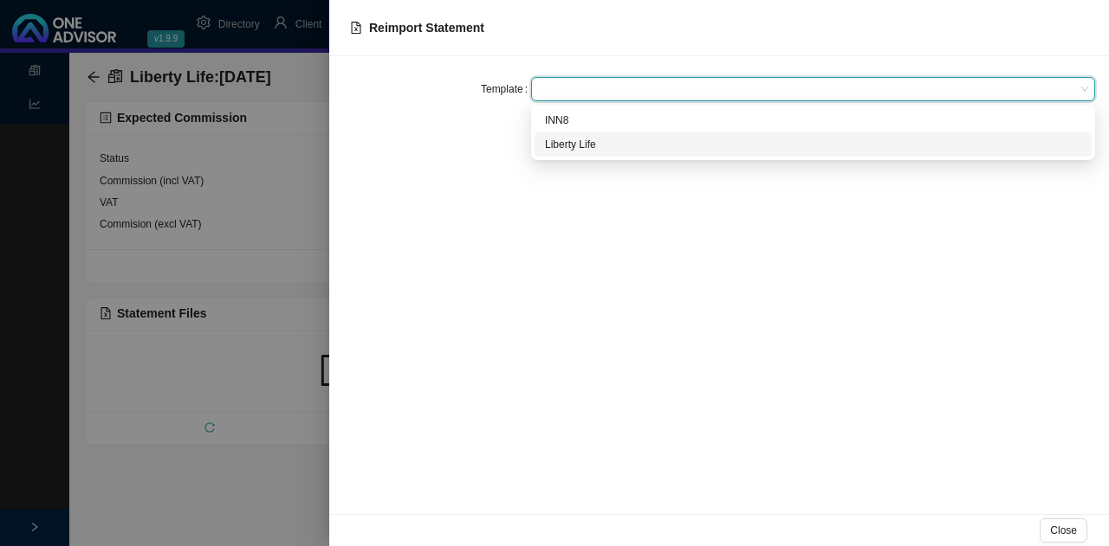
click at [580, 145] on div "Liberty Life" at bounding box center [813, 144] width 536 height 17
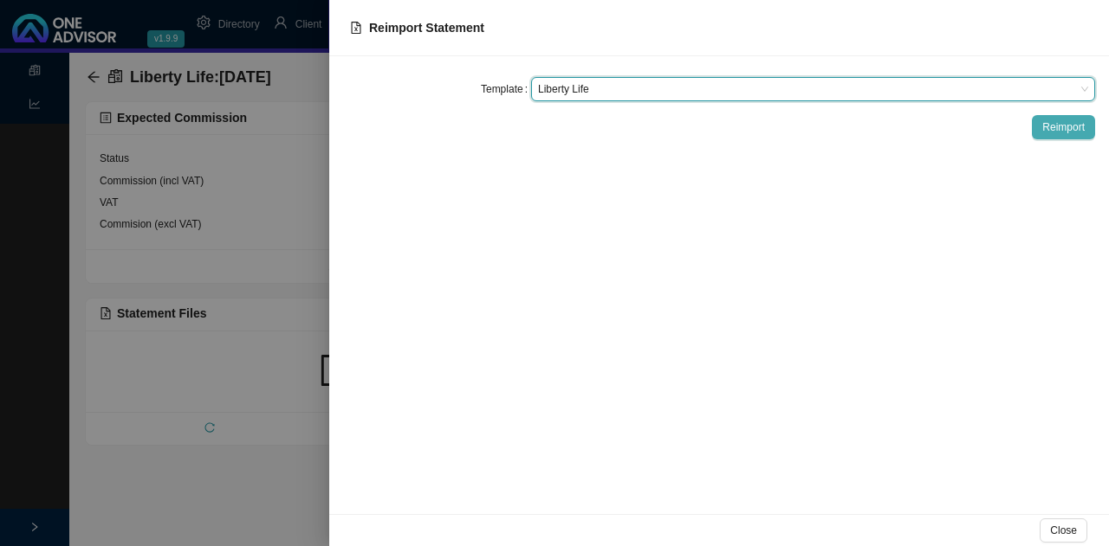
click at [1062, 122] on span "Reimport" at bounding box center [1063, 127] width 42 height 17
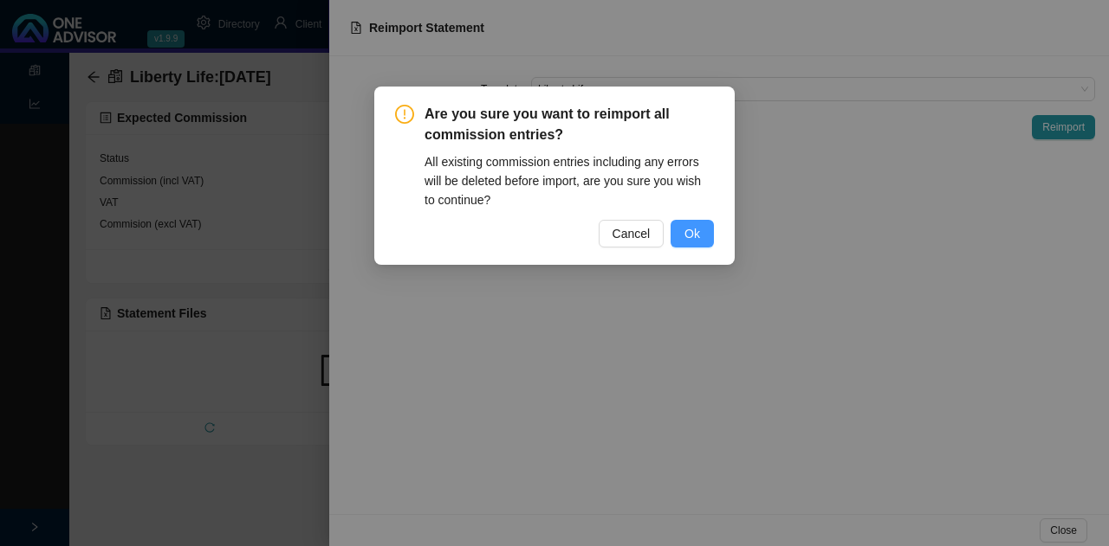
click at [692, 235] on span "Ok" at bounding box center [692, 233] width 16 height 19
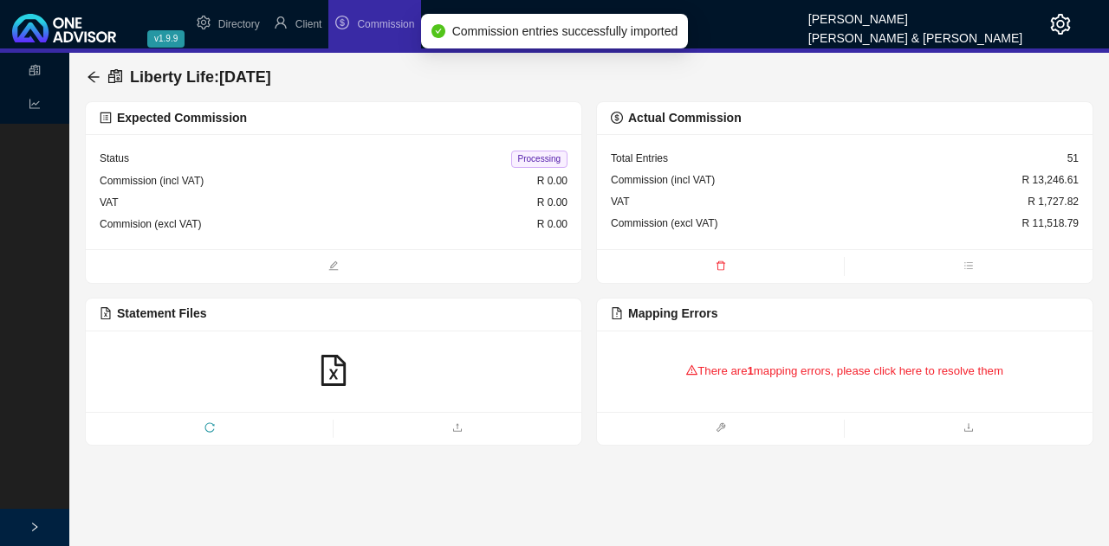
click at [783, 363] on div "There are 1 mapping errors, please click here to resolve them" at bounding box center [845, 372] width 468 height 54
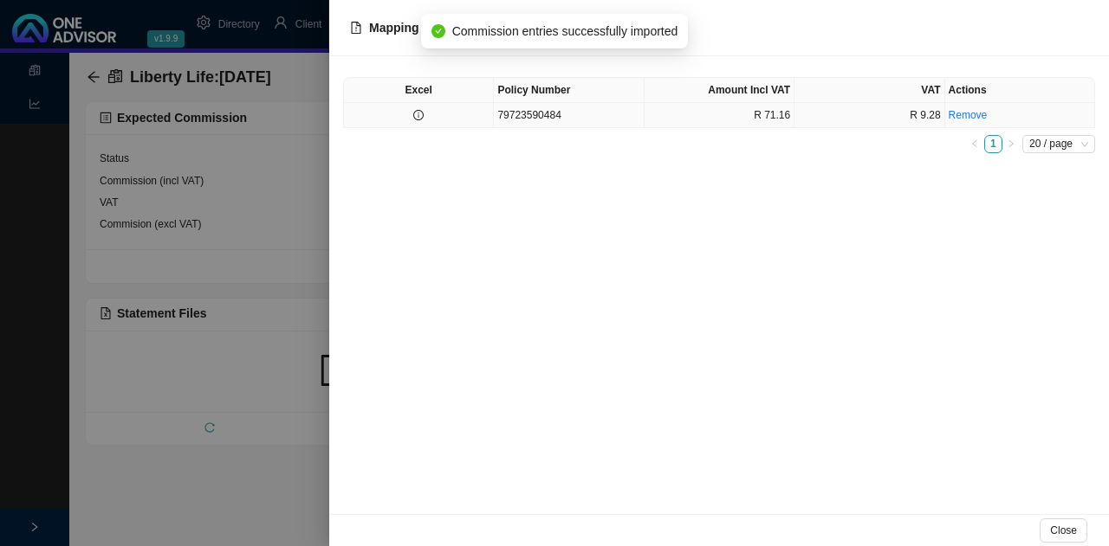
click at [589, 113] on td "79723590484" at bounding box center [569, 115] width 150 height 25
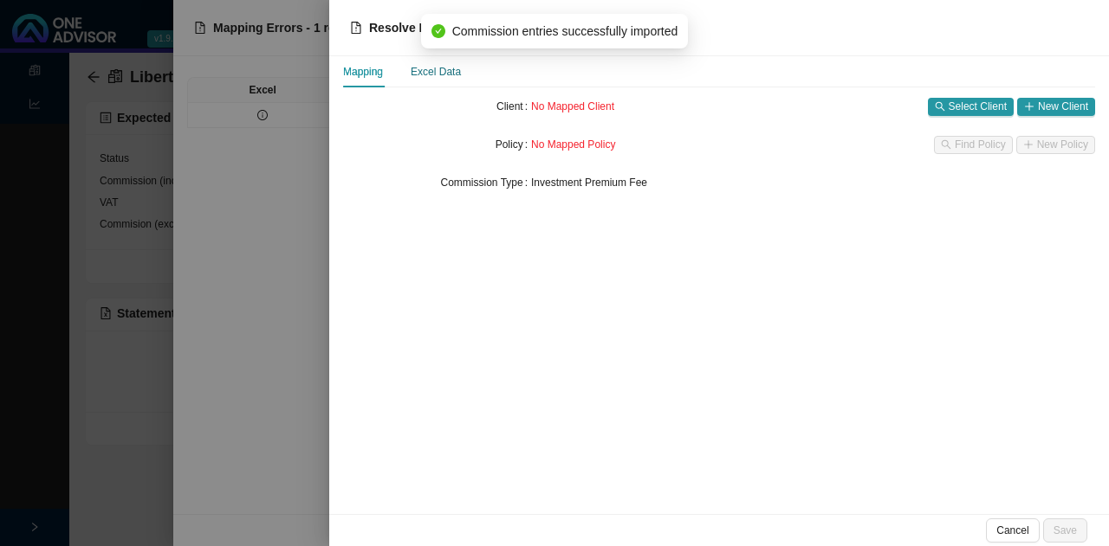
click at [439, 65] on div "Excel Data" at bounding box center [435, 71] width 50 height 17
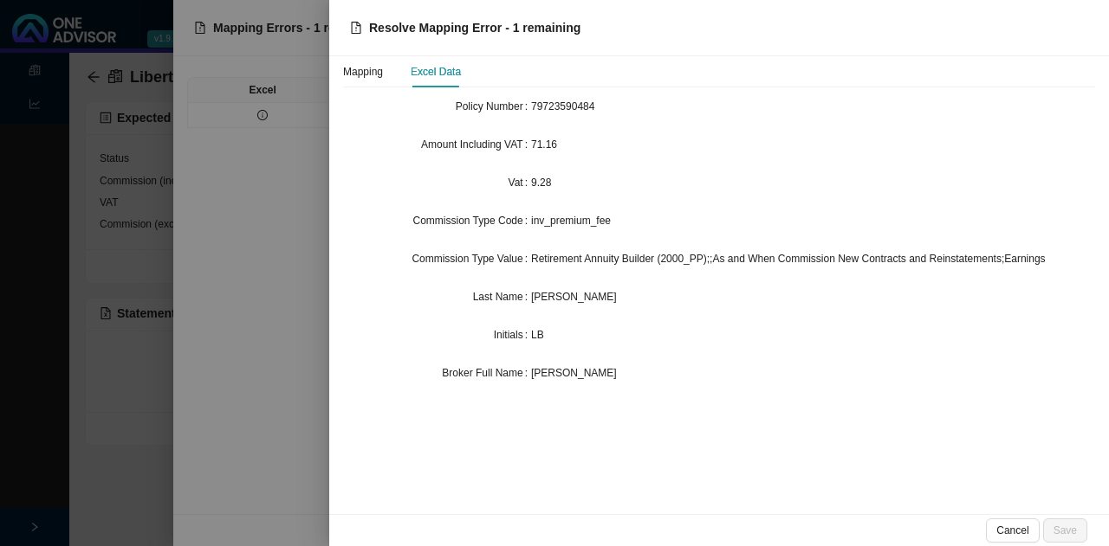
click at [108, 482] on div at bounding box center [554, 273] width 1109 height 546
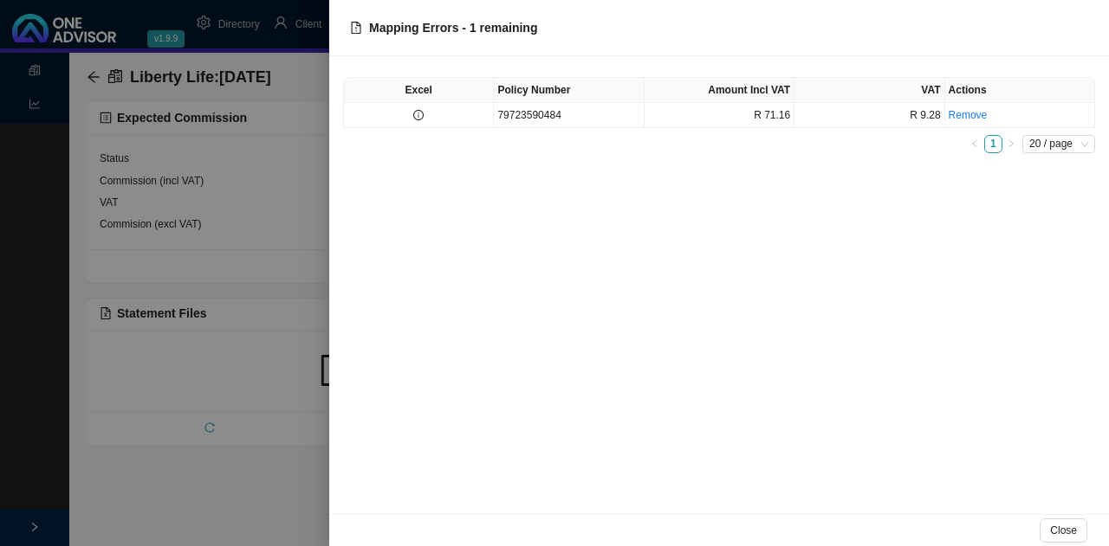
click at [134, 481] on div at bounding box center [554, 273] width 1109 height 546
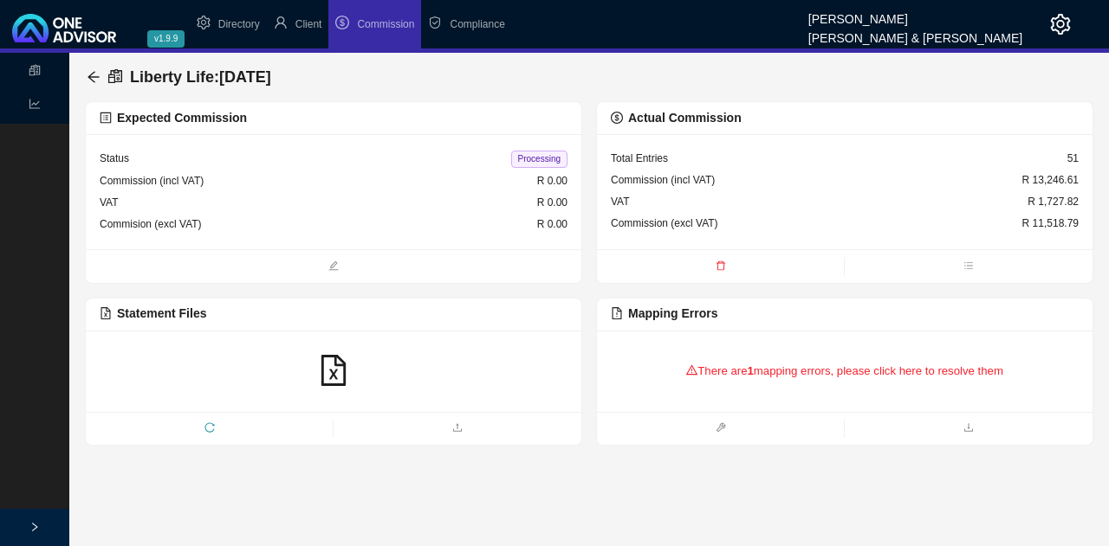
click at [746, 202] on div "VAT R 1,727.82" at bounding box center [845, 202] width 468 height 22
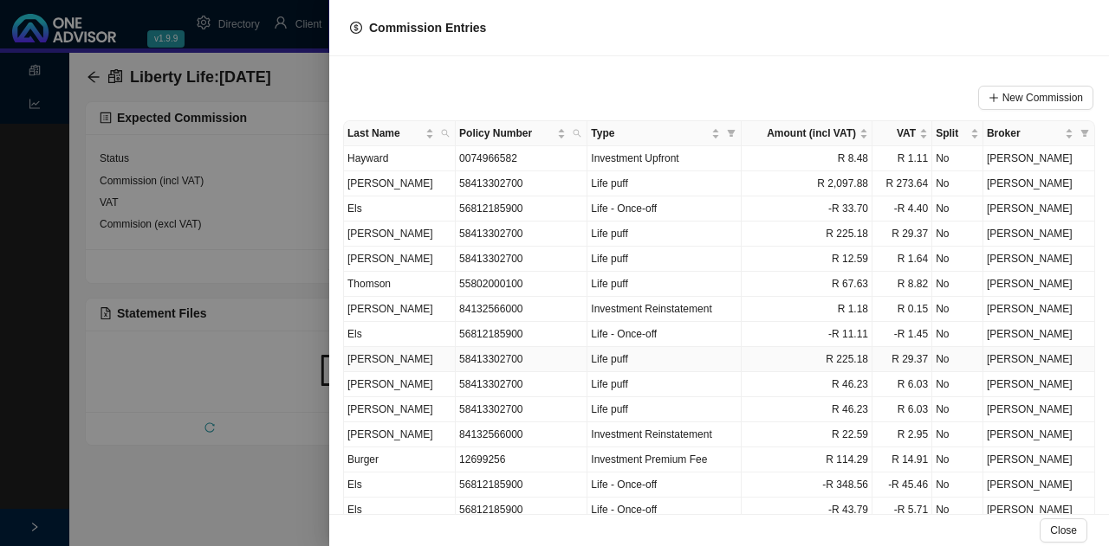
click at [450, 352] on td "[PERSON_NAME]" at bounding box center [400, 359] width 112 height 25
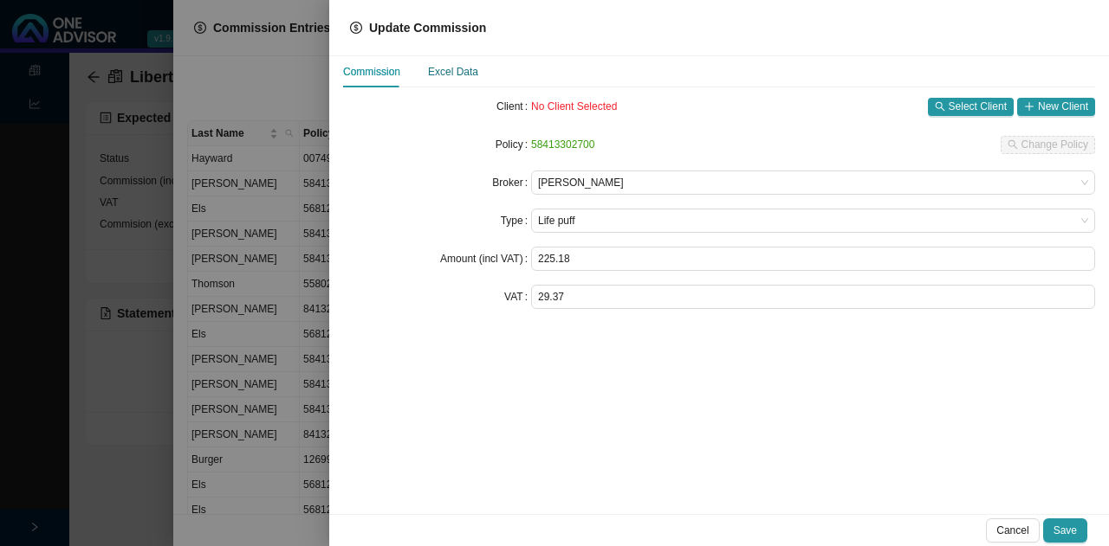
click at [456, 66] on div "Excel Data" at bounding box center [453, 71] width 50 height 17
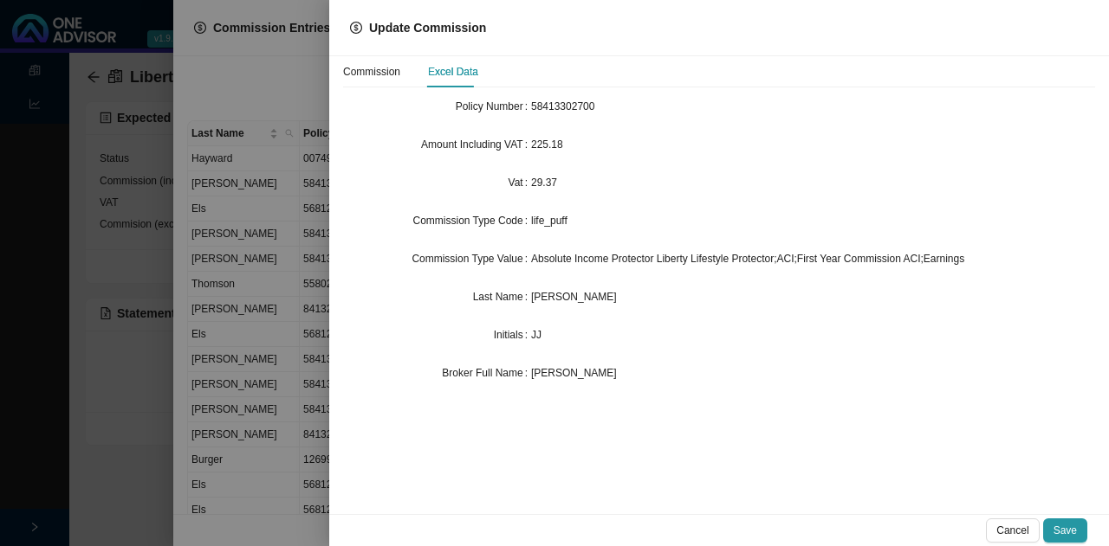
click at [202, 462] on div at bounding box center [554, 273] width 1109 height 546
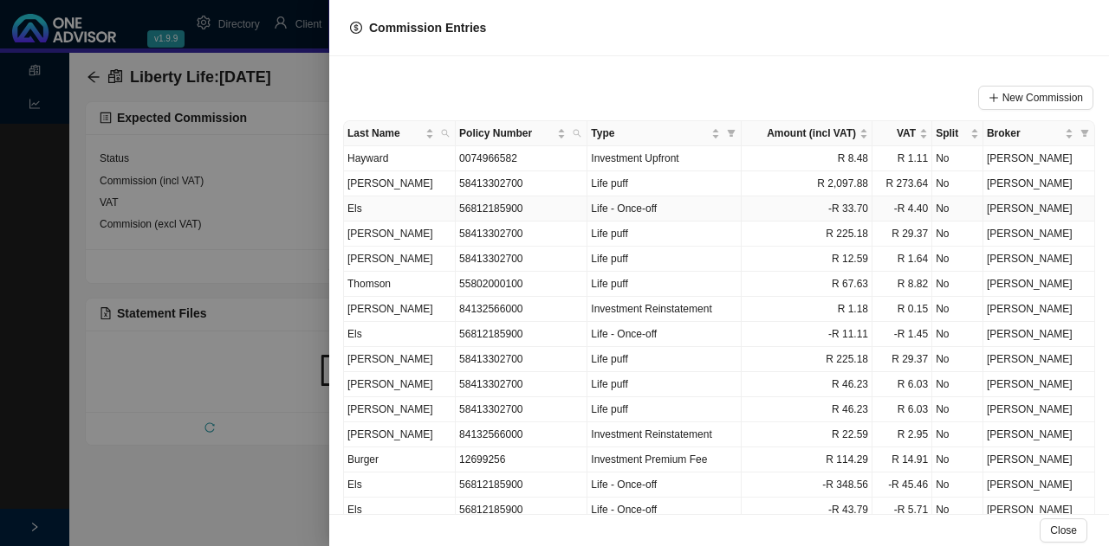
click at [480, 204] on td "56812185900" at bounding box center [522, 209] width 132 height 25
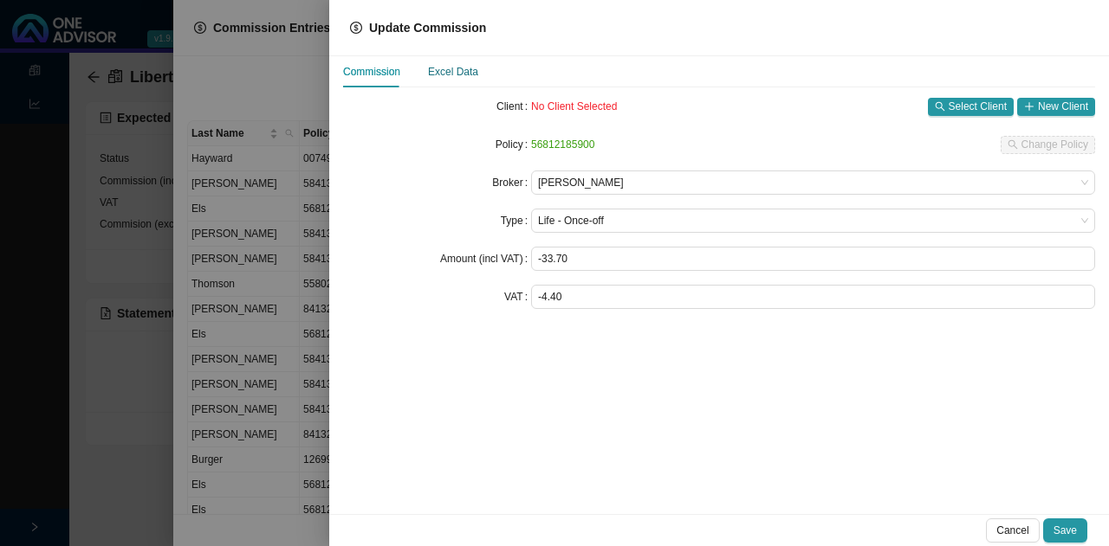
click at [443, 68] on div "Excel Data" at bounding box center [453, 71] width 50 height 17
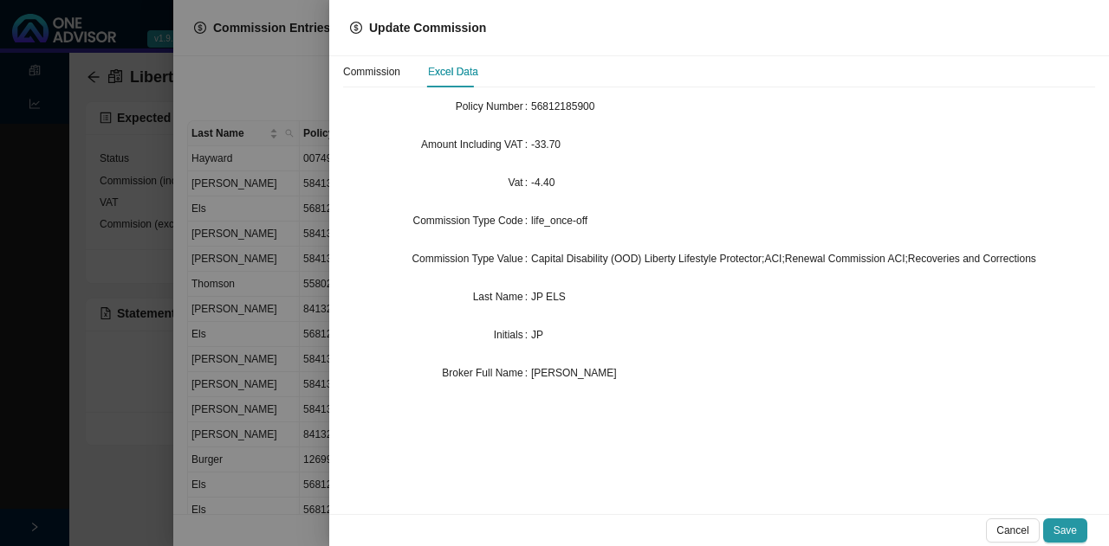
click at [262, 367] on div at bounding box center [554, 273] width 1109 height 546
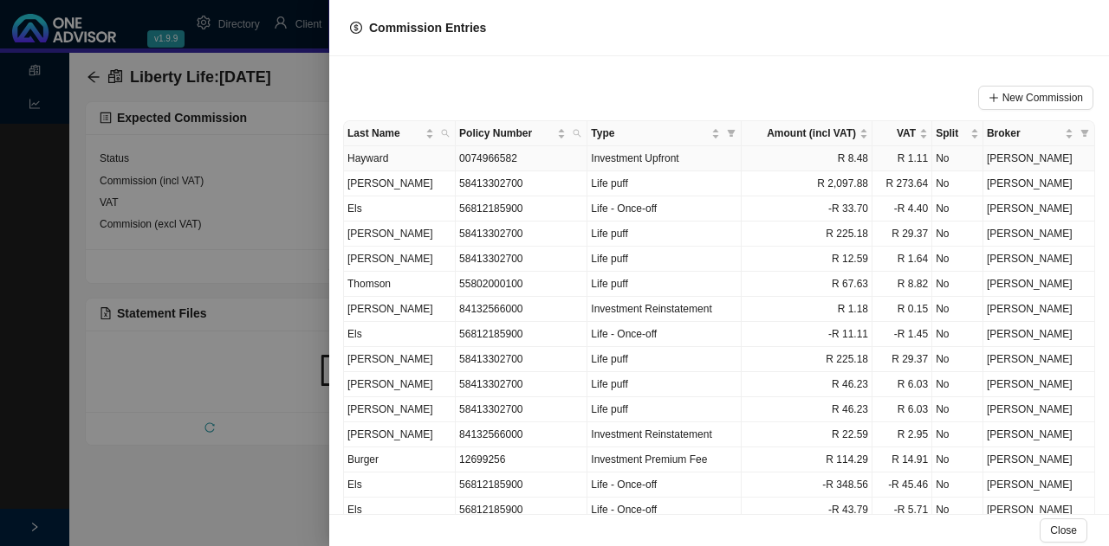
click at [428, 157] on td "Hayward" at bounding box center [400, 158] width 112 height 25
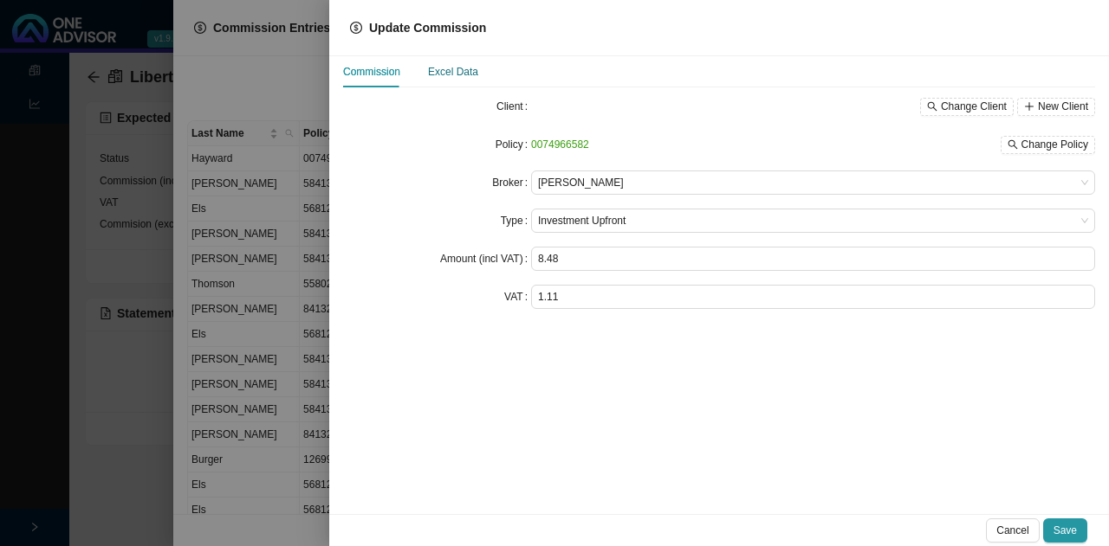
click at [455, 68] on div "Excel Data" at bounding box center [453, 71] width 50 height 17
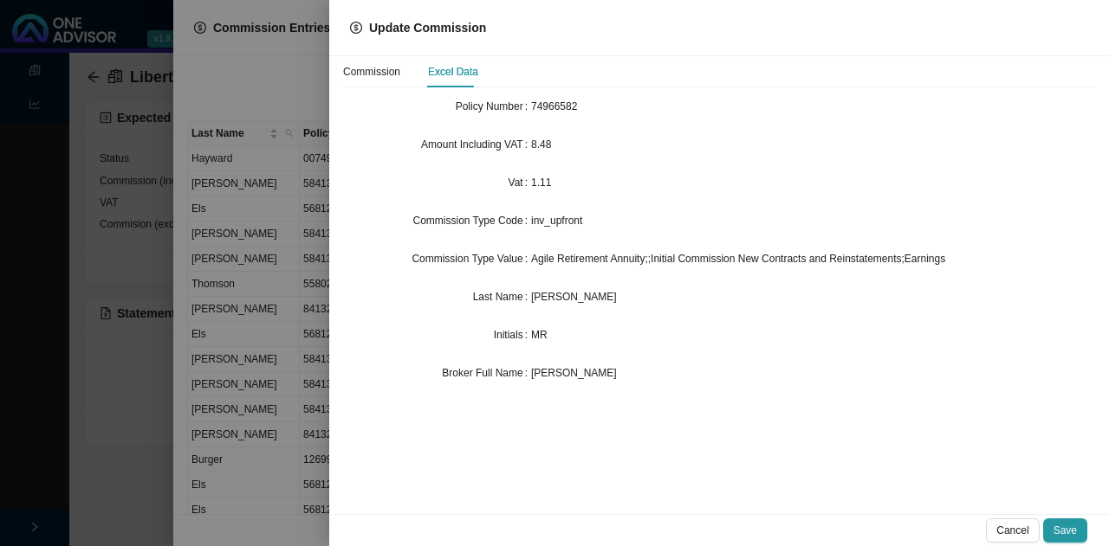
click at [290, 331] on div at bounding box center [554, 273] width 1109 height 546
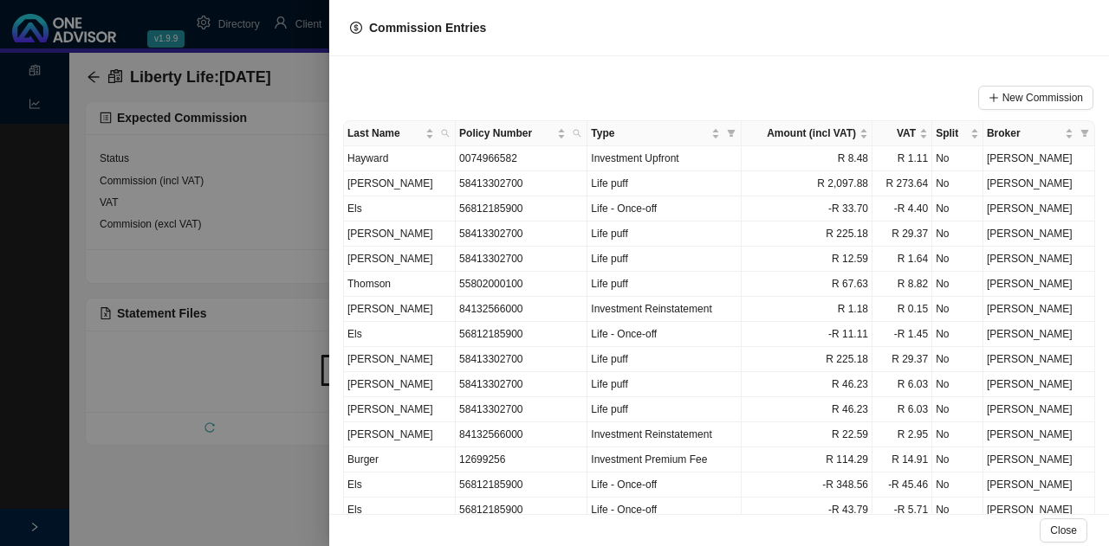
click at [264, 520] on div at bounding box center [554, 273] width 1109 height 546
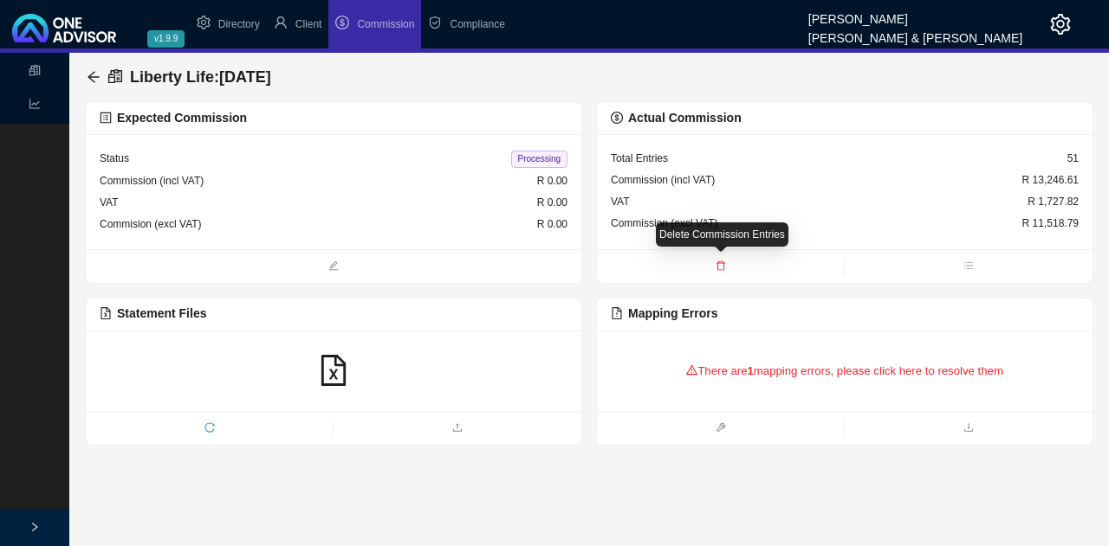
click at [719, 263] on icon "delete" at bounding box center [720, 266] width 10 height 10
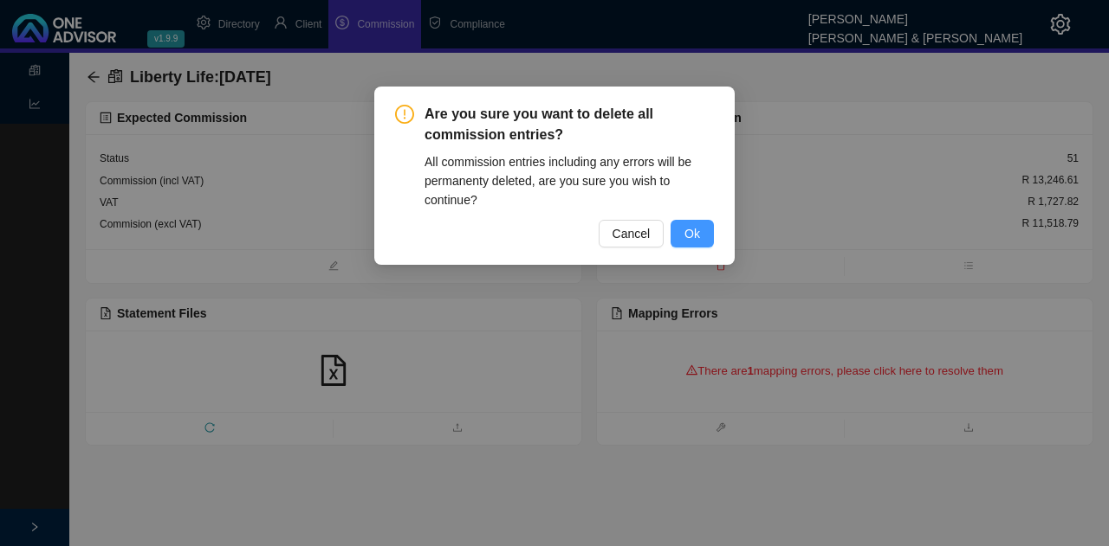
click at [700, 230] on span "Ok" at bounding box center [692, 233] width 16 height 19
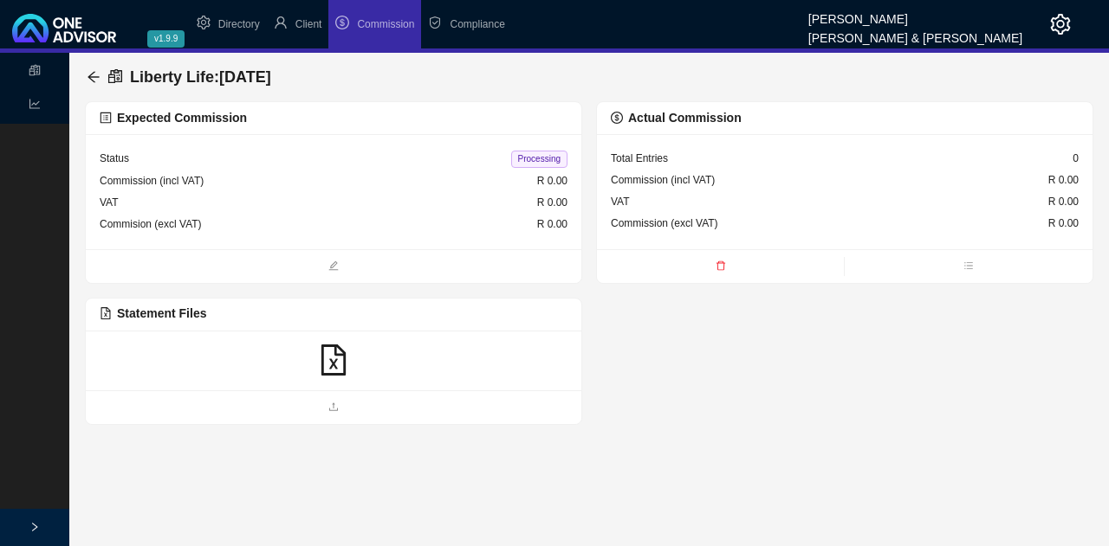
click at [281, 359] on div at bounding box center [334, 361] width 468 height 33
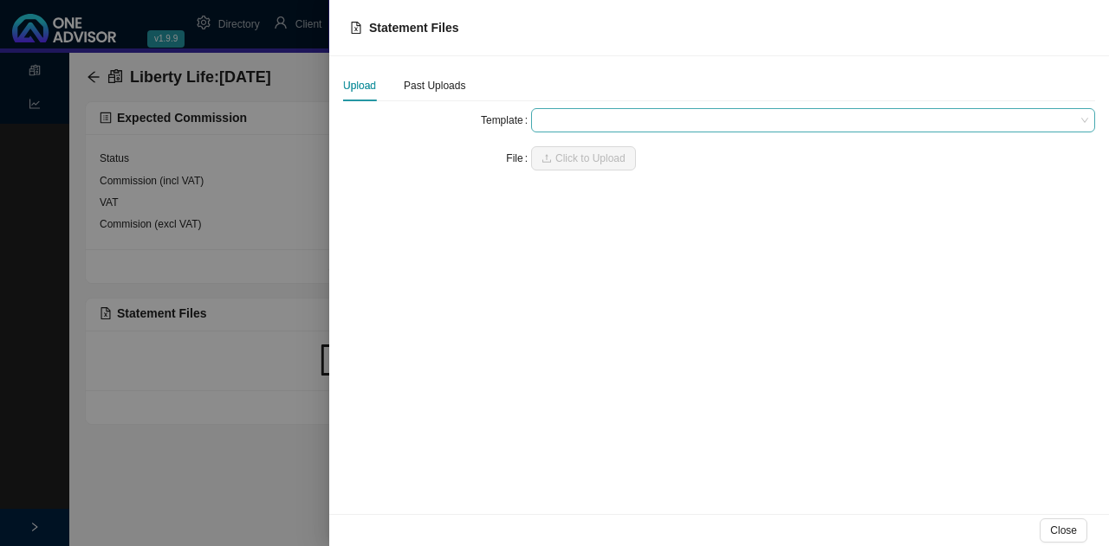
click at [561, 126] on span at bounding box center [813, 120] width 550 height 23
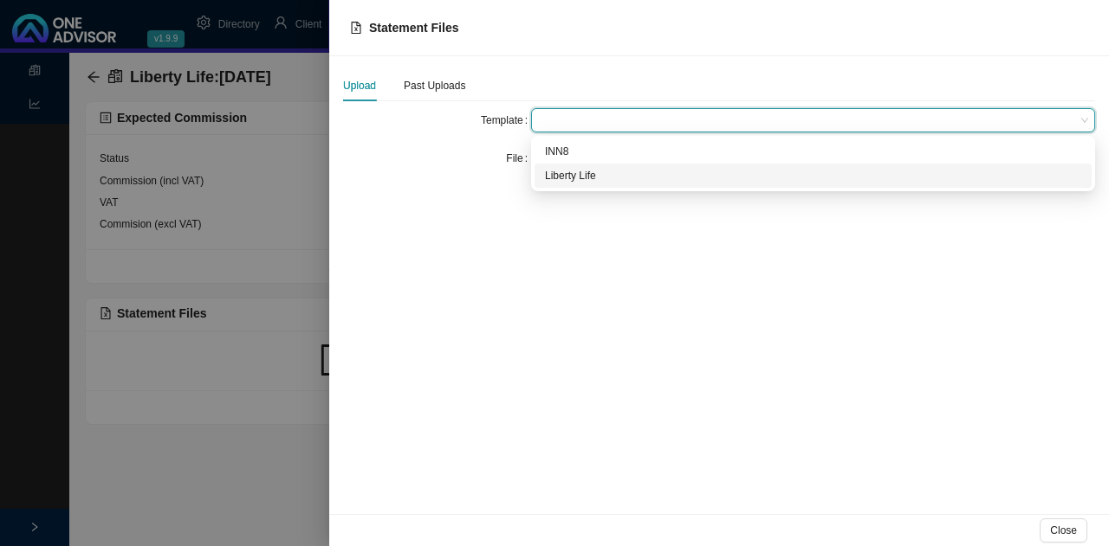
click at [568, 174] on div "Liberty Life" at bounding box center [813, 175] width 536 height 17
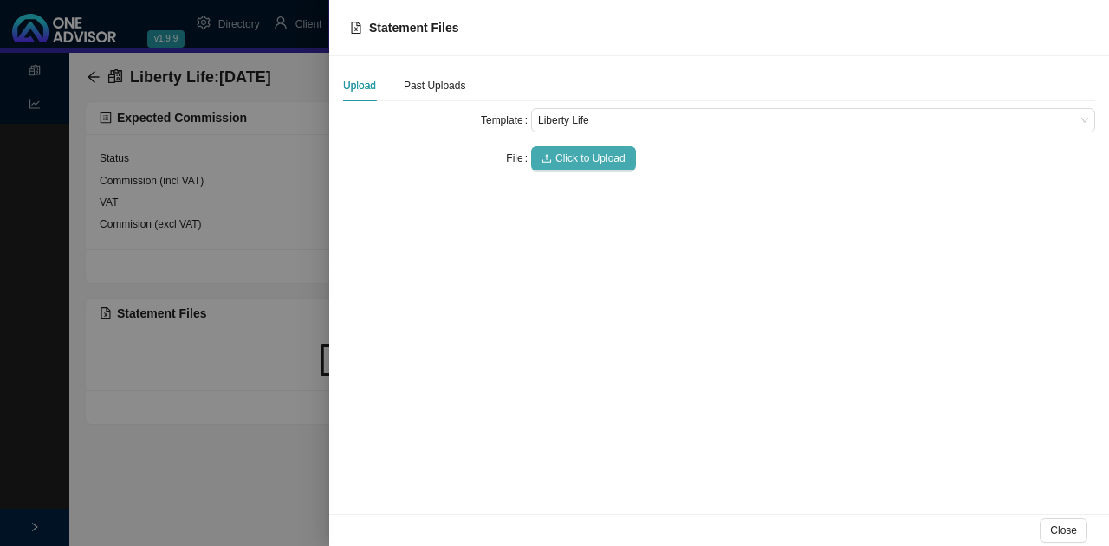
click at [561, 153] on span "Click to Upload" at bounding box center [590, 158] width 70 height 17
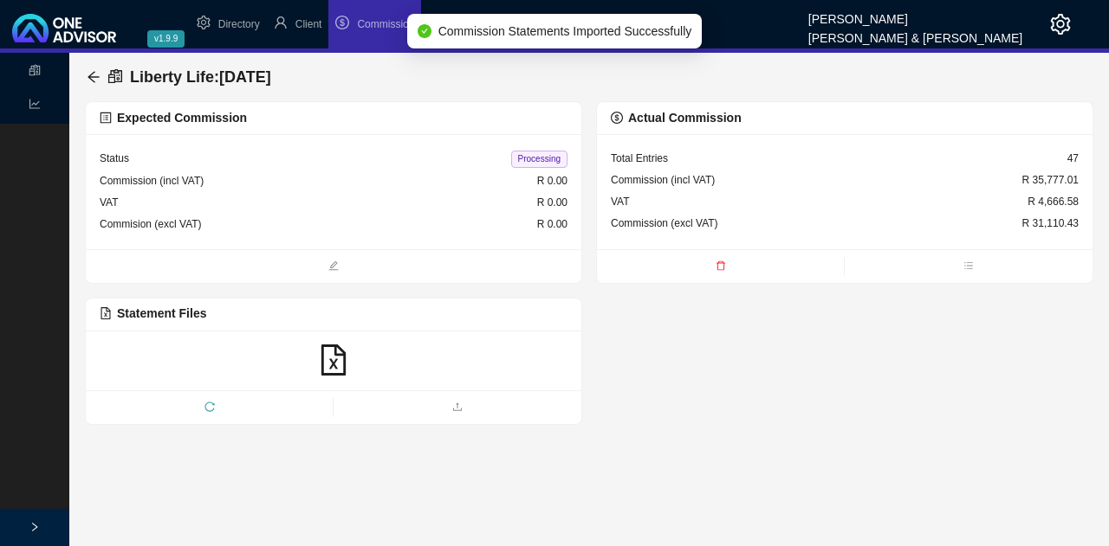
click at [726, 184] on div "Commission (incl VAT) R 35,777.01" at bounding box center [845, 181] width 468 height 22
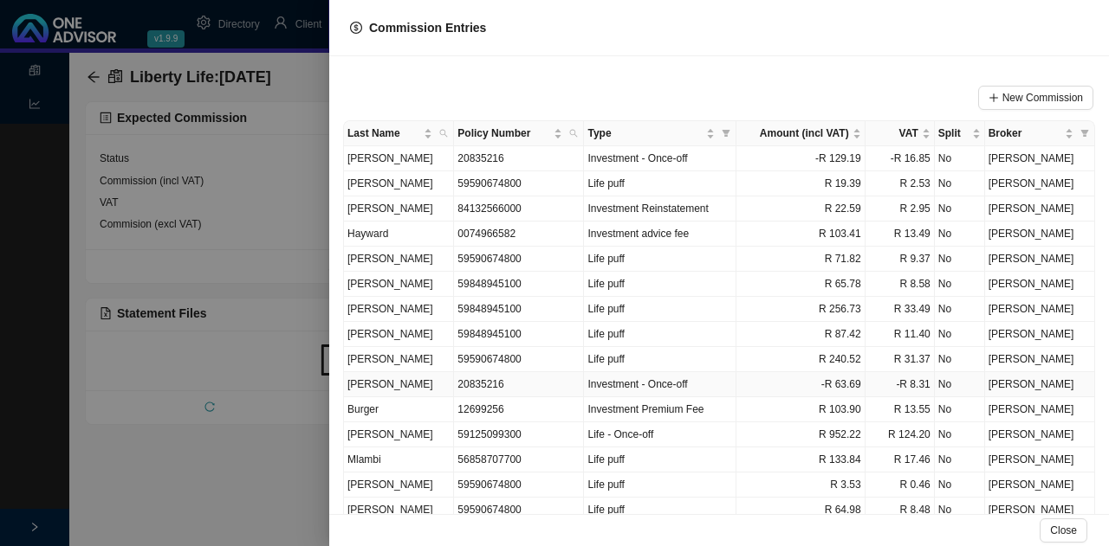
click at [442, 383] on td "[PERSON_NAME]" at bounding box center [399, 384] width 110 height 25
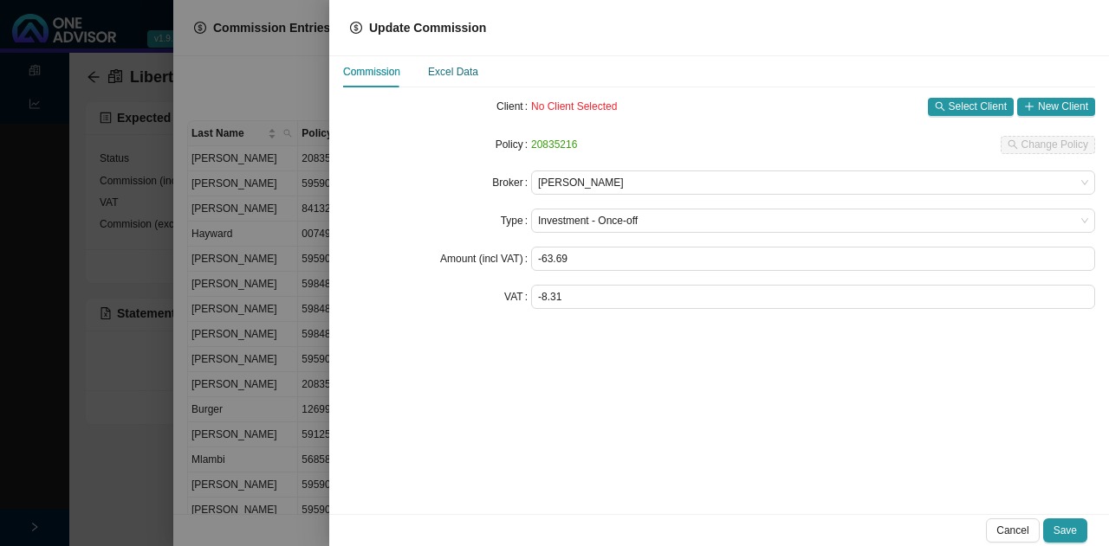
click at [454, 70] on div "Excel Data" at bounding box center [453, 71] width 50 height 17
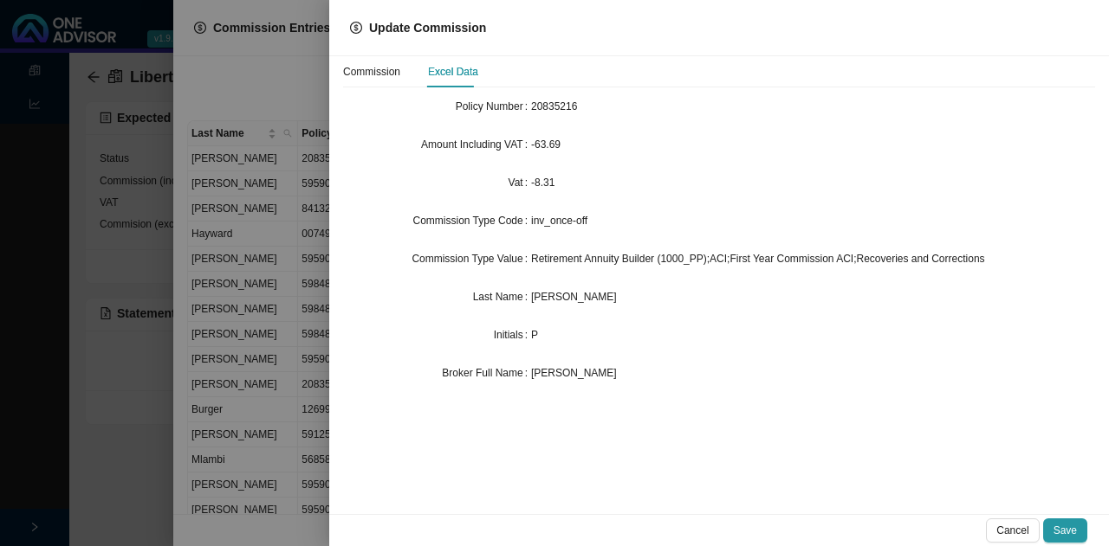
click at [266, 326] on div at bounding box center [554, 273] width 1109 height 546
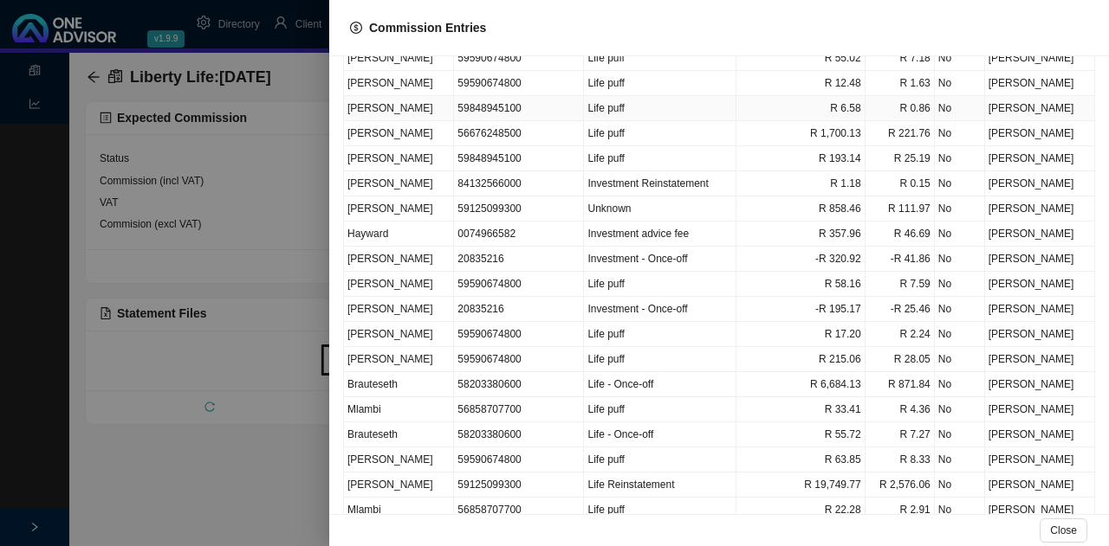
scroll to position [606, 0]
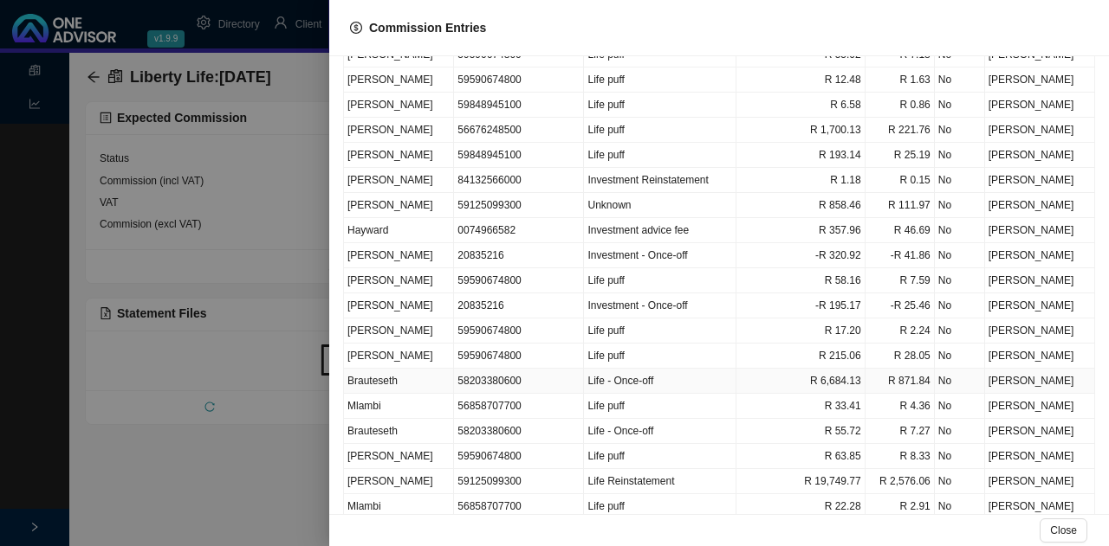
click at [400, 371] on td "Brauteseth" at bounding box center [399, 381] width 110 height 25
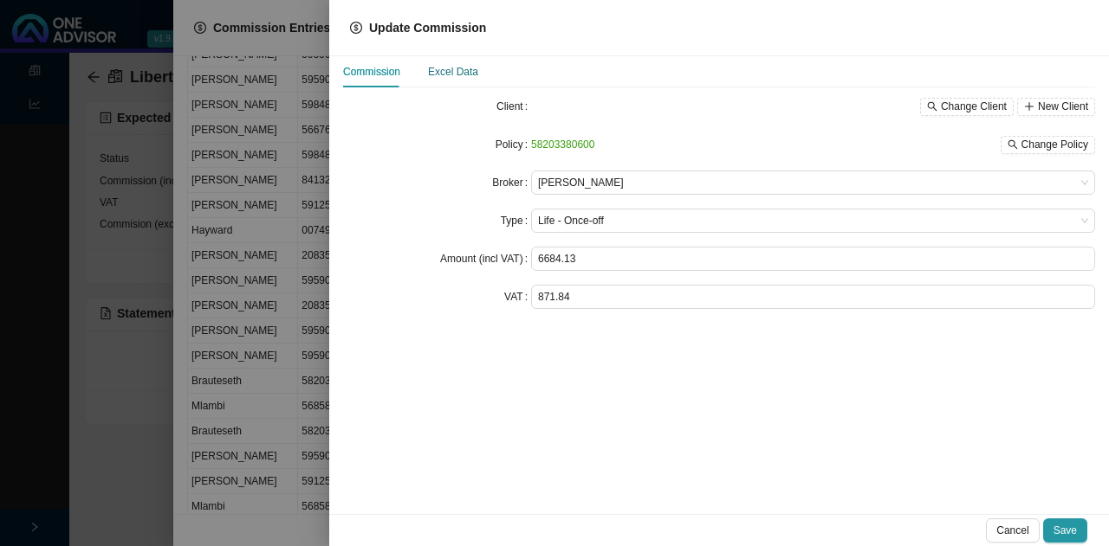
click at [456, 68] on div "Excel Data" at bounding box center [453, 71] width 50 height 17
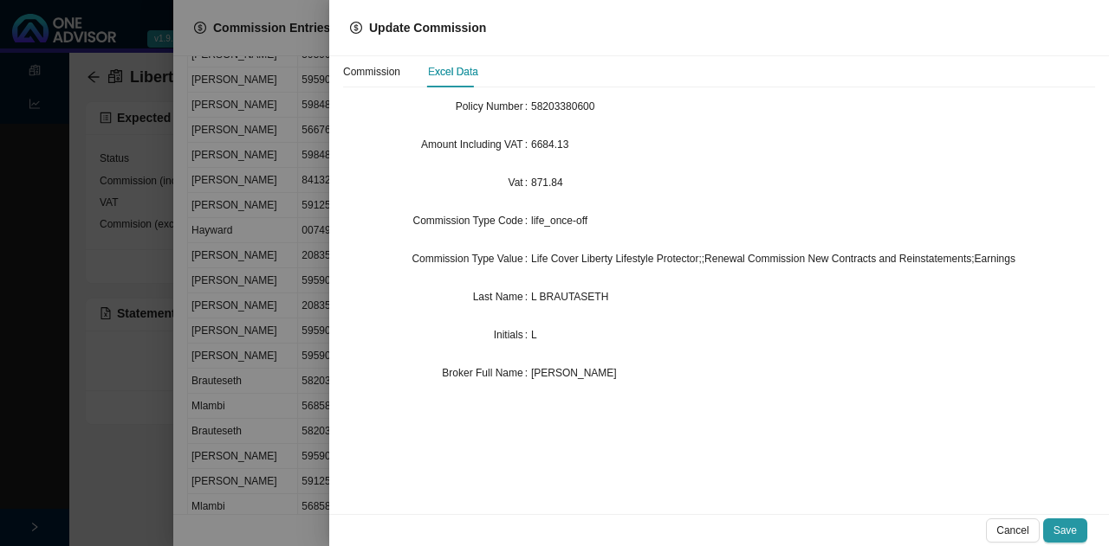
click at [286, 340] on div at bounding box center [554, 273] width 1109 height 546
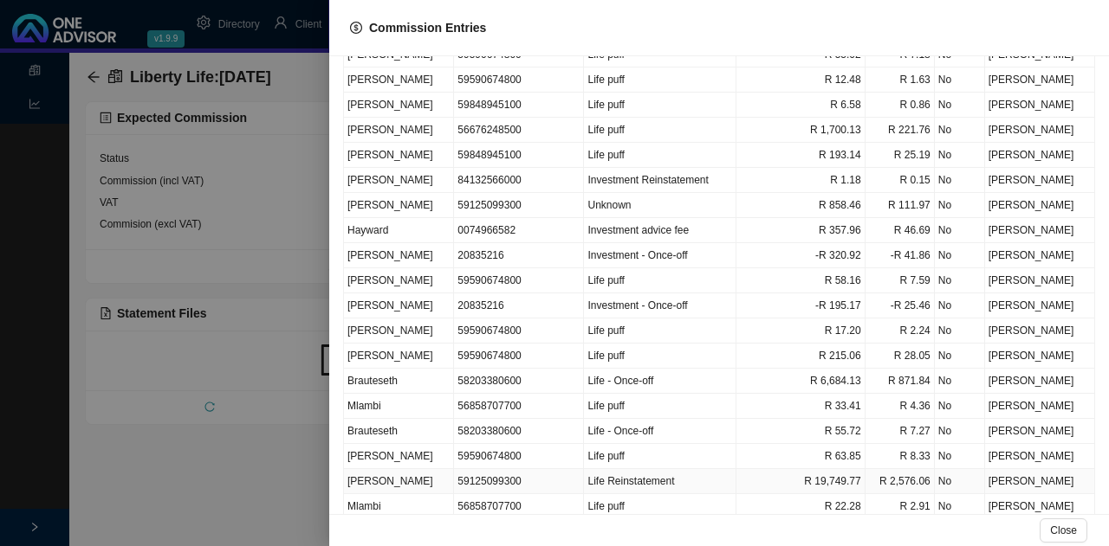
click at [409, 474] on td "[PERSON_NAME]" at bounding box center [399, 481] width 110 height 25
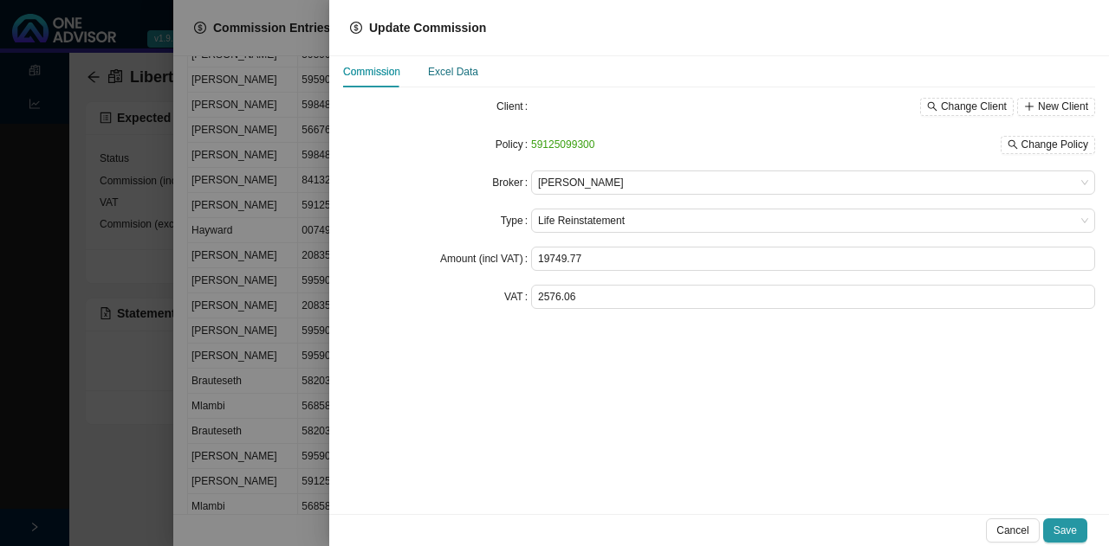
click at [442, 68] on div "Excel Data" at bounding box center [453, 71] width 50 height 17
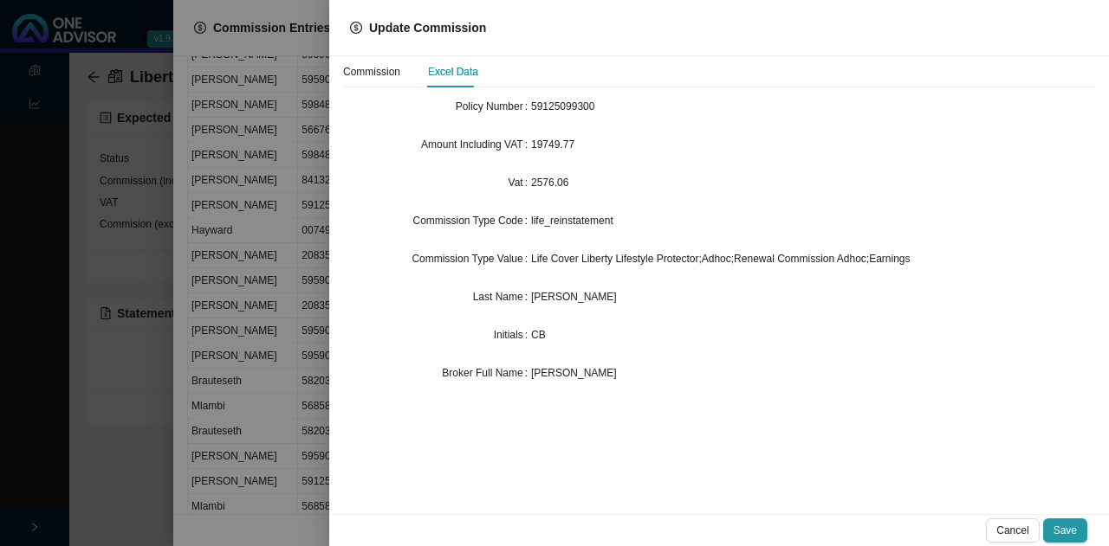
click at [264, 313] on div at bounding box center [554, 273] width 1109 height 546
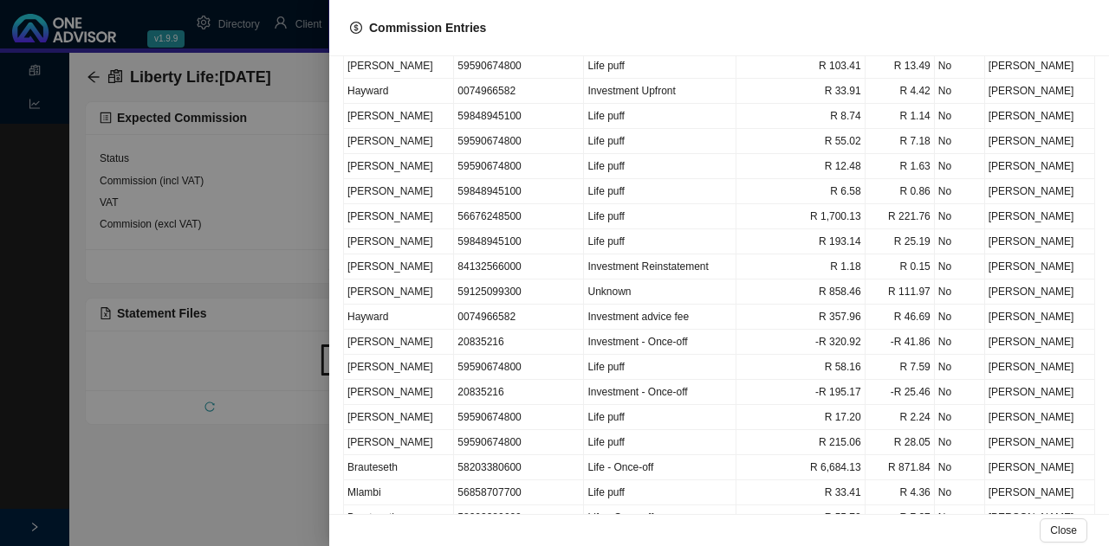
scroll to position [844, 0]
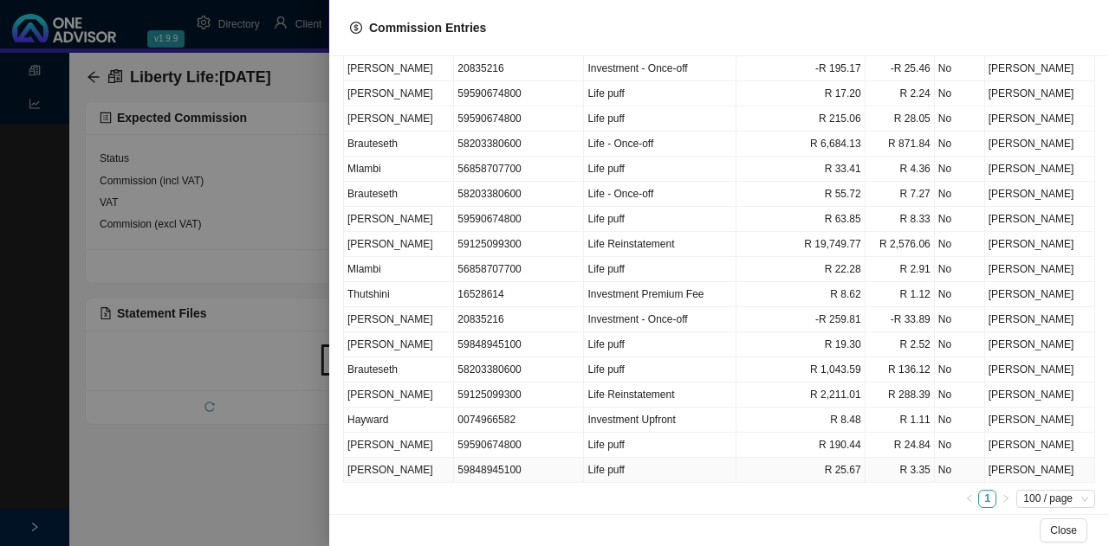
click at [399, 460] on td "[PERSON_NAME]" at bounding box center [399, 470] width 110 height 25
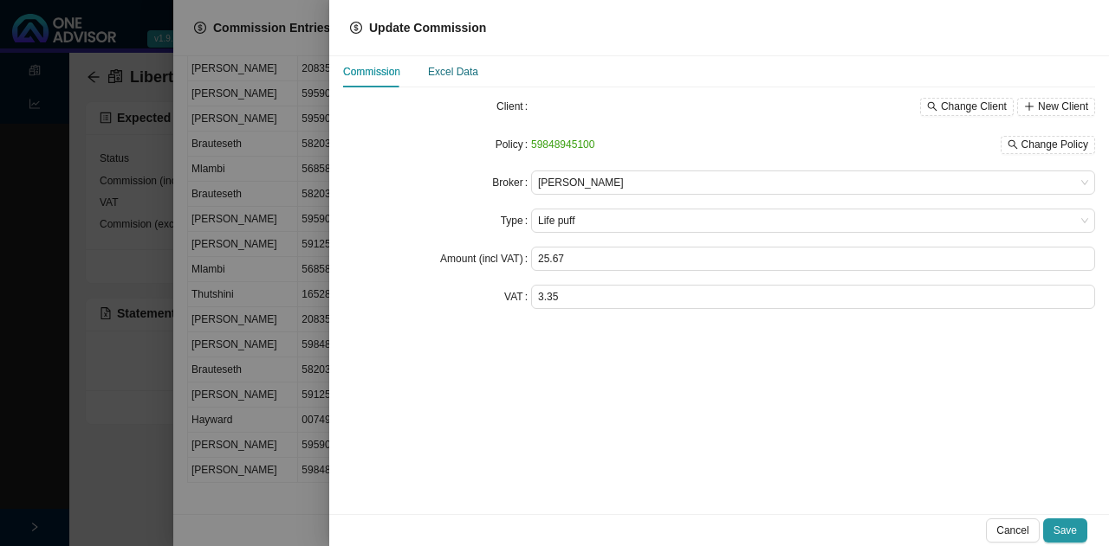
click at [452, 70] on div "Excel Data" at bounding box center [453, 71] width 50 height 17
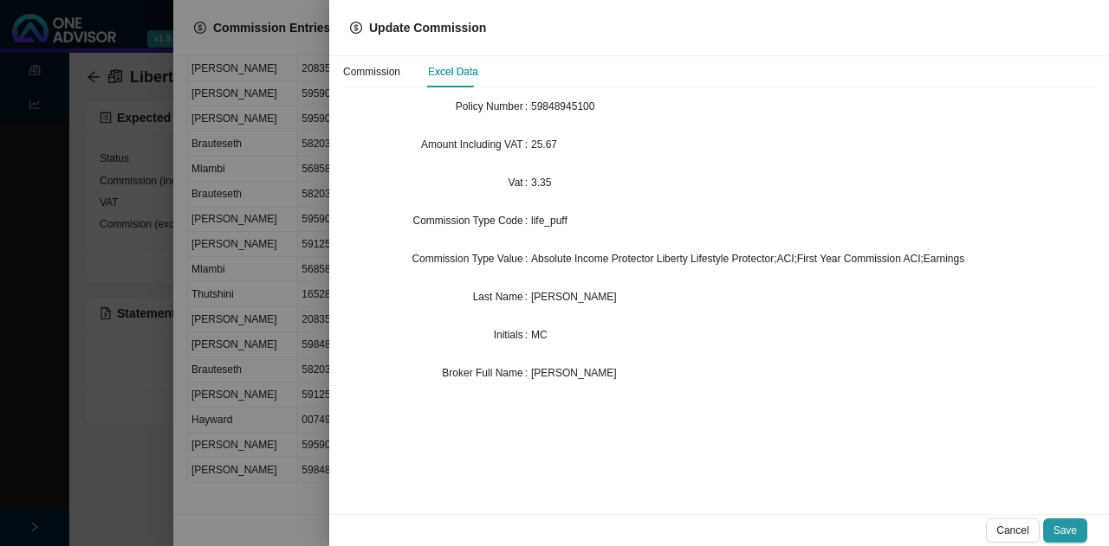
click at [294, 358] on div at bounding box center [554, 273] width 1109 height 546
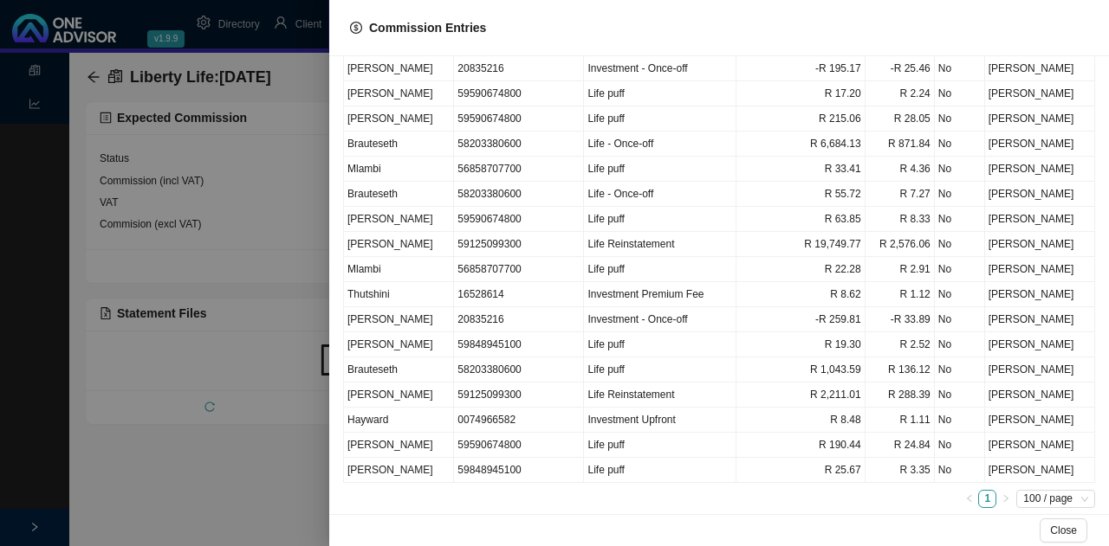
click at [222, 480] on div at bounding box center [554, 273] width 1109 height 546
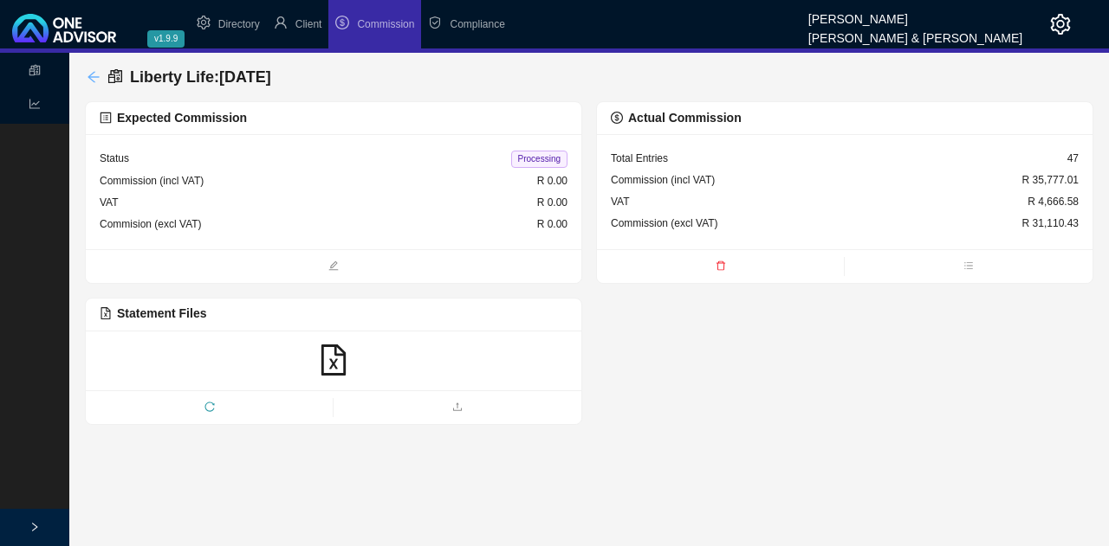
click at [94, 73] on icon "arrow-left" at bounding box center [92, 76] width 11 height 11
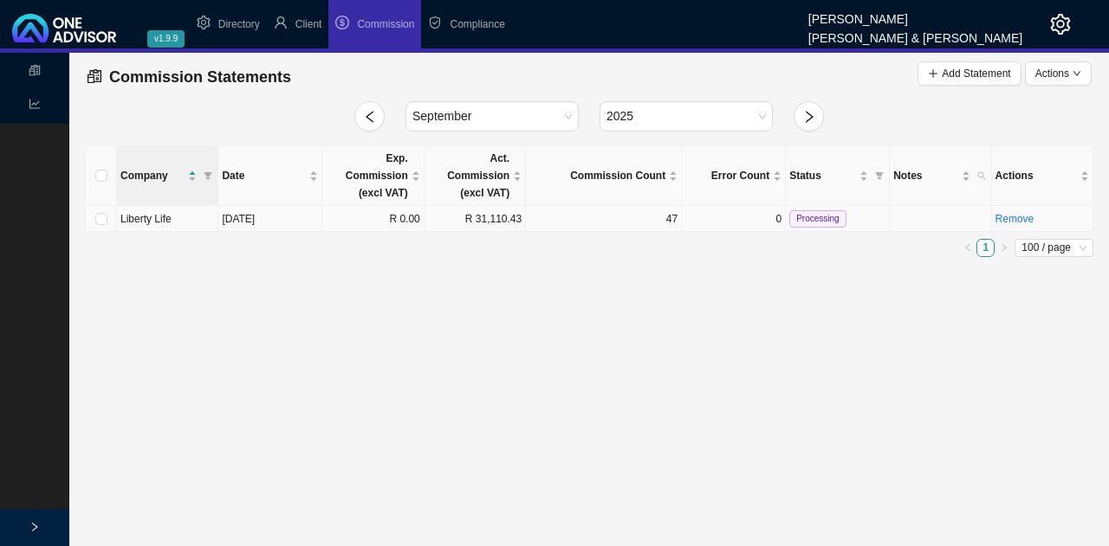
click at [284, 207] on td "[DATE]" at bounding box center [270, 219] width 104 height 26
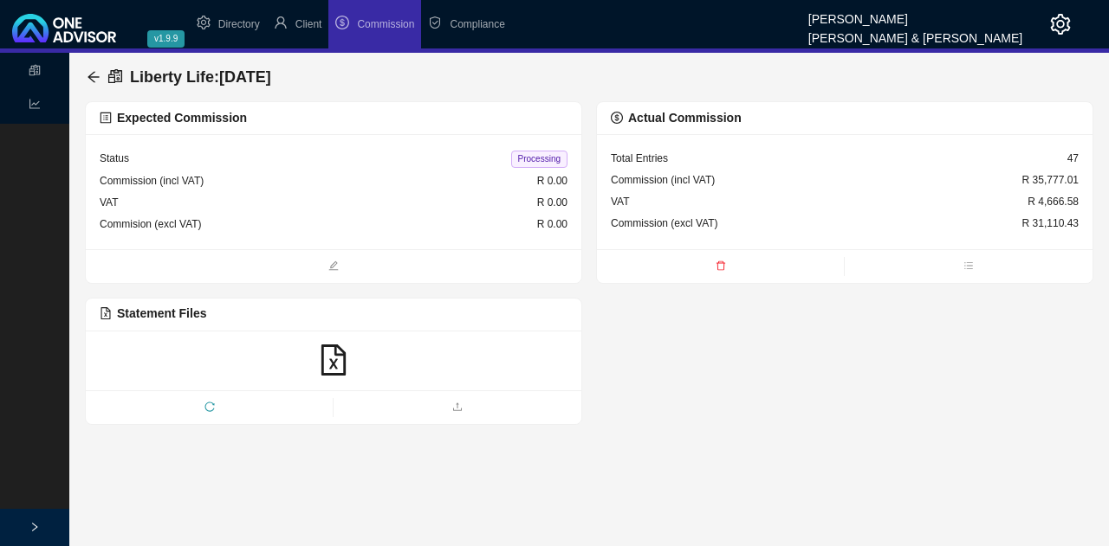
click at [720, 262] on icon "delete" at bounding box center [719, 266] width 9 height 10
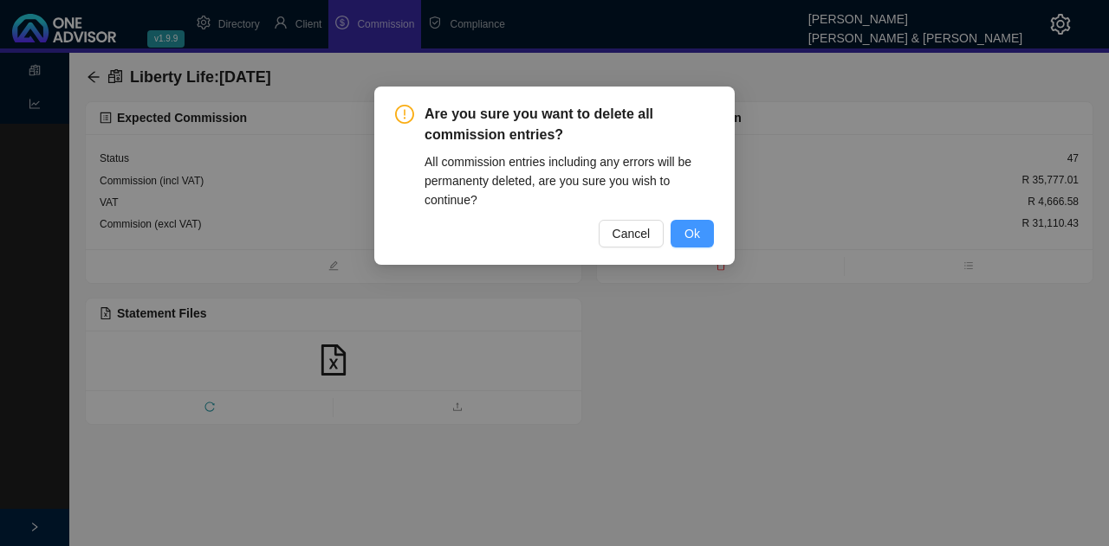
click at [696, 240] on span "Ok" at bounding box center [692, 233] width 16 height 19
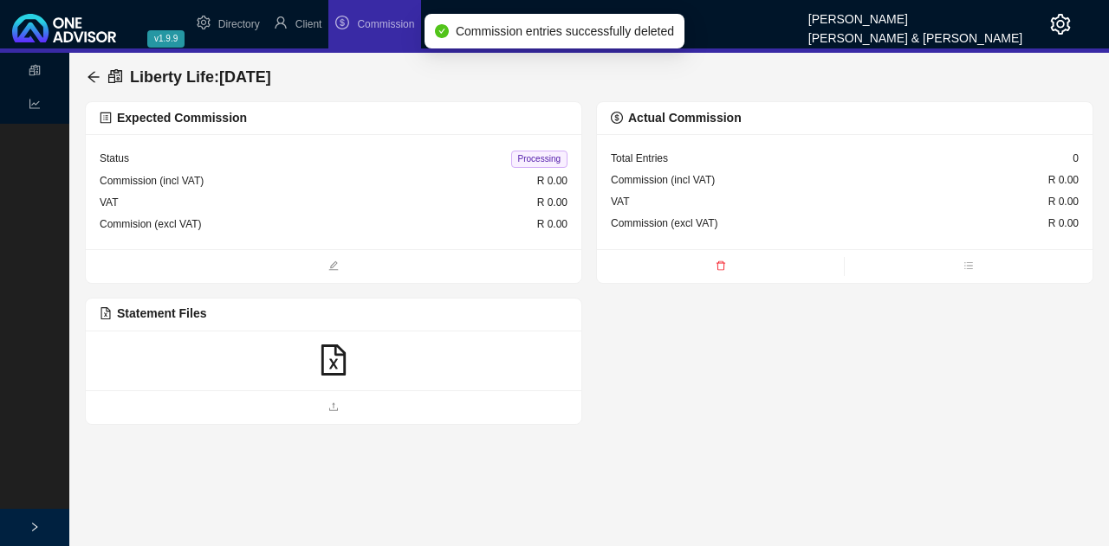
click at [329, 352] on icon "file-excel" at bounding box center [333, 360] width 31 height 31
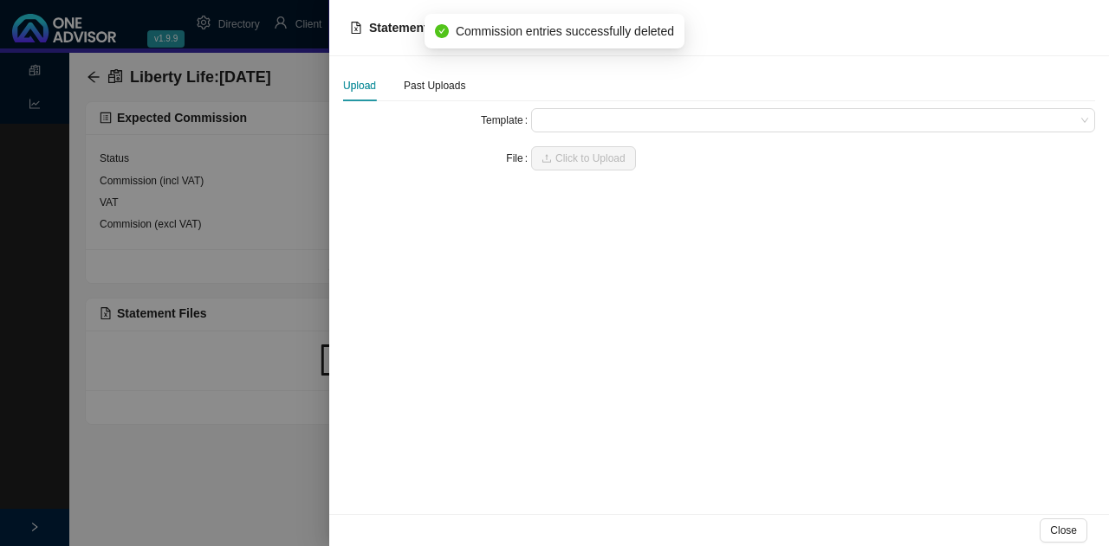
click at [559, 122] on span at bounding box center [813, 120] width 550 height 23
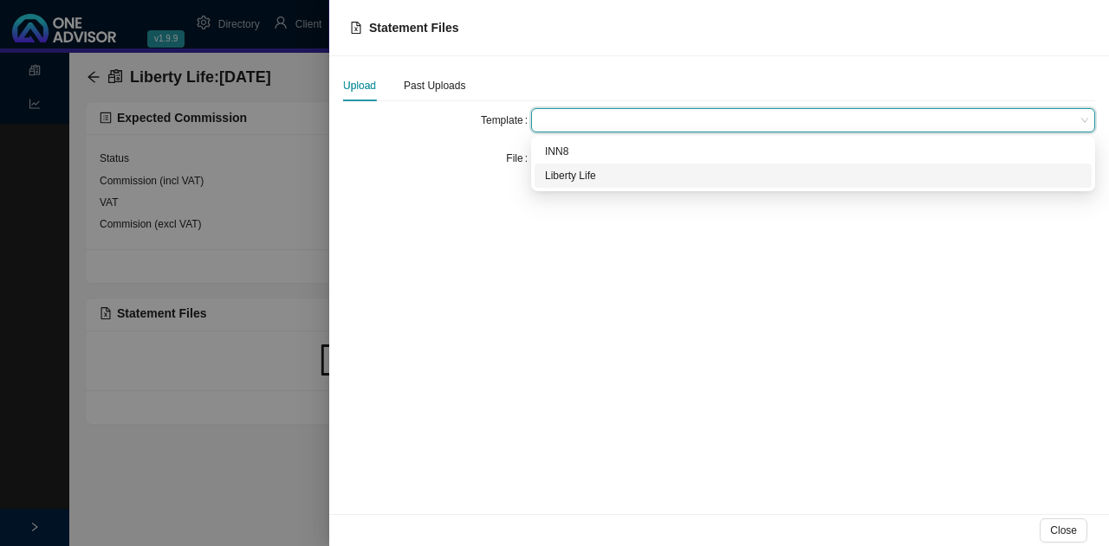
click at [575, 179] on div "Liberty Life" at bounding box center [813, 175] width 536 height 17
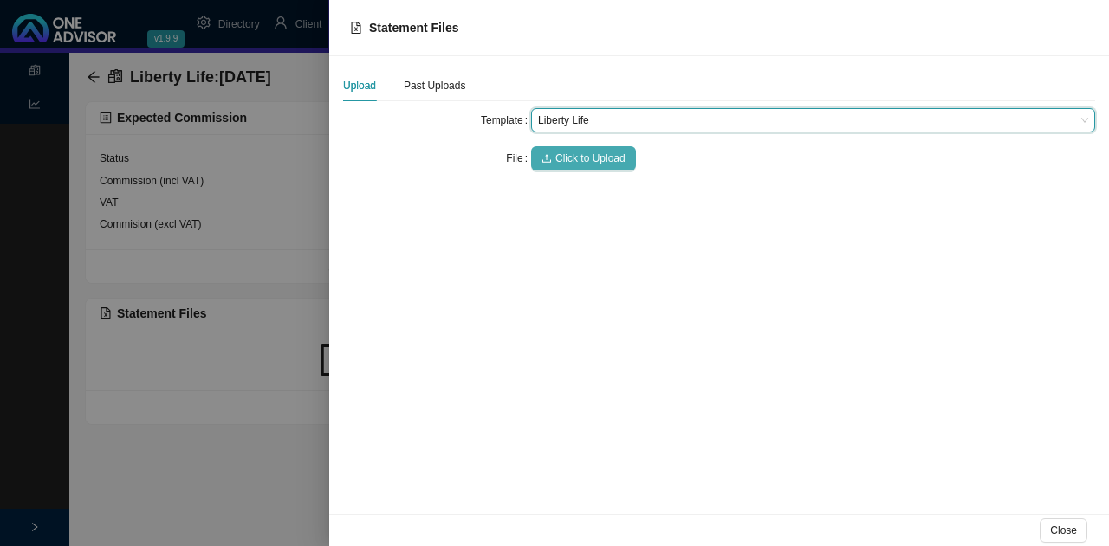
click at [572, 157] on span "Click to Upload" at bounding box center [590, 158] width 70 height 17
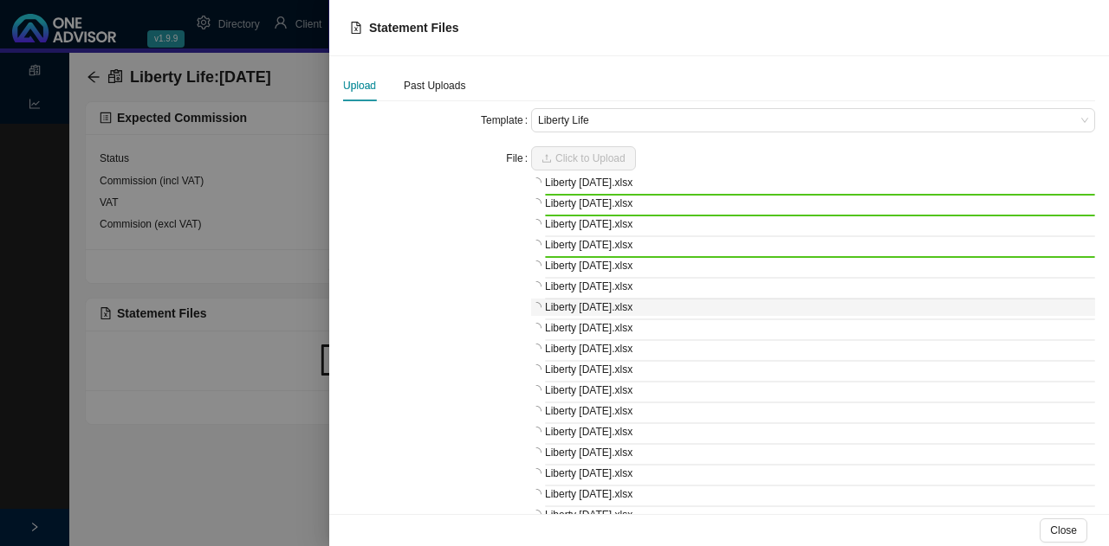
scroll to position [120, 0]
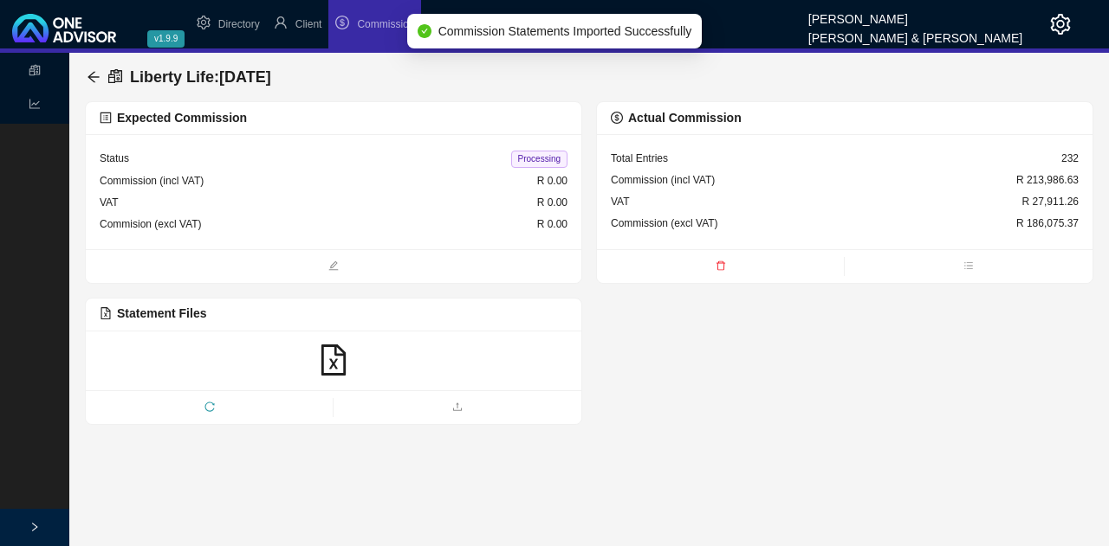
click at [757, 205] on div "VAT R 27,911.26" at bounding box center [845, 202] width 468 height 22
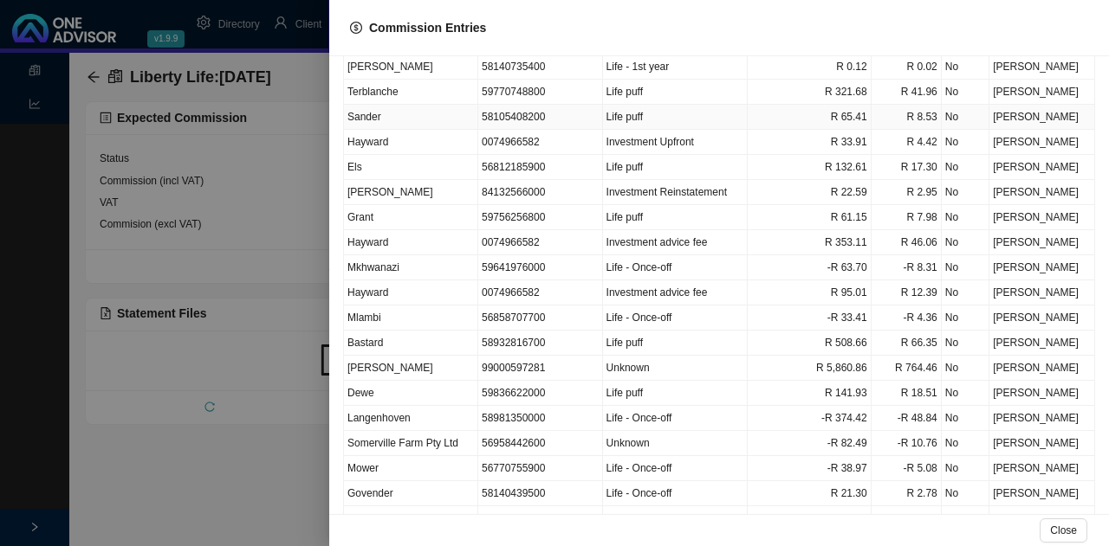
scroll to position [173, 0]
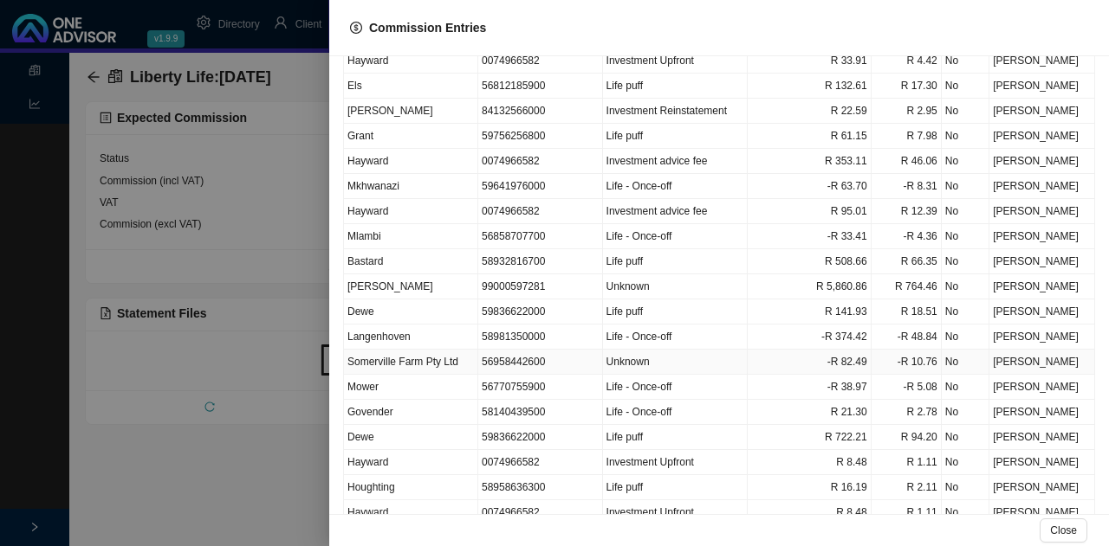
click at [461, 358] on td "Somerville Farm Pty Ltd" at bounding box center [411, 362] width 134 height 25
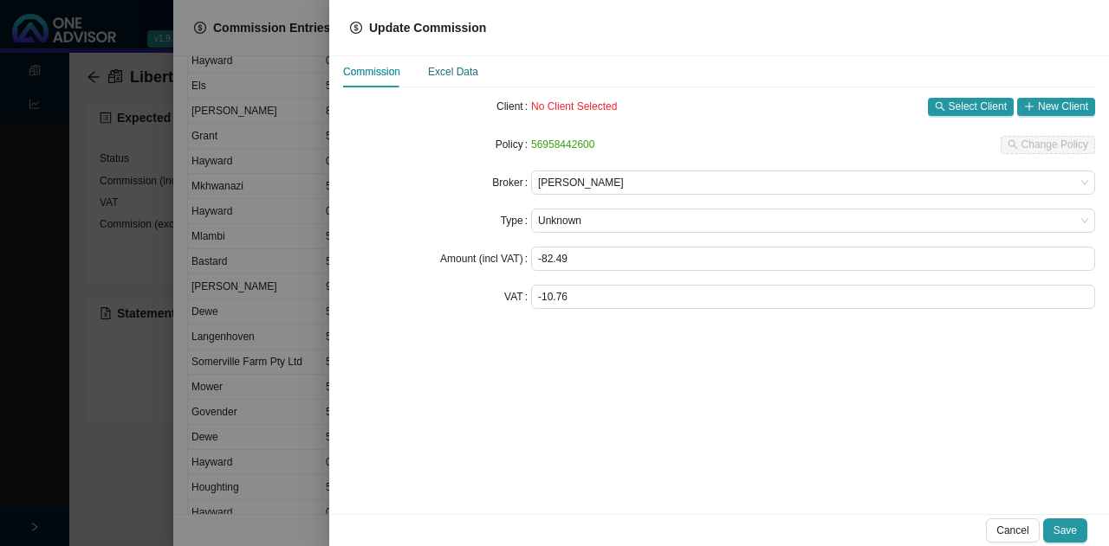
click at [450, 67] on div "Excel Data" at bounding box center [453, 71] width 50 height 17
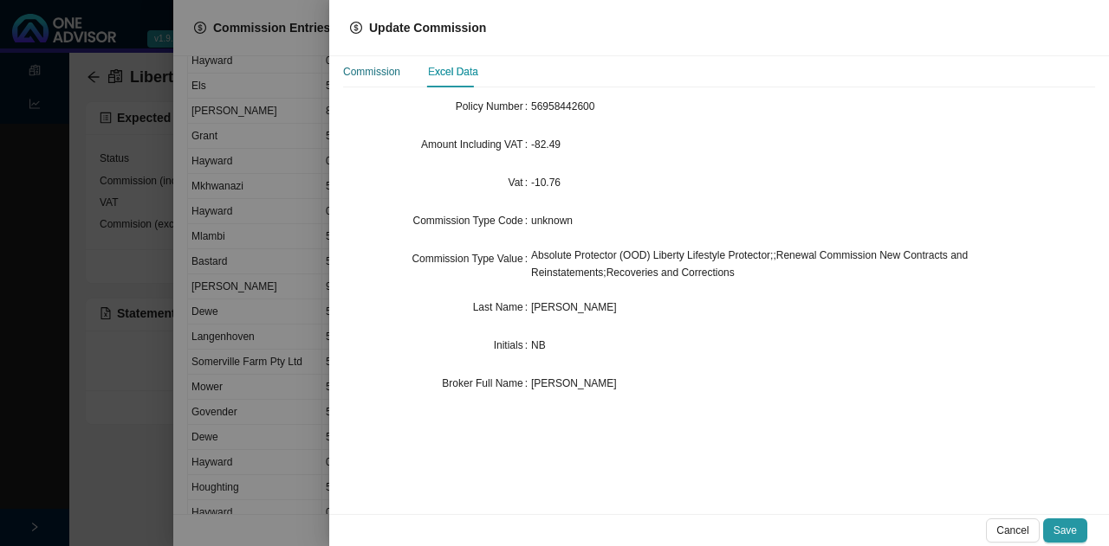
click at [371, 70] on div "Commission" at bounding box center [371, 71] width 57 height 17
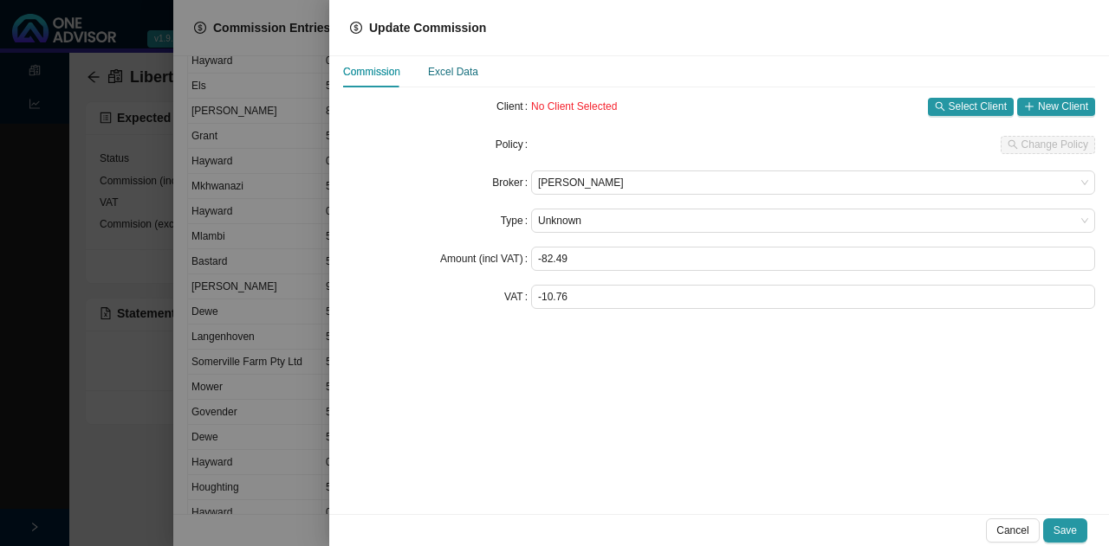
click at [460, 65] on div "Excel Data" at bounding box center [453, 71] width 50 height 17
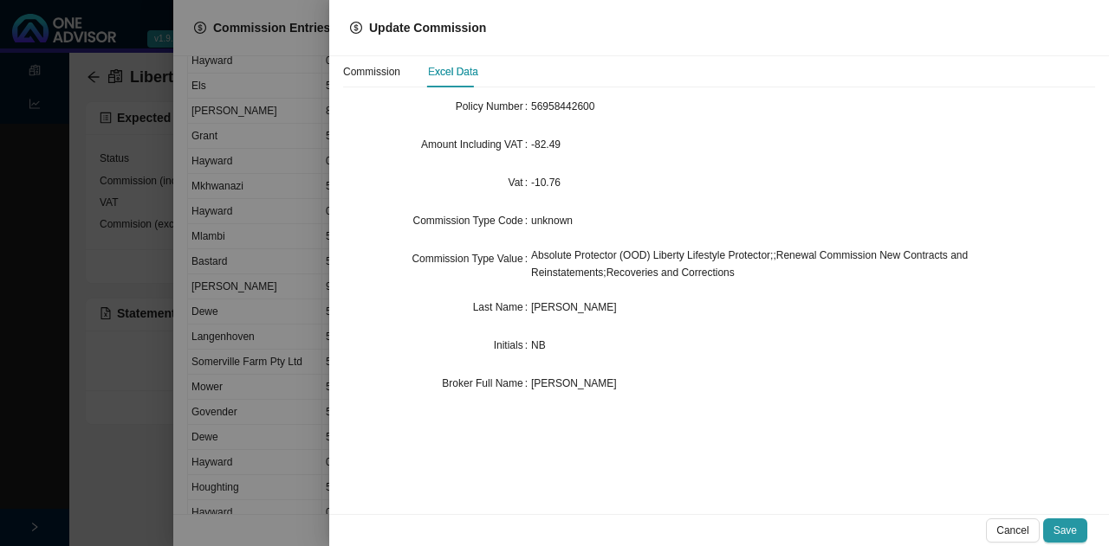
click at [622, 314] on div "[PERSON_NAME]" at bounding box center [813, 307] width 564 height 17
click at [288, 293] on div at bounding box center [554, 273] width 1109 height 546
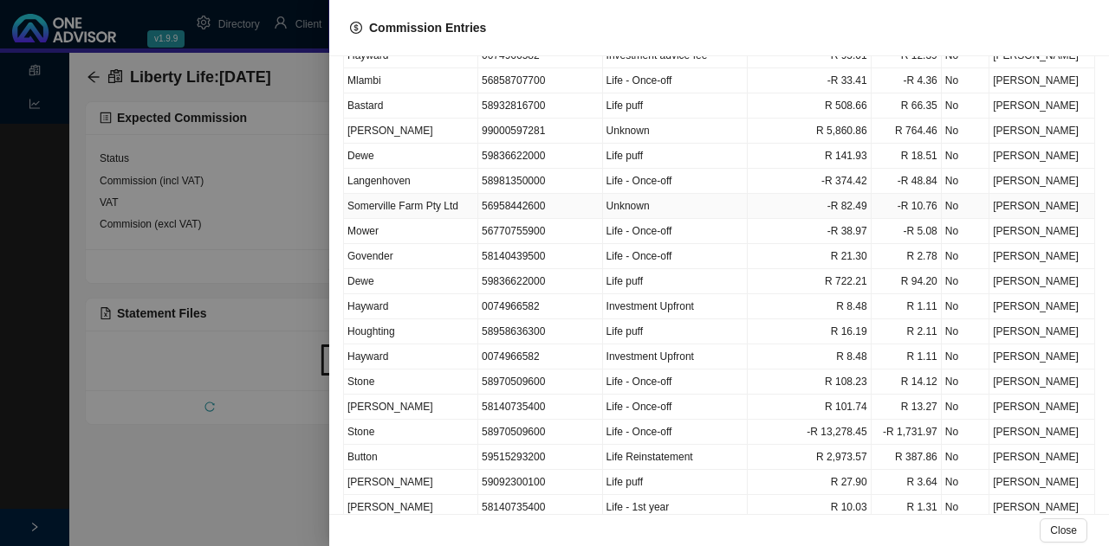
scroll to position [433, 0]
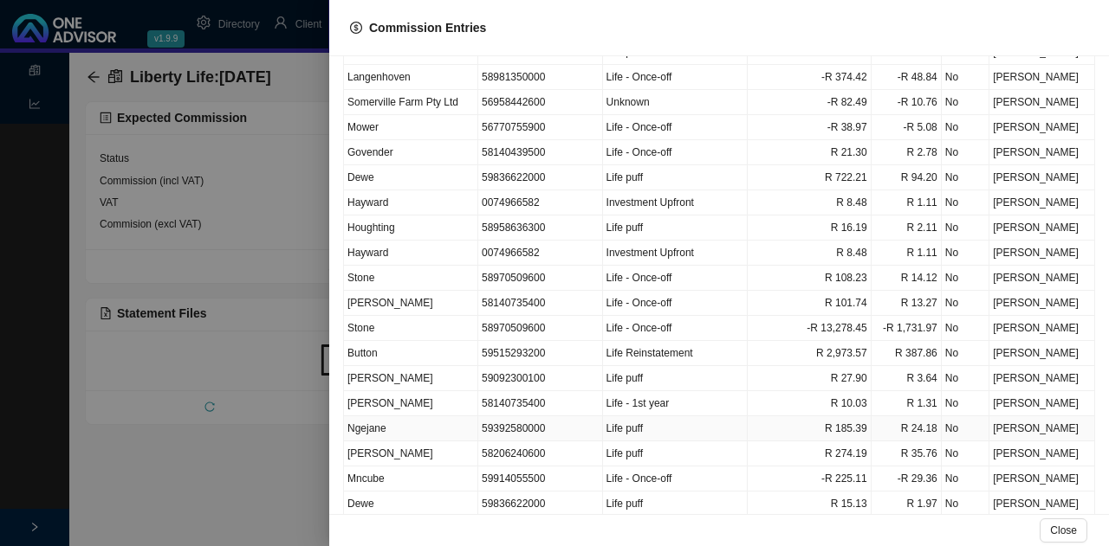
click at [450, 417] on td "Ngejane" at bounding box center [411, 429] width 134 height 25
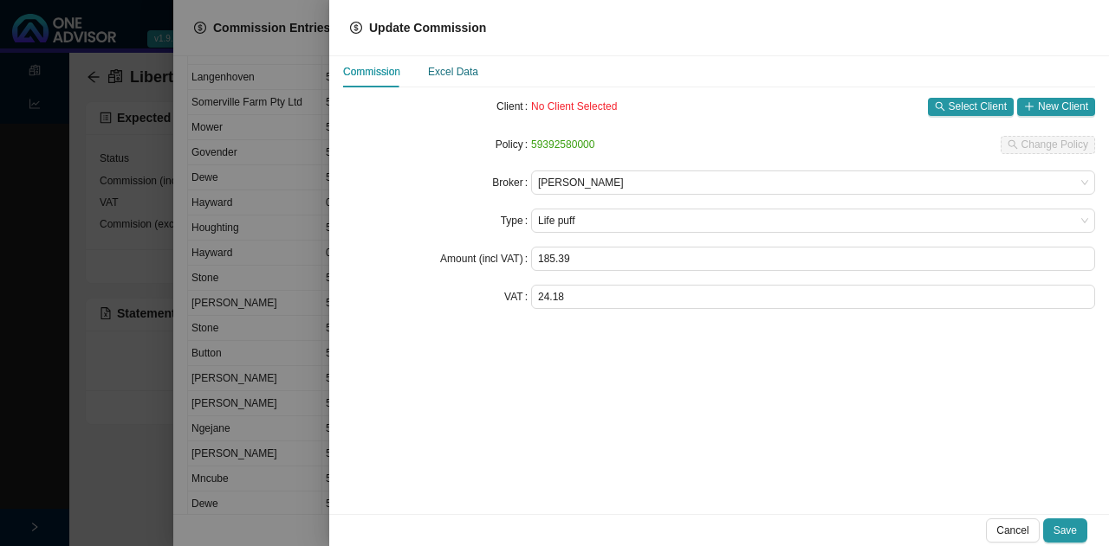
click at [460, 73] on div "Excel Data" at bounding box center [453, 71] width 50 height 17
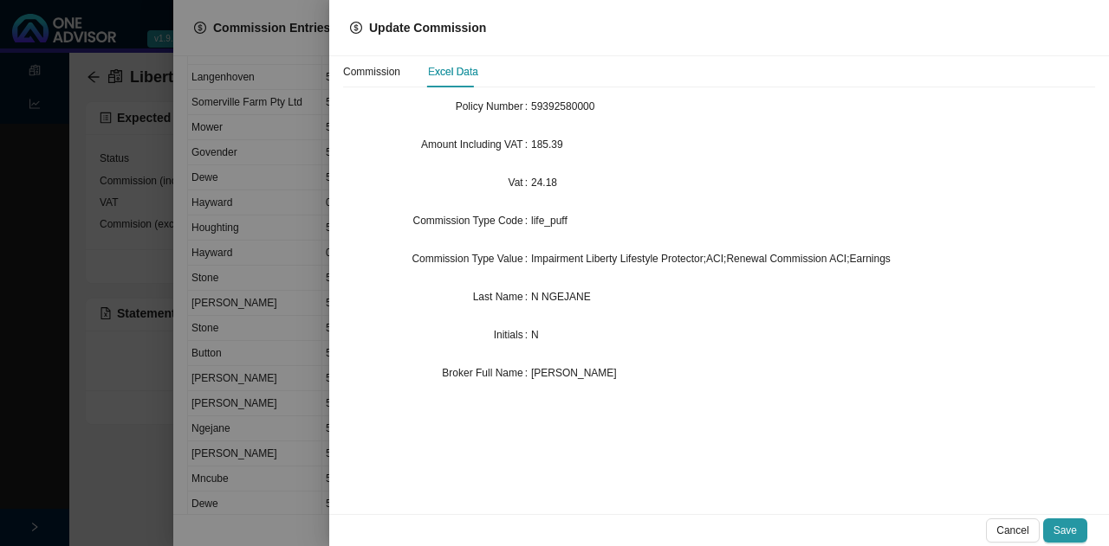
click at [282, 346] on div at bounding box center [554, 273] width 1109 height 546
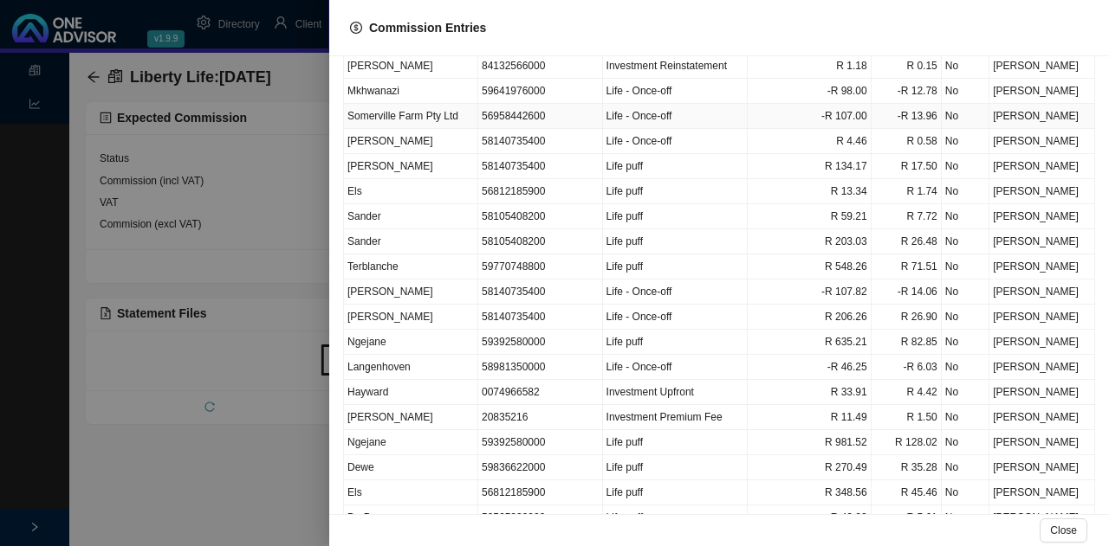
scroll to position [1212, 0]
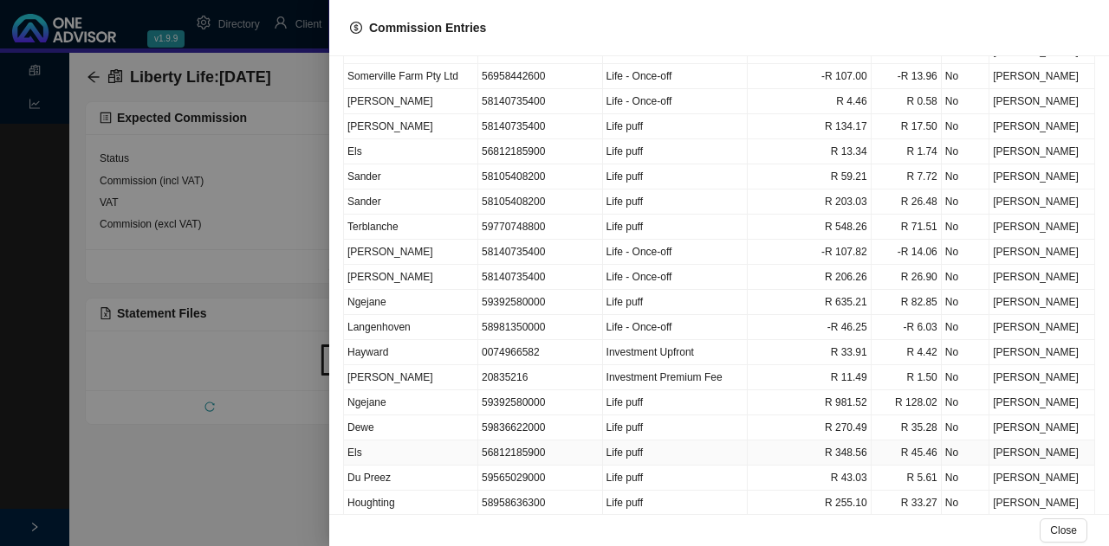
click at [423, 441] on td "Els" at bounding box center [411, 453] width 134 height 25
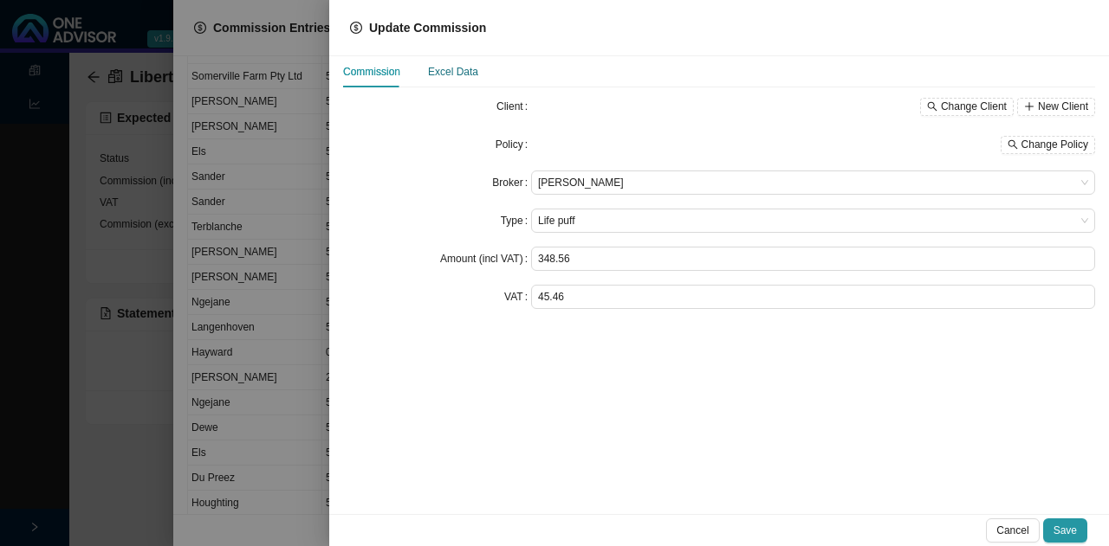
click at [454, 70] on div "Excel Data" at bounding box center [453, 71] width 50 height 17
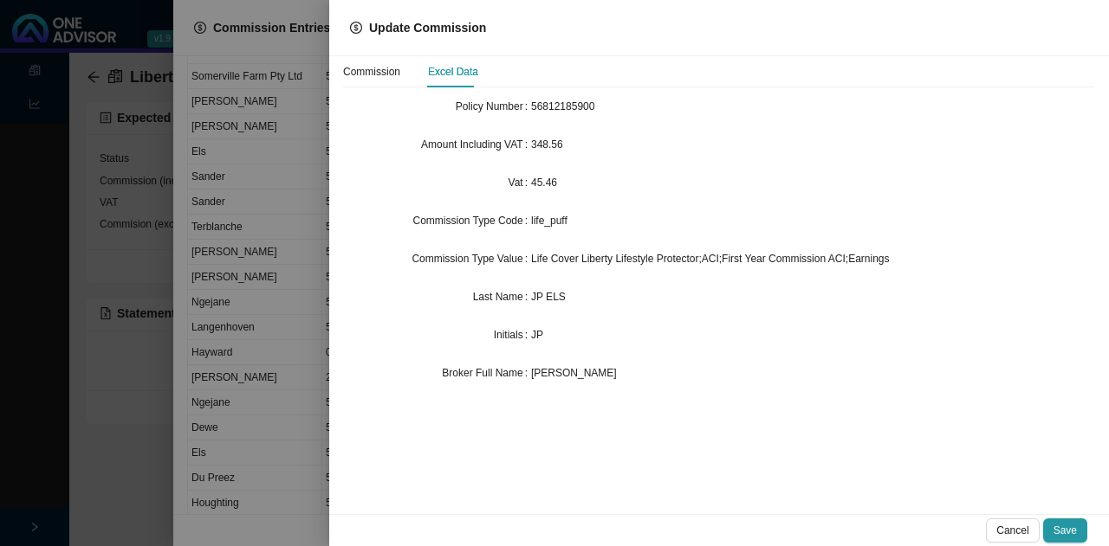
click at [301, 307] on div at bounding box center [554, 273] width 1109 height 546
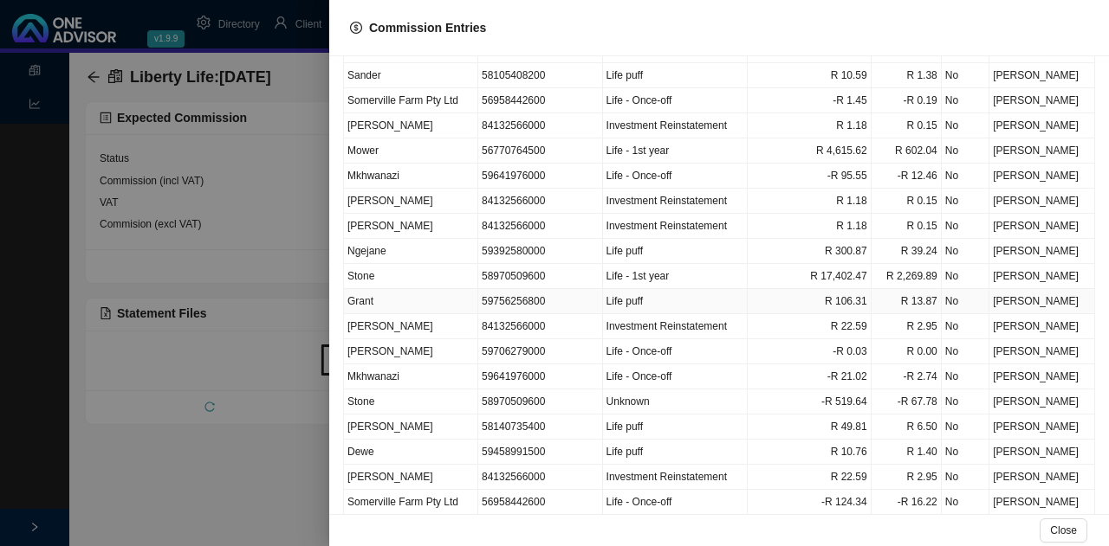
scroll to position [2159, 0]
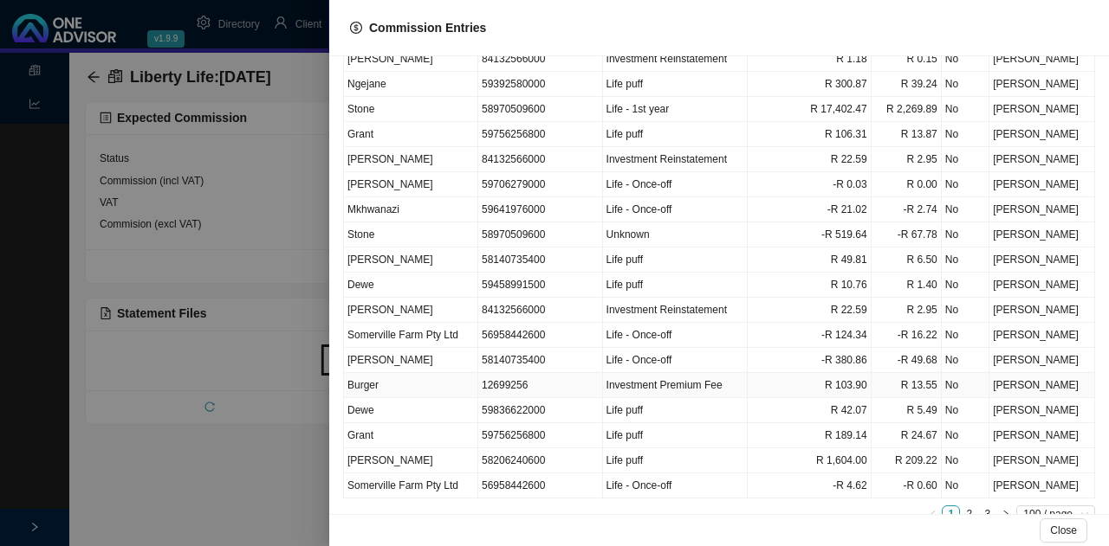
click at [407, 373] on td "Burger" at bounding box center [411, 385] width 134 height 25
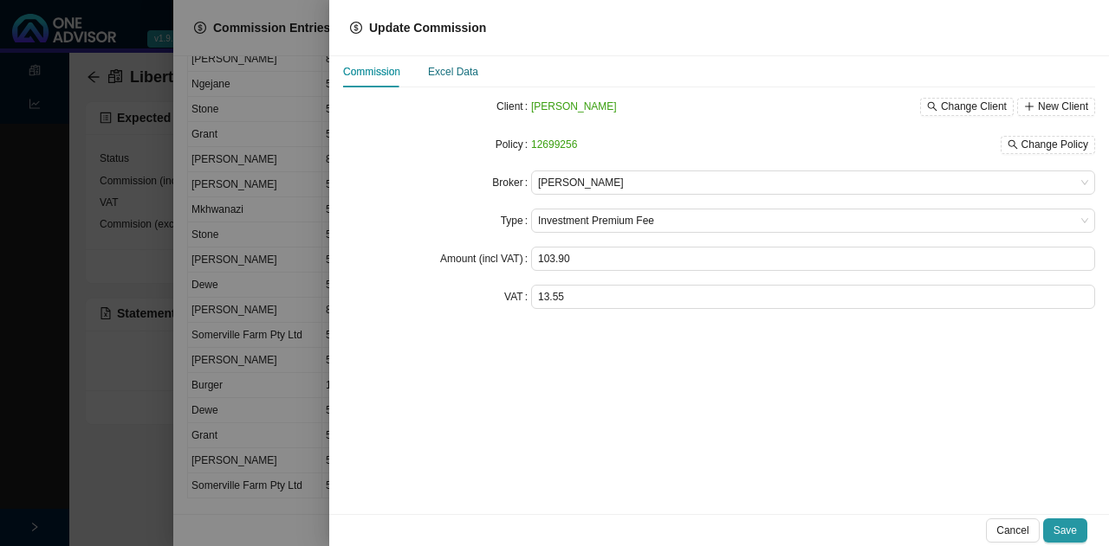
click at [454, 72] on div "Excel Data" at bounding box center [453, 71] width 50 height 17
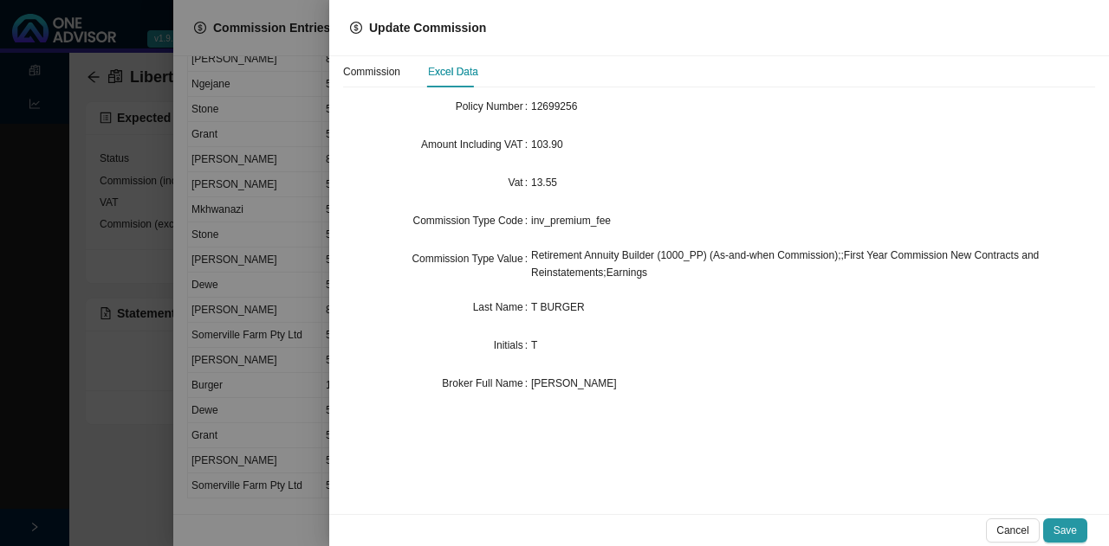
click at [296, 273] on div at bounding box center [554, 273] width 1109 height 546
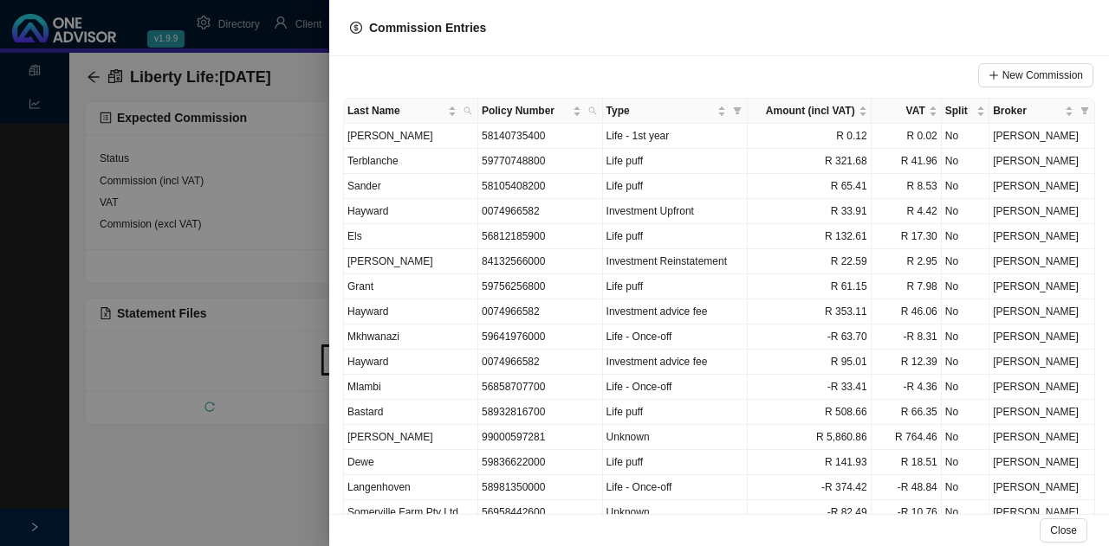
scroll to position [0, 0]
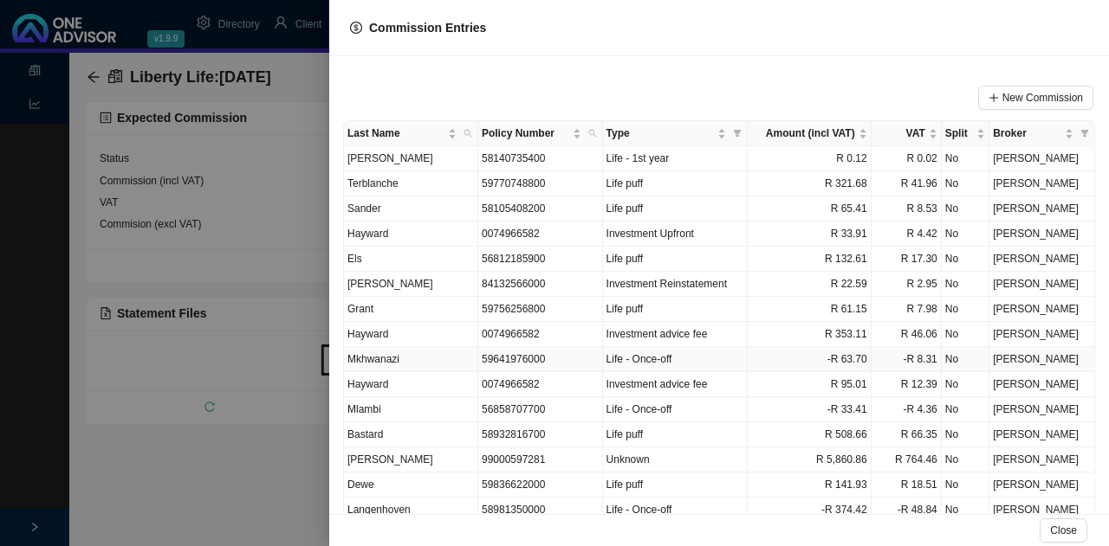
click at [438, 356] on td "Mkhwanazi" at bounding box center [411, 359] width 134 height 25
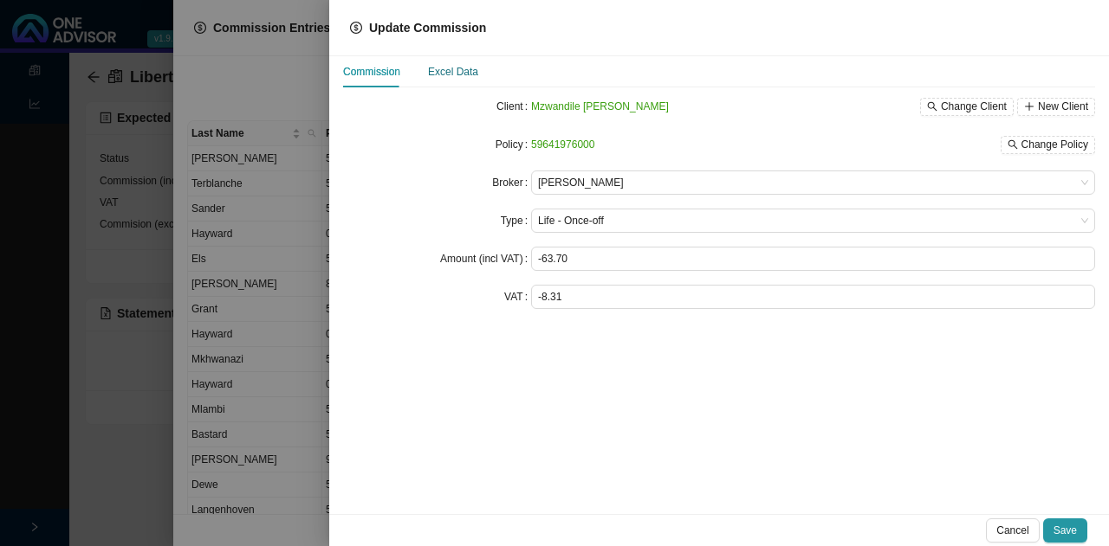
click at [456, 70] on div "Excel Data" at bounding box center [453, 71] width 50 height 17
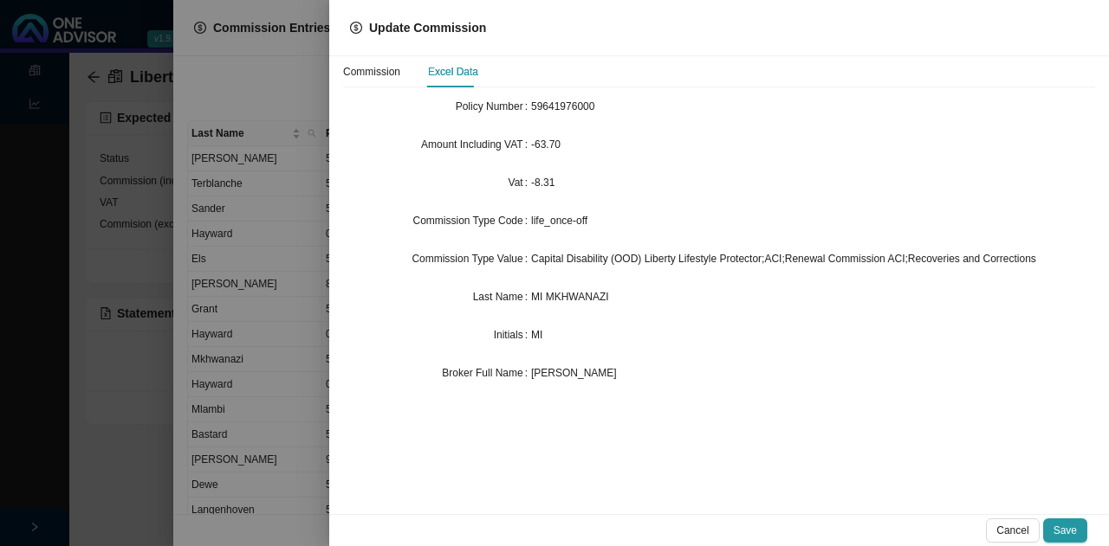
click at [277, 296] on div at bounding box center [554, 273] width 1109 height 546
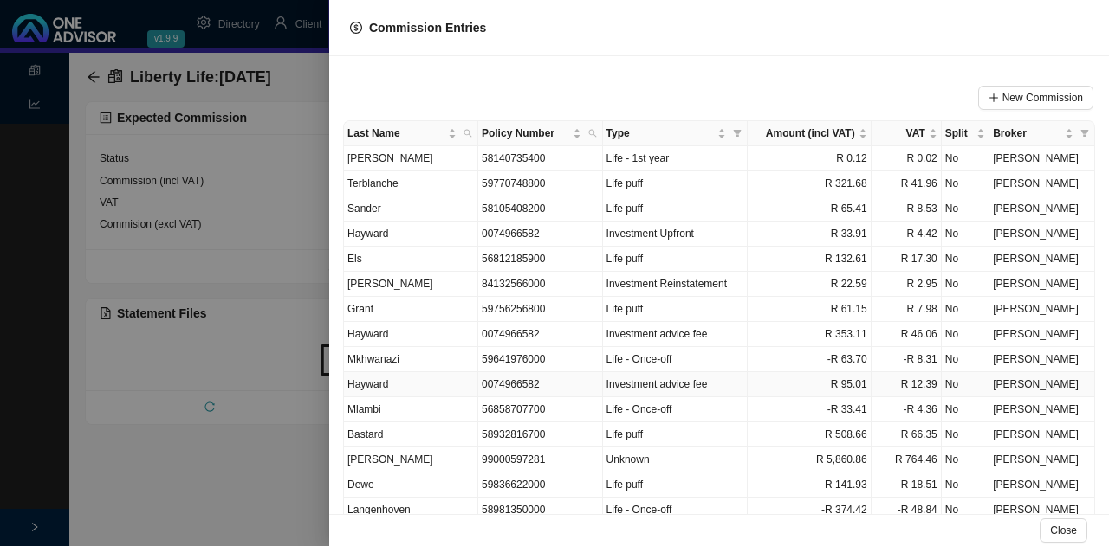
click at [428, 376] on td "Hayward" at bounding box center [411, 384] width 134 height 25
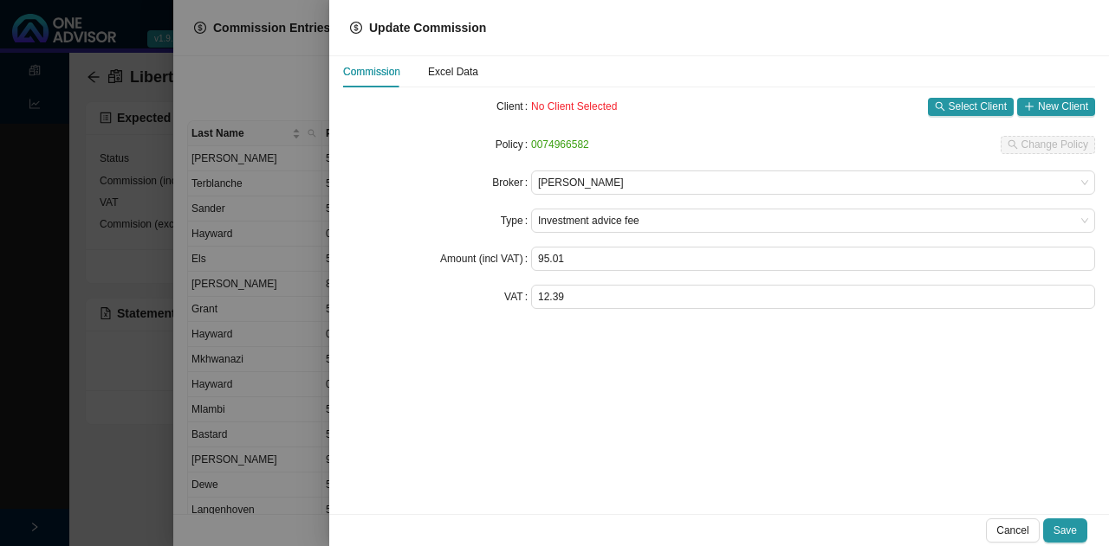
click at [134, 492] on div at bounding box center [554, 273] width 1109 height 546
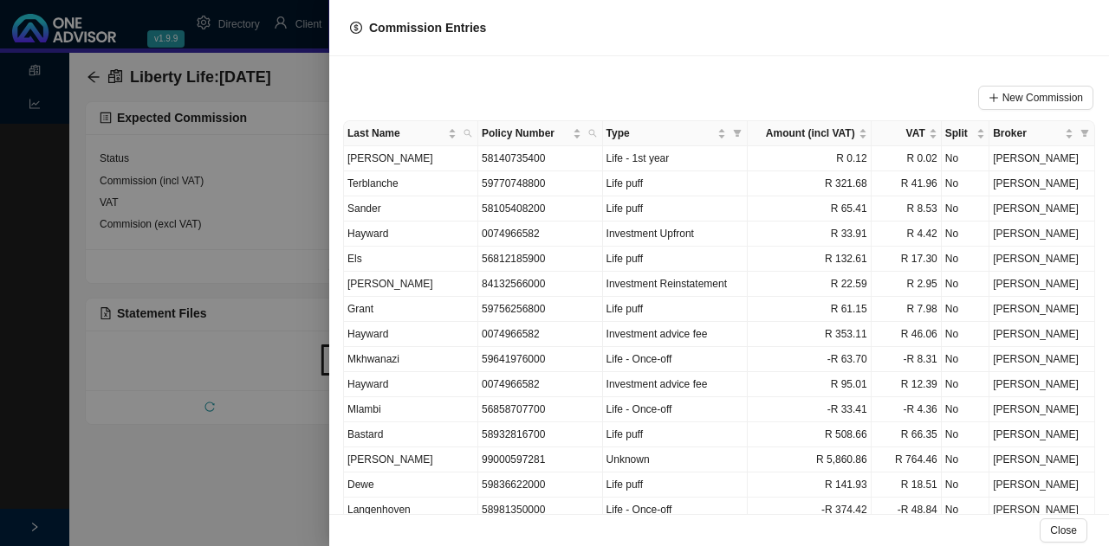
click at [134, 491] on div at bounding box center [554, 273] width 1109 height 546
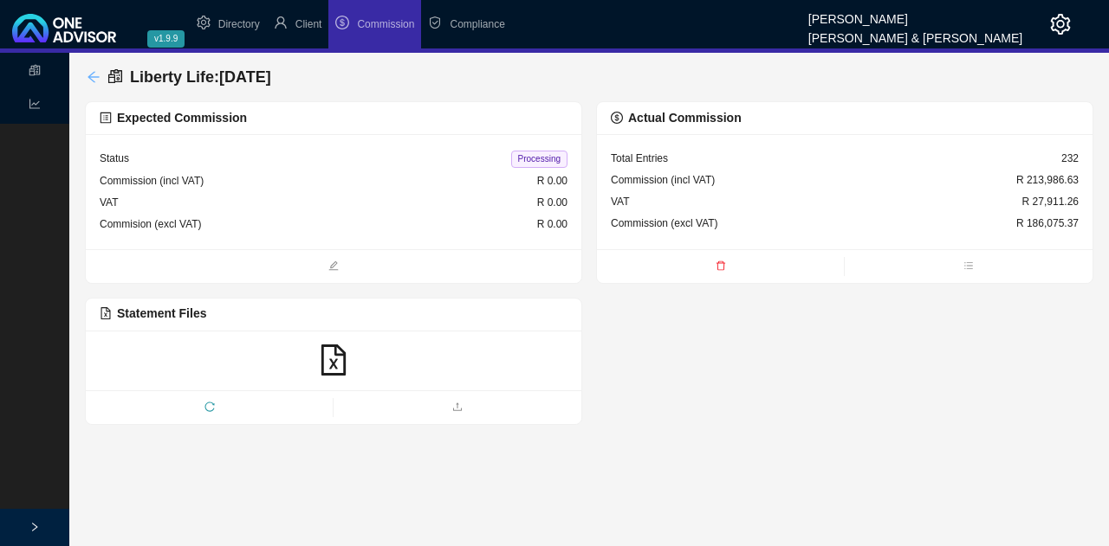
click at [91, 77] on icon "arrow-left" at bounding box center [92, 76] width 11 height 11
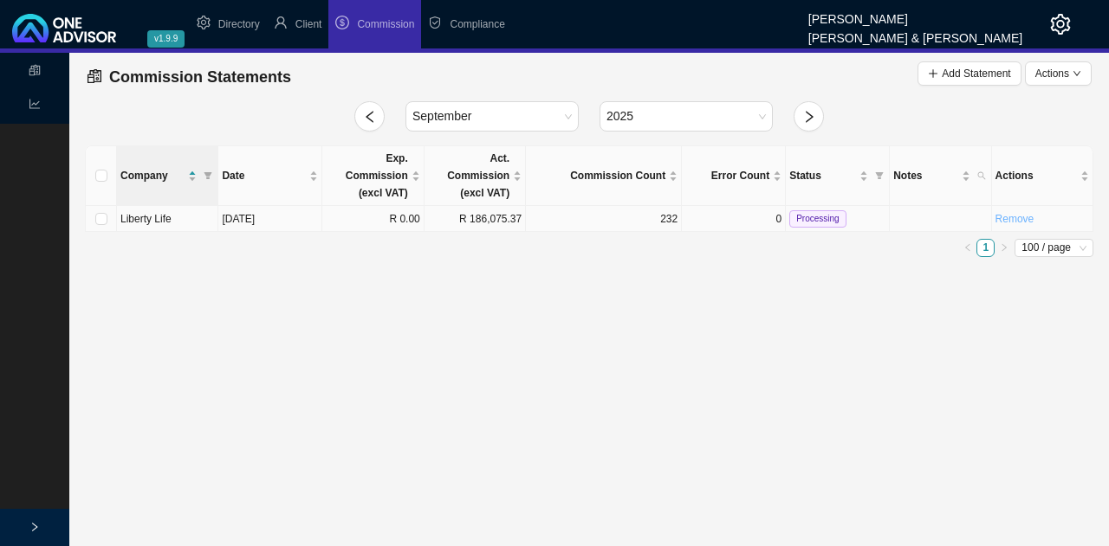
click at [1007, 213] on link "Remove" at bounding box center [1014, 219] width 39 height 12
click at [1080, 164] on span "Yes" at bounding box center [1084, 163] width 17 height 17
